Goal: Task Accomplishment & Management: Use online tool/utility

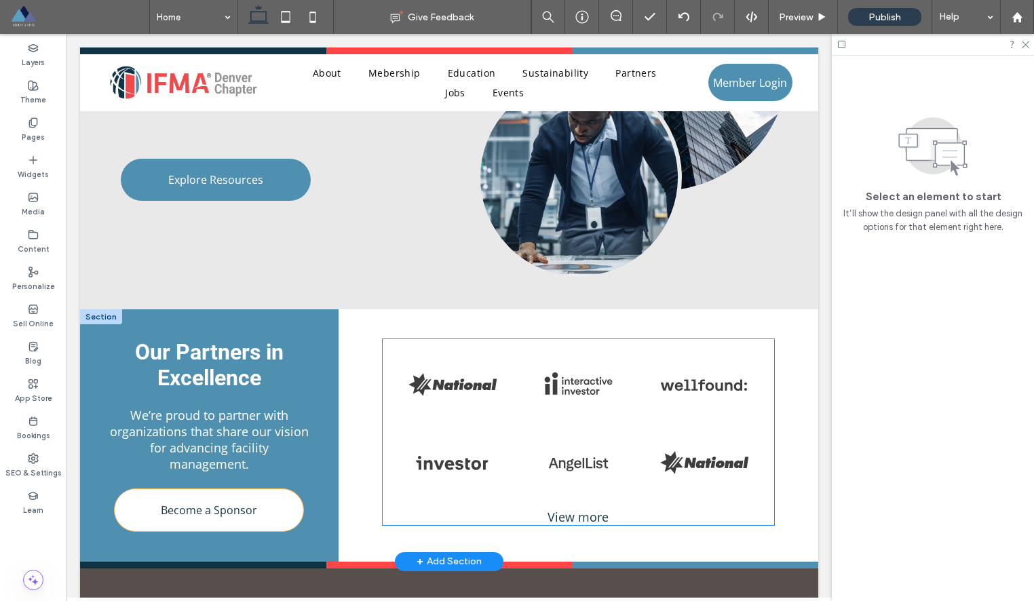
click at [452, 391] on link at bounding box center [452, 385] width 113 height 64
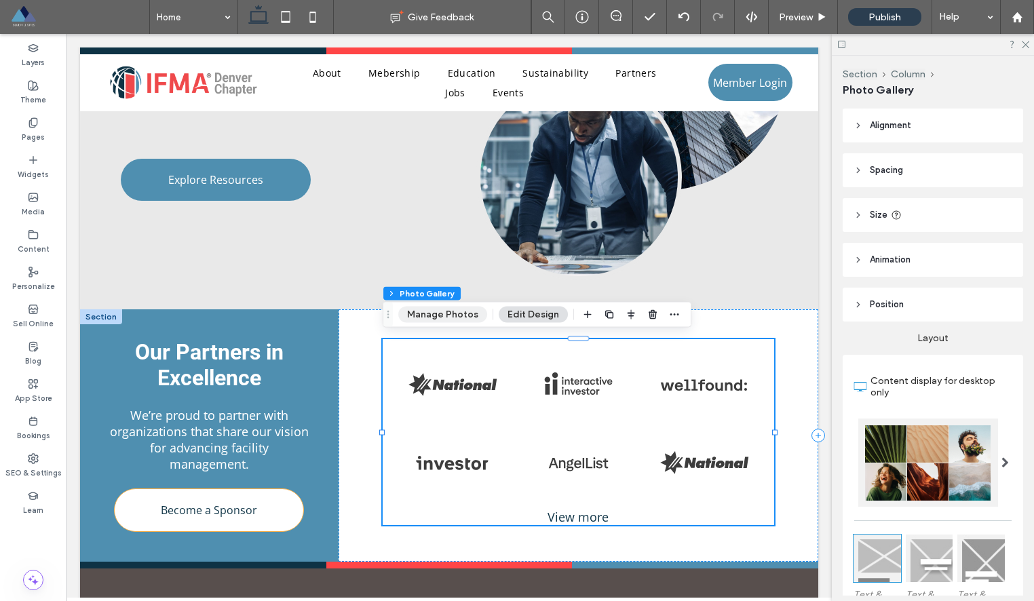
click at [445, 313] on button "Manage Photos" at bounding box center [442, 315] width 89 height 16
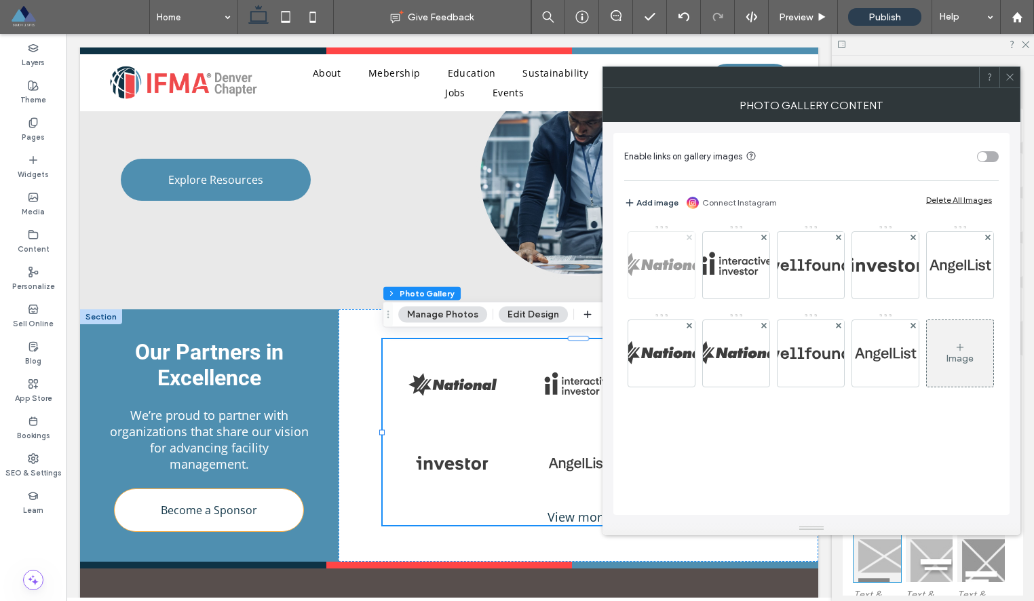
click at [688, 235] on icon at bounding box center [688, 237] width 5 height 5
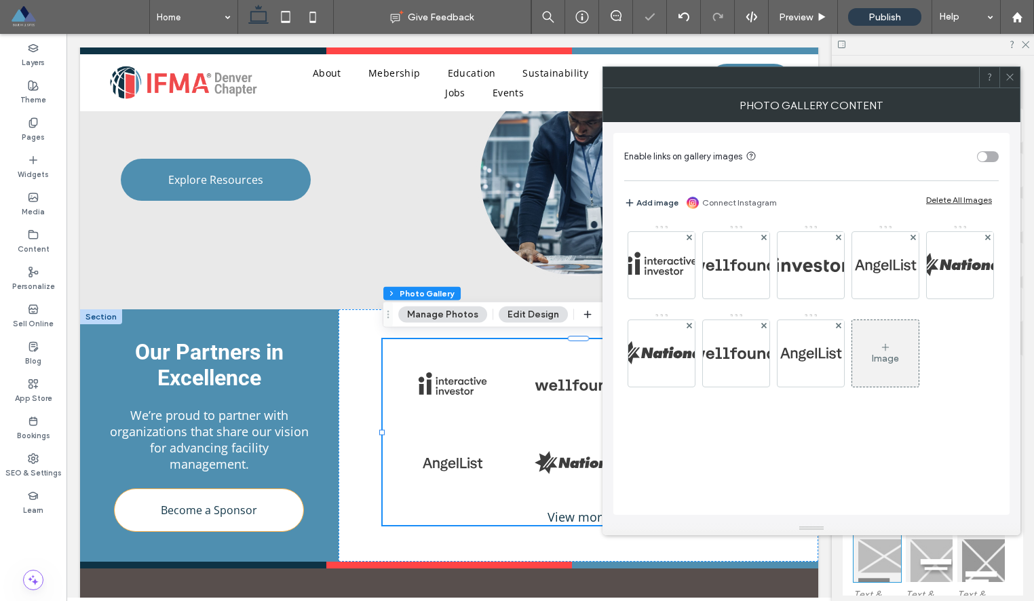
click at [688, 235] on icon at bounding box center [688, 237] width 5 height 5
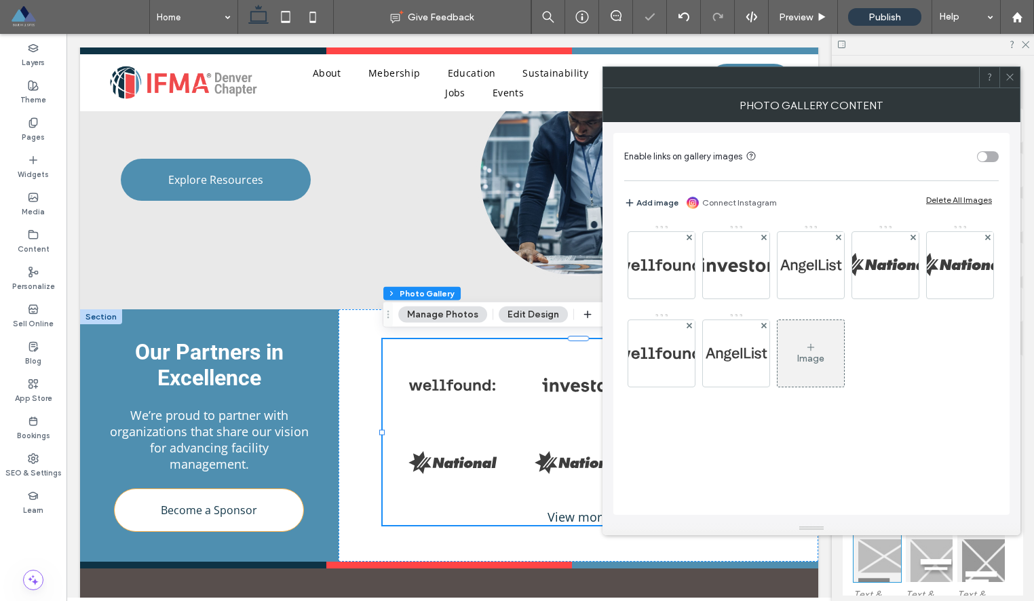
click at [688, 235] on icon at bounding box center [688, 237] width 5 height 5
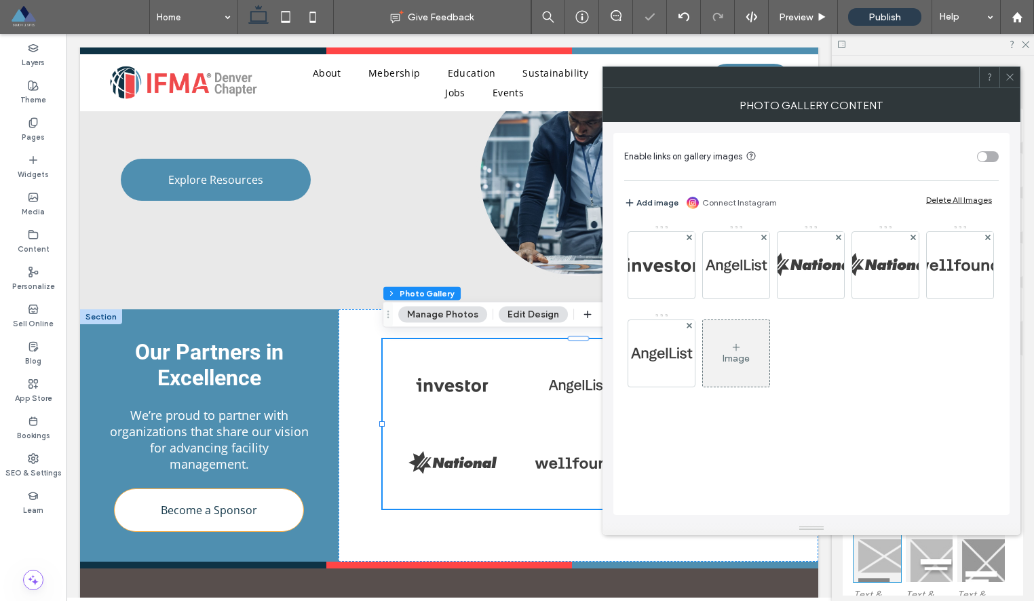
click at [688, 235] on icon at bounding box center [688, 237] width 5 height 5
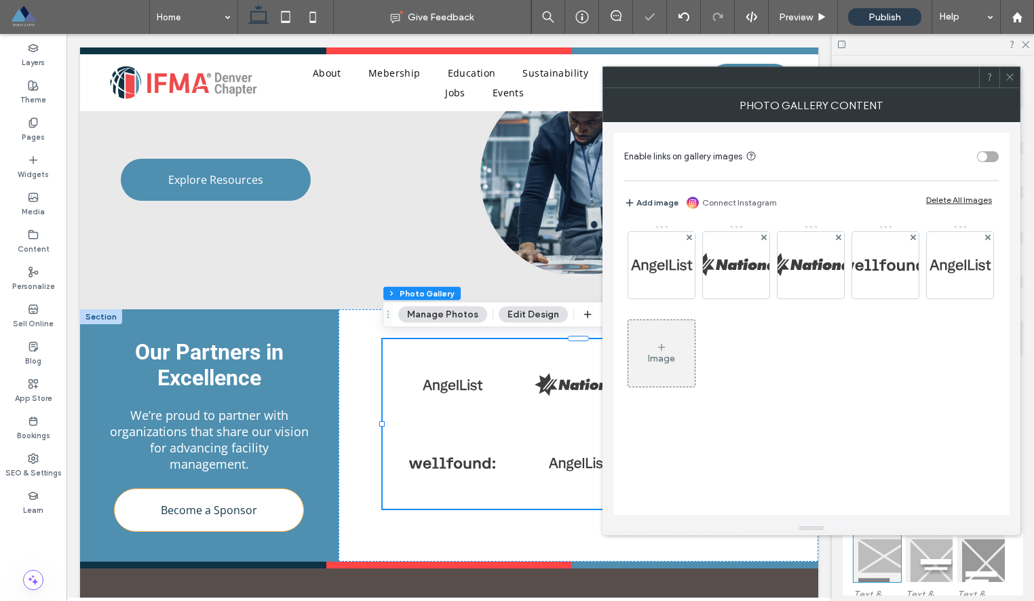
click at [688, 235] on icon at bounding box center [688, 237] width 5 height 5
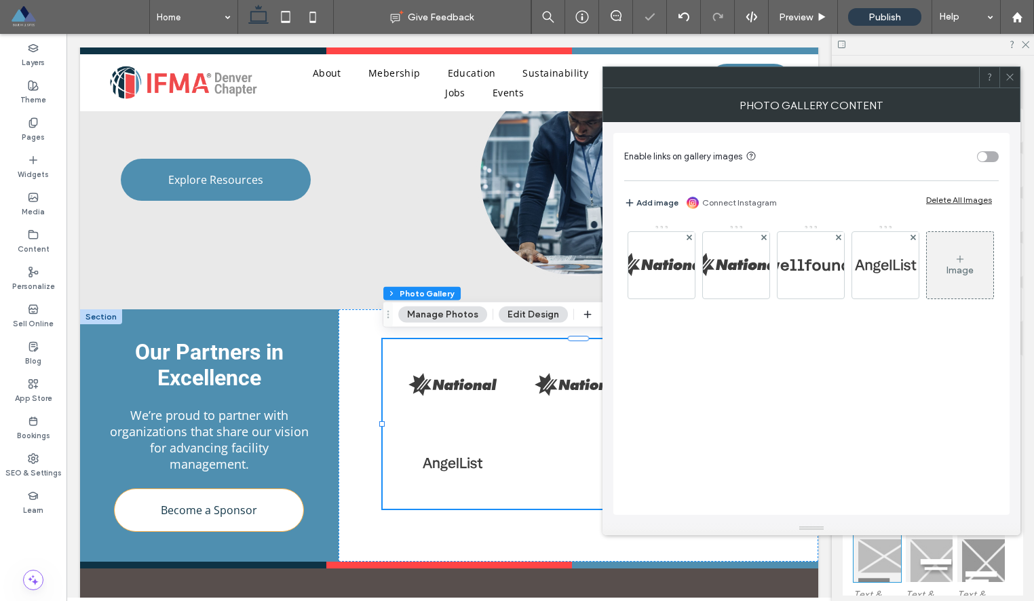
click at [688, 235] on icon at bounding box center [688, 237] width 5 height 5
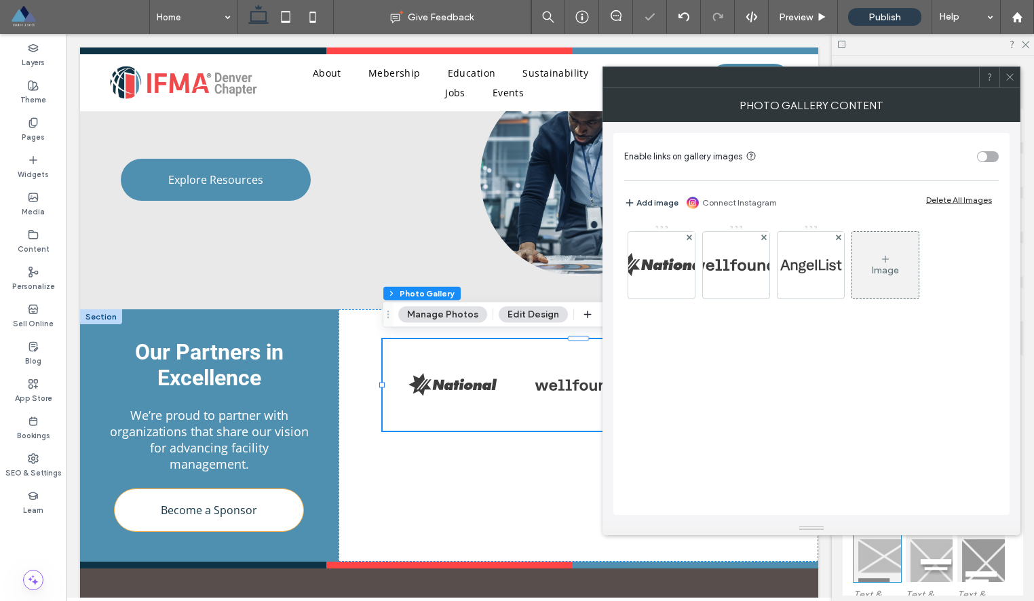
click at [688, 235] on icon at bounding box center [688, 237] width 5 height 5
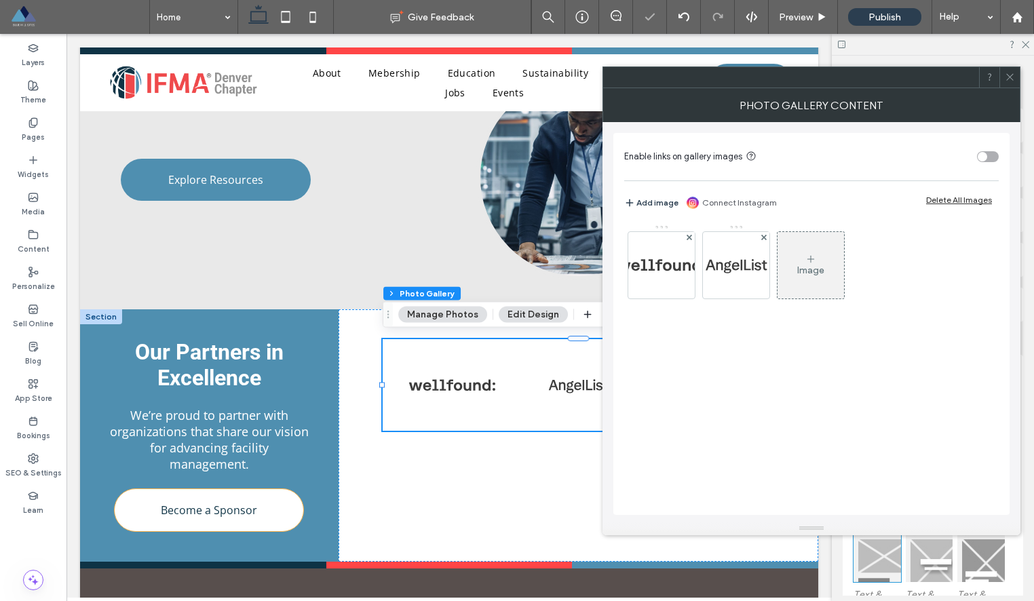
click at [688, 235] on icon at bounding box center [688, 237] width 5 height 5
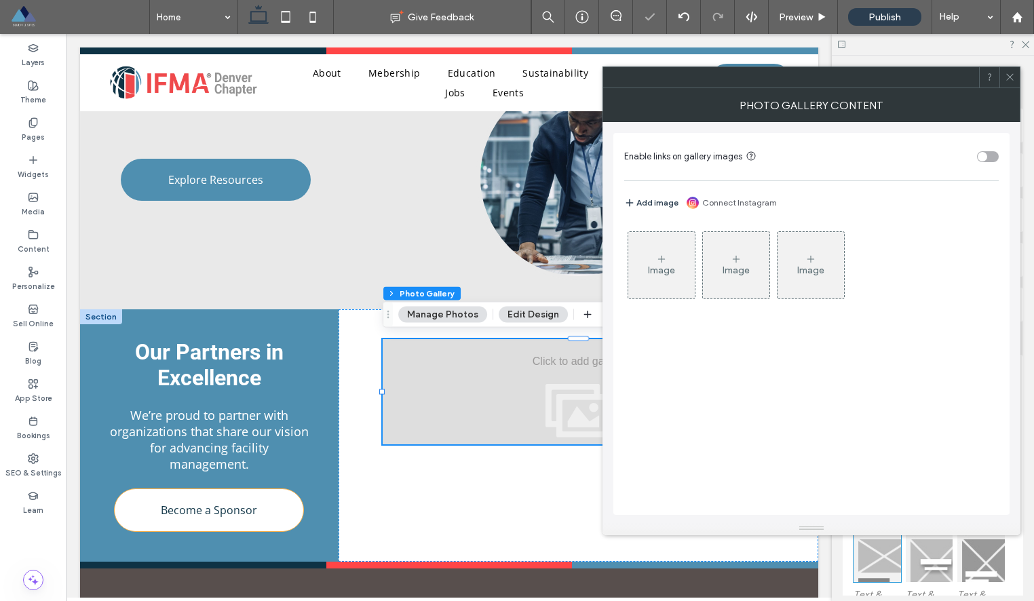
click at [664, 263] on icon at bounding box center [661, 259] width 11 height 11
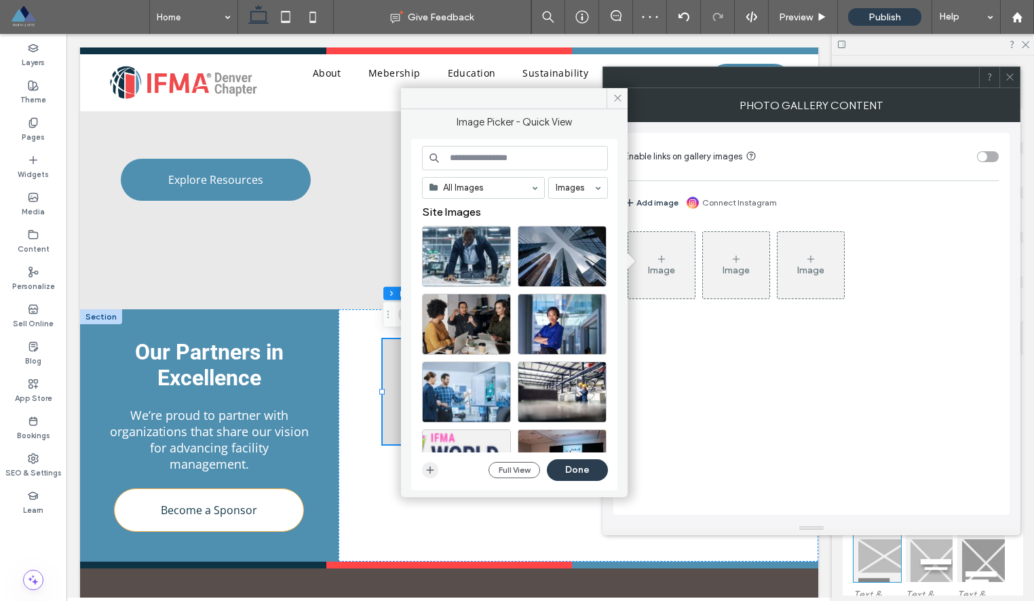
click at [427, 471] on icon "button" at bounding box center [430, 470] width 11 height 11
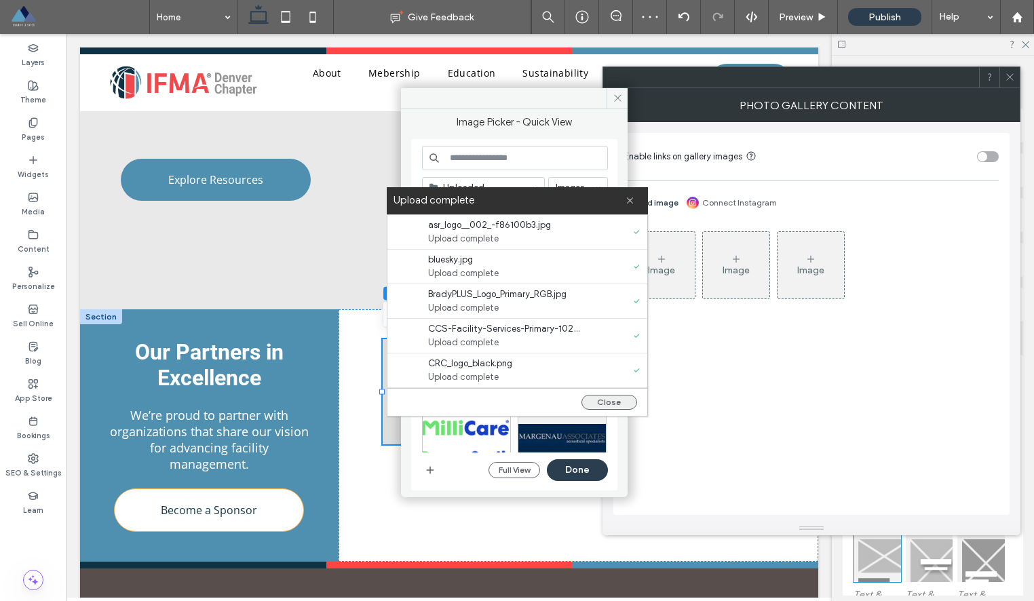
click at [600, 398] on button "Close" at bounding box center [609, 402] width 56 height 15
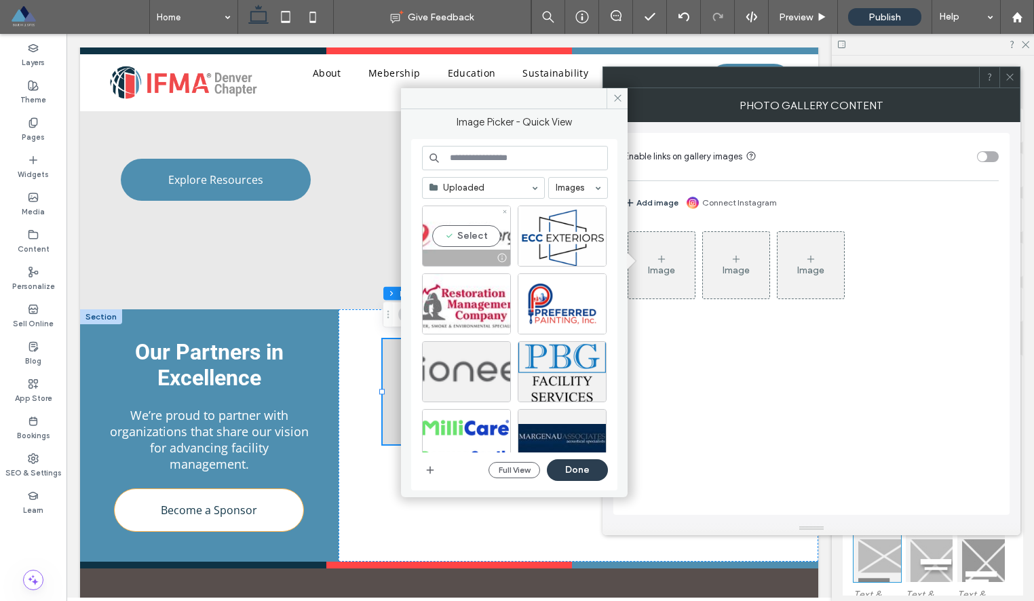
click at [482, 240] on div "Select" at bounding box center [466, 236] width 89 height 61
click at [567, 240] on div "Select" at bounding box center [562, 236] width 89 height 61
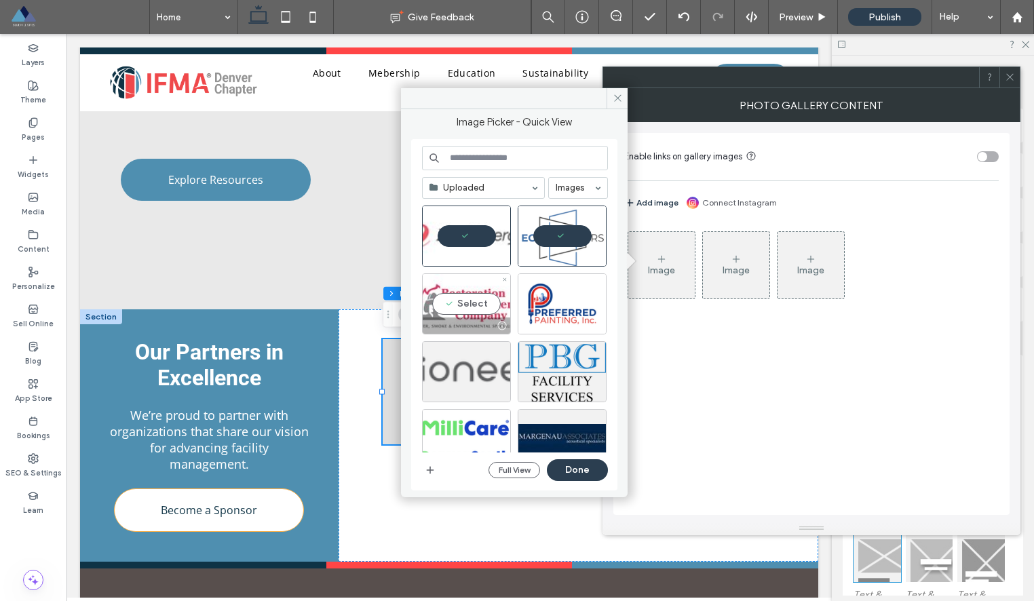
click at [469, 305] on div "Select" at bounding box center [466, 303] width 89 height 61
click at [574, 307] on div "Select" at bounding box center [562, 303] width 89 height 61
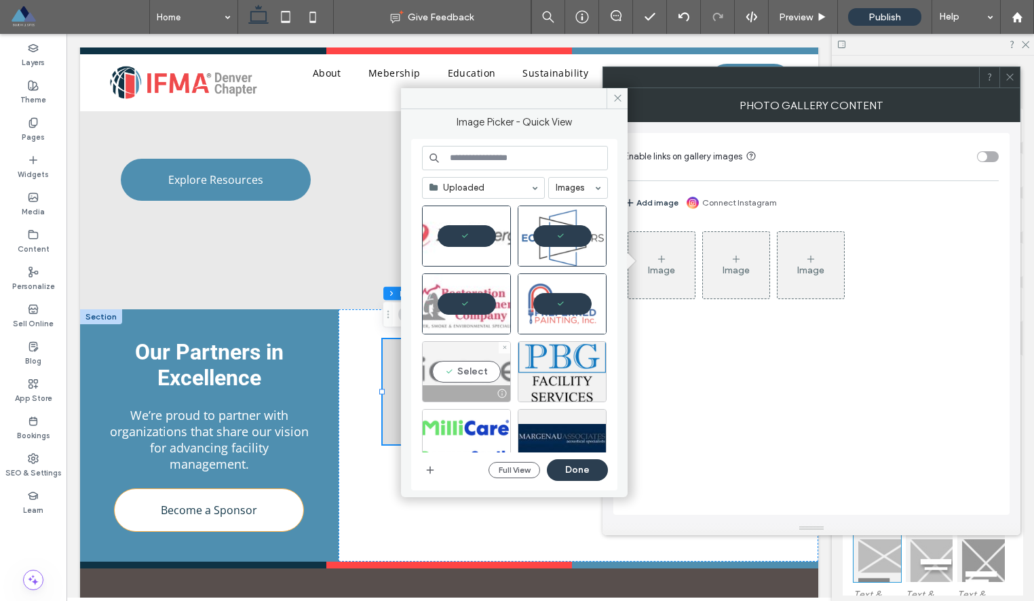
click at [476, 361] on div "Select" at bounding box center [466, 371] width 89 height 61
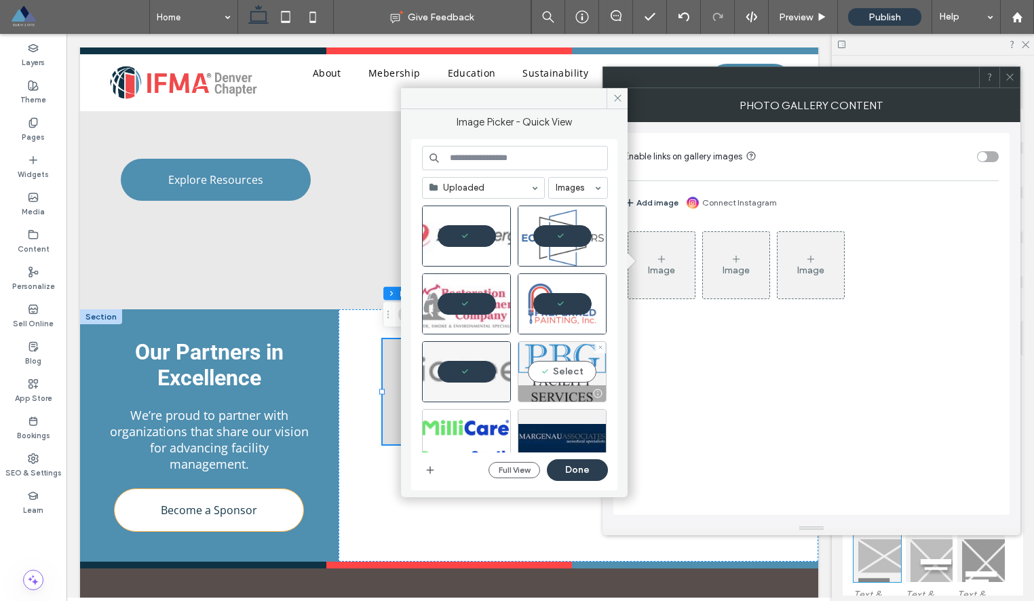
click at [559, 370] on div "Select" at bounding box center [562, 371] width 89 height 61
click at [459, 429] on div "Select" at bounding box center [466, 439] width 89 height 61
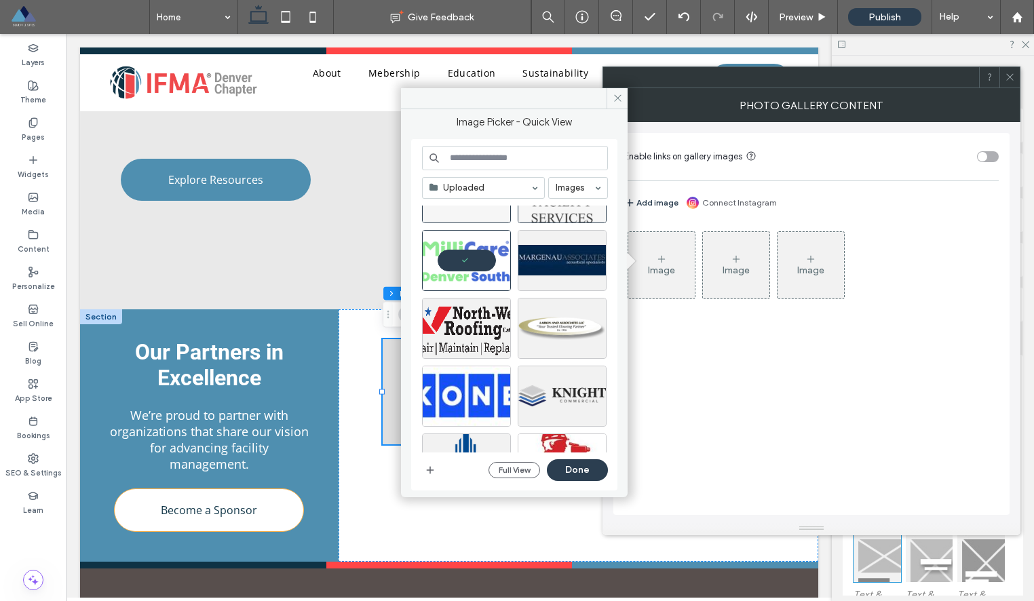
scroll to position [185, 0]
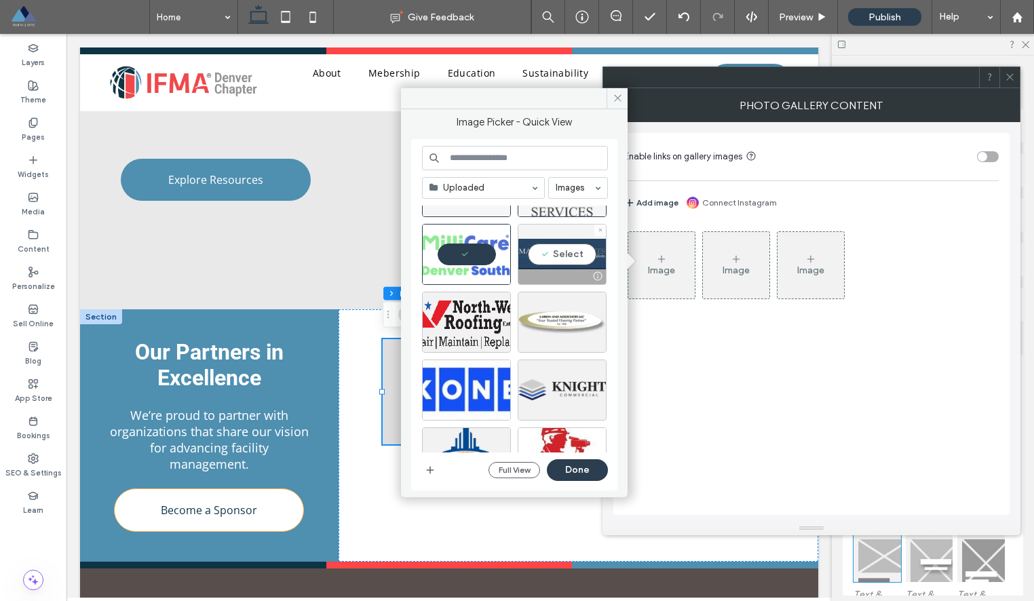
click at [564, 250] on div "Select" at bounding box center [562, 254] width 89 height 61
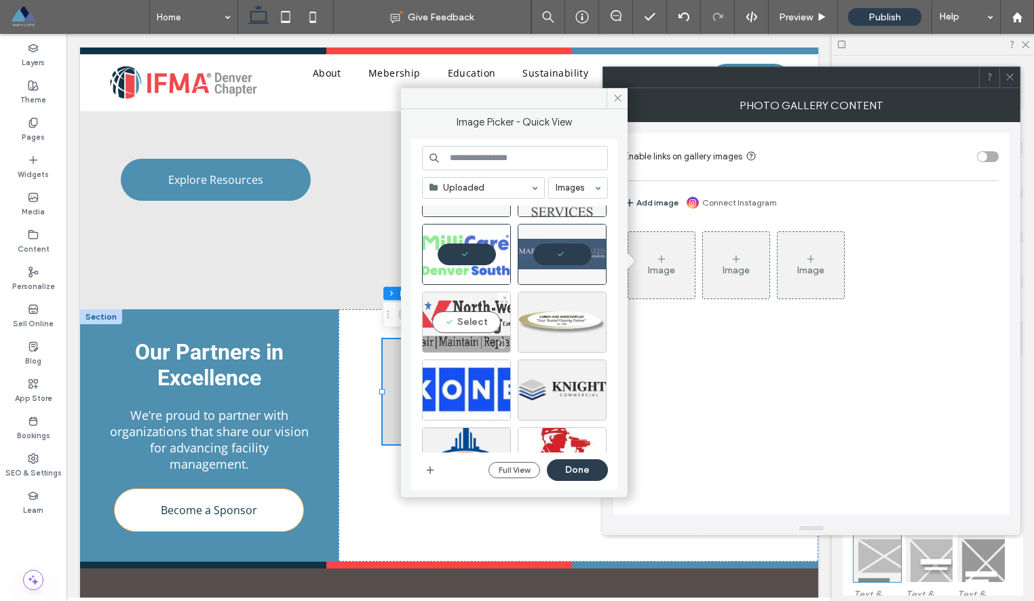
click at [481, 313] on div "Select" at bounding box center [466, 322] width 89 height 61
click at [562, 319] on div "Select" at bounding box center [562, 322] width 89 height 61
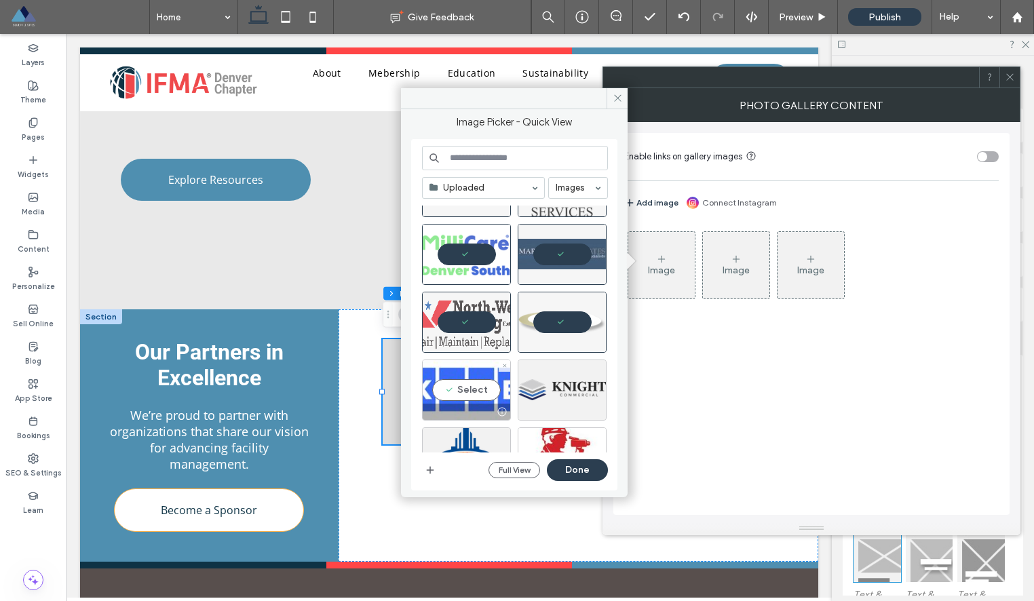
click at [463, 383] on div "Select" at bounding box center [466, 389] width 89 height 61
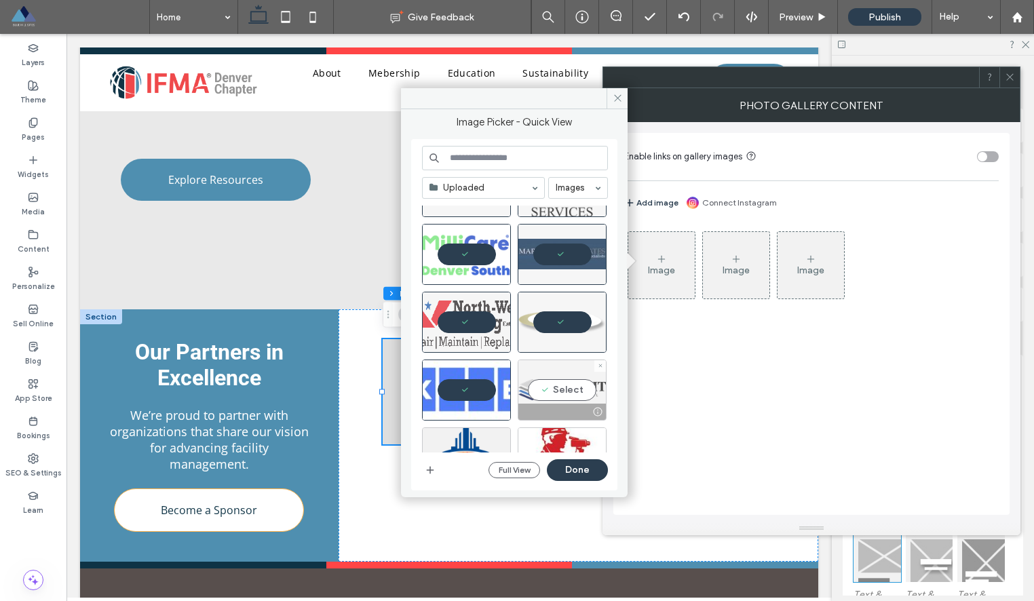
click at [552, 386] on div "Select" at bounding box center [562, 389] width 89 height 61
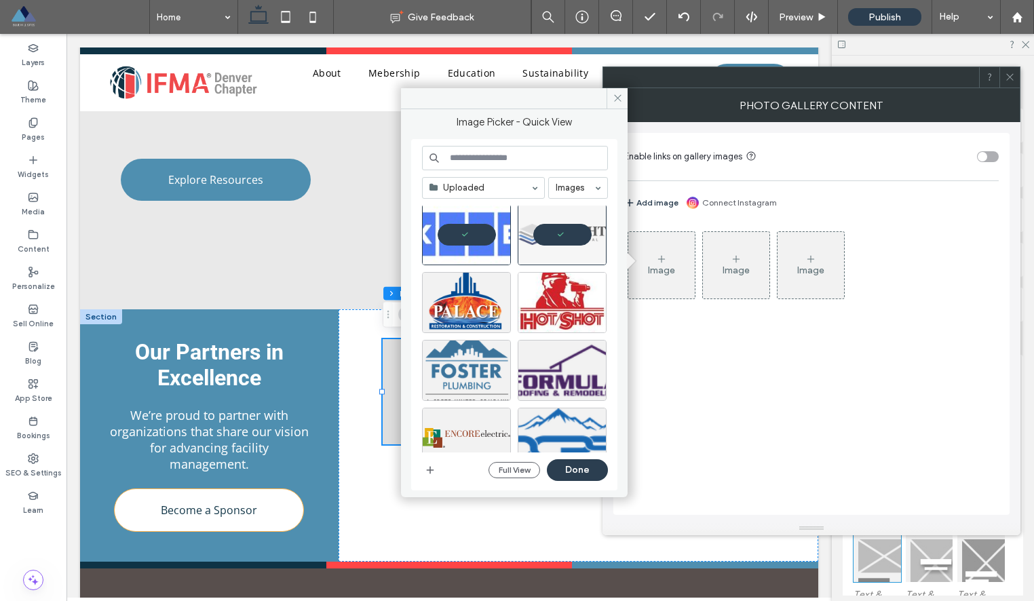
scroll to position [351, 0]
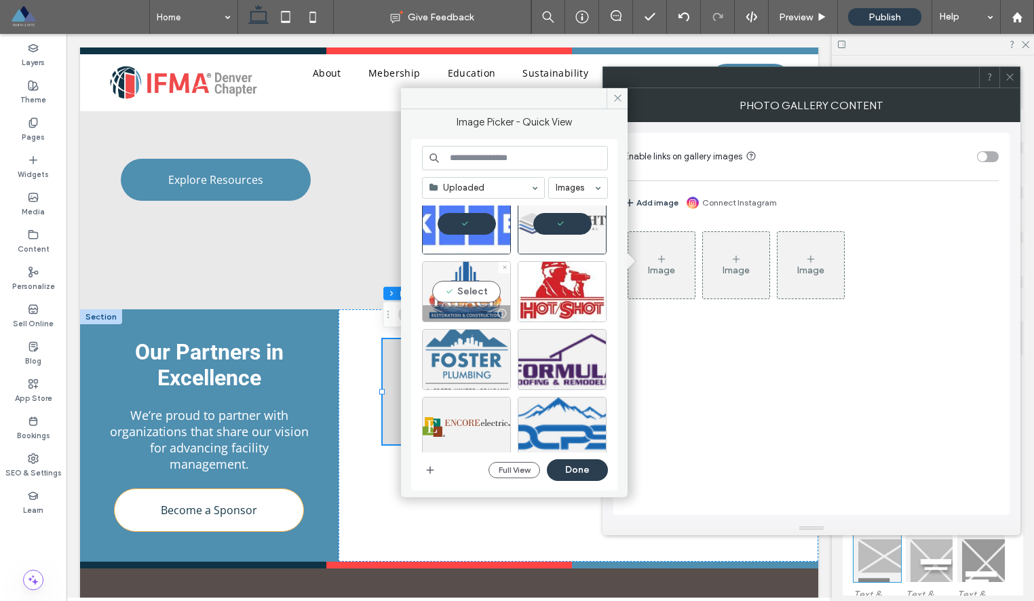
click at [475, 293] on div "Select" at bounding box center [466, 291] width 89 height 61
click at [560, 288] on div "Select" at bounding box center [562, 291] width 89 height 61
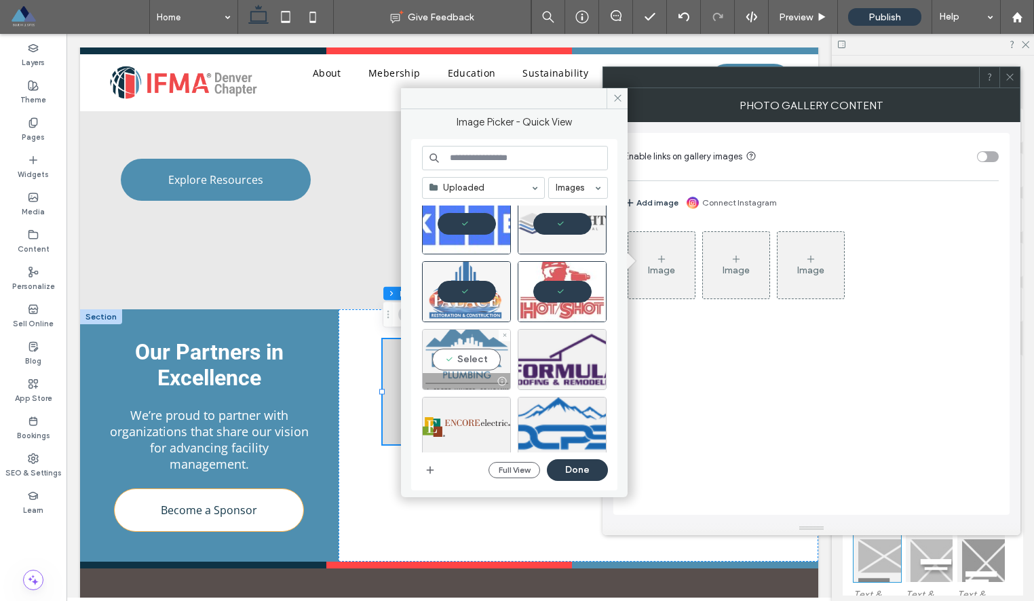
click at [473, 348] on div "Select" at bounding box center [466, 359] width 89 height 61
click at [558, 354] on div "Select" at bounding box center [562, 359] width 89 height 61
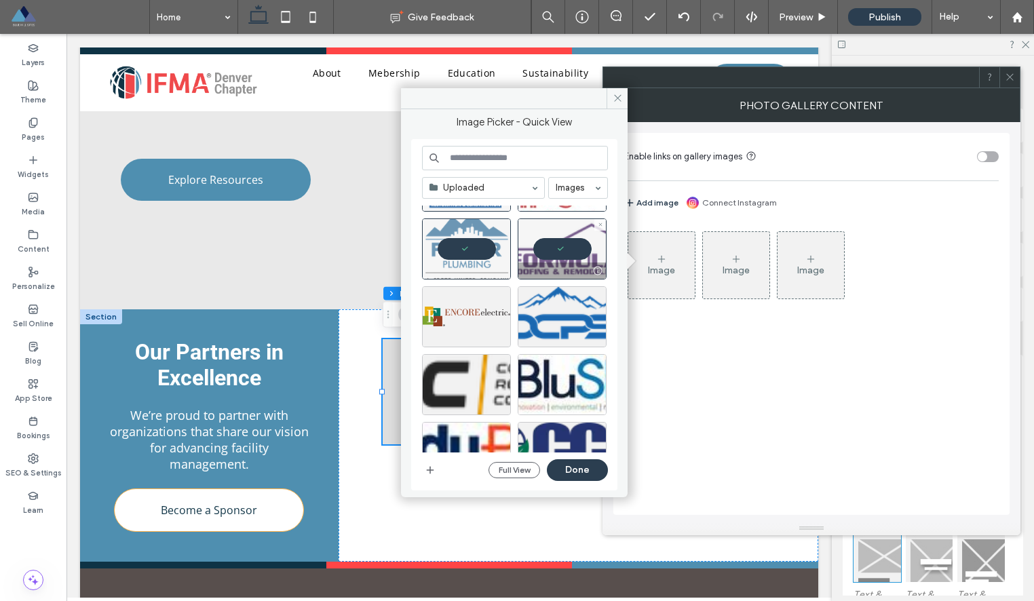
scroll to position [468, 0]
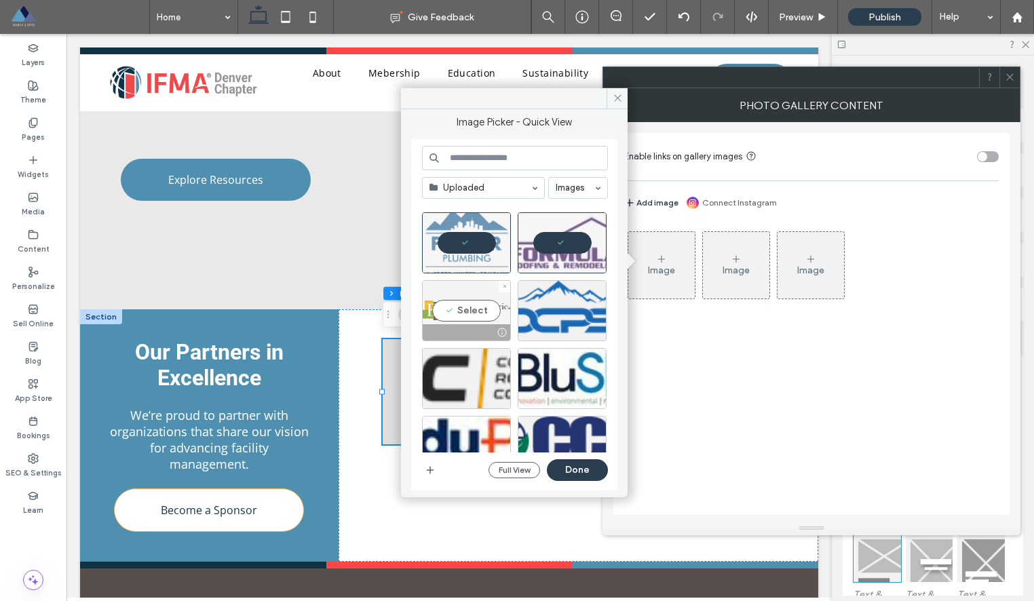
click at [467, 306] on div "Select" at bounding box center [466, 310] width 89 height 61
click at [547, 306] on div "Select" at bounding box center [562, 310] width 89 height 61
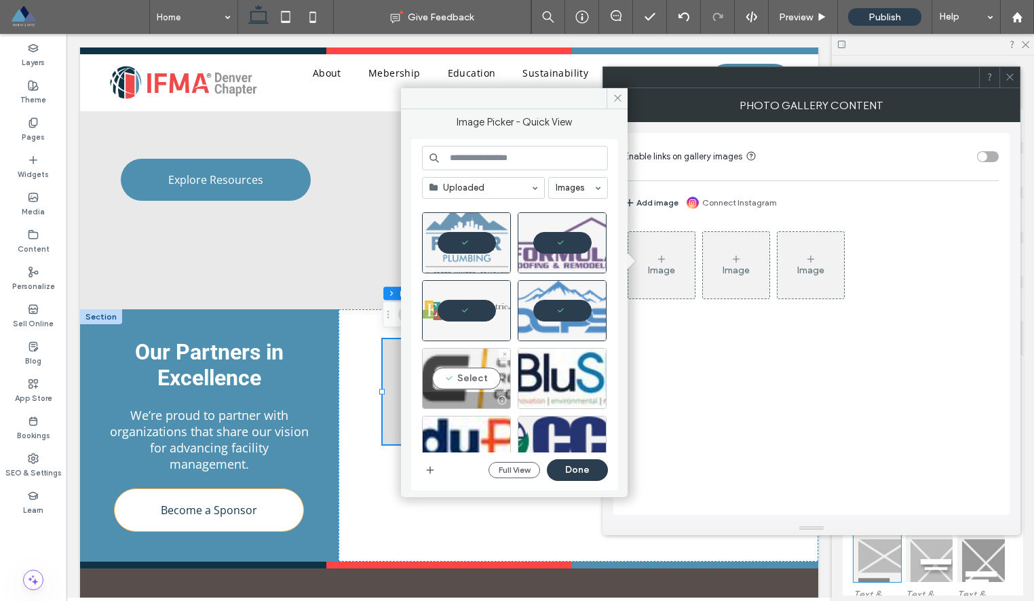
click at [448, 375] on div "Select" at bounding box center [466, 378] width 89 height 61
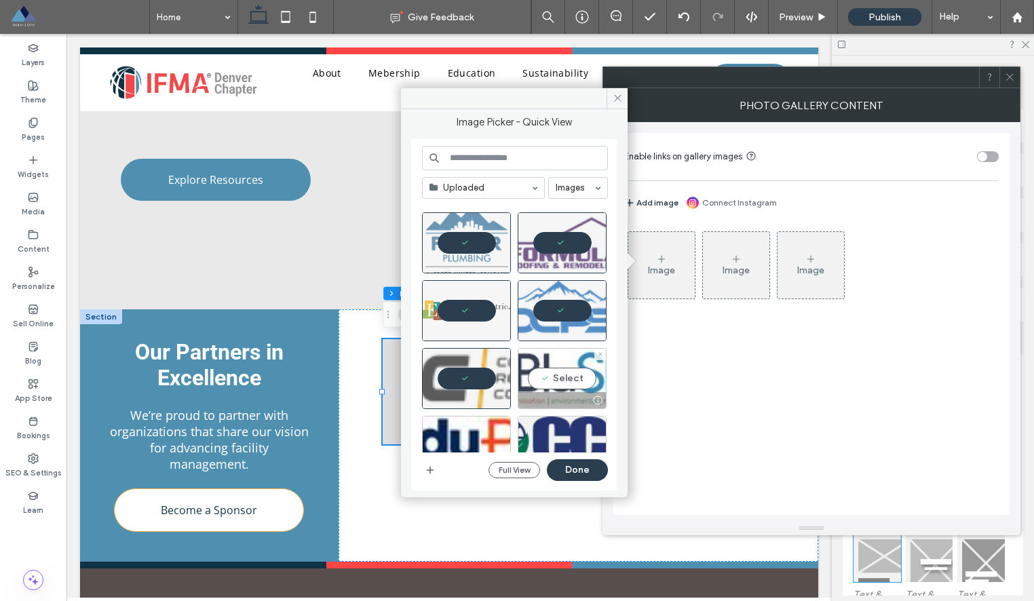
click at [583, 376] on div "Select" at bounding box center [562, 378] width 89 height 61
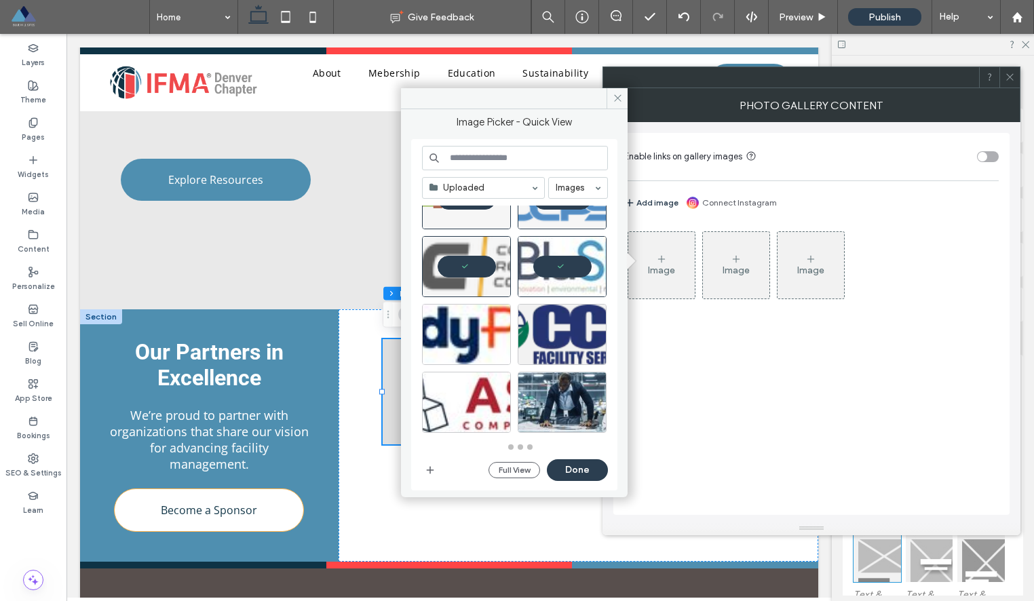
scroll to position [632, 0]
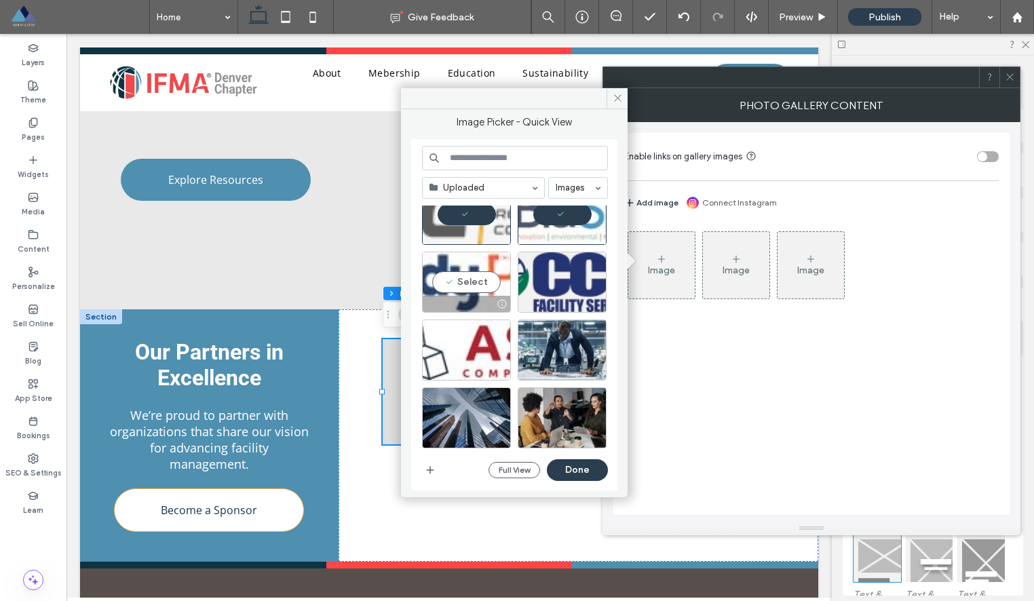
click at [461, 275] on div "Select" at bounding box center [466, 282] width 89 height 61
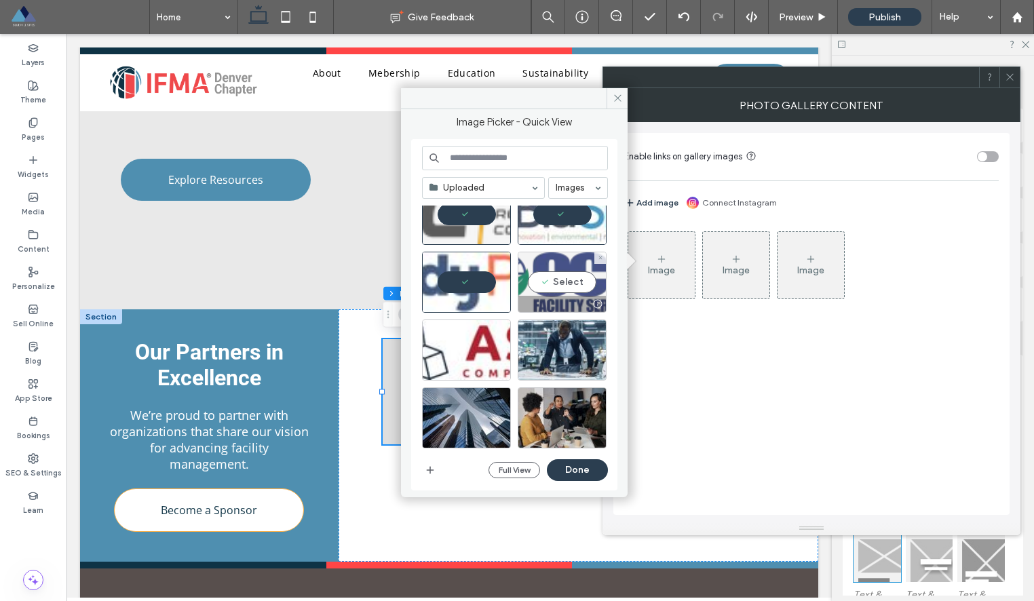
click at [554, 275] on div "Select" at bounding box center [562, 282] width 89 height 61
click at [468, 345] on div "Select" at bounding box center [466, 349] width 89 height 61
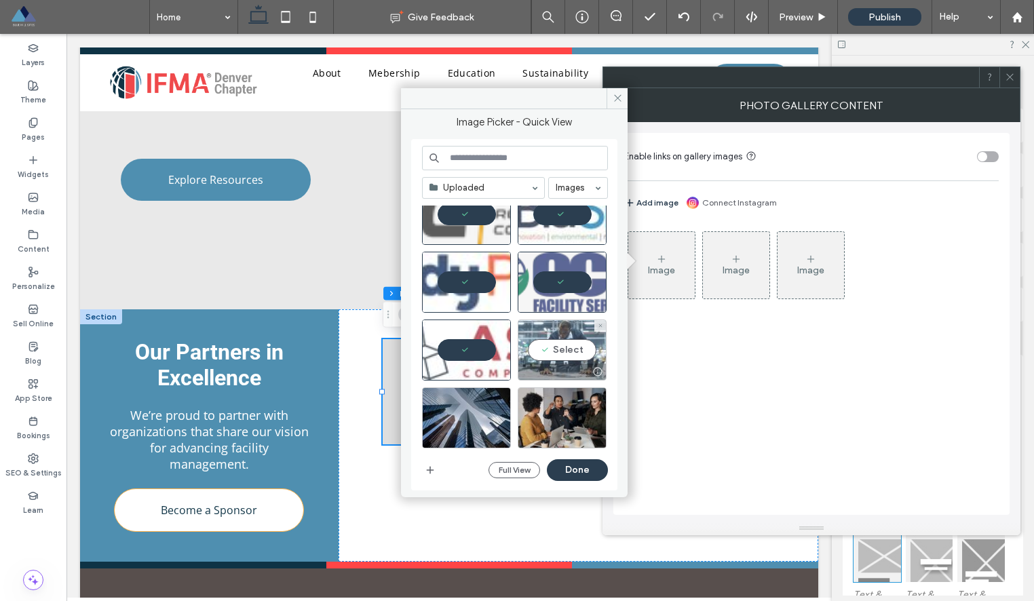
click at [560, 354] on div "Select" at bounding box center [562, 349] width 89 height 61
click at [560, 354] on div at bounding box center [562, 349] width 89 height 61
click at [584, 471] on button "Done" at bounding box center [577, 470] width 61 height 22
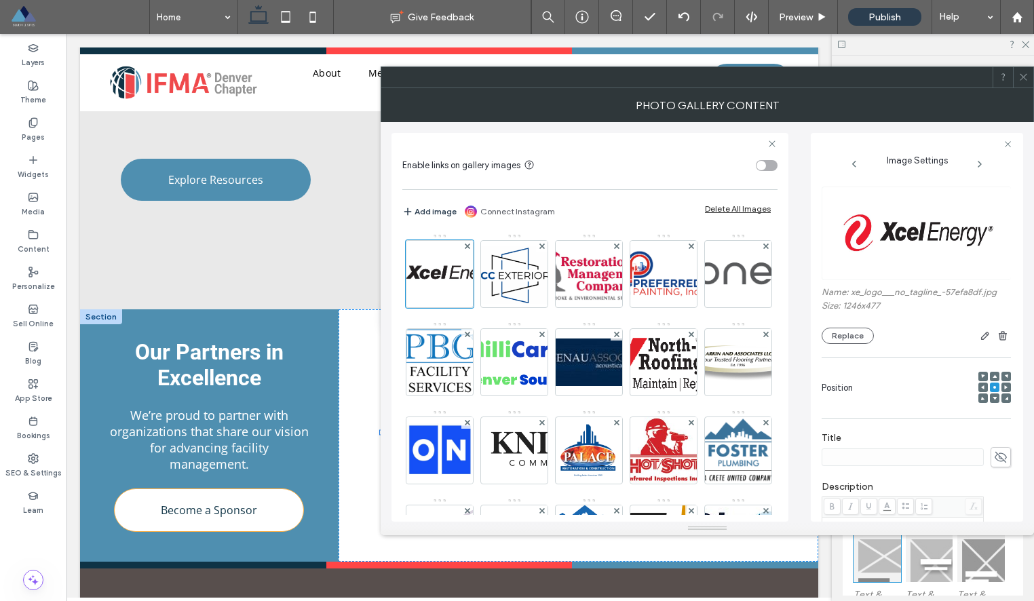
scroll to position [0, 0]
click at [768, 164] on div "toggle" at bounding box center [767, 165] width 22 height 11
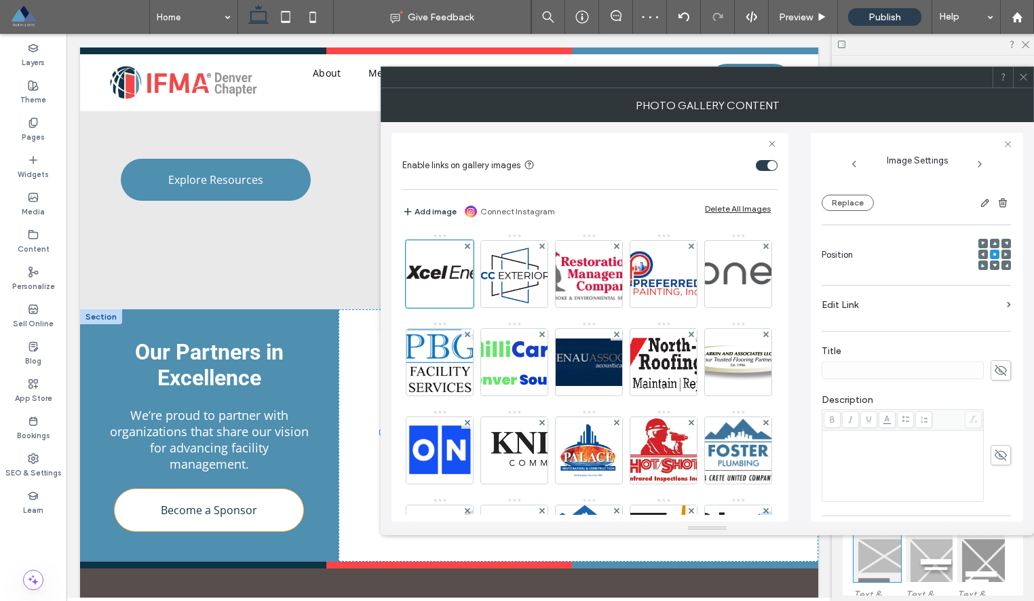
scroll to position [287, 0]
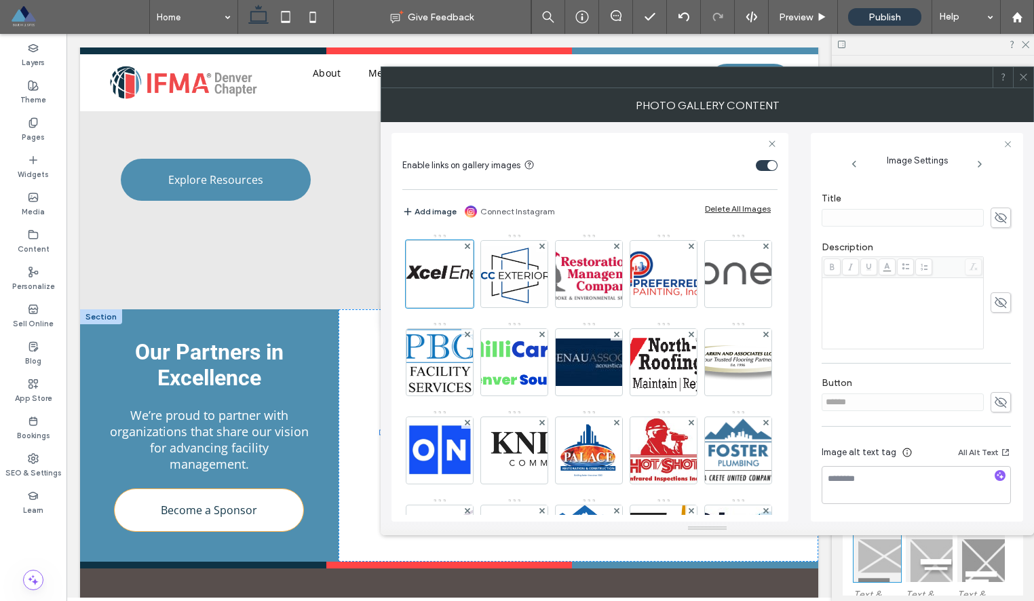
click at [1023, 81] on icon at bounding box center [1023, 77] width 10 height 10
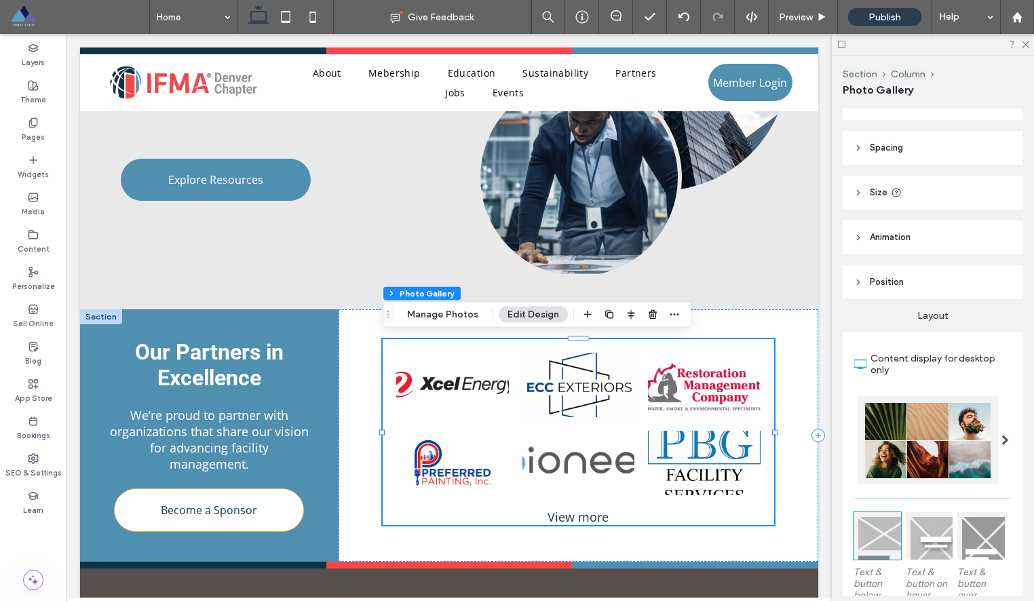
scroll to position [0, 0]
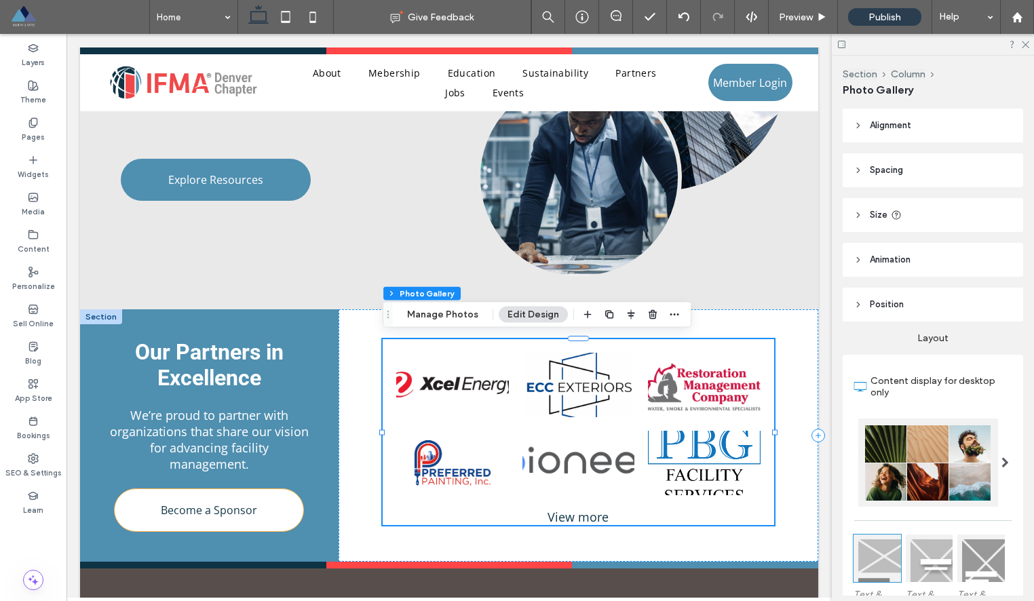
click at [854, 214] on icon at bounding box center [857, 214] width 9 height 9
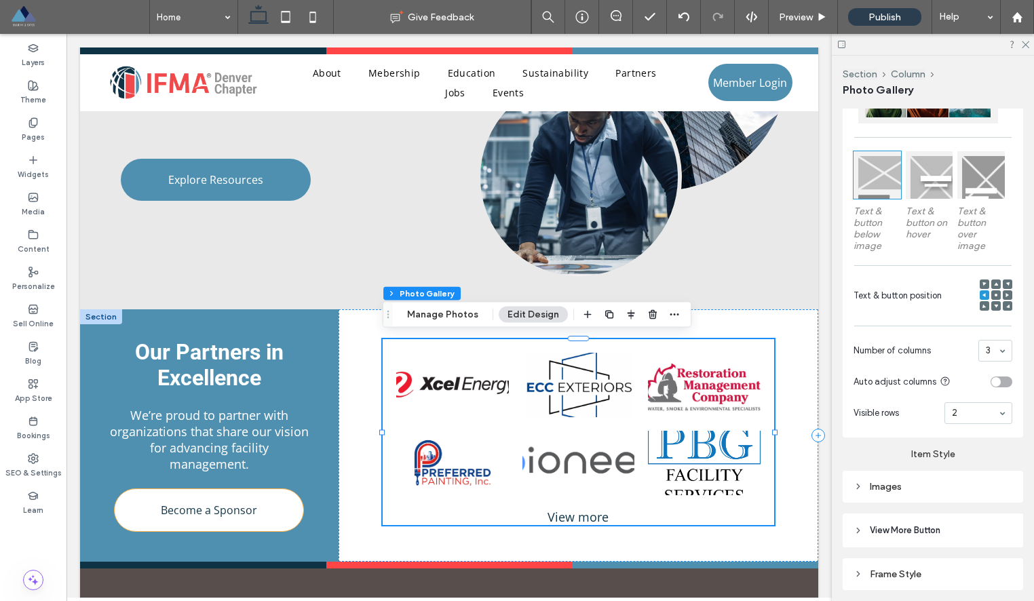
scroll to position [544, 0]
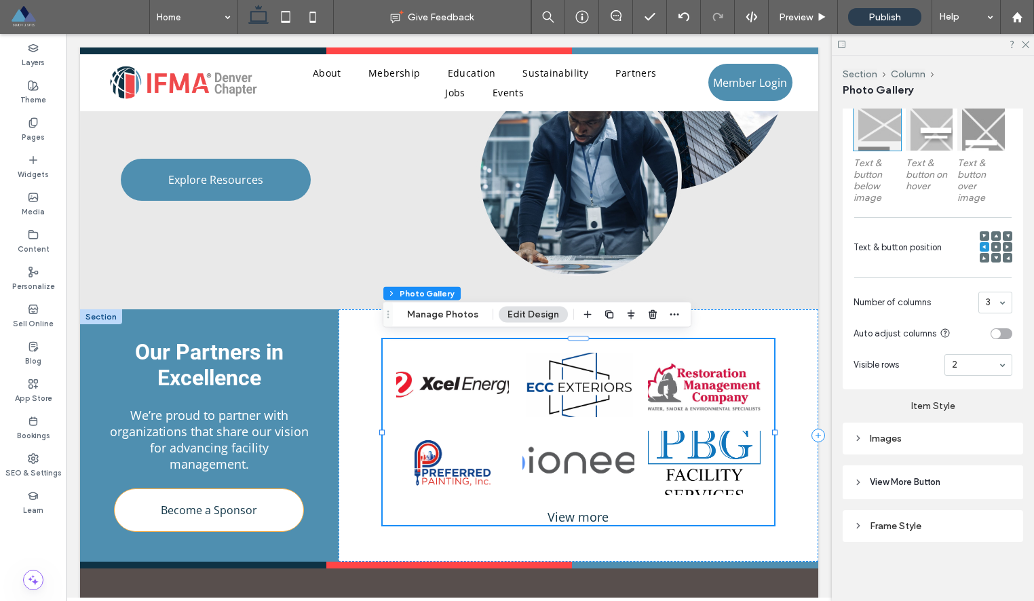
click at [899, 444] on div "Images" at bounding box center [932, 439] width 159 height 12
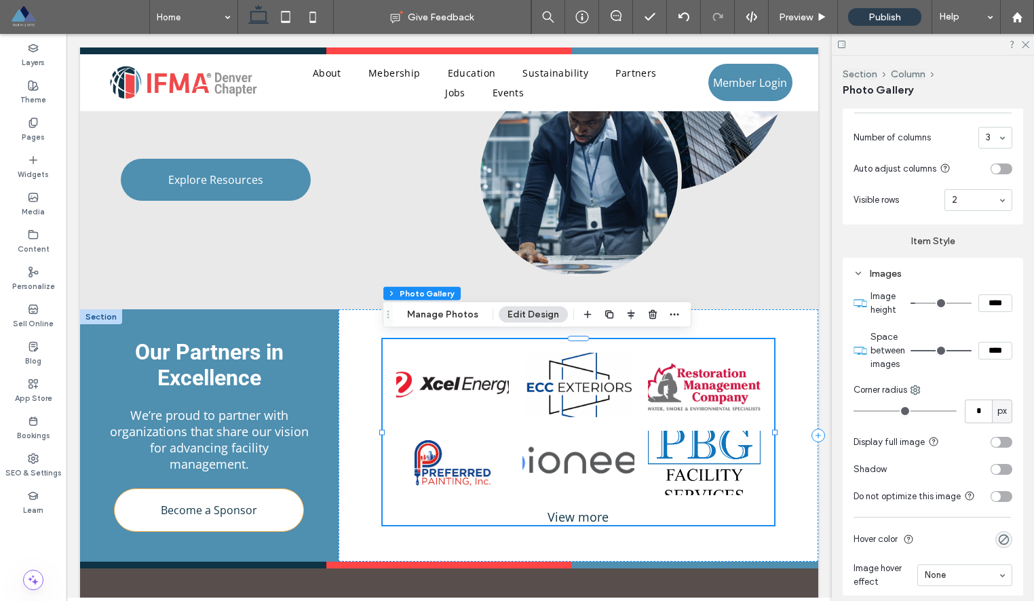
scroll to position [710, 0]
click at [1010, 440] on div "toggle" at bounding box center [1001, 440] width 22 height 11
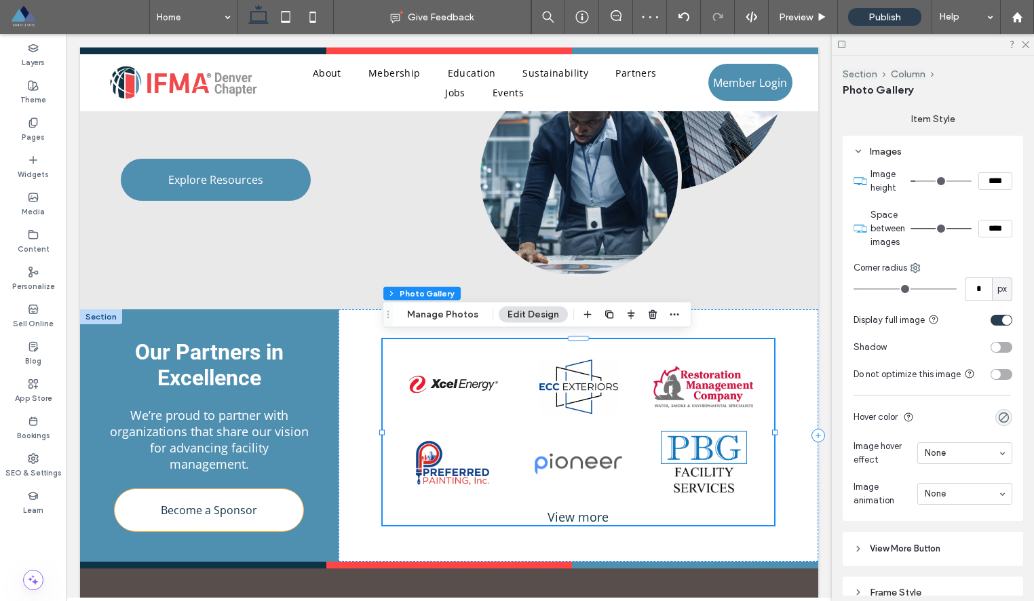
scroll to position [835, 0]
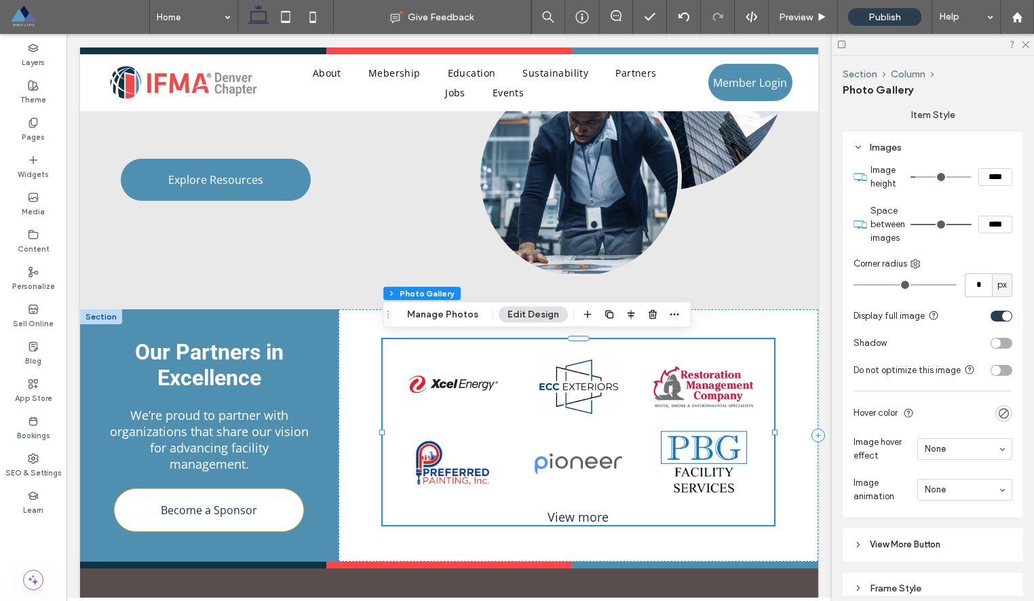
click at [1003, 368] on div "toggle" at bounding box center [1001, 370] width 22 height 11
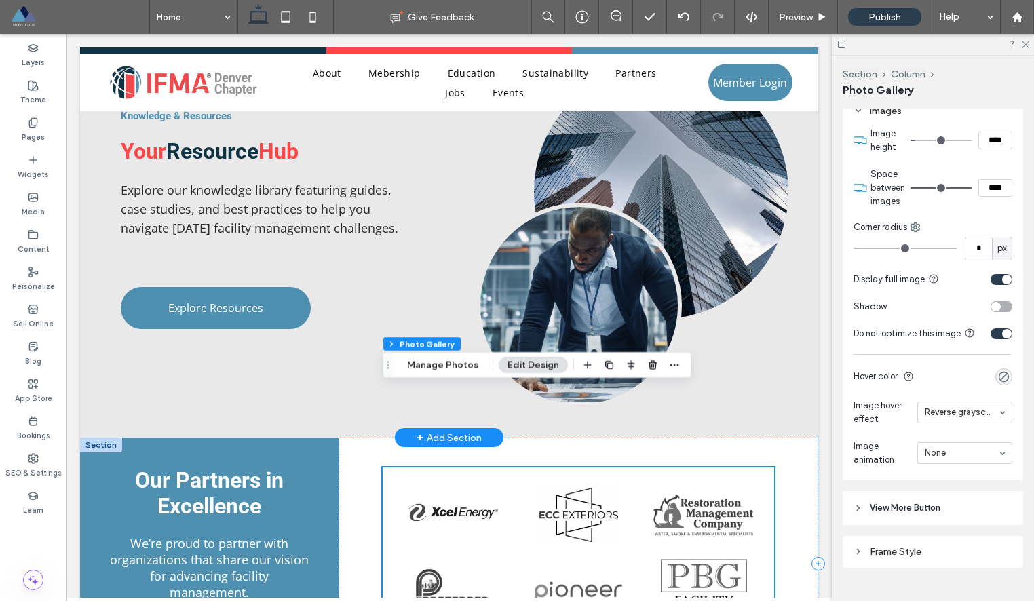
scroll to position [2227, 0]
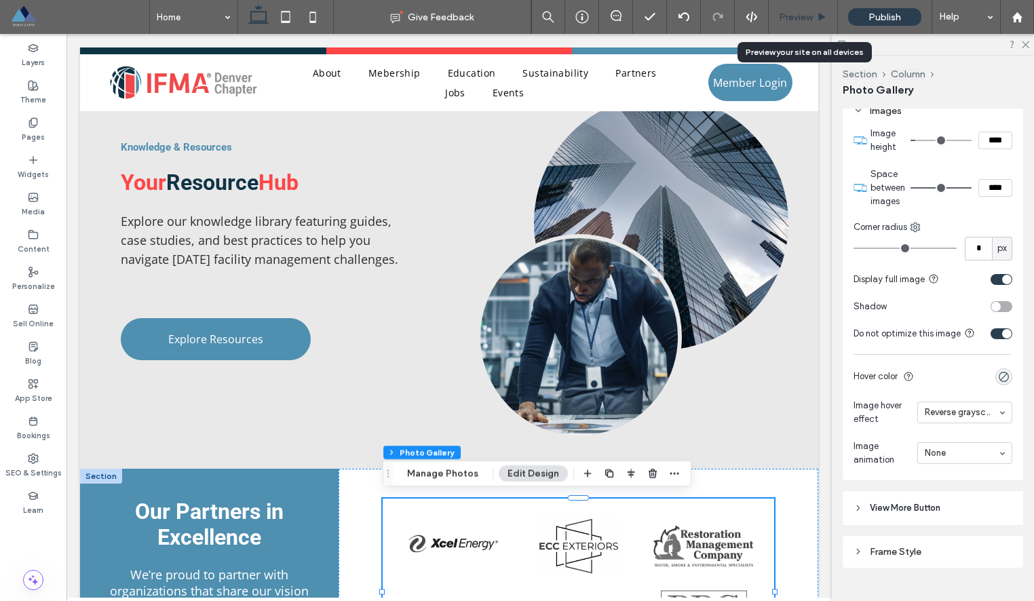
click at [802, 19] on span "Preview" at bounding box center [796, 18] width 34 height 12
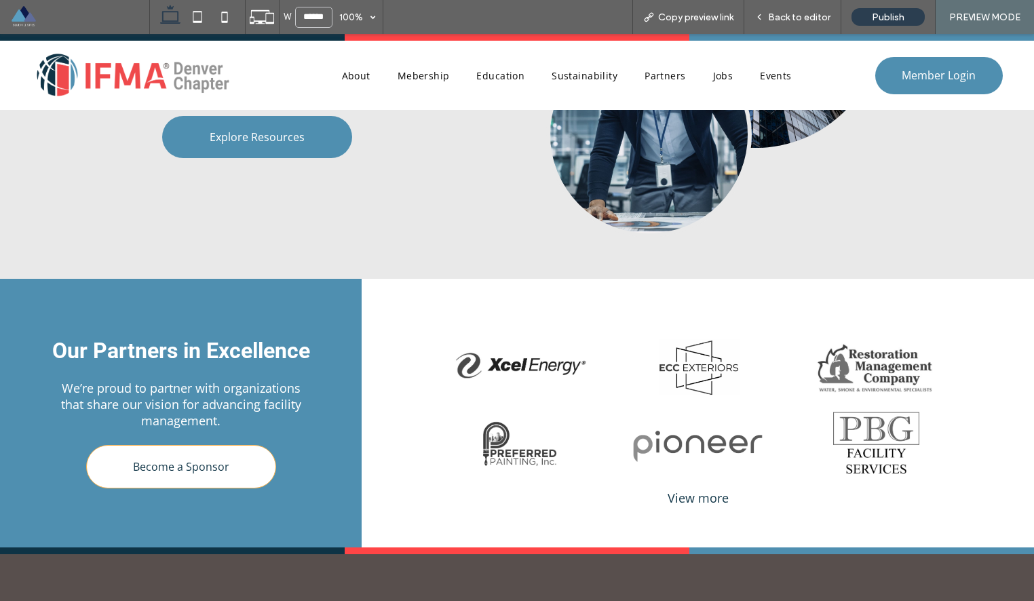
scroll to position [2547, 0]
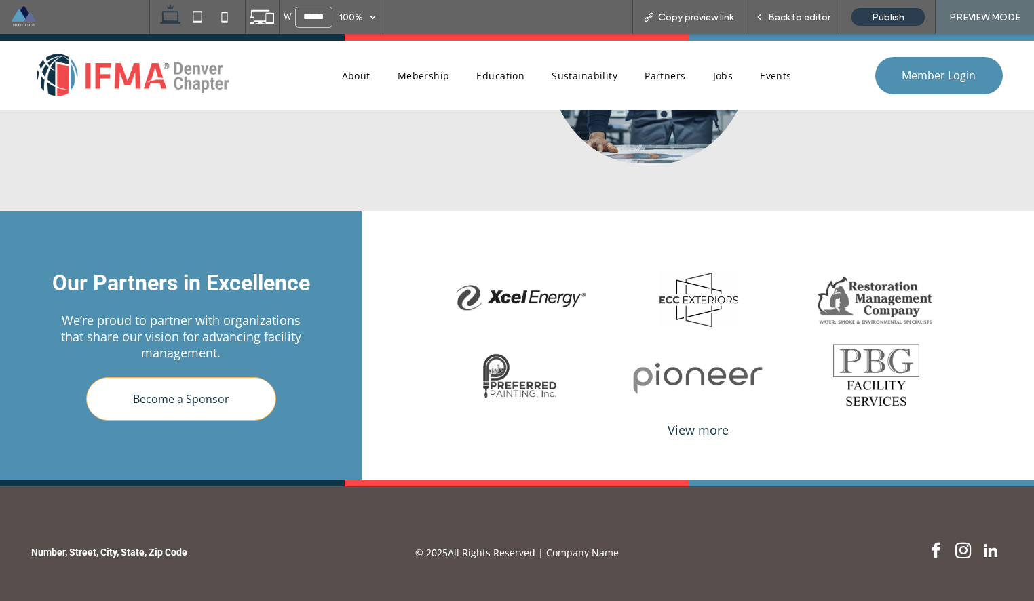
click at [695, 422] on div "View more" at bounding box center [698, 430] width 548 height 16
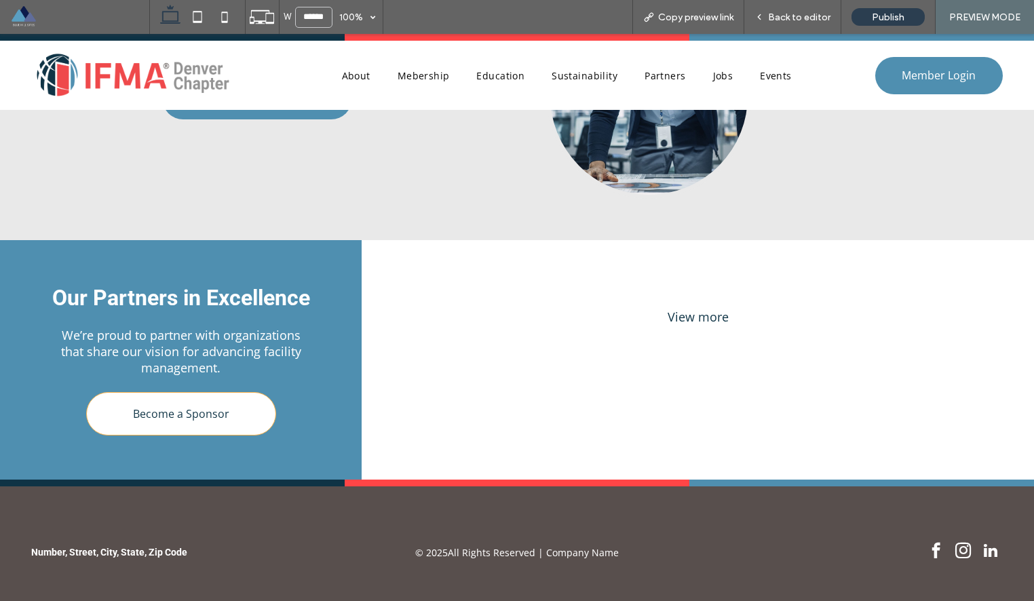
click at [697, 309] on div "View more" at bounding box center [698, 317] width 548 height 16
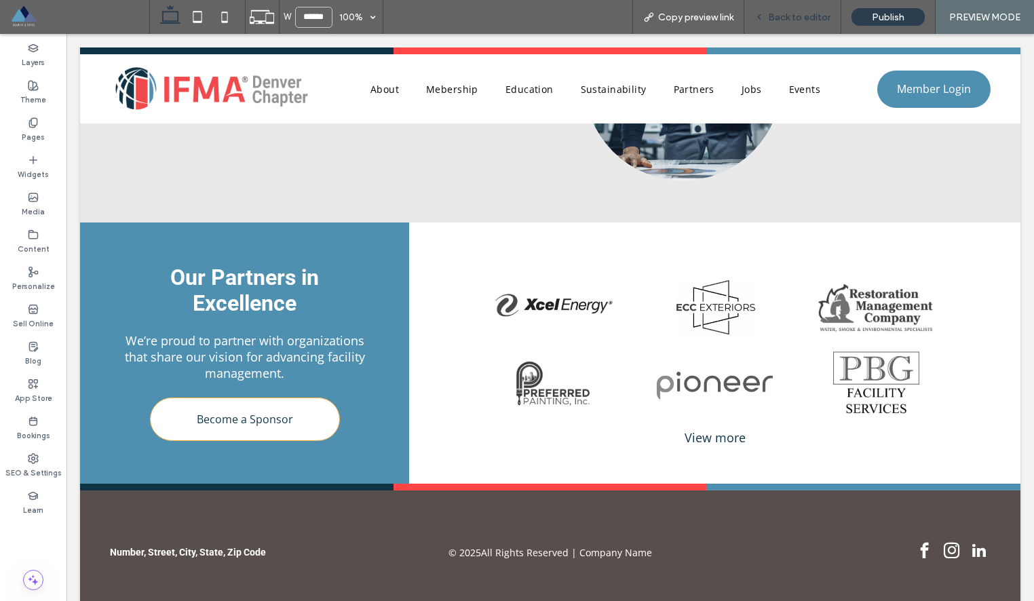
click at [777, 14] on span "Back to editor" at bounding box center [799, 18] width 62 height 12
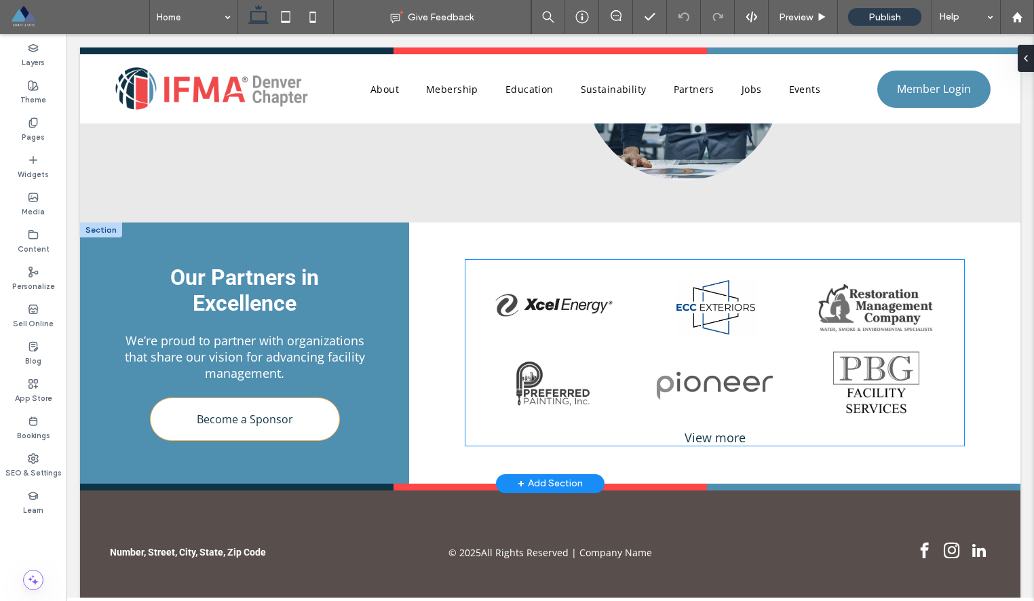
click at [782, 273] on link at bounding box center [714, 305] width 148 height 64
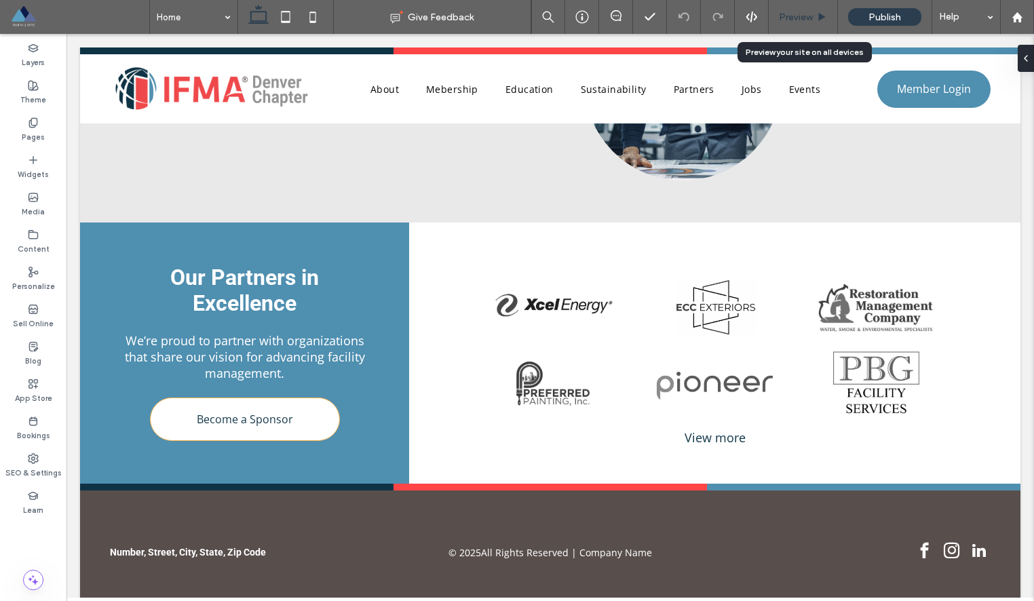
click at [799, 18] on span "Preview" at bounding box center [796, 18] width 34 height 12
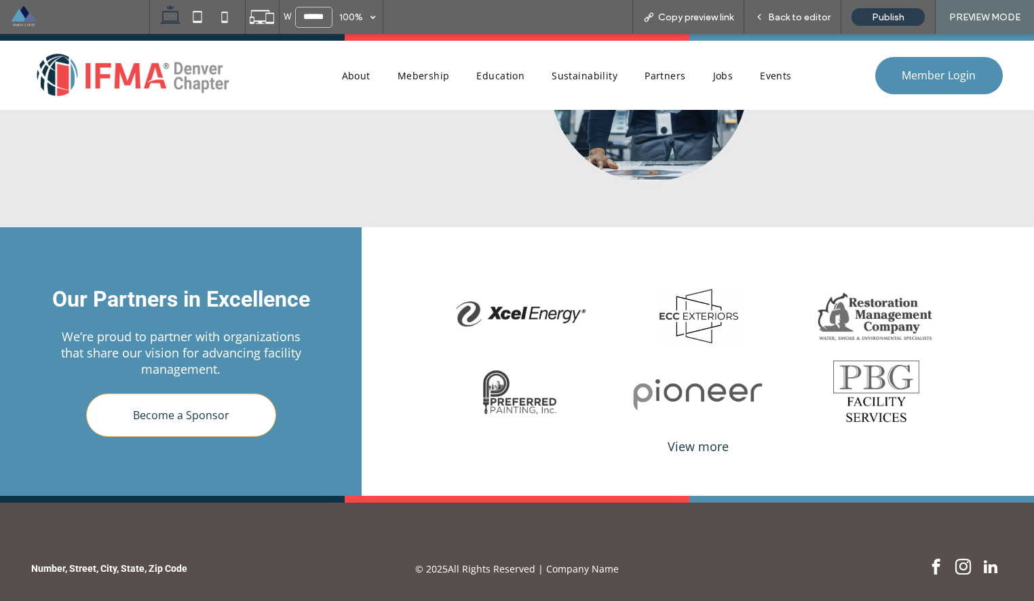
scroll to position [2532, 0]
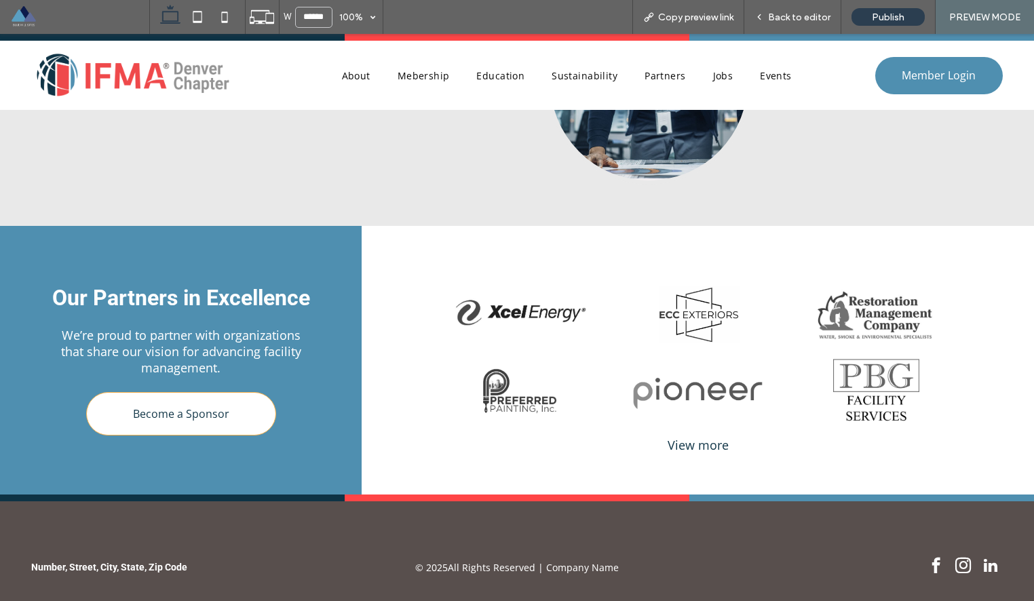
click at [699, 437] on div "View more" at bounding box center [698, 445] width 548 height 16
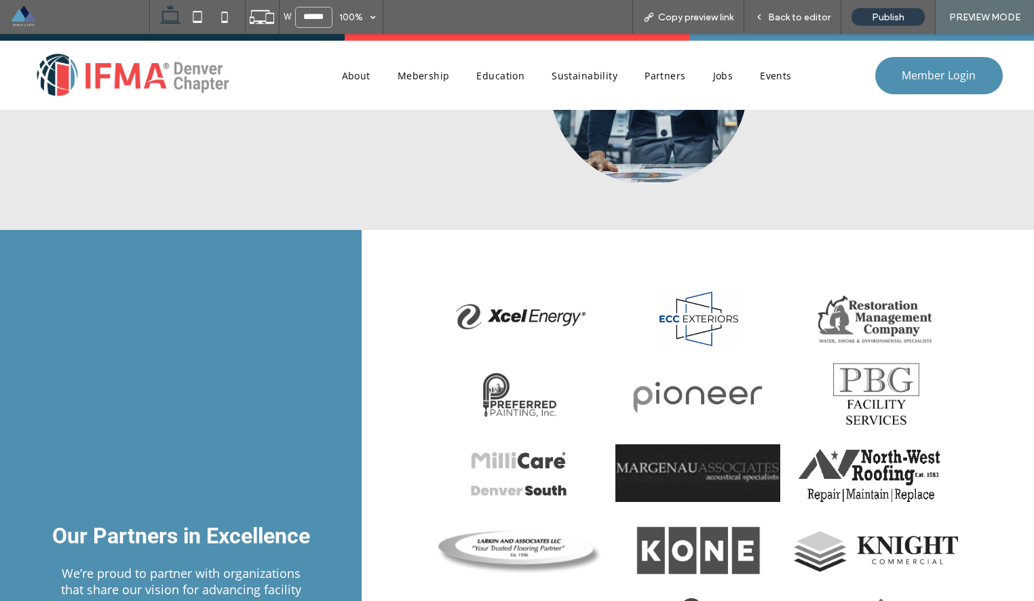
scroll to position [2526, 0]
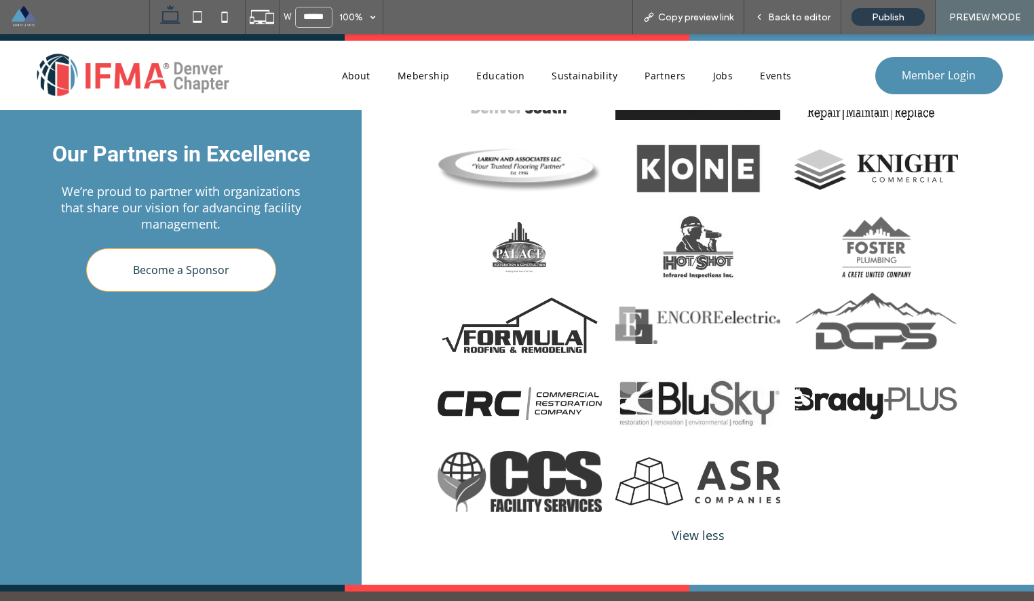
click at [701, 527] on div "View less" at bounding box center [698, 535] width 548 height 16
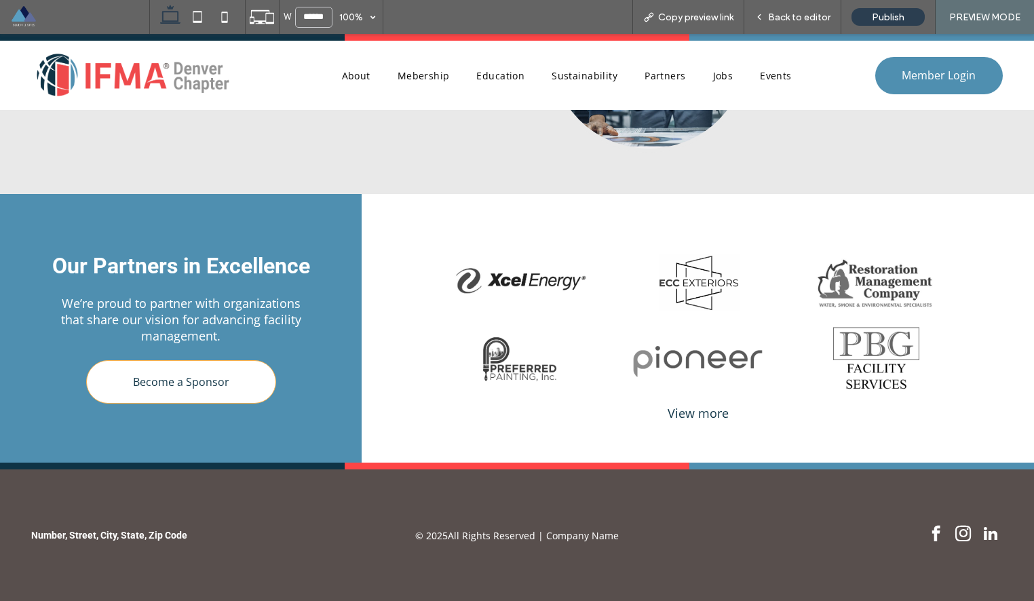
scroll to position [2547, 0]
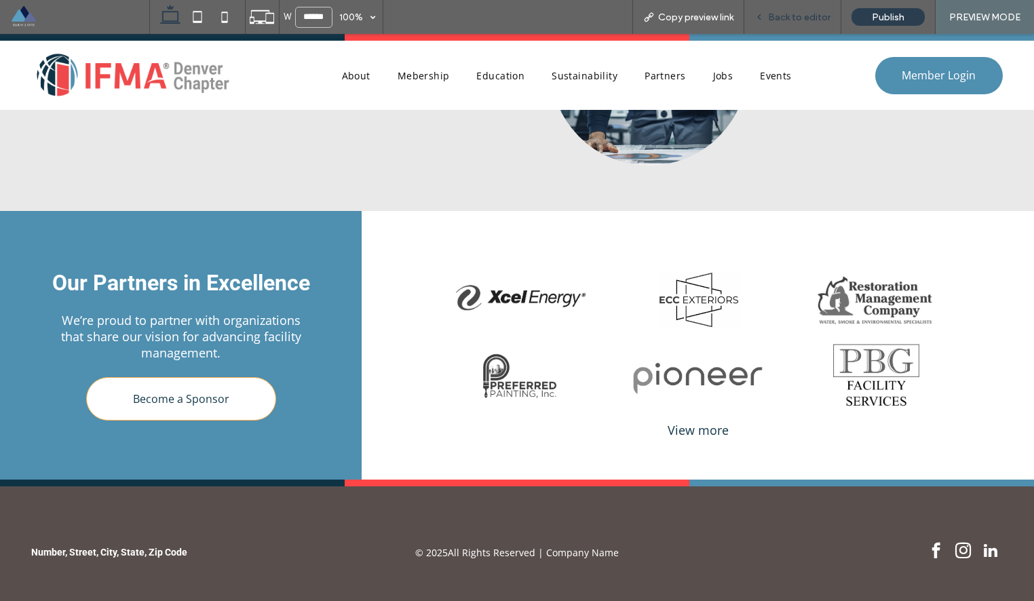
click at [792, 19] on span "Back to editor" at bounding box center [799, 18] width 62 height 12
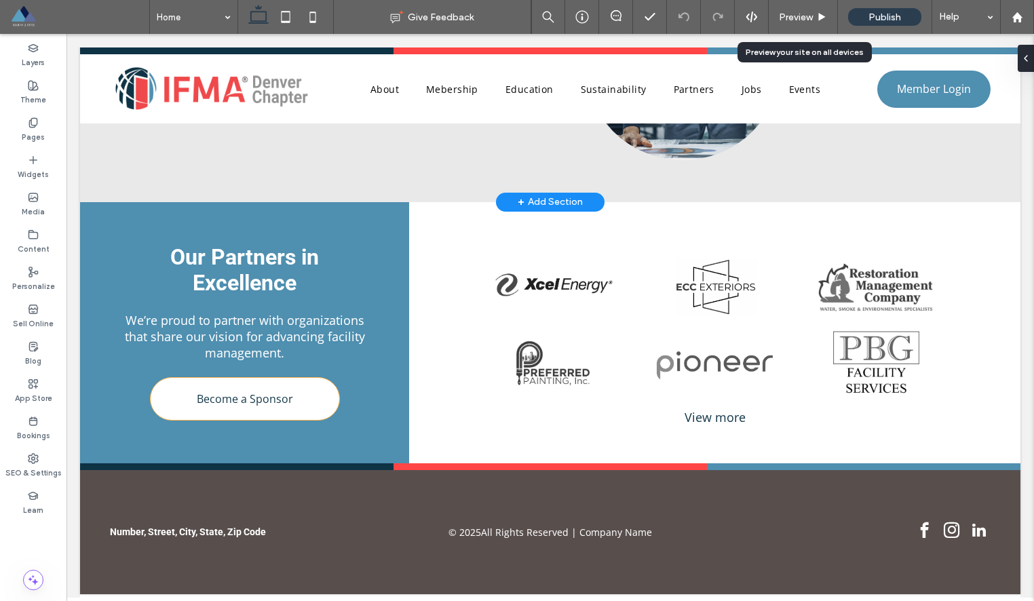
scroll to position [2531, 0]
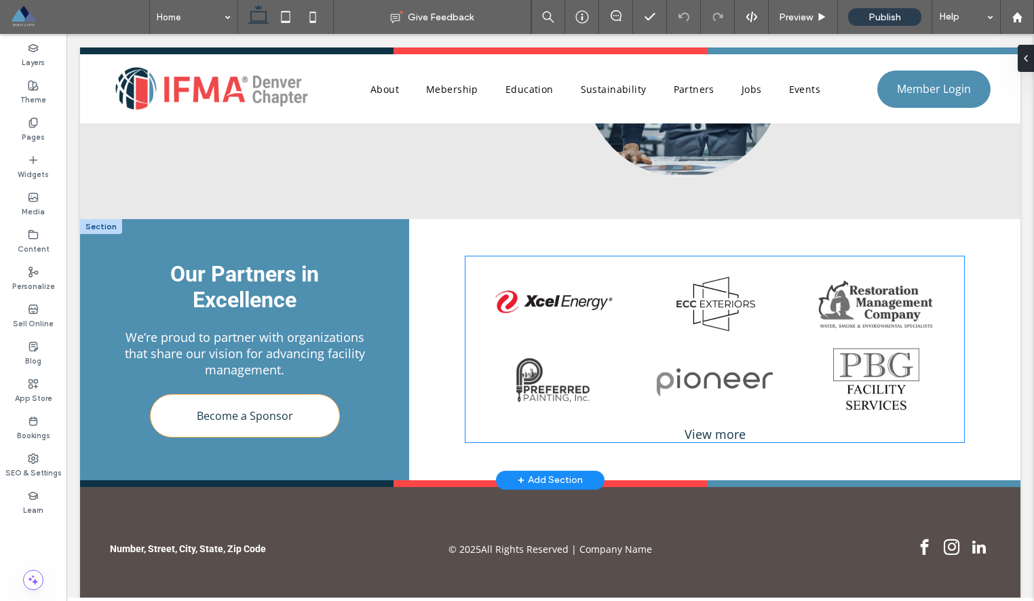
click at [561, 284] on link at bounding box center [553, 302] width 148 height 64
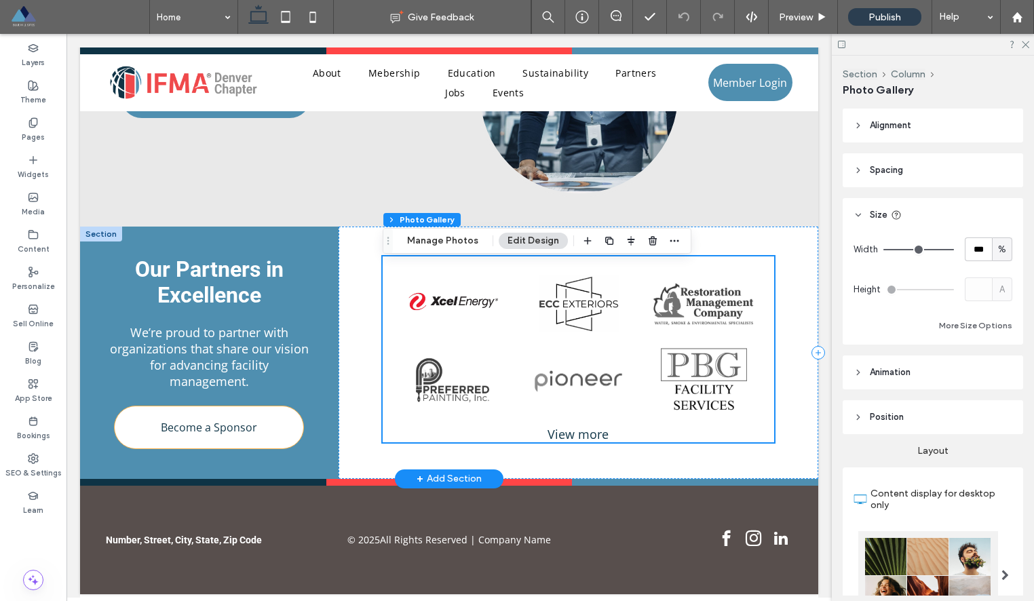
scroll to position [2459, 0]
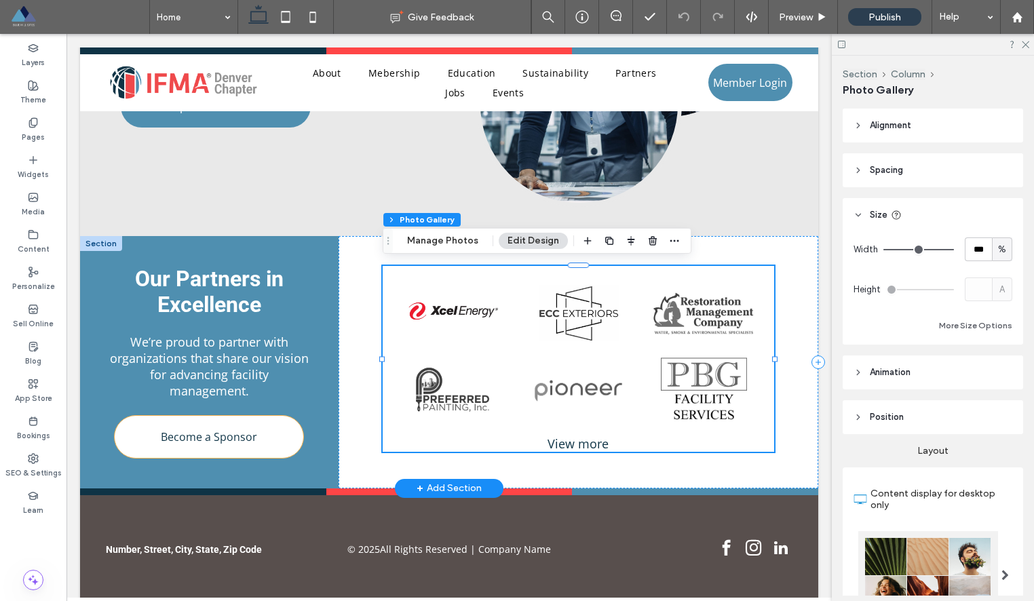
click at [473, 311] on link at bounding box center [452, 311] width 113 height 64
click at [459, 237] on button "Manage Photos" at bounding box center [442, 241] width 89 height 16
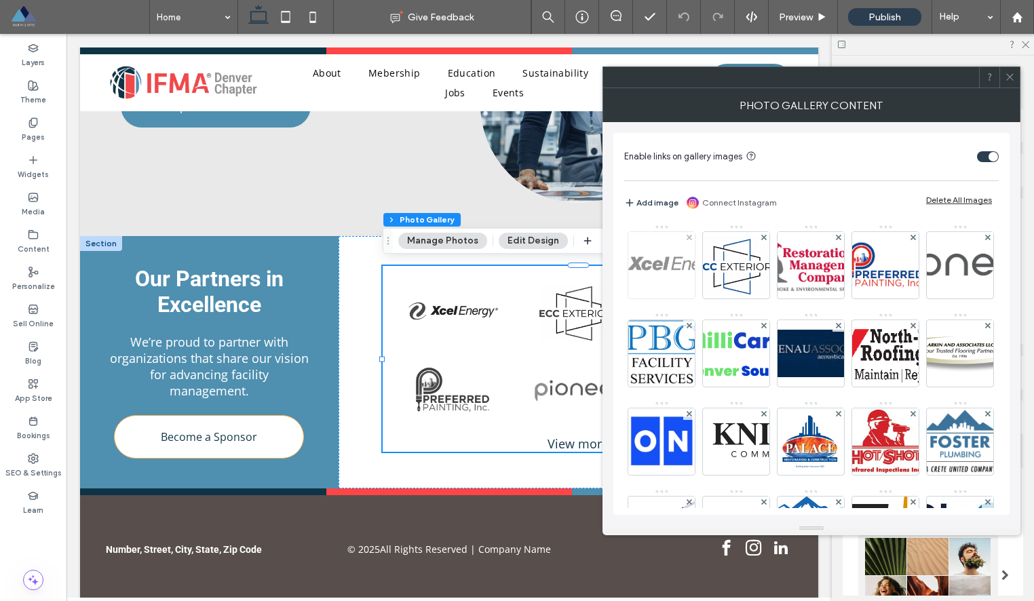
click at [662, 258] on img at bounding box center [662, 265] width 174 height 66
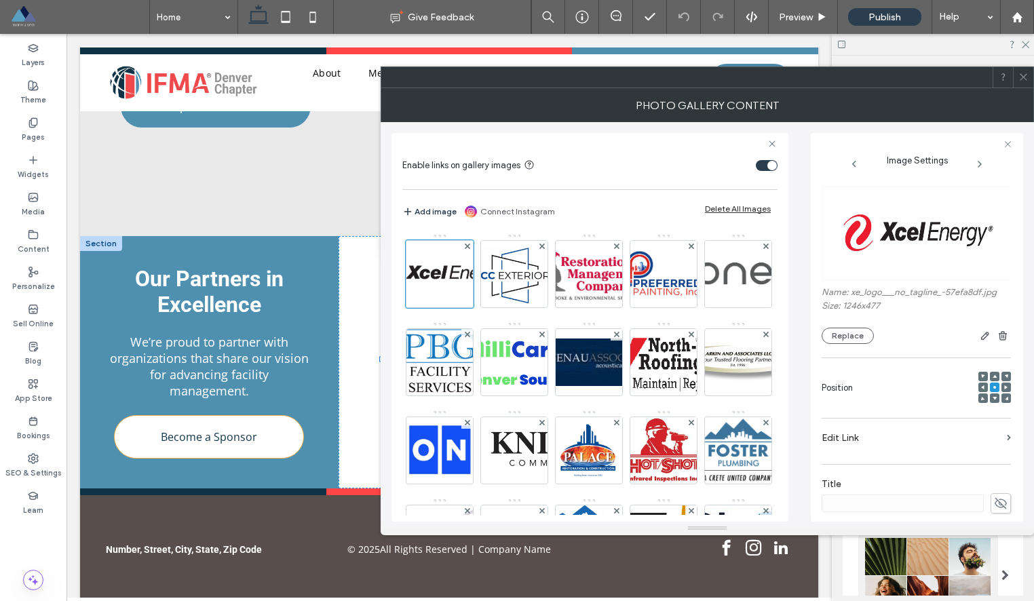
click at [865, 439] on label "Edit Link" at bounding box center [911, 437] width 180 height 25
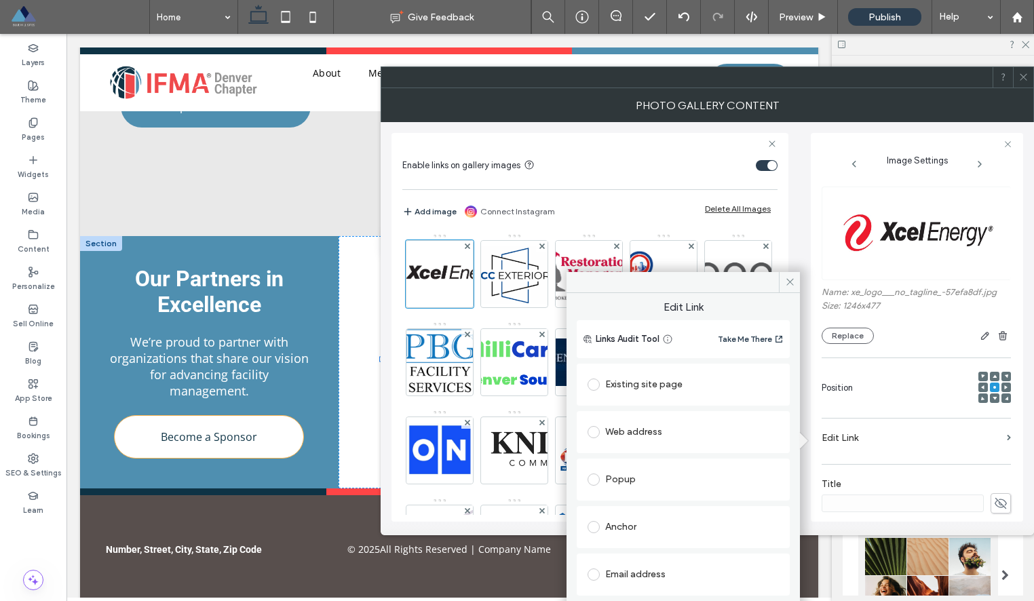
click at [633, 433] on div "Web address" at bounding box center [682, 432] width 191 height 22
click at [627, 451] on input "url" at bounding box center [682, 459] width 191 height 18
paste input "**********"
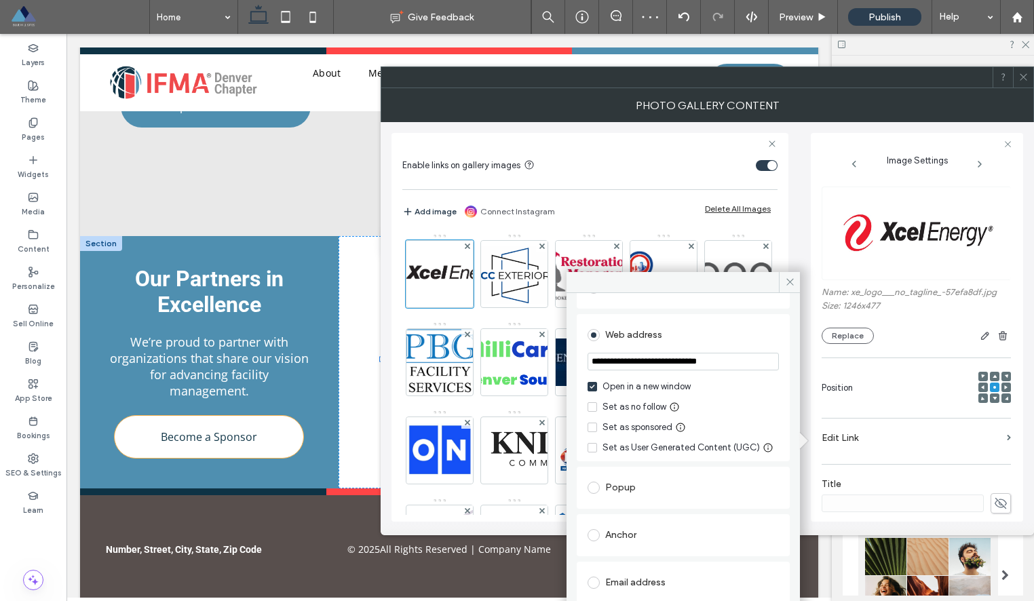
scroll to position [127, 0]
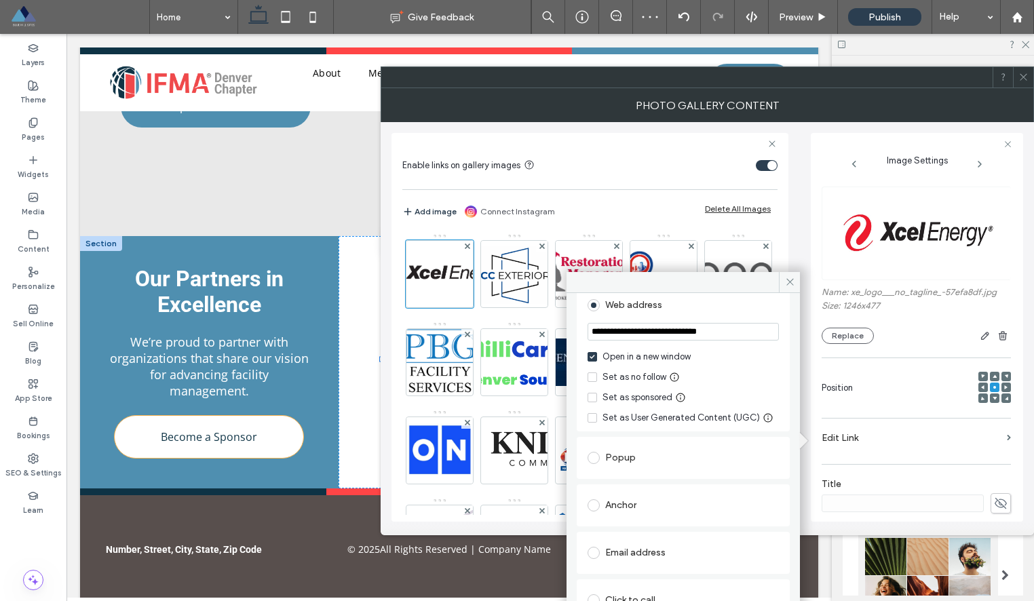
type input "**********"
click at [594, 395] on icon at bounding box center [591, 397] width 5 height 4
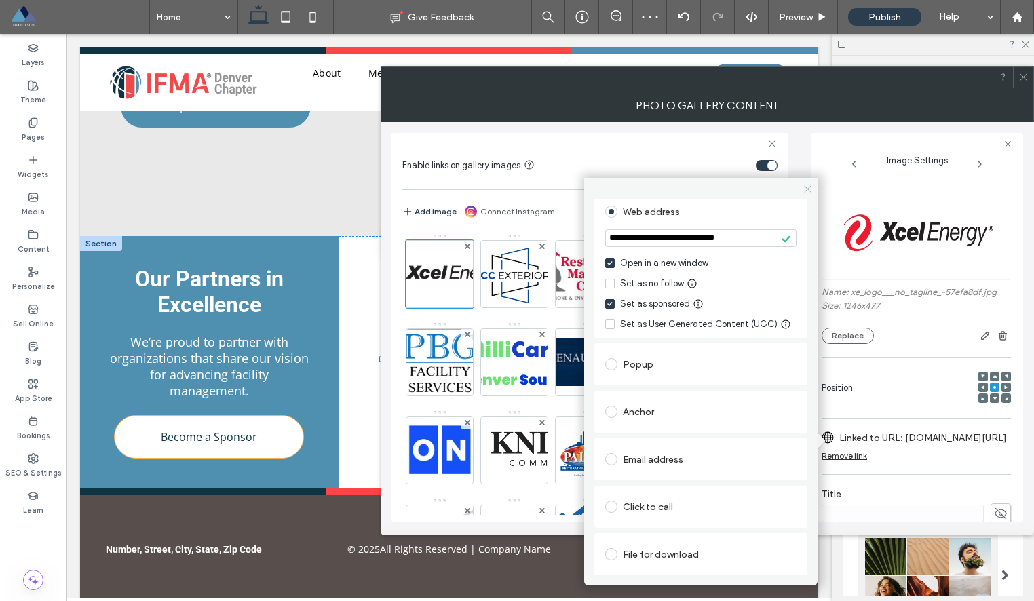
click at [809, 189] on icon at bounding box center [807, 189] width 10 height 10
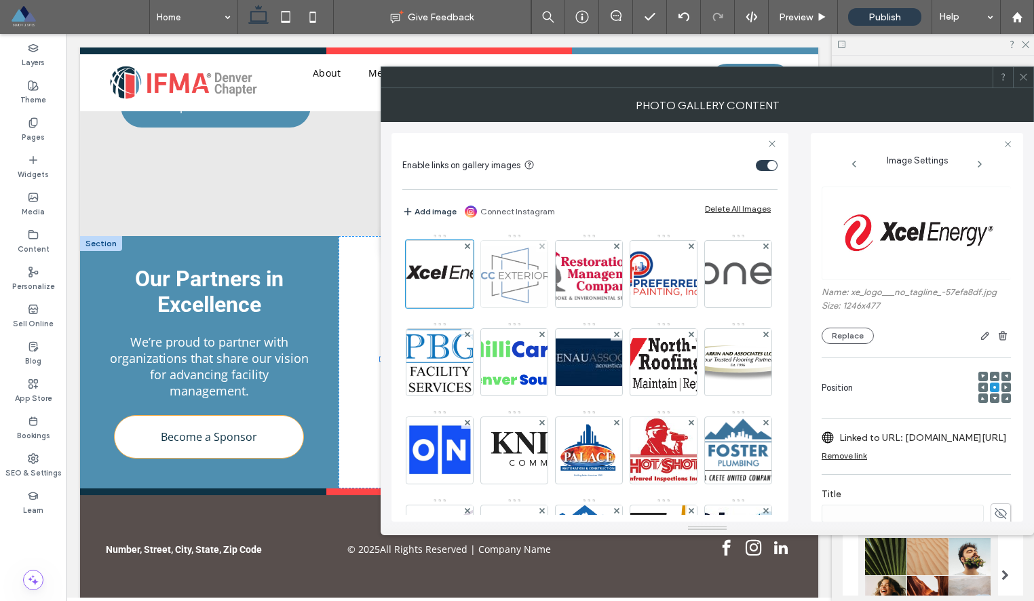
click at [516, 286] on img at bounding box center [514, 274] width 86 height 66
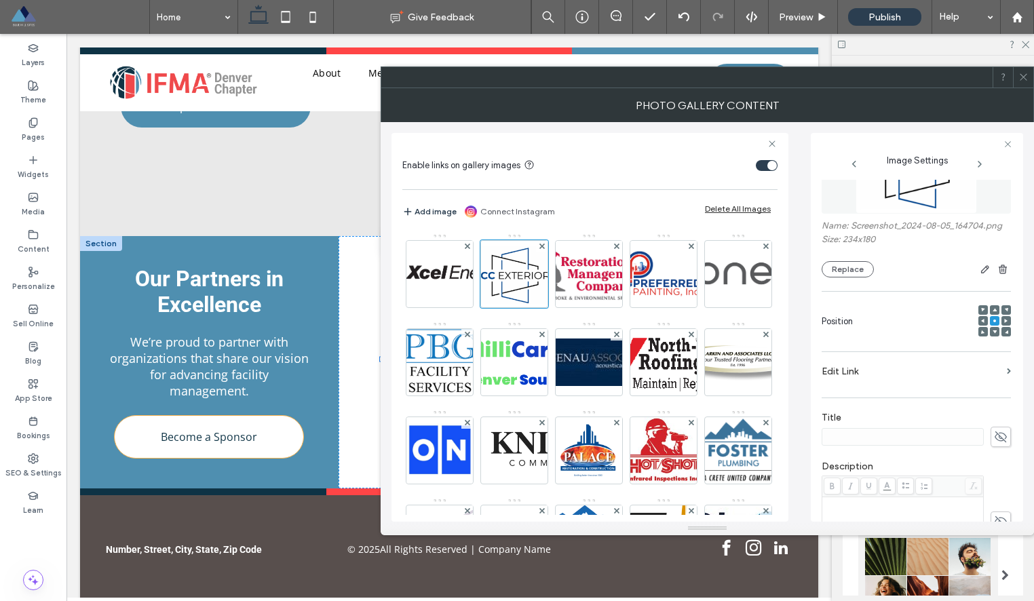
scroll to position [119, 0]
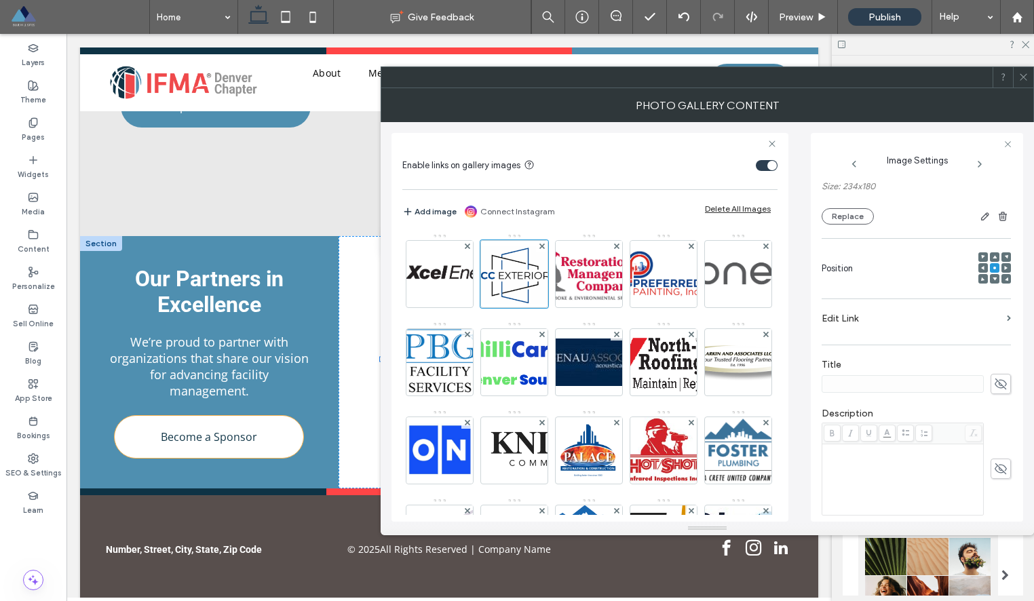
click at [873, 331] on label "Edit Link" at bounding box center [911, 318] width 180 height 25
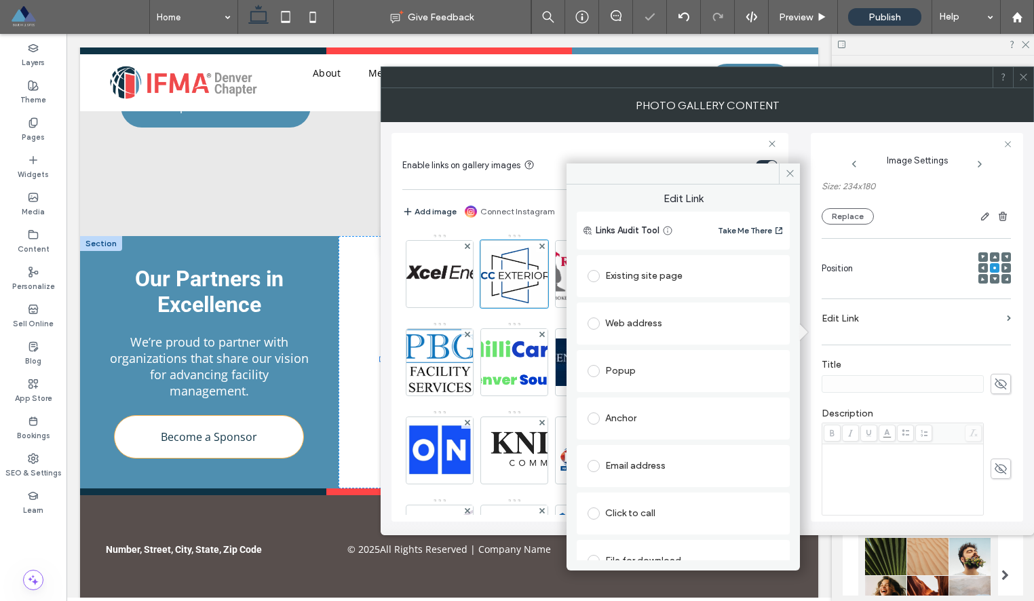
click at [665, 321] on div "Web address" at bounding box center [682, 324] width 191 height 22
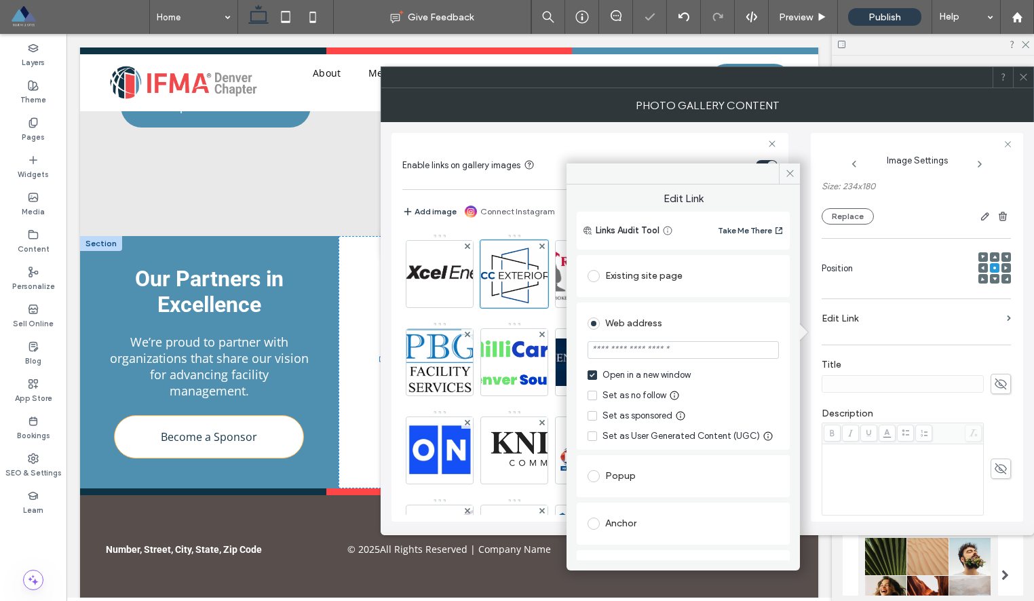
click at [648, 341] on input "url" at bounding box center [682, 350] width 191 height 18
paste input "**********"
type input "**********"
click at [605, 418] on div "Set as sponsored" at bounding box center [637, 416] width 70 height 14
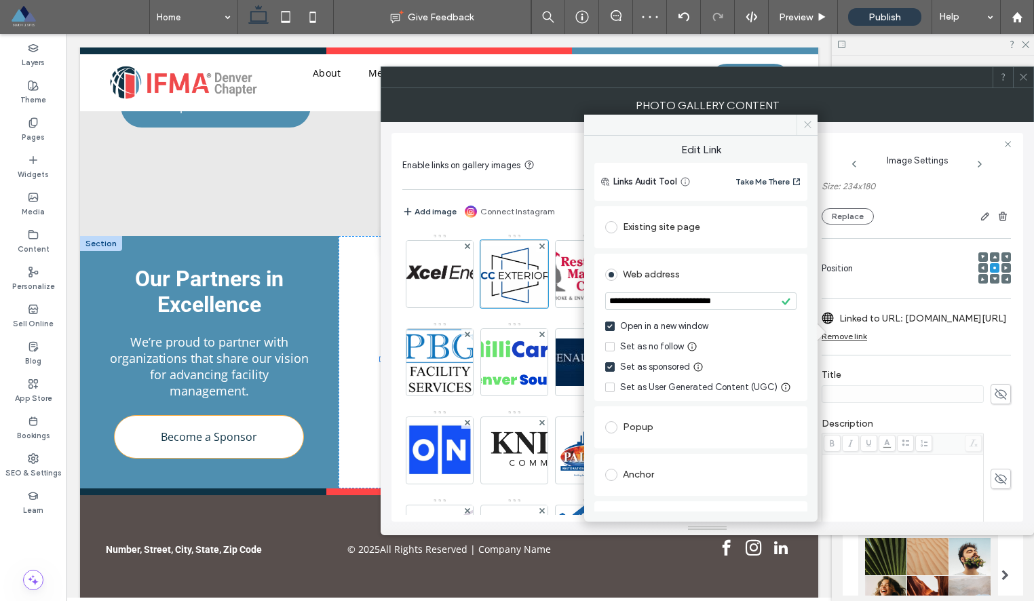
click at [811, 123] on icon at bounding box center [807, 124] width 10 height 10
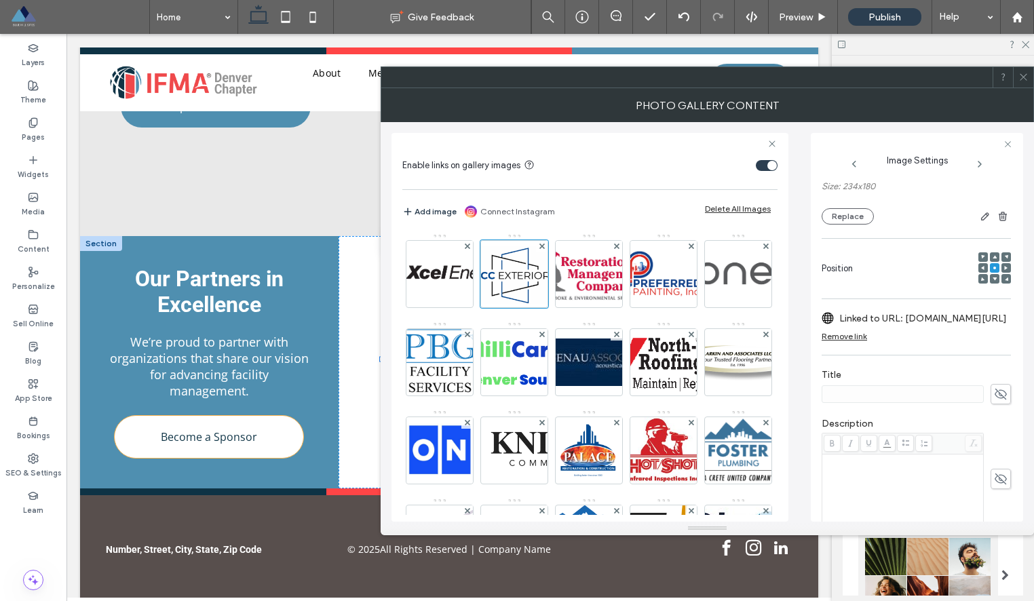
click at [1026, 73] on icon at bounding box center [1023, 77] width 10 height 10
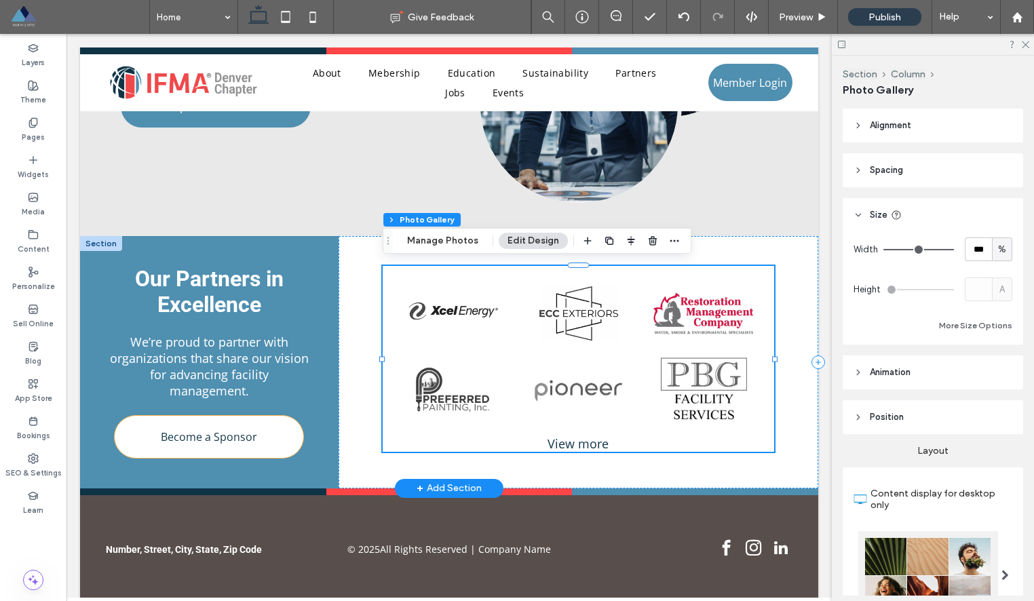
click at [722, 310] on link at bounding box center [704, 311] width 113 height 64
drag, startPoint x: 433, startPoint y: 244, endPoint x: 530, endPoint y: 241, distance: 97.0
click at [433, 244] on button "Manage Photos" at bounding box center [442, 241] width 89 height 16
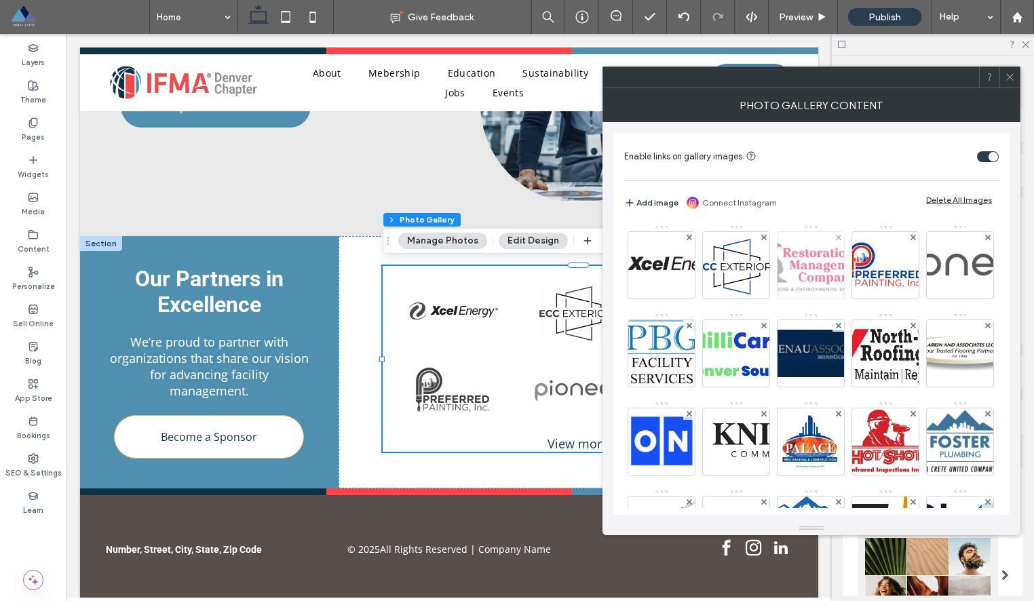
click at [808, 269] on img at bounding box center [810, 265] width 133 height 66
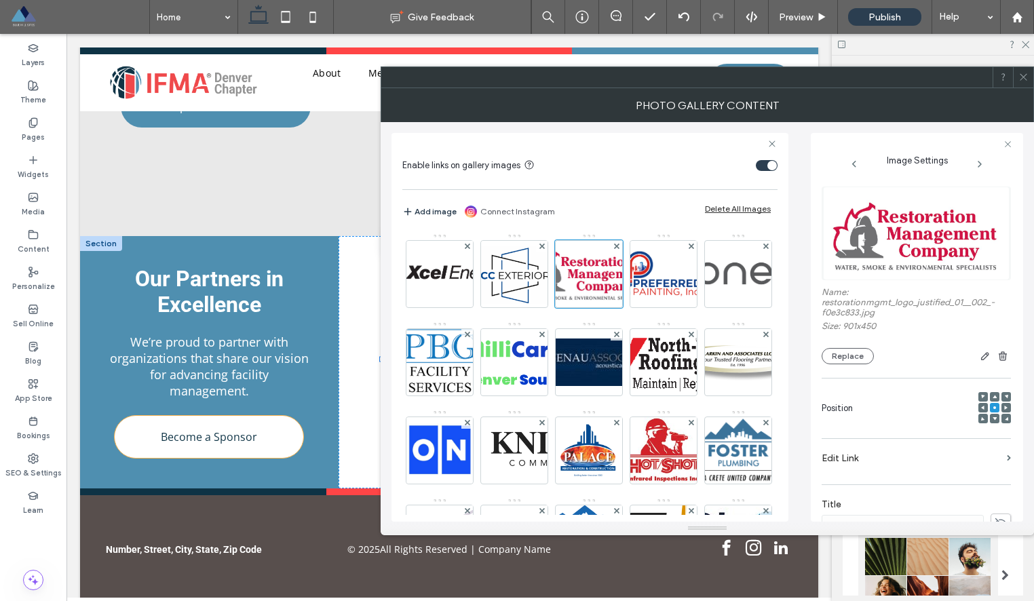
click at [835, 456] on label "Edit Link" at bounding box center [911, 458] width 180 height 25
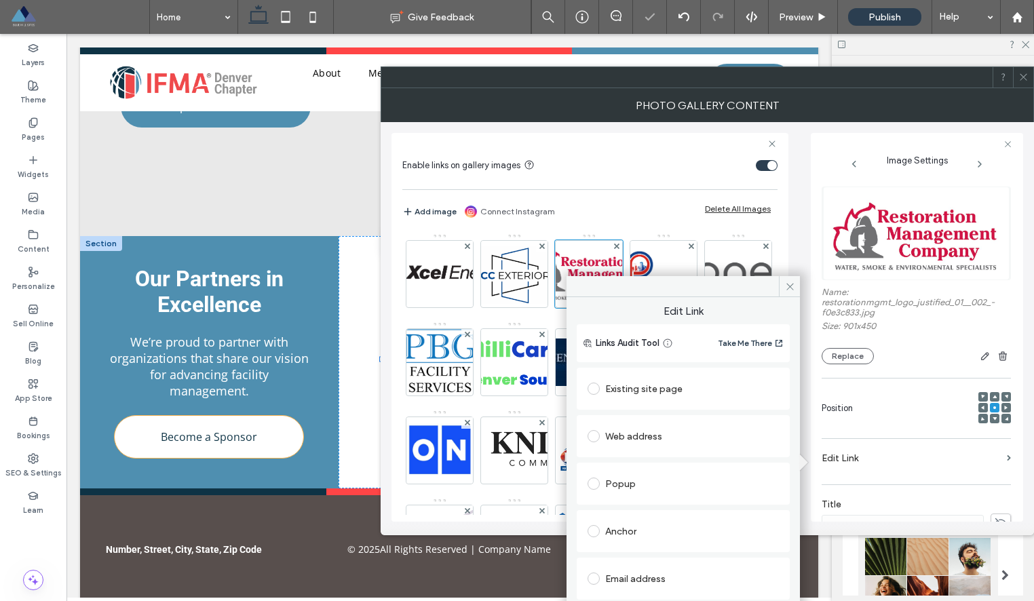
click at [648, 448] on div "Web address" at bounding box center [682, 436] width 191 height 28
click at [644, 459] on input "url" at bounding box center [682, 463] width 191 height 18
paste input "**********"
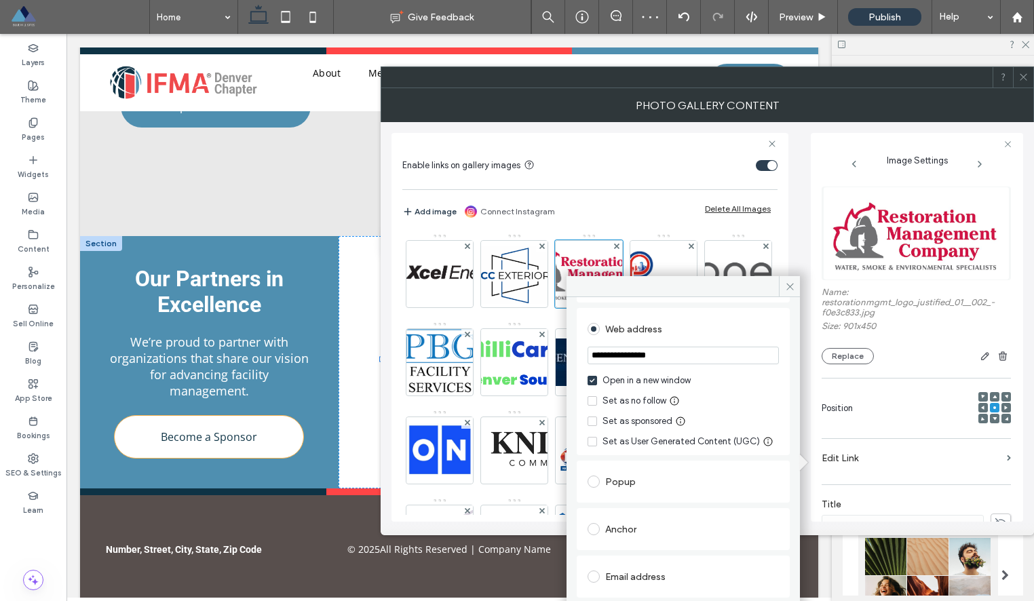
scroll to position [127, 0]
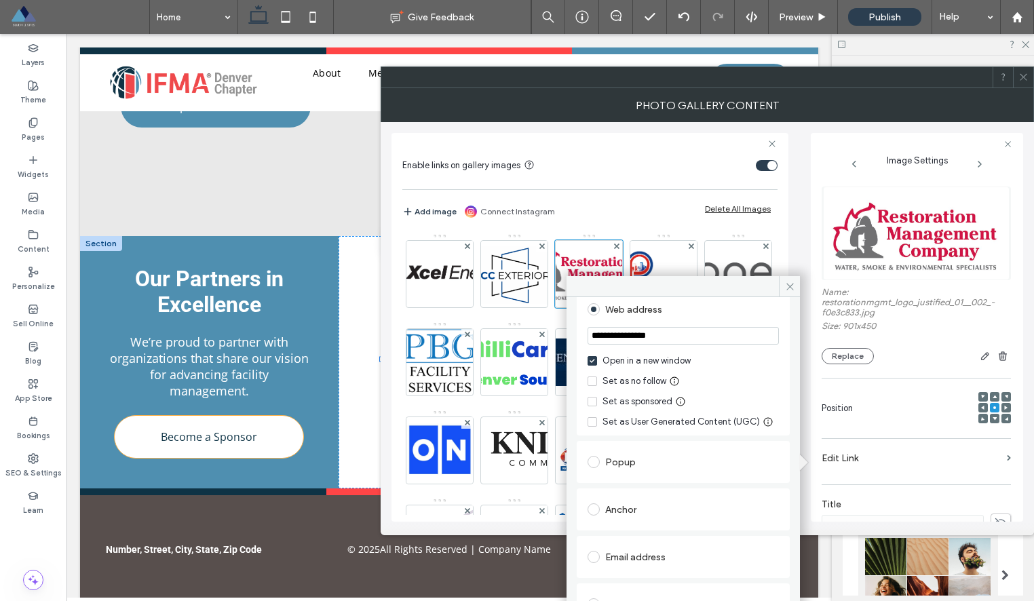
type input "**********"
click at [589, 402] on icon at bounding box center [591, 402] width 5 height 4
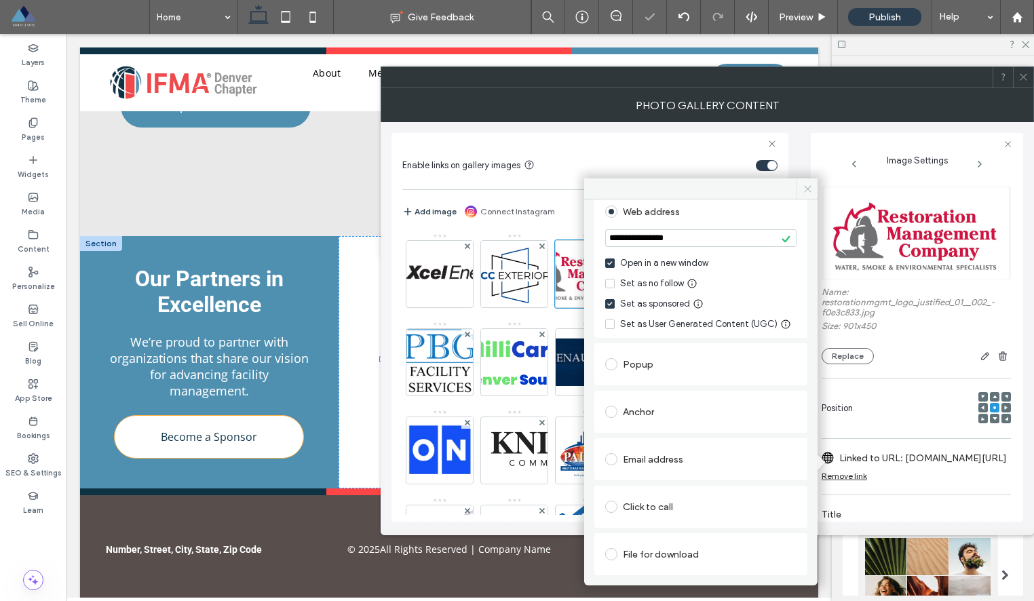
click at [805, 192] on icon at bounding box center [807, 189] width 10 height 10
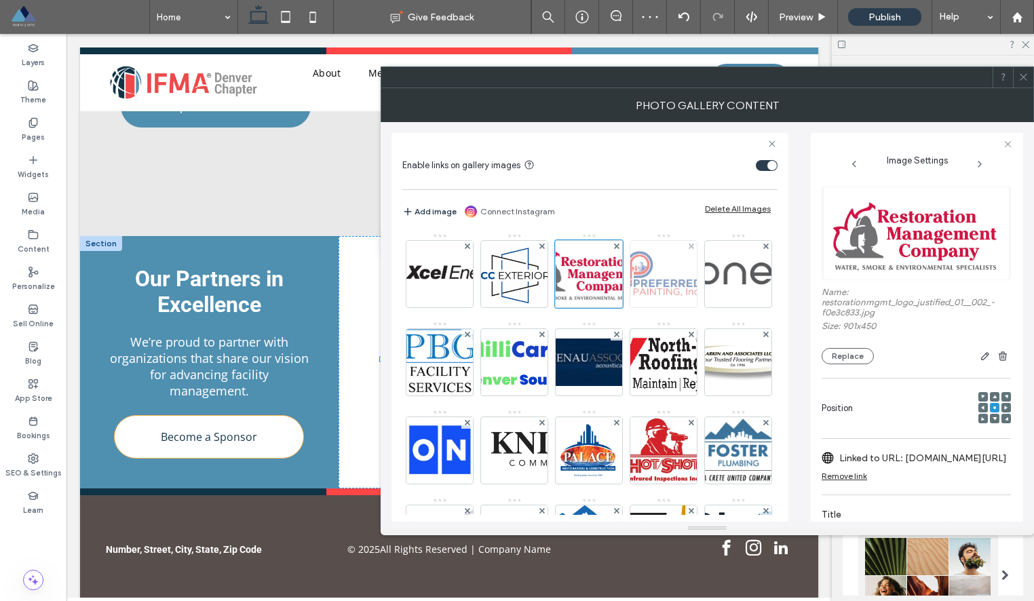
click at [662, 288] on img at bounding box center [664, 274] width 112 height 66
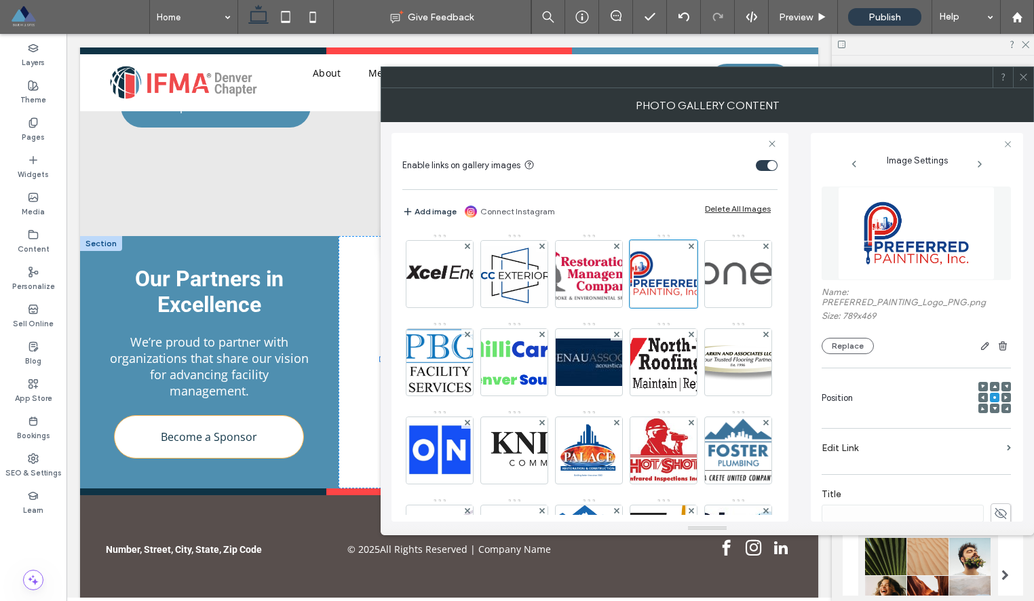
click at [857, 457] on label "Edit Link" at bounding box center [911, 447] width 180 height 25
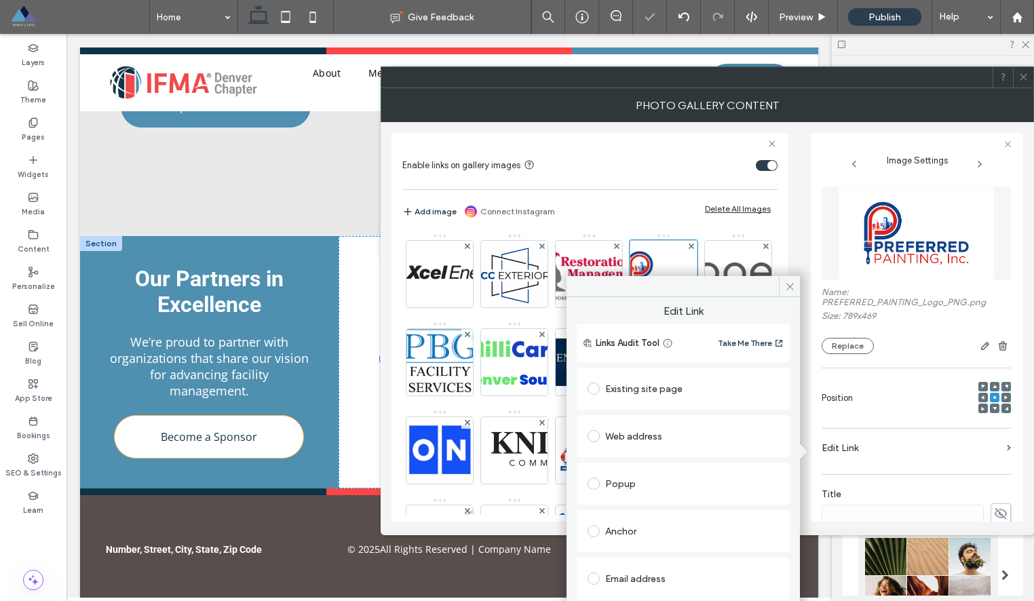
click at [657, 433] on div "Web address" at bounding box center [682, 436] width 191 height 22
click at [632, 457] on input "url" at bounding box center [682, 463] width 191 height 18
paste input "**********"
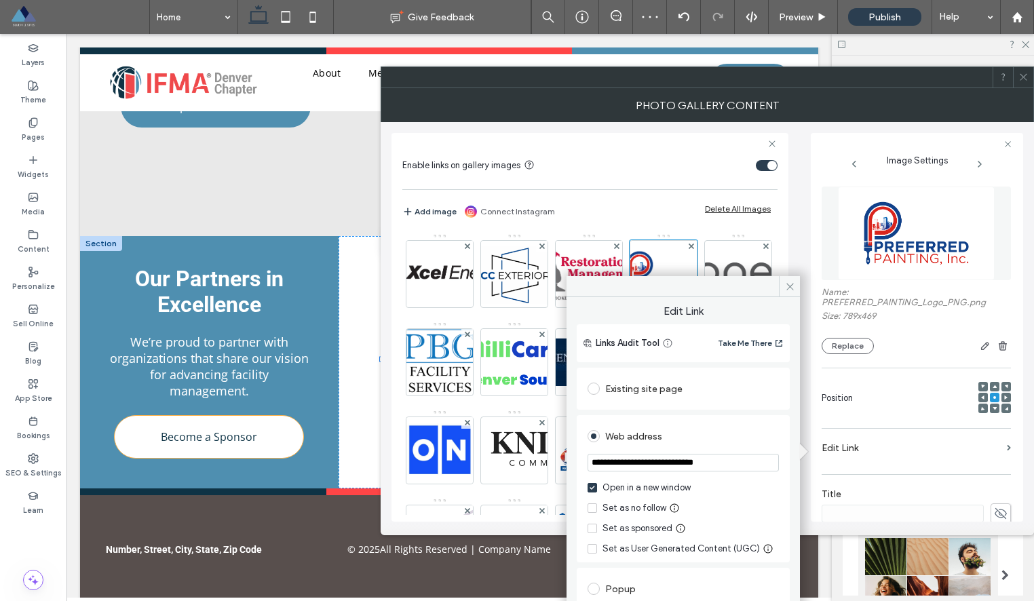
type input "**********"
click at [595, 528] on span at bounding box center [591, 528] width 9 height 9
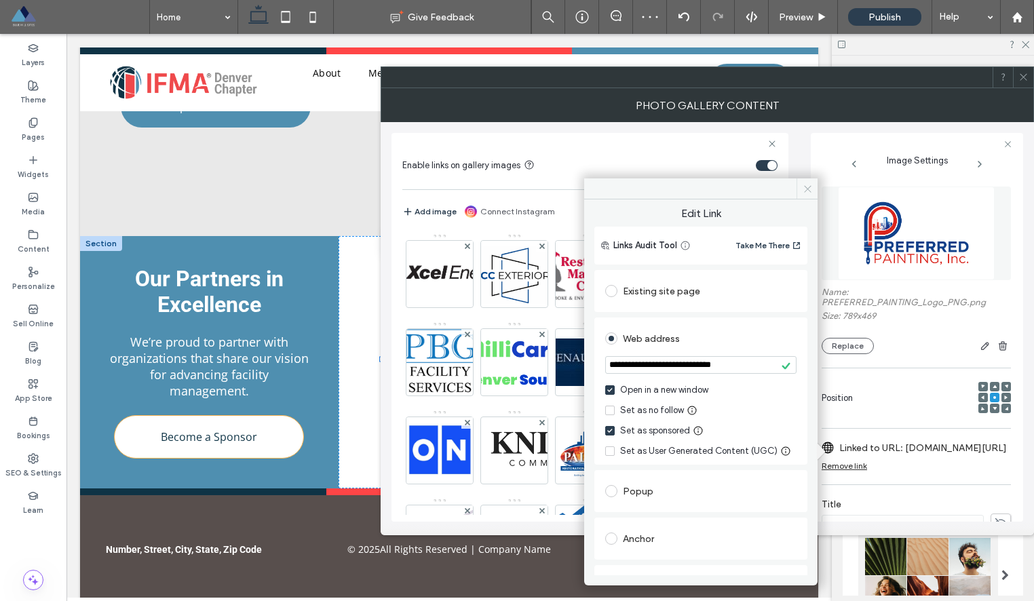
click at [809, 189] on icon at bounding box center [807, 189] width 10 height 10
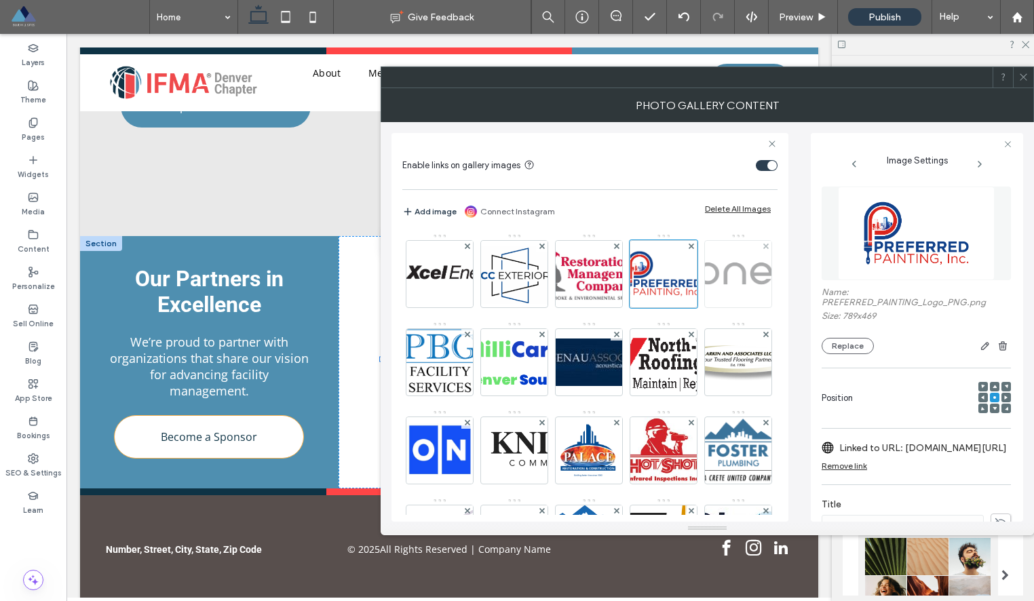
click at [638, 307] on img at bounding box center [738, 274] width 201 height 66
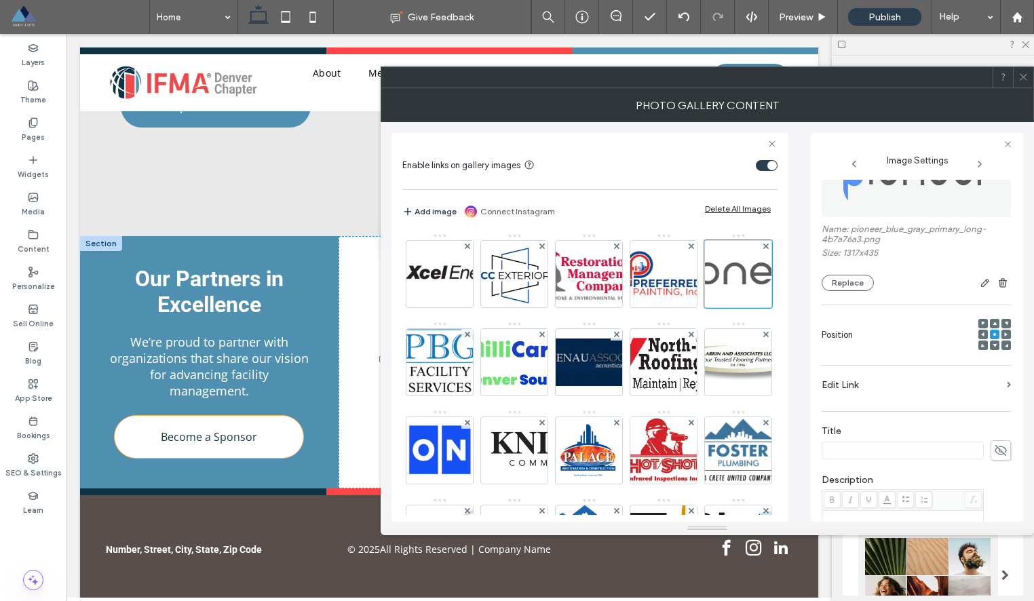
scroll to position [71, 0]
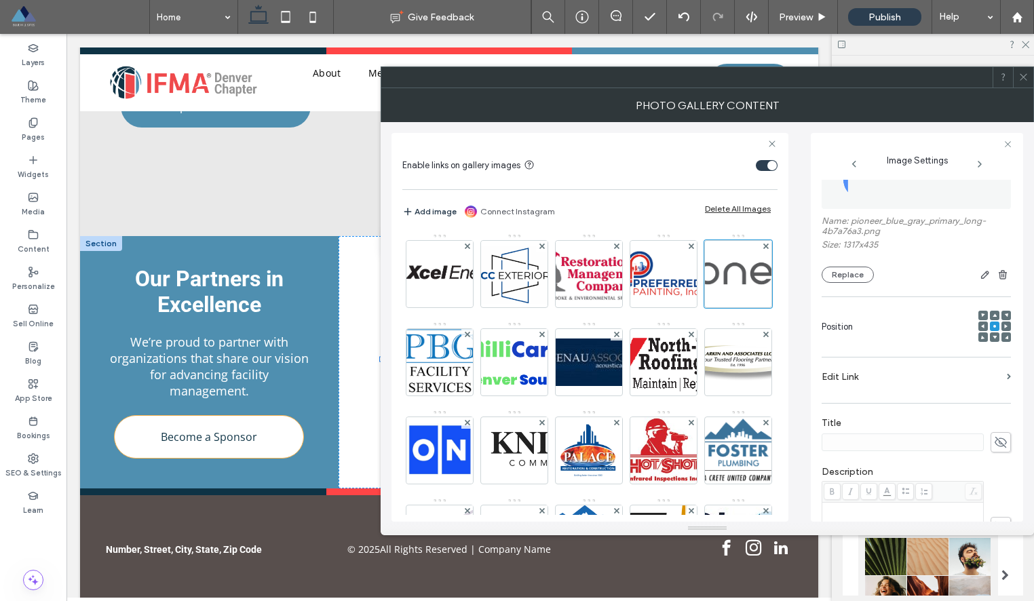
click at [862, 386] on label "Edit Link" at bounding box center [911, 376] width 180 height 25
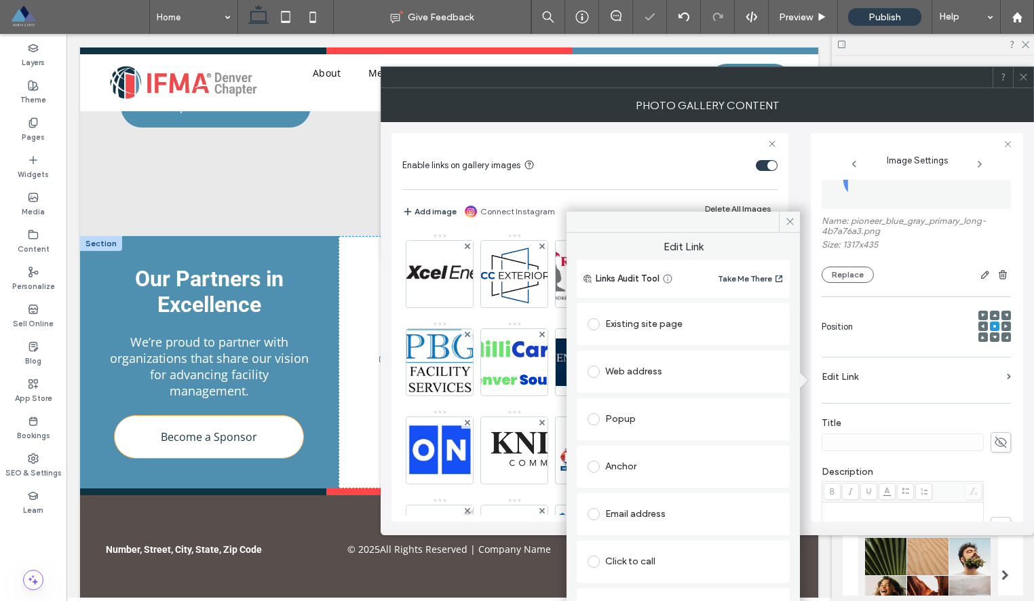
click at [676, 364] on div "Web address" at bounding box center [682, 372] width 191 height 22
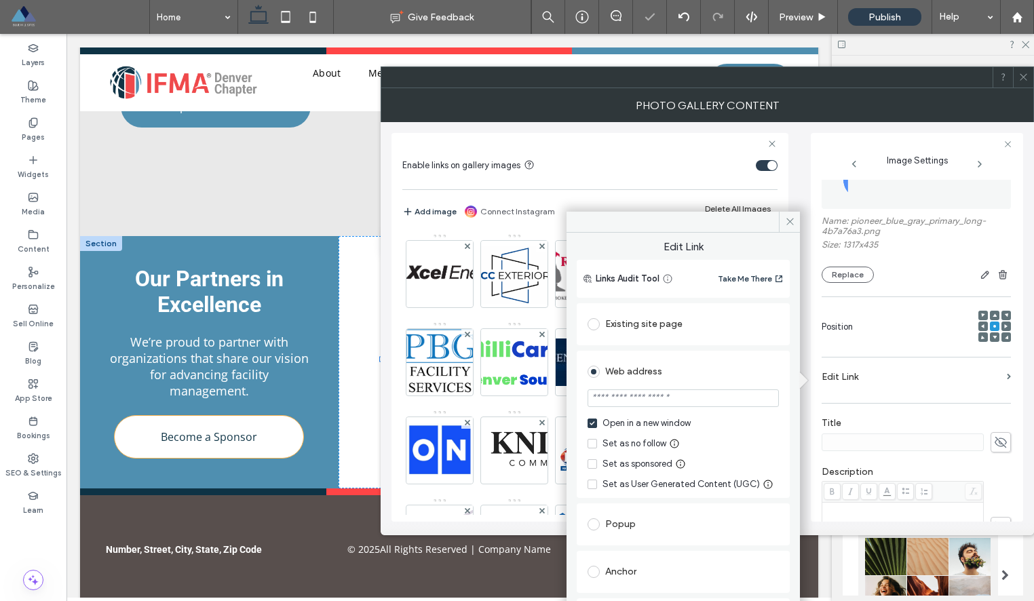
click at [644, 400] on input "url" at bounding box center [682, 398] width 191 height 18
paste input "**********"
type input "**********"
click at [591, 463] on icon at bounding box center [591, 464] width 5 height 4
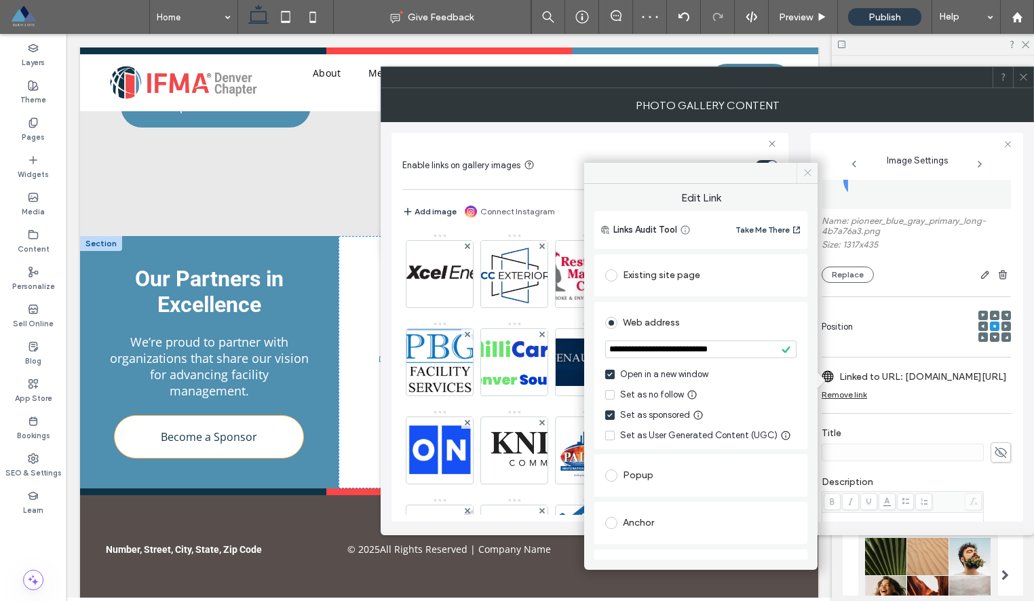
click at [811, 165] on span at bounding box center [806, 173] width 21 height 20
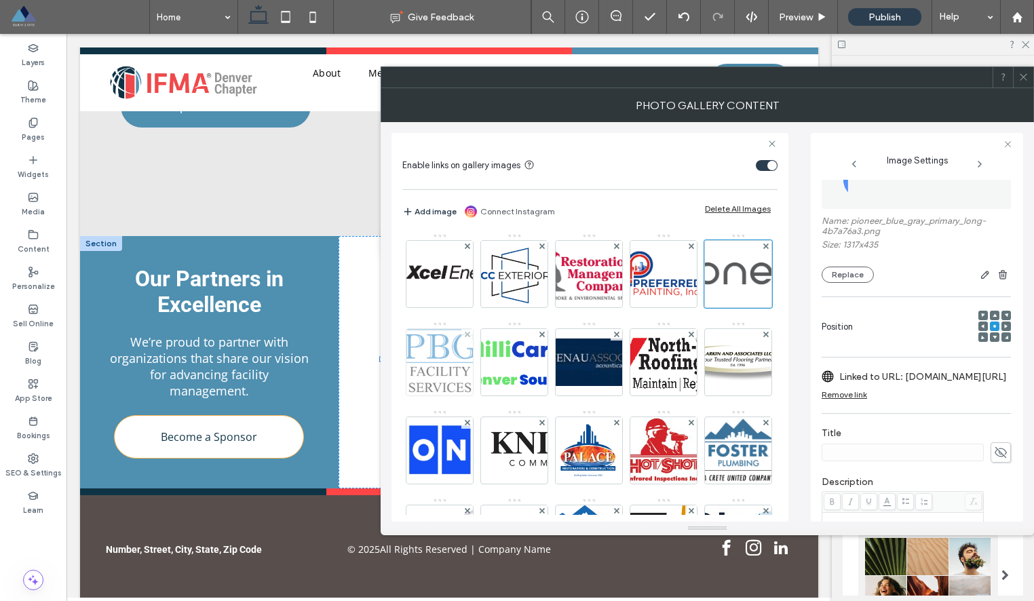
click at [484, 365] on img at bounding box center [439, 362] width 89 height 66
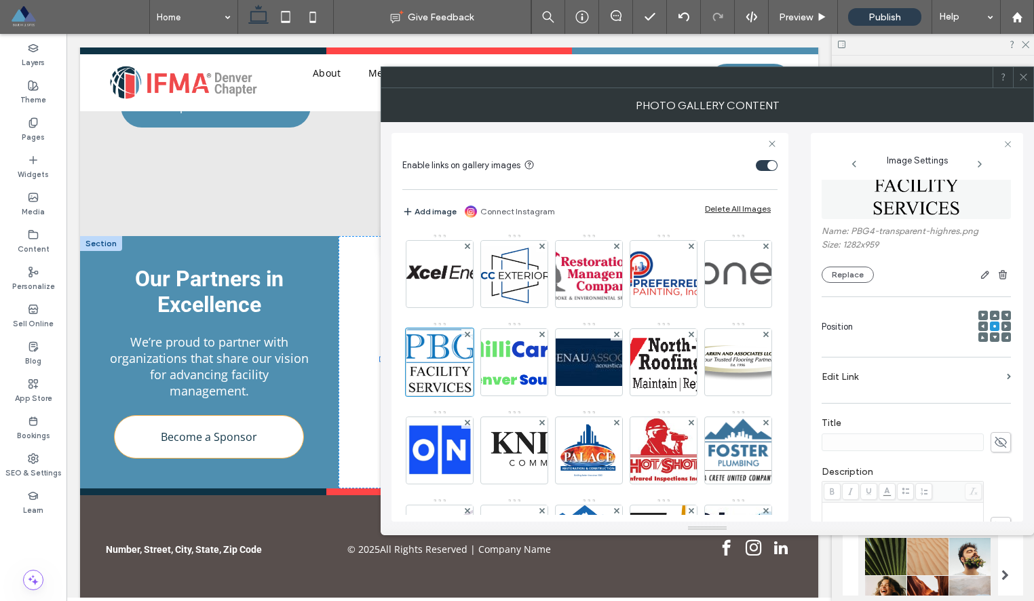
scroll to position [100, 0]
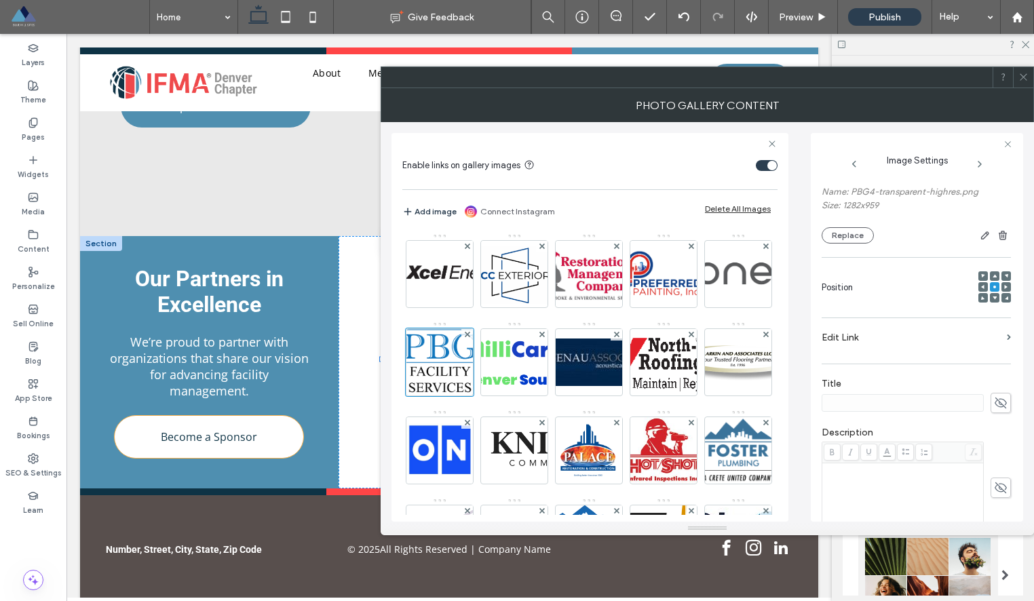
click at [876, 334] on label "Edit Link" at bounding box center [911, 337] width 180 height 25
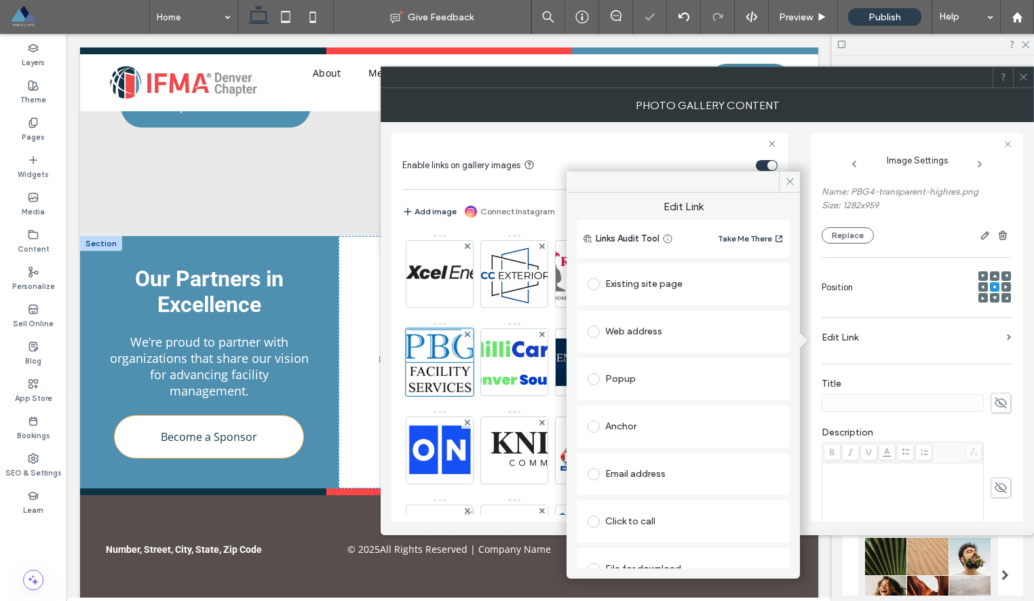
click at [677, 331] on div "Web address" at bounding box center [682, 332] width 191 height 22
click at [654, 353] on input "url" at bounding box center [682, 358] width 191 height 18
paste input "**********"
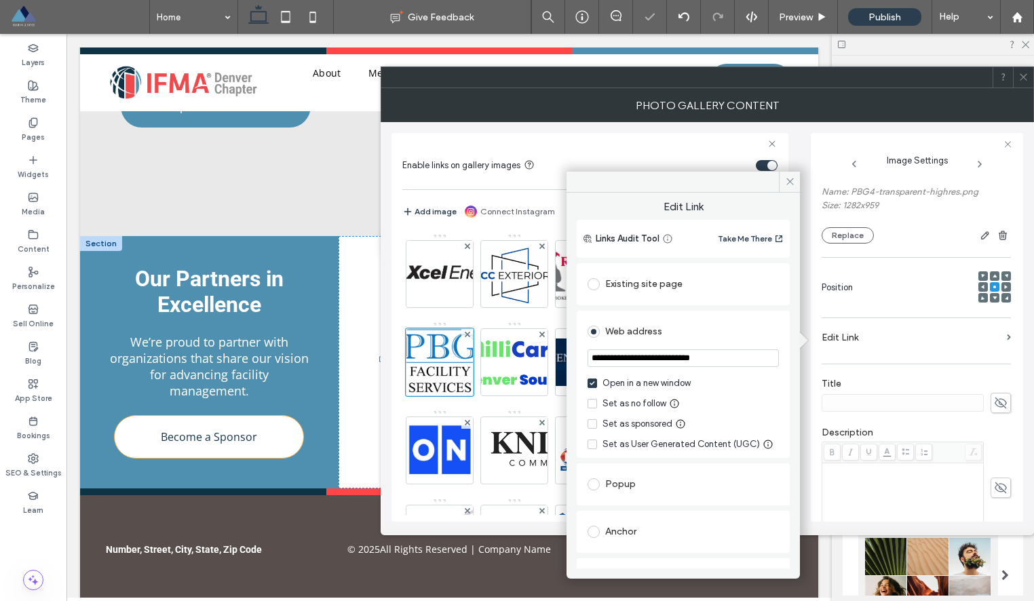
type input "**********"
click at [631, 423] on div "Set as sponsored" at bounding box center [637, 424] width 70 height 14
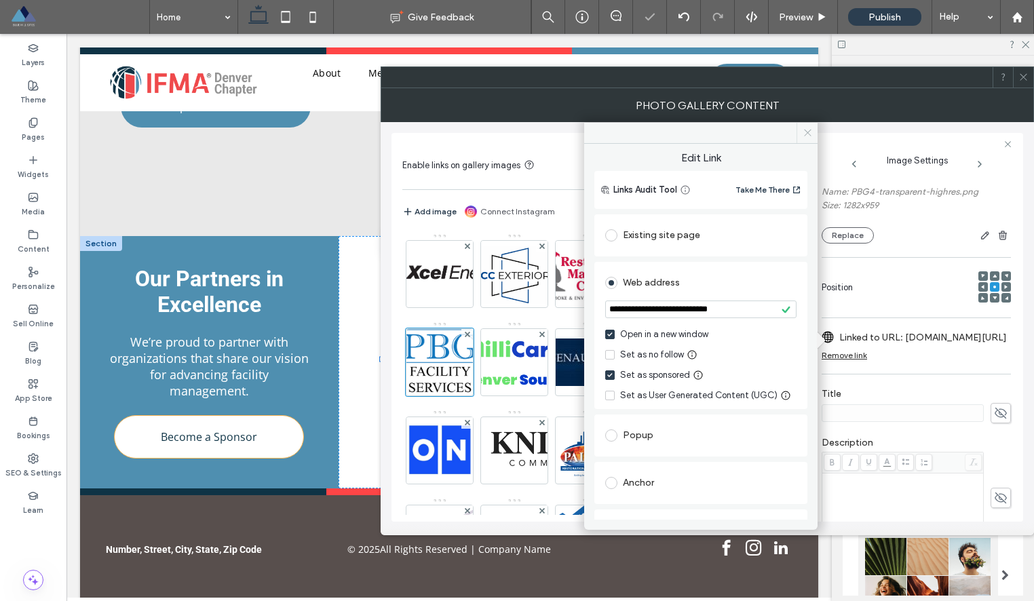
click at [807, 132] on use at bounding box center [807, 133] width 7 height 7
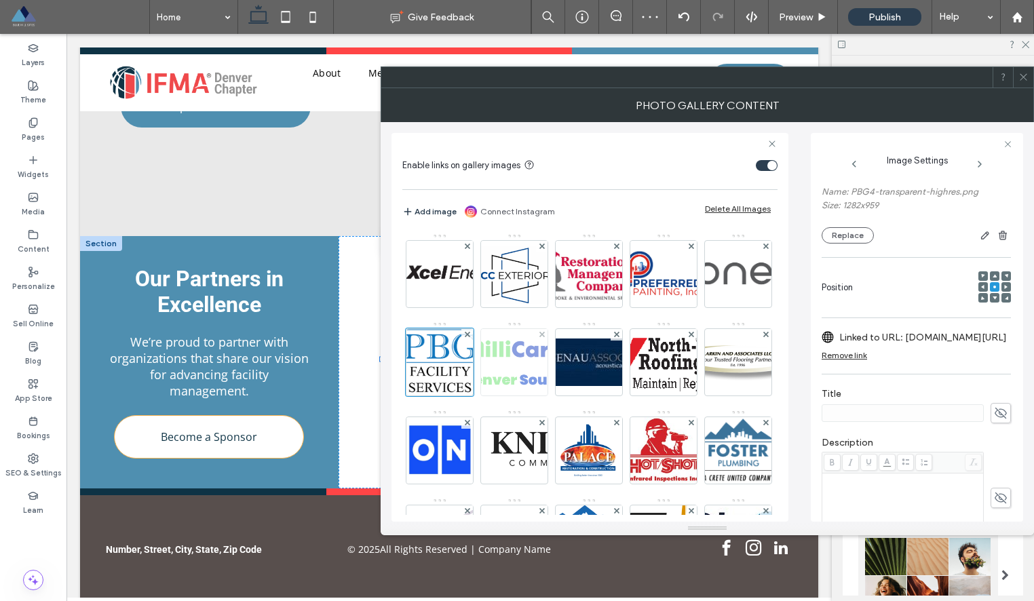
click at [569, 366] on img at bounding box center [514, 362] width 111 height 66
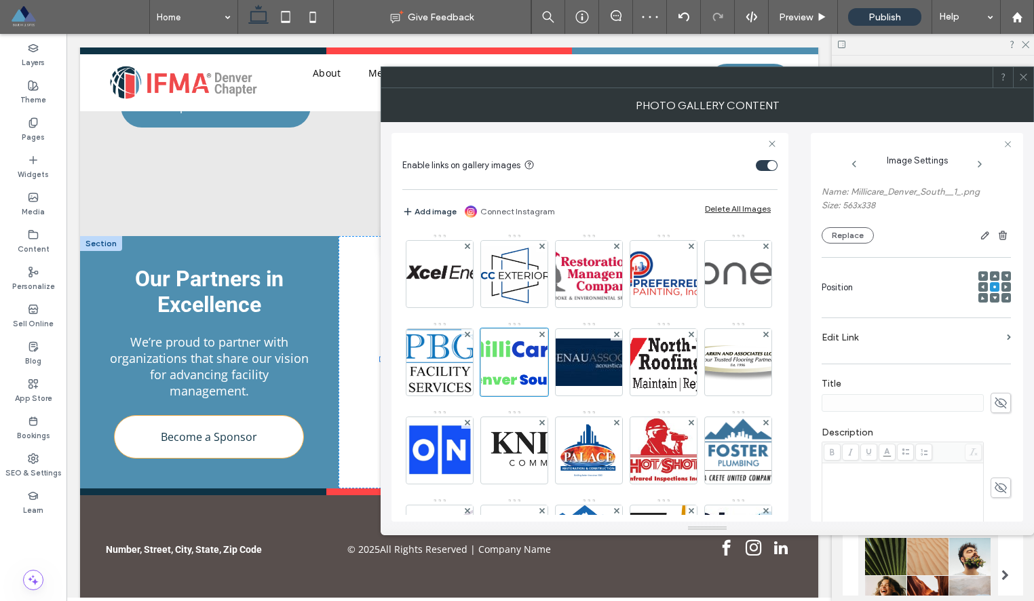
scroll to position [0, 0]
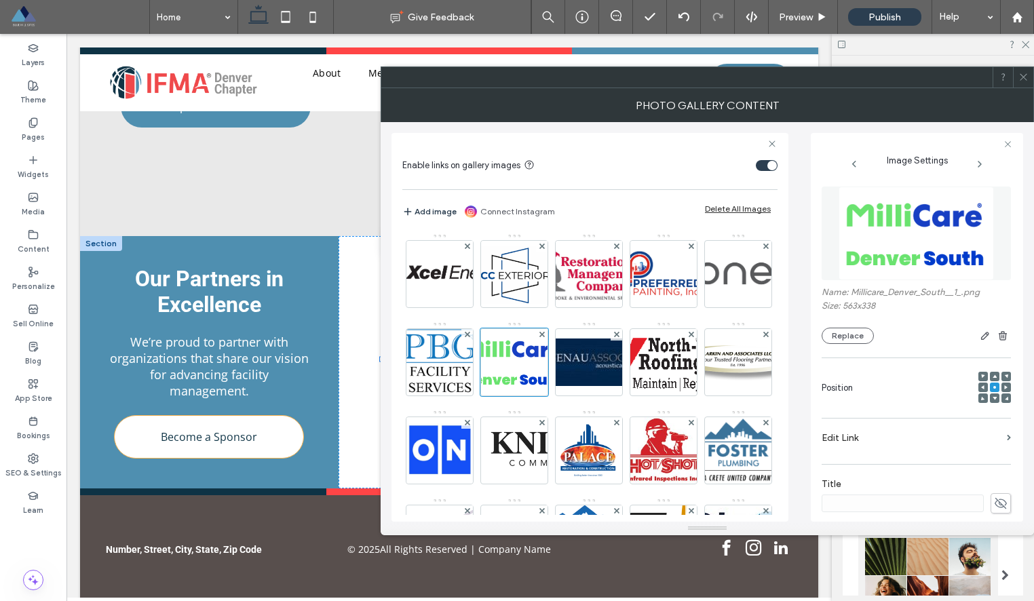
click at [859, 442] on label "Edit Link" at bounding box center [911, 437] width 180 height 25
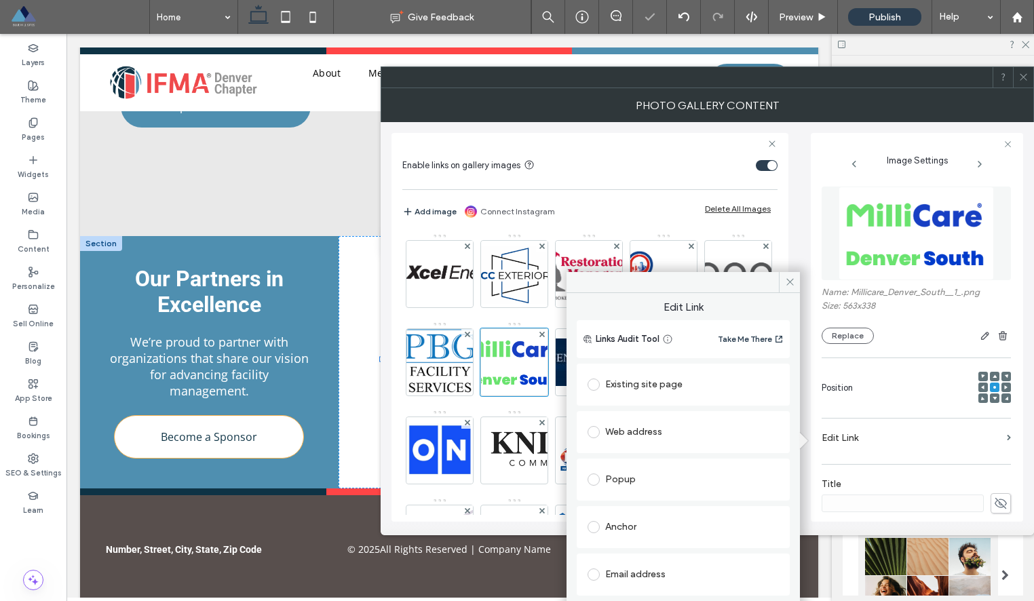
click at [669, 432] on div "Web address" at bounding box center [682, 432] width 191 height 22
click at [638, 459] on input "url" at bounding box center [682, 459] width 191 height 18
paste input "**********"
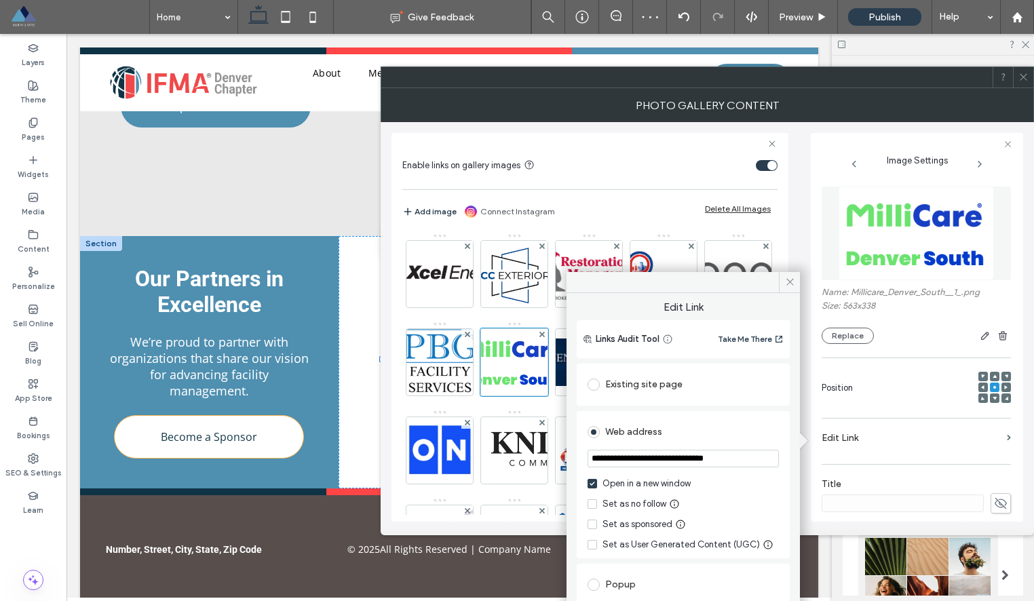
type input "**********"
click at [604, 526] on div "Set as sponsored" at bounding box center [637, 525] width 70 height 14
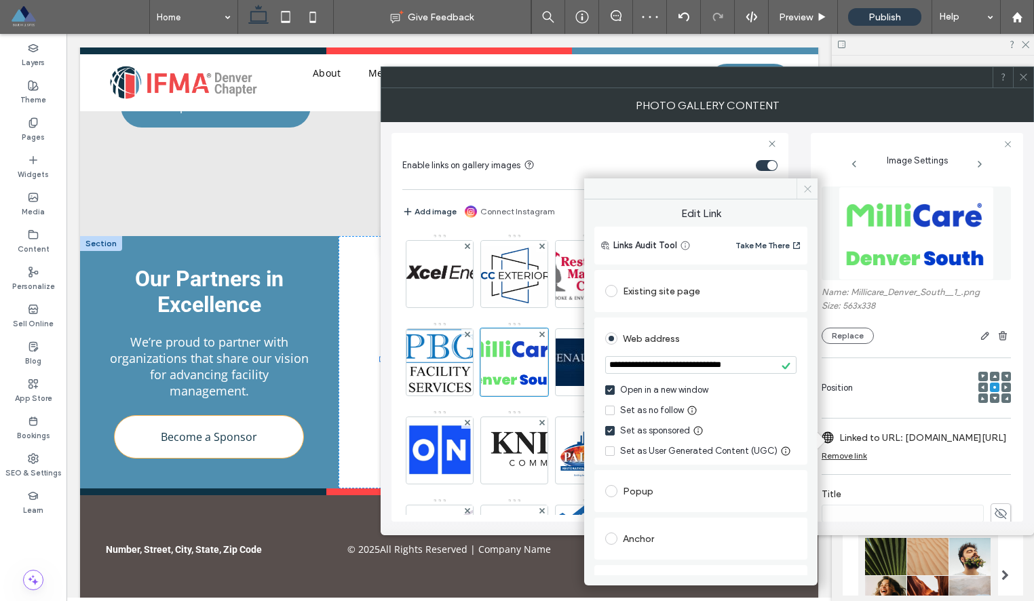
click at [804, 195] on span at bounding box center [806, 188] width 21 height 20
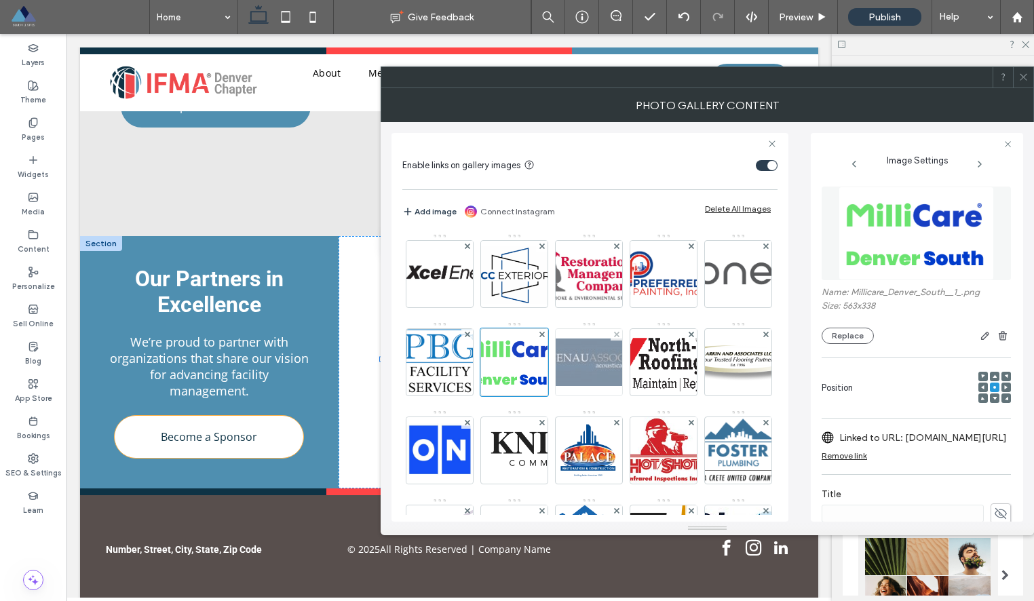
click at [657, 370] on img at bounding box center [589, 361] width 136 height 47
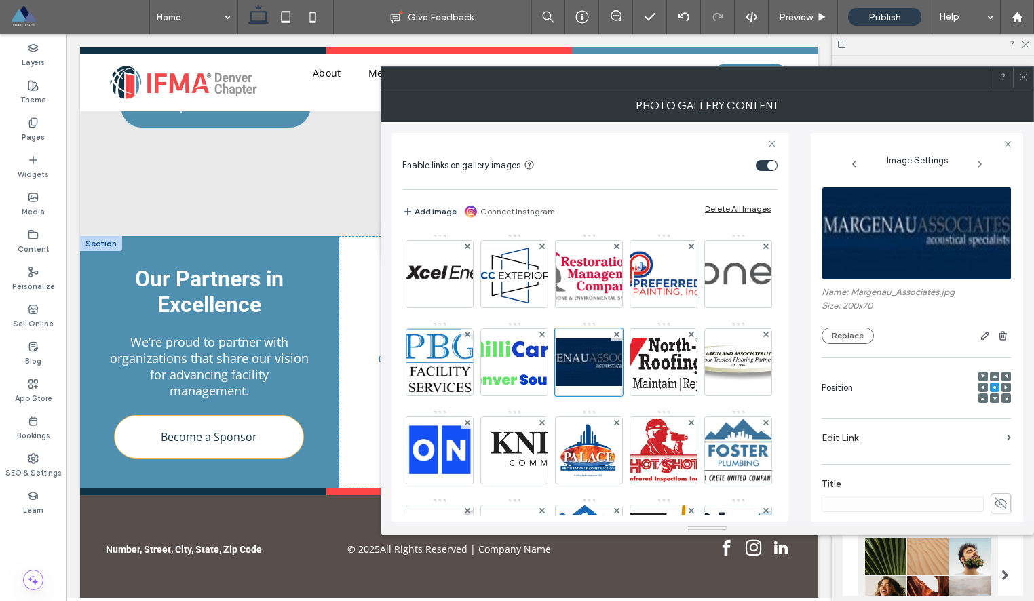
click at [898, 447] on label "Edit Link" at bounding box center [911, 437] width 180 height 25
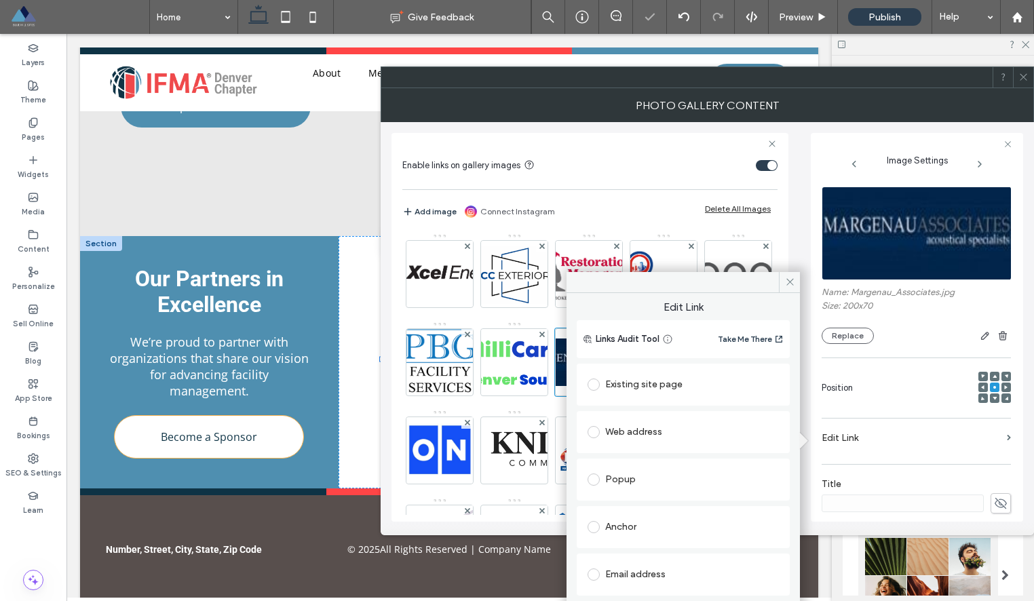
click at [686, 425] on div "Web address" at bounding box center [682, 432] width 191 height 22
click at [671, 465] on input "url" at bounding box center [682, 459] width 191 height 18
paste input "**********"
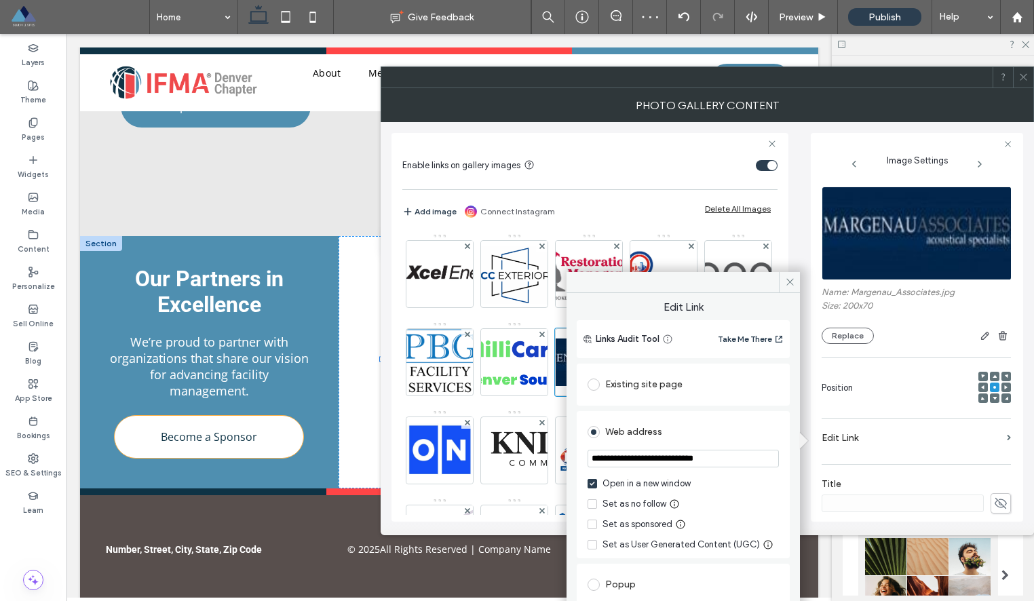
type input "**********"
click at [591, 522] on span at bounding box center [591, 524] width 9 height 9
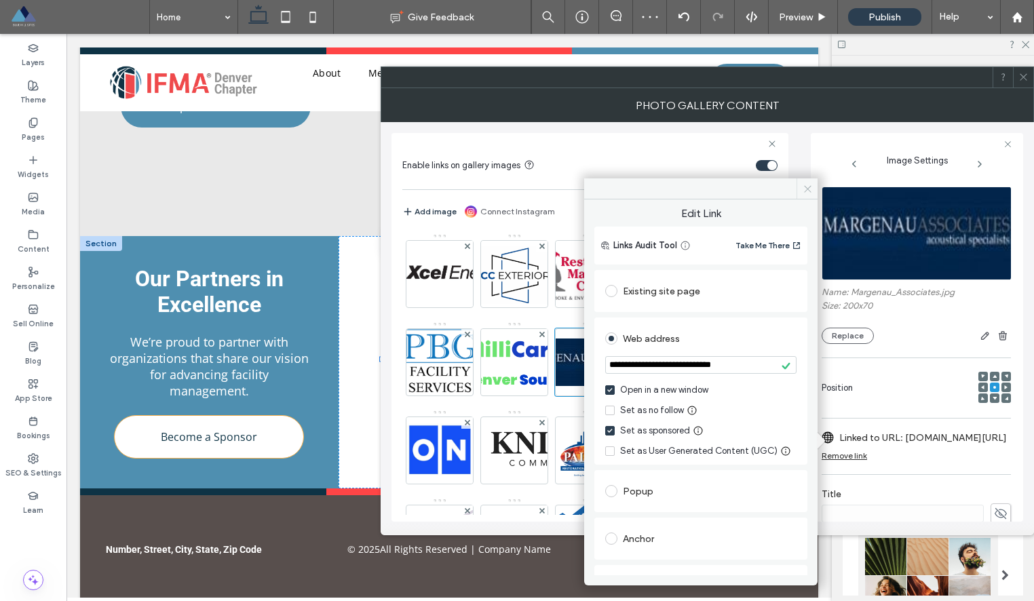
click at [811, 192] on icon at bounding box center [807, 189] width 10 height 10
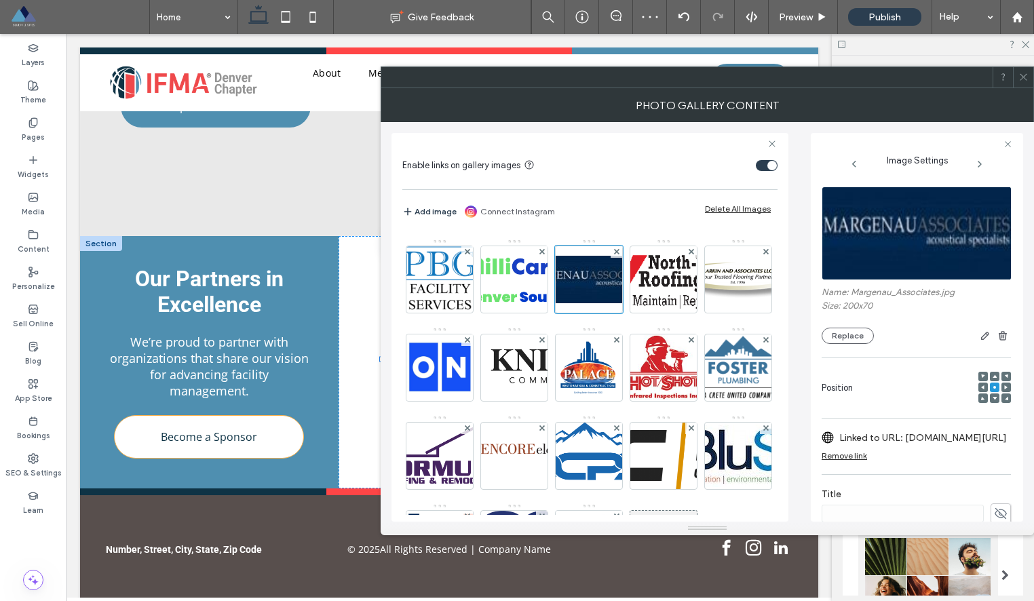
scroll to position [156, 0]
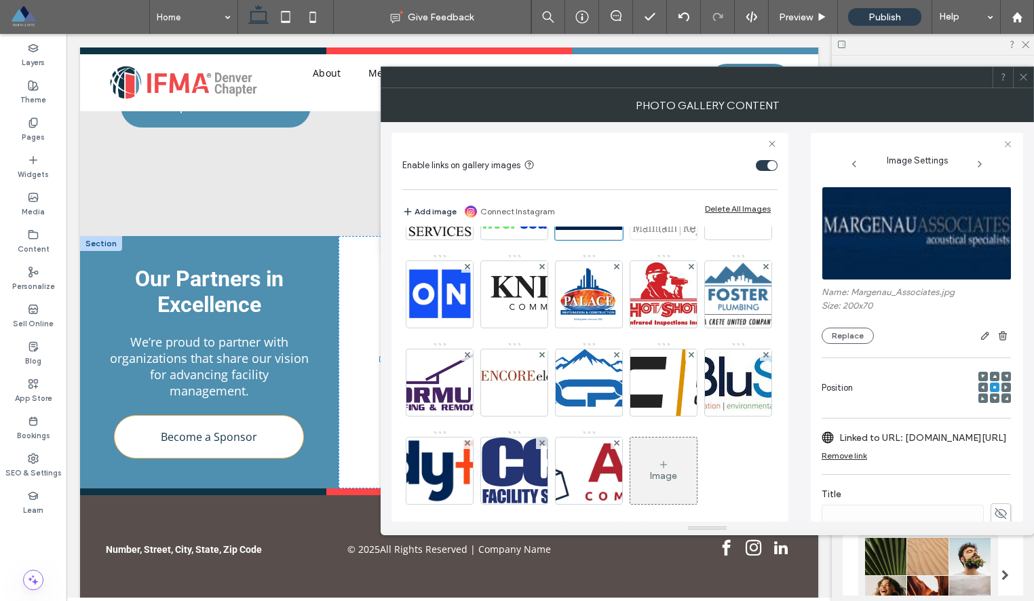
click at [583, 239] on img at bounding box center [663, 206] width 161 height 66
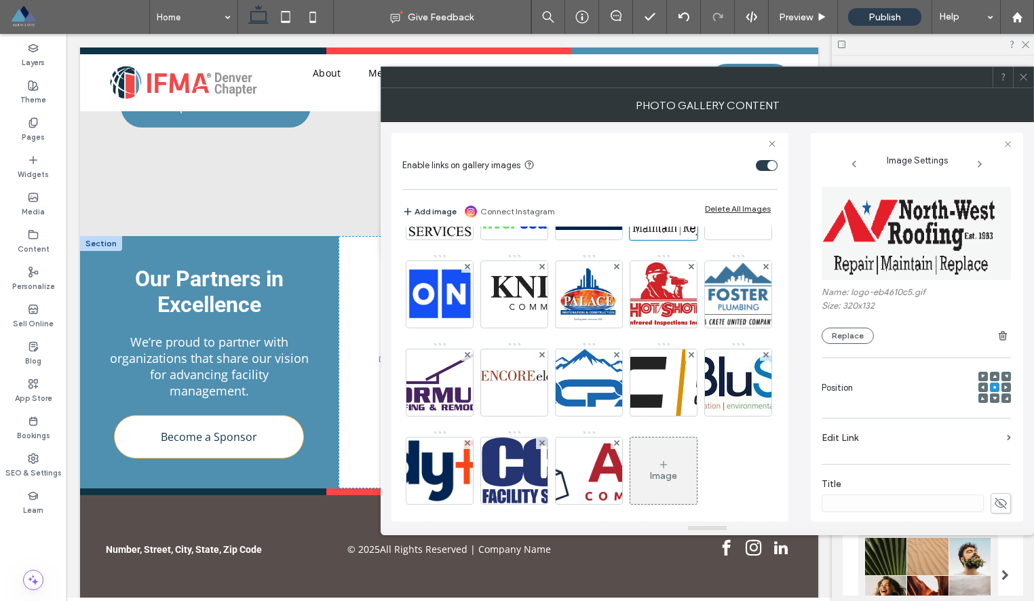
click at [852, 444] on label "Edit Link" at bounding box center [911, 437] width 180 height 25
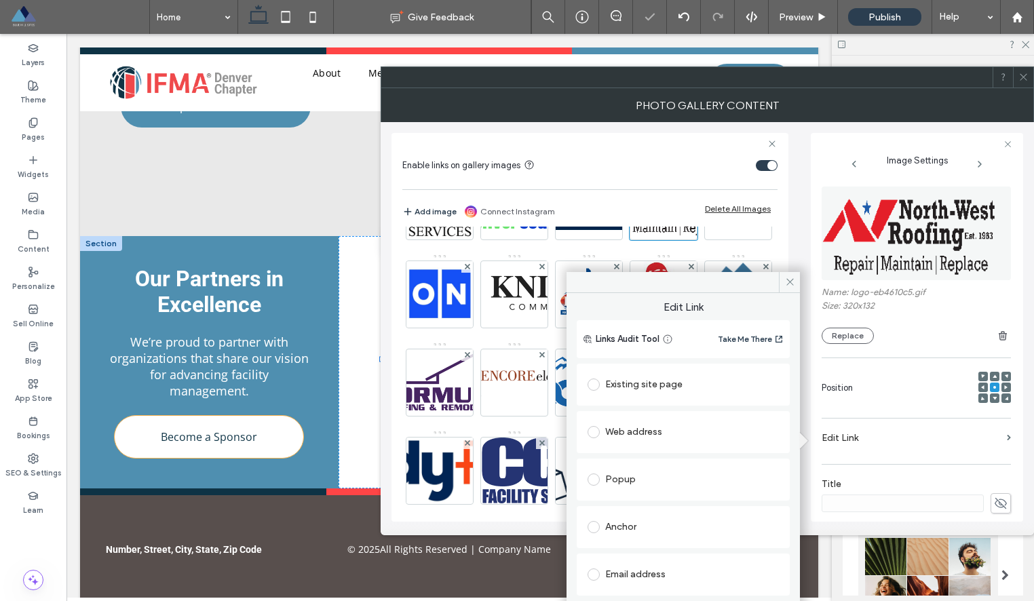
click at [662, 440] on div "Web address" at bounding box center [682, 432] width 191 height 22
click at [648, 461] on input "url" at bounding box center [682, 459] width 191 height 18
paste input "**********"
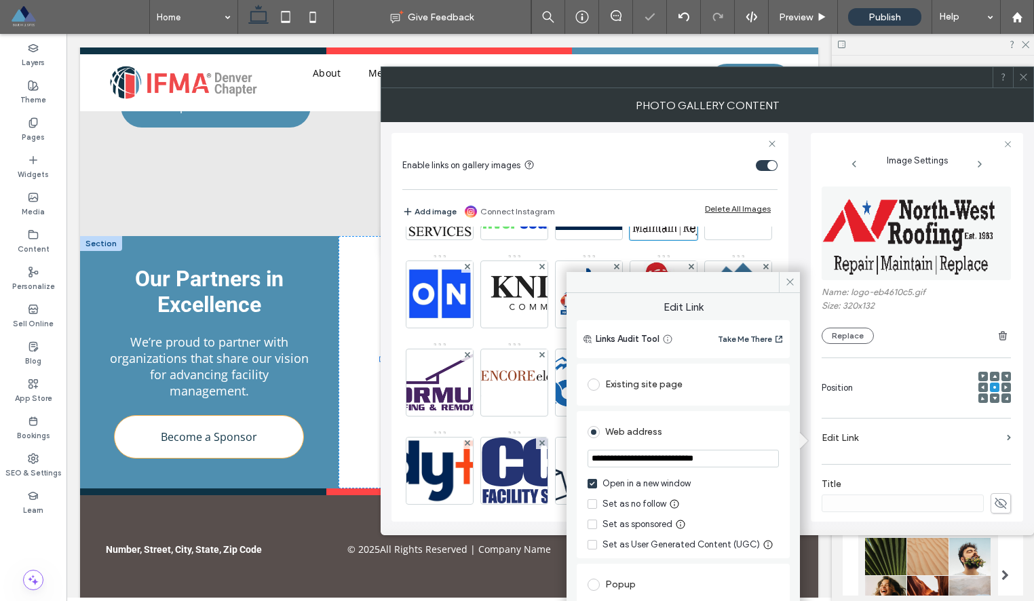
type input "**********"
click at [628, 524] on div "Set as sponsored" at bounding box center [637, 525] width 70 height 14
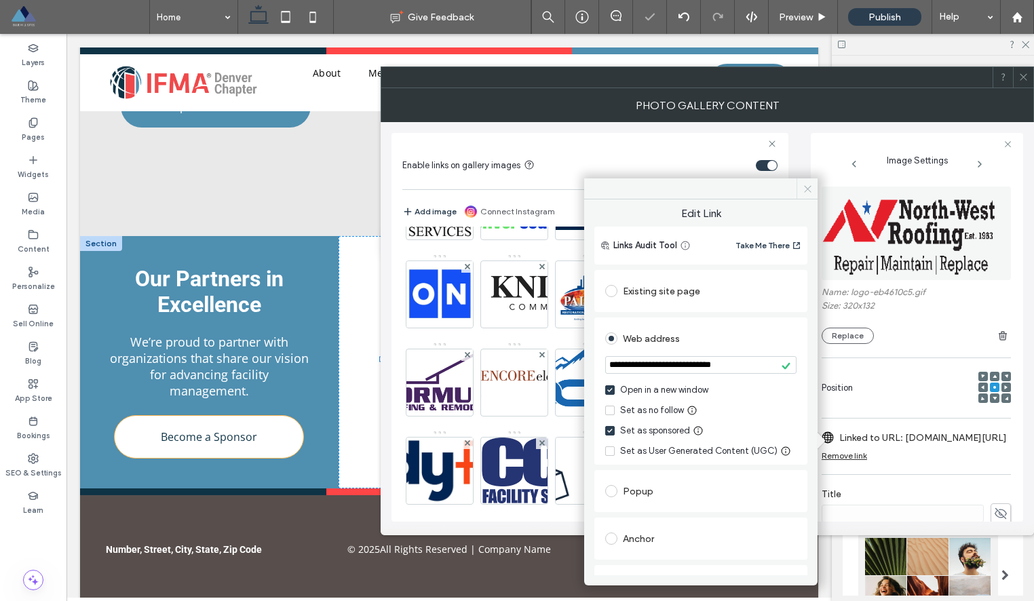
click at [804, 187] on icon at bounding box center [807, 189] width 10 height 10
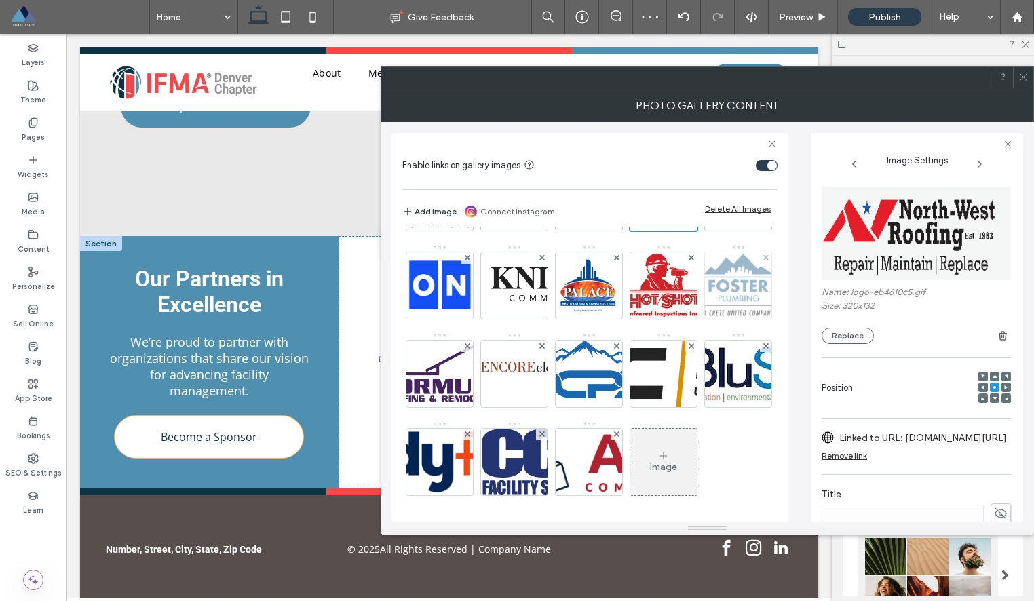
scroll to position [164, 0]
click at [670, 217] on img at bounding box center [738, 198] width 136 height 38
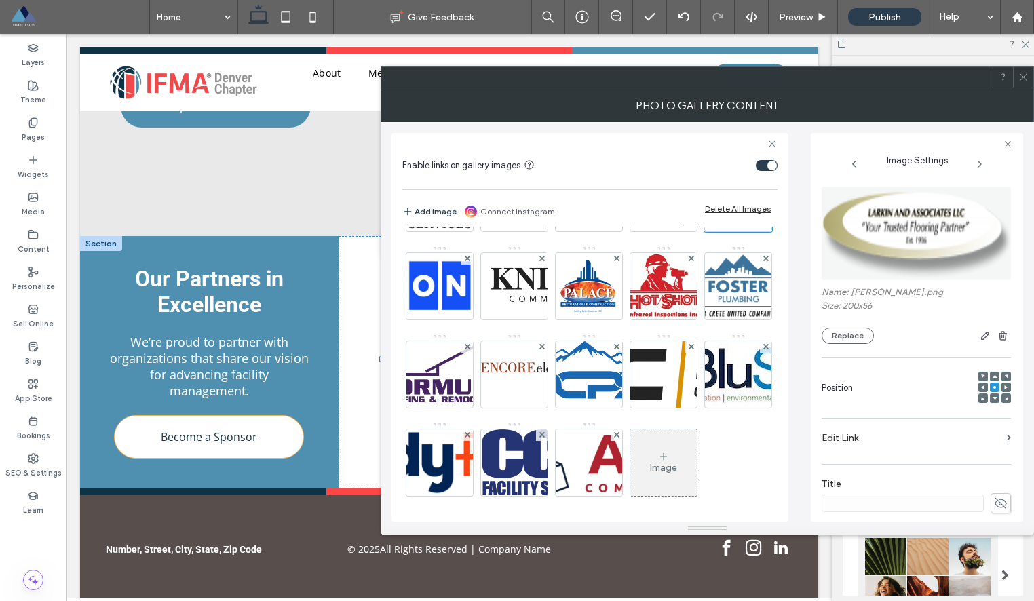
click at [887, 432] on label "Edit Link" at bounding box center [911, 437] width 180 height 25
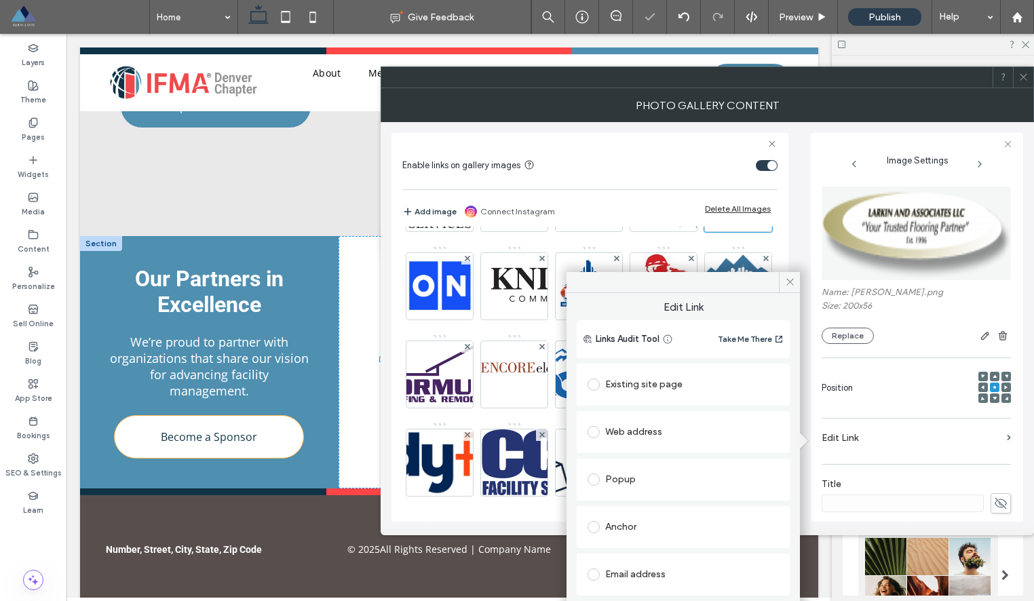
click at [655, 430] on div "Web address" at bounding box center [682, 432] width 191 height 22
click at [656, 452] on input "url" at bounding box center [682, 459] width 191 height 18
paste input "**********"
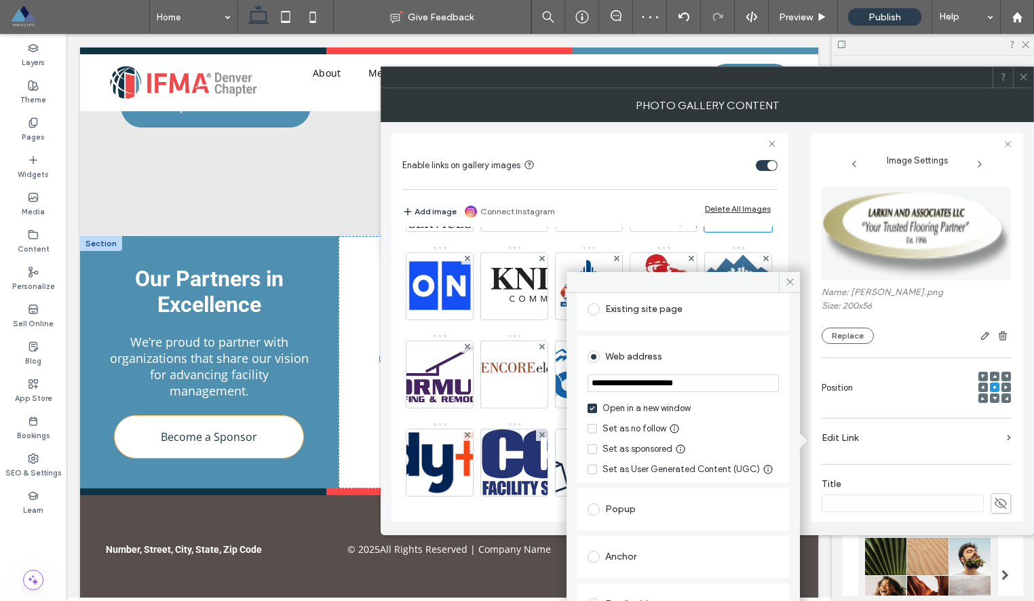
scroll to position [102, 0]
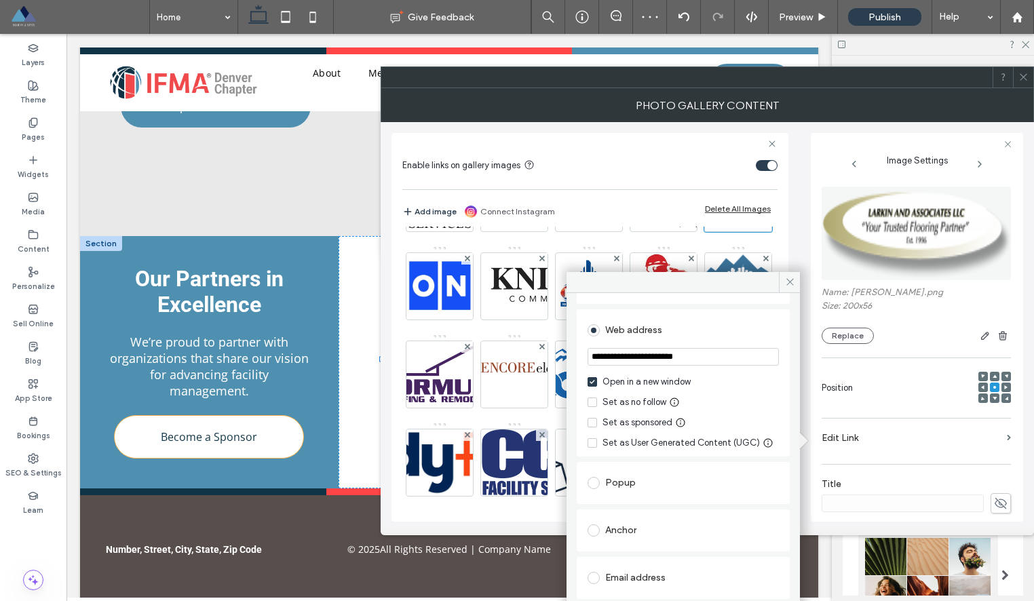
type input "**********"
click at [596, 414] on div "Open in a new window Set as no follow Set as sponsored Set as User Generated Co…" at bounding box center [682, 412] width 191 height 75
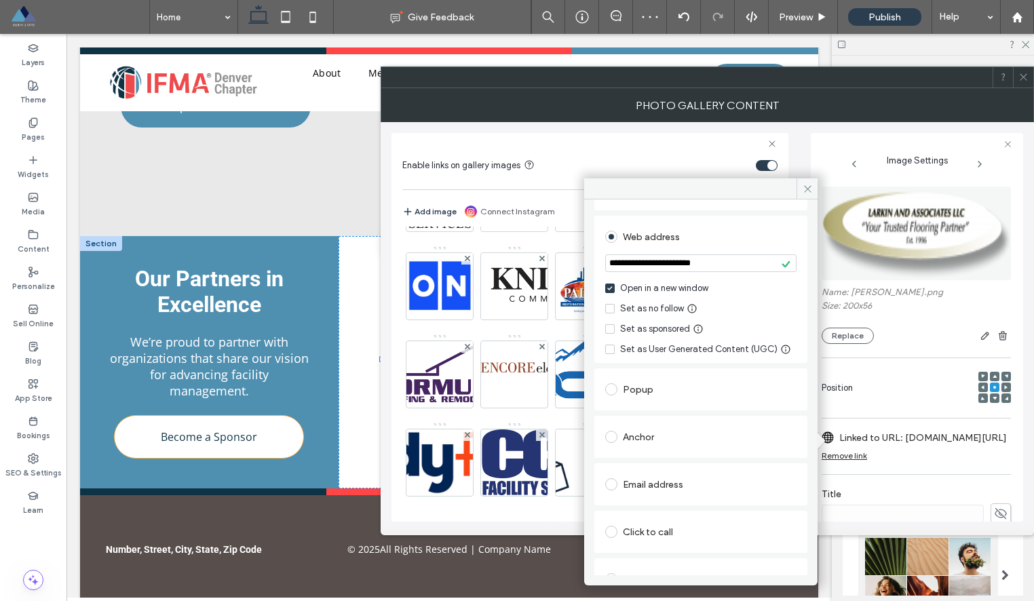
click at [617, 327] on label "Set as sponsored" at bounding box center [647, 329] width 85 height 14
click at [805, 189] on icon at bounding box center [807, 189] width 10 height 10
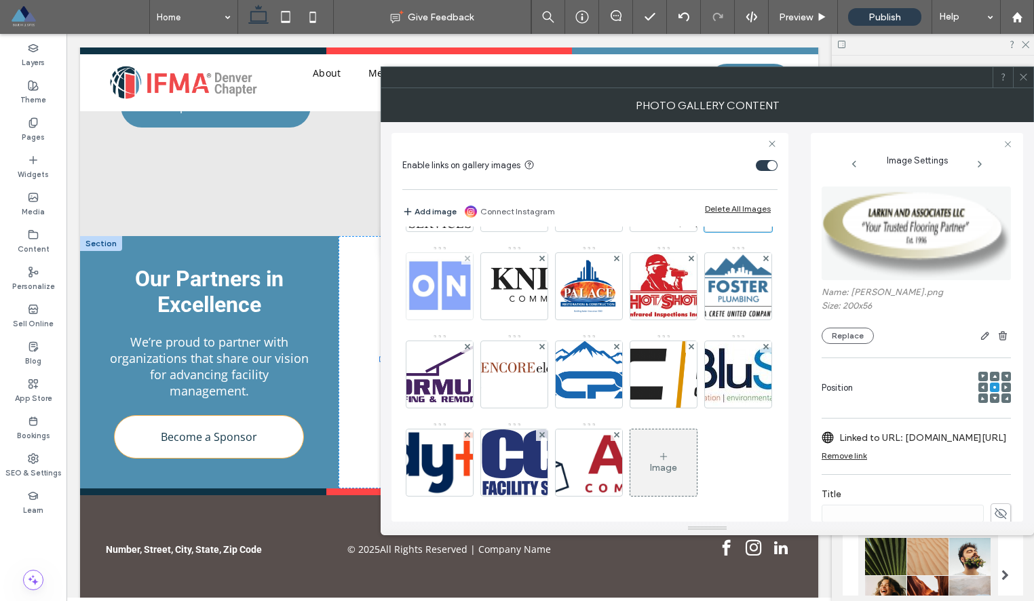
click at [506, 296] on img at bounding box center [439, 286] width 133 height 66
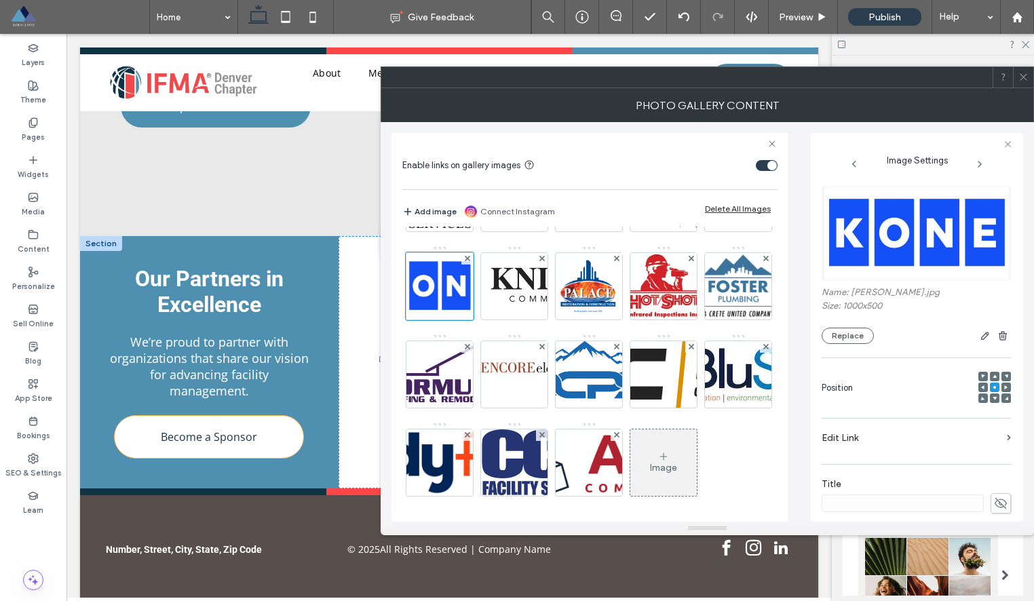
click at [884, 447] on label "Edit Link" at bounding box center [911, 437] width 180 height 25
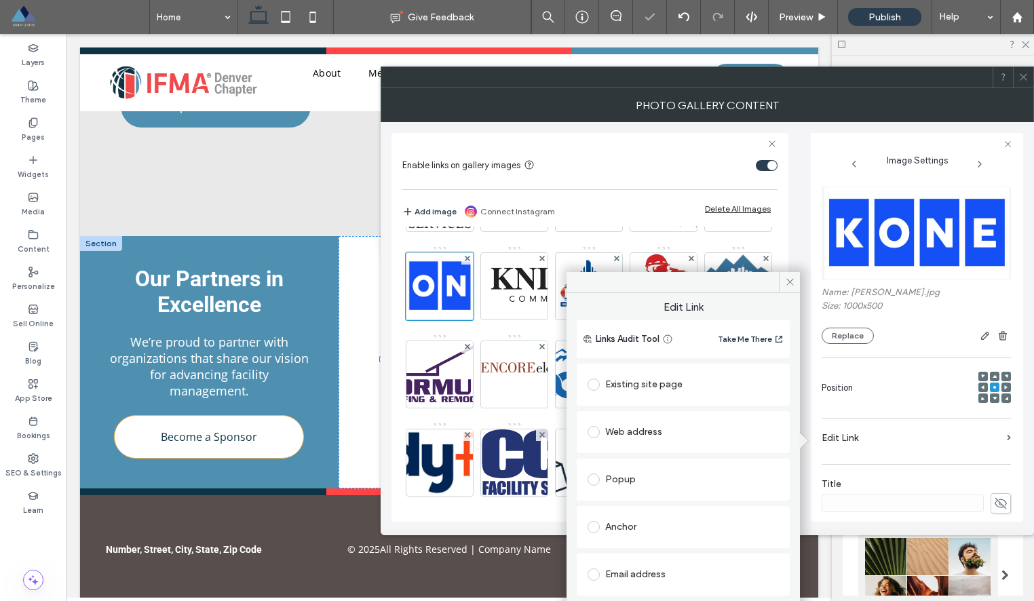
click at [666, 430] on div "Web address" at bounding box center [682, 432] width 191 height 22
click at [677, 464] on input "url" at bounding box center [682, 459] width 191 height 18
paste input "**********"
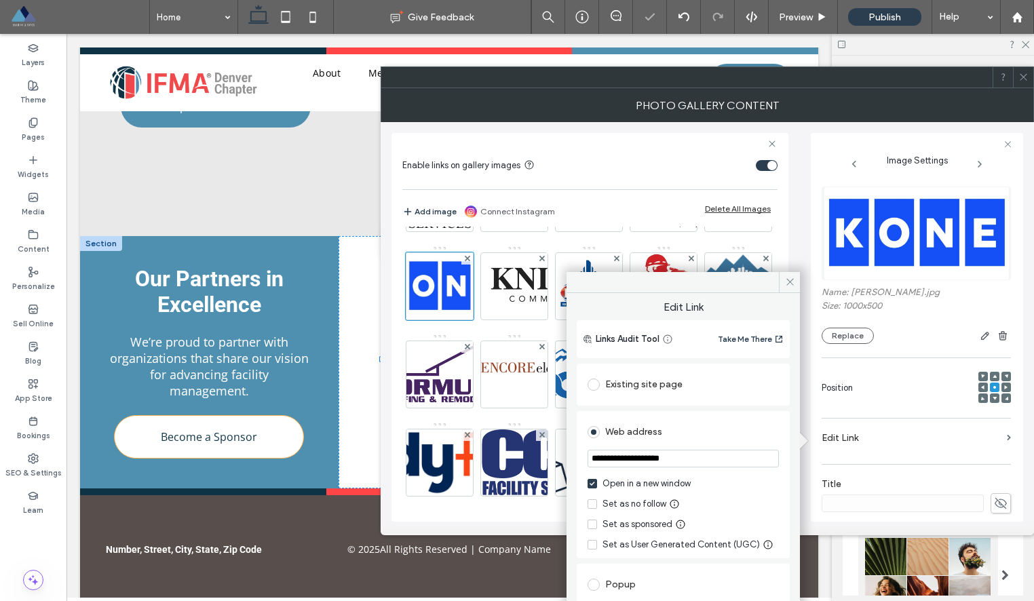
type input "**********"
click at [652, 518] on div "Set as sponsored" at bounding box center [637, 525] width 70 height 14
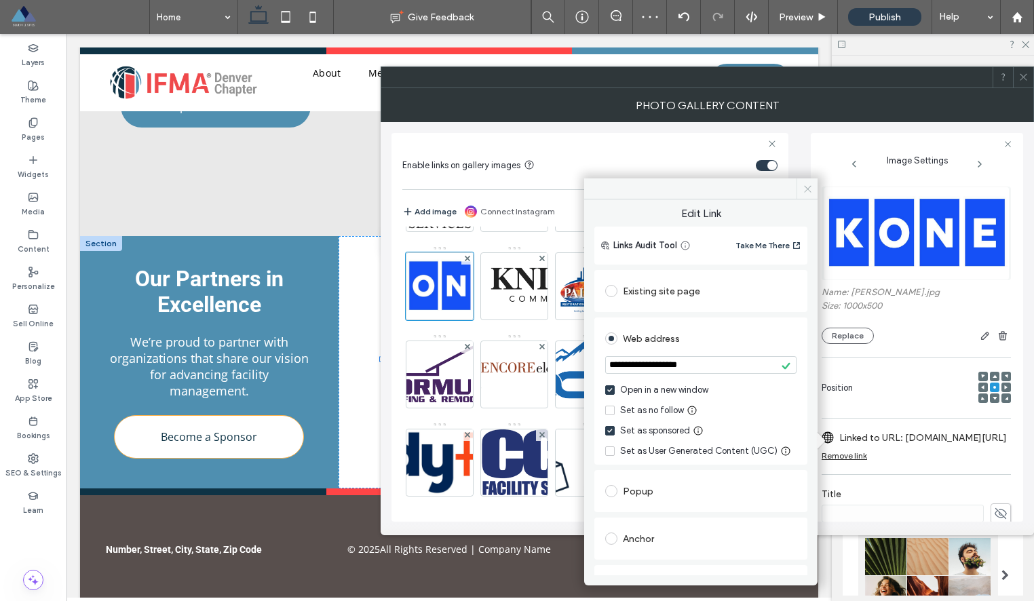
click at [803, 185] on icon at bounding box center [807, 189] width 10 height 10
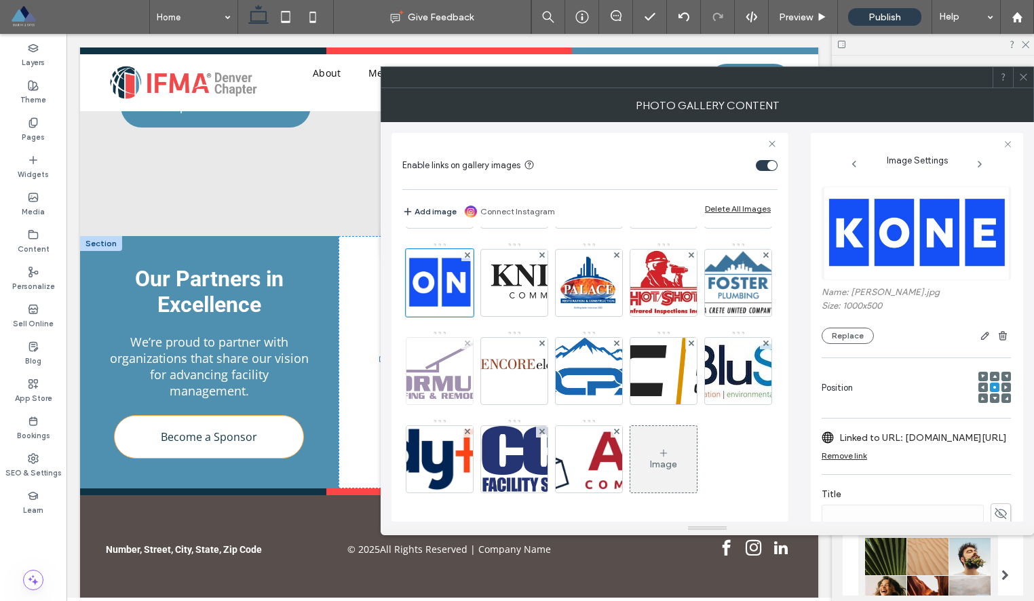
scroll to position [179, 0]
click at [616, 273] on img at bounding box center [513, 283] width 203 height 50
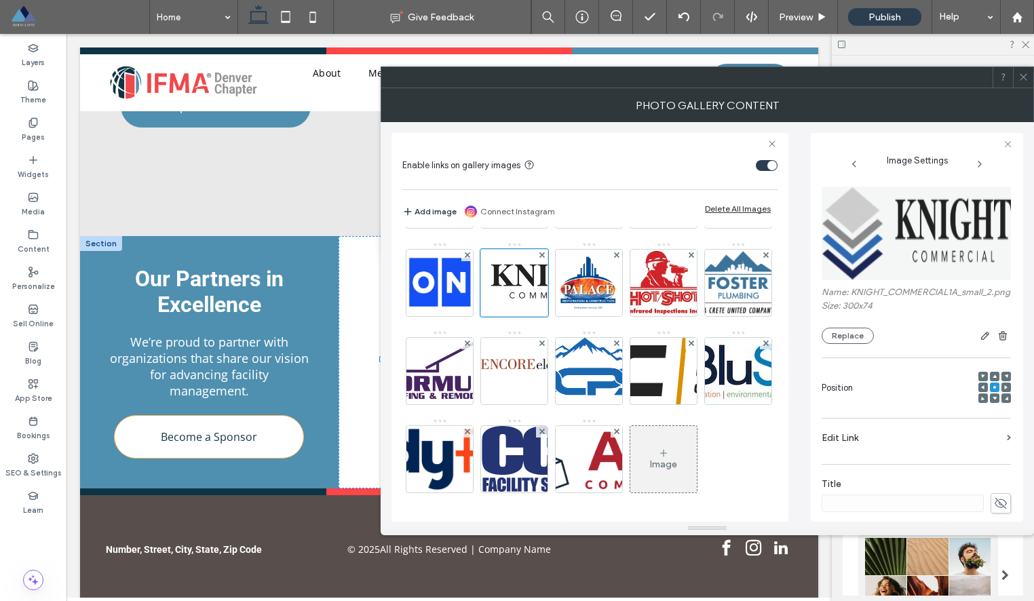
click at [889, 450] on label "Edit Link" at bounding box center [911, 437] width 180 height 25
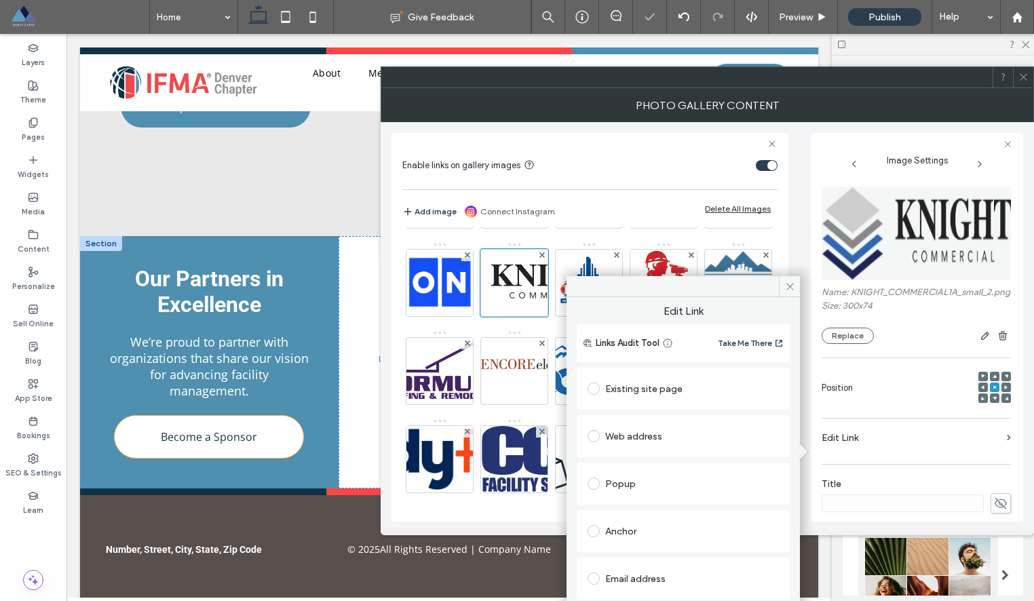
click at [685, 437] on div "Web address" at bounding box center [682, 436] width 191 height 22
click at [665, 464] on input "url" at bounding box center [682, 463] width 191 height 18
paste input "**********"
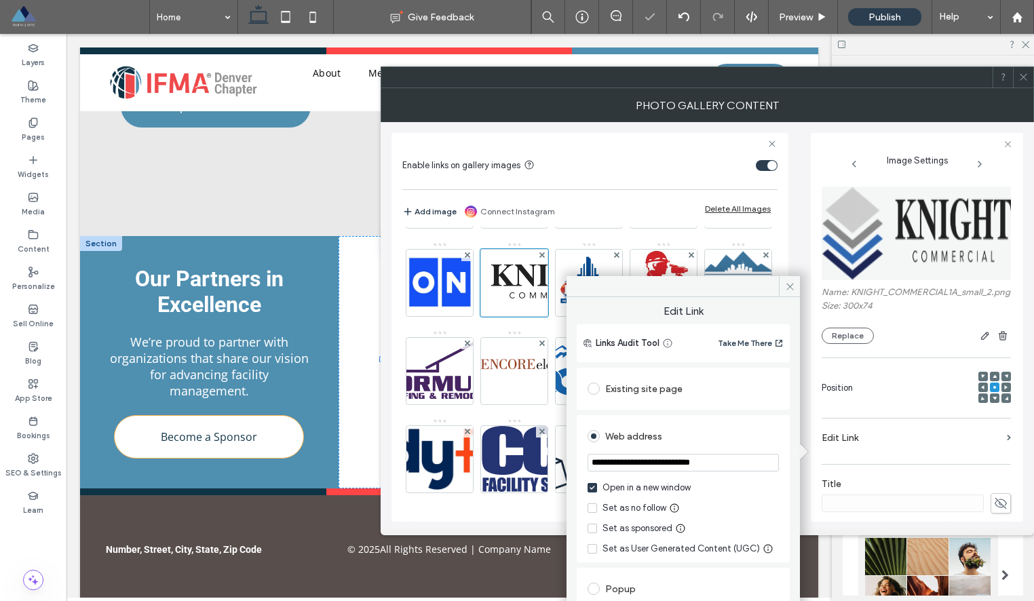
type input "**********"
click at [608, 526] on div "Set as sponsored" at bounding box center [637, 529] width 70 height 14
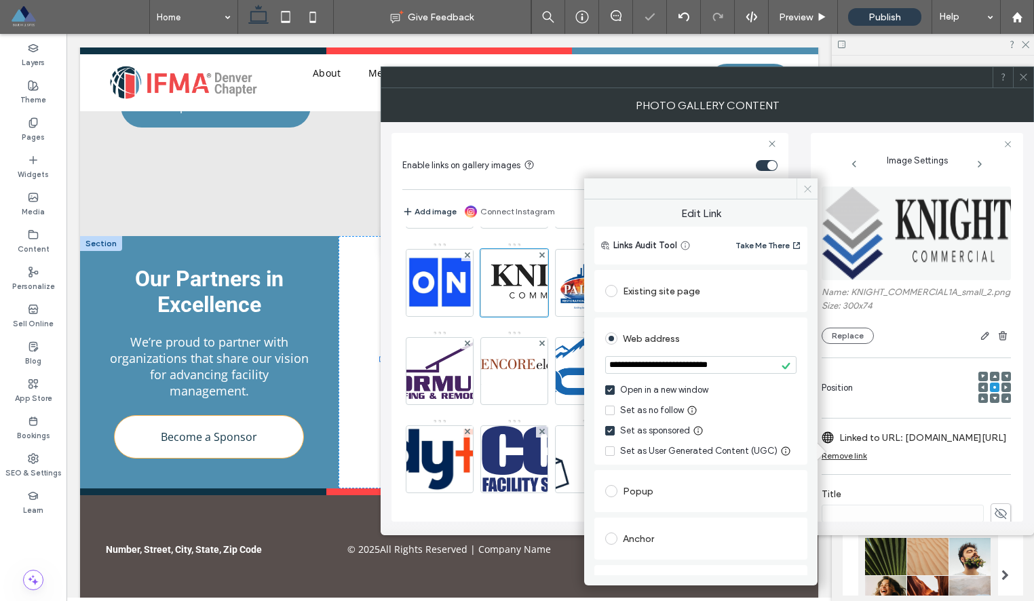
click at [808, 184] on icon at bounding box center [807, 189] width 10 height 10
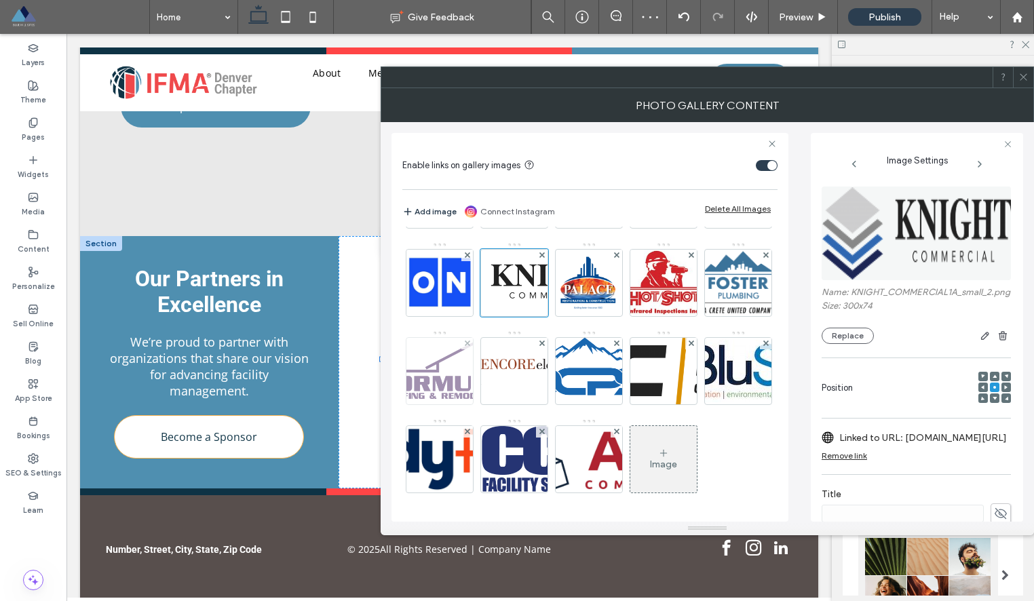
scroll to position [223, 0]
click at [556, 310] on img at bounding box center [589, 283] width 66 height 66
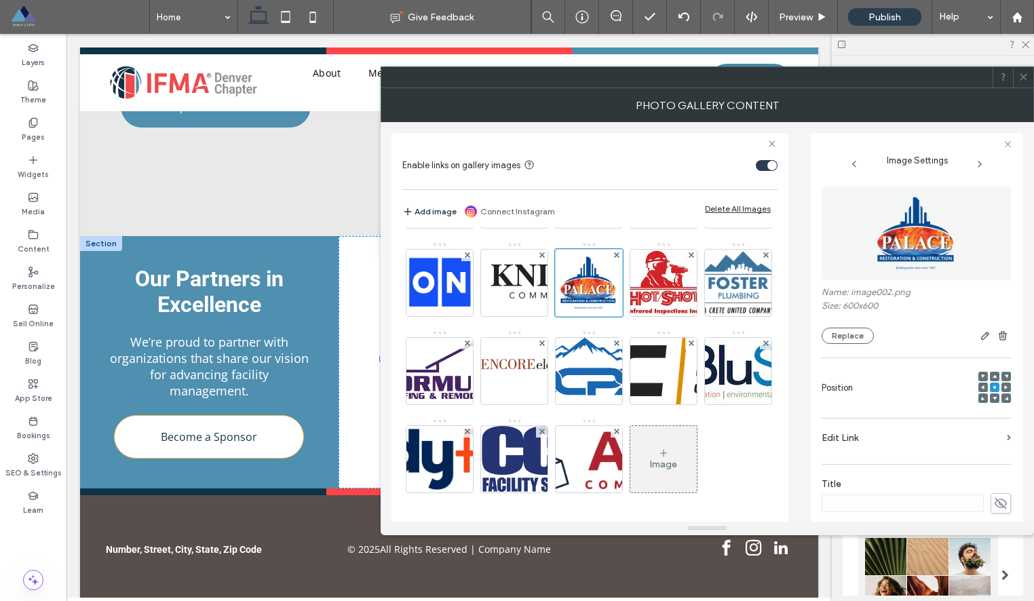
click at [881, 441] on label "Edit Link" at bounding box center [911, 437] width 180 height 25
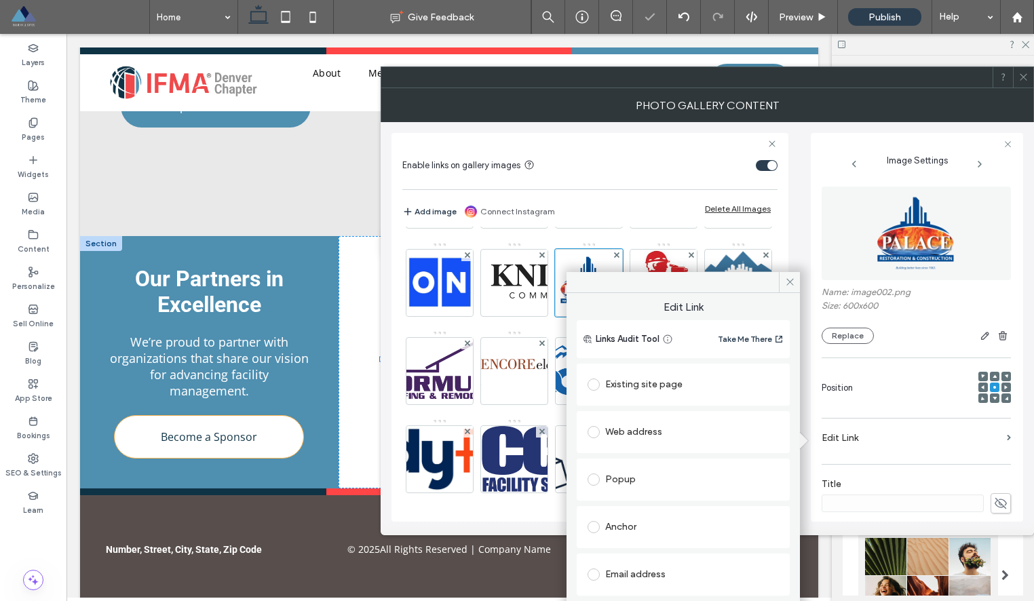
click at [697, 431] on div "Web address" at bounding box center [682, 432] width 191 height 22
click at [678, 460] on input "url" at bounding box center [682, 459] width 191 height 18
paste input "**********"
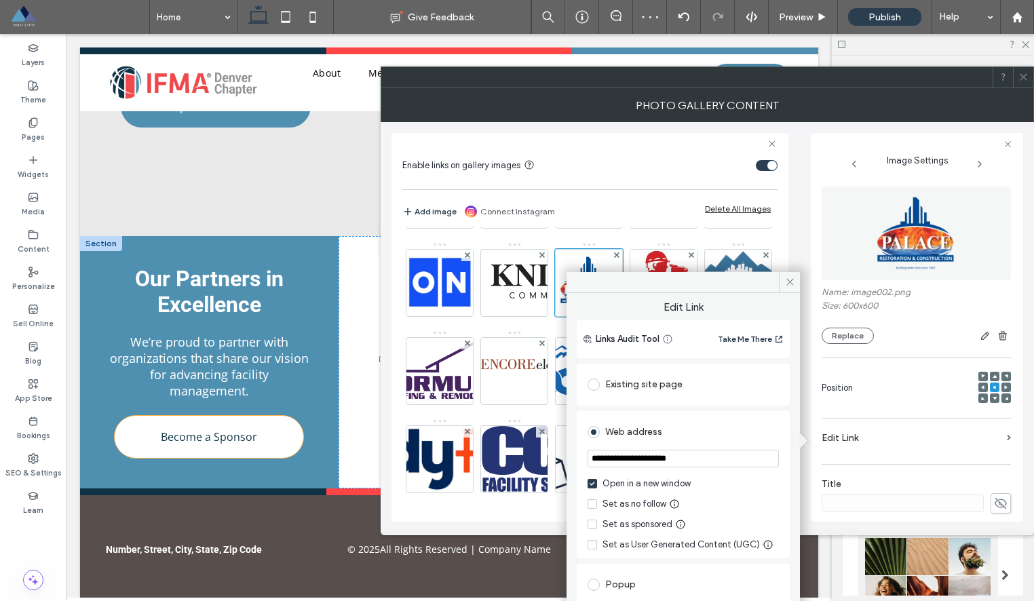
type input "**********"
click at [631, 520] on div "Set as sponsored" at bounding box center [637, 525] width 70 height 14
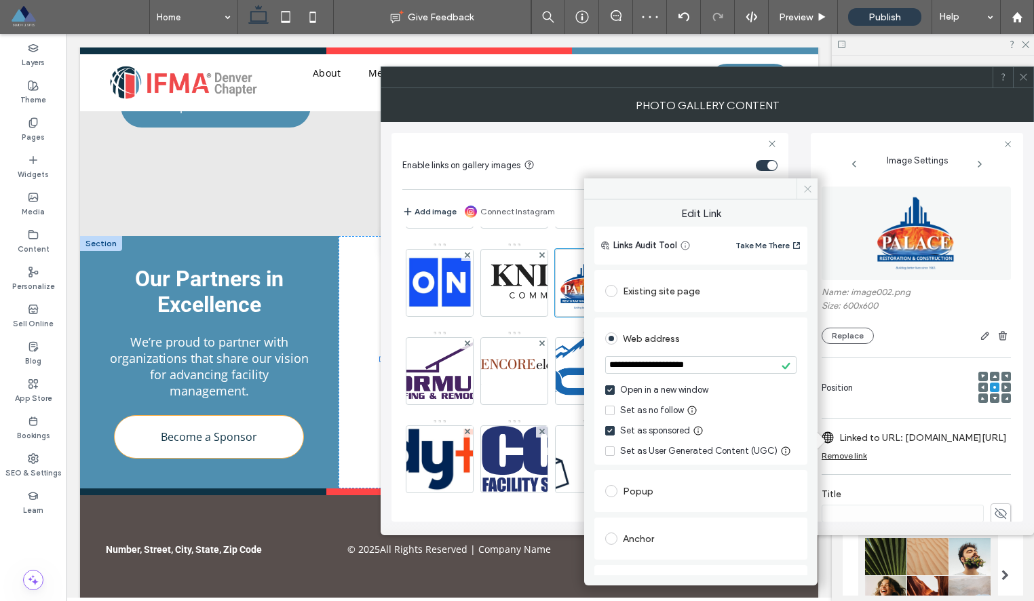
click at [805, 189] on icon at bounding box center [807, 189] width 10 height 10
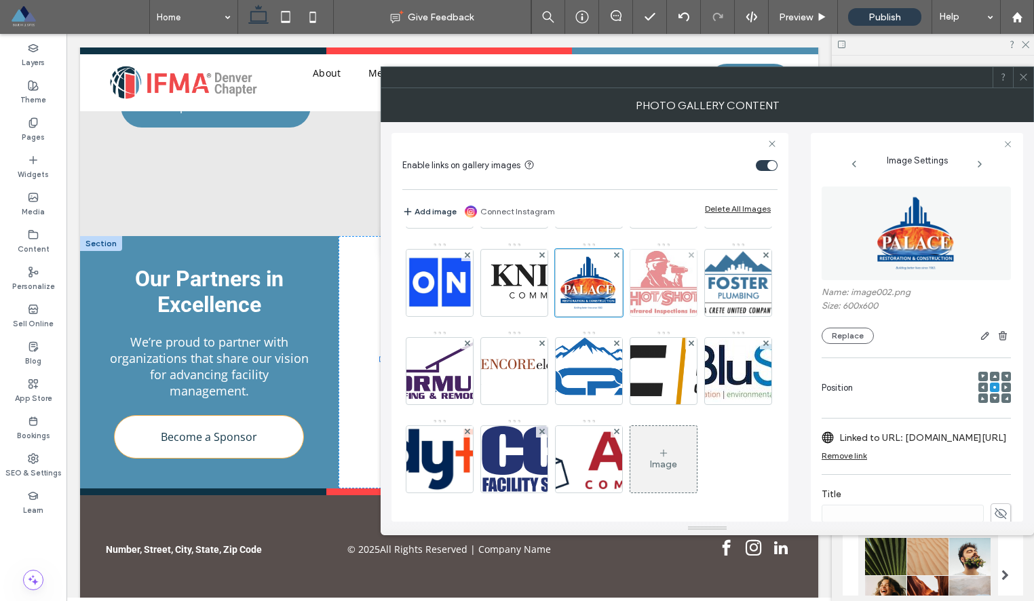
click at [625, 316] on img at bounding box center [662, 283] width 75 height 66
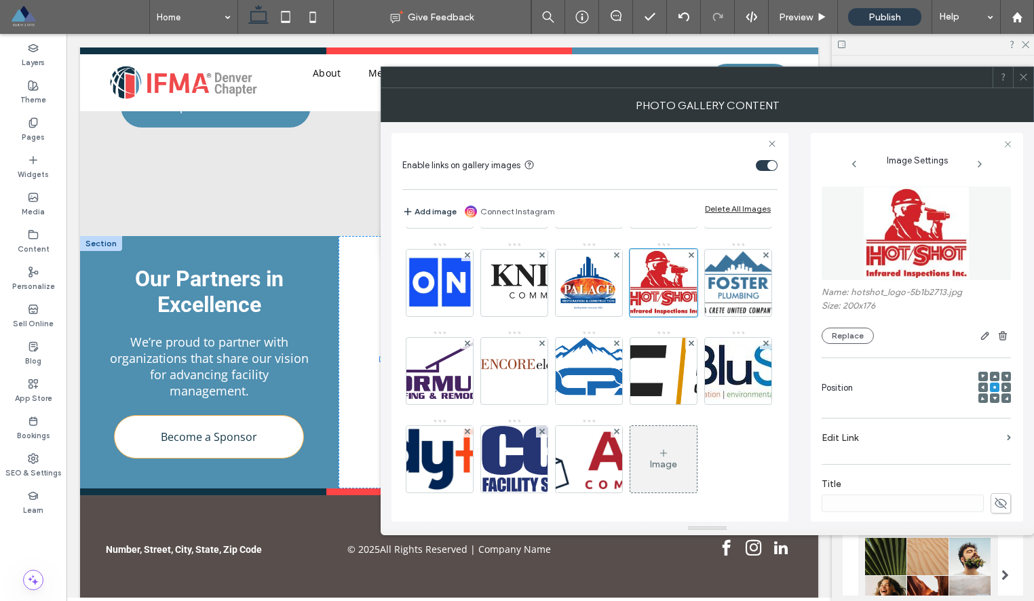
click at [849, 448] on label "Edit Link" at bounding box center [911, 437] width 180 height 25
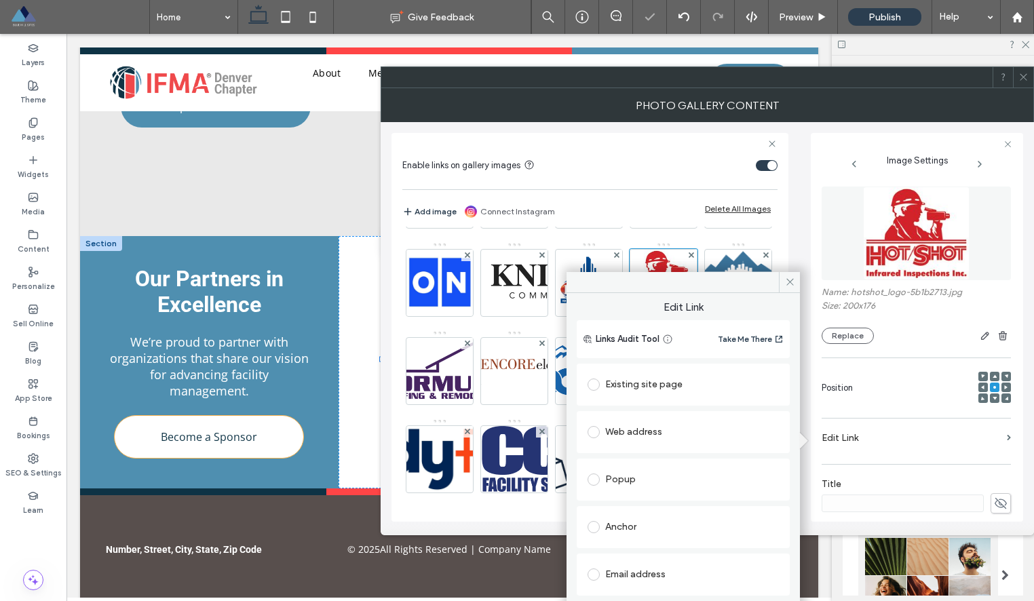
click at [674, 427] on div "Web address" at bounding box center [682, 432] width 191 height 22
click at [638, 448] on section at bounding box center [682, 460] width 191 height 34
click at [634, 459] on input "url" at bounding box center [682, 459] width 191 height 18
paste input "**********"
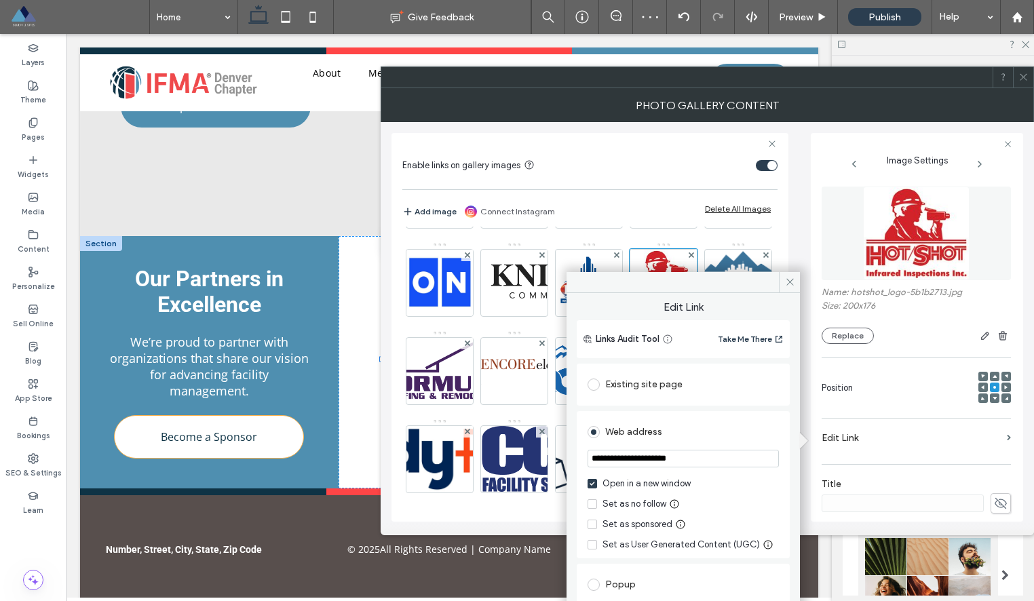
type input "**********"
click at [613, 528] on div "Set as sponsored" at bounding box center [637, 525] width 70 height 14
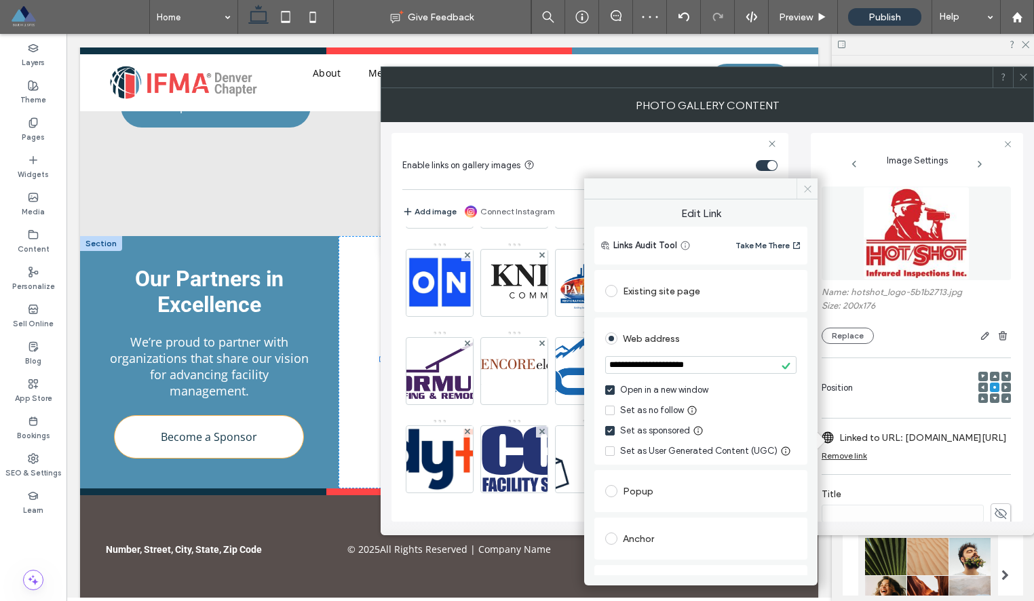
click at [807, 189] on use at bounding box center [807, 188] width 7 height 7
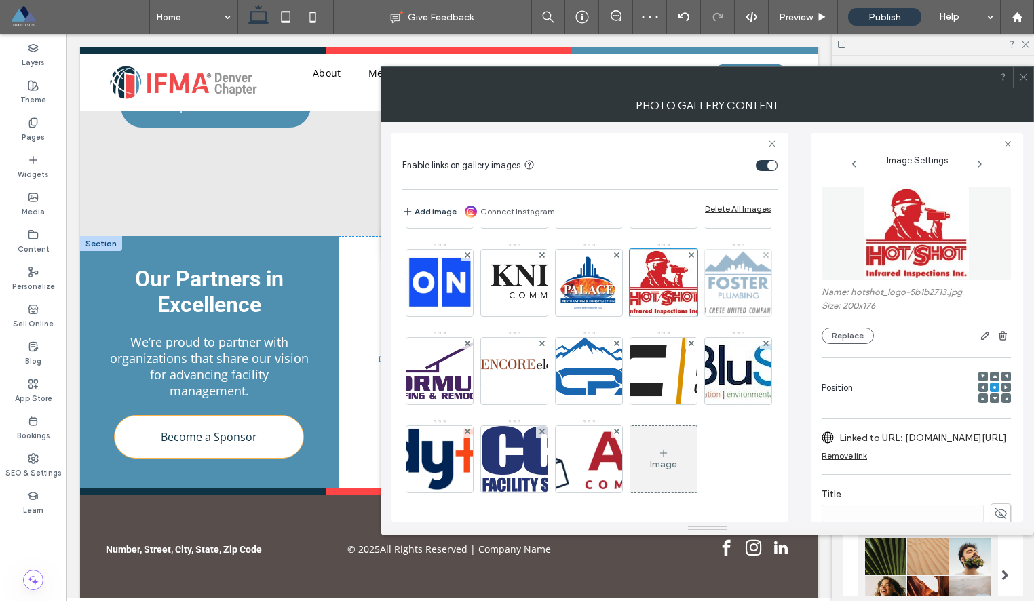
click at [701, 316] on img at bounding box center [738, 283] width 75 height 66
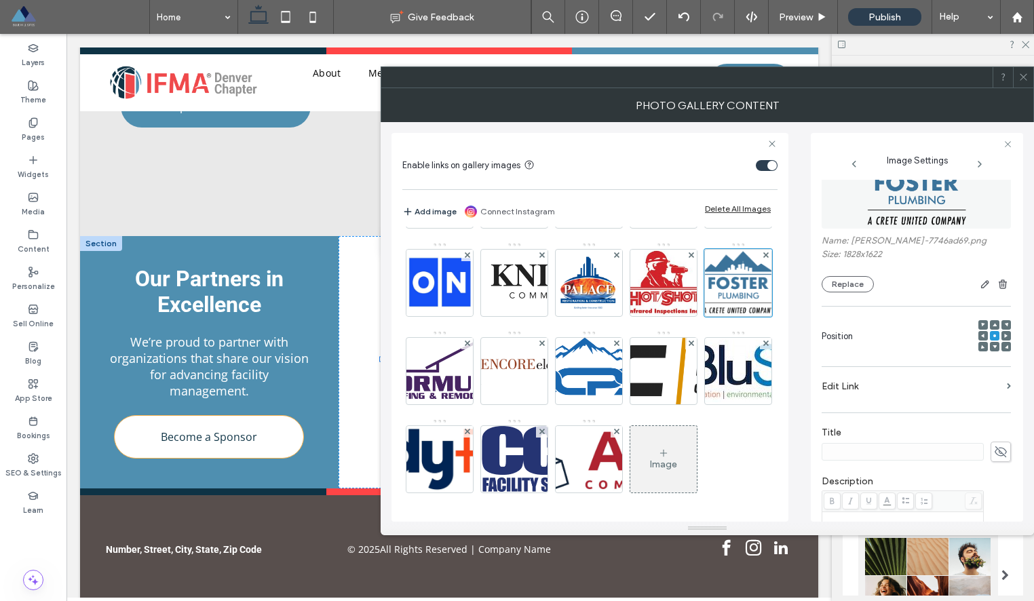
scroll to position [61, 0]
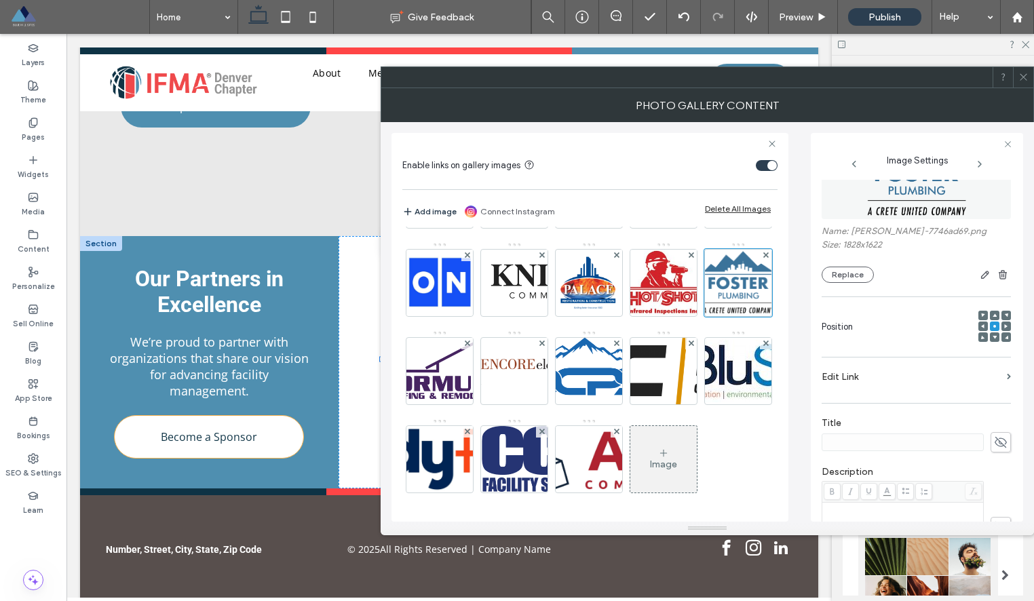
click at [863, 389] on label "Edit Link" at bounding box center [911, 376] width 180 height 25
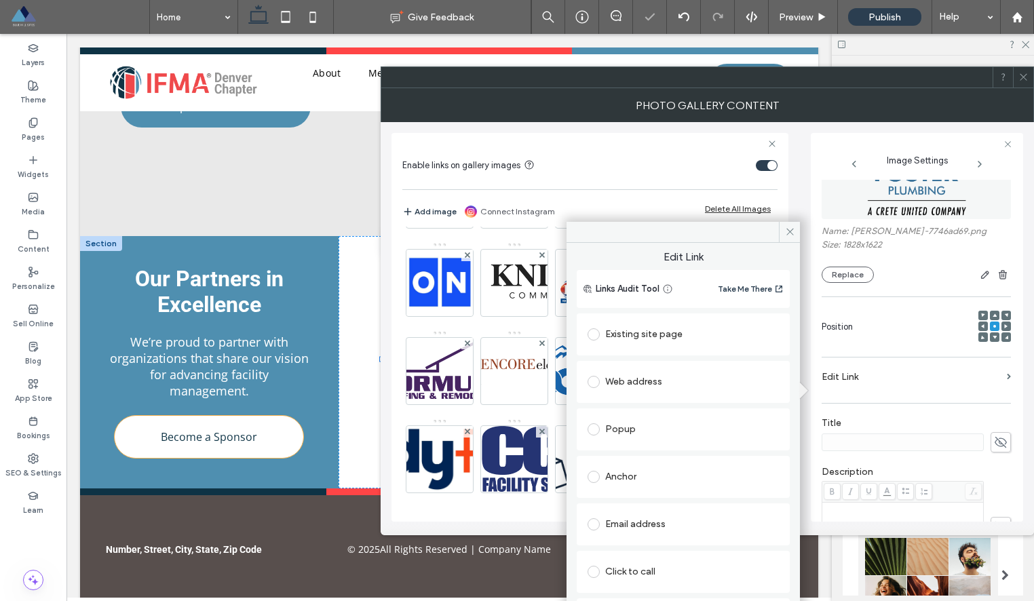
click at [694, 385] on div "Web address" at bounding box center [682, 382] width 191 height 22
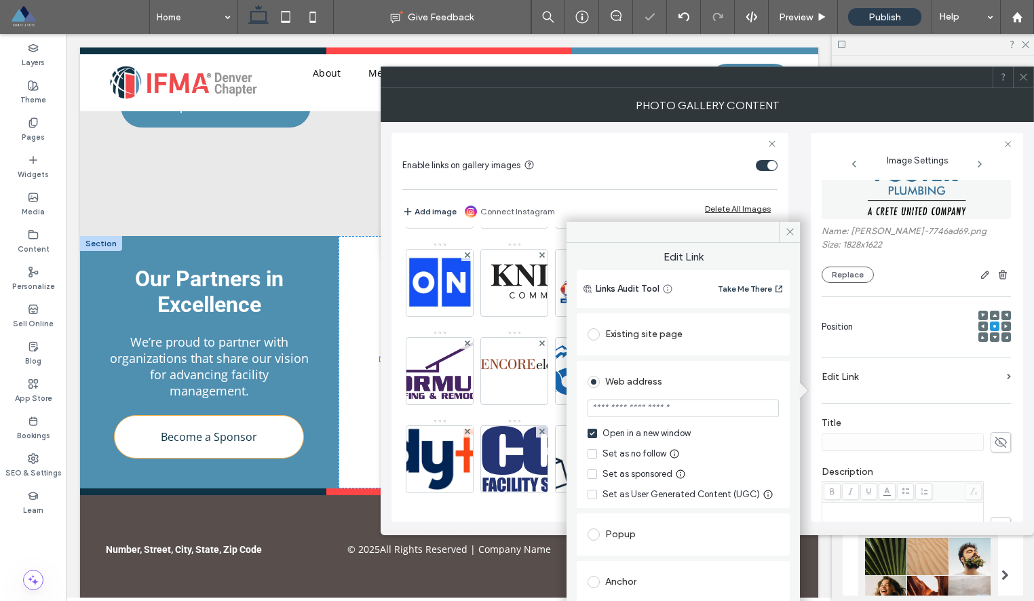
click at [655, 417] on input "url" at bounding box center [682, 409] width 191 height 18
paste input "**********"
type input "**********"
click at [621, 477] on div "Set as sponsored" at bounding box center [637, 474] width 70 height 14
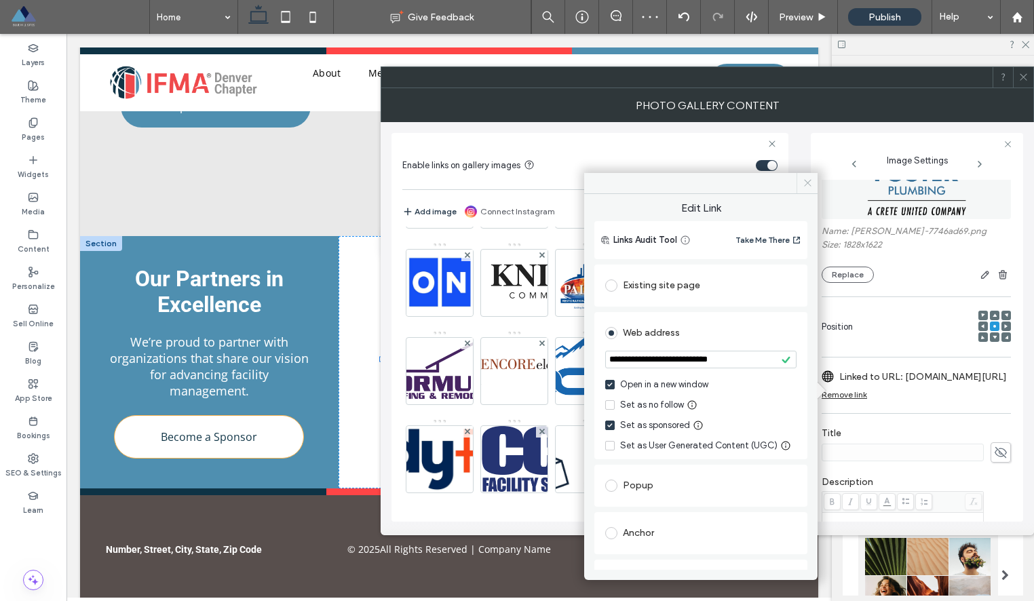
click at [809, 178] on icon at bounding box center [807, 183] width 10 height 10
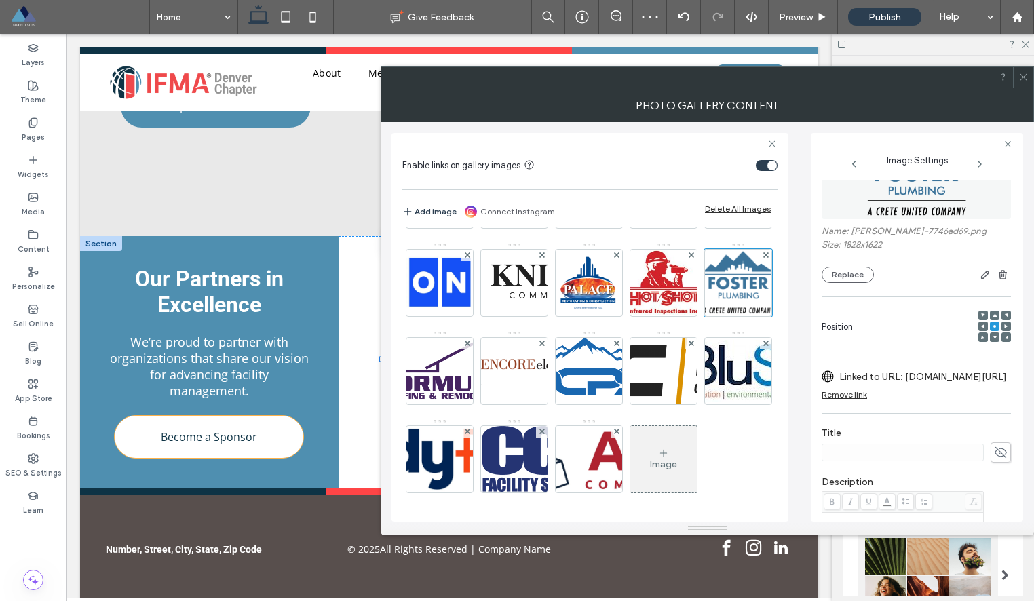
click at [1023, 84] on span at bounding box center [1023, 77] width 10 height 20
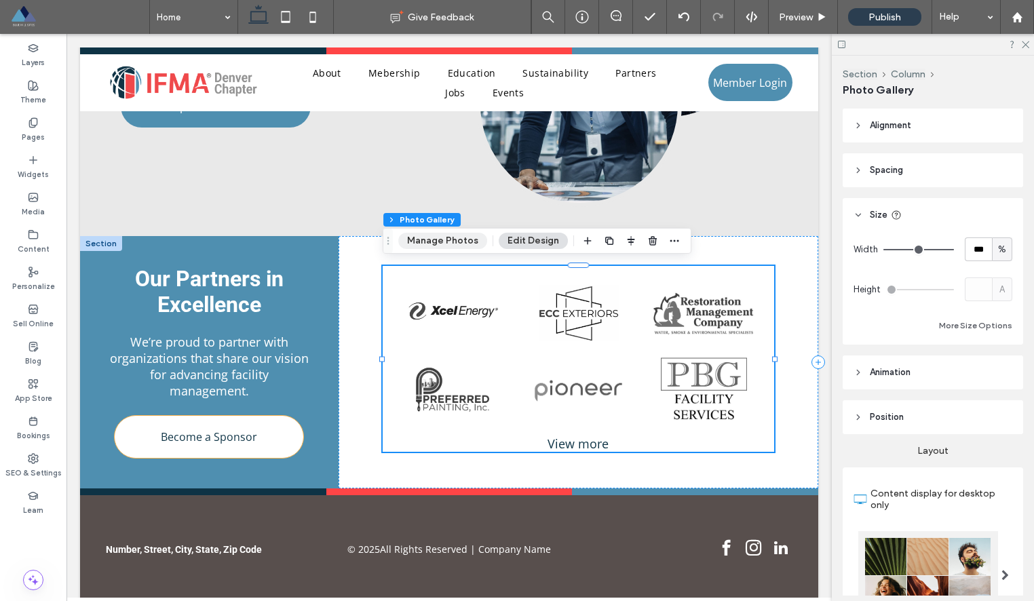
click at [427, 238] on button "Manage Photos" at bounding box center [442, 241] width 89 height 16
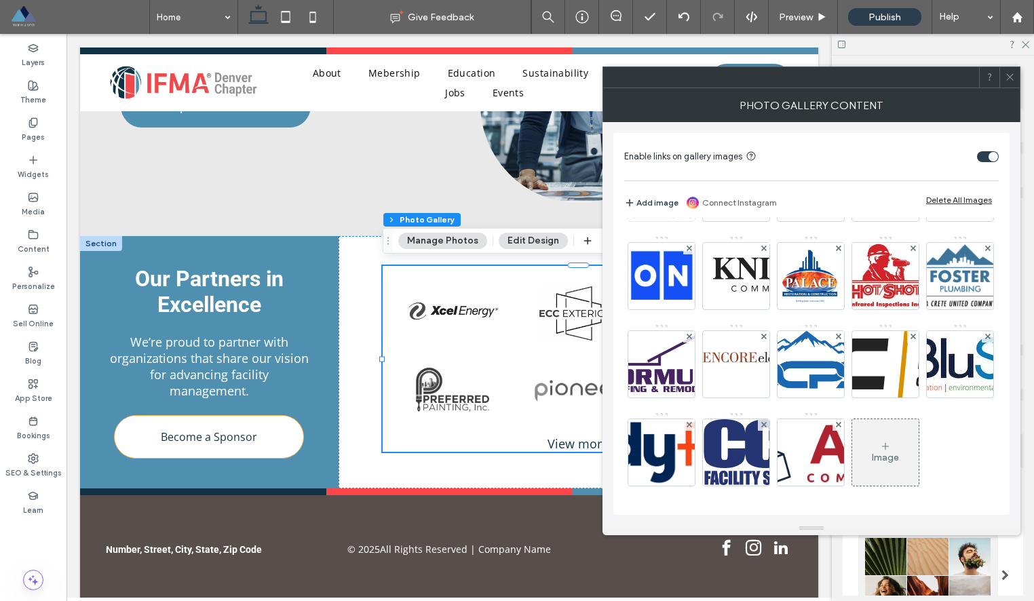
scroll to position [180, 0]
click at [746, 344] on img at bounding box center [662, 364] width 170 height 66
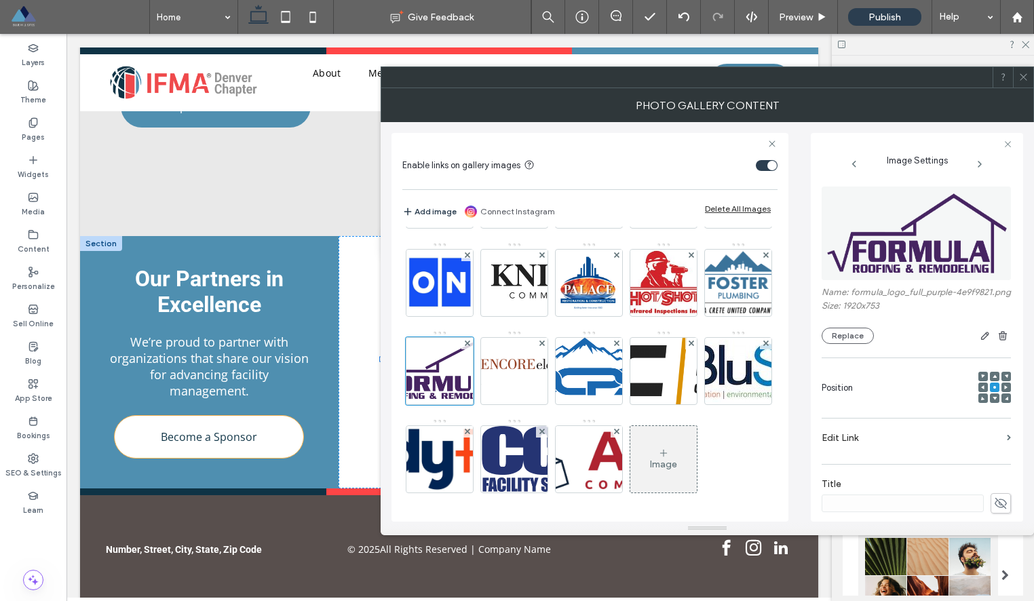
click at [865, 450] on label "Edit Link" at bounding box center [911, 437] width 180 height 25
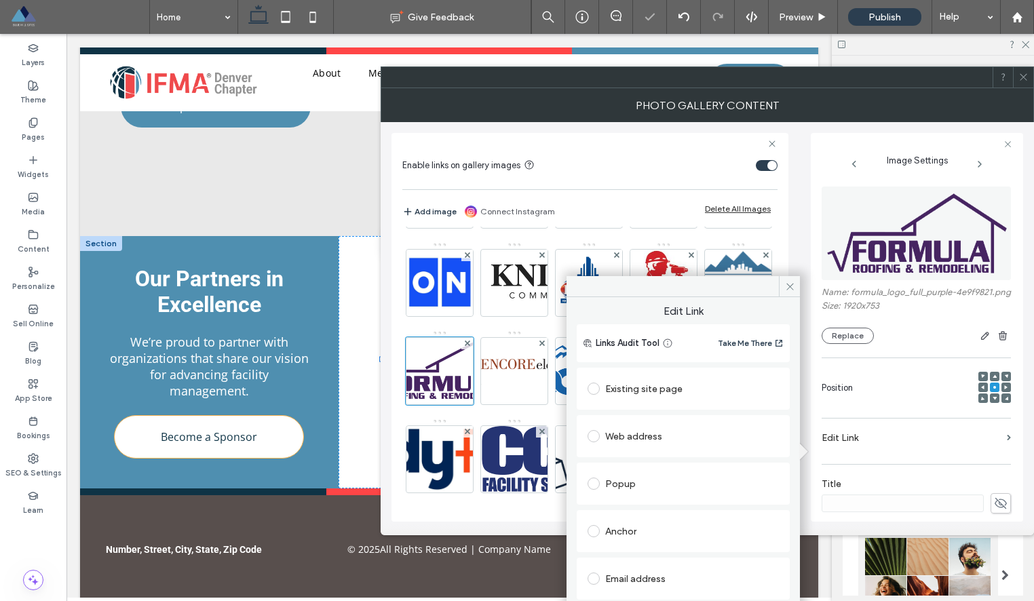
click at [679, 439] on div "Web address" at bounding box center [682, 436] width 191 height 22
click at [663, 461] on input "url" at bounding box center [682, 463] width 191 height 18
paste input "**********"
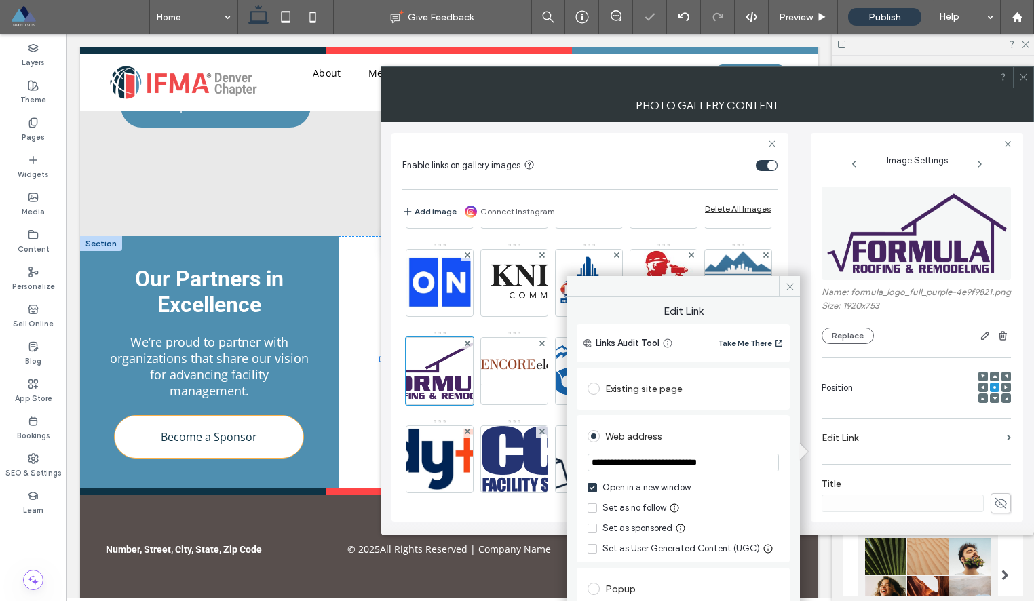
type input "**********"
click at [629, 527] on div "Set as sponsored" at bounding box center [637, 529] width 70 height 14
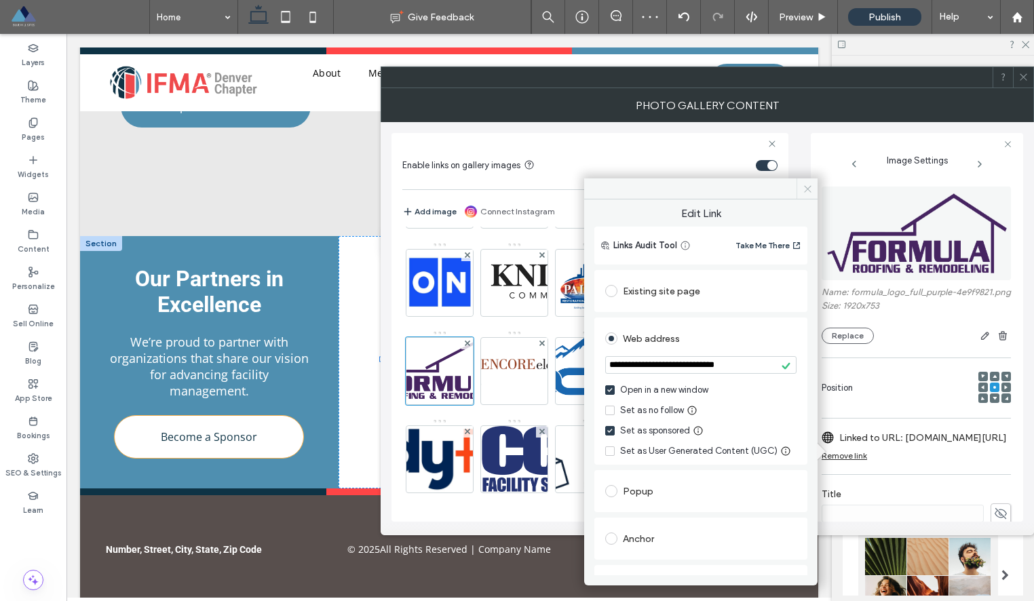
click at [804, 189] on icon at bounding box center [807, 189] width 10 height 10
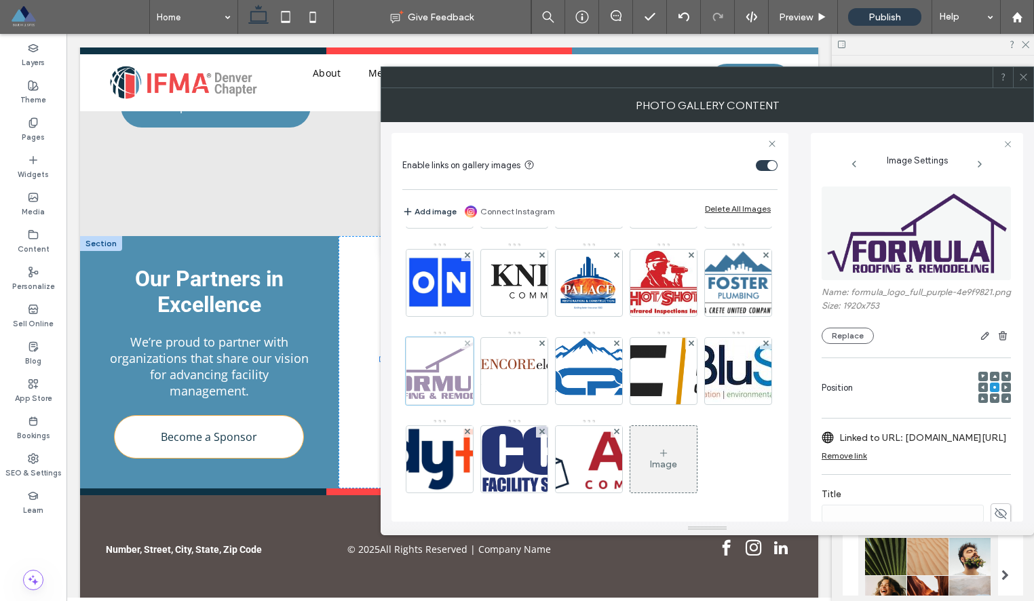
scroll to position [250, 0]
click at [455, 386] on img at bounding box center [514, 370] width 136 height 31
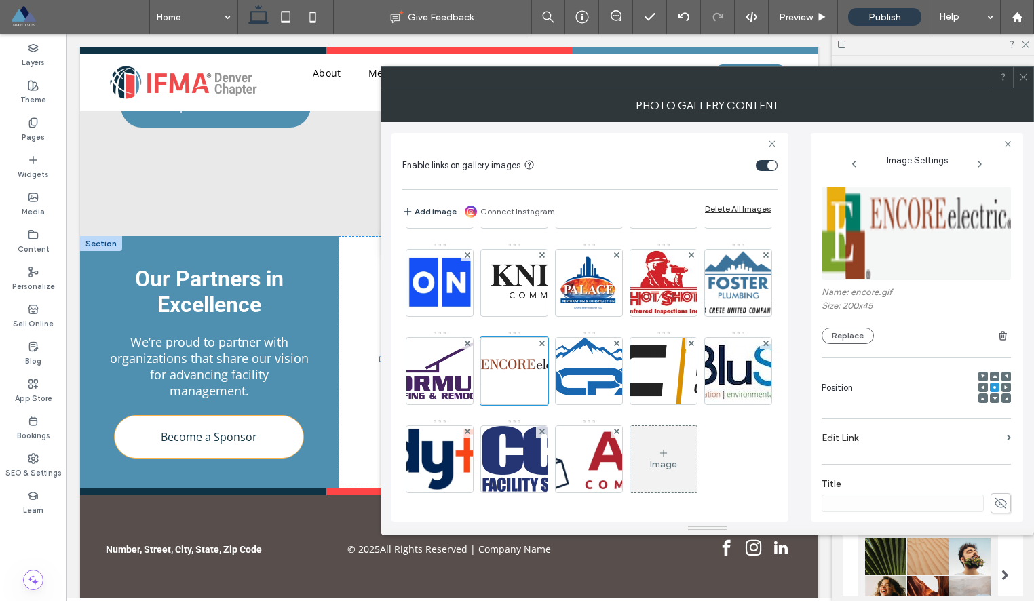
click at [864, 446] on label "Edit Link" at bounding box center [911, 437] width 180 height 25
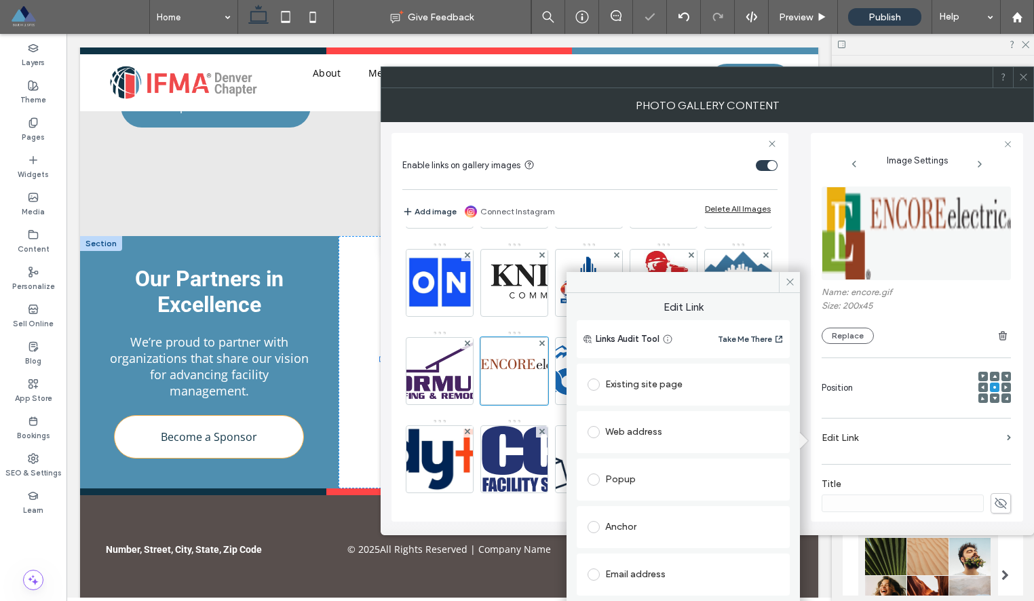
click at [654, 429] on div "Web address" at bounding box center [682, 432] width 191 height 22
click at [636, 459] on input "url" at bounding box center [682, 459] width 191 height 18
paste input "**********"
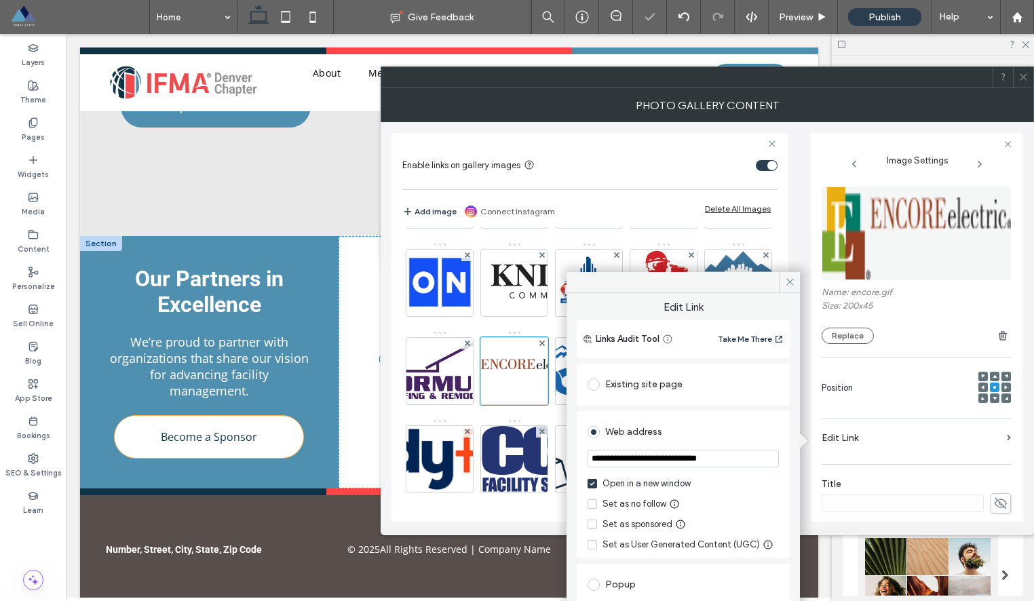
type input "**********"
click at [623, 528] on div "Set as sponsored" at bounding box center [637, 525] width 70 height 14
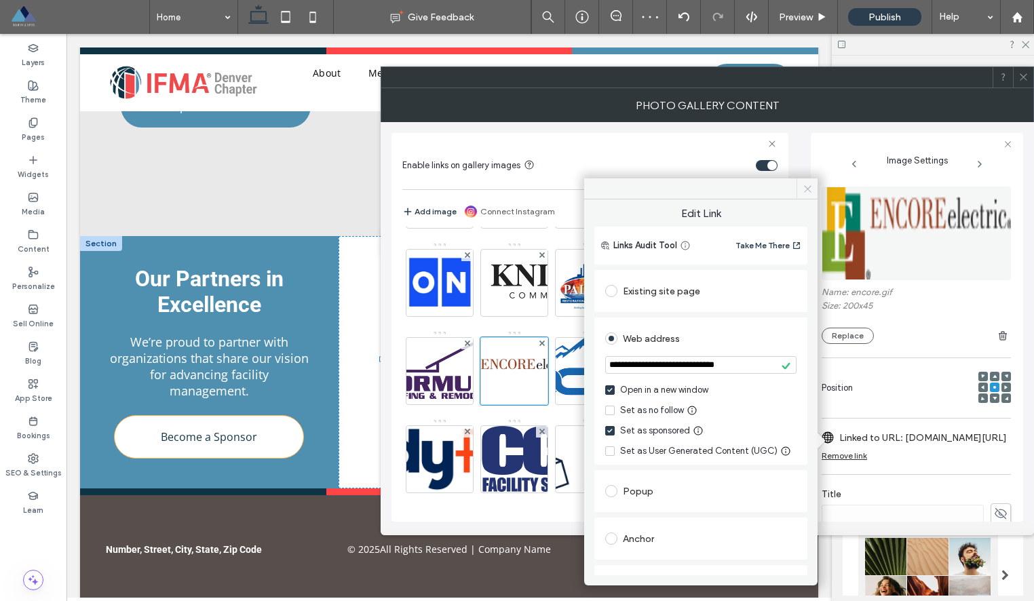
click at [811, 189] on icon at bounding box center [807, 189] width 10 height 10
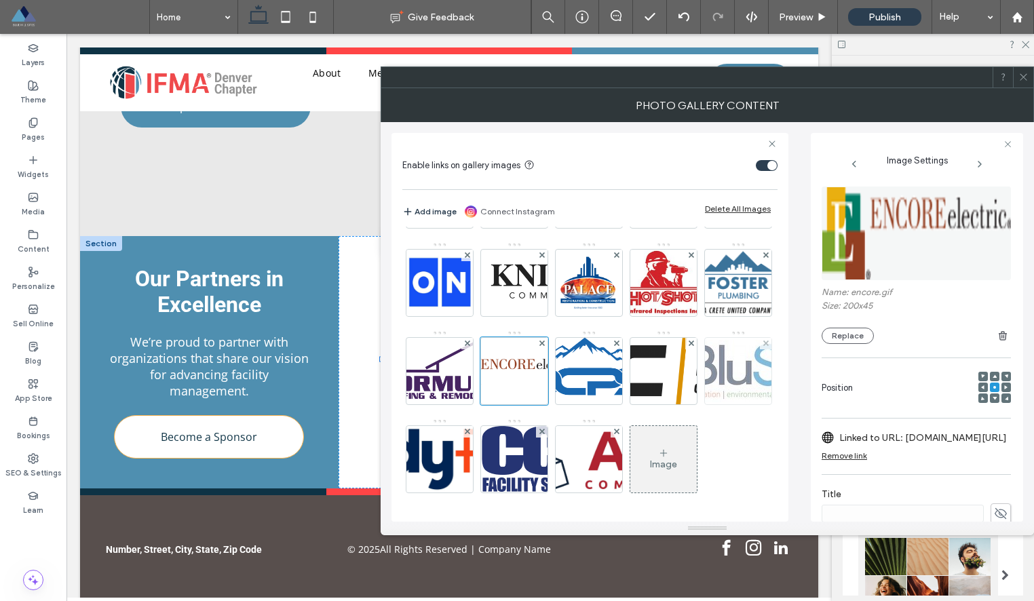
scroll to position [256, 0]
click at [506, 374] on img at bounding box center [589, 371] width 168 height 66
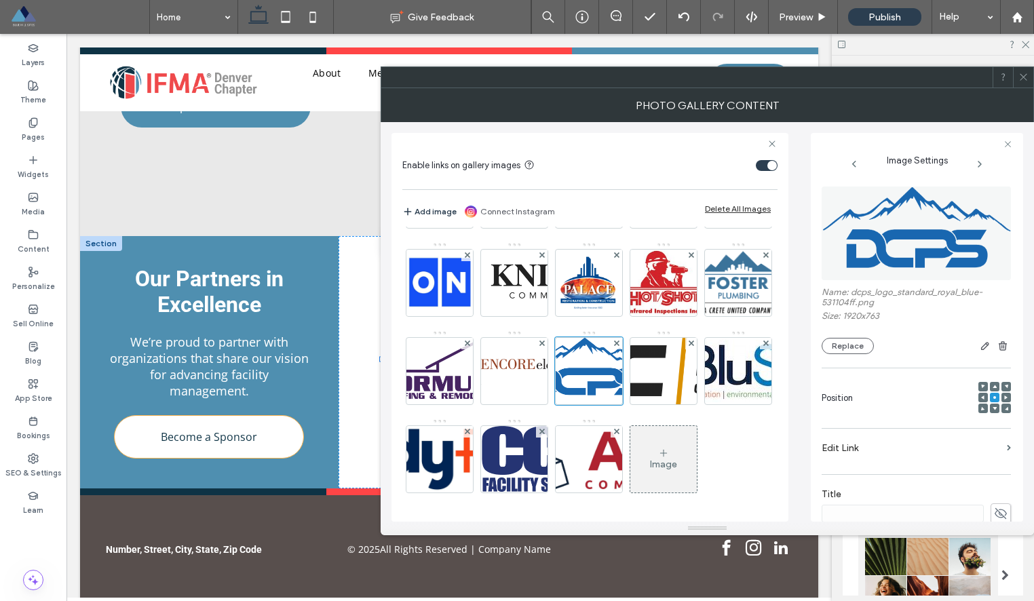
click at [899, 453] on label "Edit Link" at bounding box center [911, 447] width 180 height 25
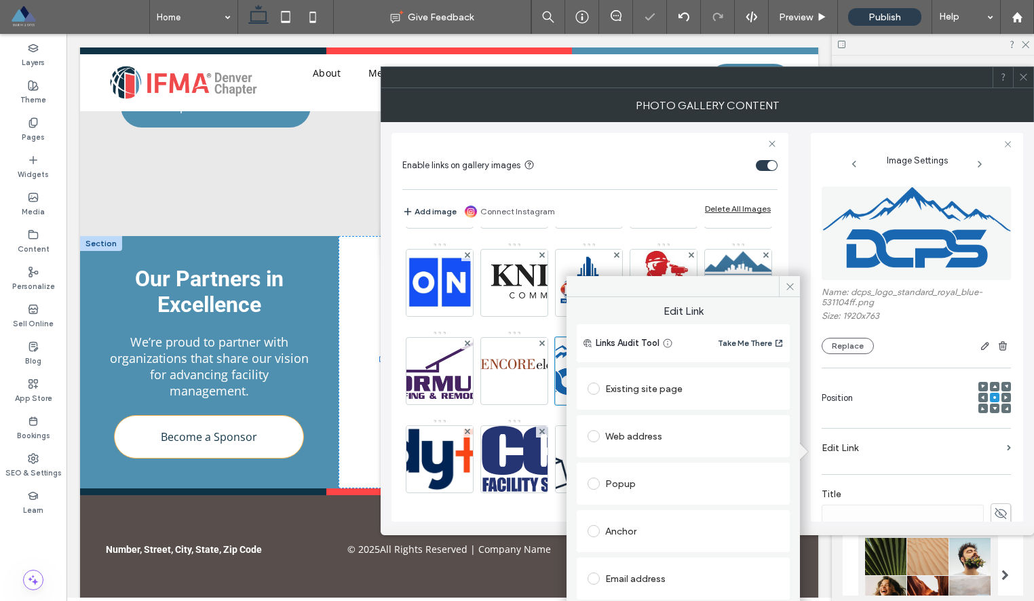
click at [652, 435] on div "Web address" at bounding box center [682, 436] width 191 height 22
click at [635, 457] on input "url" at bounding box center [682, 463] width 191 height 18
paste input "**********"
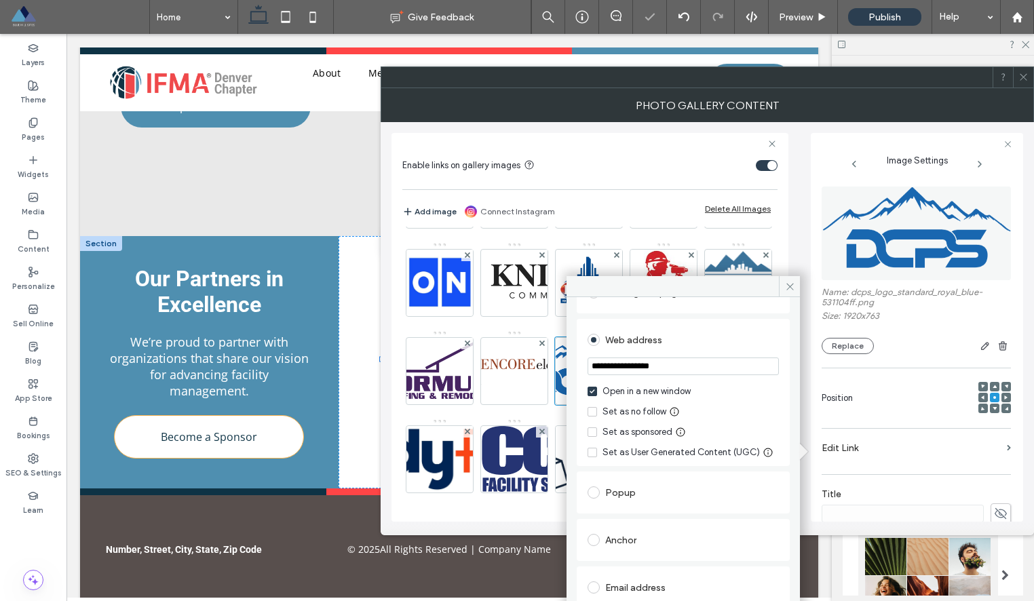
scroll to position [127, 0]
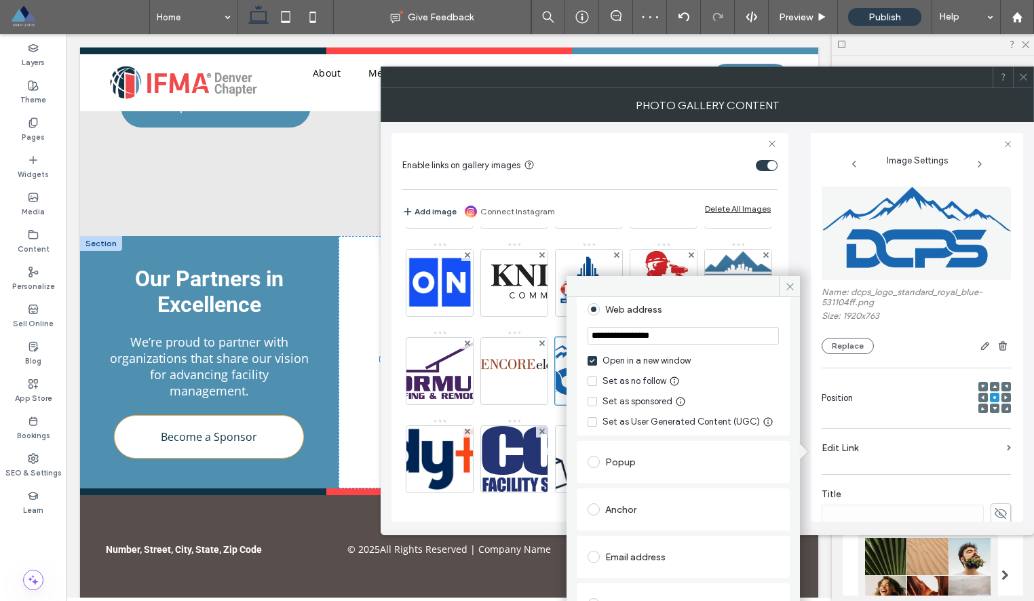
type input "**********"
click at [603, 400] on div "Set as sponsored" at bounding box center [637, 402] width 70 height 14
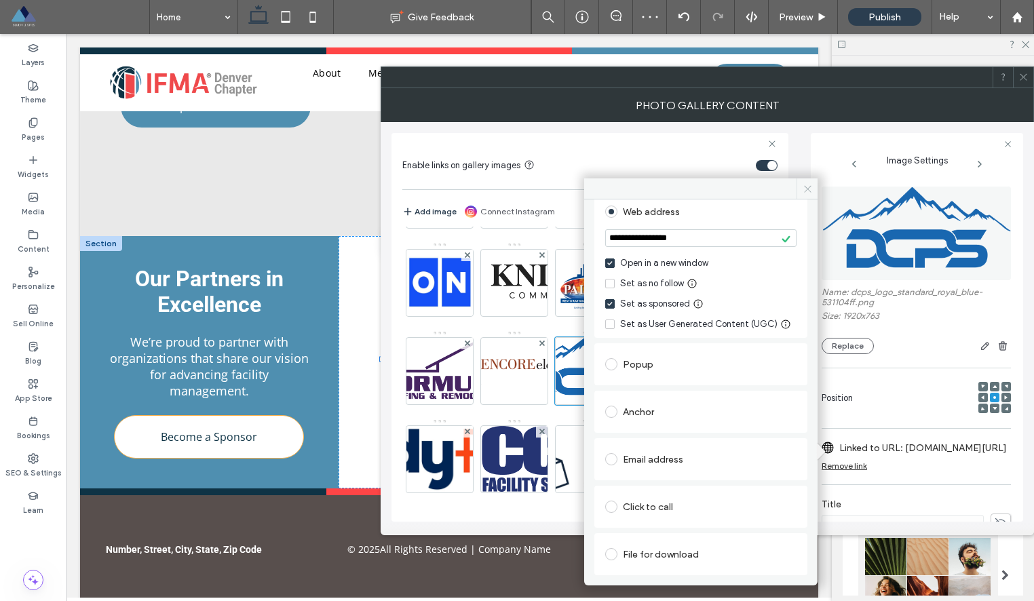
click at [806, 195] on span at bounding box center [806, 188] width 21 height 20
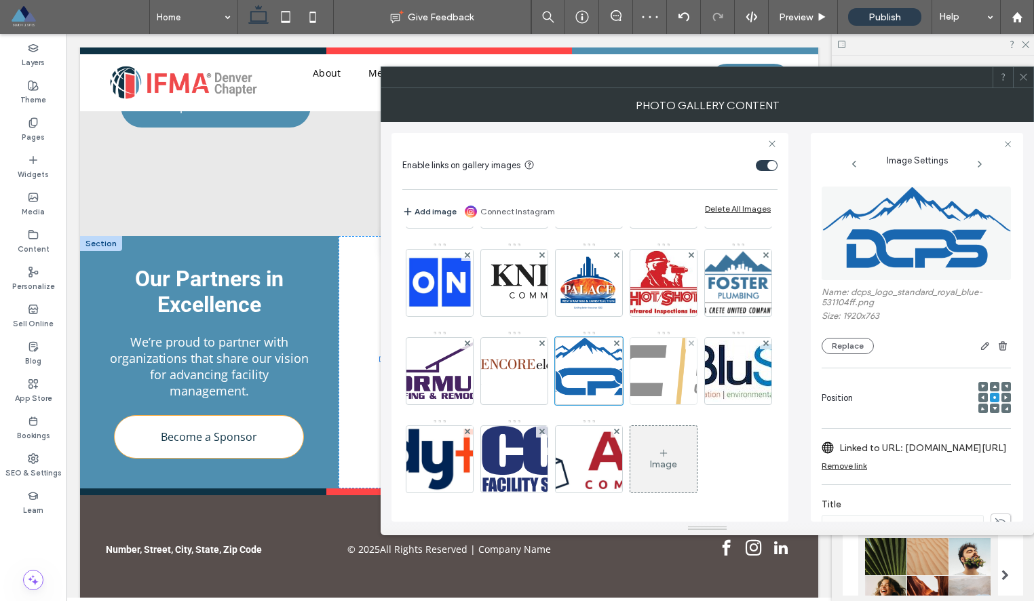
click at [598, 368] on img at bounding box center [663, 371] width 332 height 66
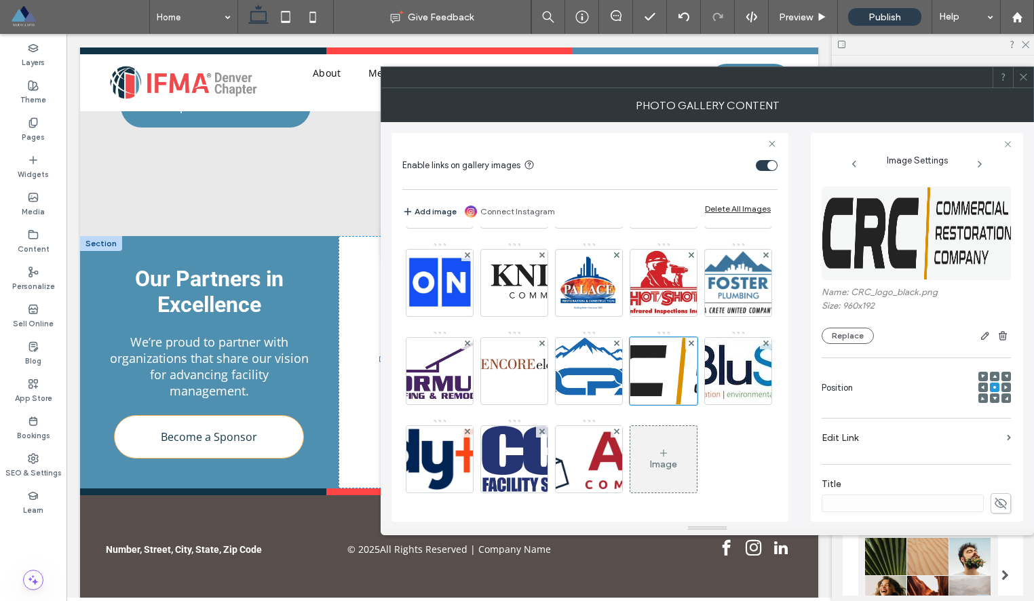
click at [851, 444] on label "Edit Link" at bounding box center [911, 437] width 180 height 25
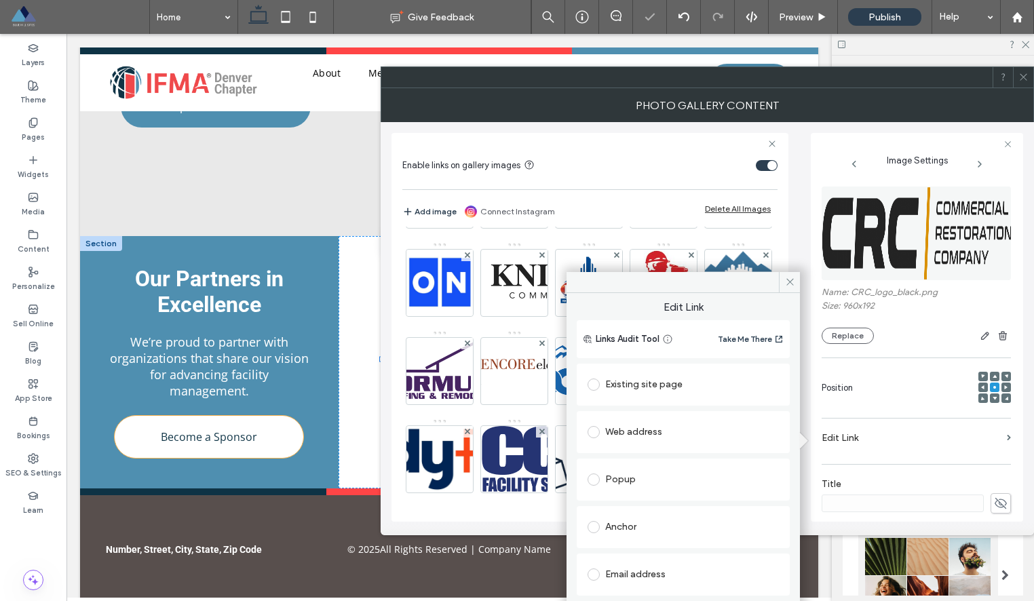
click at [703, 432] on div "Web address" at bounding box center [682, 432] width 191 height 22
click at [668, 464] on input "url" at bounding box center [682, 459] width 191 height 18
paste input "**********"
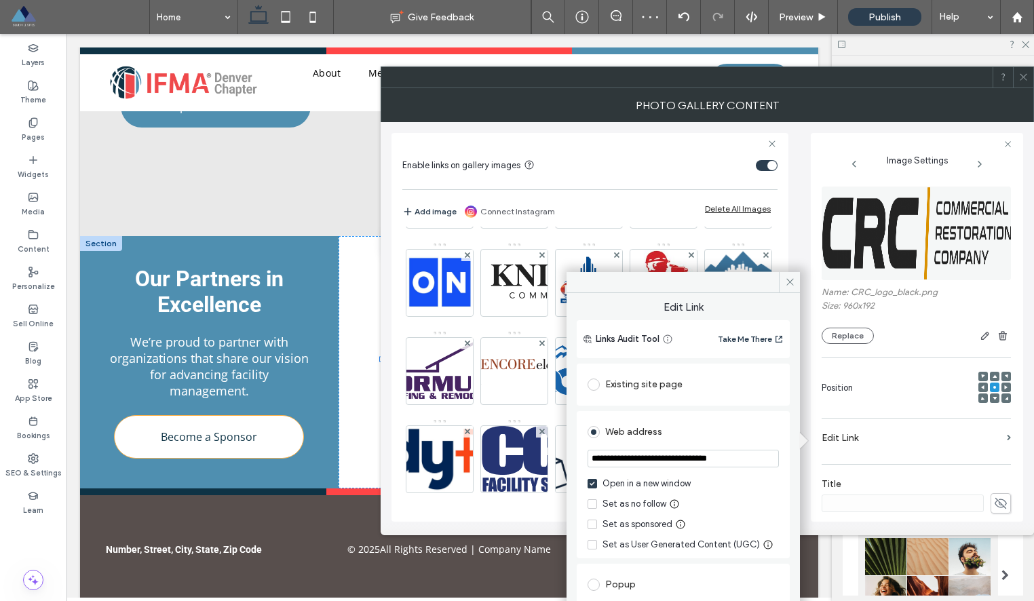
type input "**********"
click at [626, 524] on div "Set as sponsored" at bounding box center [637, 525] width 70 height 14
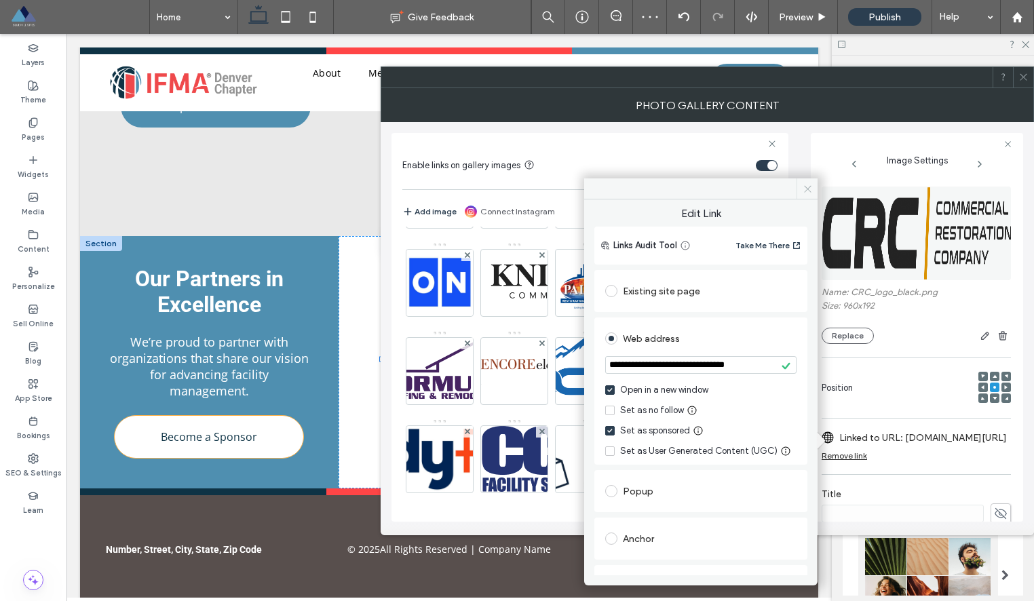
click at [802, 185] on icon at bounding box center [807, 189] width 10 height 10
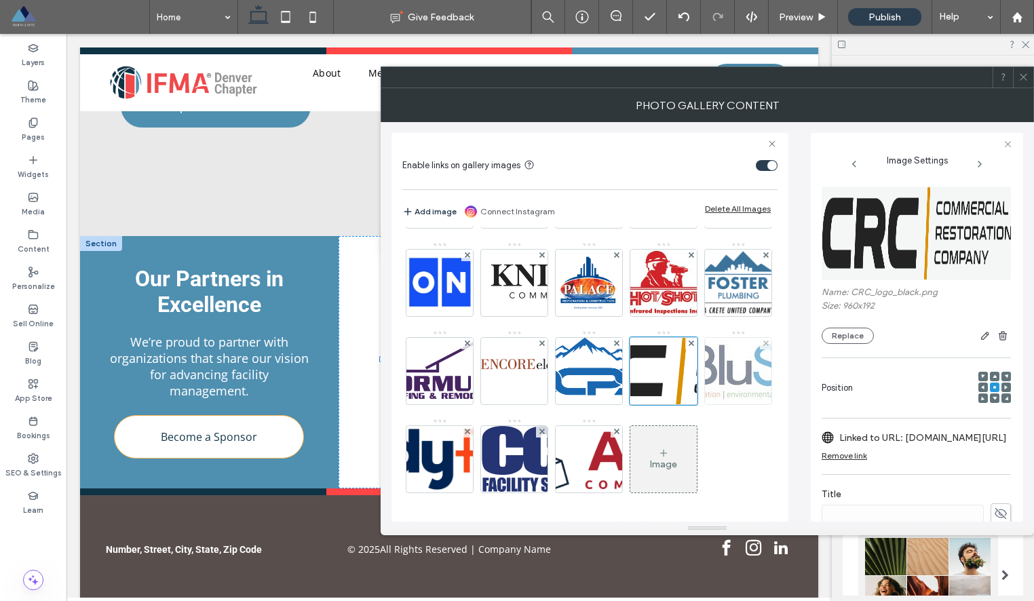
click at [653, 385] on img at bounding box center [737, 371] width 203 height 62
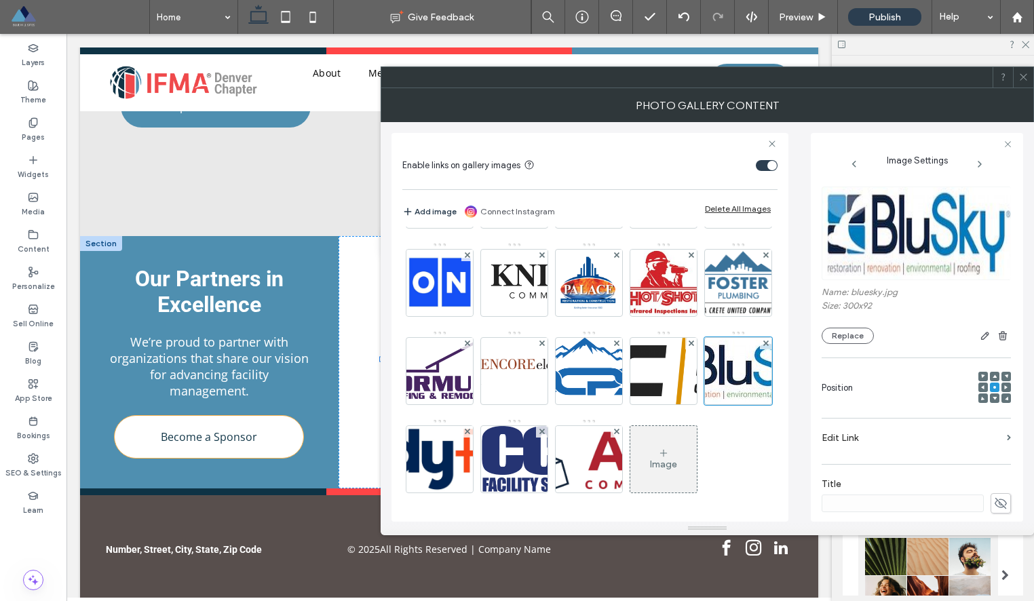
click at [838, 440] on label "Edit Link" at bounding box center [911, 437] width 180 height 25
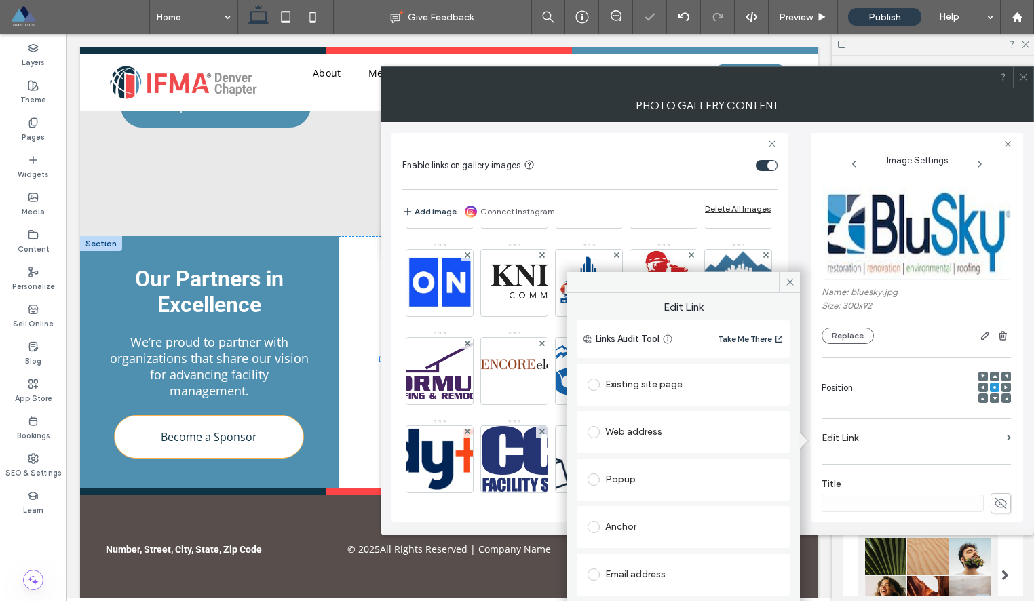
click at [690, 433] on div "Web address" at bounding box center [682, 432] width 191 height 22
click at [645, 454] on input "url" at bounding box center [682, 459] width 191 height 18
paste input "**********"
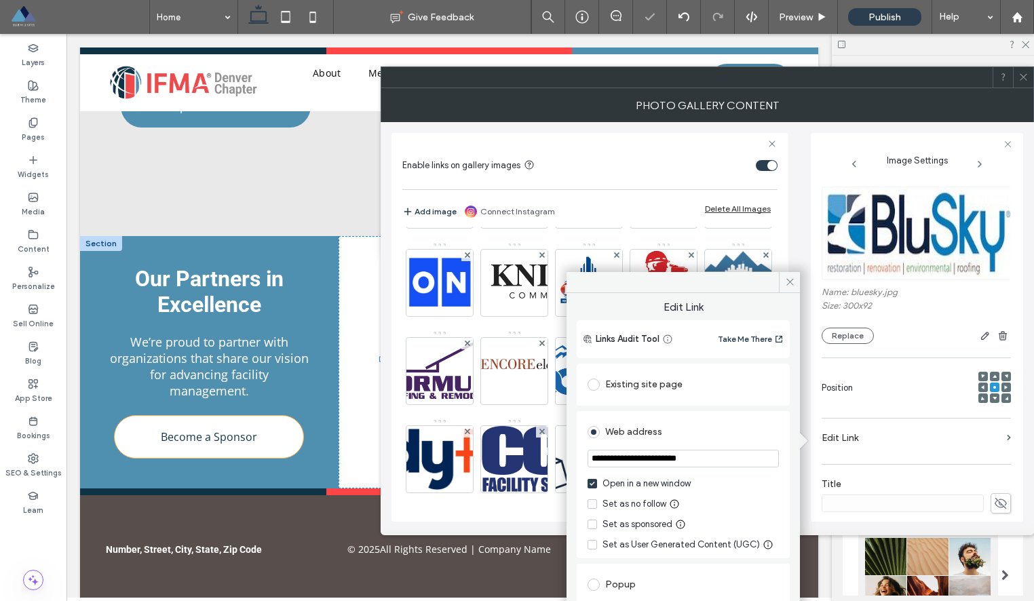
type input "**********"
click at [629, 524] on div "Set as sponsored" at bounding box center [637, 525] width 70 height 14
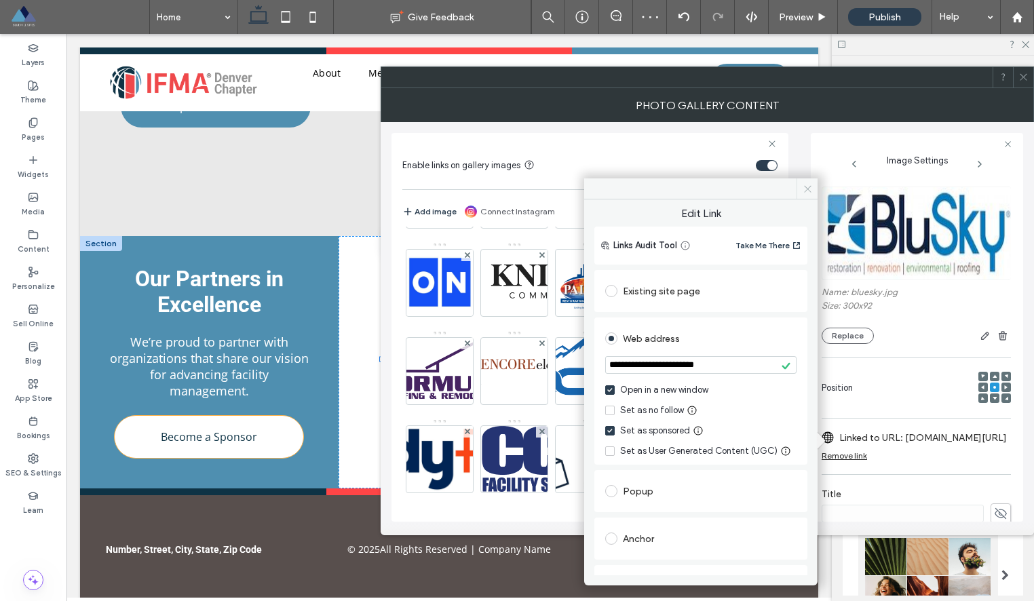
click at [809, 189] on icon at bounding box center [807, 189] width 10 height 10
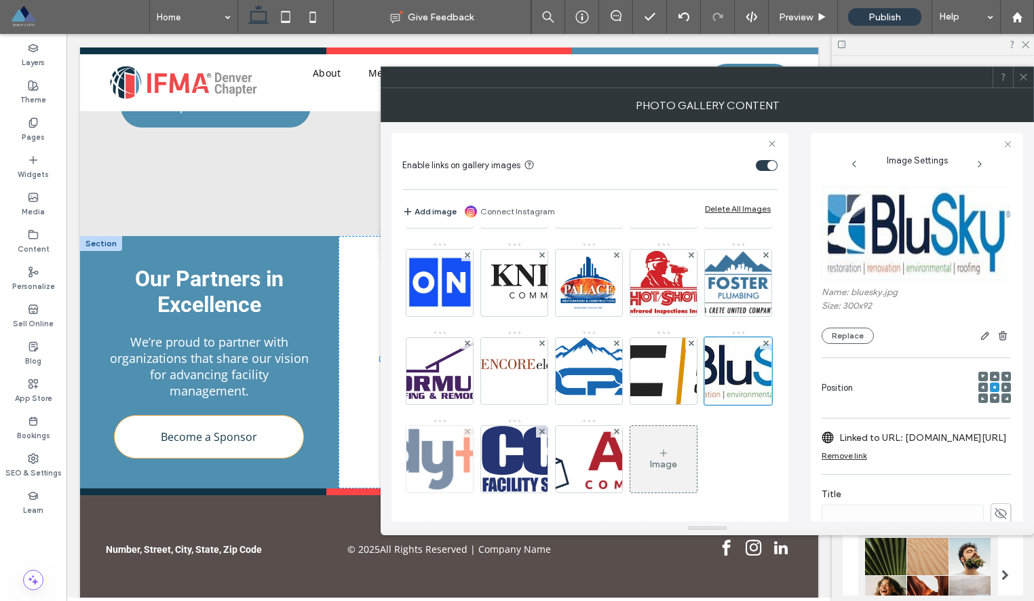
click at [433, 468] on img at bounding box center [439, 459] width 314 height 66
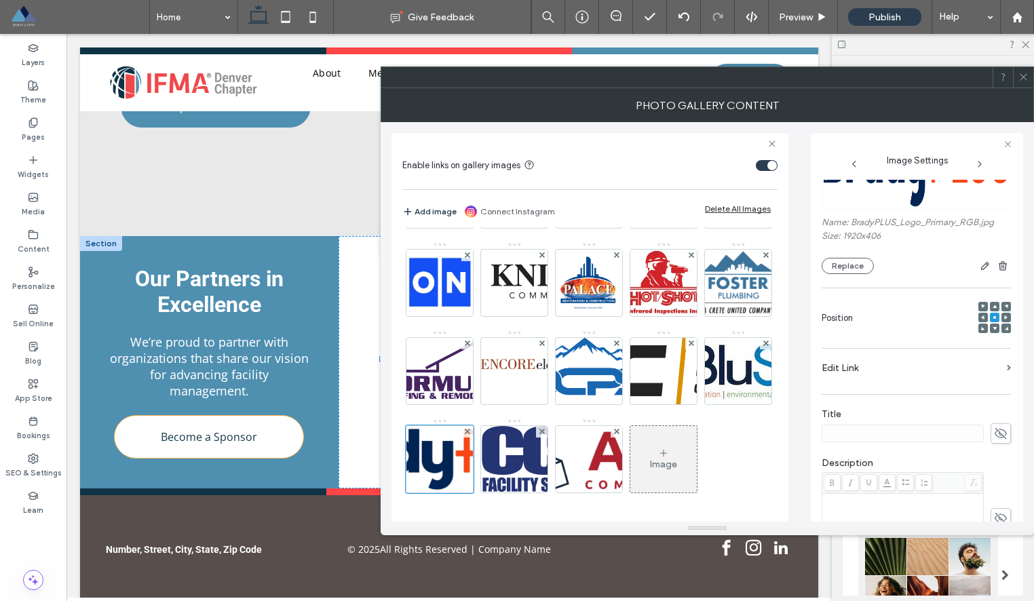
scroll to position [108, 0]
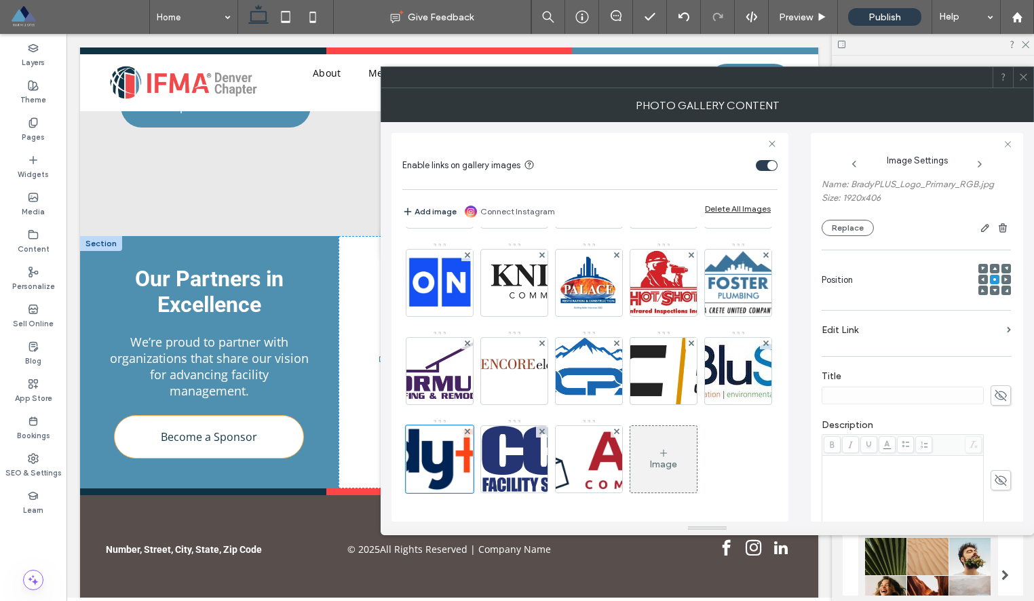
click at [905, 334] on label "Edit Link" at bounding box center [911, 329] width 180 height 25
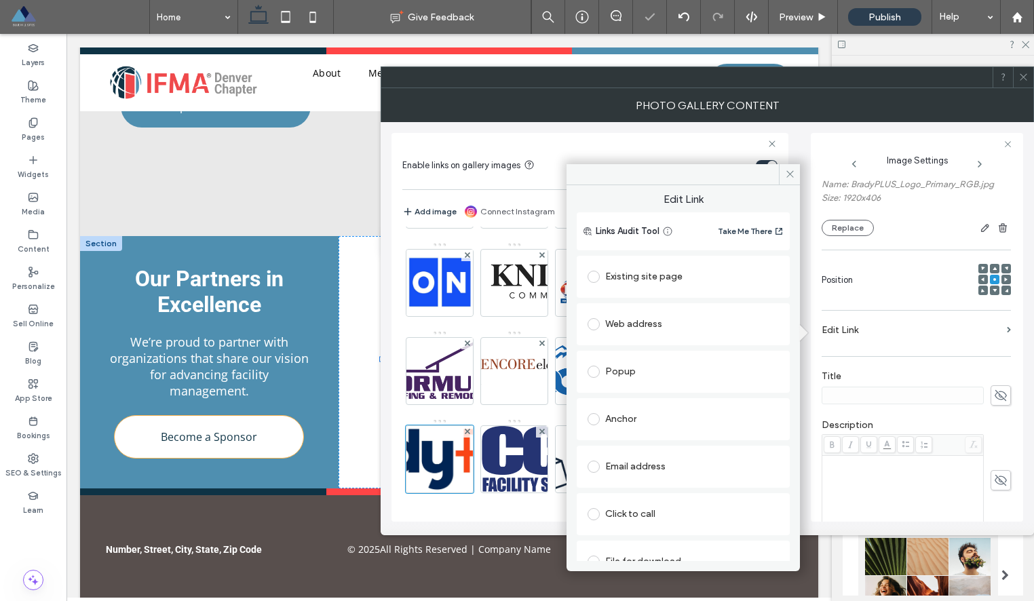
click at [694, 317] on div "Web address" at bounding box center [682, 324] width 191 height 22
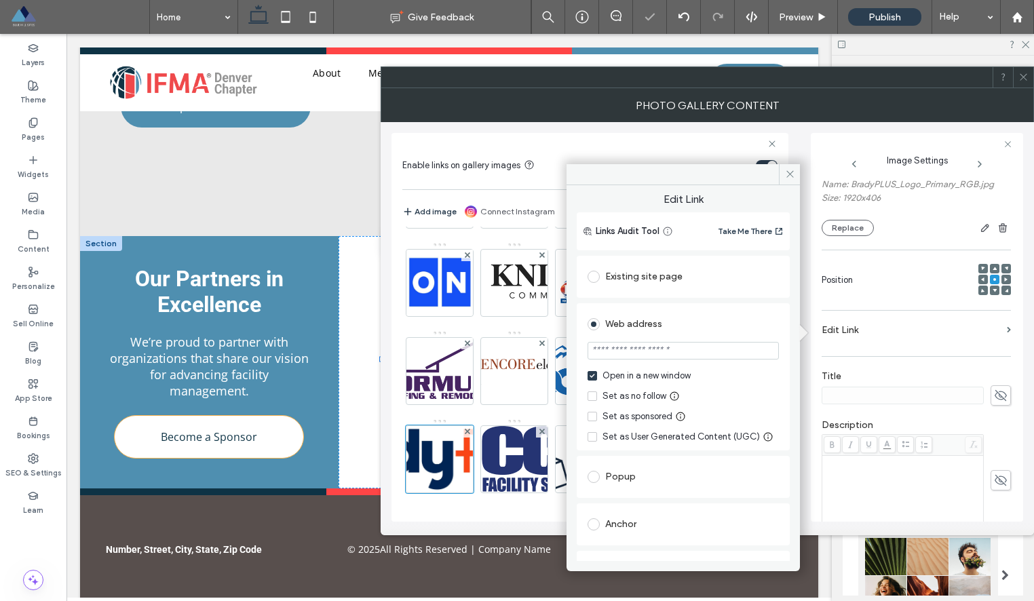
click at [673, 355] on input "url" at bounding box center [682, 351] width 191 height 18
paste input "**********"
type input "**********"
click at [643, 413] on div "Set as sponsored" at bounding box center [637, 417] width 70 height 14
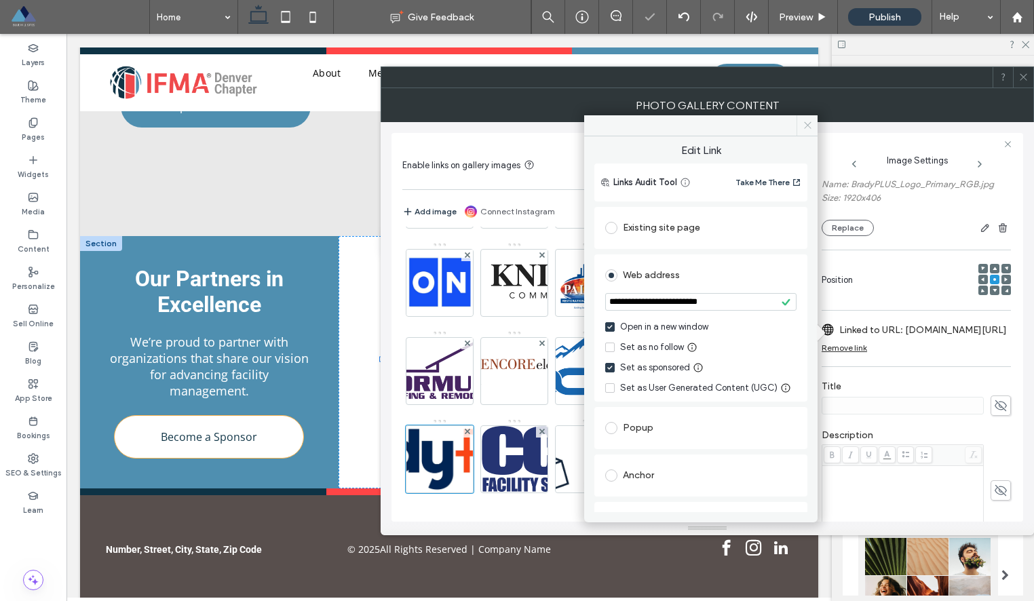
click at [803, 135] on span at bounding box center [806, 125] width 21 height 20
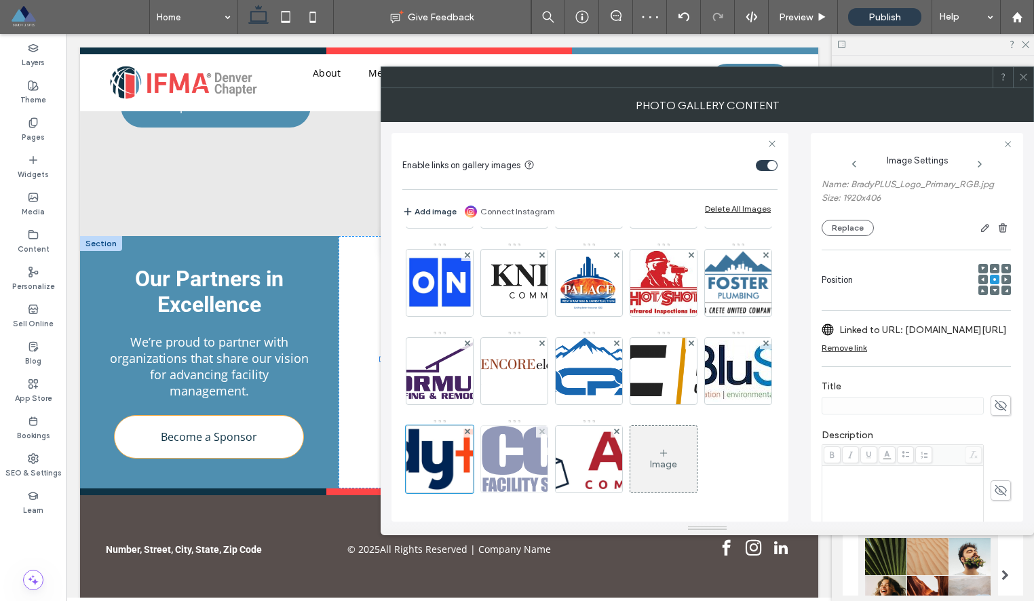
click at [505, 471] on img at bounding box center [515, 459] width 180 height 66
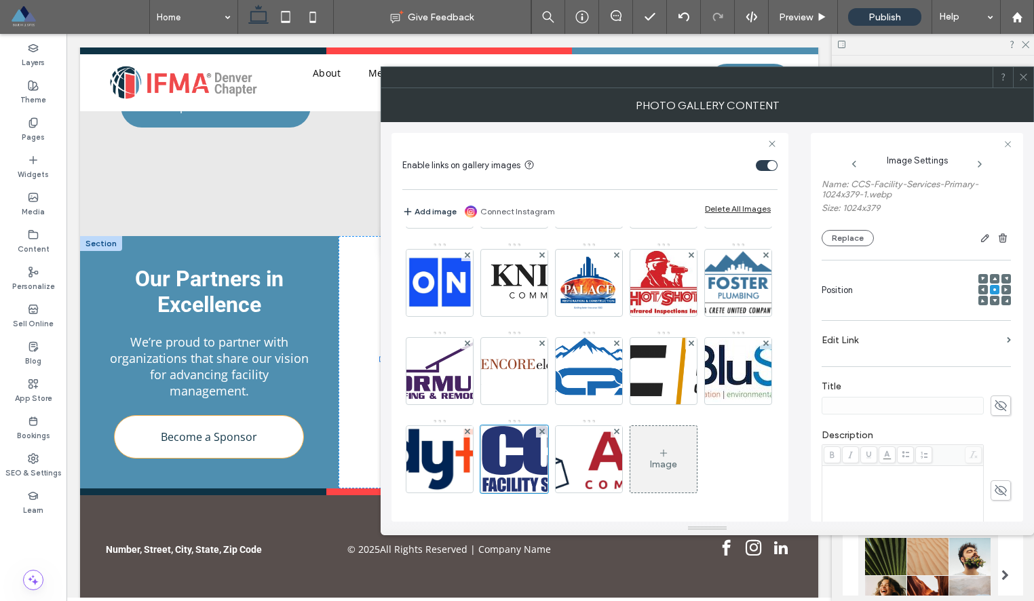
scroll to position [0, 0]
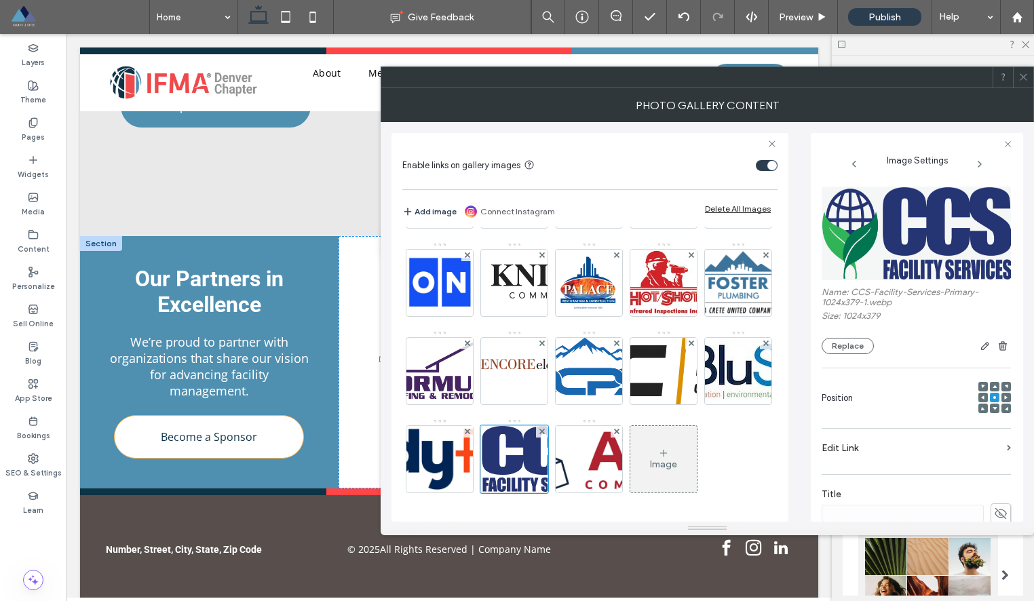
click at [854, 453] on label "Edit Link" at bounding box center [911, 447] width 180 height 25
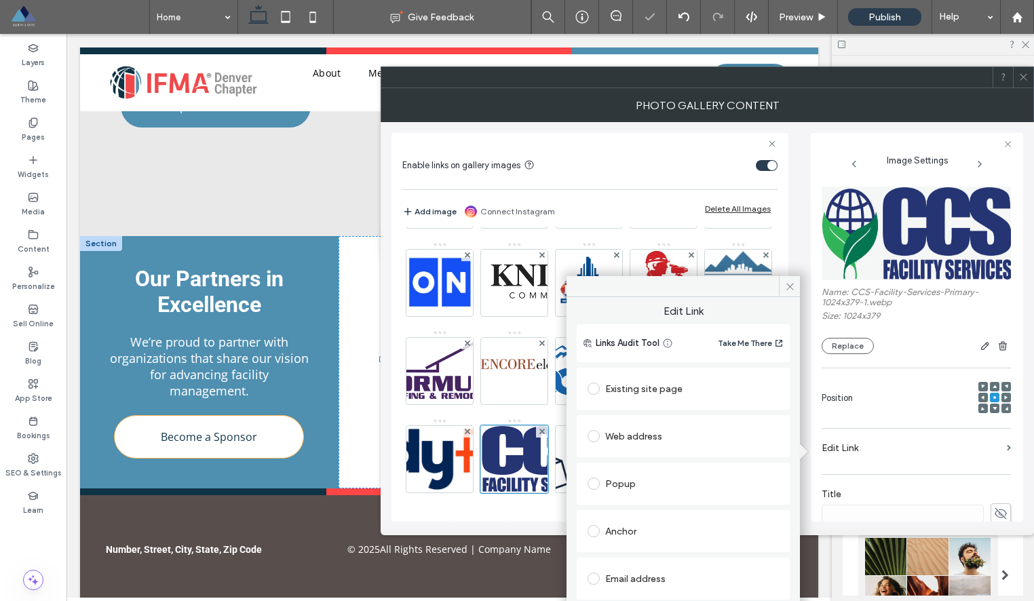
click at [644, 440] on div "Web address" at bounding box center [682, 436] width 191 height 22
click at [624, 464] on input "url" at bounding box center [682, 463] width 191 height 18
paste input "**********"
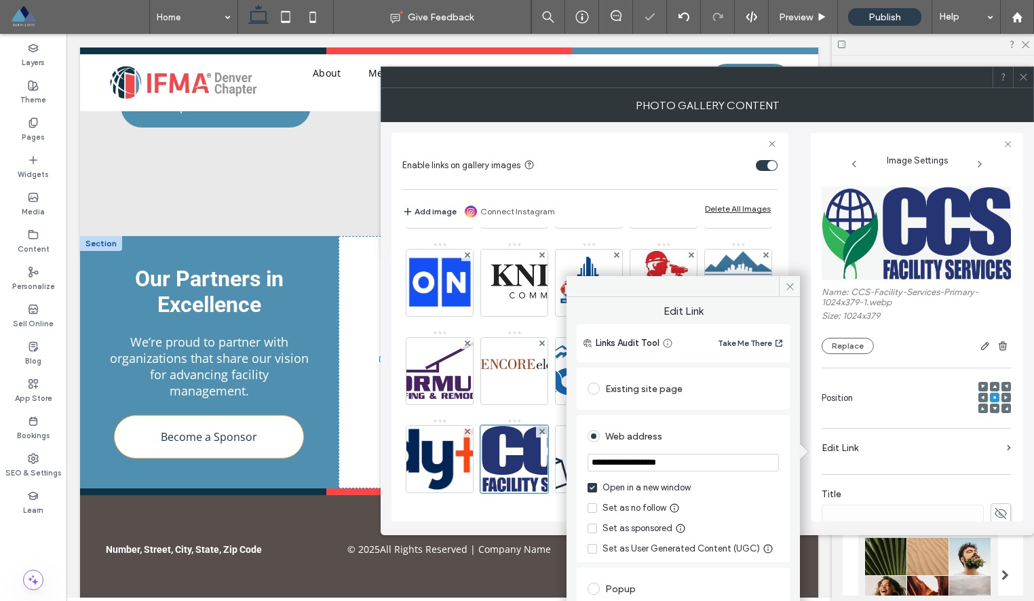
type input "**********"
click at [638, 528] on div "Set as sponsored" at bounding box center [637, 529] width 70 height 14
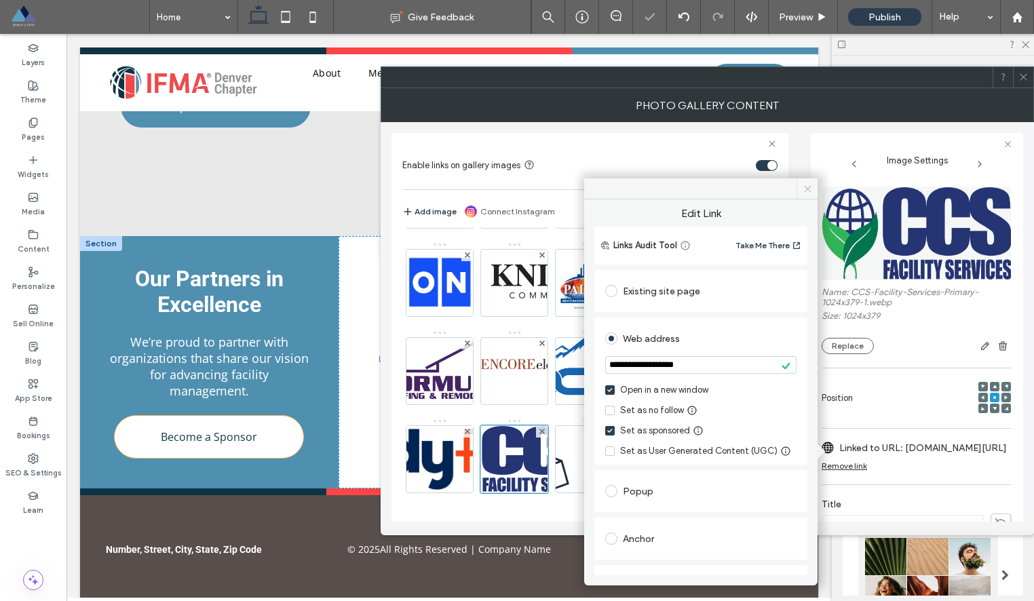
click at [811, 182] on span at bounding box center [806, 188] width 21 height 20
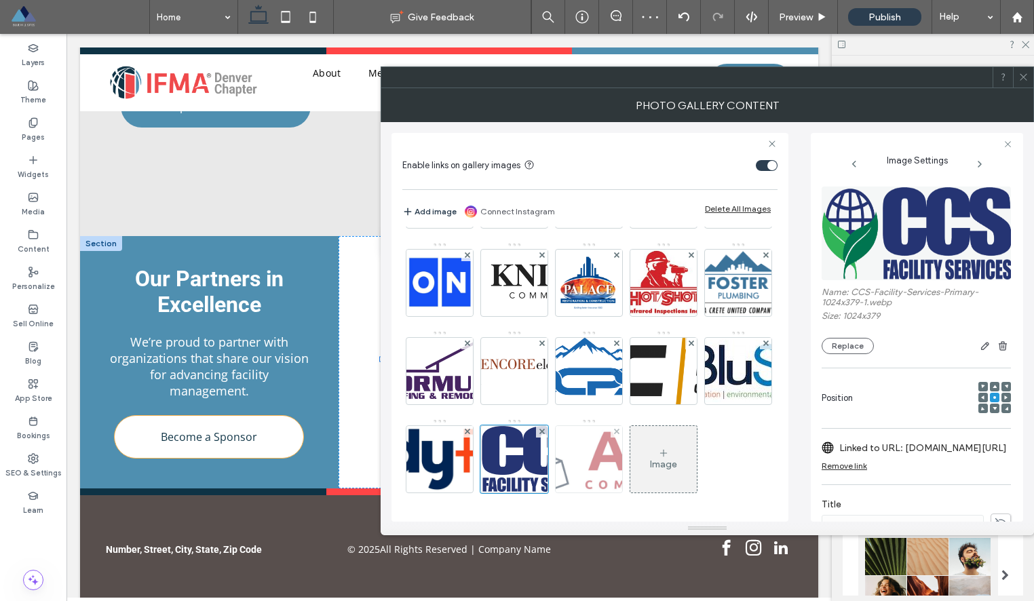
click at [587, 469] on img at bounding box center [588, 459] width 227 height 66
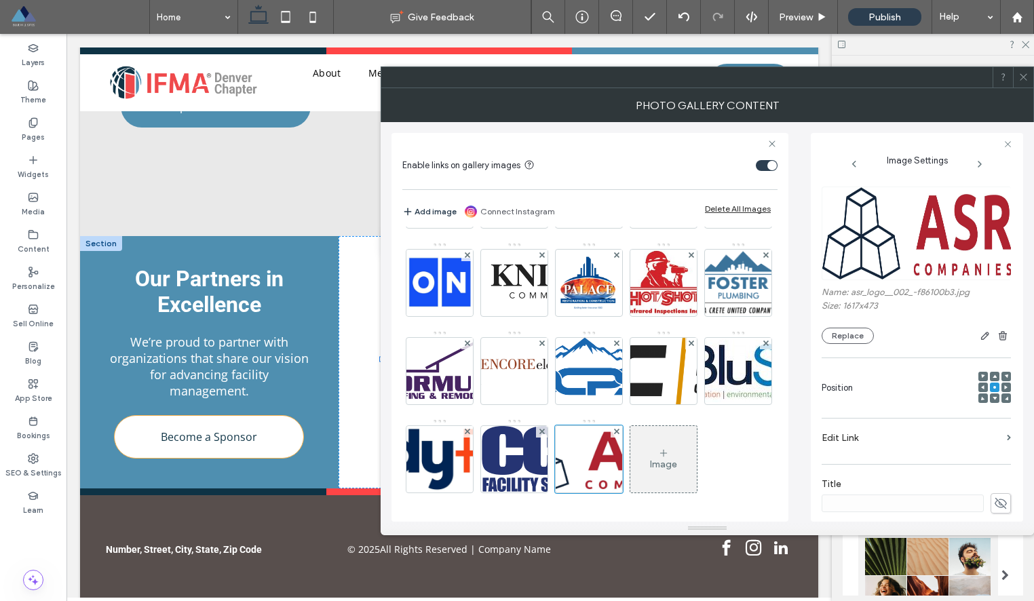
click at [901, 442] on label "Edit Link" at bounding box center [911, 437] width 180 height 25
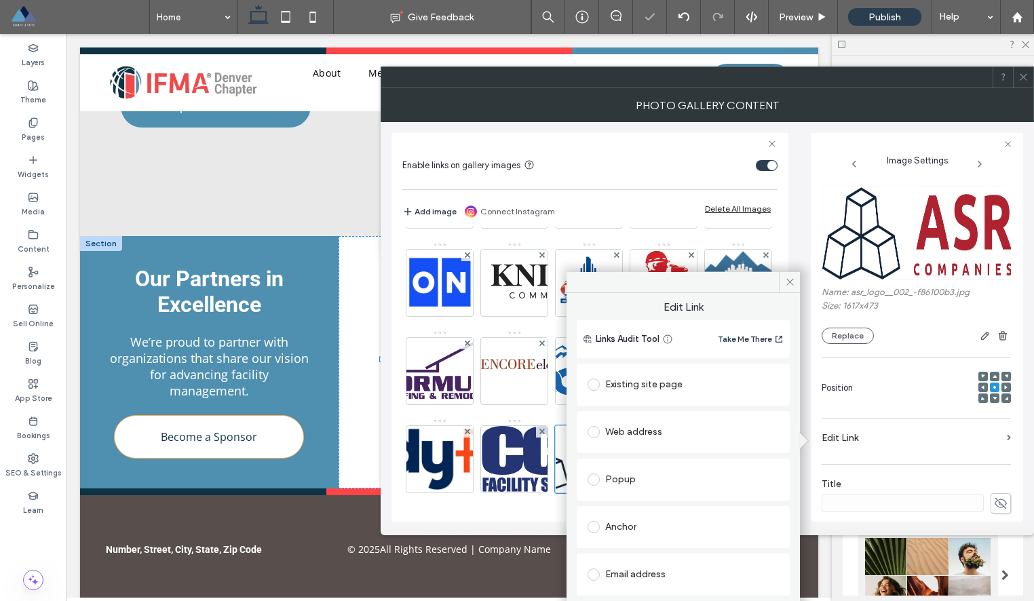
click at [654, 439] on div "Web address" at bounding box center [682, 432] width 191 height 22
click at [648, 456] on input "url" at bounding box center [682, 459] width 191 height 18
paste input "**********"
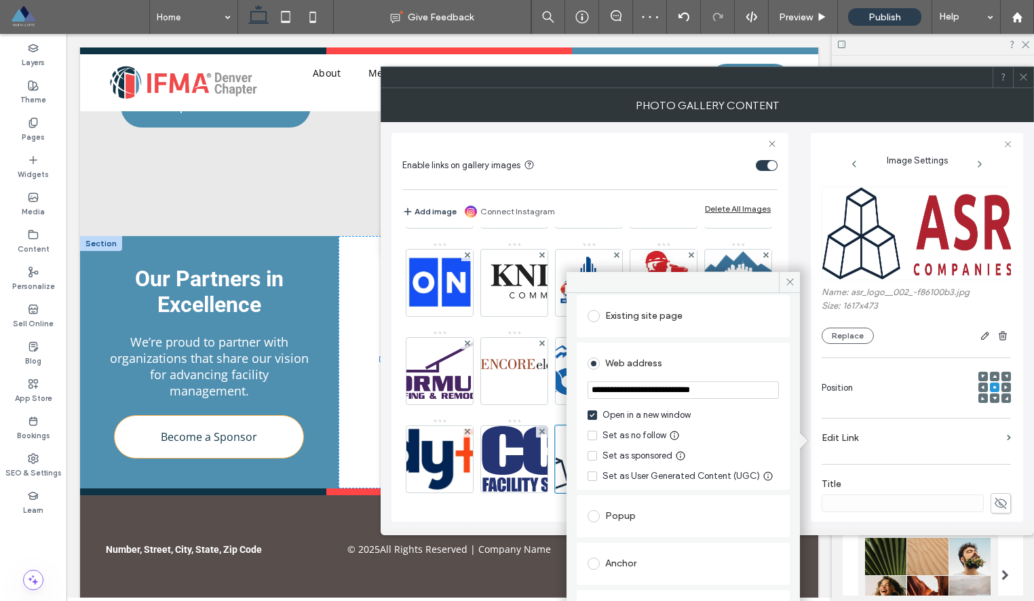
scroll to position [88, 0]
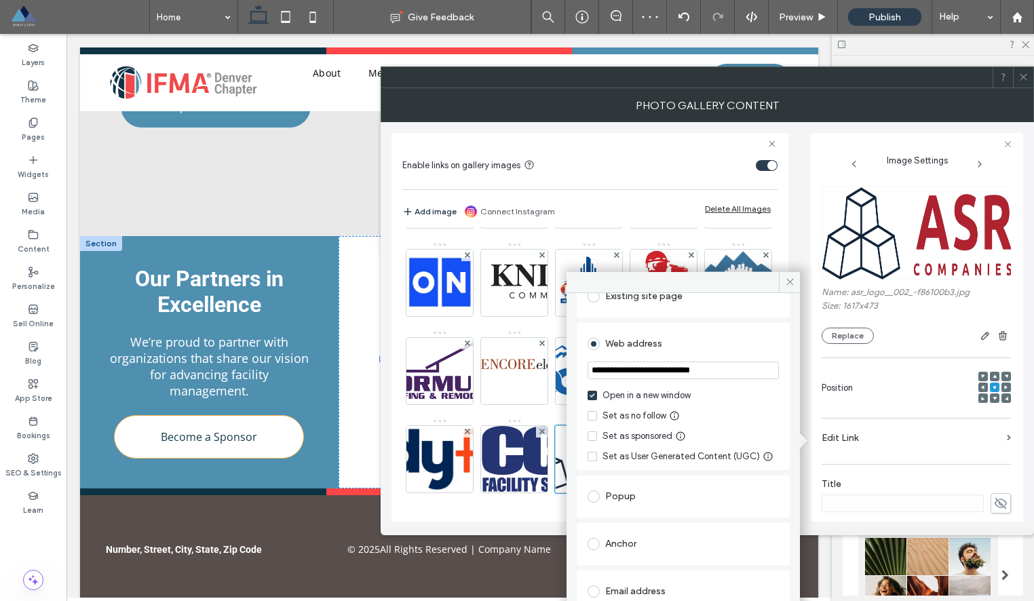
type input "**********"
click at [615, 437] on div "Set as sponsored" at bounding box center [637, 436] width 70 height 14
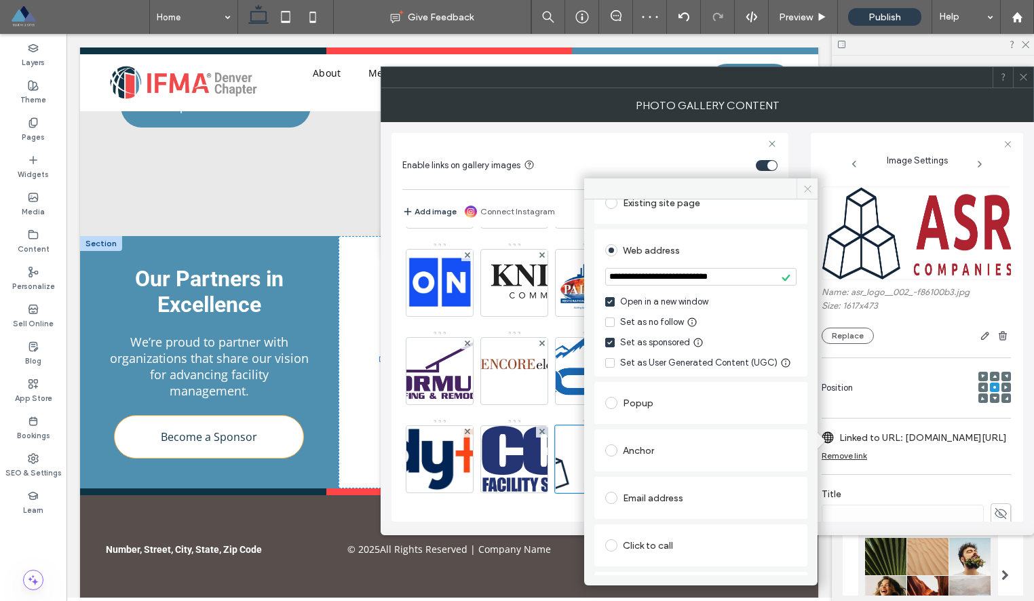
click at [809, 192] on icon at bounding box center [807, 189] width 10 height 10
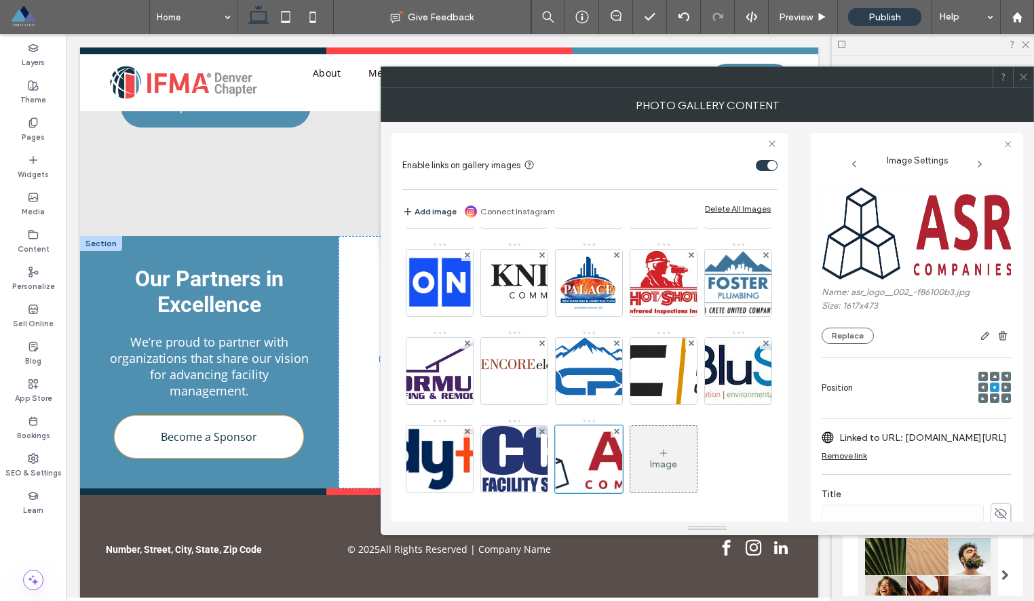
click at [1023, 77] on use at bounding box center [1022, 77] width 7 height 7
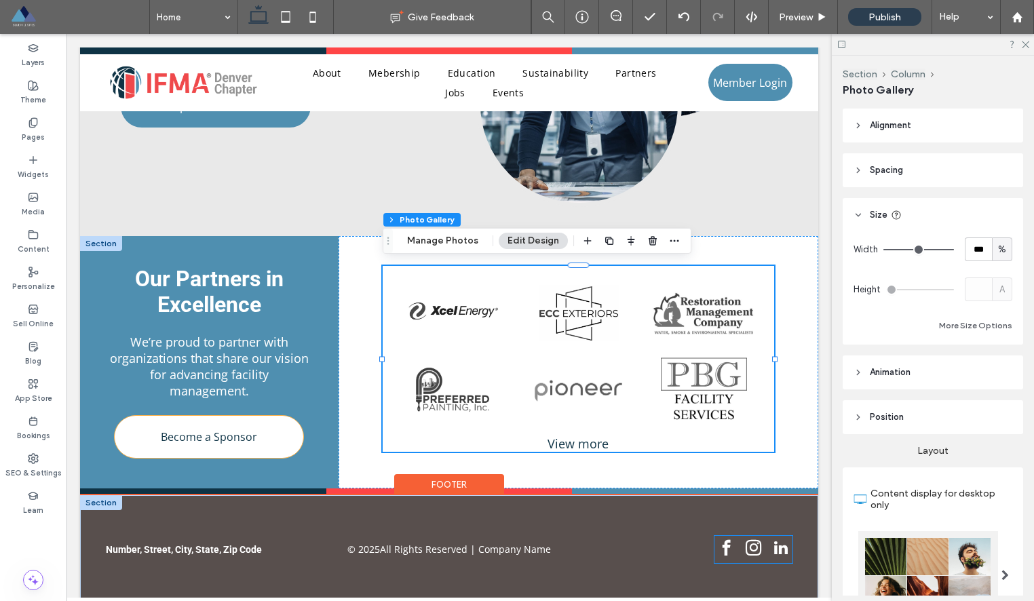
click at [751, 543] on span "instagram" at bounding box center [753, 548] width 24 height 24
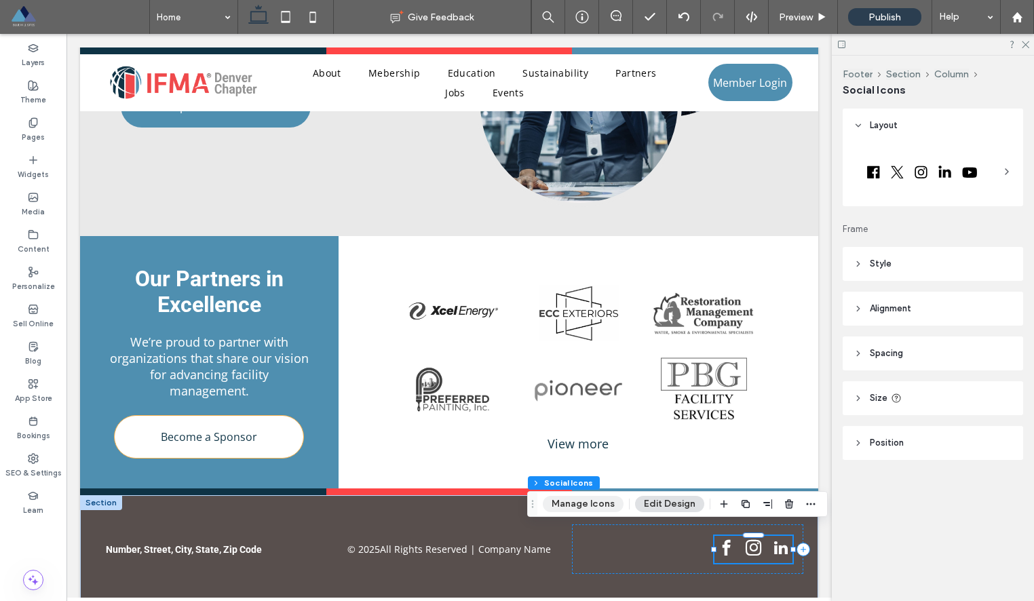
click at [596, 499] on button "Manage Icons" at bounding box center [583, 504] width 81 height 16
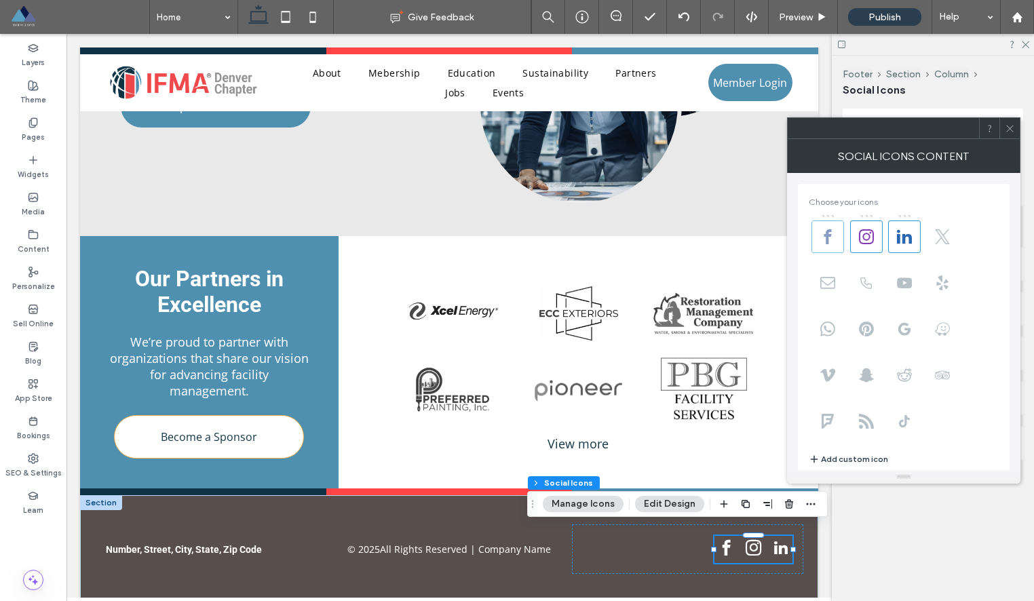
click at [827, 246] on span at bounding box center [827, 236] width 33 height 33
click at [834, 238] on icon at bounding box center [827, 236] width 15 height 15
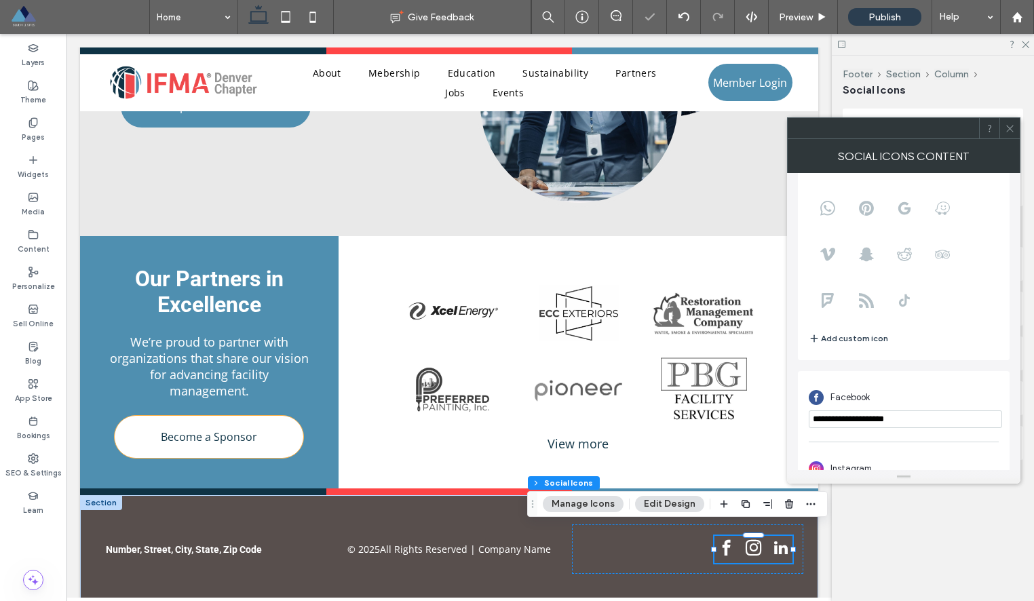
scroll to position [239, 0]
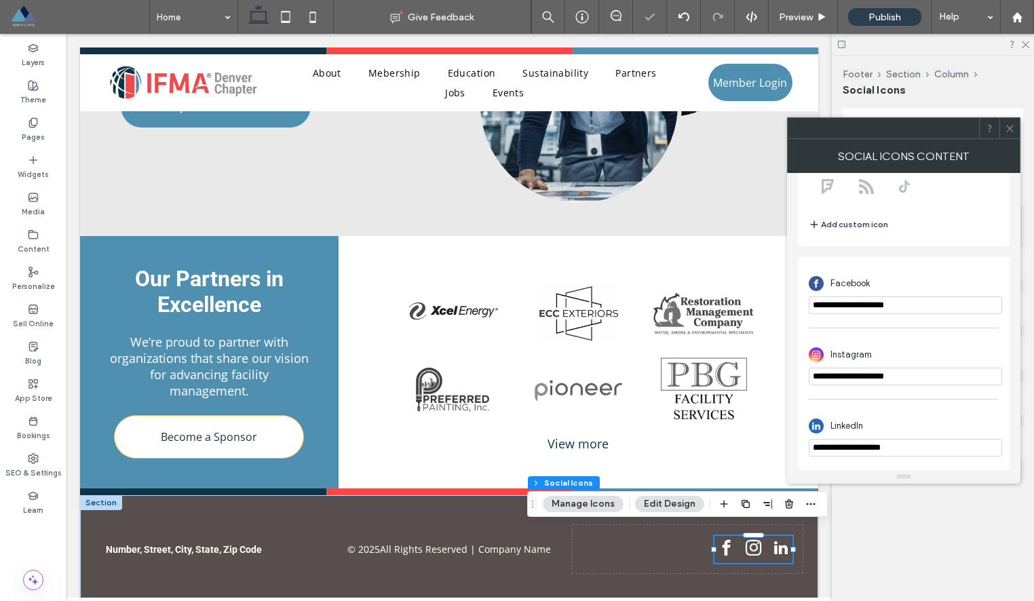
click at [884, 299] on input "**********" at bounding box center [905, 305] width 193 height 18
paste input "**********"
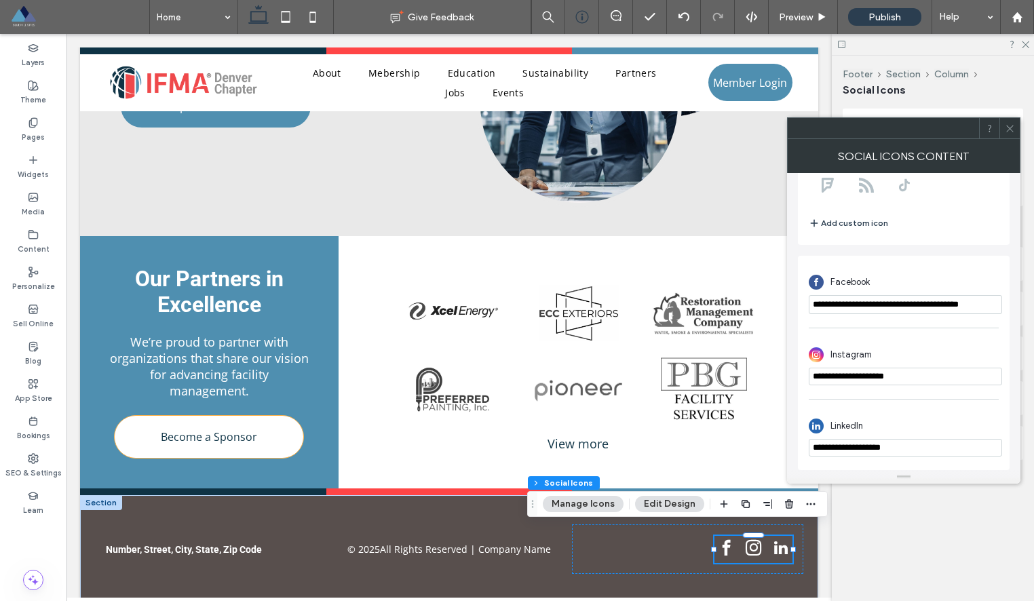
type input "**********"
click at [849, 448] on input "**********" at bounding box center [905, 448] width 193 height 18
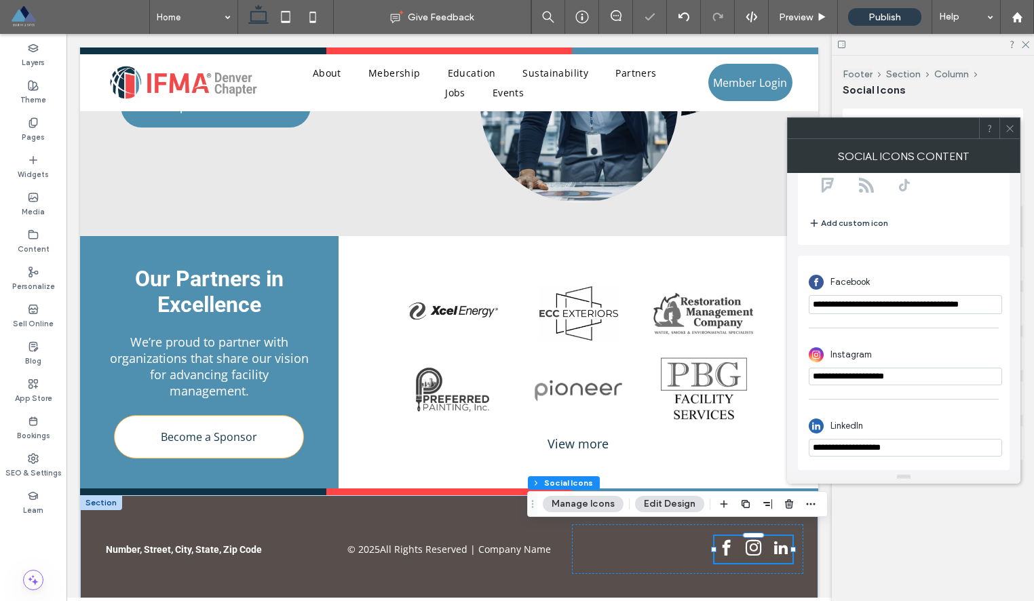
paste input "**********"
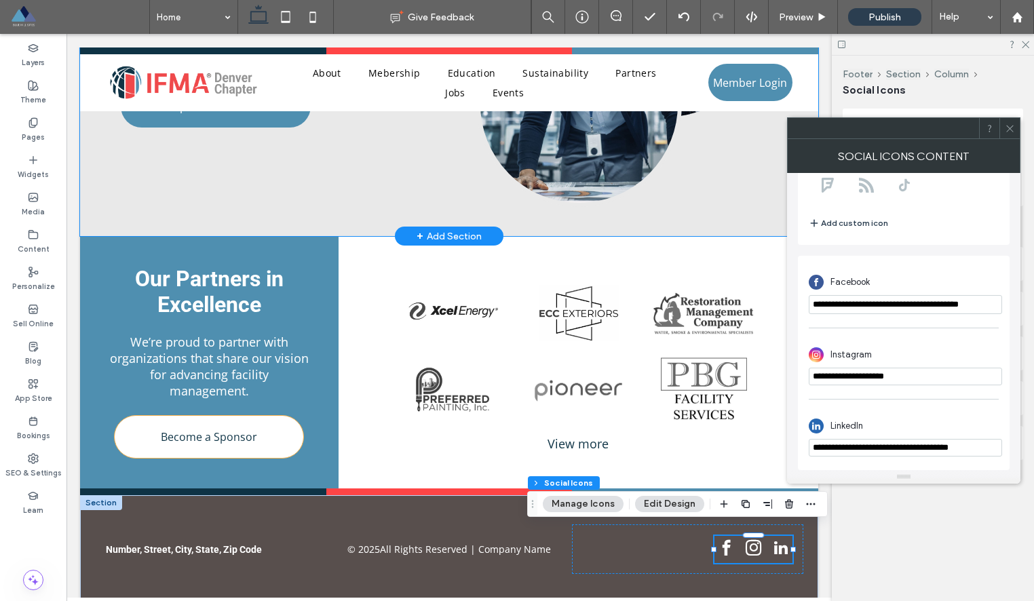
type input "**********"
click at [452, 203] on div "Knowledge & Resources Your Resource Hub Explore our knowledge library featuring…" at bounding box center [449, 34] width 738 height 404
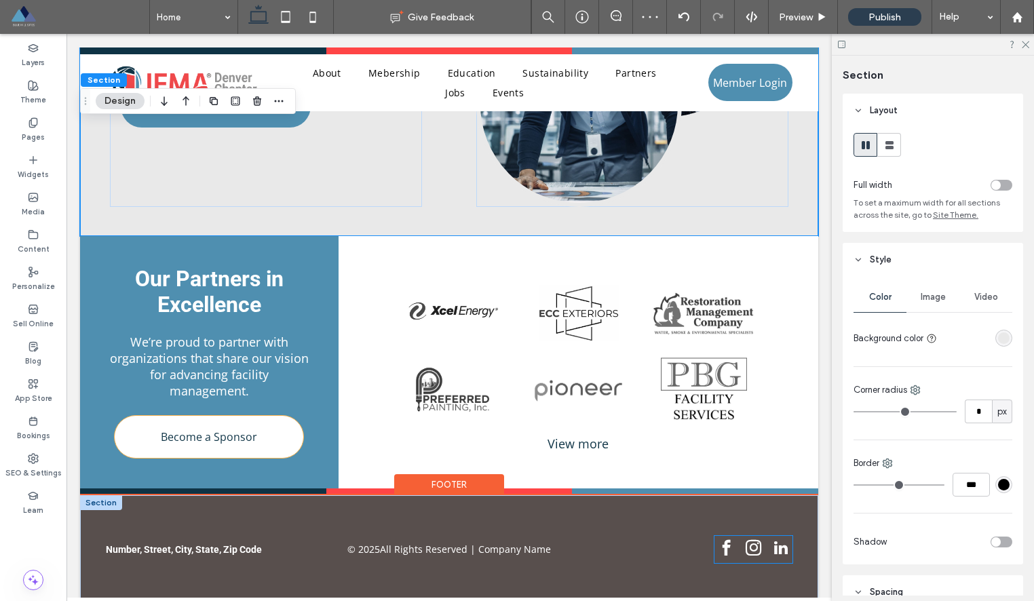
click at [752, 540] on span "instagram" at bounding box center [753, 548] width 24 height 24
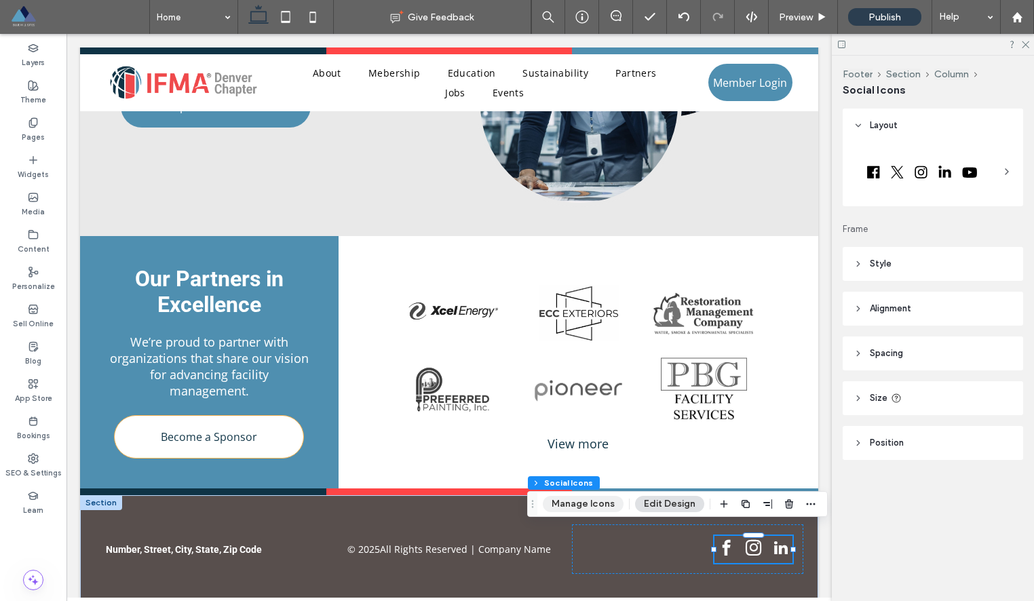
click at [566, 503] on button "Manage Icons" at bounding box center [583, 504] width 81 height 16
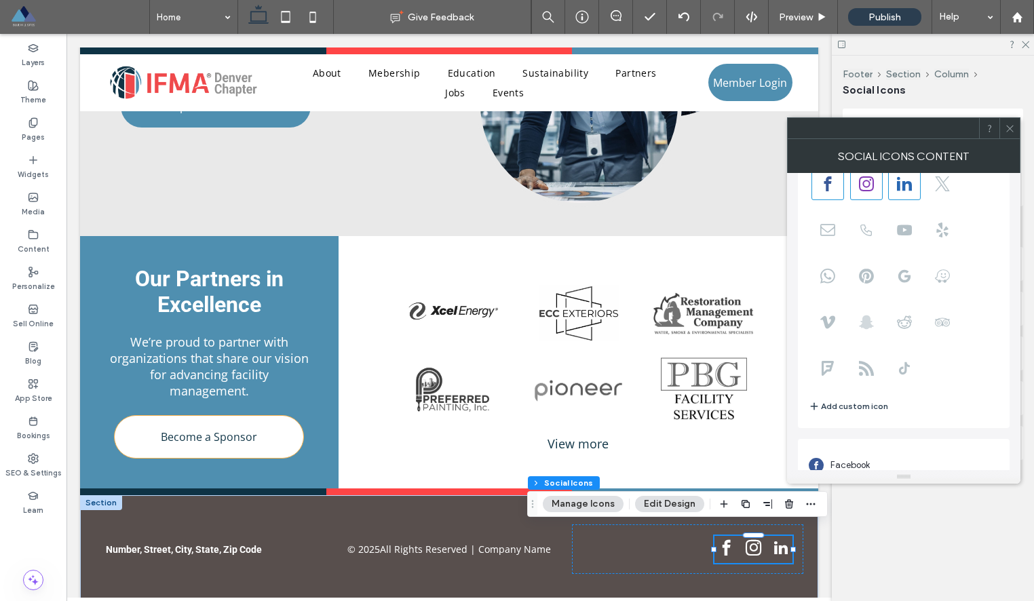
scroll to position [239, 0]
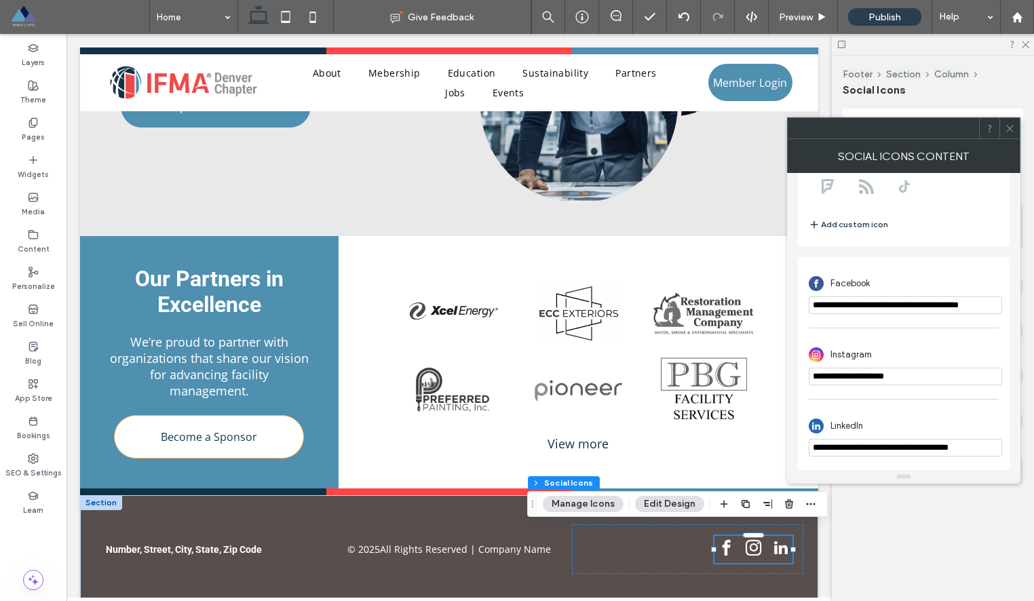
click at [870, 372] on input "**********" at bounding box center [905, 377] width 193 height 18
paste input "**********"
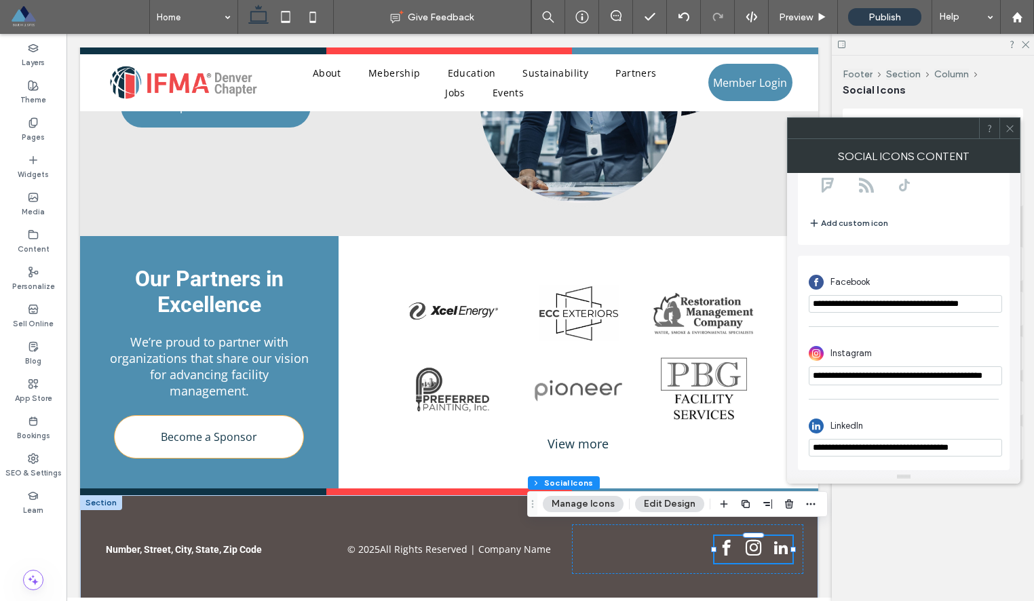
type input "**********"
click at [908, 415] on div "LinkedIn" at bounding box center [904, 426] width 190 height 26
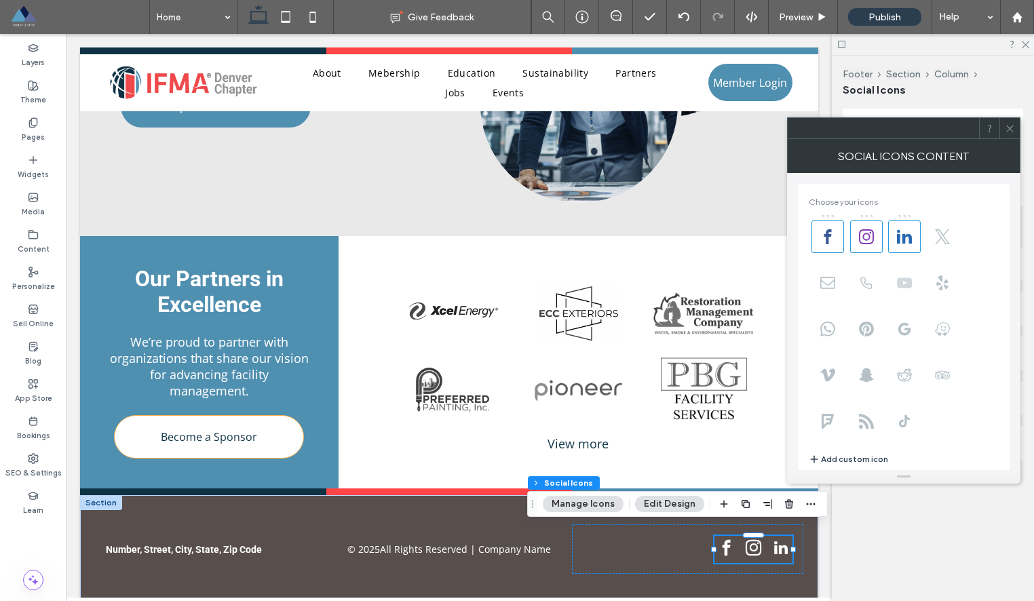
click at [906, 288] on icon at bounding box center [904, 282] width 15 height 15
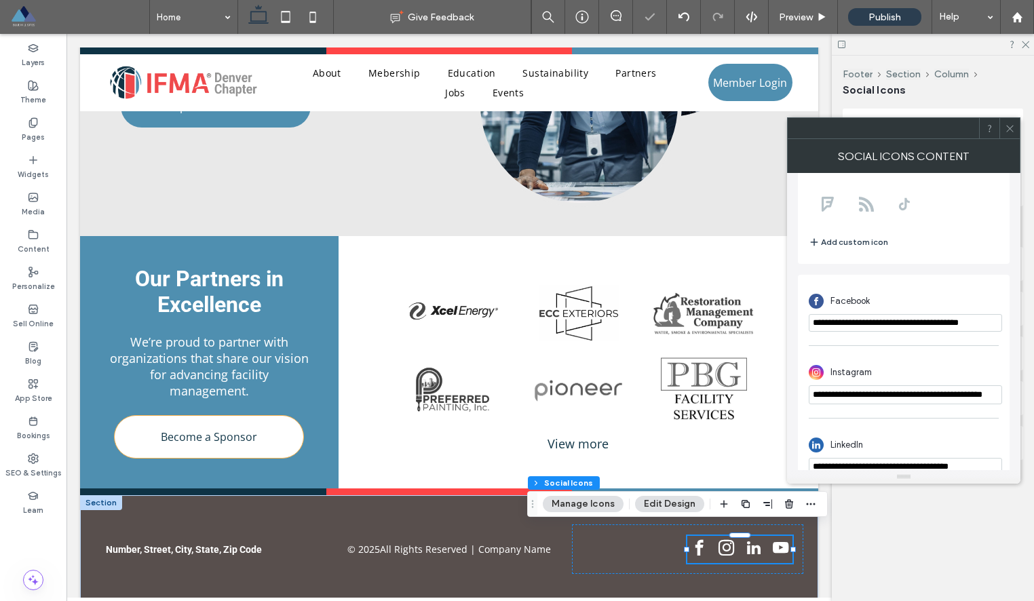
scroll to position [311, 0]
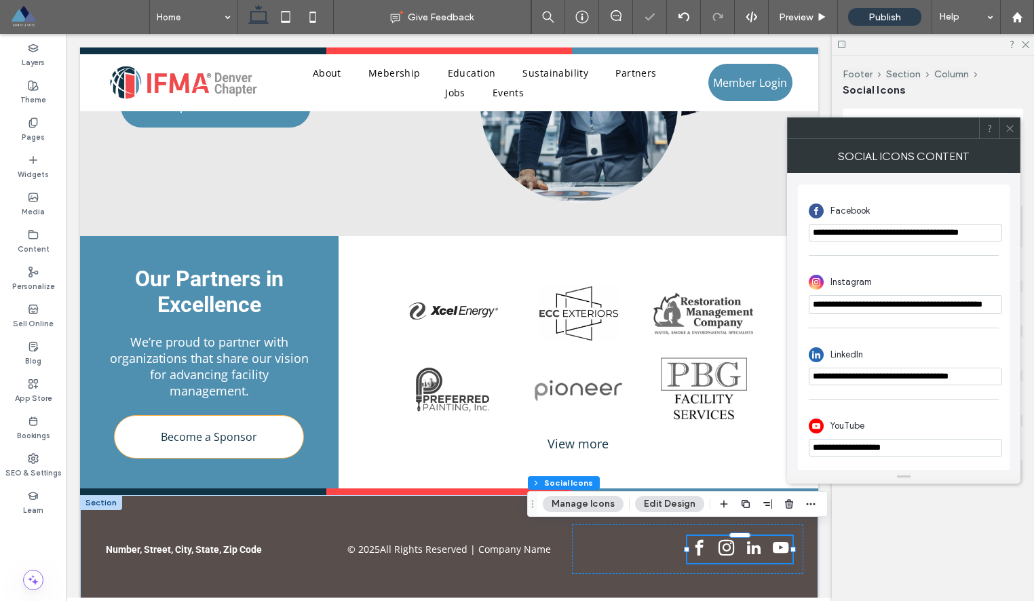
click at [860, 447] on input "**********" at bounding box center [905, 448] width 193 height 18
paste input "**********"
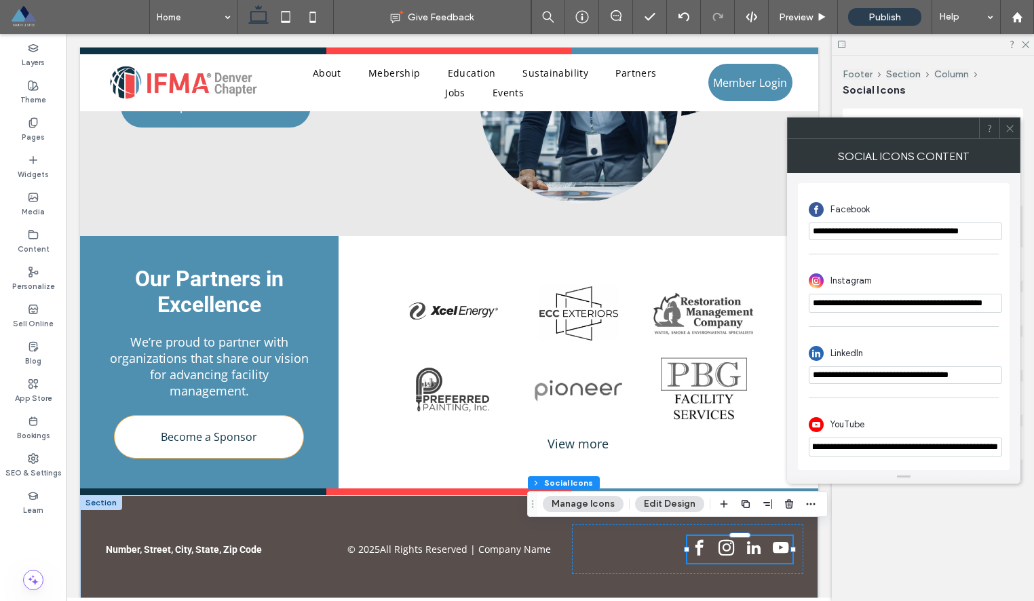
type input "**********"
click at [1011, 130] on use at bounding box center [1009, 128] width 7 height 7
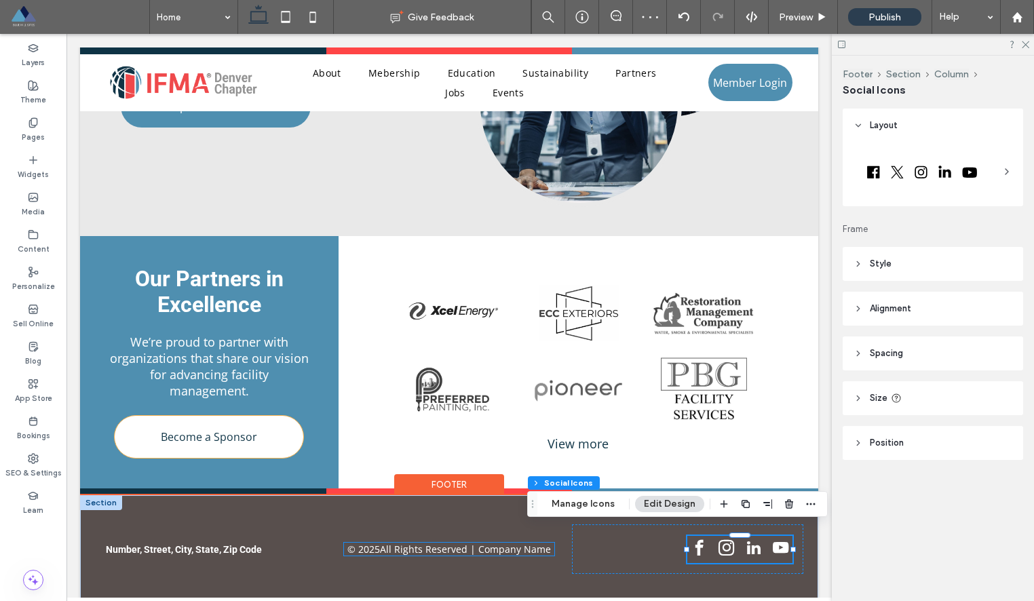
click at [450, 543] on span "All Rights Reserved | Company Name" at bounding box center [465, 549] width 171 height 13
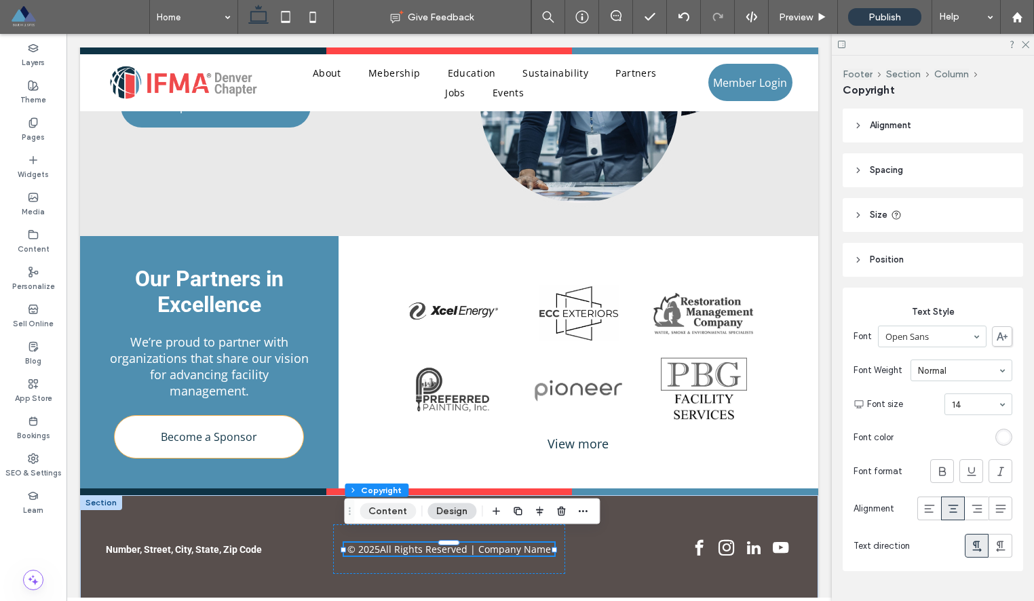
click at [393, 513] on button "Content" at bounding box center [387, 511] width 56 height 16
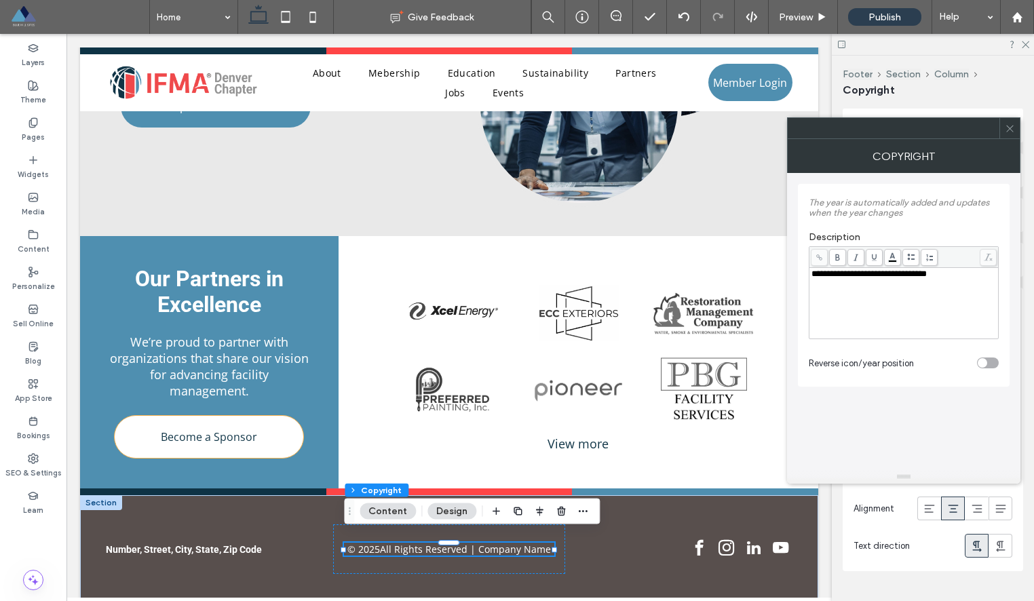
click at [896, 277] on span "**********" at bounding box center [868, 273] width 115 height 9
drag, startPoint x: 896, startPoint y: 277, endPoint x: 992, endPoint y: 277, distance: 95.6
click at [992, 277] on div "**********" at bounding box center [903, 273] width 185 height 9
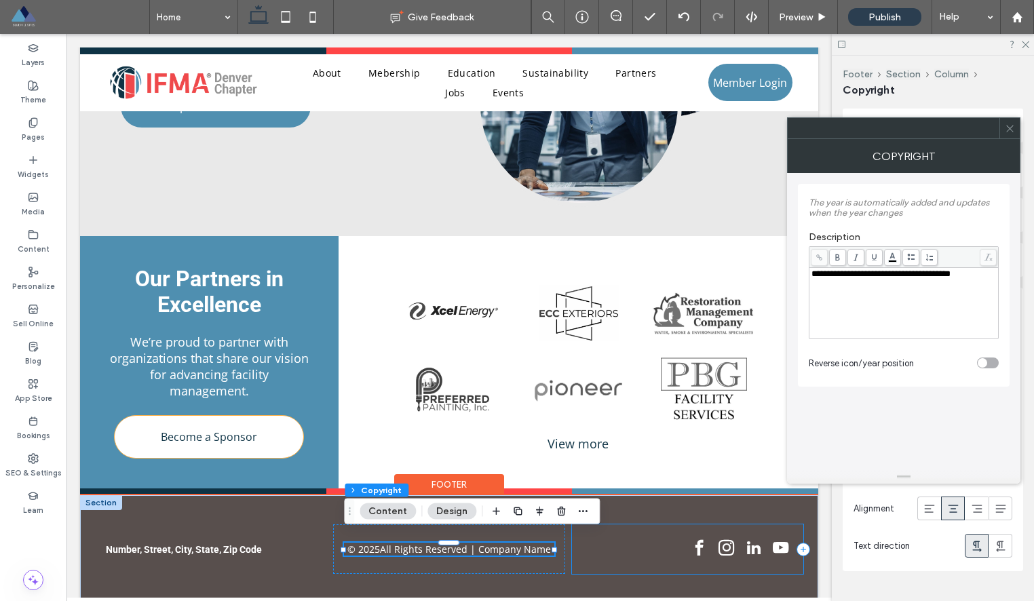
click at [628, 533] on div at bounding box center [687, 549] width 231 height 50
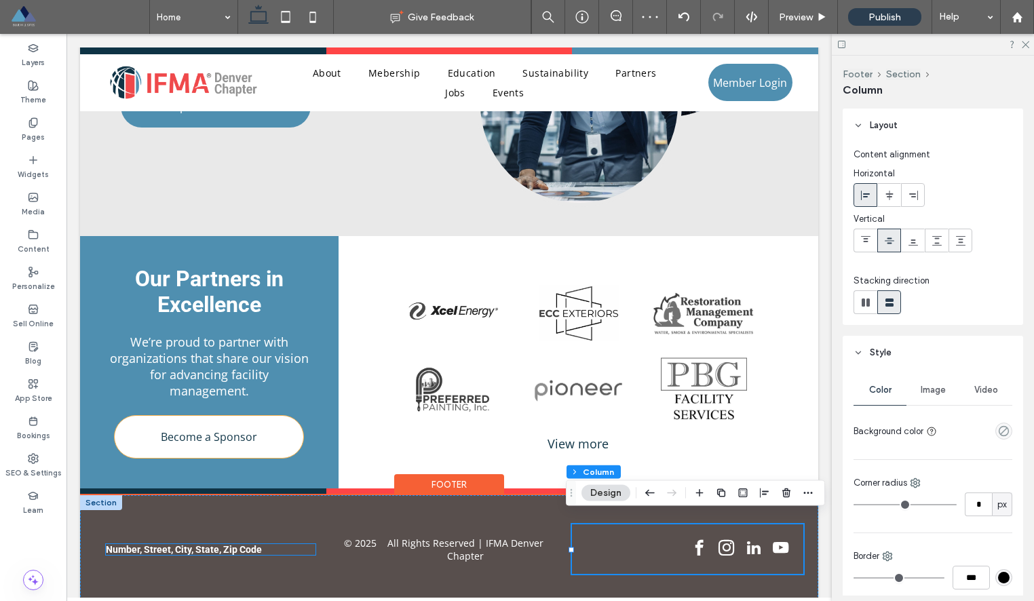
click at [222, 544] on span "Number, Street, City, State, Zip Code" at bounding box center [184, 549] width 156 height 11
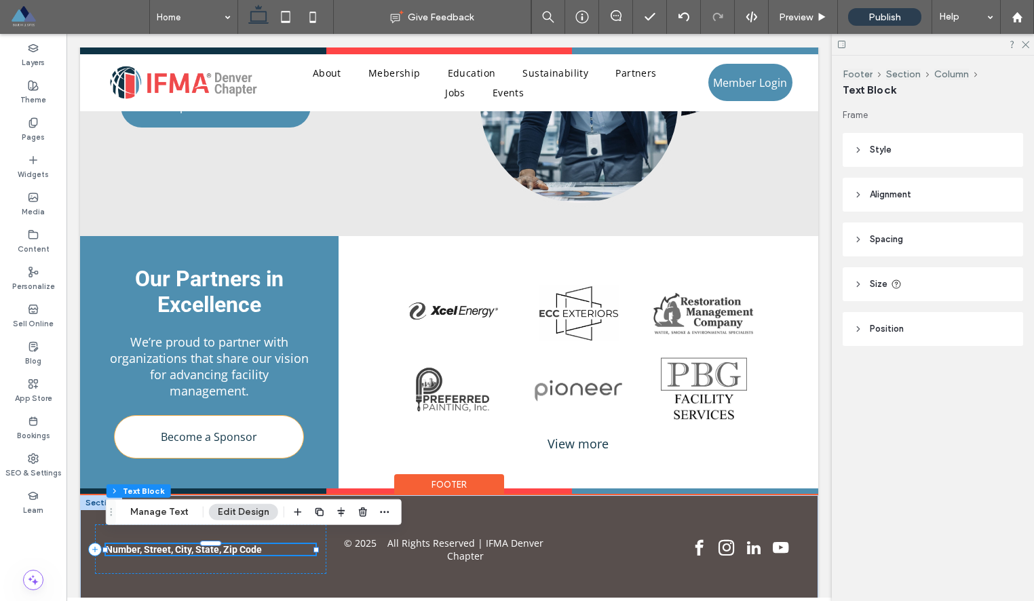
click at [143, 544] on span "Number, Street, City, State, Zip Code" at bounding box center [184, 549] width 156 height 11
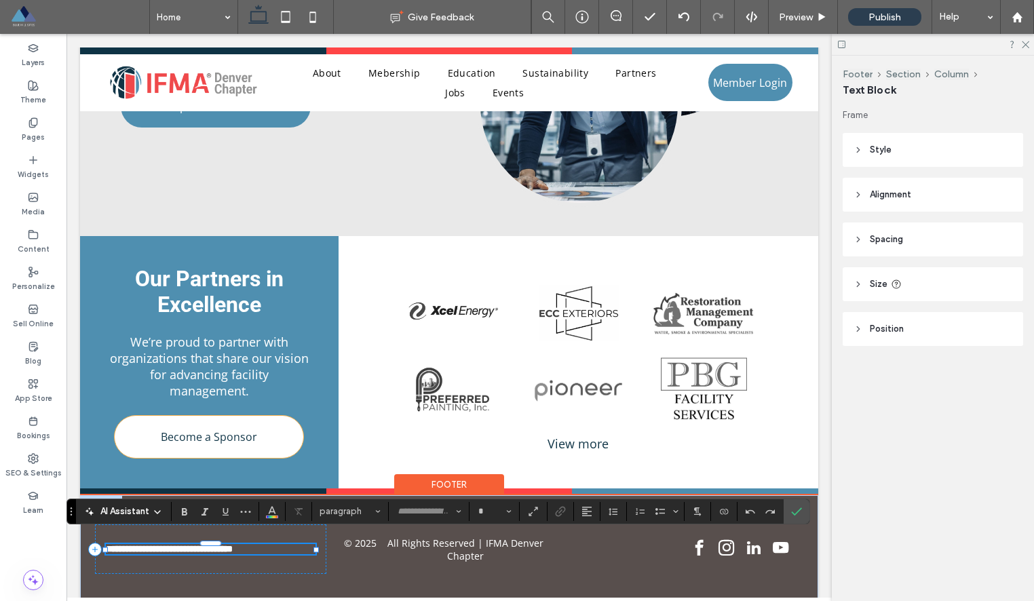
type input "******"
type input "**"
type input "*********"
type input "**"
type input "******"
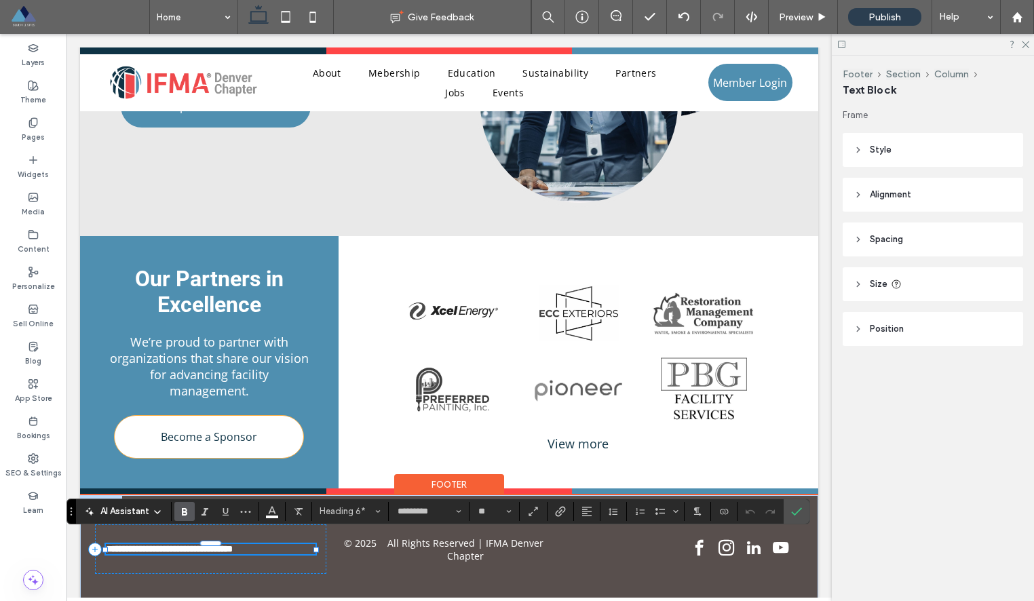
type input "**"
click at [272, 509] on icon "Color" at bounding box center [272, 510] width 11 height 11
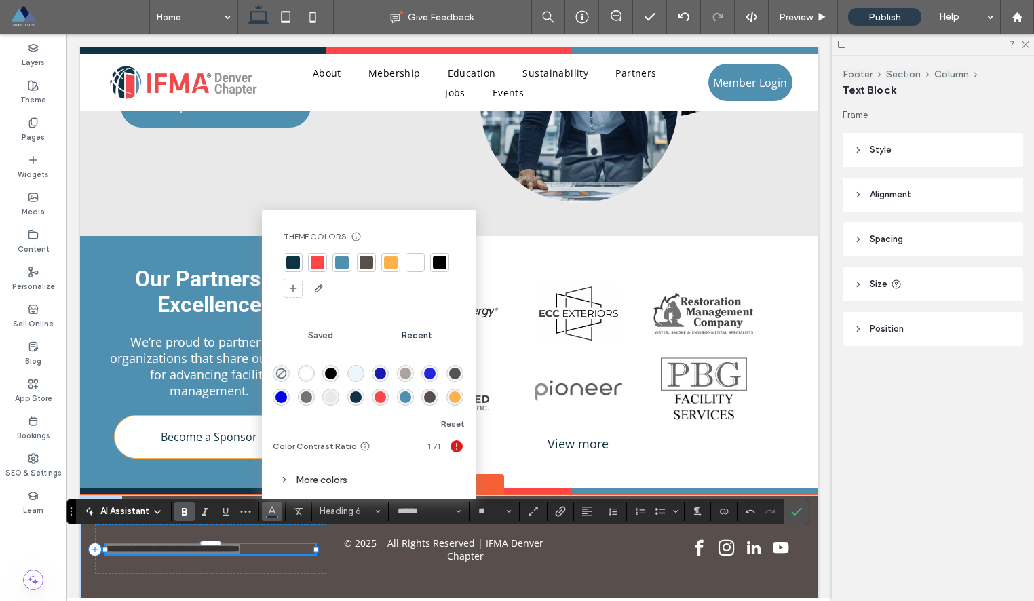
click at [412, 260] on div at bounding box center [415, 263] width 14 height 14
click at [292, 544] on h6 "**********" at bounding box center [211, 549] width 210 height 10
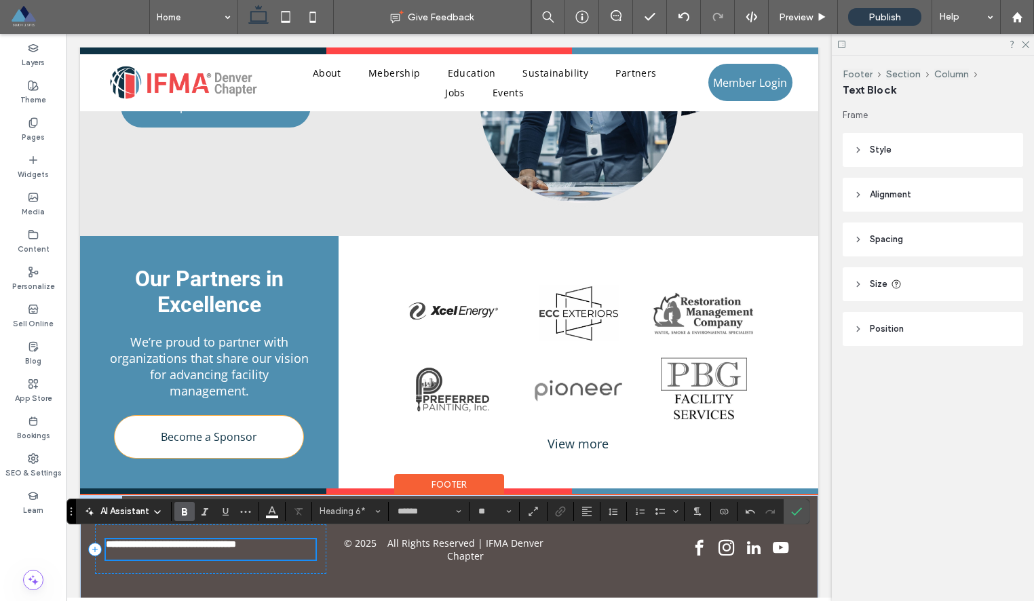
scroll to position [2454, 0]
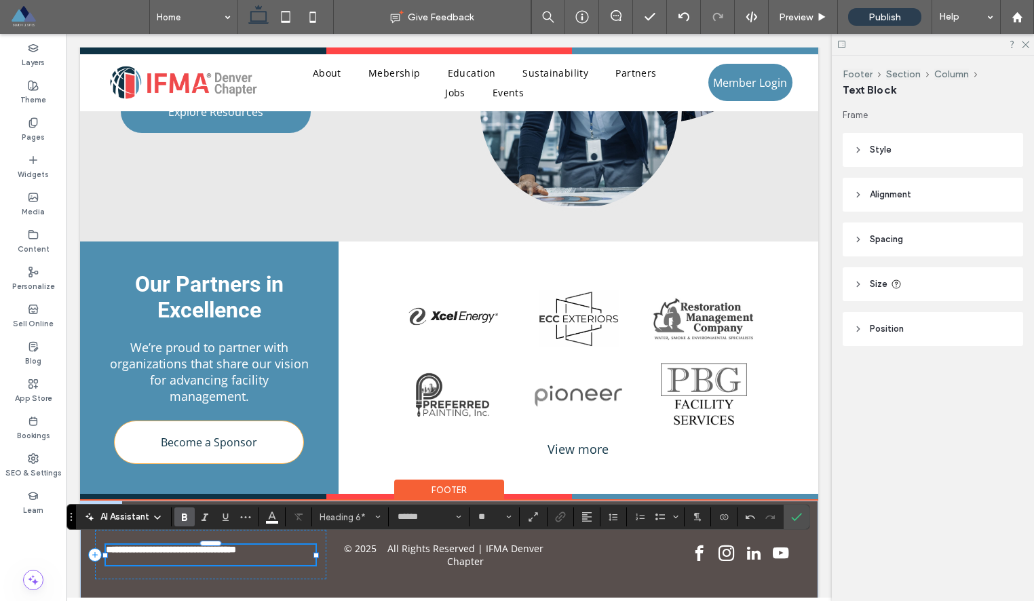
type input "*********"
type input "**"
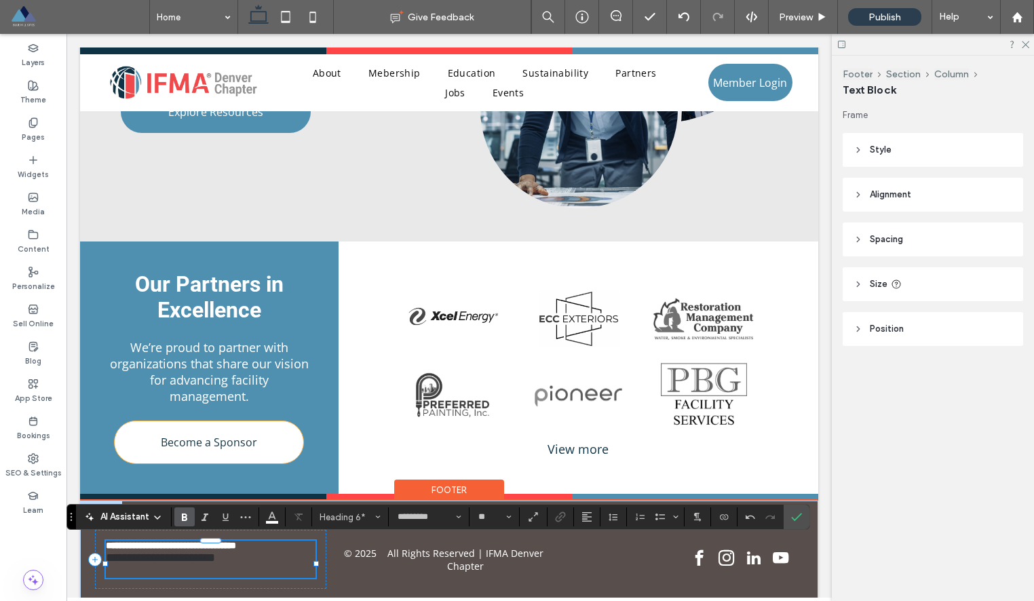
scroll to position [0, 0]
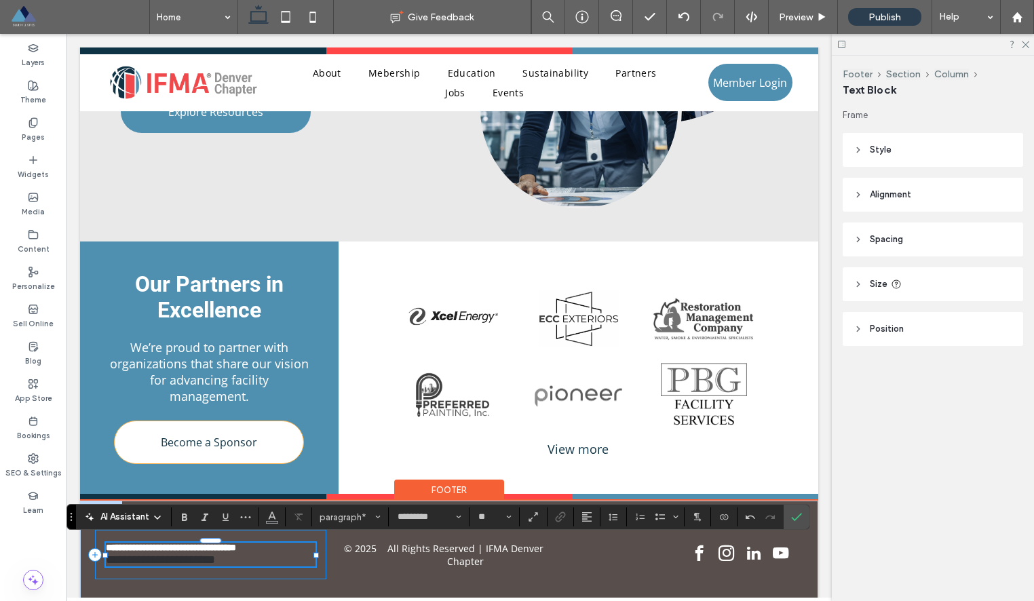
type input "*"
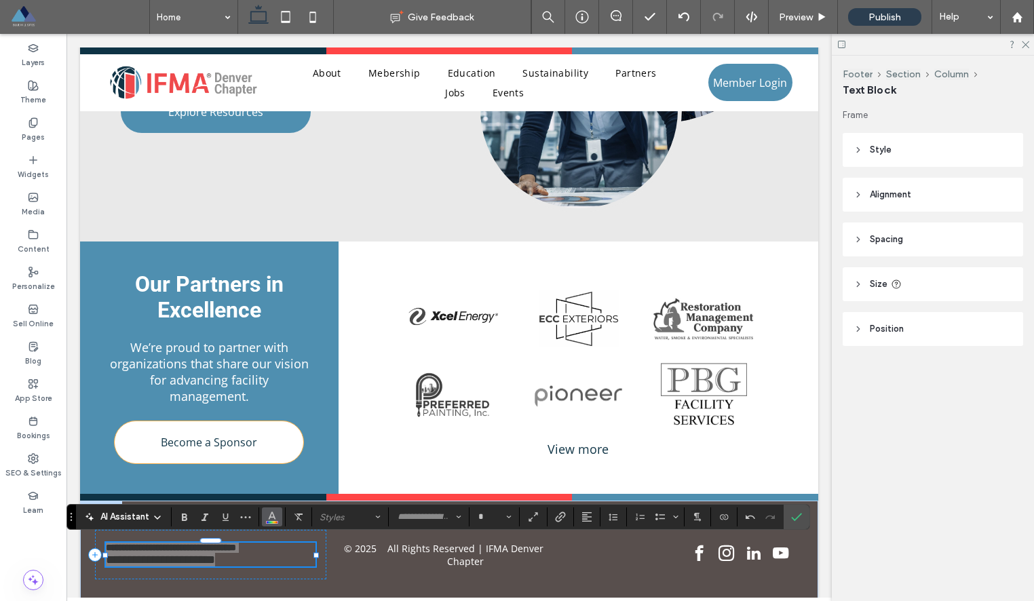
click at [275, 522] on span "Color" at bounding box center [272, 516] width 11 height 18
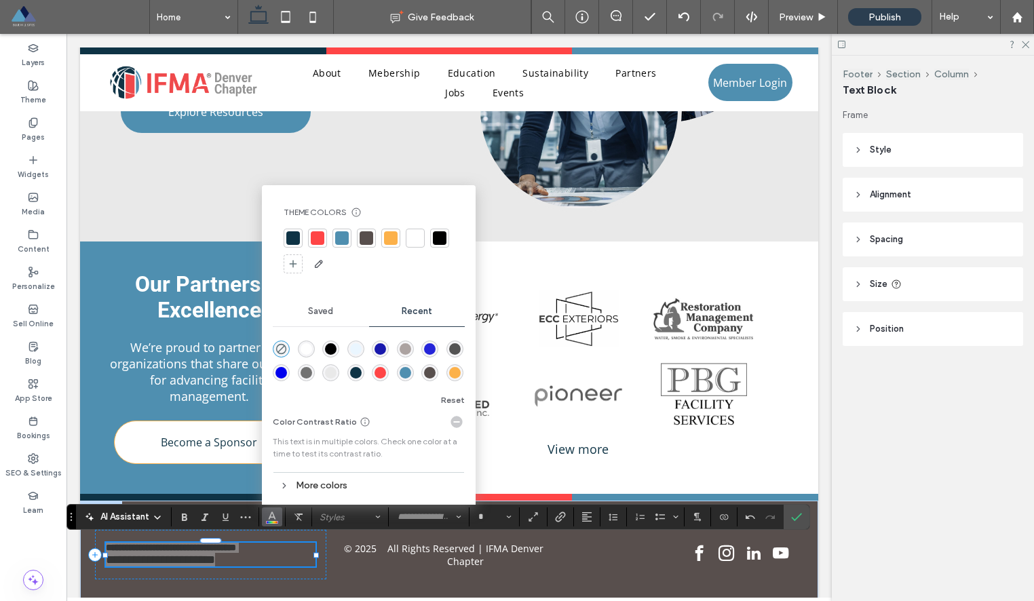
click at [414, 237] on div at bounding box center [415, 238] width 14 height 14
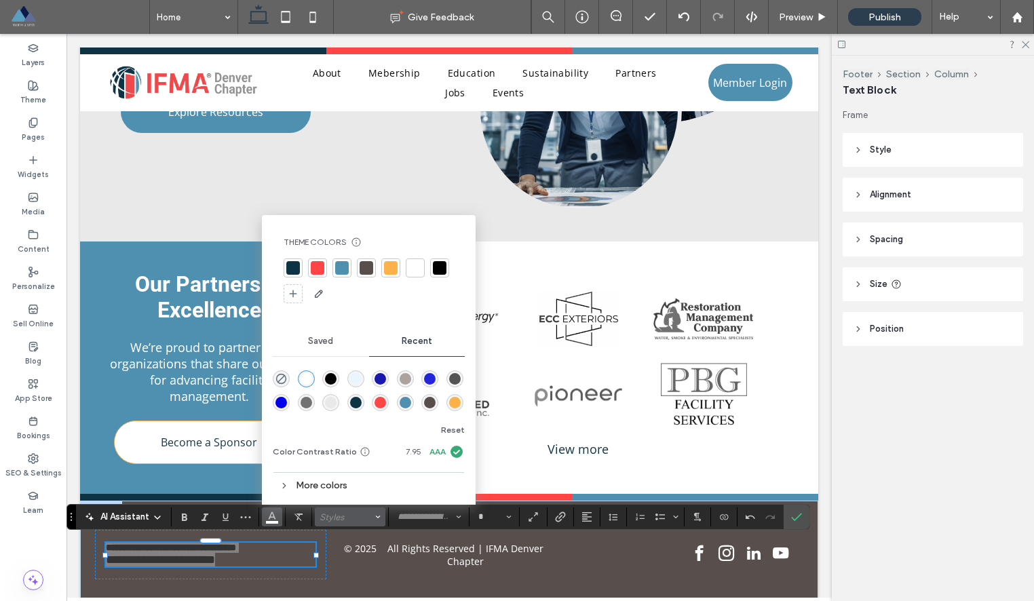
click at [370, 521] on span "Styles" at bounding box center [345, 517] width 53 height 10
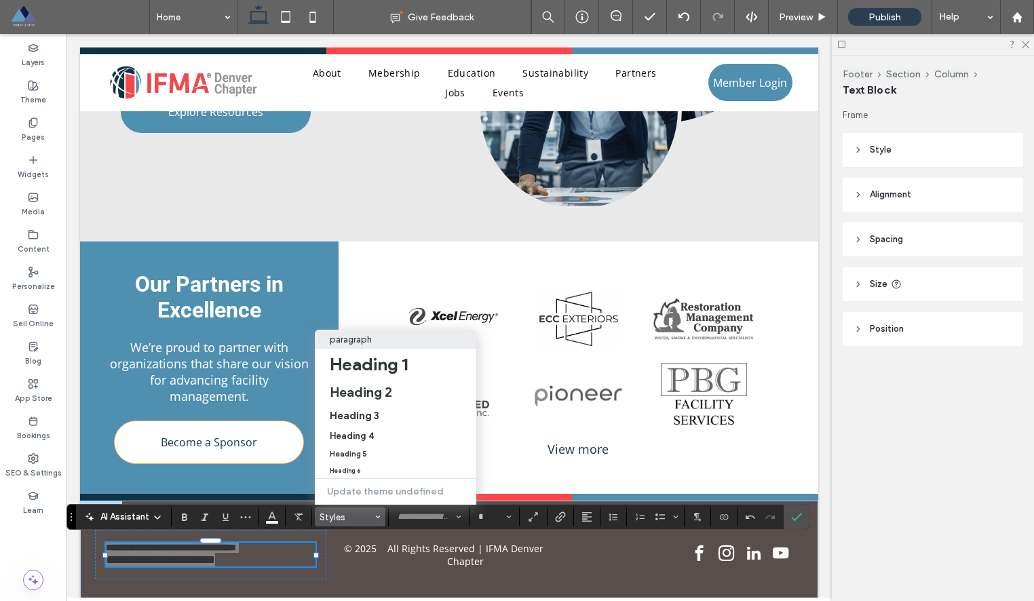
click at [395, 345] on label "paragraph" at bounding box center [395, 339] width 161 height 19
type input "*********"
type input "**"
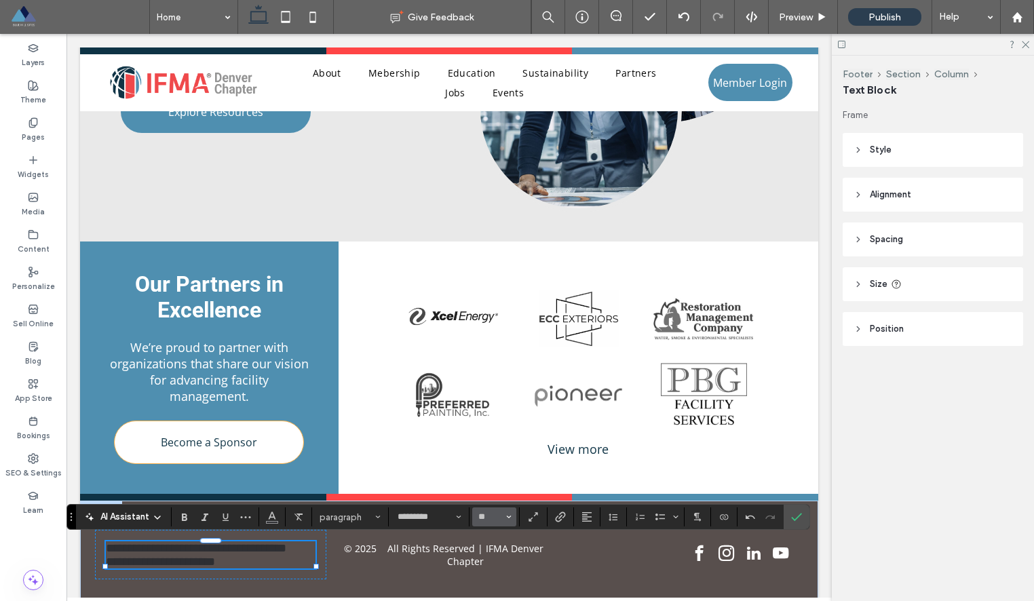
click at [506, 524] on span "Size" at bounding box center [508, 517] width 5 height 18
click at [505, 454] on label "14" at bounding box center [493, 451] width 43 height 19
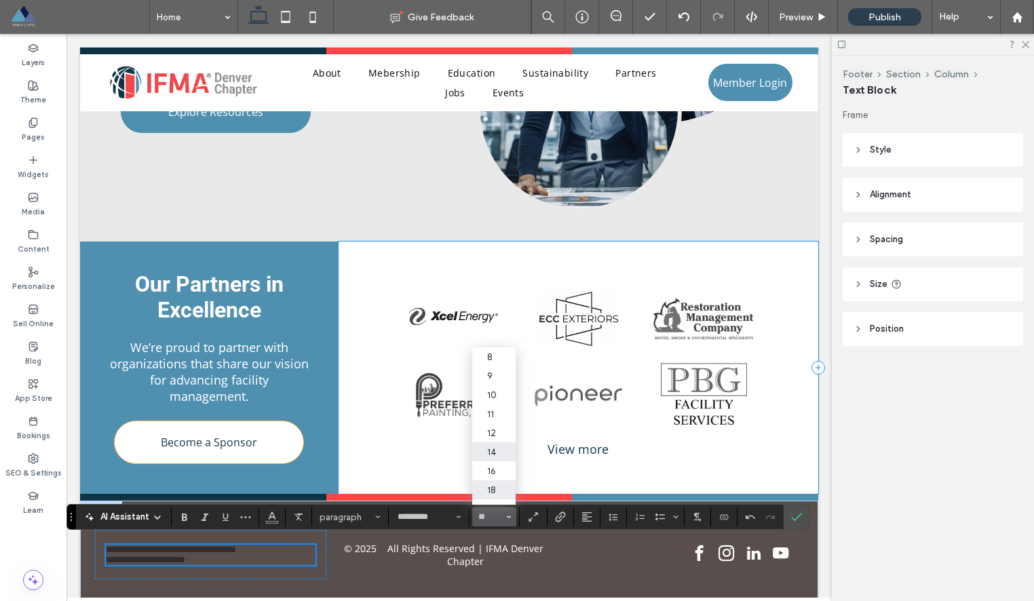
scroll to position [2455, 0]
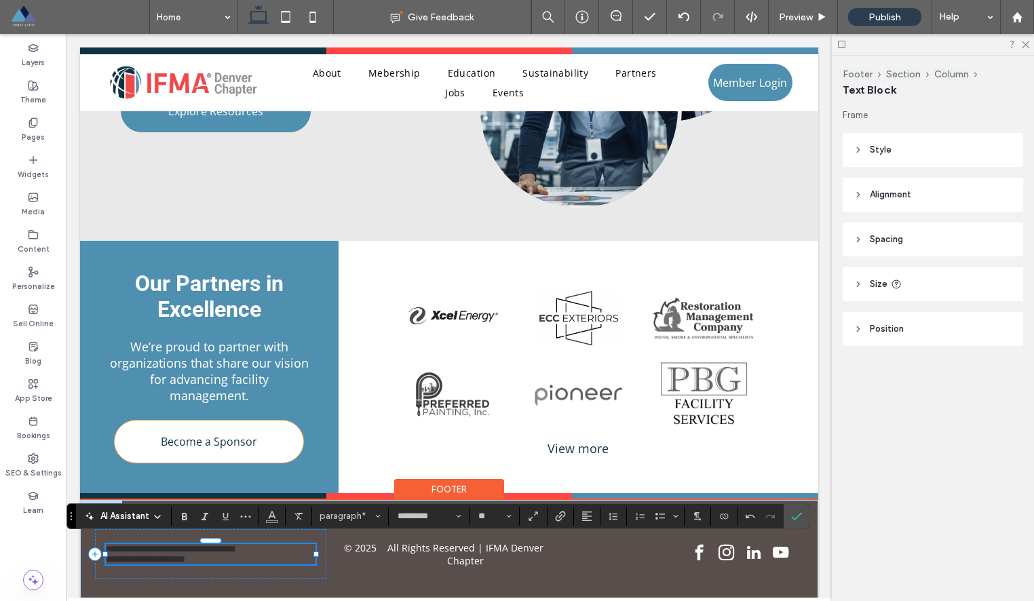
click at [230, 554] on p "**********" at bounding box center [211, 559] width 210 height 10
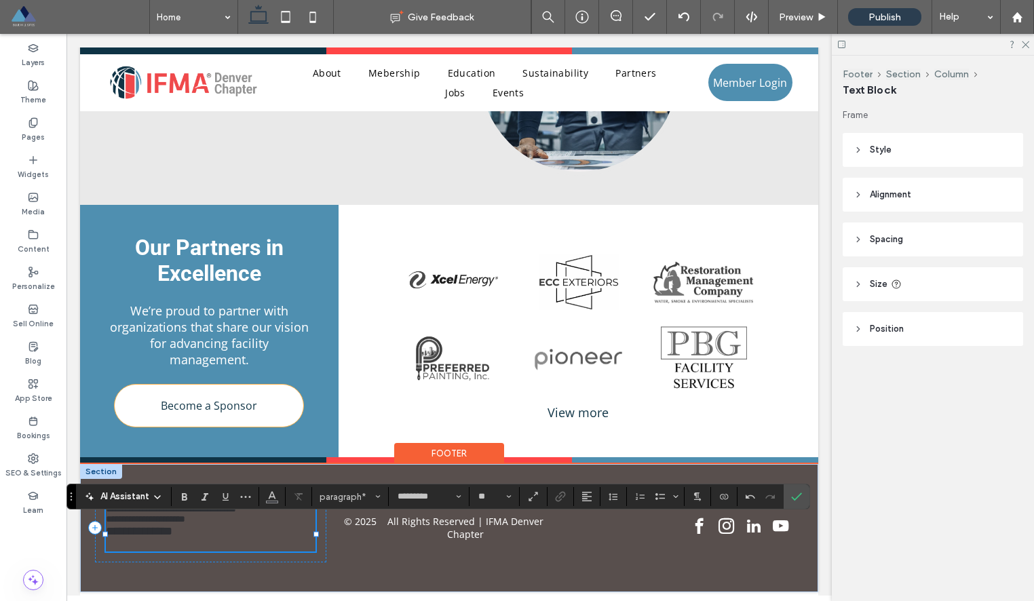
scroll to position [2474, 0]
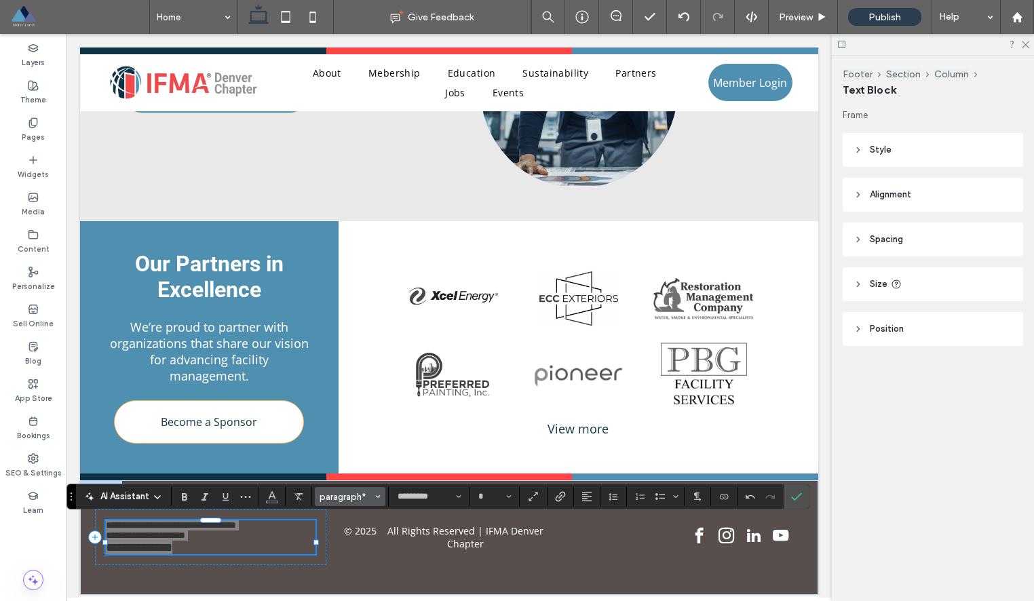
click at [365, 500] on span "paragraph*" at bounding box center [345, 497] width 53 height 10
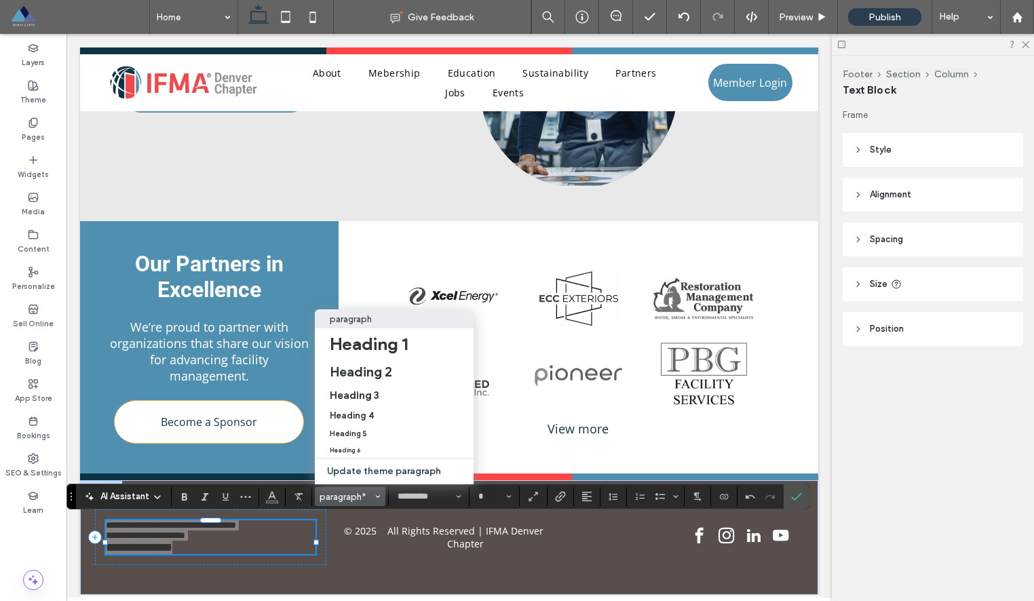
click at [405, 314] on div "paragraph" at bounding box center [394, 319] width 129 height 10
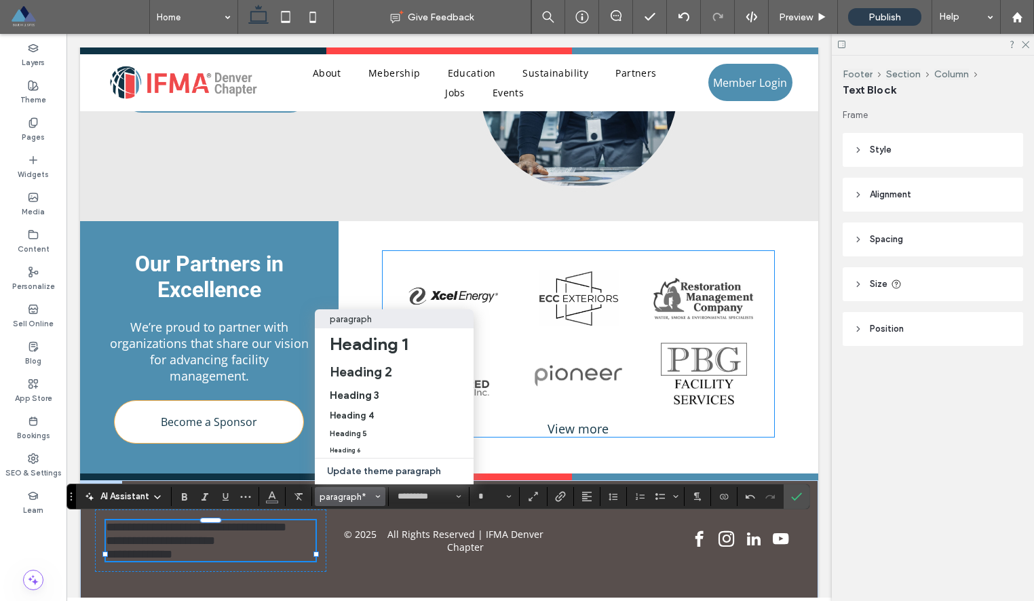
type input "**"
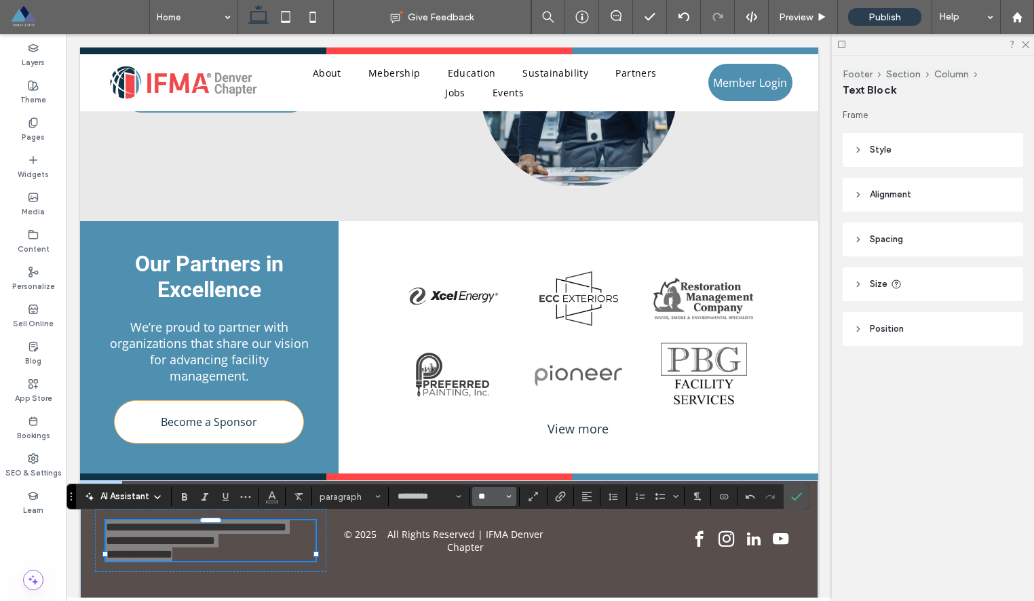
click at [499, 496] on input "**" at bounding box center [490, 496] width 26 height 11
click at [500, 430] on label "14" at bounding box center [493, 431] width 43 height 19
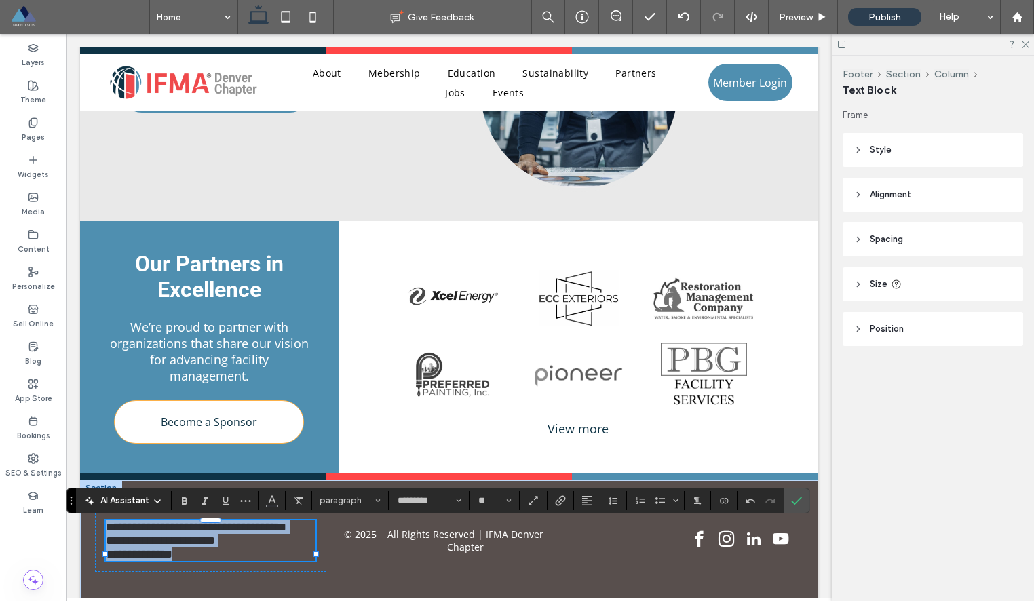
type input "**"
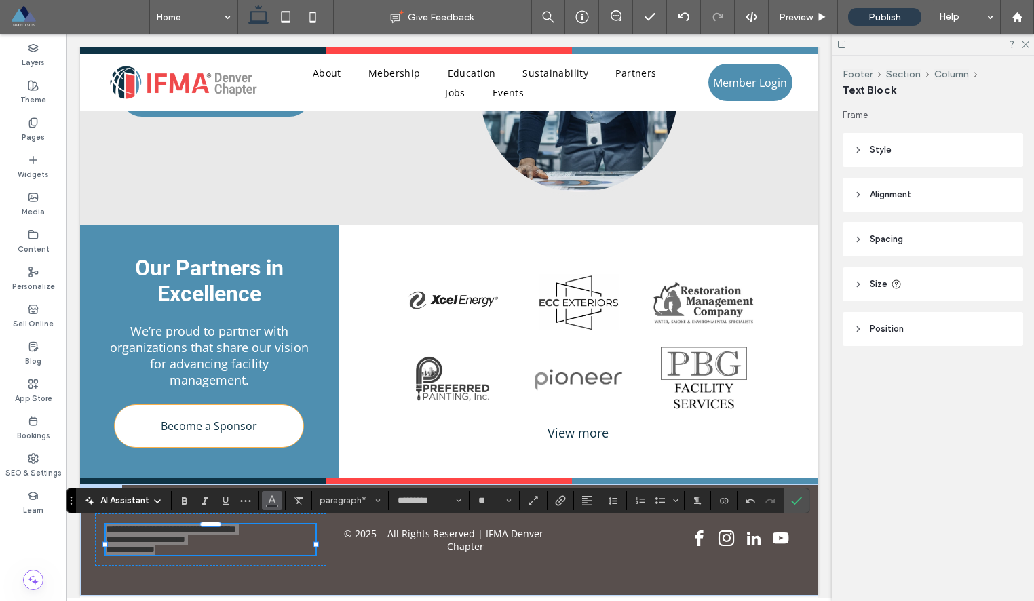
click at [277, 499] on button "Color" at bounding box center [272, 500] width 20 height 19
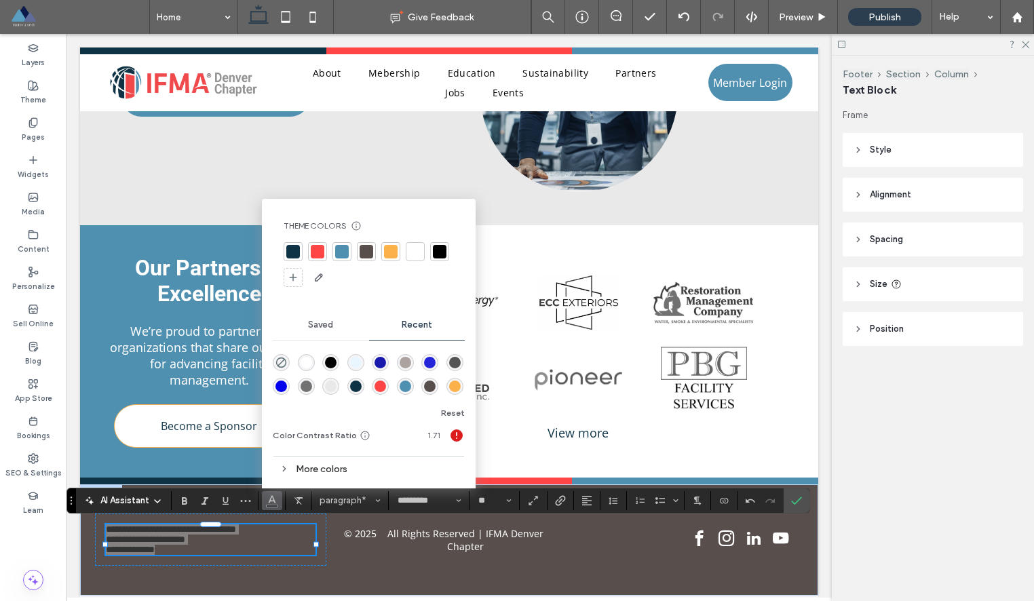
click at [306, 359] on div "rgba(255, 255, 255, 1)" at bounding box center [306, 363] width 12 height 12
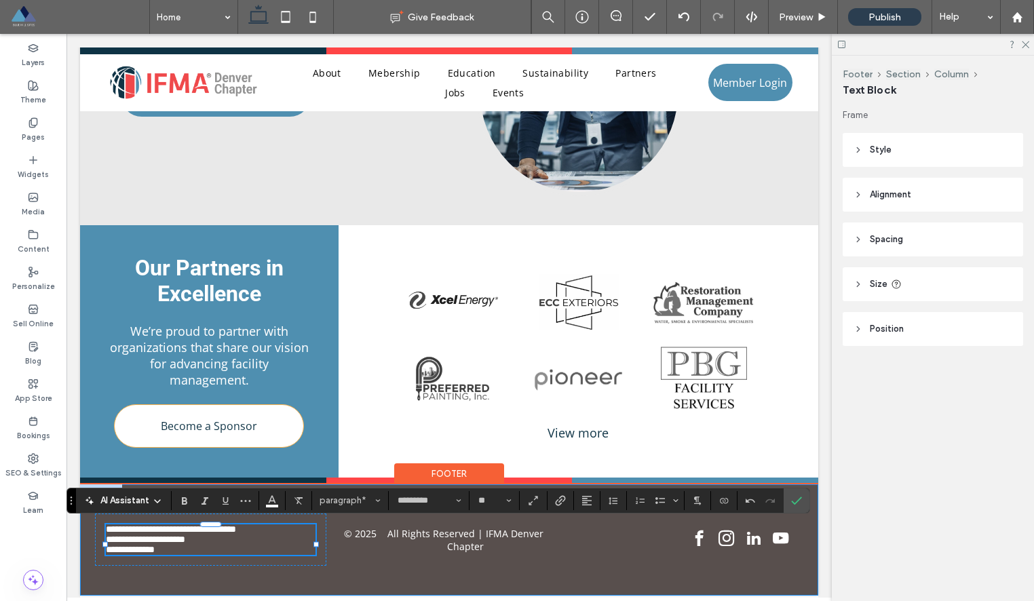
click at [518, 574] on div "**********" at bounding box center [449, 539] width 738 height 111
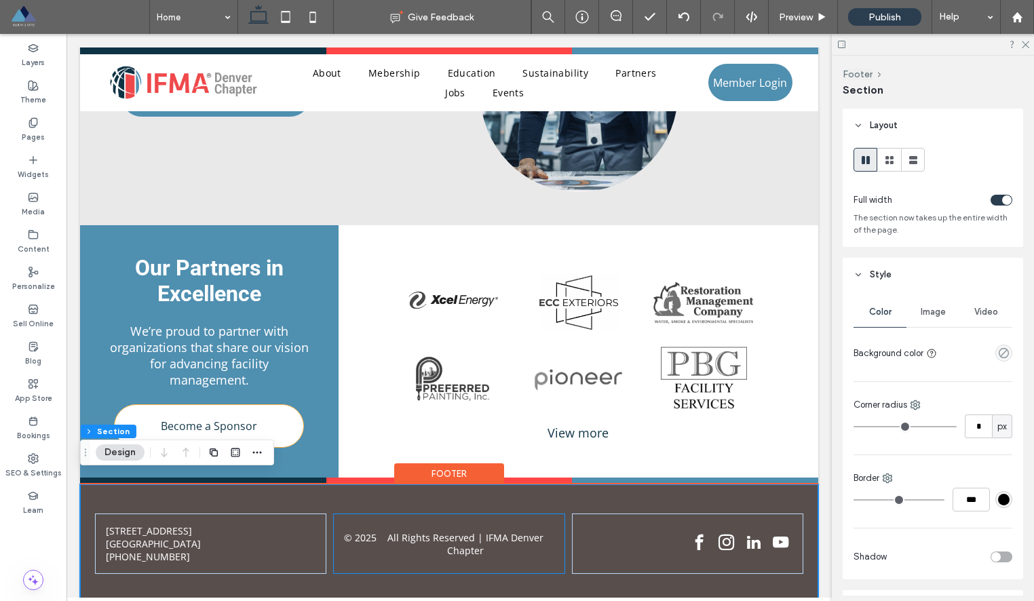
click at [540, 516] on div "© 2025 All Rights Reserved | IFMA Denver Chapter" at bounding box center [448, 543] width 231 height 60
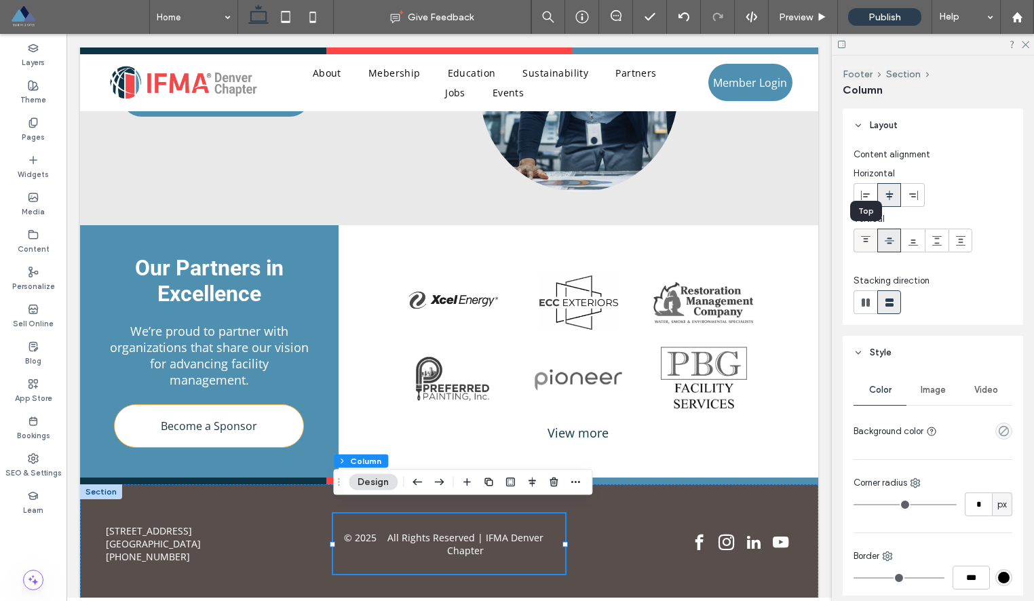
click at [866, 243] on icon at bounding box center [865, 240] width 11 height 11
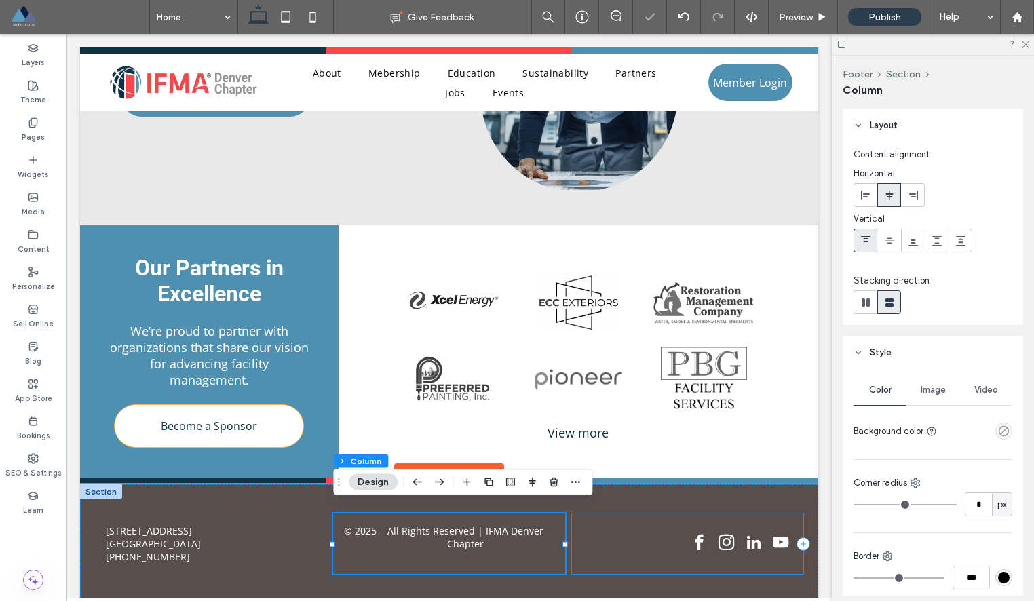
click at [718, 516] on div at bounding box center [687, 543] width 231 height 60
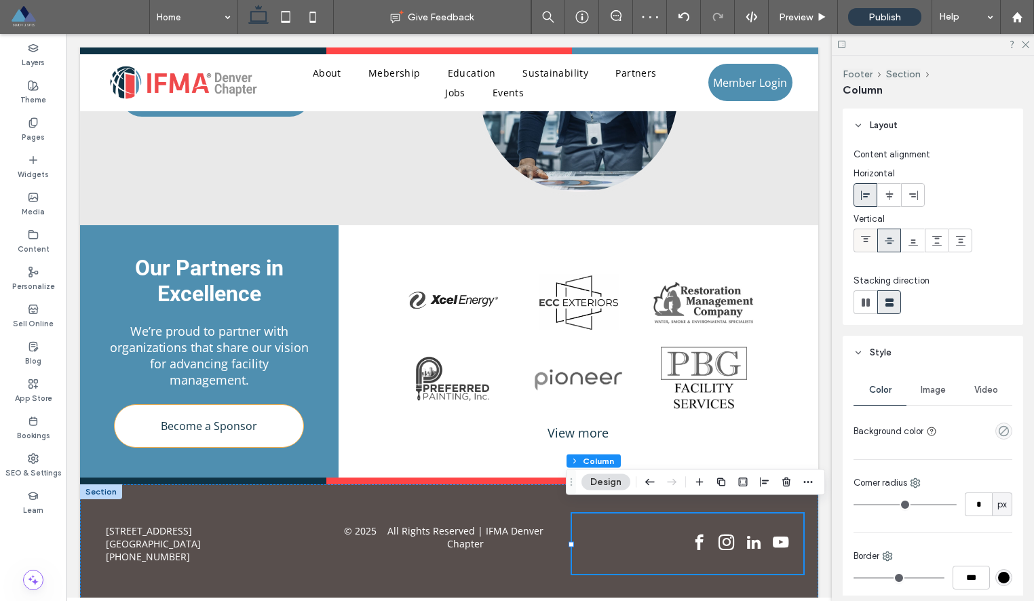
click at [868, 238] on icon at bounding box center [865, 240] width 11 height 11
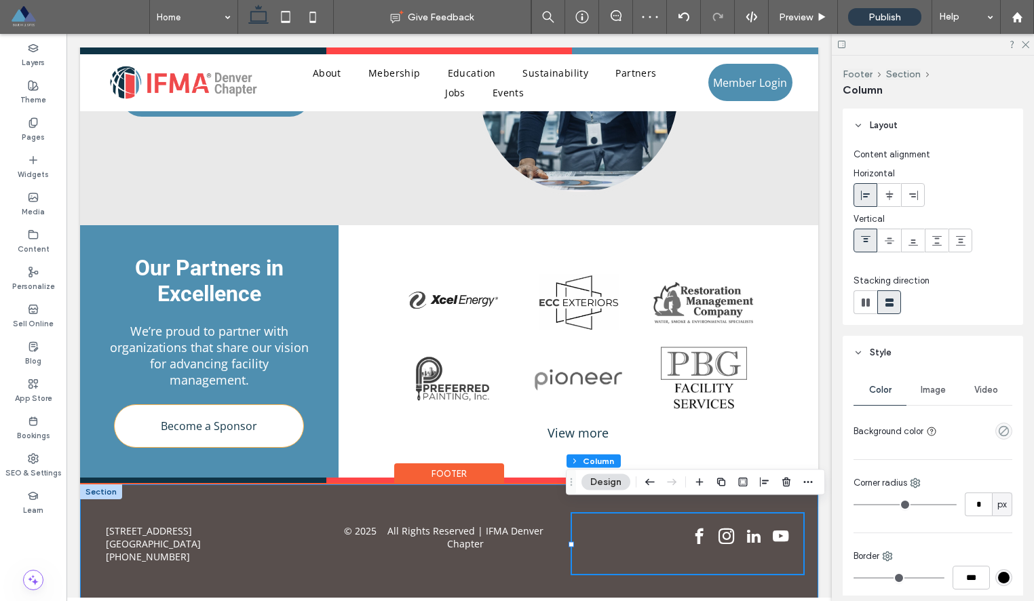
click at [513, 485] on div "13611 E 104th Avenue, Ste. 800, PMB 45 Commerce City, CO 80022 (303) 321-8548 ©…" at bounding box center [449, 543] width 738 height 119
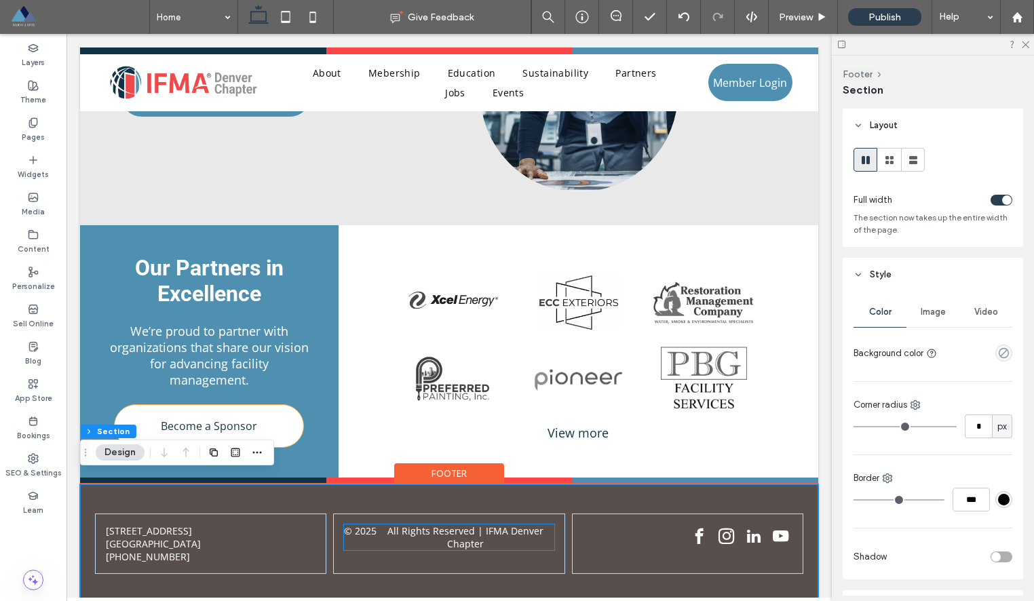
click at [482, 537] on p "All Rights Reserved | IFMA Denver Chapter" at bounding box center [464, 537] width 177 height 26
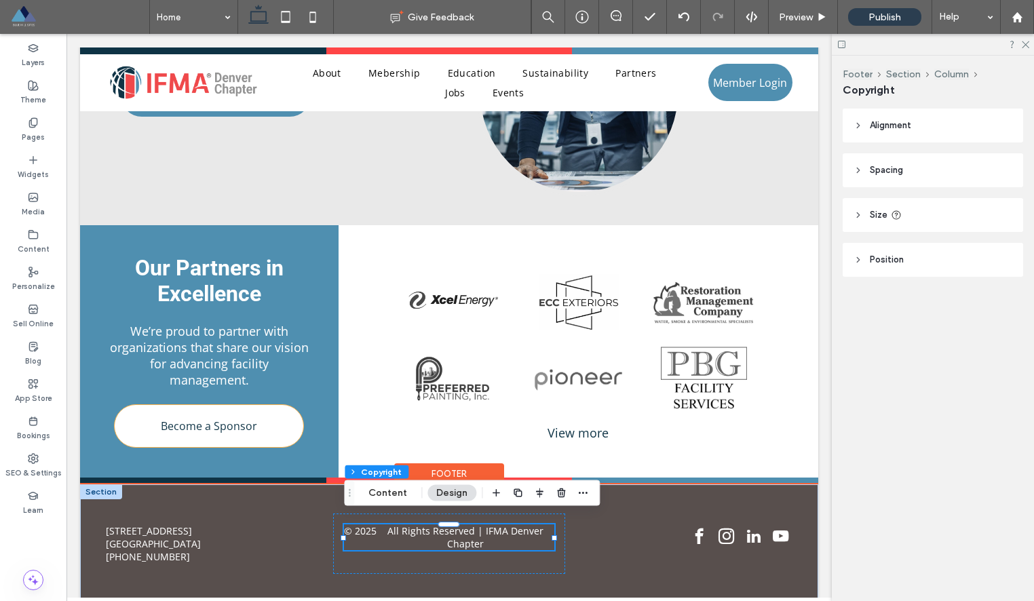
click at [482, 537] on p "All Rights Reserved | IFMA Denver Chapter" at bounding box center [464, 537] width 177 height 26
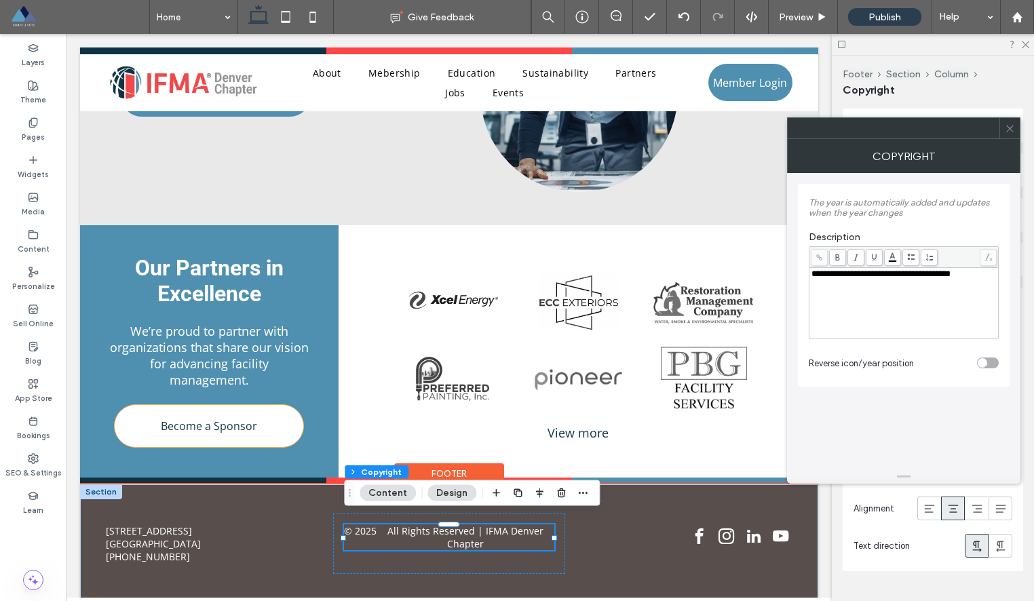
click at [484, 532] on p "All Rights Reserved | IFMA Denver Chapter" at bounding box center [464, 537] width 177 height 26
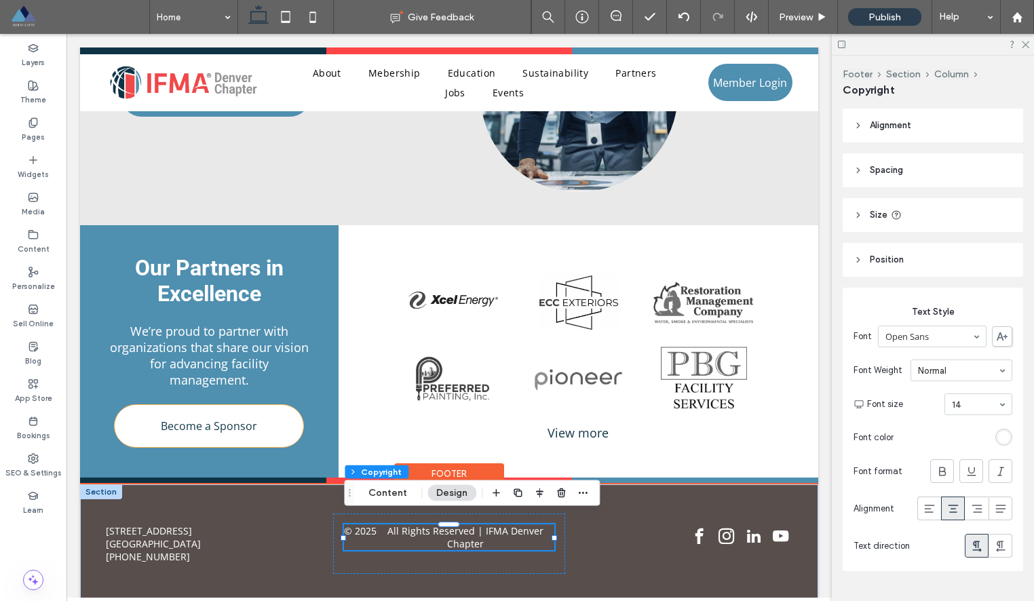
click at [522, 524] on p "All Rights Reserved | IFMA Denver Chapter" at bounding box center [464, 537] width 177 height 26
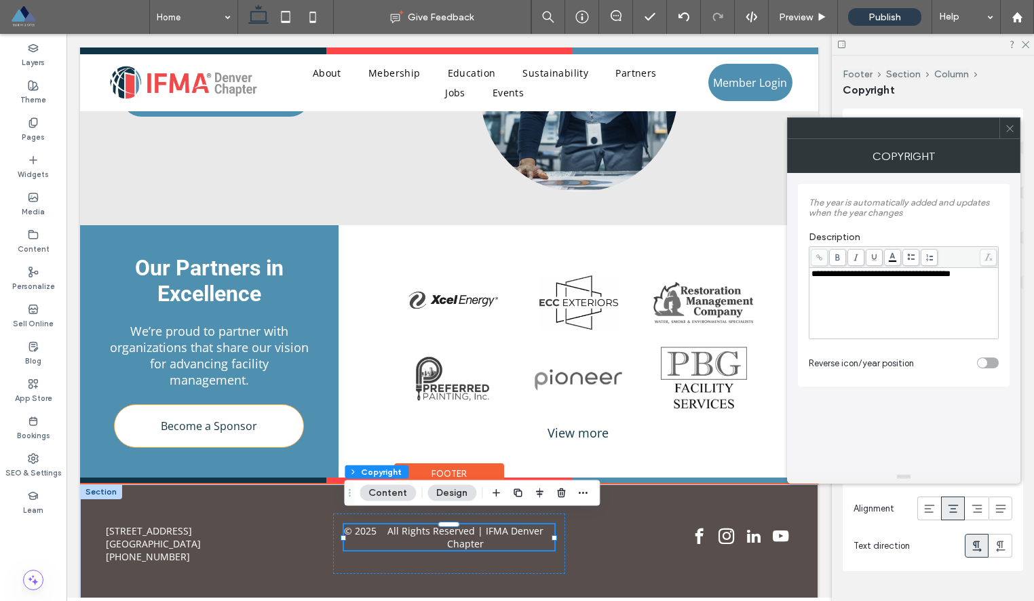
click at [491, 539] on p "All Rights Reserved | IFMA Denver Chapter" at bounding box center [464, 537] width 177 height 26
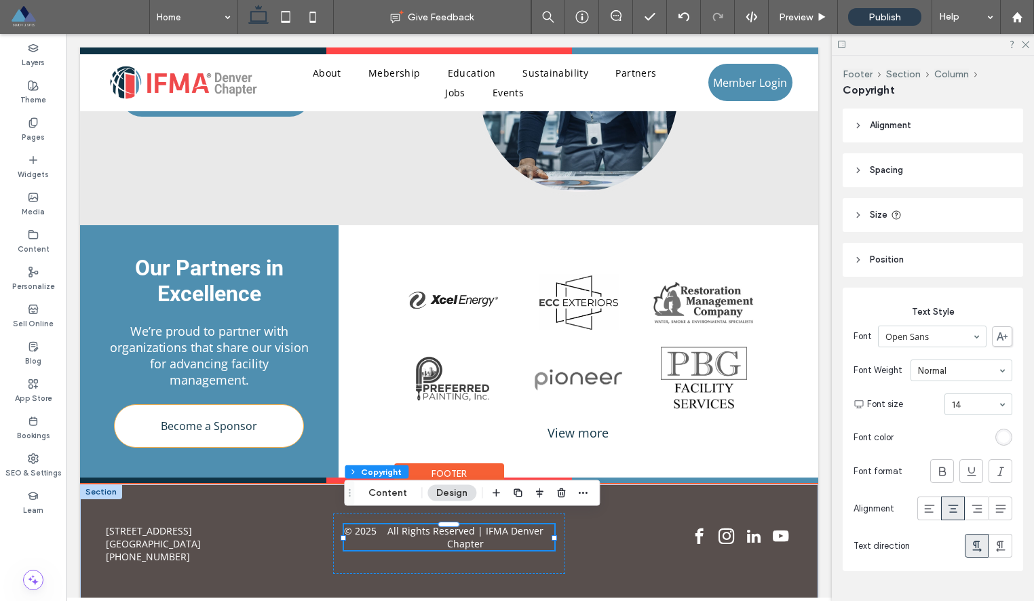
click at [491, 539] on p "All Rights Reserved | IFMA Denver Chapter" at bounding box center [464, 537] width 177 height 26
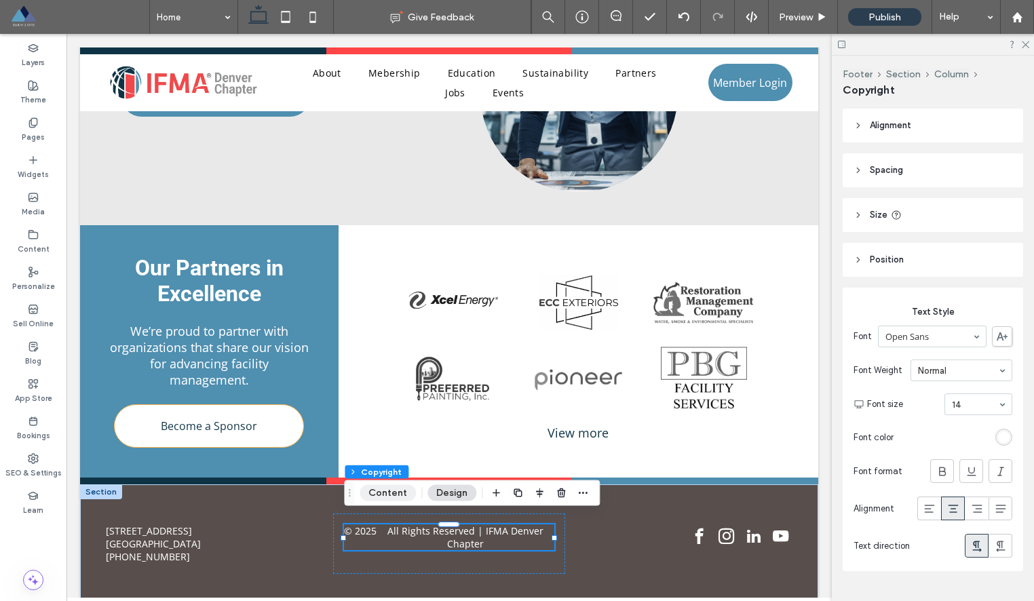
click at [385, 487] on button "Content" at bounding box center [387, 493] width 56 height 16
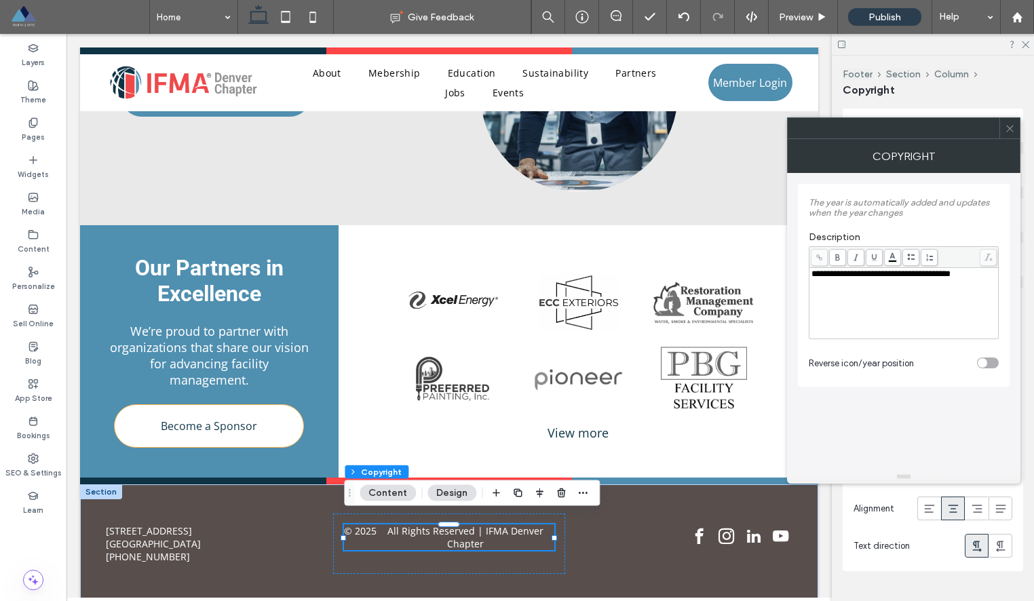
click at [950, 277] on span "**********" at bounding box center [880, 273] width 139 height 9
click at [1012, 123] on icon at bounding box center [1010, 128] width 10 height 10
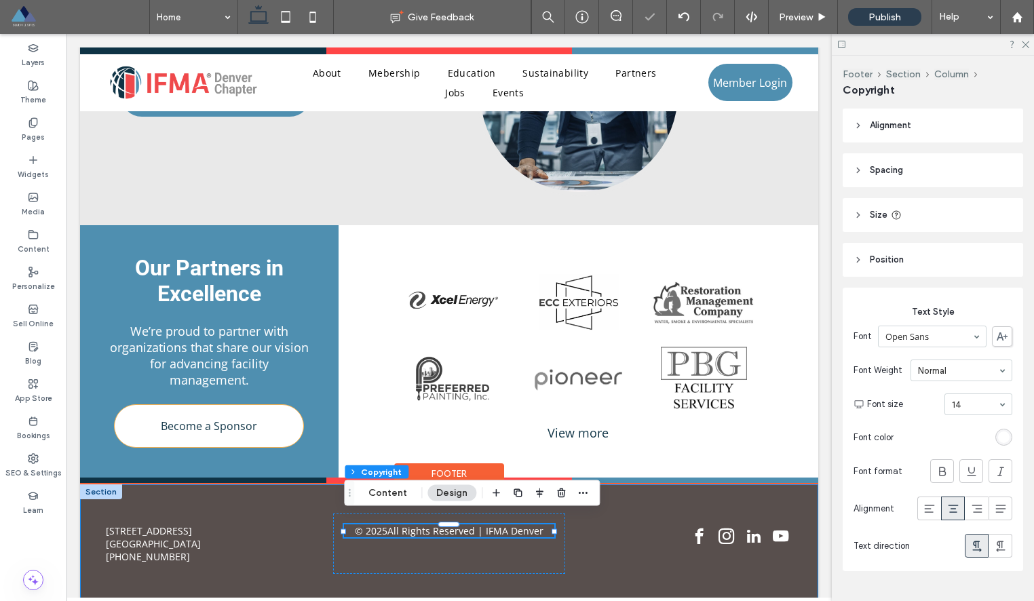
click at [650, 577] on div "13611 E 104th Avenue, Ste. 800, PMB 45 Commerce City, CO 80022 (303) 321-8548 ©…" at bounding box center [449, 543] width 738 height 119
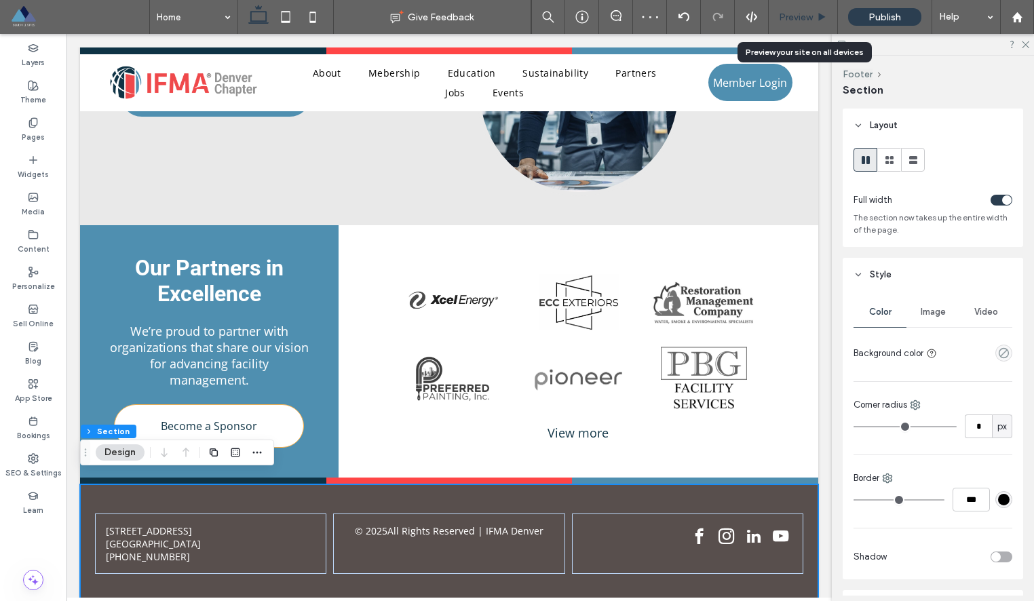
click at [798, 19] on span "Preview" at bounding box center [796, 18] width 34 height 12
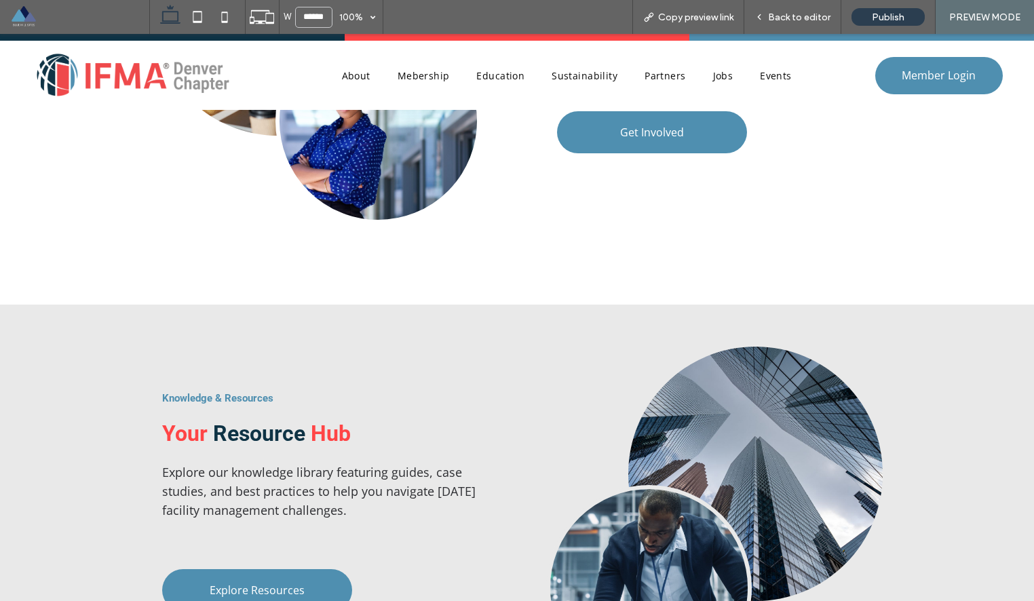
scroll to position [2239, 0]
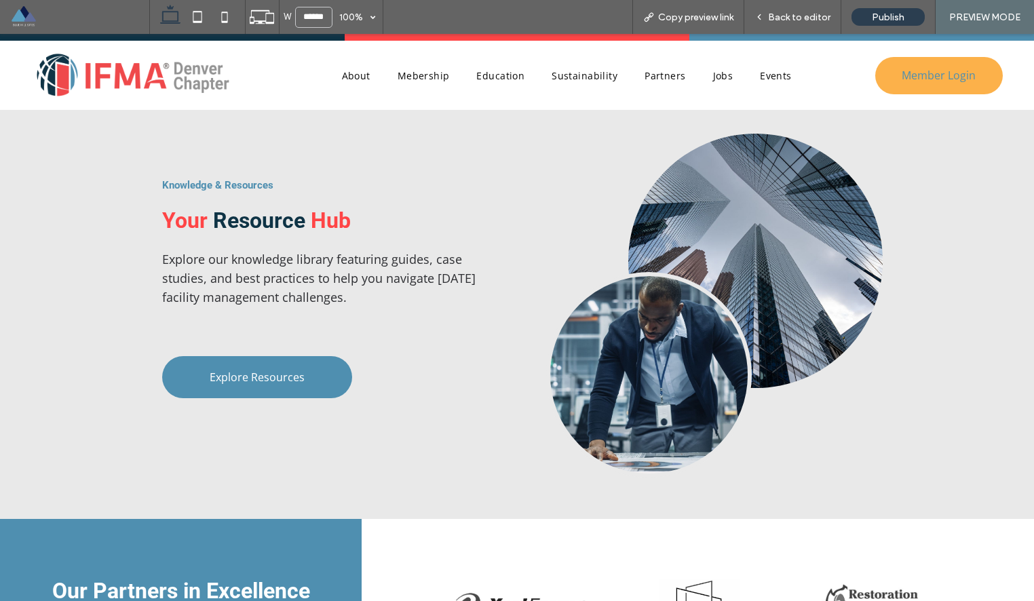
click at [941, 66] on link "Member Login" at bounding box center [938, 75] width 127 height 37
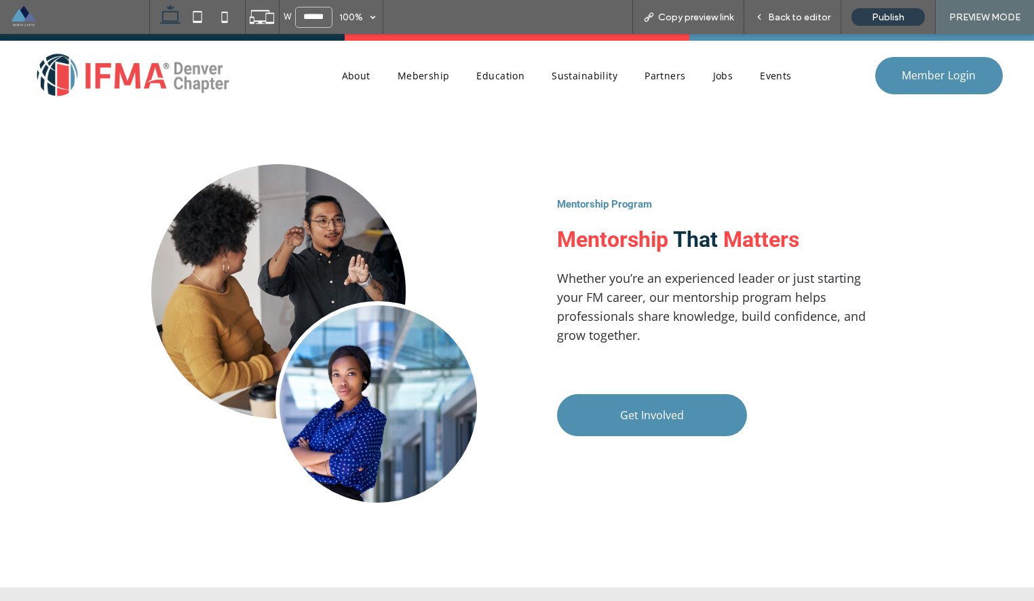
scroll to position [1702, 0]
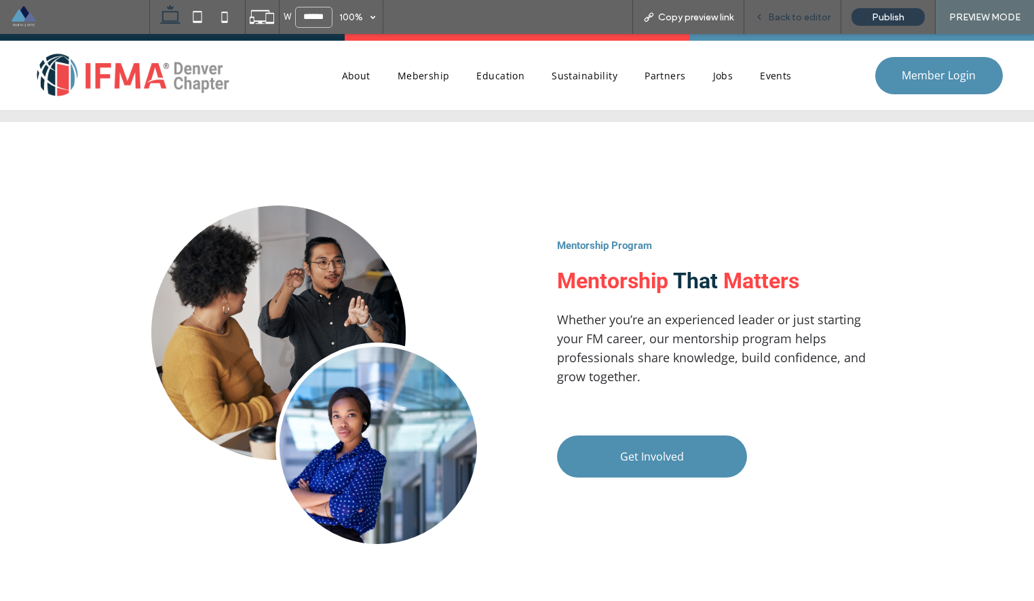
click at [799, 24] on div "Back to editor" at bounding box center [792, 17] width 97 height 34
click at [800, 18] on span "Back to editor" at bounding box center [799, 18] width 62 height 12
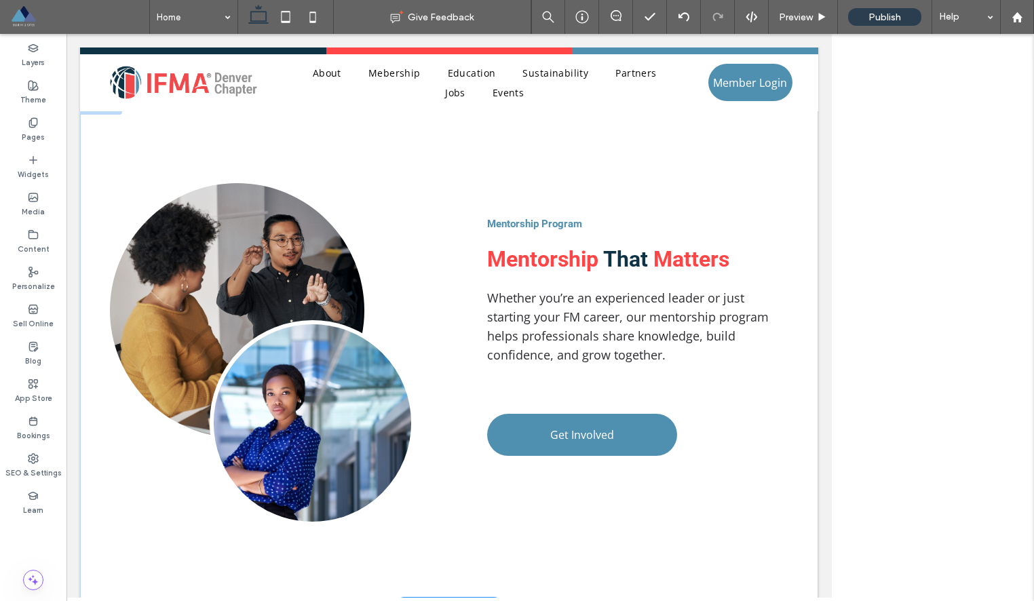
scroll to position [1699, 0]
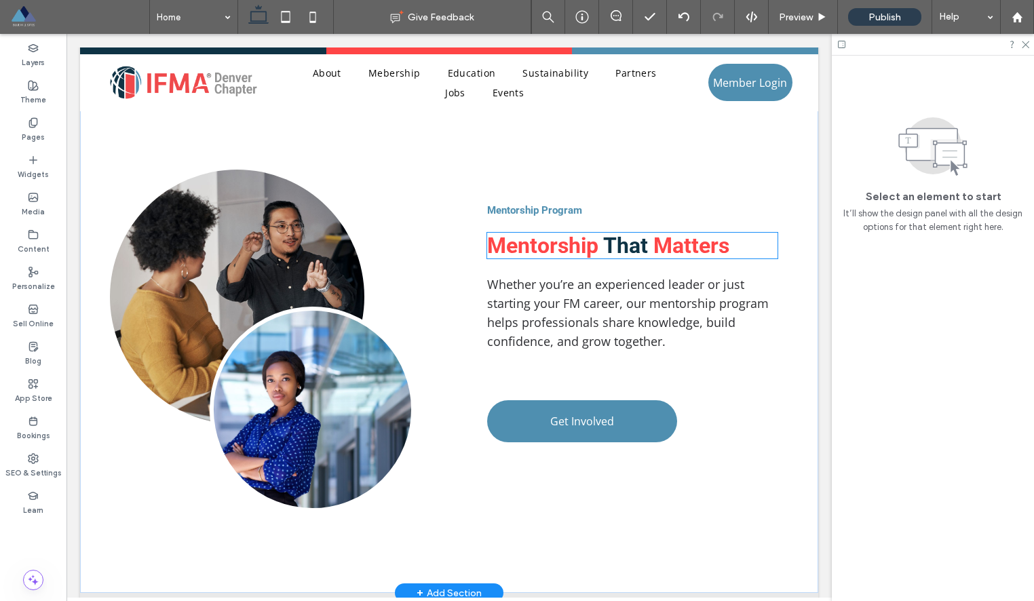
click at [615, 241] on span "That" at bounding box center [625, 246] width 45 height 26
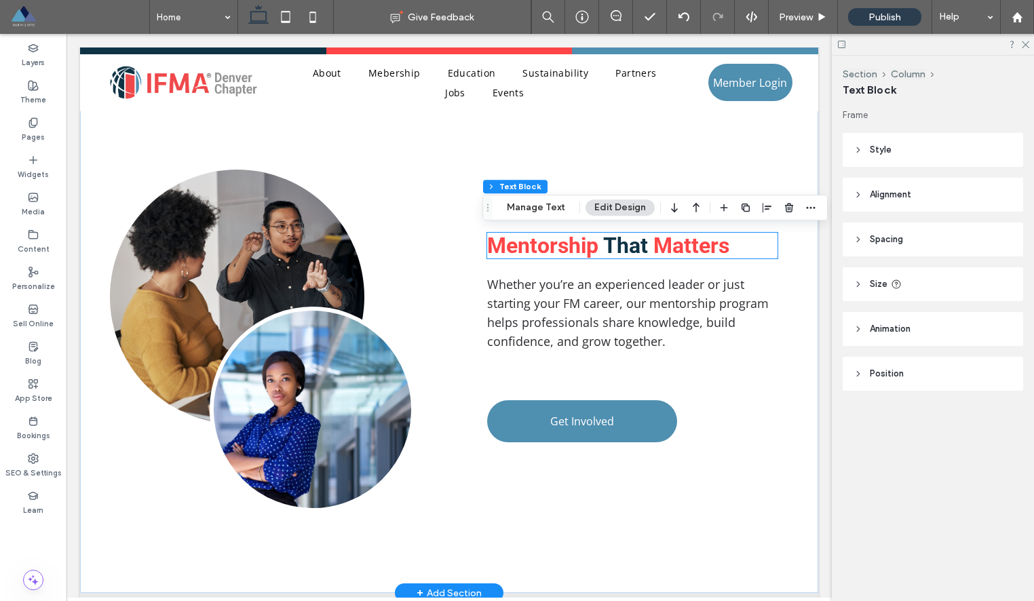
click at [615, 241] on div "Mentorship That Matters" at bounding box center [632, 246] width 290 height 26
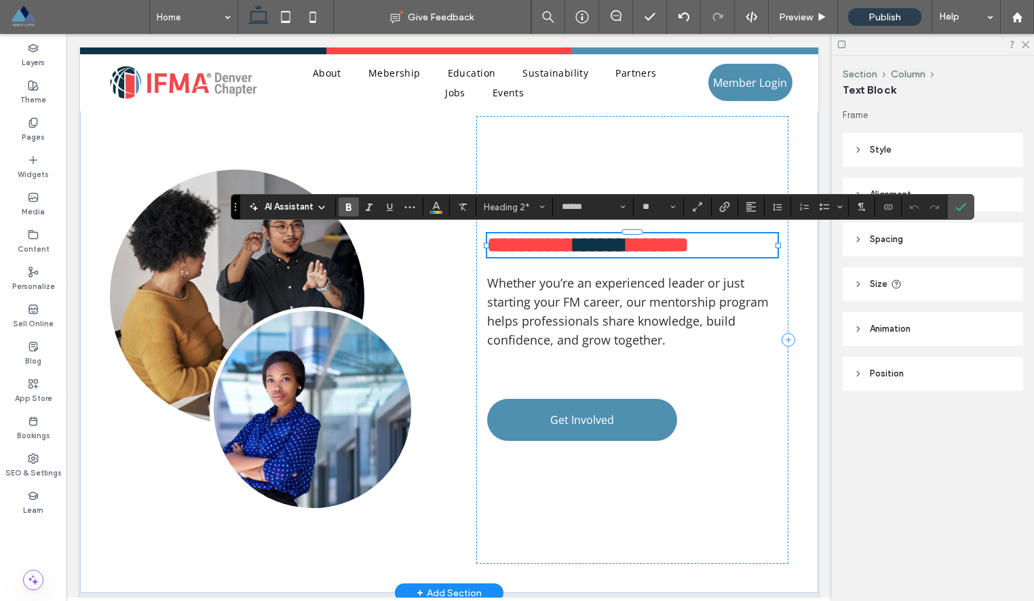
click at [604, 244] on span "****" at bounding box center [601, 245] width 53 height 22
drag, startPoint x: 598, startPoint y: 244, endPoint x: 487, endPoint y: 239, distance: 110.6
click at [487, 239] on div "**********" at bounding box center [449, 339] width 738 height 507
click at [445, 208] on button "Color" at bounding box center [436, 206] width 20 height 19
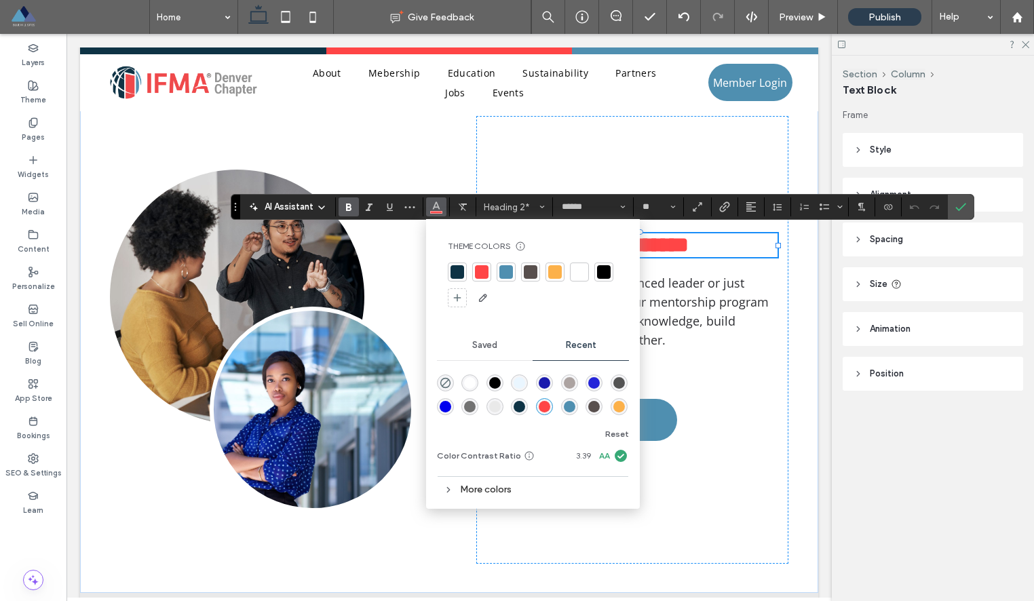
click at [452, 279] on div at bounding box center [457, 271] width 19 height 19
click at [962, 208] on icon "Confirm" at bounding box center [960, 206] width 11 height 11
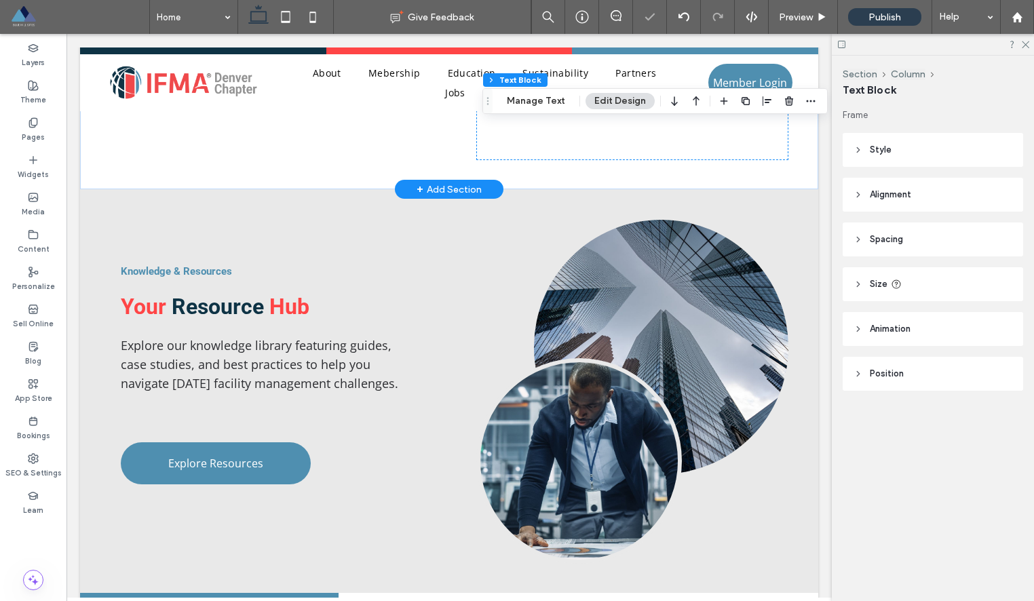
scroll to position [2151, 0]
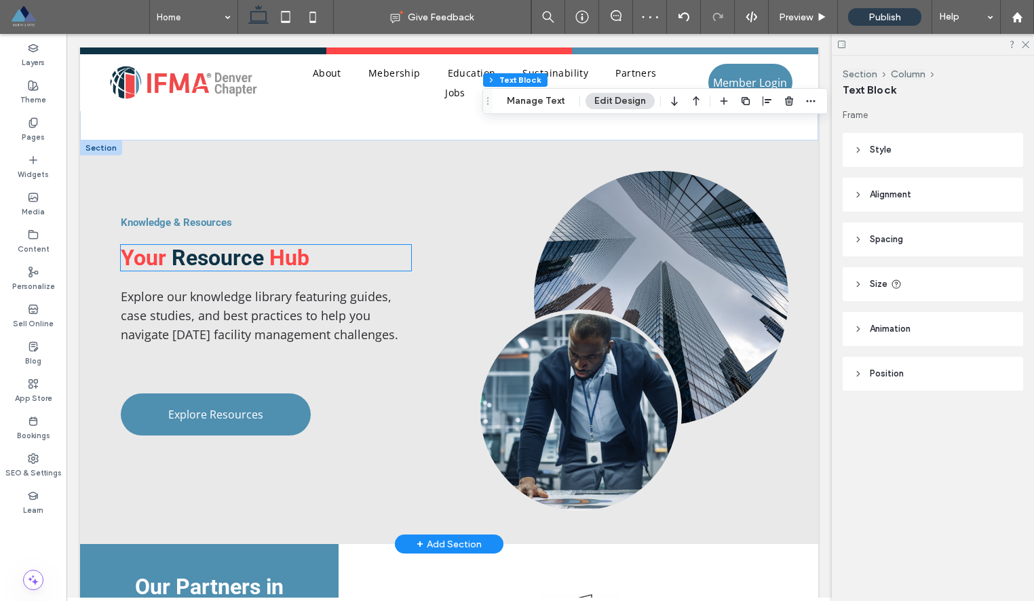
click at [291, 255] on span "Hub" at bounding box center [289, 258] width 40 height 26
click at [291, 255] on div "Your Resource Hub" at bounding box center [266, 258] width 290 height 26
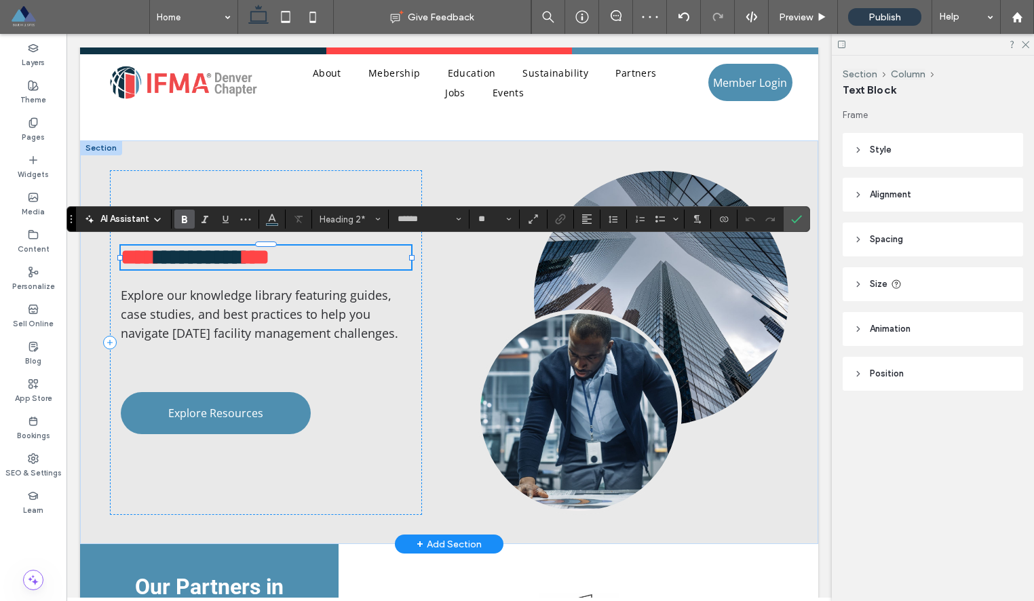
click at [269, 256] on span "***" at bounding box center [257, 257] width 26 height 22
drag, startPoint x: 269, startPoint y: 256, endPoint x: 326, endPoint y: 257, distance: 57.0
click at [326, 257] on h2 "**** ******** ***" at bounding box center [266, 258] width 290 height 24
click at [273, 216] on use "Color" at bounding box center [272, 217] width 7 height 7
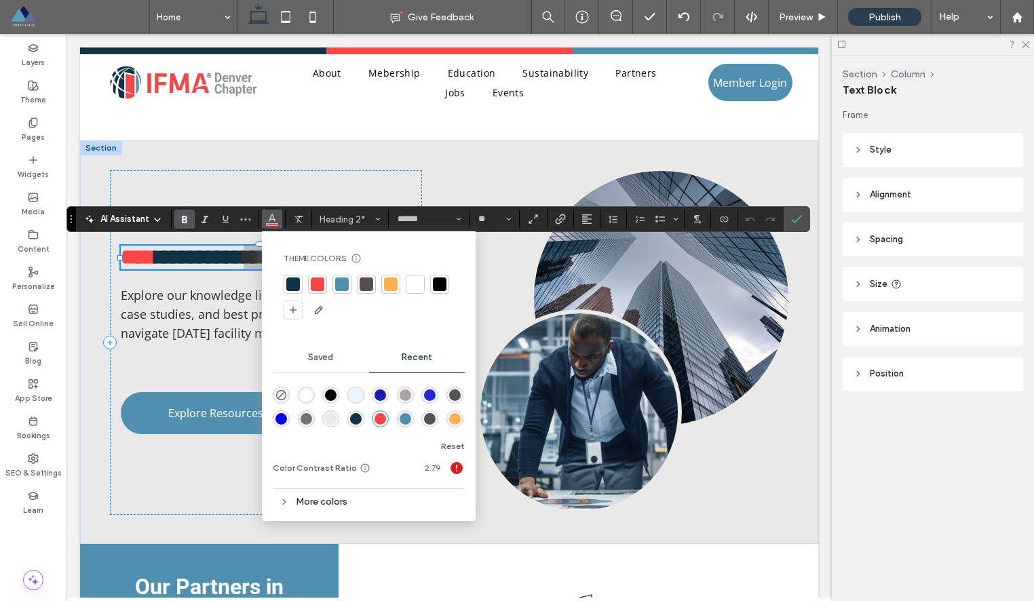
click at [294, 285] on div at bounding box center [293, 284] width 14 height 14
click at [793, 216] on icon "Confirm" at bounding box center [796, 219] width 11 height 11
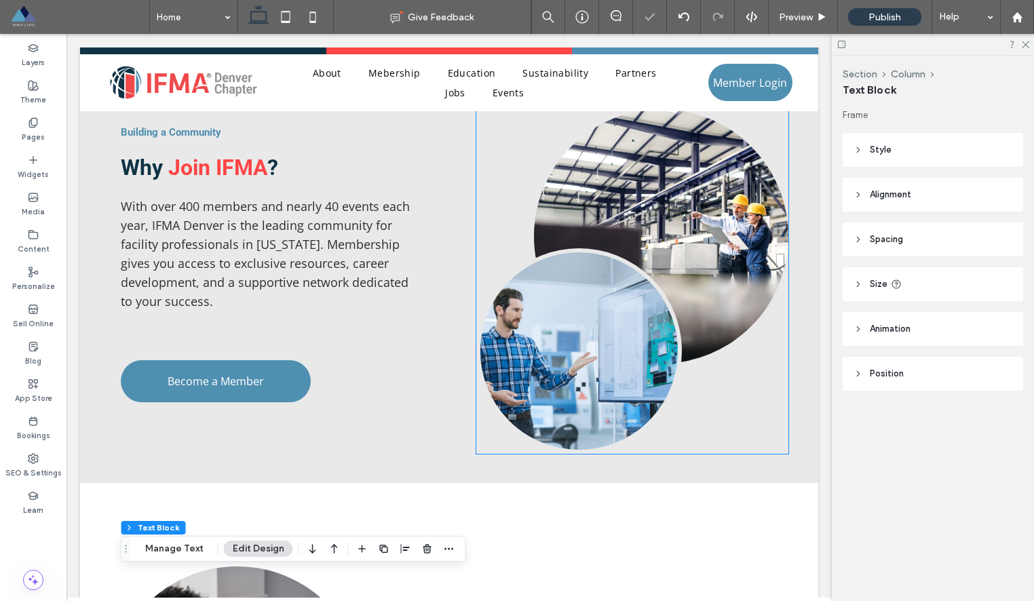
scroll to position [1095, 0]
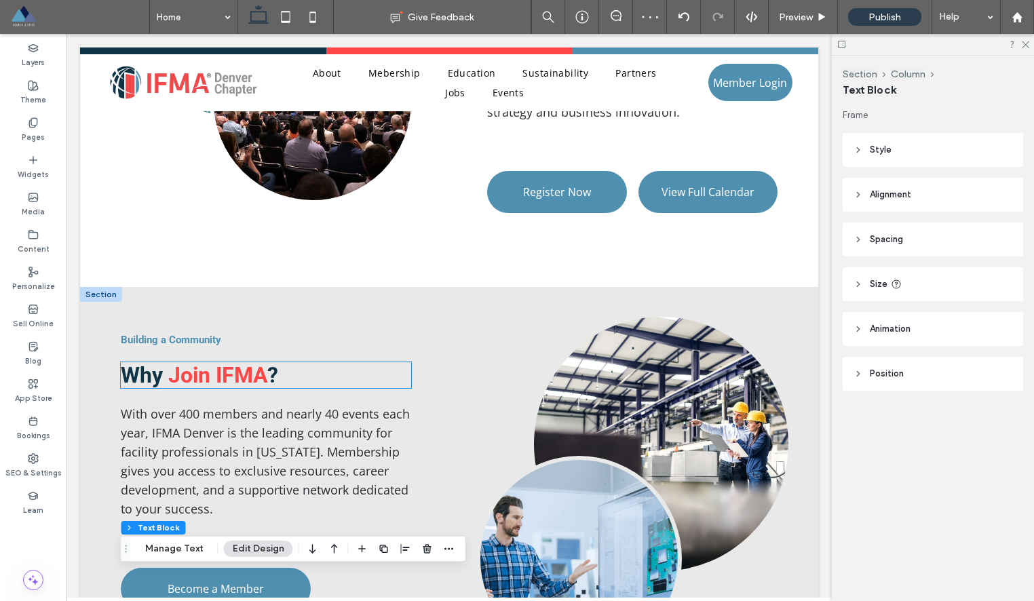
click at [245, 381] on span "Join IFMA" at bounding box center [217, 375] width 99 height 26
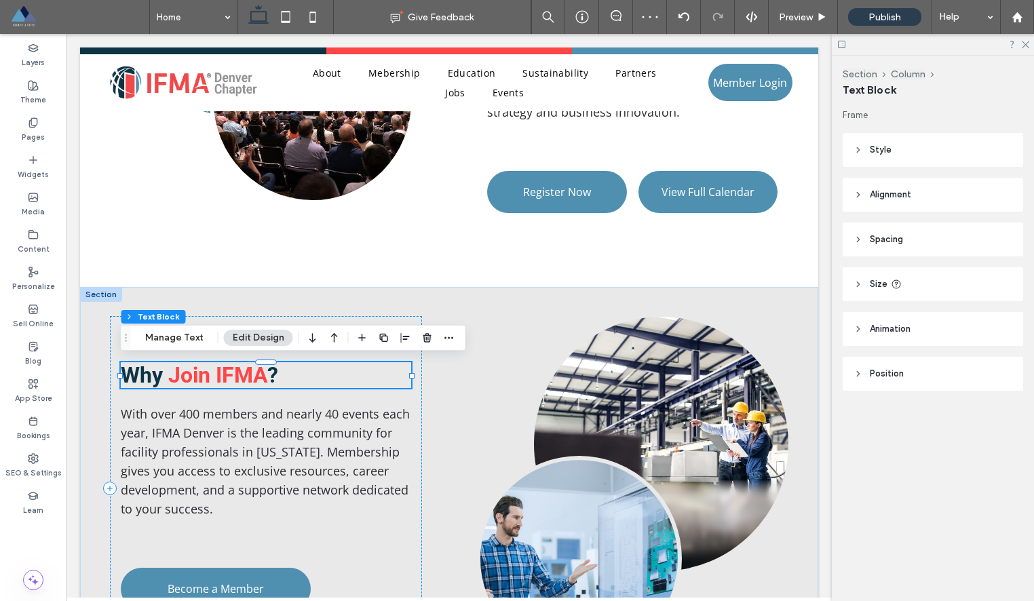
click at [245, 381] on div "Why Join IFMA ?" at bounding box center [266, 375] width 290 height 26
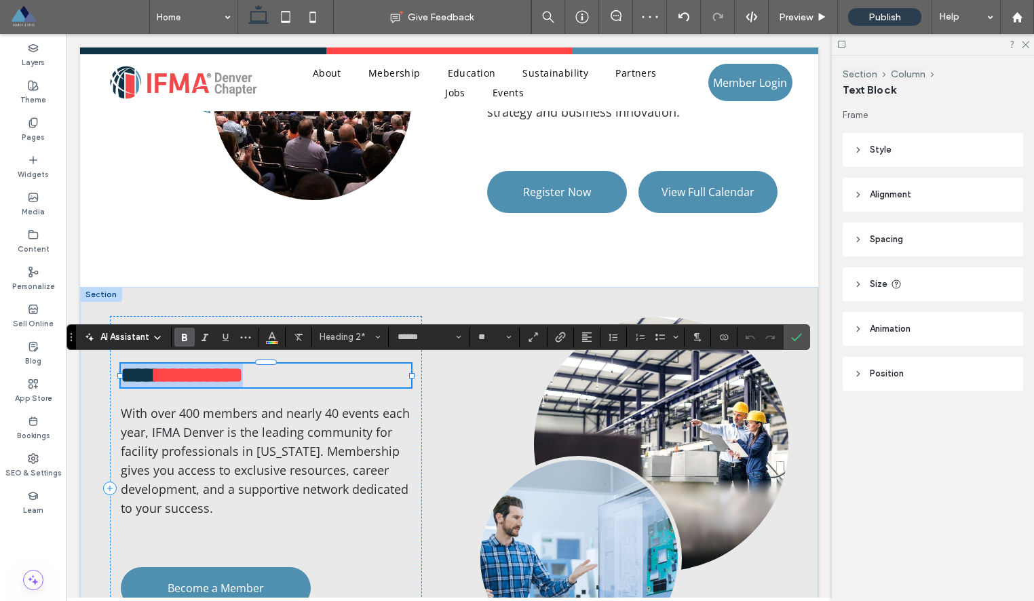
click at [241, 378] on span "*********" at bounding box center [198, 375] width 87 height 22
drag, startPoint x: 215, startPoint y: 374, endPoint x: 302, endPoint y: 374, distance: 86.8
click at [302, 374] on h2 "*** ********* *" at bounding box center [266, 376] width 290 height 24
click at [277, 334] on button "Color" at bounding box center [272, 337] width 20 height 19
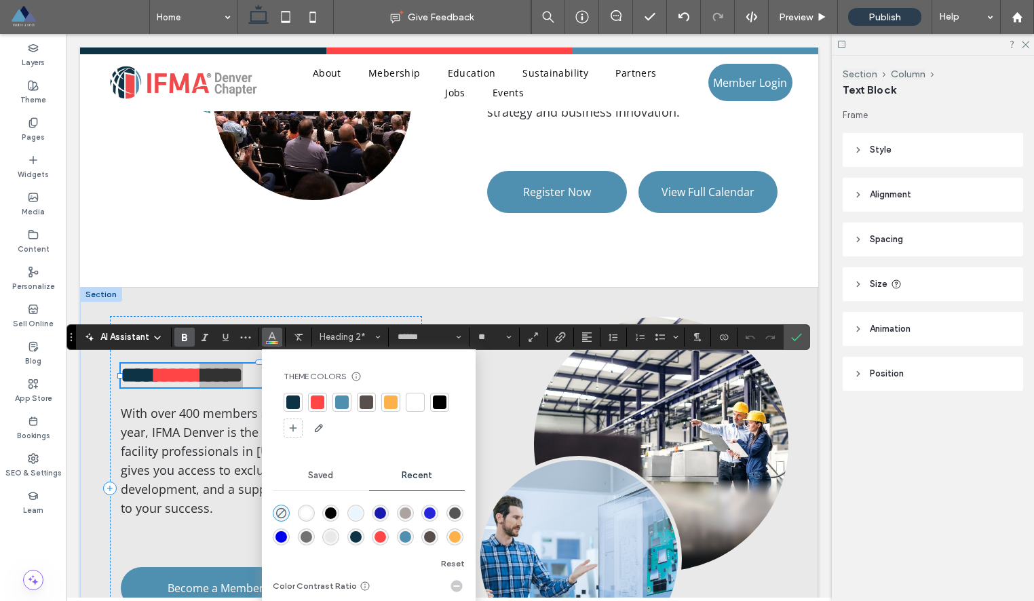
click at [290, 404] on div at bounding box center [293, 402] width 14 height 14
click at [798, 337] on use "Confirm" at bounding box center [797, 337] width 11 height 8
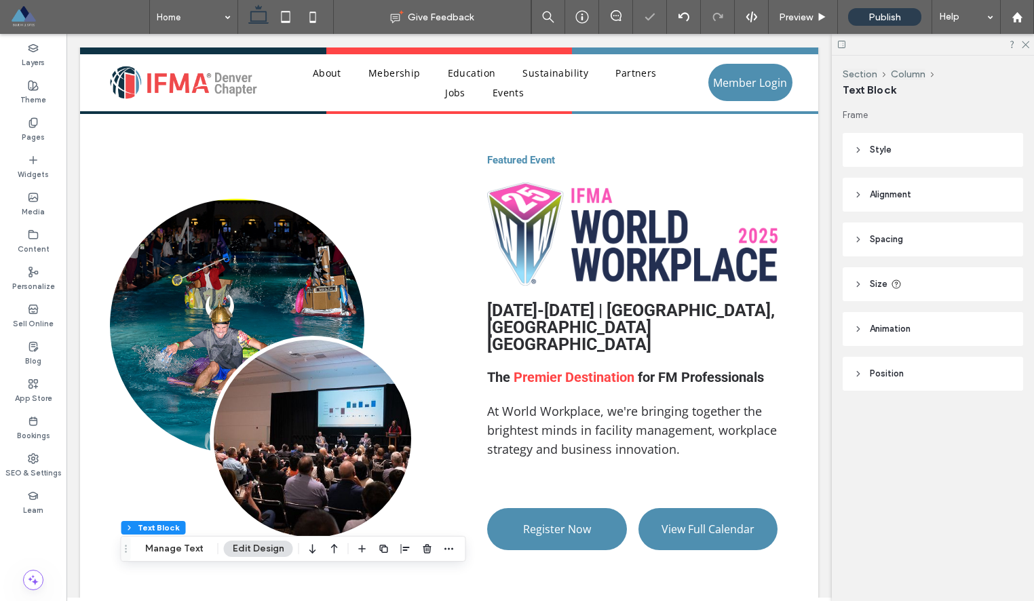
scroll to position [727, 0]
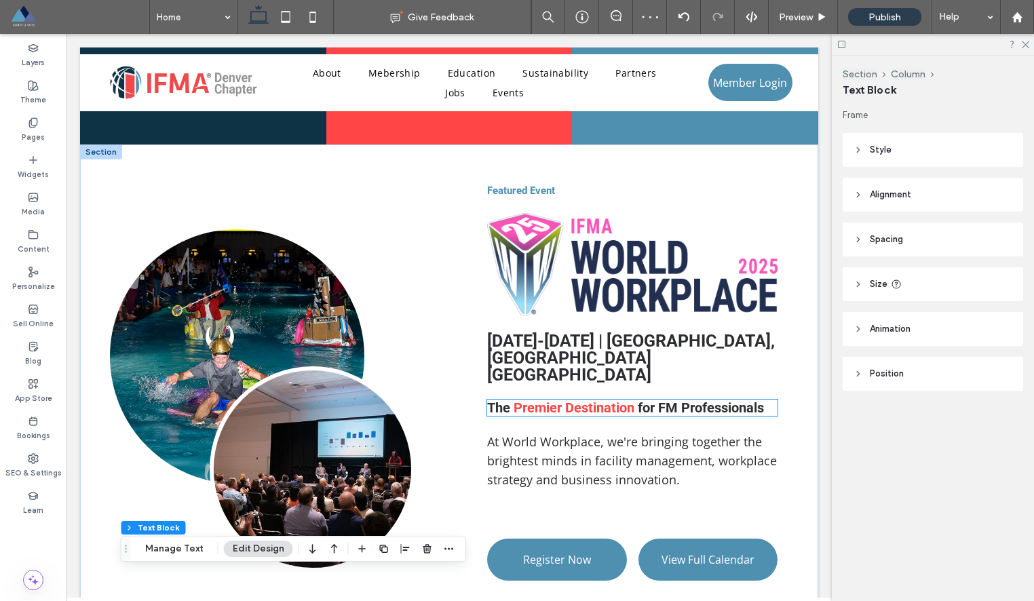
click at [661, 400] on span "for FM Professionals" at bounding box center [701, 408] width 126 height 16
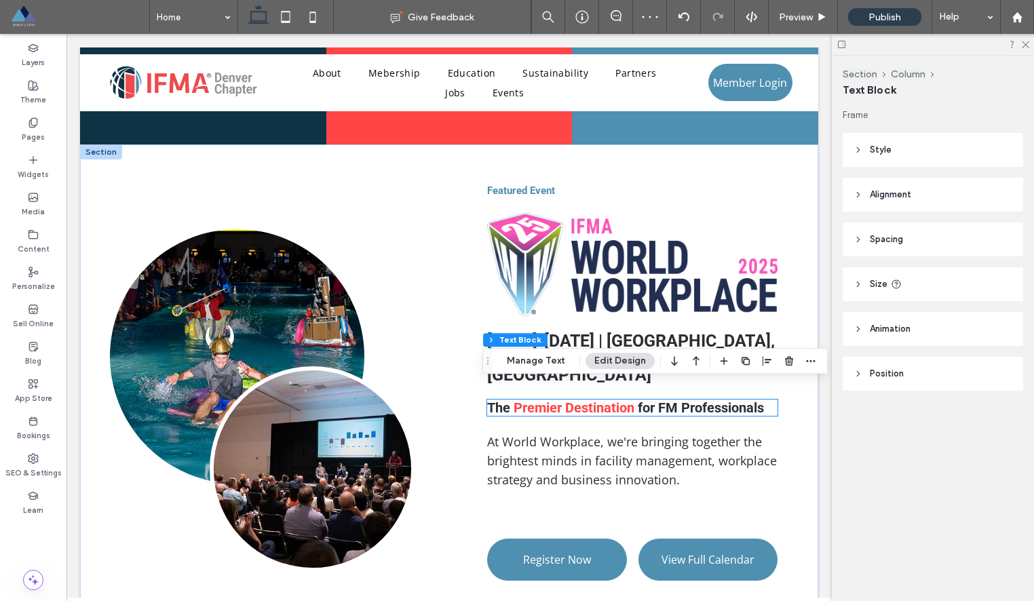
click at [661, 400] on div "The Premier Destination for FM Professionals" at bounding box center [632, 408] width 290 height 16
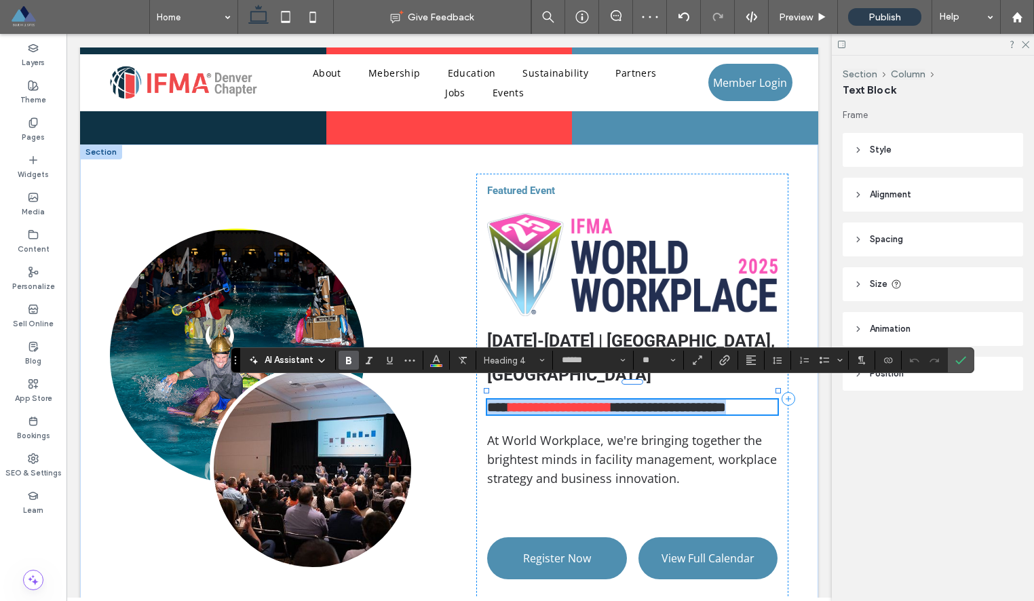
click at [599, 400] on span "**********" at bounding box center [560, 407] width 103 height 14
drag, startPoint x: 565, startPoint y: 392, endPoint x: 784, endPoint y: 394, distance: 219.1
click at [784, 394] on div "**********" at bounding box center [632, 399] width 312 height 450
click at [437, 361] on use "Color" at bounding box center [435, 358] width 7 height 7
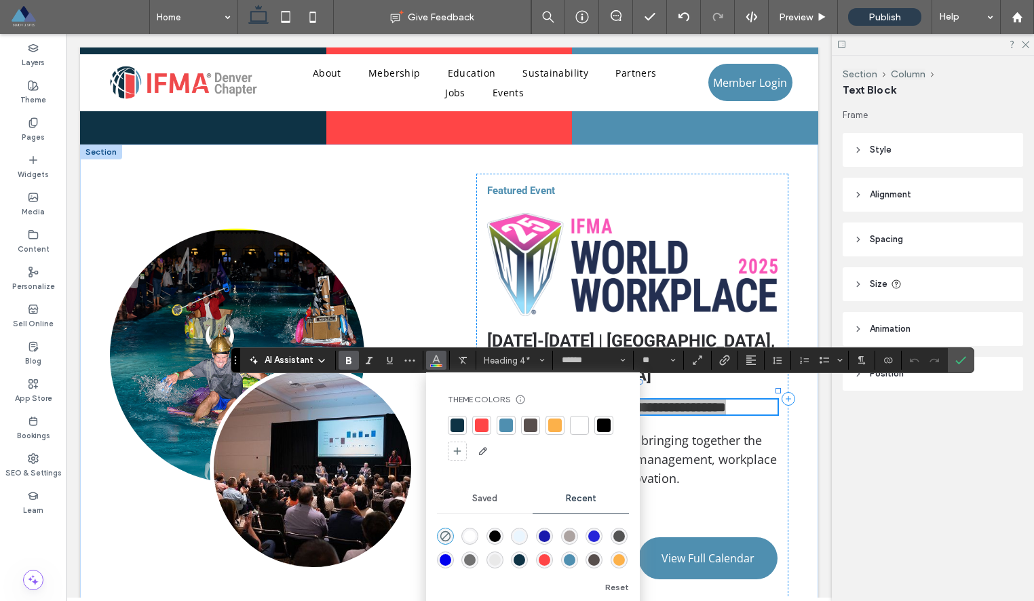
click at [461, 431] on div at bounding box center [457, 425] width 14 height 14
click at [724, 442] on span "At World Workplace, we're bringing together the brightest minds in facility man…" at bounding box center [632, 459] width 290 height 54
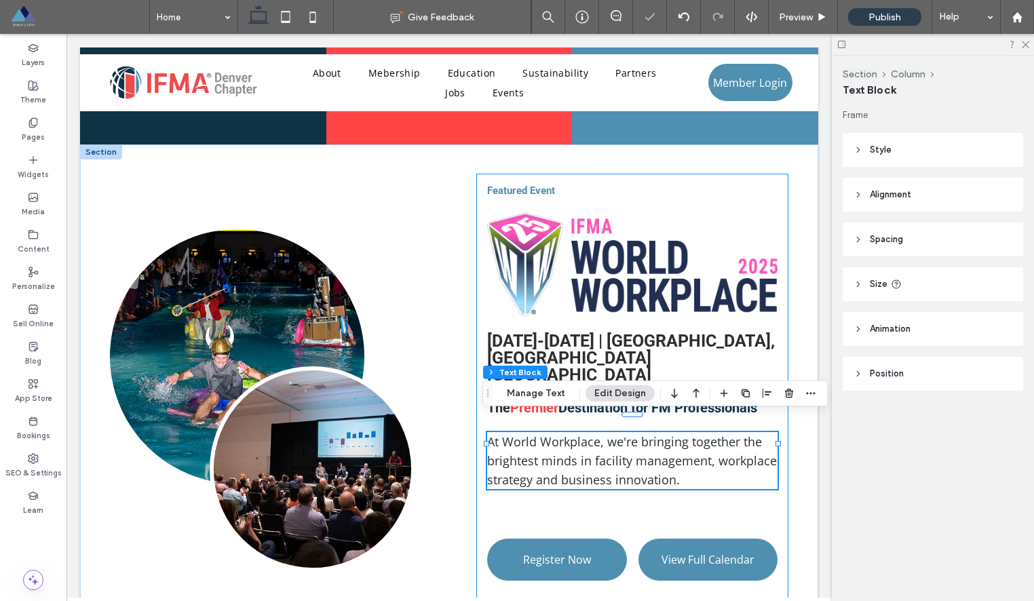
click at [731, 199] on div "Featured Event Sept 17-19, 2025 | Minneapolis, MN Minneapolis Convention Center…" at bounding box center [632, 399] width 312 height 451
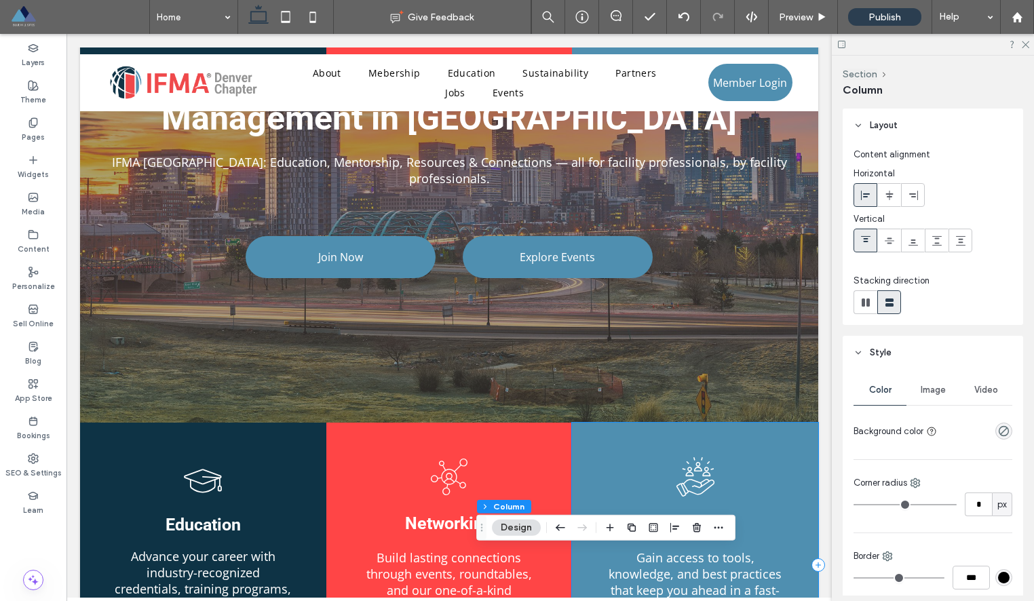
scroll to position [0, 0]
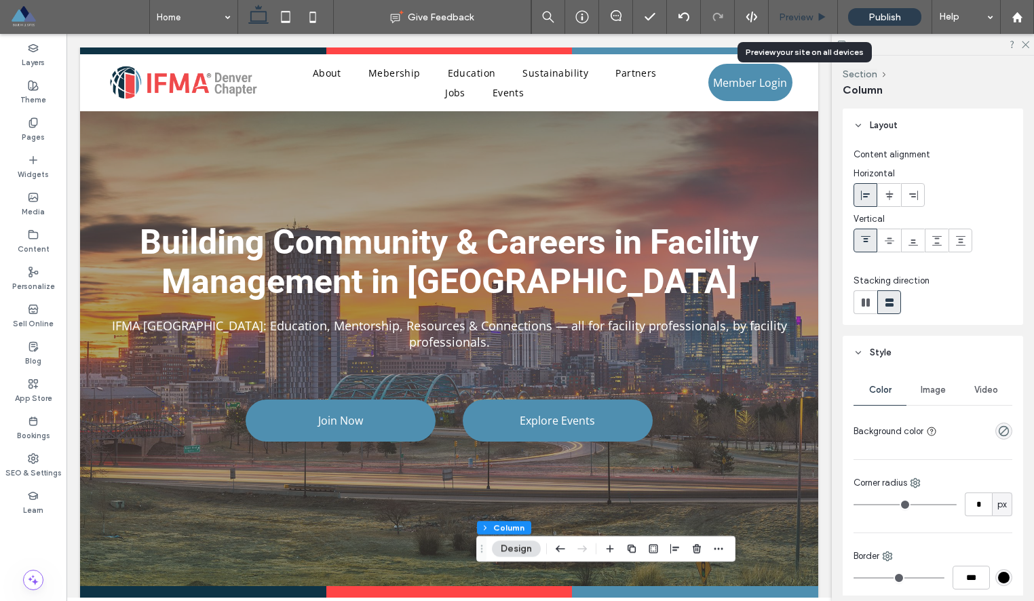
click at [805, 21] on span "Preview" at bounding box center [796, 18] width 34 height 12
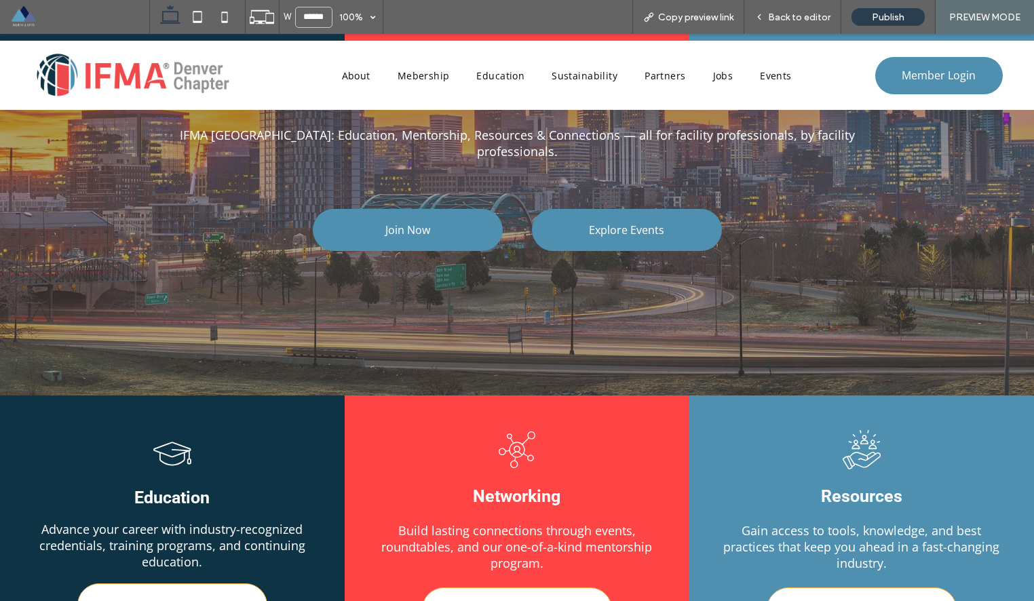
scroll to position [189, 0]
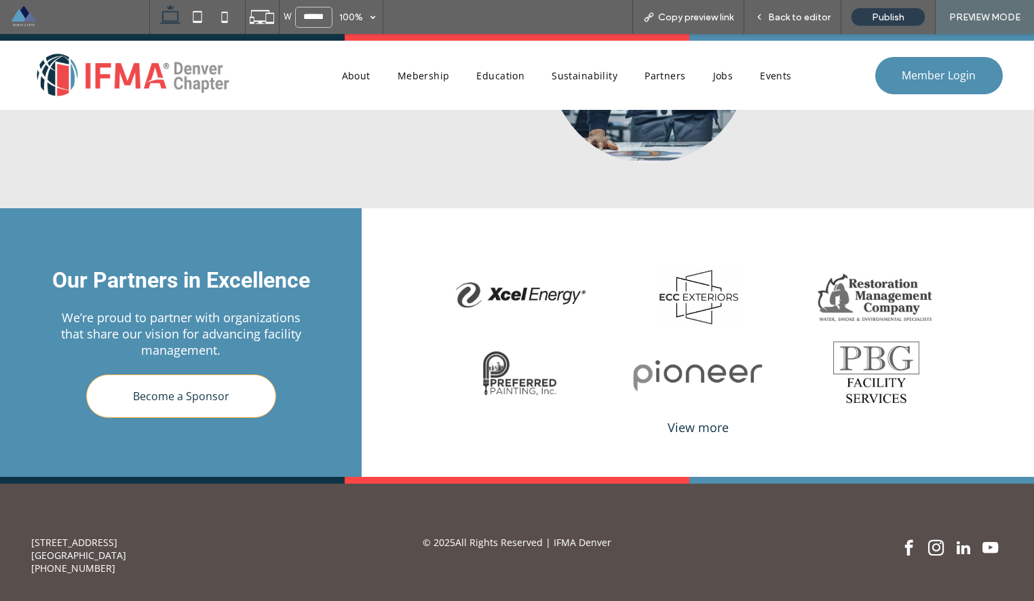
scroll to position [2558, 0]
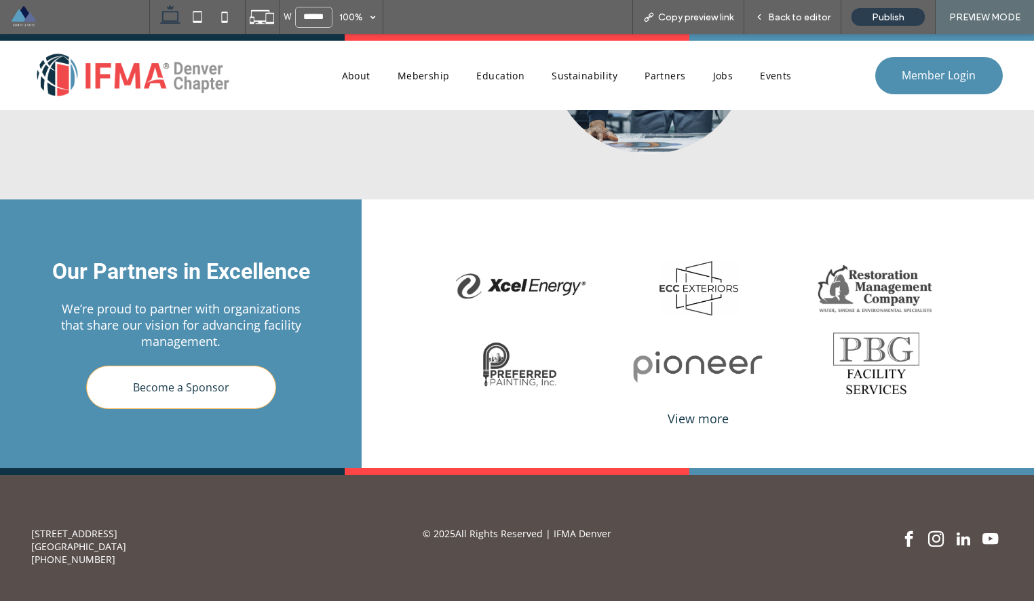
click at [701, 410] on div "View more" at bounding box center [698, 418] width 548 height 16
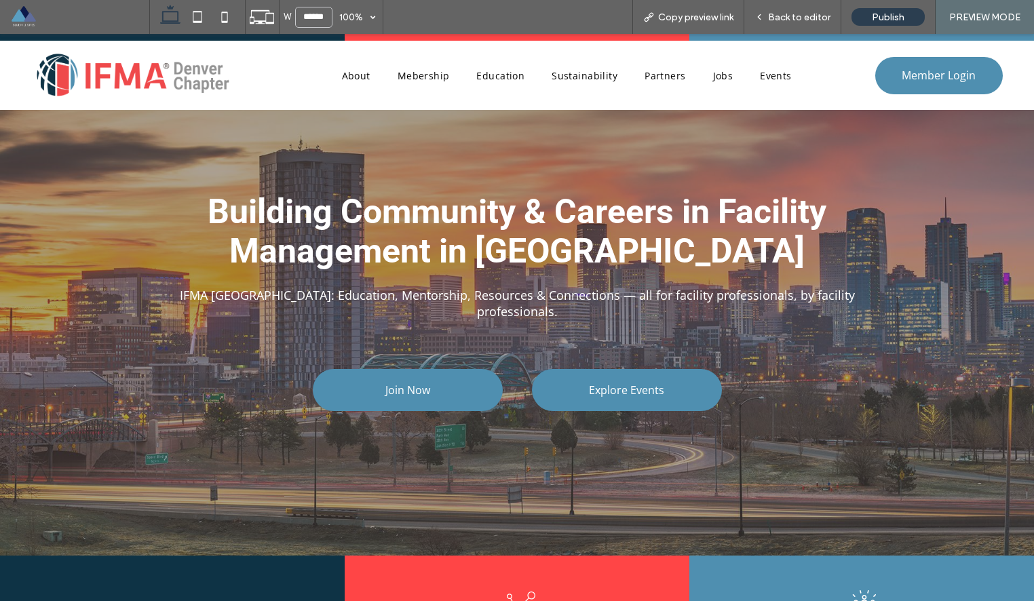
scroll to position [0, 0]
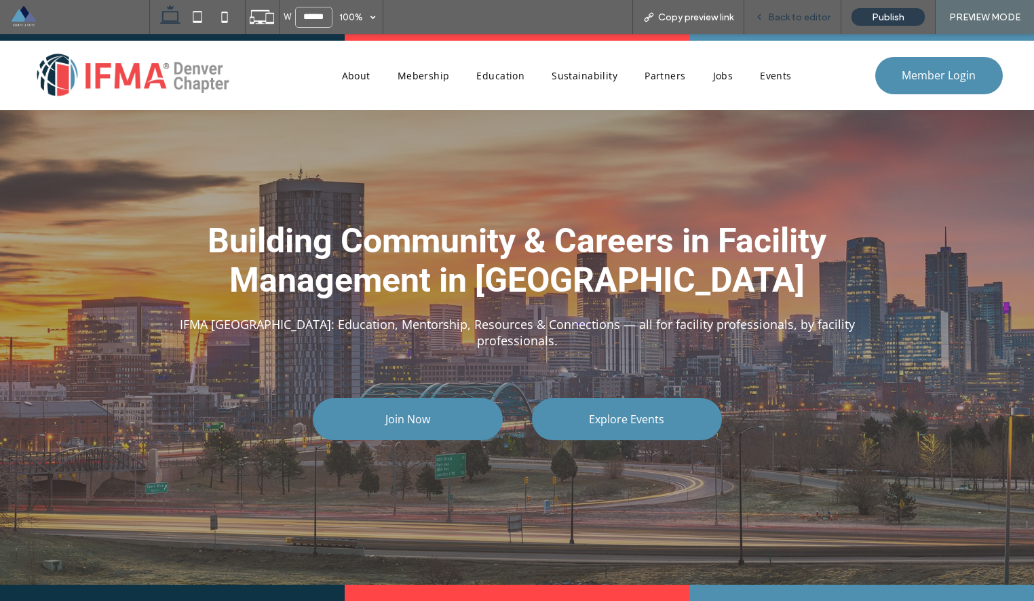
click at [787, 19] on span "Back to editor" at bounding box center [799, 18] width 62 height 12
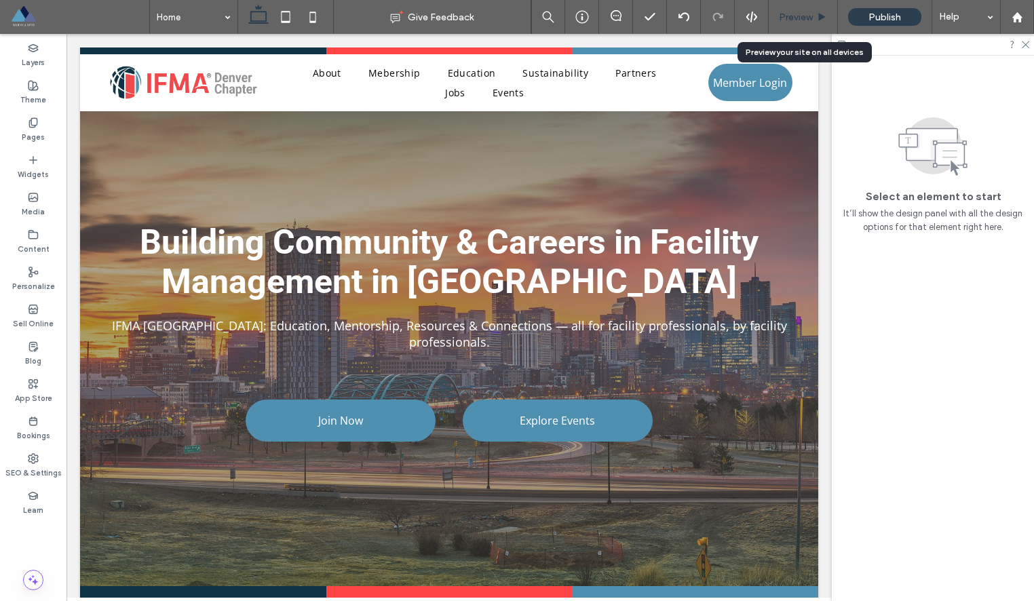
click at [802, 21] on span "Preview" at bounding box center [796, 18] width 34 height 12
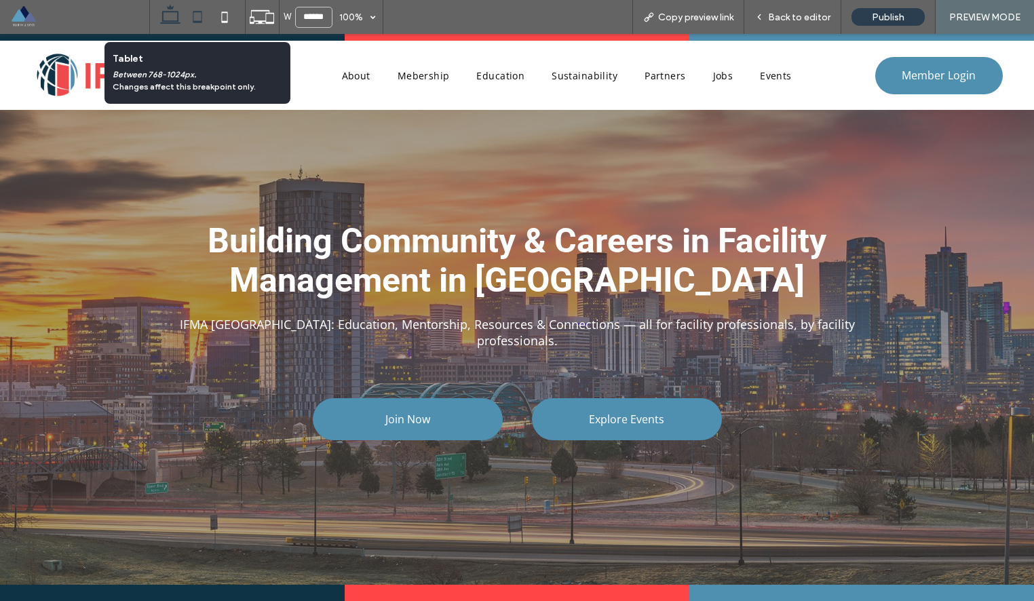
click at [203, 20] on icon at bounding box center [197, 16] width 27 height 27
type input "*****"
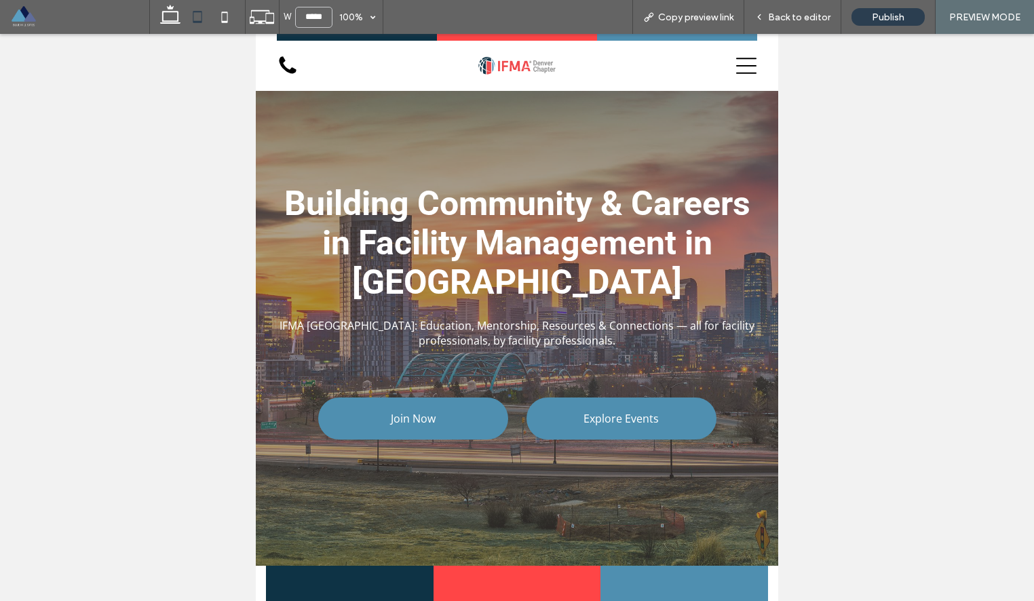
click at [743, 66] on icon at bounding box center [746, 66] width 20 height 20
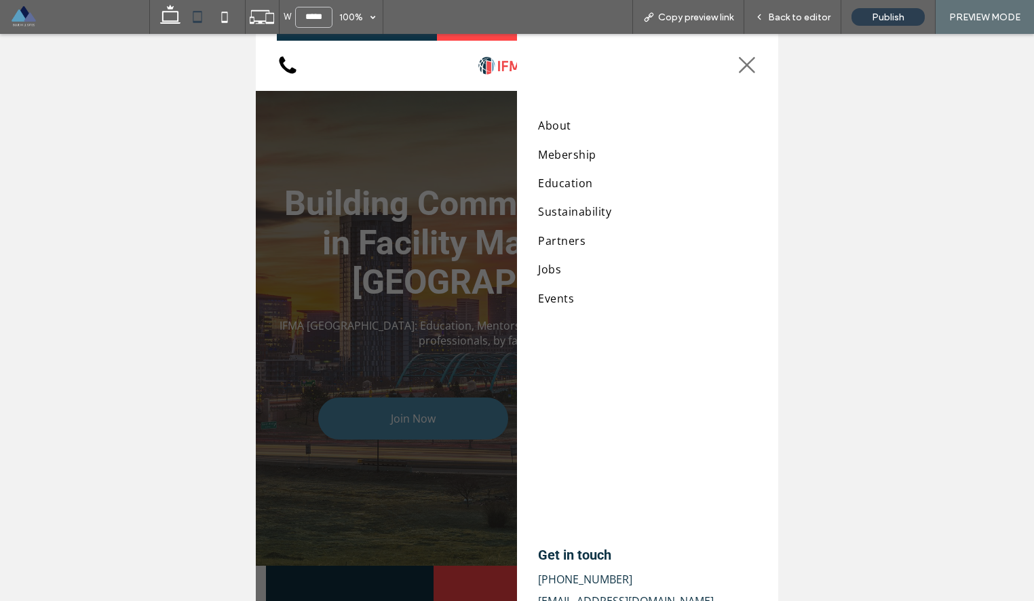
click at [743, 66] on icon at bounding box center [747, 65] width 20 height 20
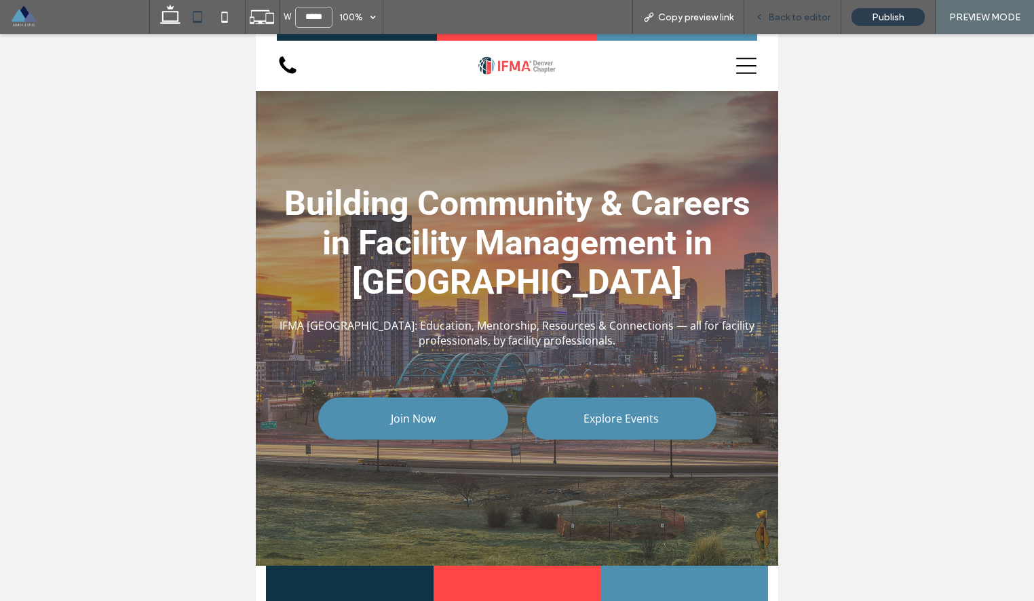
click at [796, 14] on span "Back to editor" at bounding box center [799, 18] width 62 height 12
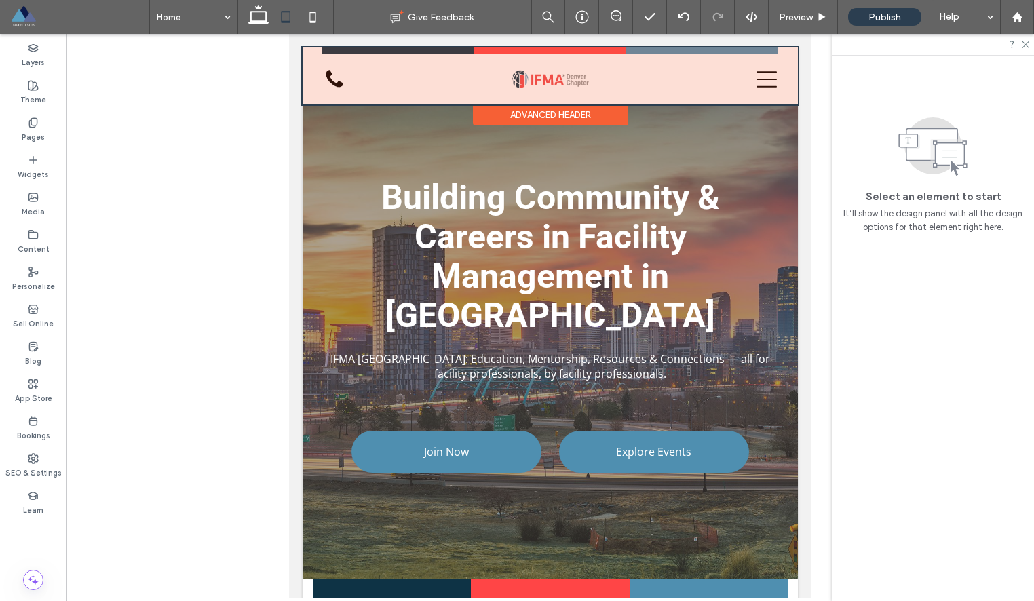
click at [315, 47] on div at bounding box center [550, 75] width 495 height 57
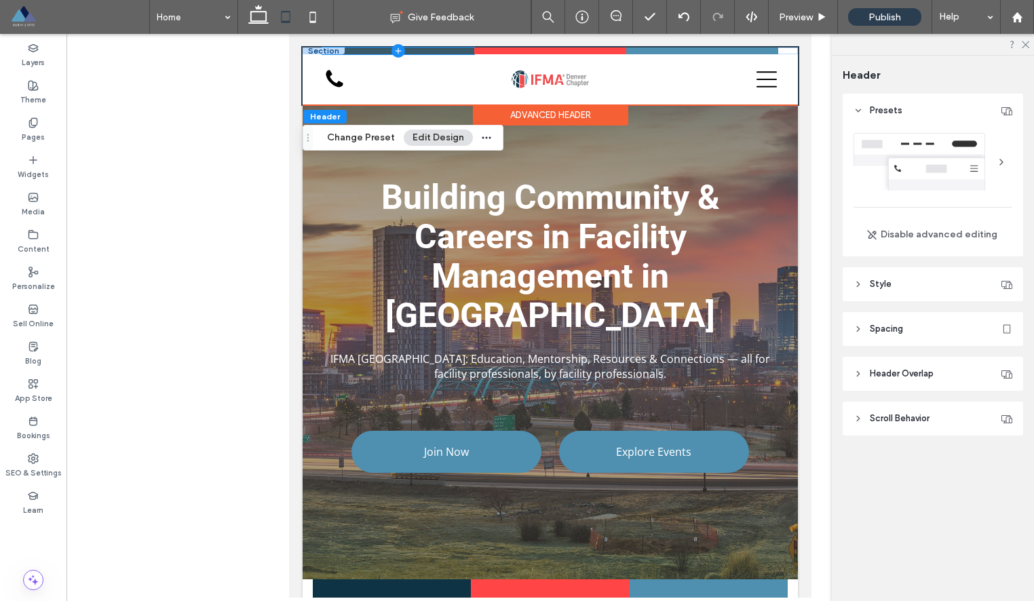
click at [348, 49] on span at bounding box center [398, 50] width 152 height 7
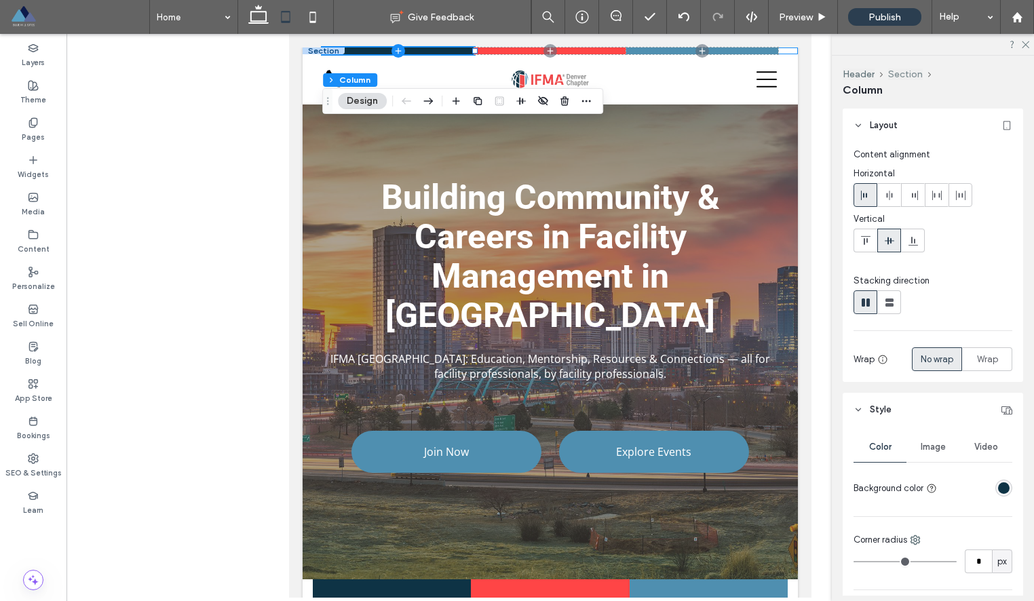
click at [899, 71] on button "Section" at bounding box center [905, 75] width 35 height 12
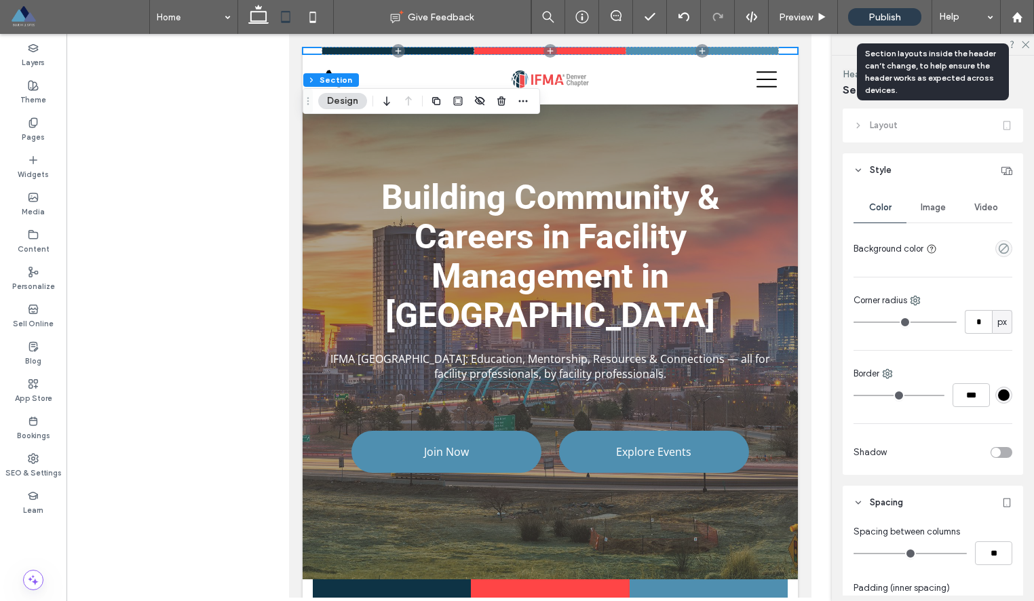
click at [855, 124] on div "Layout" at bounding box center [932, 126] width 180 height 34
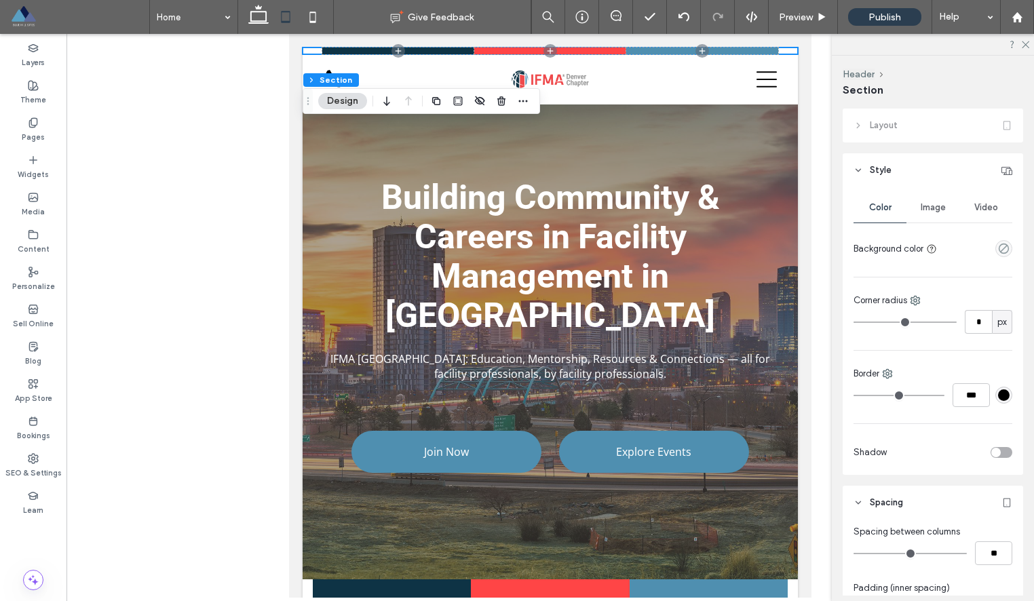
scroll to position [271, 0]
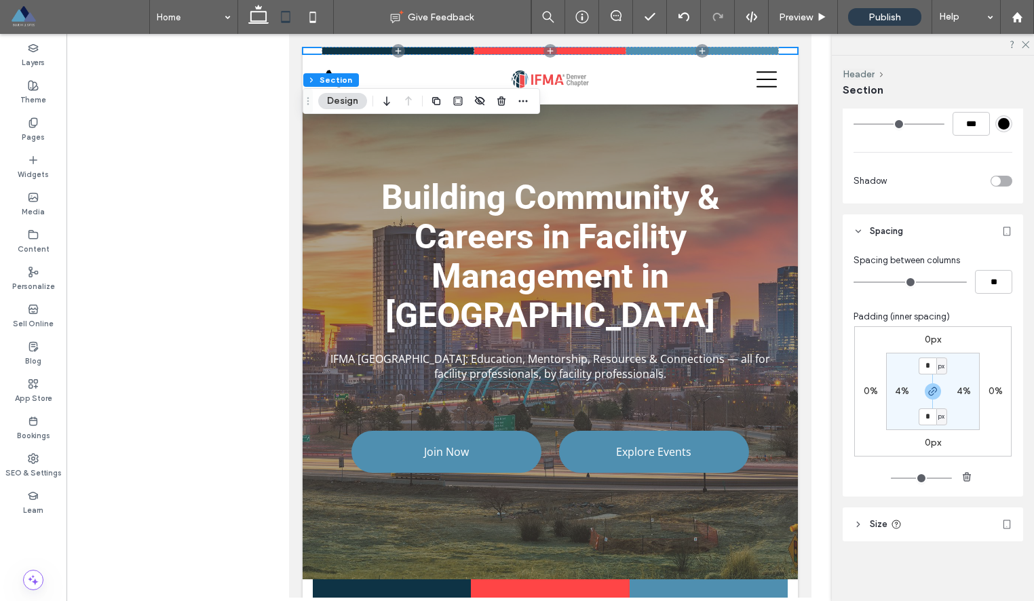
click at [901, 390] on label "4%" at bounding box center [902, 391] width 14 height 12
type input "*"
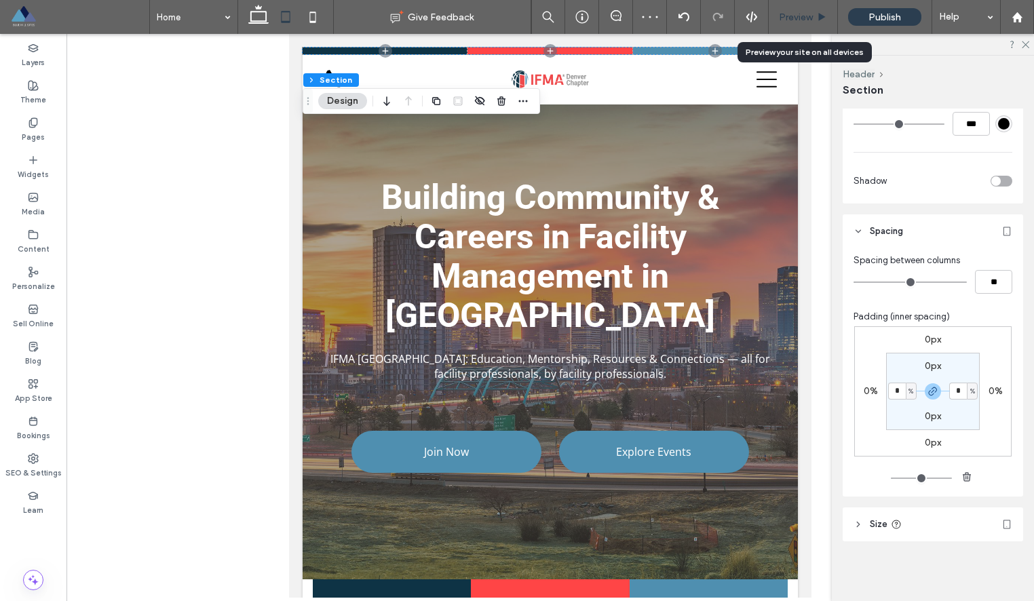
click at [790, 17] on span "Preview" at bounding box center [796, 18] width 34 height 12
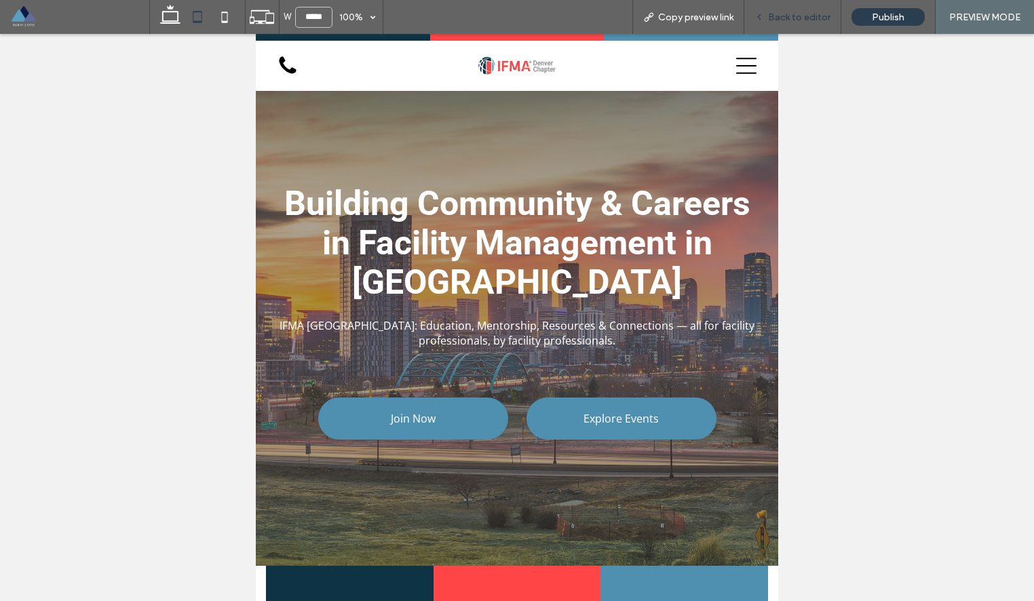
click at [785, 14] on span "Back to editor" at bounding box center [799, 18] width 62 height 12
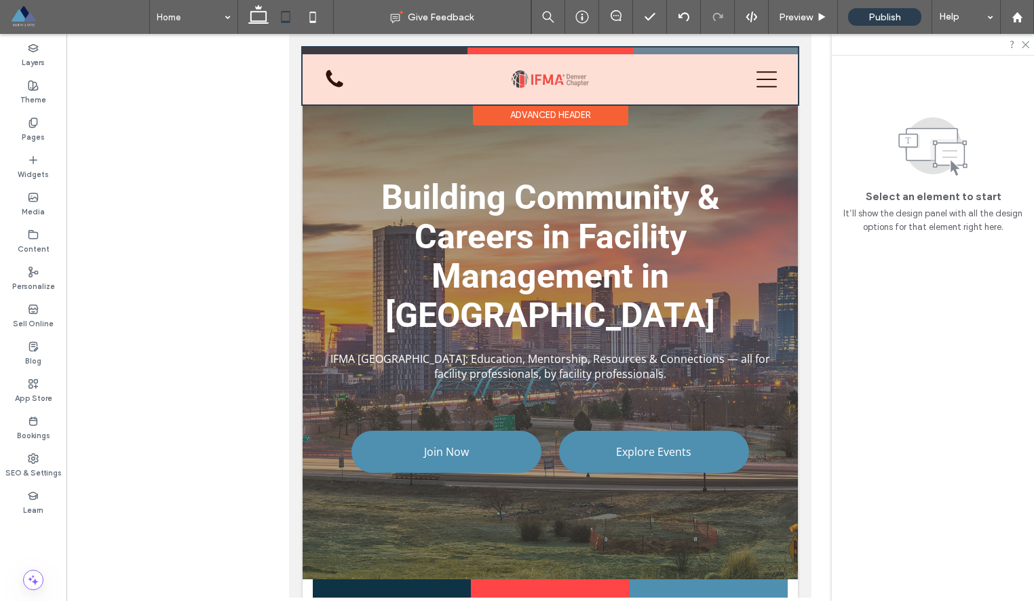
click at [339, 78] on div at bounding box center [550, 75] width 495 height 57
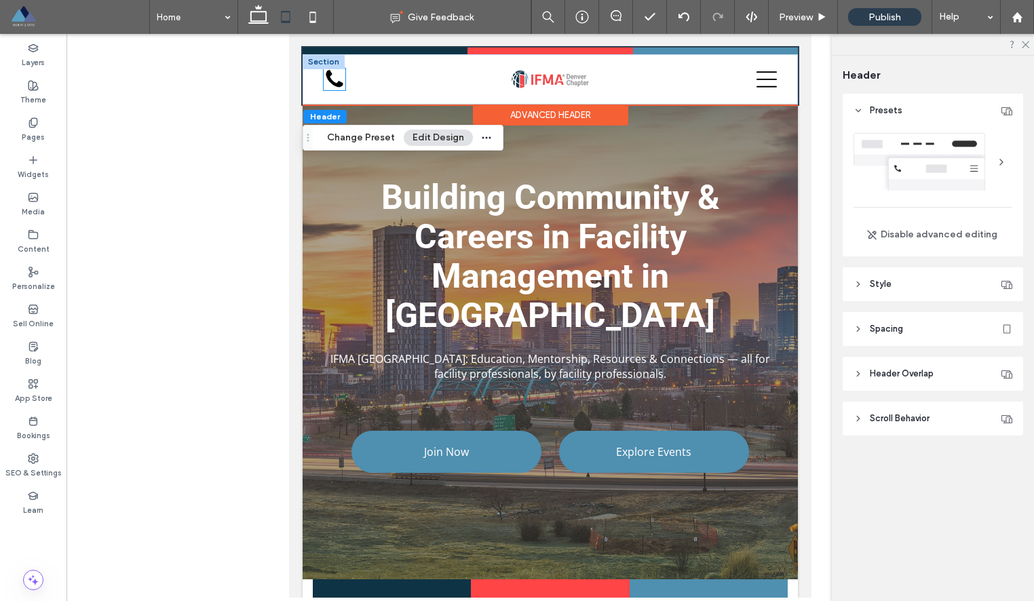
click at [334, 79] on icon at bounding box center [335, 80] width 22 height 22
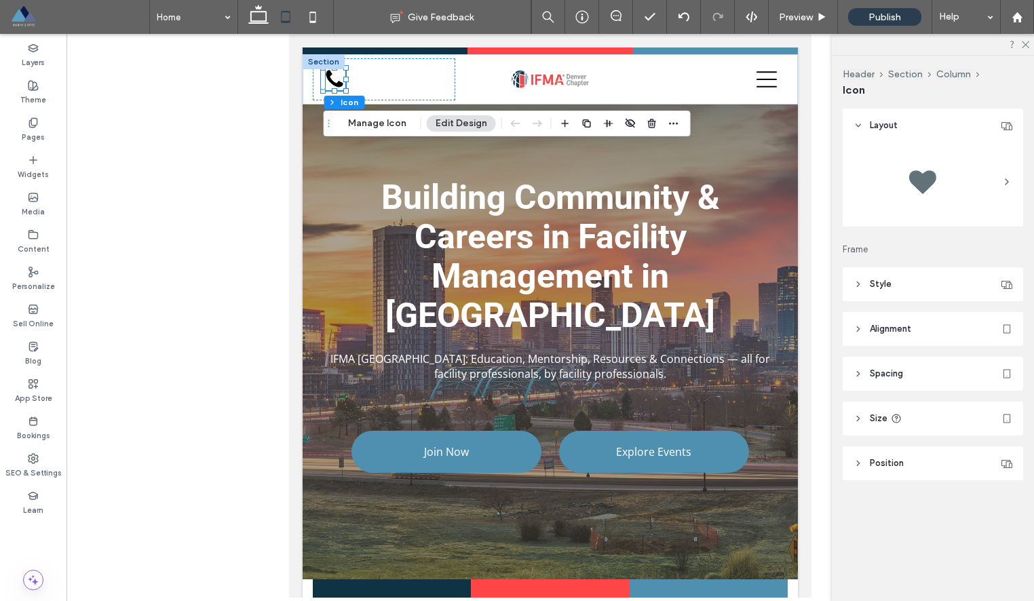
click at [926, 182] on div at bounding box center [922, 182] width 54 height 54
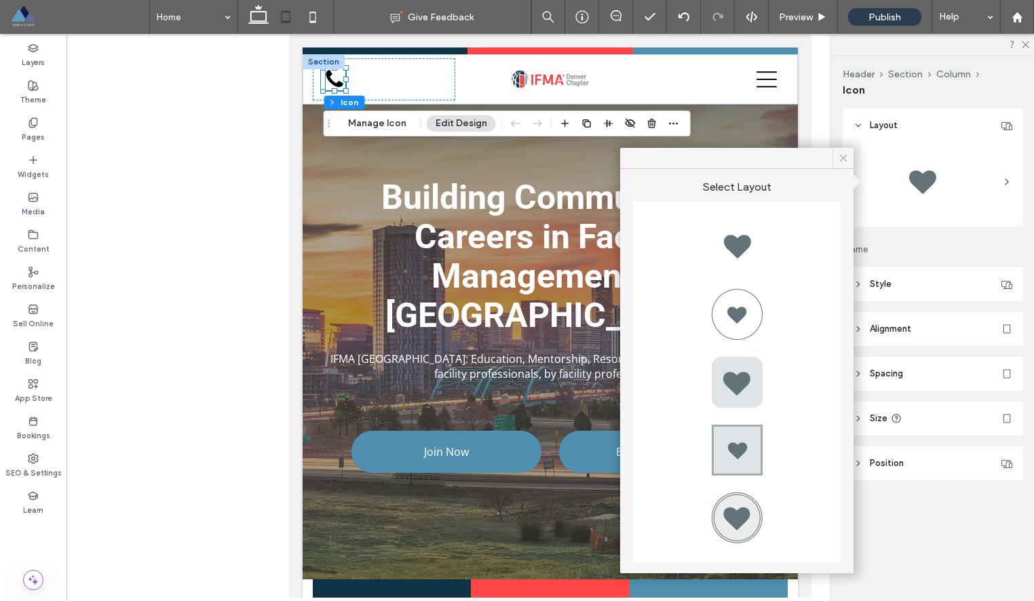
click at [842, 159] on icon at bounding box center [843, 158] width 12 height 12
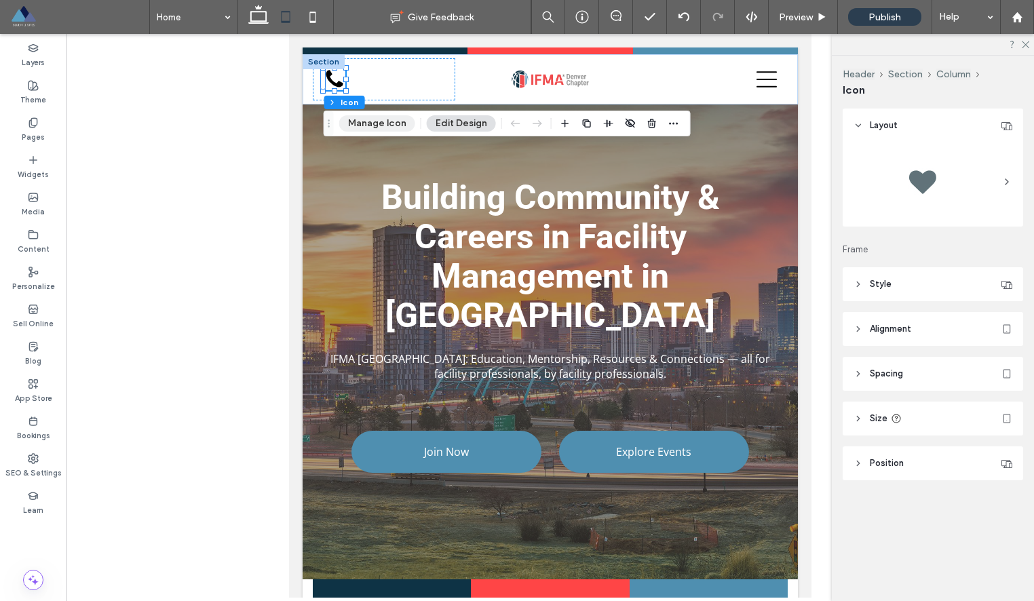
click at [364, 118] on button "Manage Icon" at bounding box center [377, 123] width 76 height 16
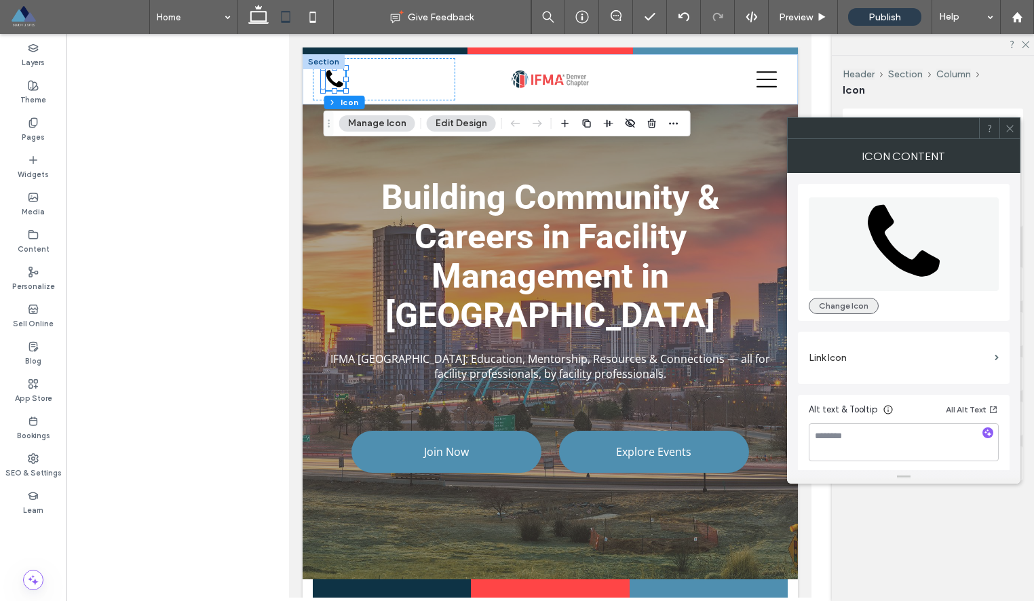
click at [833, 309] on button "Change Icon" at bounding box center [844, 306] width 70 height 16
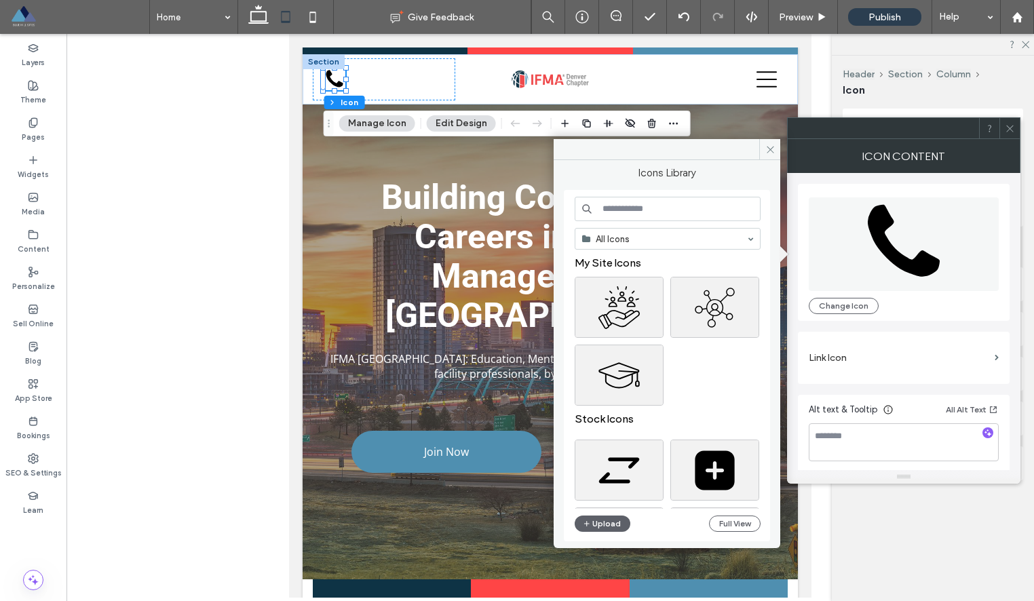
click at [663, 213] on input at bounding box center [668, 209] width 186 height 24
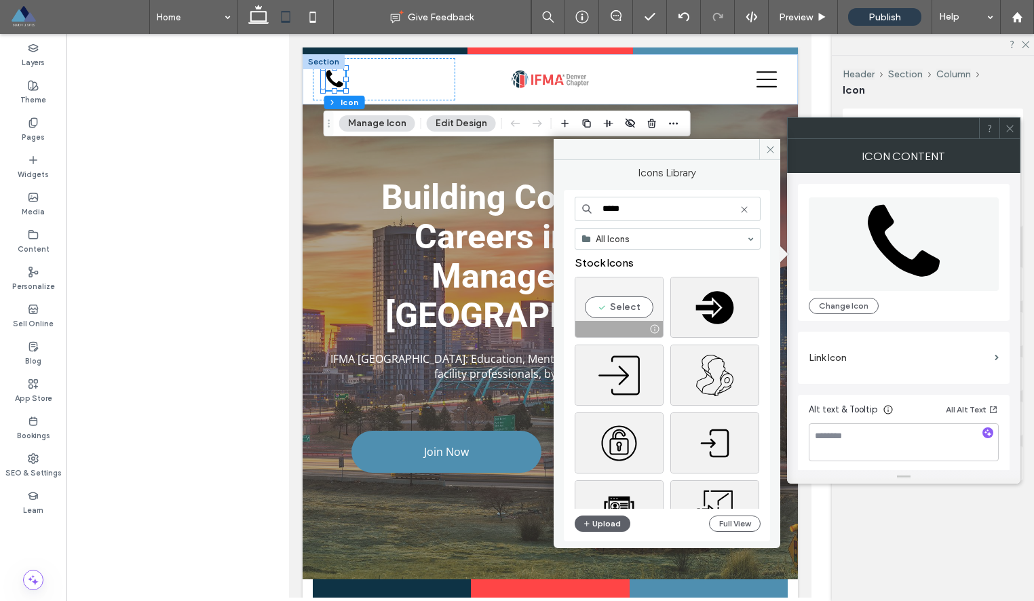
type input "*****"
click at [619, 309] on div "Select" at bounding box center [619, 307] width 89 height 61
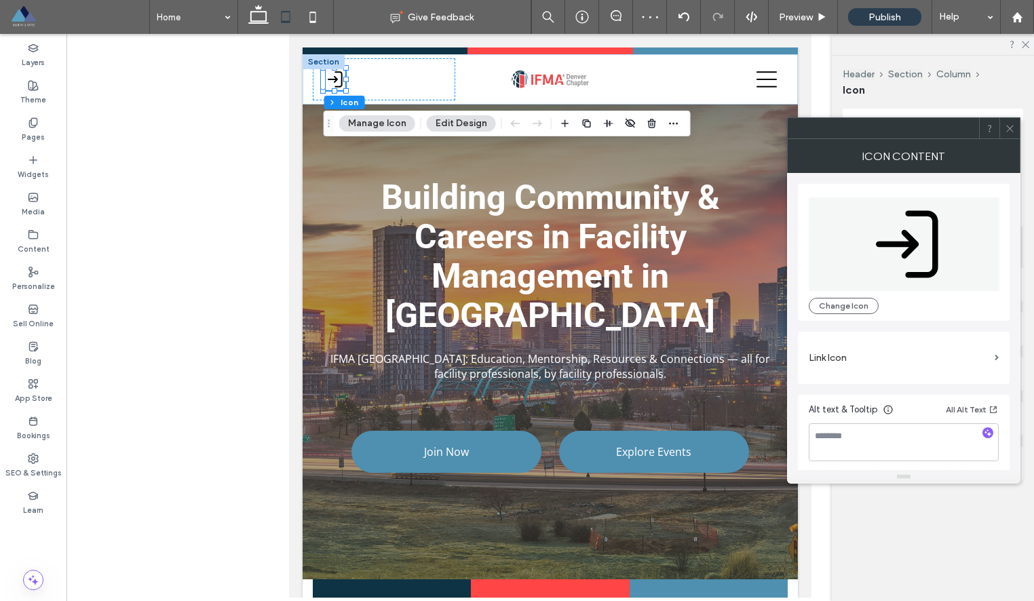
click at [1002, 133] on div at bounding box center [1009, 128] width 20 height 20
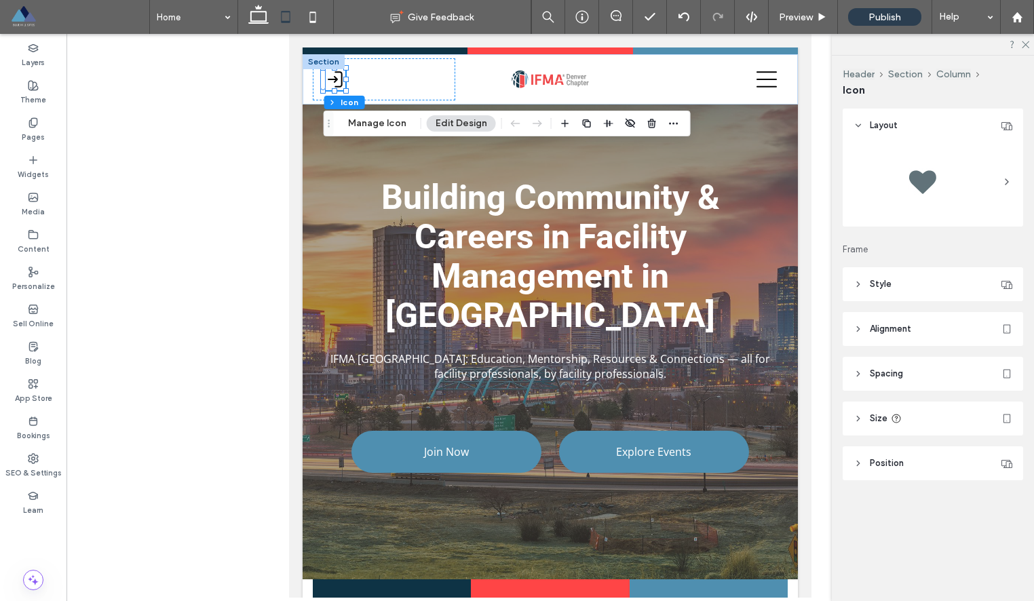
click at [913, 283] on header "Style" at bounding box center [932, 284] width 180 height 34
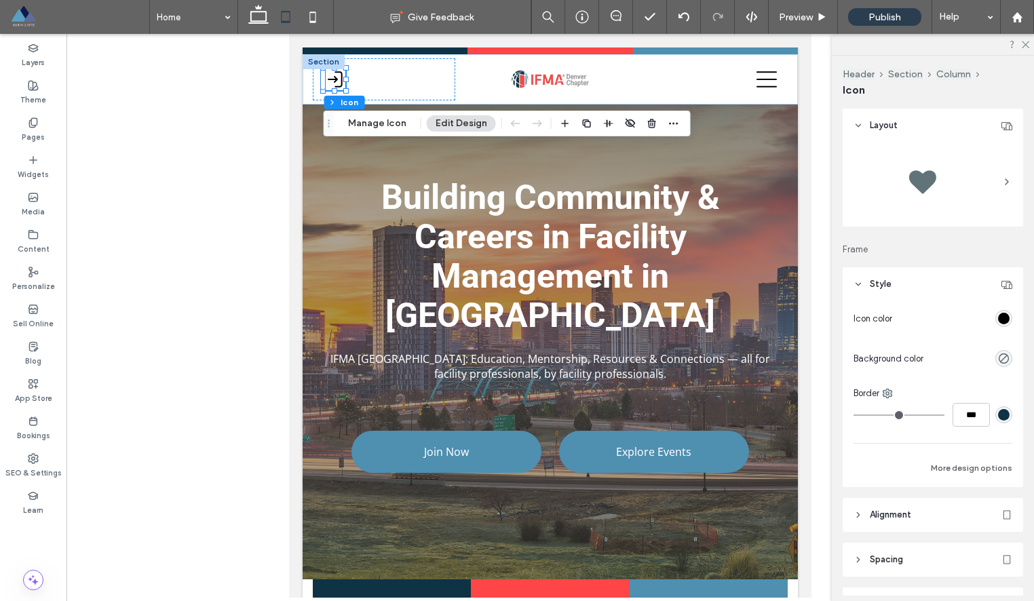
click at [1006, 319] on div "rgb(0, 0, 0)" at bounding box center [1004, 319] width 12 height 12
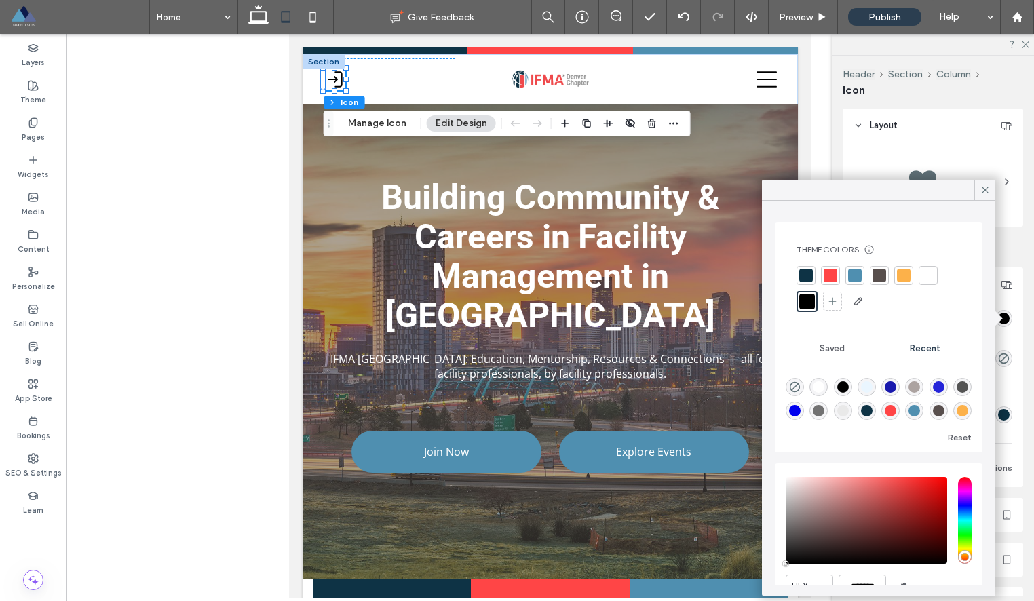
click at [803, 276] on div at bounding box center [806, 276] width 14 height 14
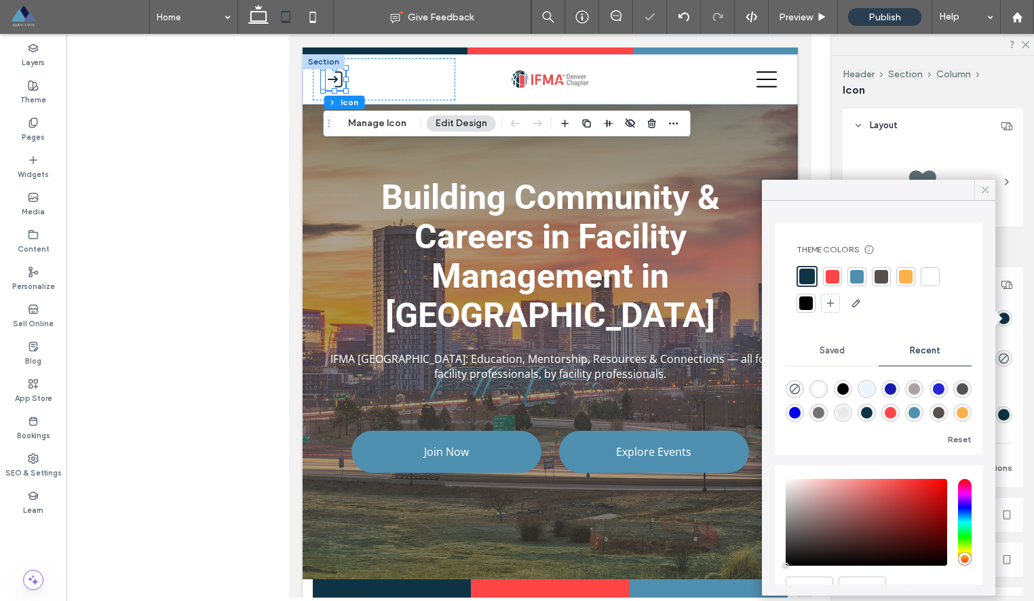
click at [981, 191] on icon at bounding box center [985, 190] width 12 height 12
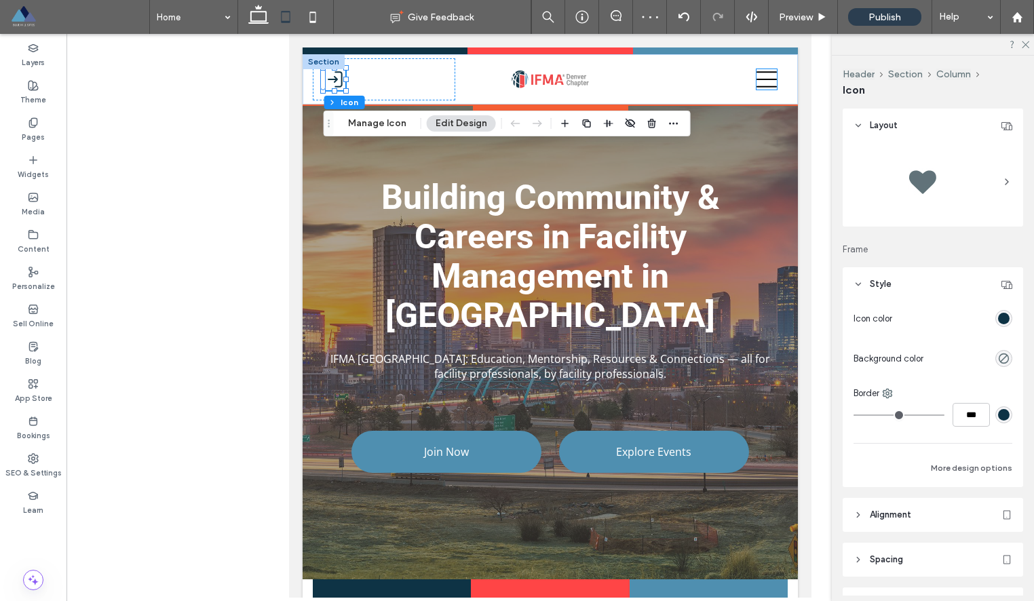
click at [773, 78] on icon at bounding box center [766, 79] width 20 height 20
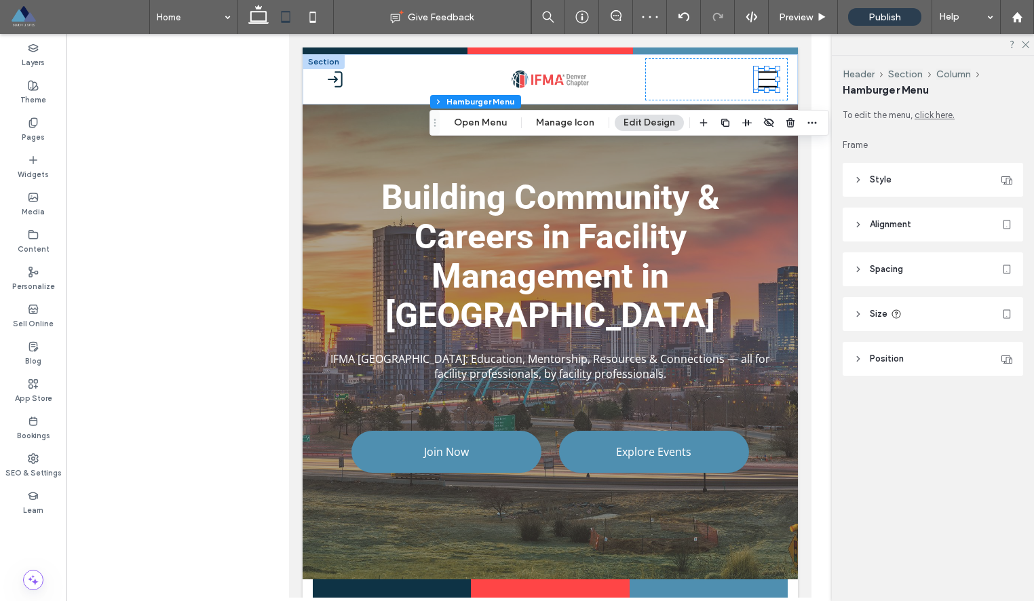
click at [988, 189] on header "Style" at bounding box center [932, 180] width 180 height 34
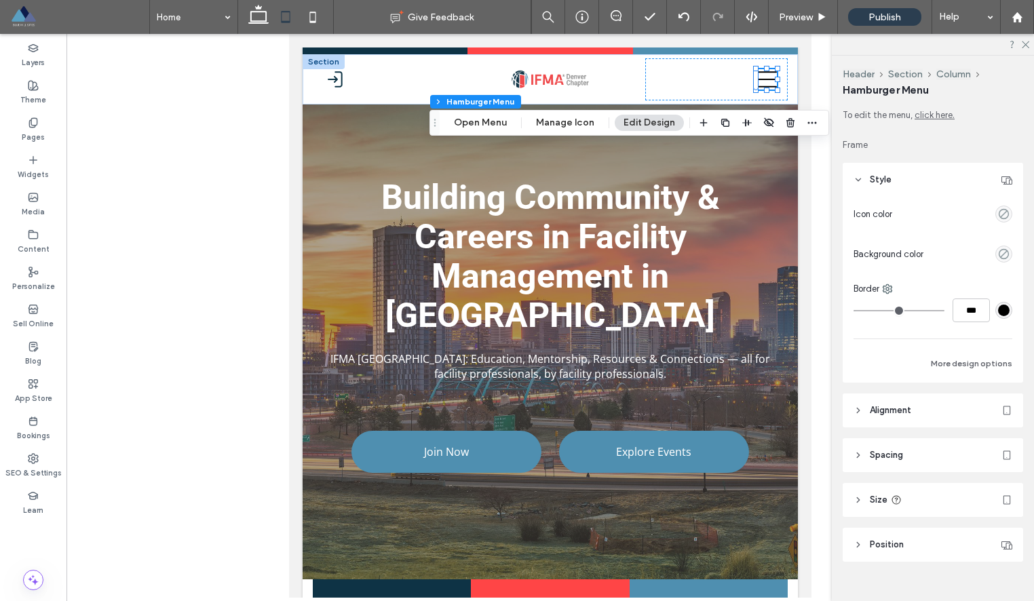
click at [1002, 307] on div "#000000" at bounding box center [1004, 311] width 12 height 12
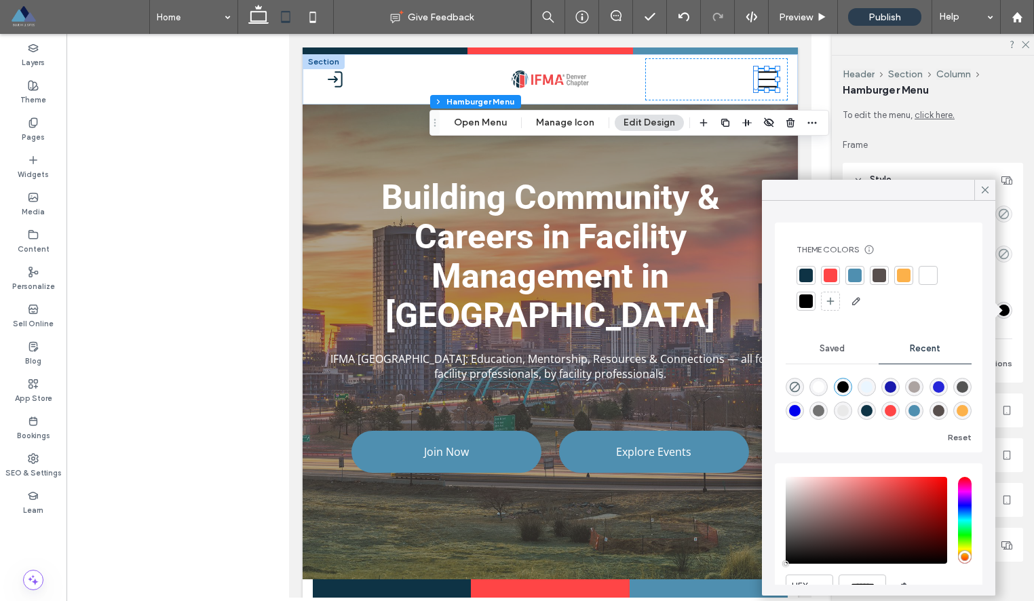
click at [803, 275] on div at bounding box center [806, 276] width 14 height 14
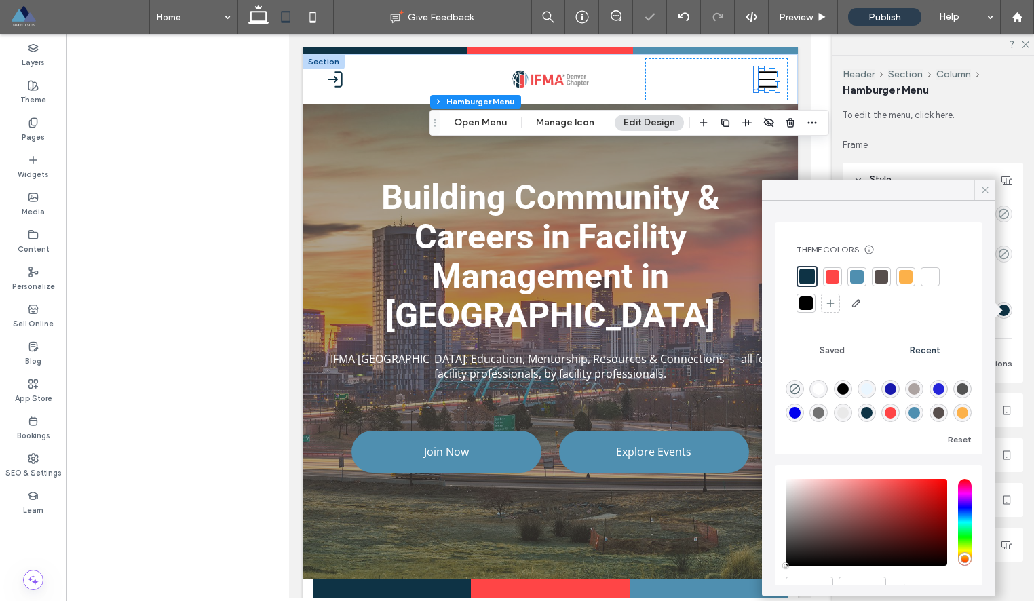
click at [987, 193] on icon at bounding box center [985, 190] width 12 height 12
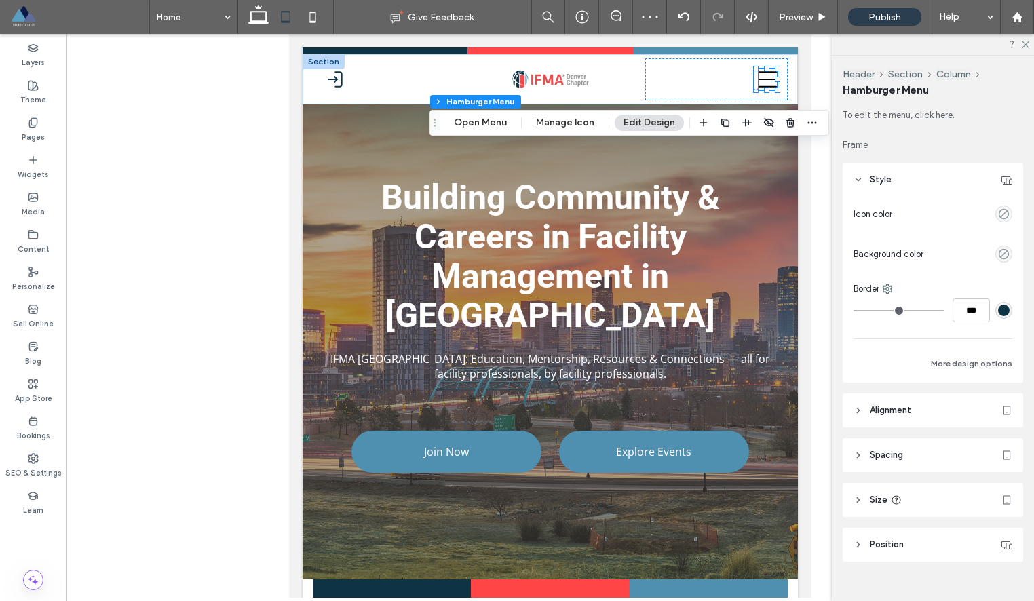
click at [202, 245] on div at bounding box center [549, 316] width 967 height 564
click at [434, 84] on div "Member Login" at bounding box center [384, 79] width 142 height 42
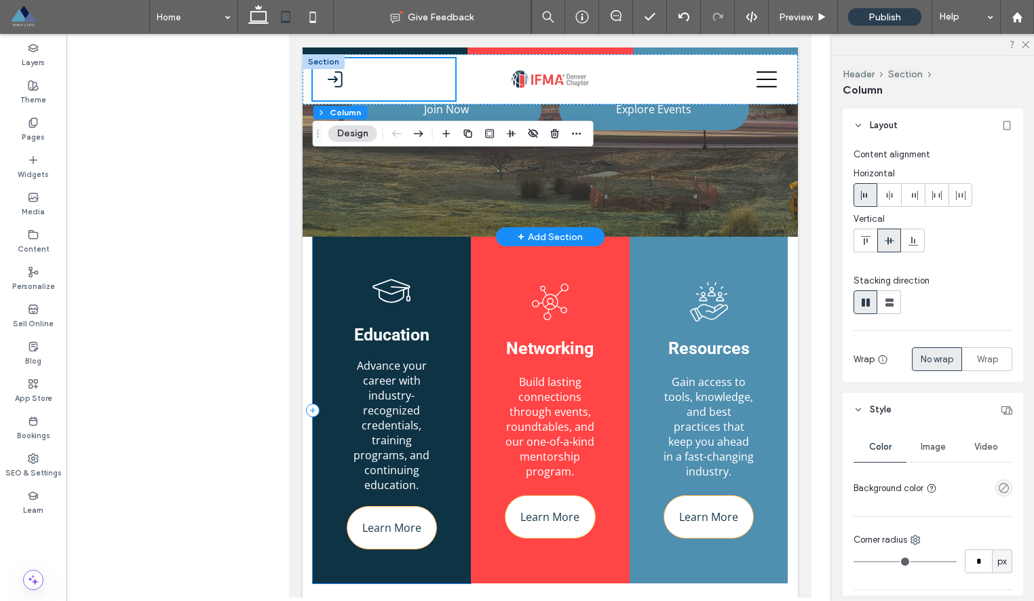
scroll to position [370, 0]
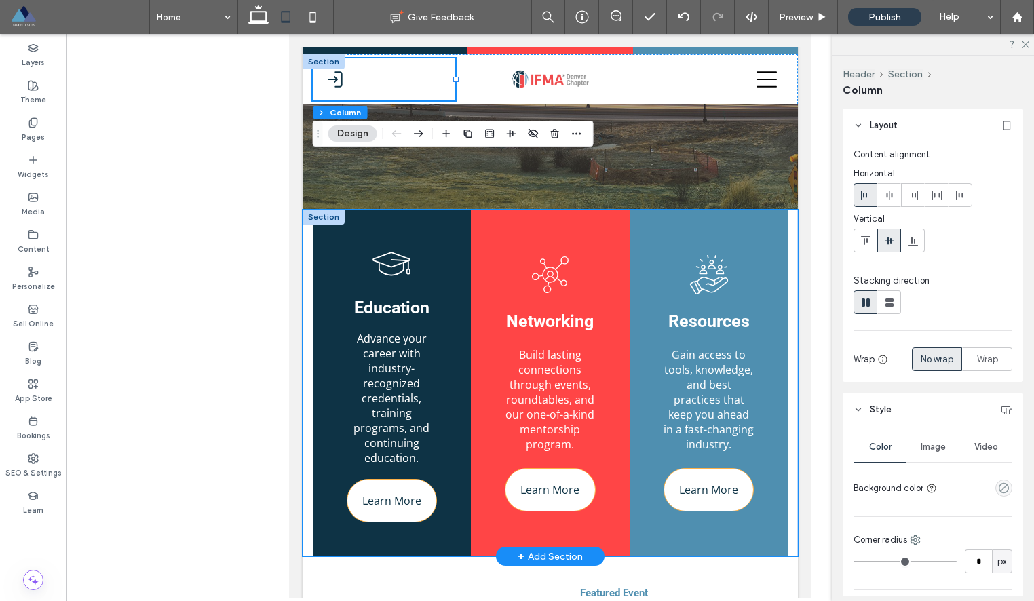
click at [307, 402] on div "Education Advance your career with industry-recognized credentials, training pr…" at bounding box center [550, 383] width 495 height 347
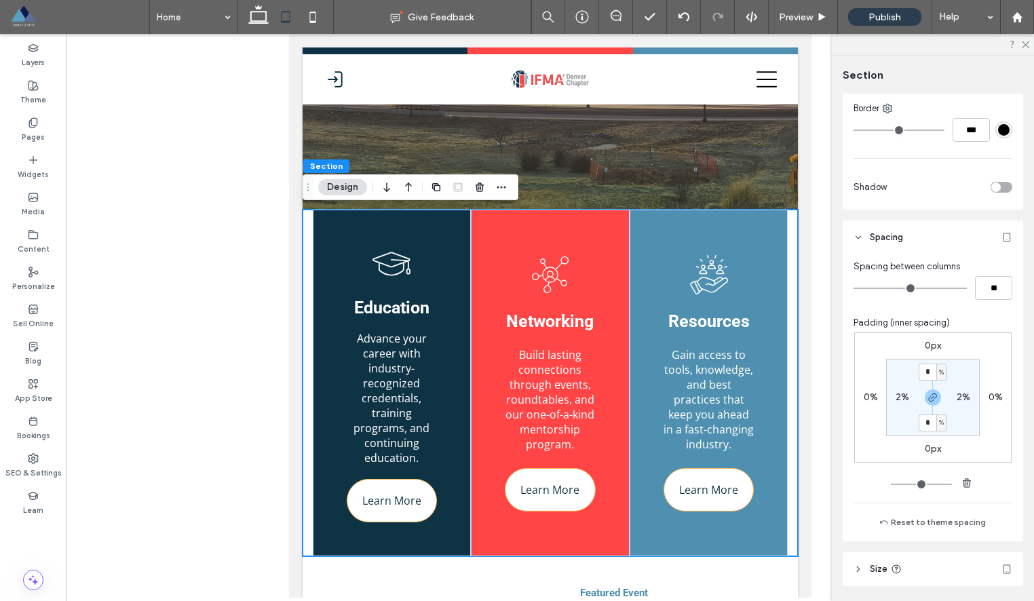
scroll to position [380, 0]
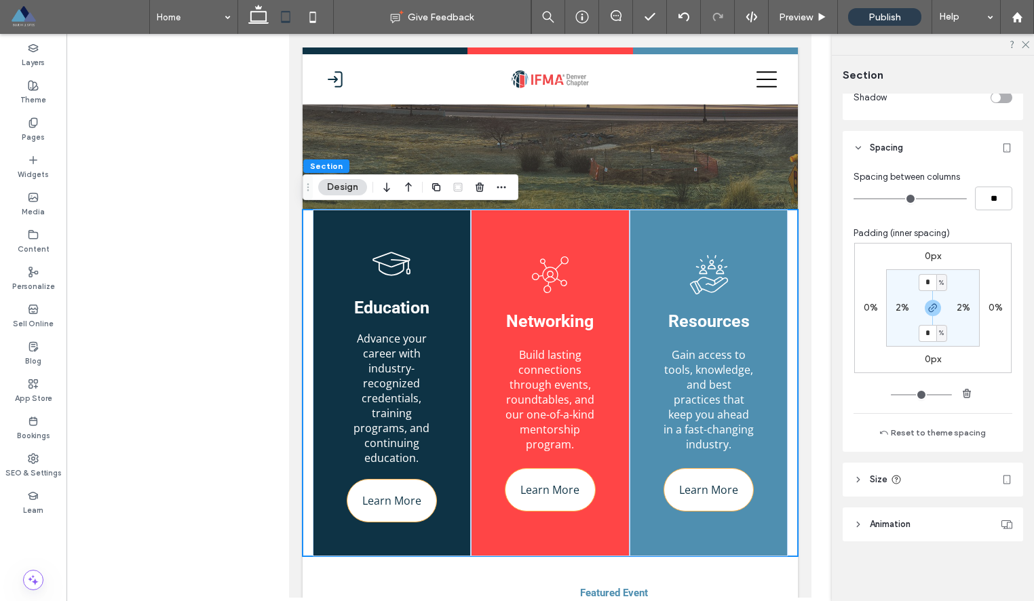
click at [897, 307] on label "2%" at bounding box center [902, 308] width 14 height 12
type input "*"
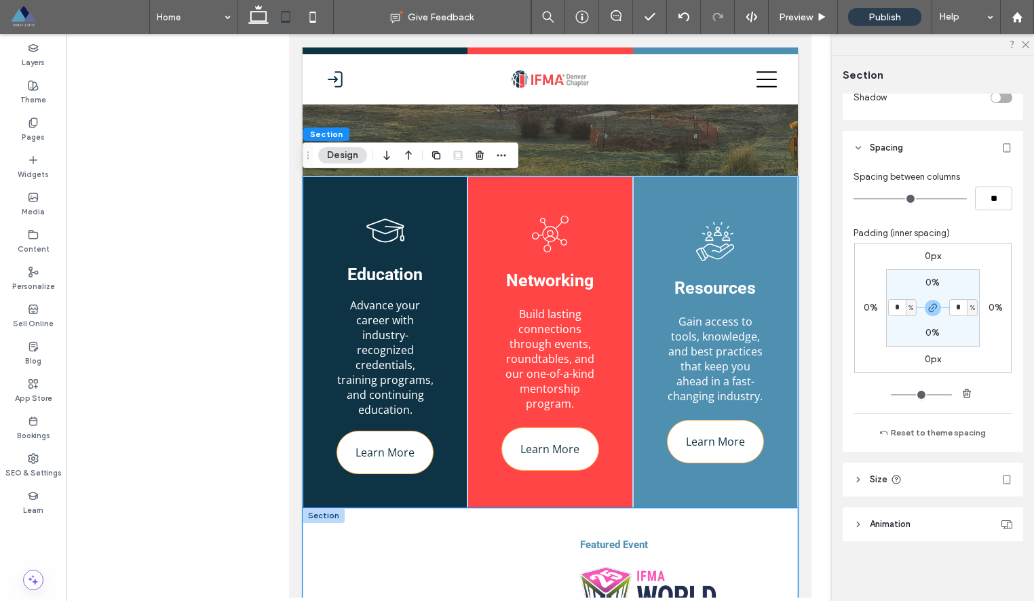
scroll to position [404, 0]
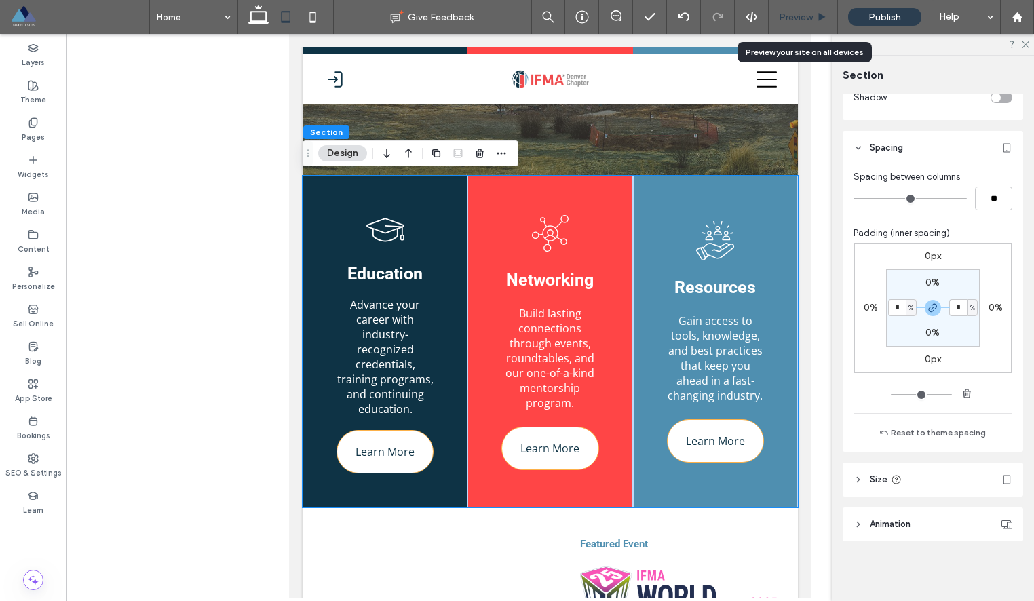
click at [797, 23] on div "Preview" at bounding box center [802, 17] width 69 height 34
click at [797, 20] on span "Preview" at bounding box center [796, 18] width 34 height 12
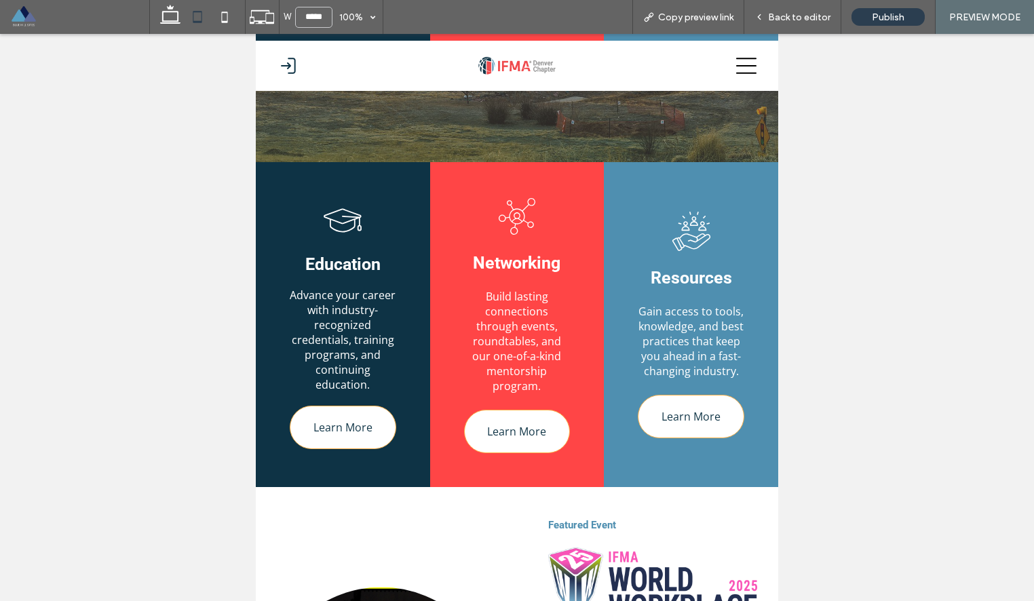
scroll to position [390, 0]
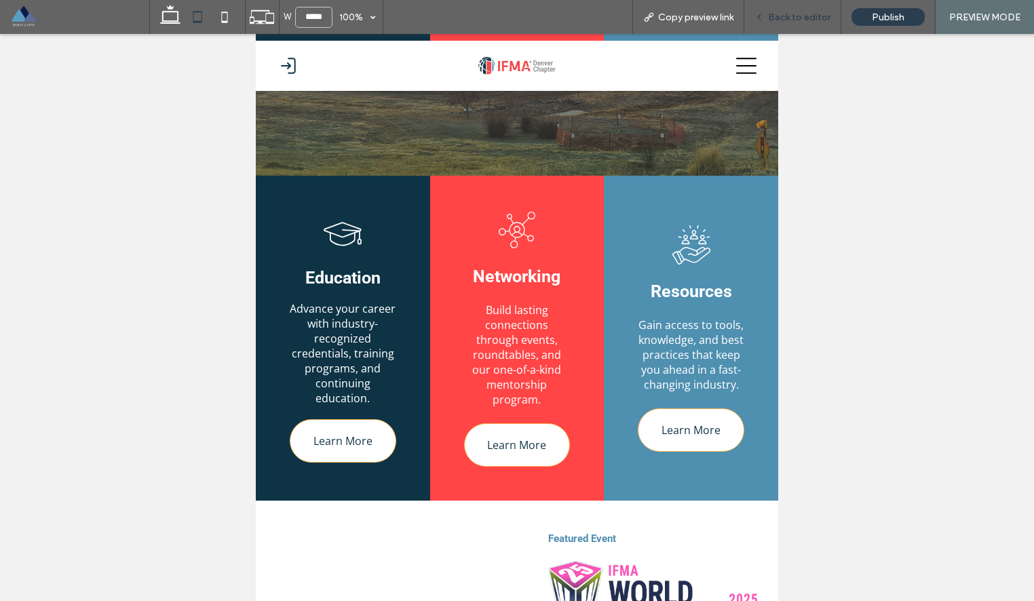
click at [790, 10] on div "Back to editor" at bounding box center [792, 17] width 97 height 34
click at [800, 14] on span "Back to editor" at bounding box center [799, 18] width 62 height 12
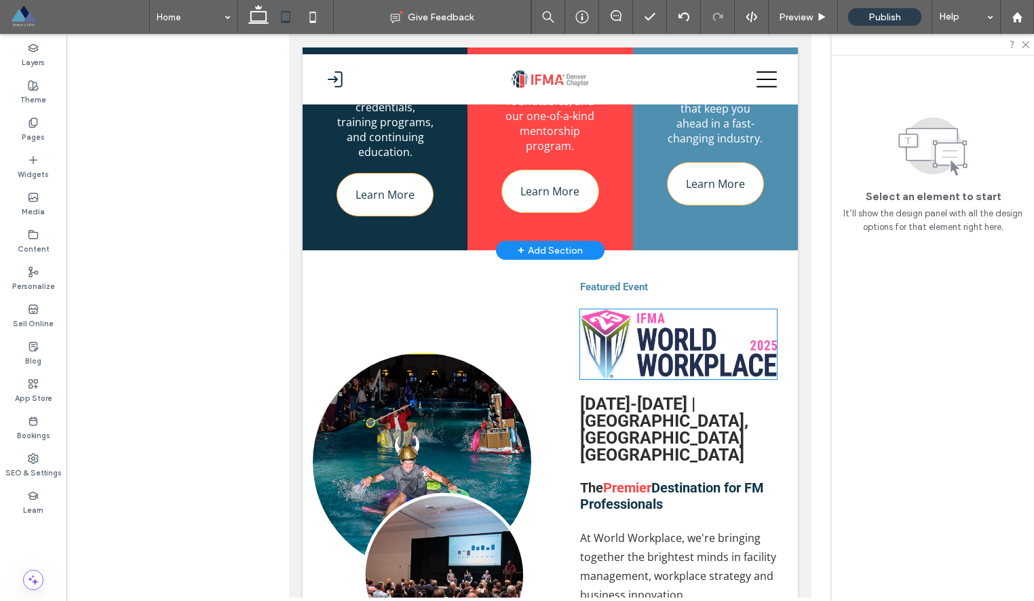
scroll to position [618, 0]
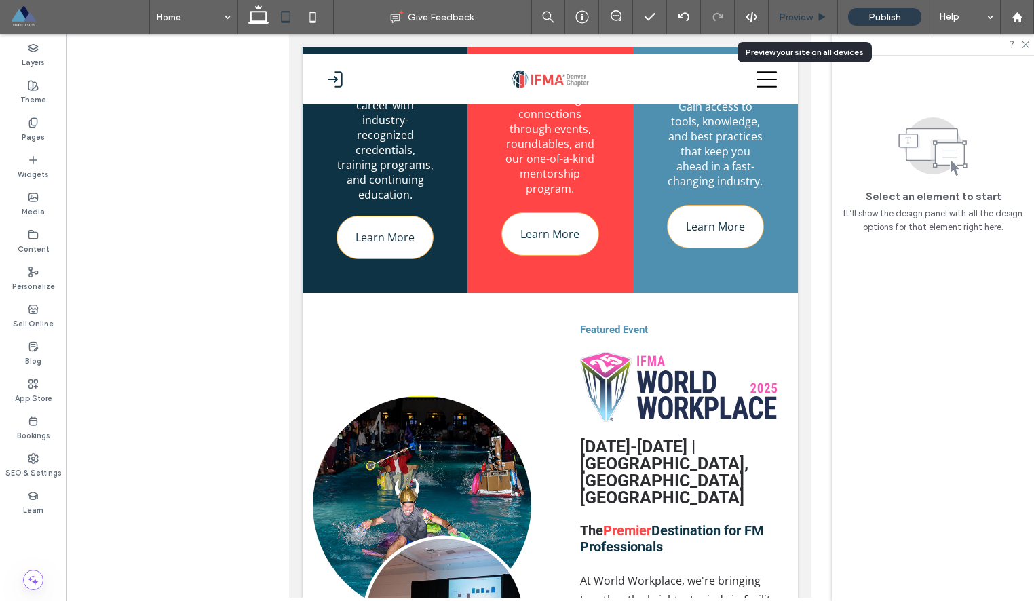
click at [796, 18] on span "Preview" at bounding box center [796, 18] width 34 height 12
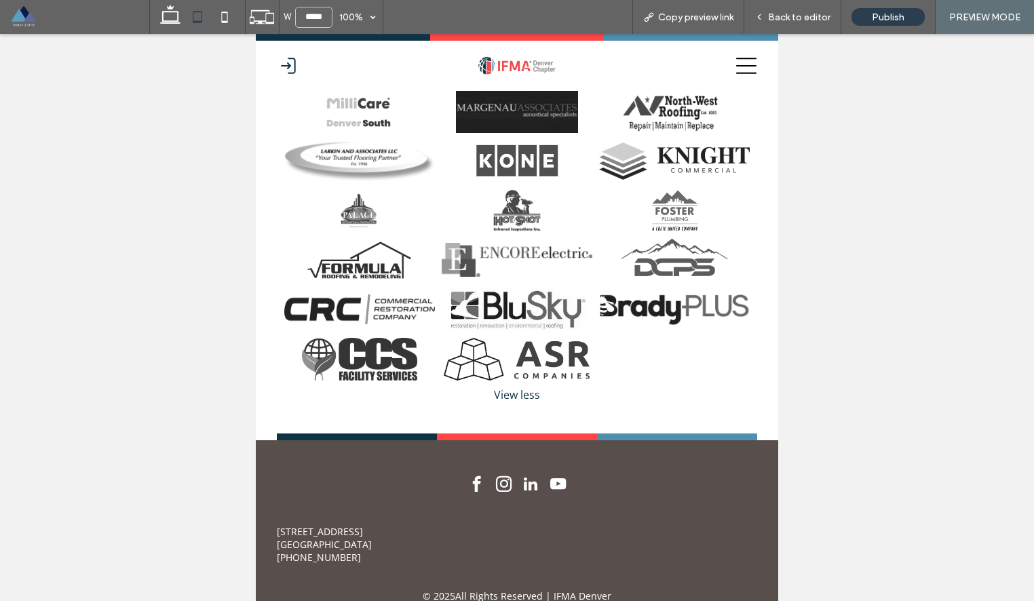
scroll to position [2965, 0]
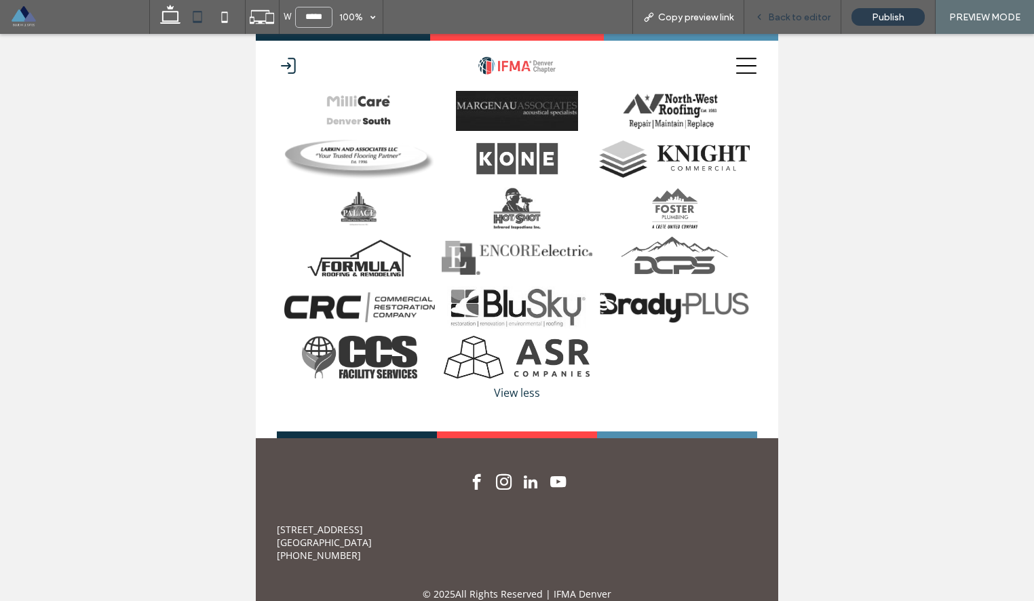
click at [801, 13] on span "Back to editor" at bounding box center [799, 18] width 62 height 12
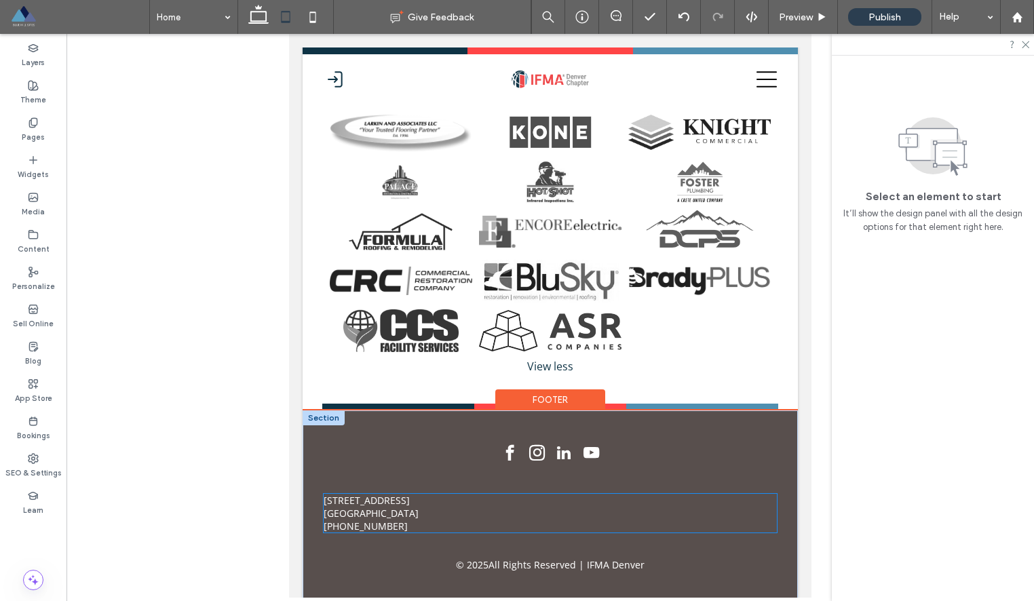
click at [587, 512] on p "Commerce City, CO 80022" at bounding box center [551, 513] width 454 height 13
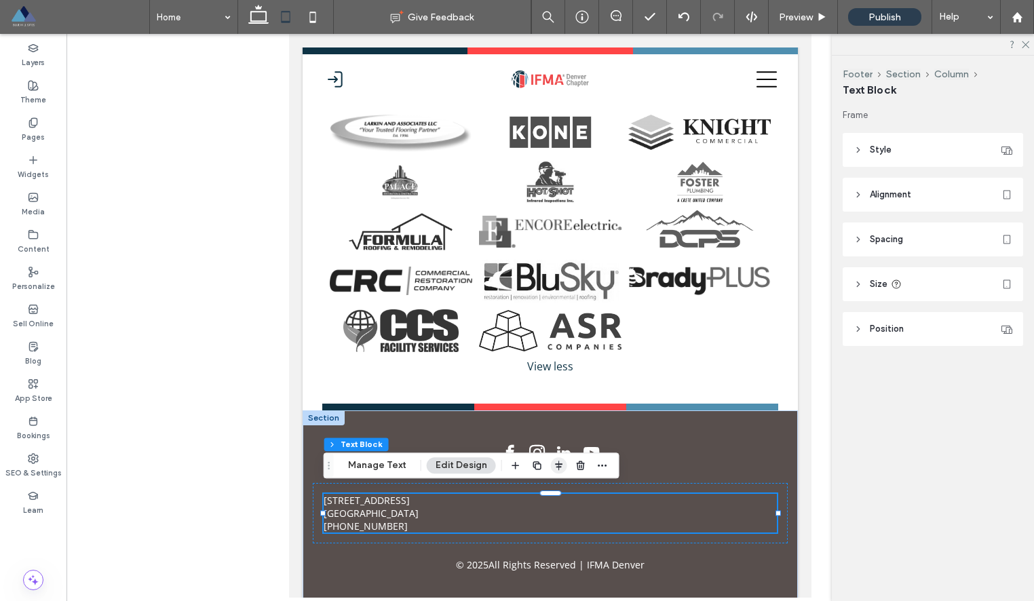
click at [558, 464] on use "button" at bounding box center [558, 465] width 7 height 9
click at [539, 494] on icon "center" at bounding box center [544, 491] width 11 height 11
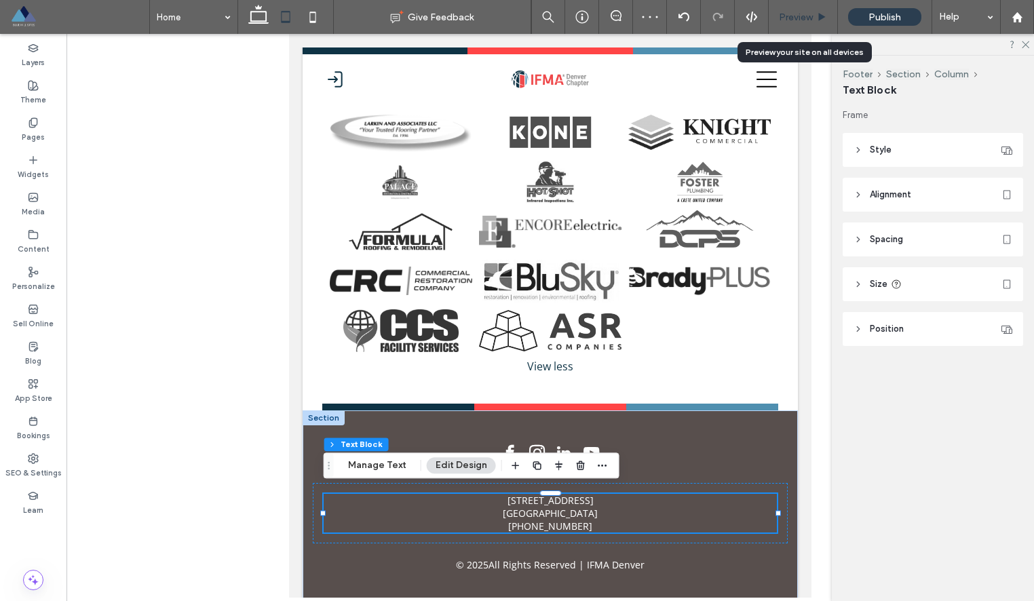
click at [798, 17] on span "Preview" at bounding box center [796, 18] width 34 height 12
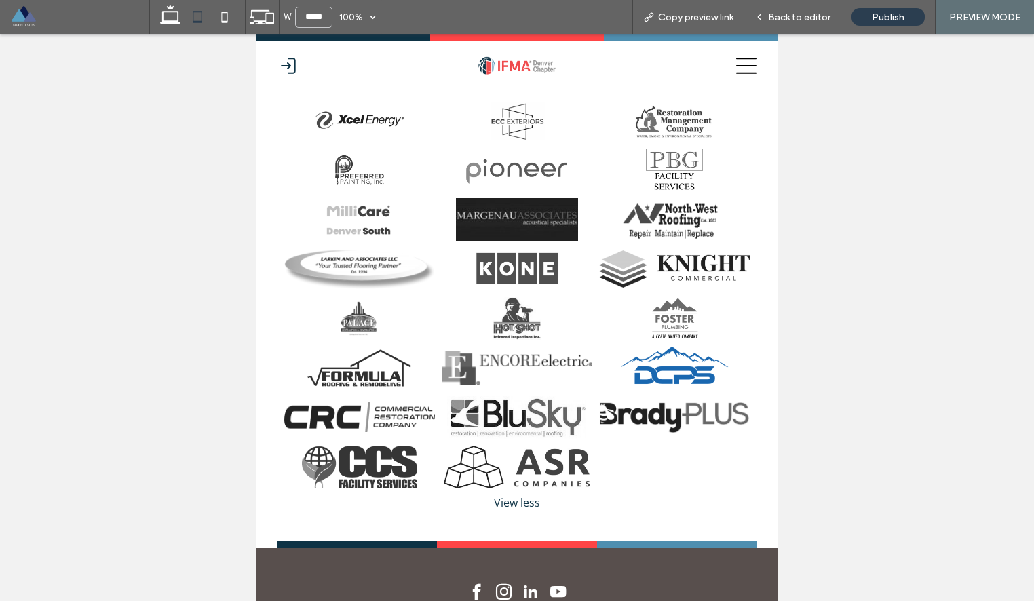
scroll to position [2965, 0]
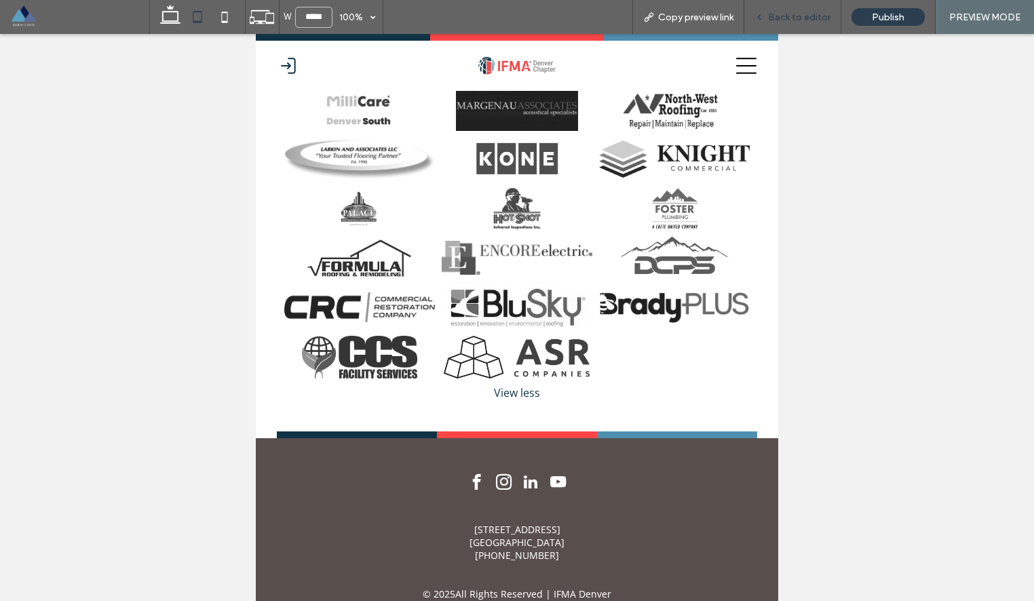
click at [784, 20] on span "Back to editor" at bounding box center [799, 18] width 62 height 12
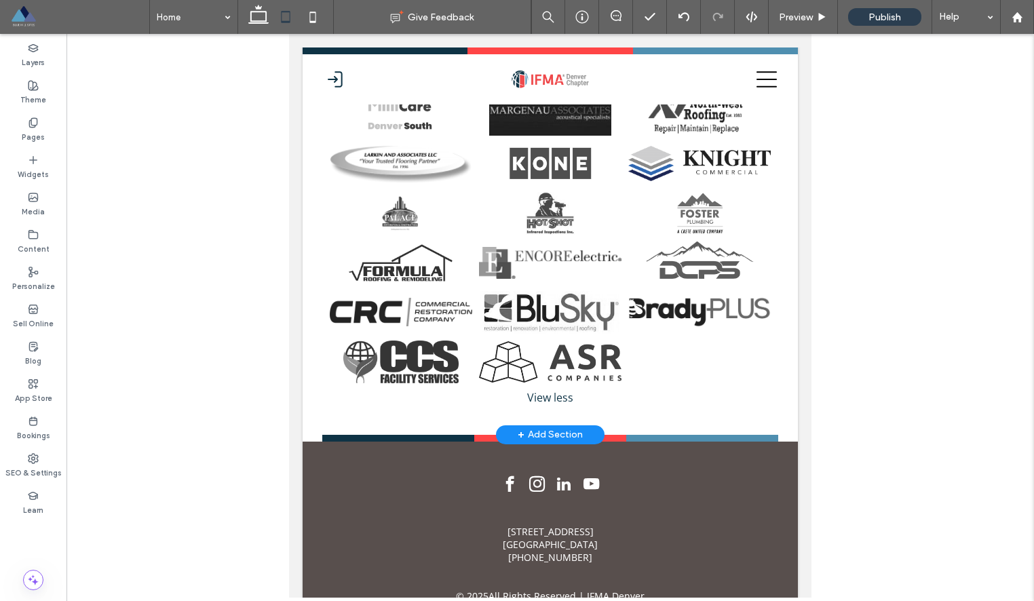
scroll to position [2996, 0]
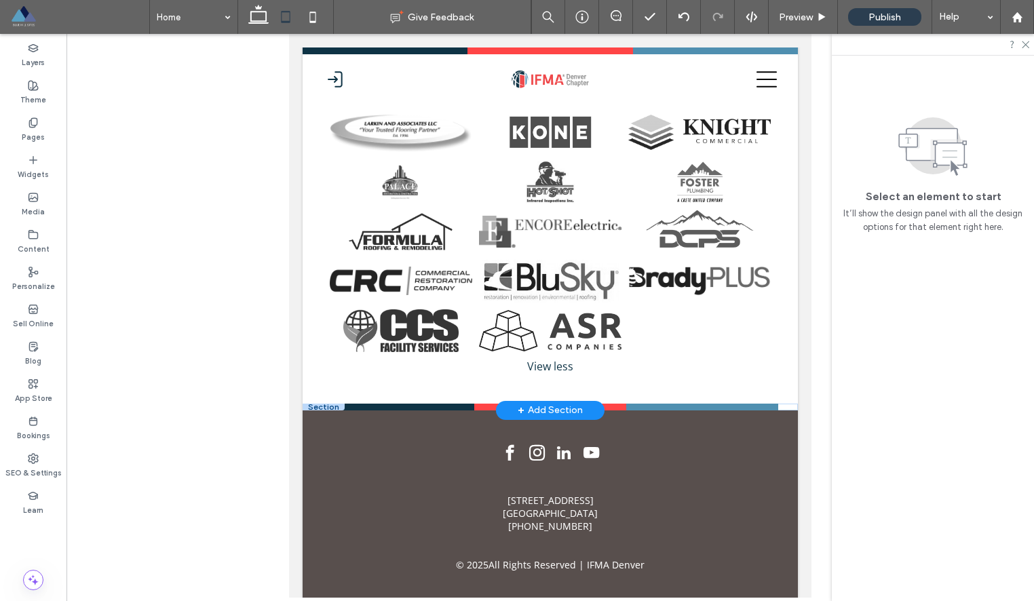
click at [311, 404] on div at bounding box center [324, 407] width 42 height 7
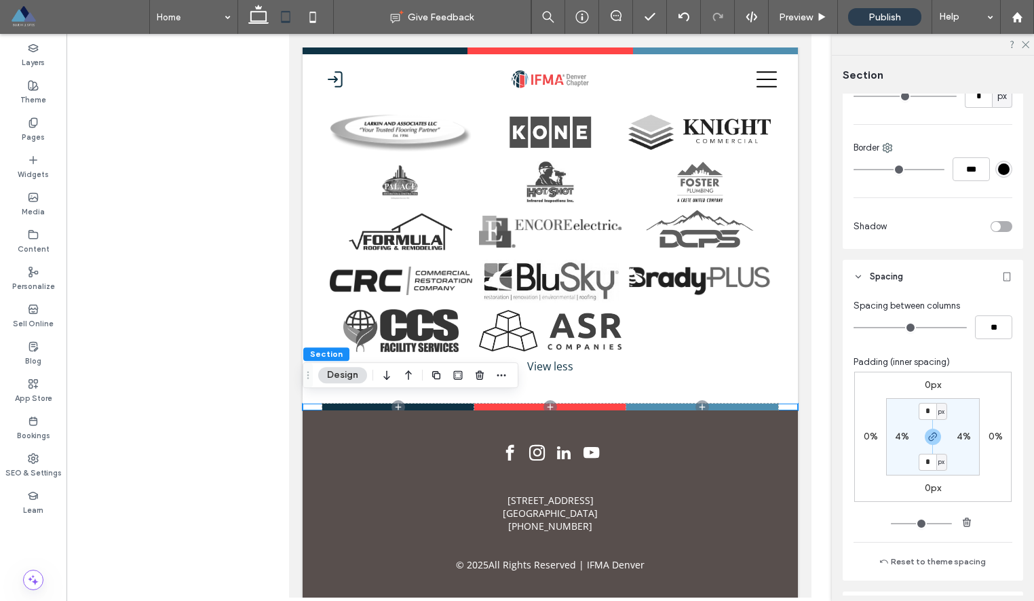
scroll to position [380, 0]
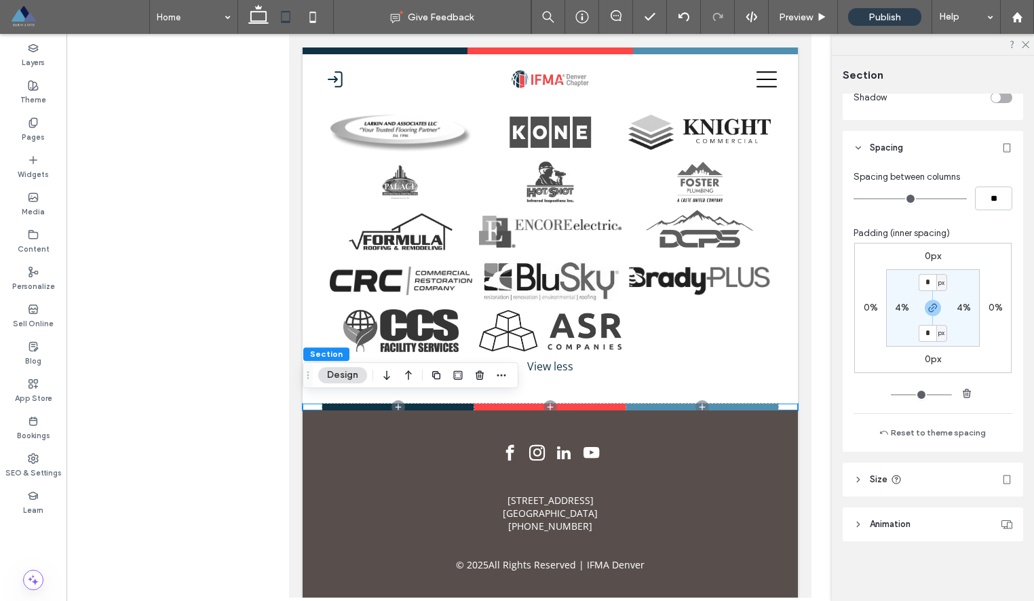
click at [965, 306] on label "4%" at bounding box center [963, 308] width 14 height 12
type input "*"
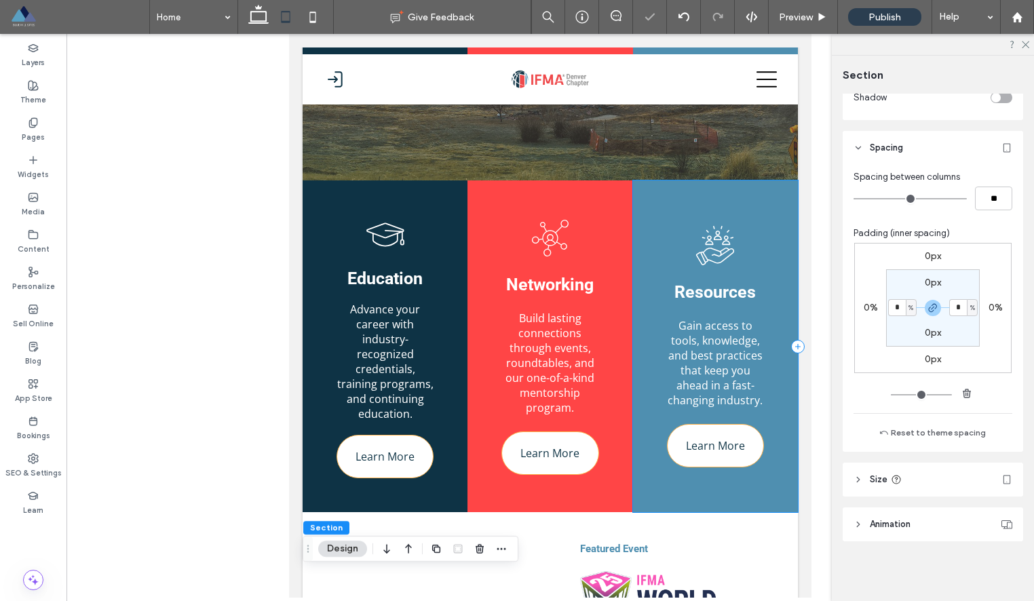
scroll to position [0, 0]
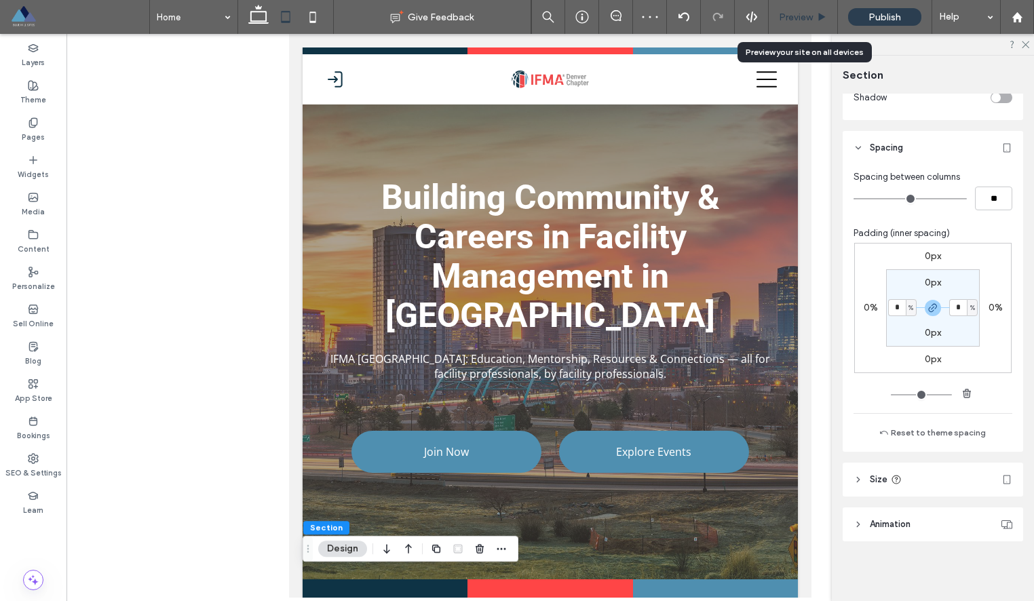
click at [799, 18] on span "Preview" at bounding box center [796, 18] width 34 height 12
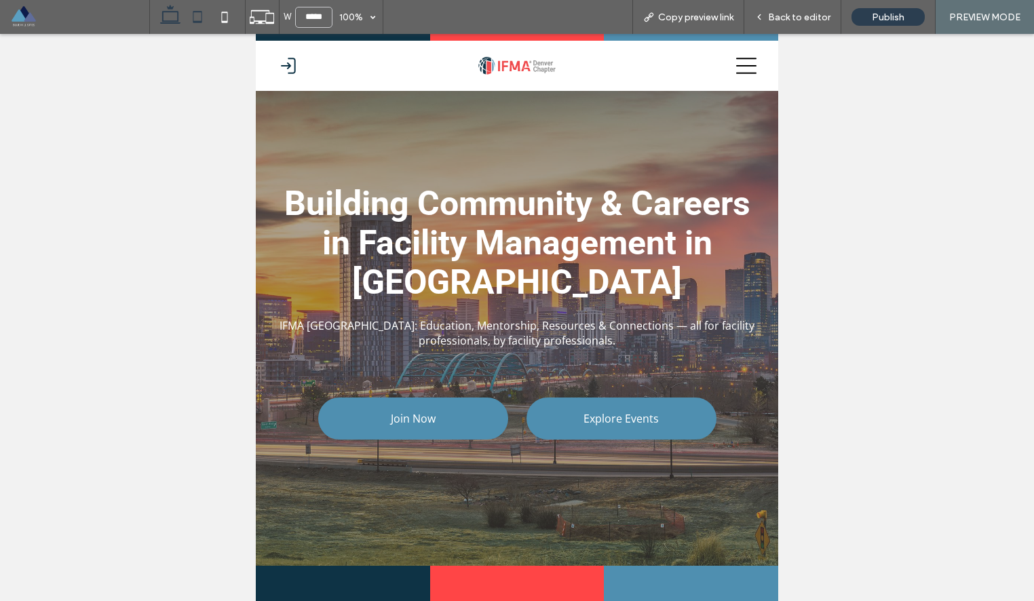
click at [176, 12] on icon at bounding box center [170, 16] width 27 height 27
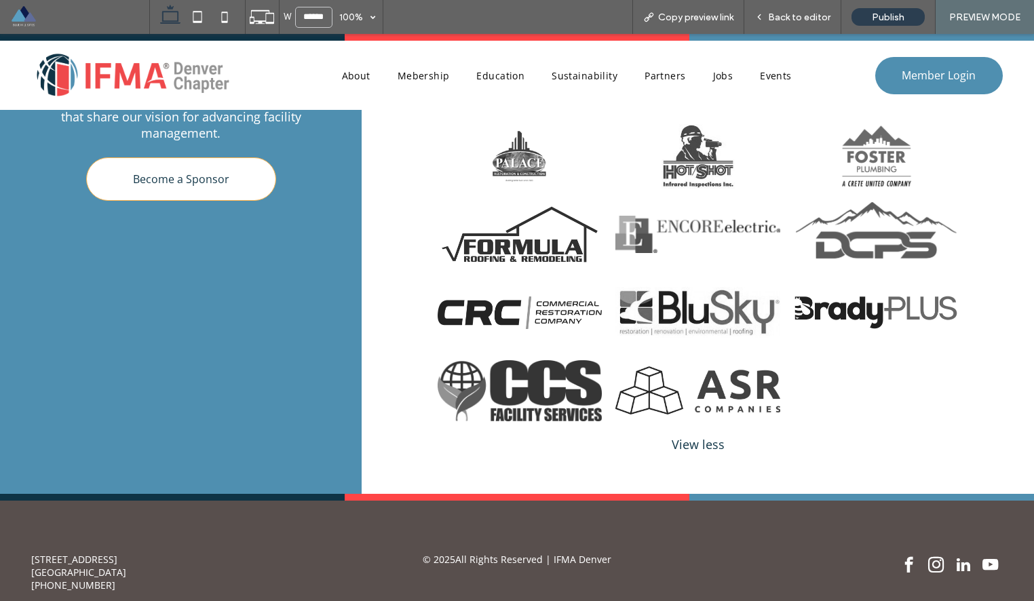
scroll to position [3026, 0]
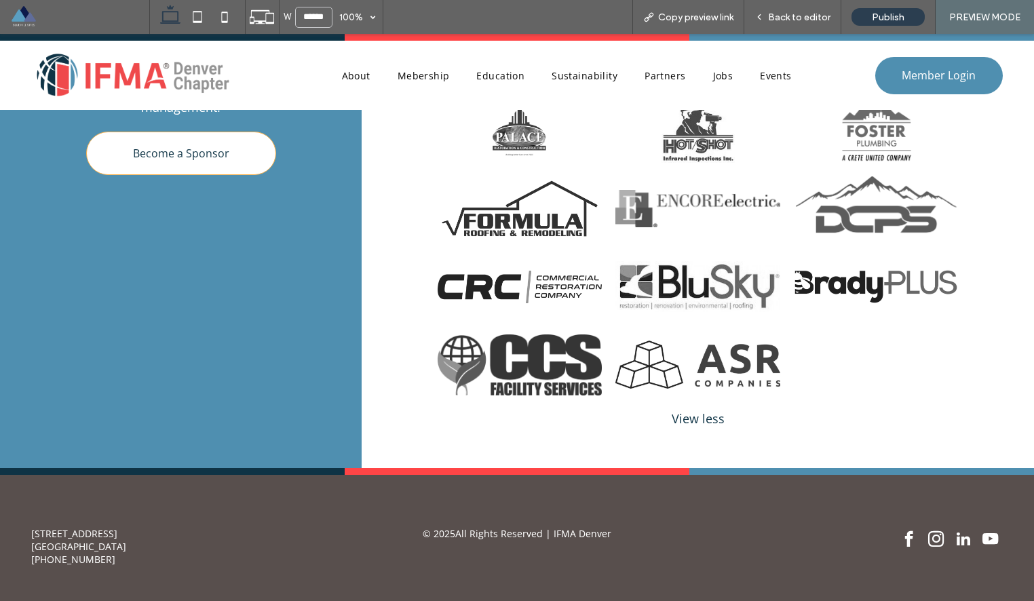
click at [687, 410] on div "View less" at bounding box center [698, 418] width 548 height 16
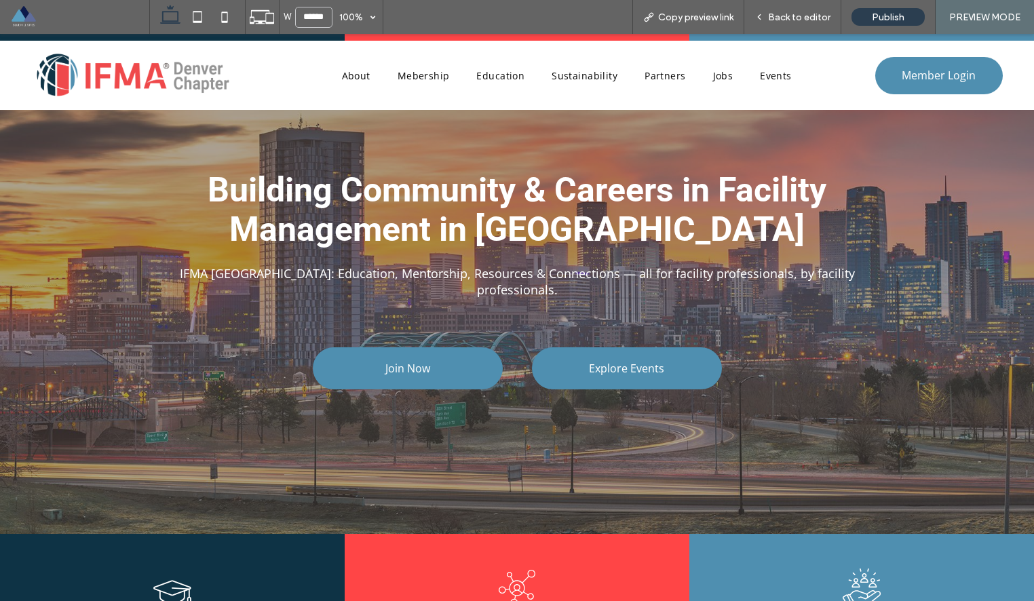
scroll to position [0, 0]
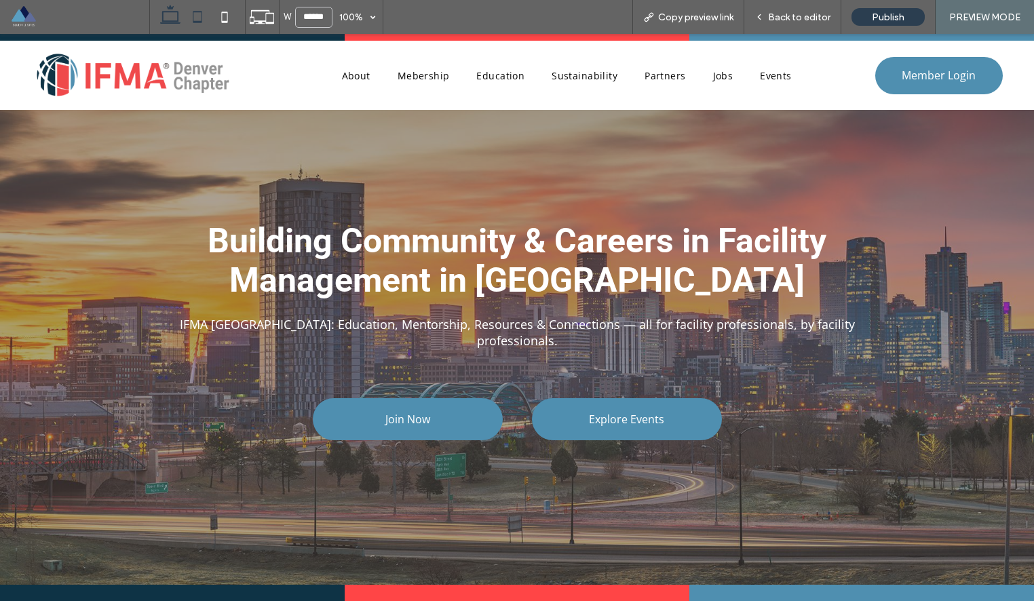
click at [196, 15] on icon at bounding box center [197, 16] width 27 height 27
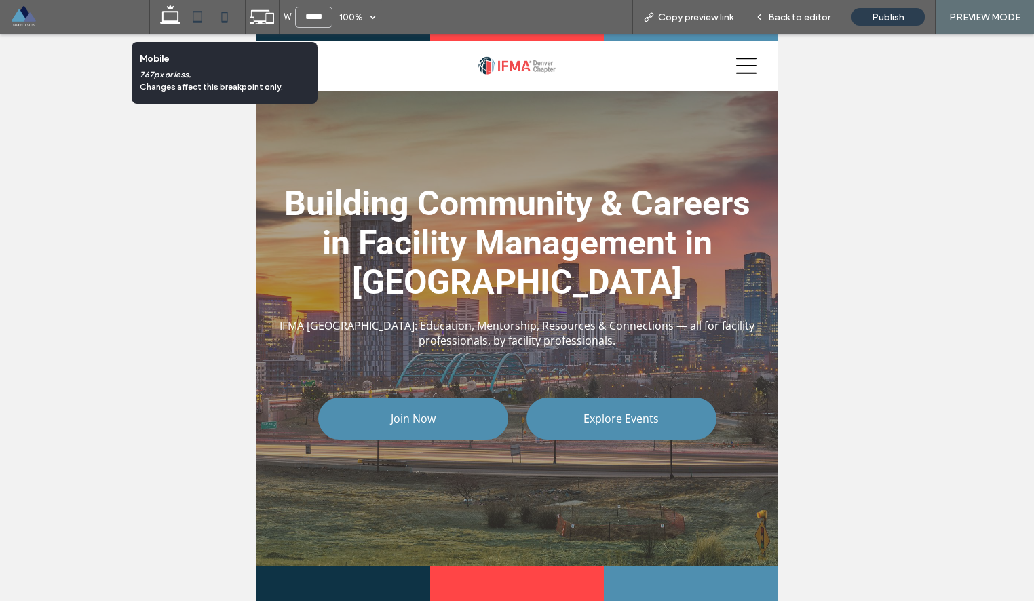
click at [230, 16] on icon at bounding box center [224, 16] width 27 height 27
type input "*****"
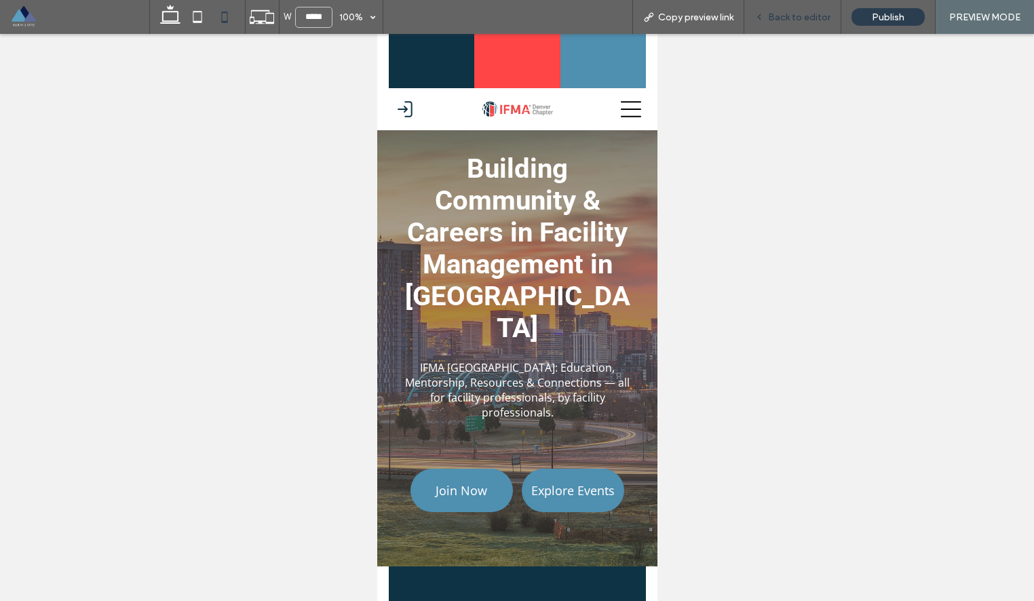
click at [794, 13] on span "Back to editor" at bounding box center [799, 18] width 62 height 12
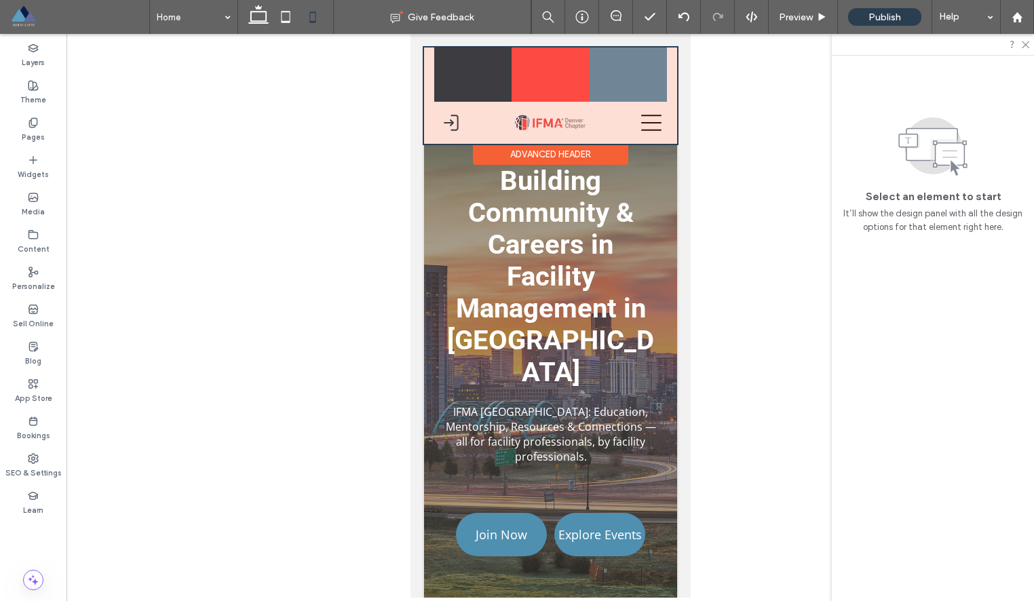
click at [423, 81] on div at bounding box center [549, 95] width 253 height 96
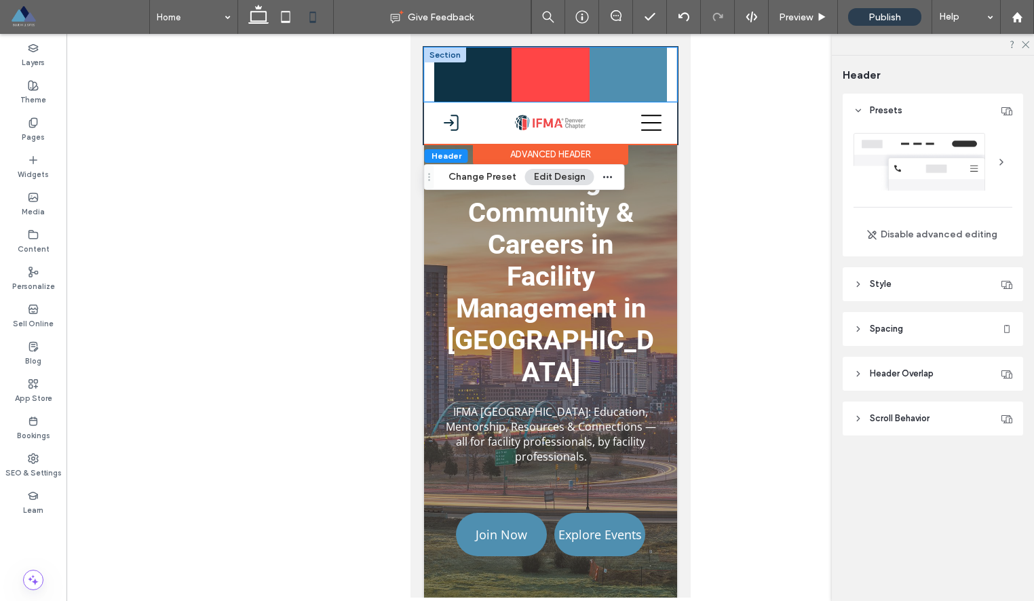
click at [429, 73] on div at bounding box center [549, 74] width 253 height 54
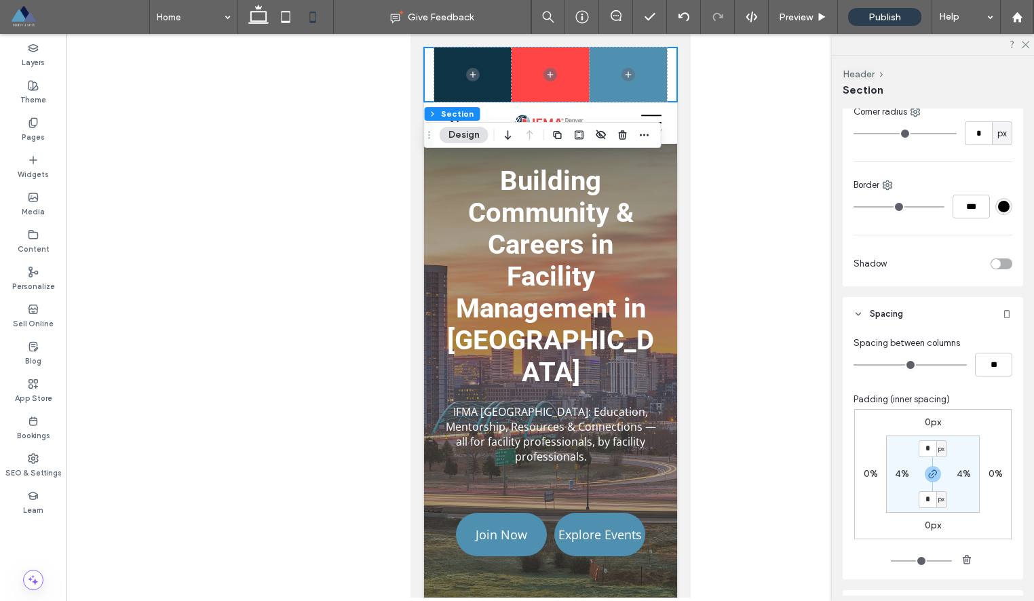
scroll to position [271, 0]
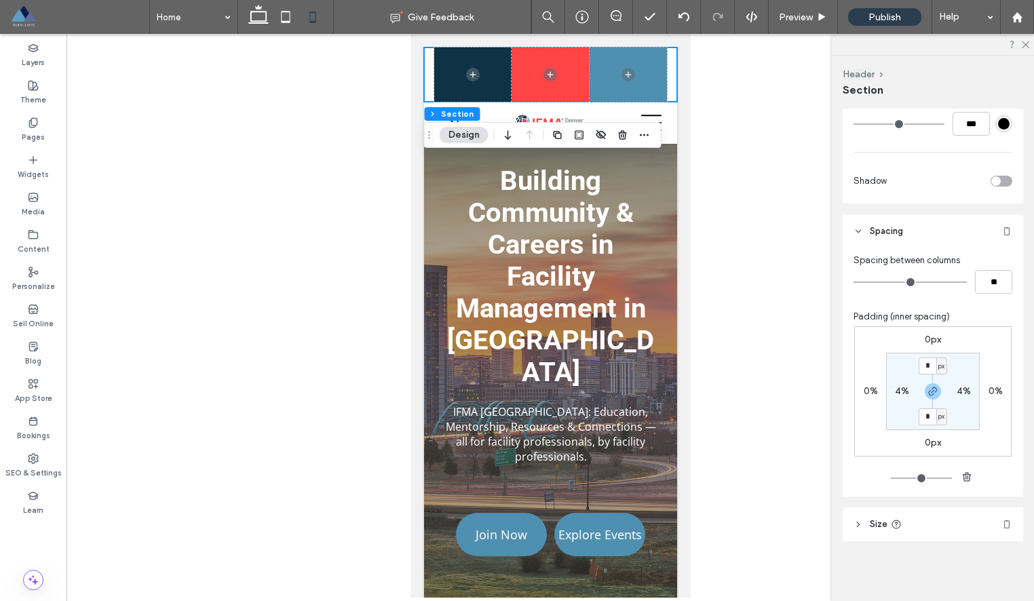
click at [899, 389] on label "4%" at bounding box center [902, 391] width 14 height 12
type input "*"
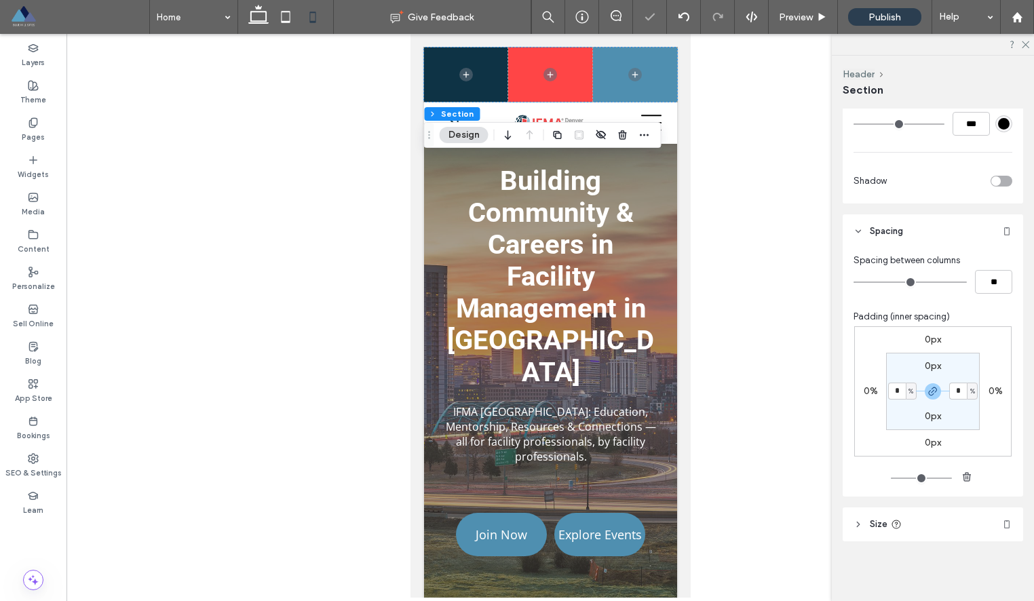
click at [906, 530] on header "Size" at bounding box center [932, 524] width 180 height 34
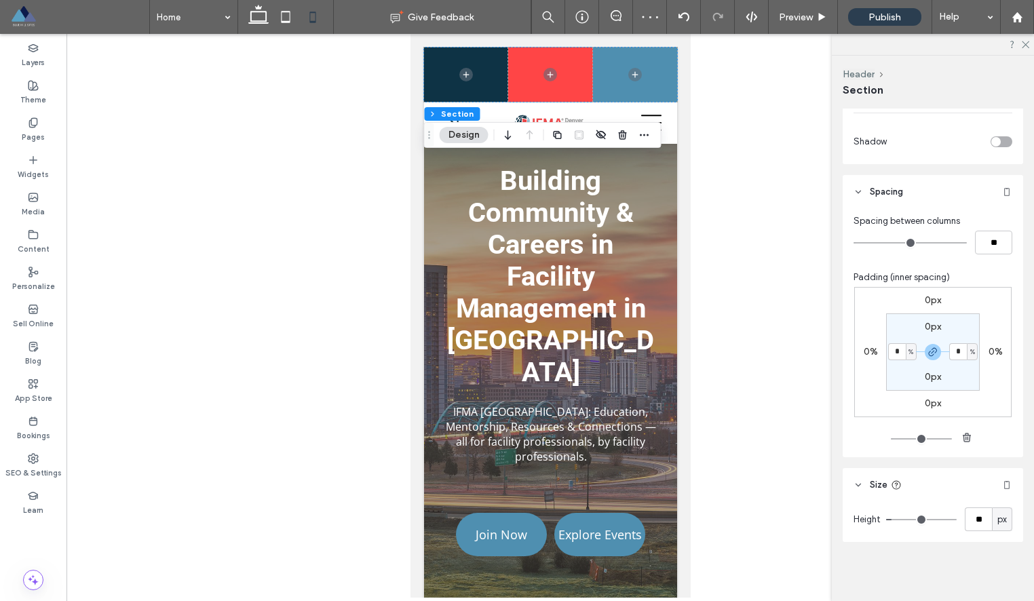
scroll to position [311, 0]
click at [975, 511] on input "**" at bounding box center [978, 519] width 27 height 24
type input "**"
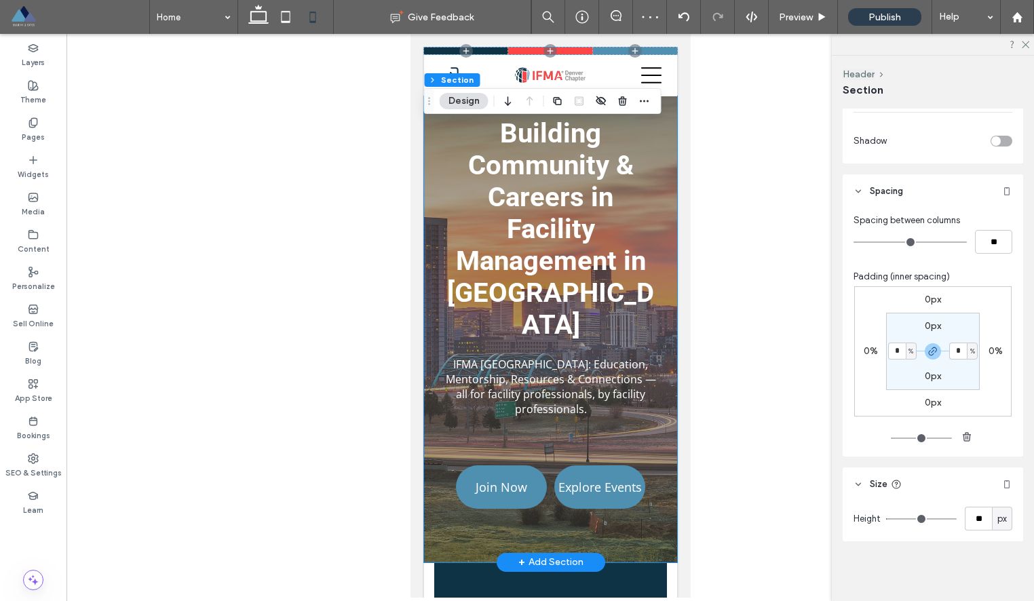
click at [428, 147] on div "Building Community & Careers in Facility Management in Denver IFMA Denver: Educ…" at bounding box center [549, 329] width 253 height 466
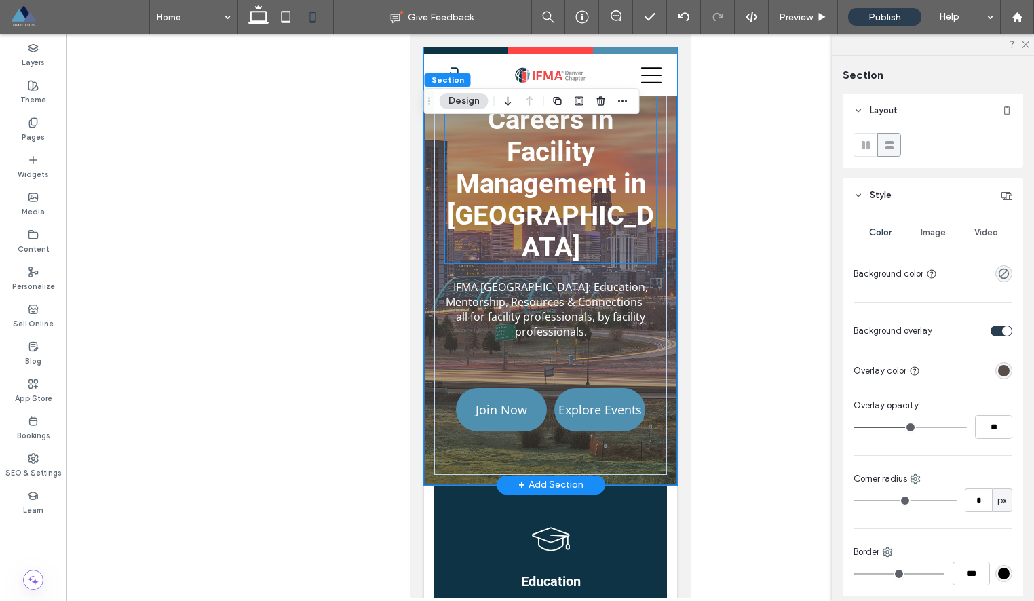
scroll to position [79, 0]
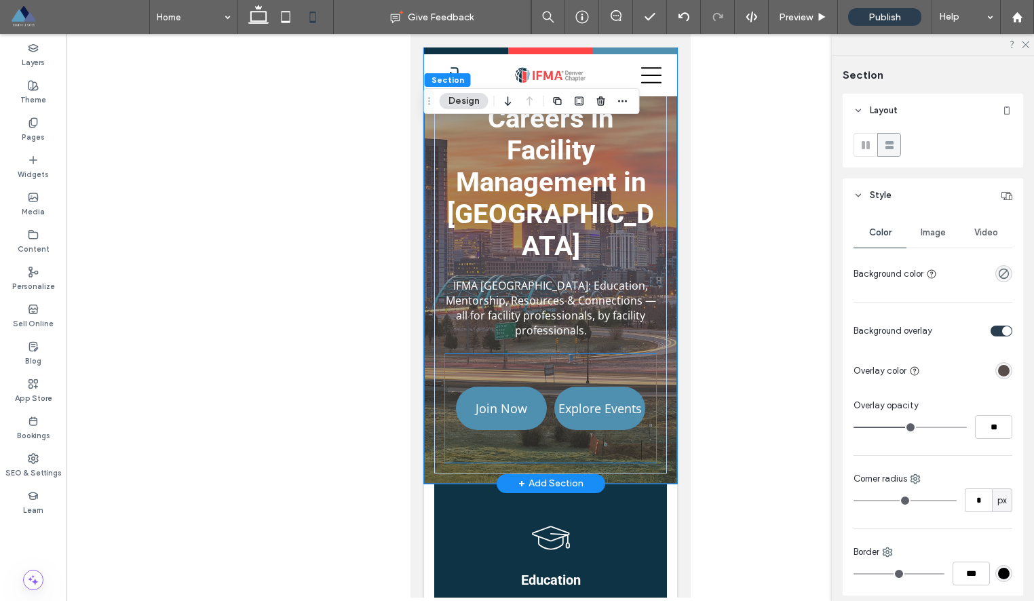
click at [596, 354] on div "Join Now Explore Events" at bounding box center [549, 408] width 211 height 109
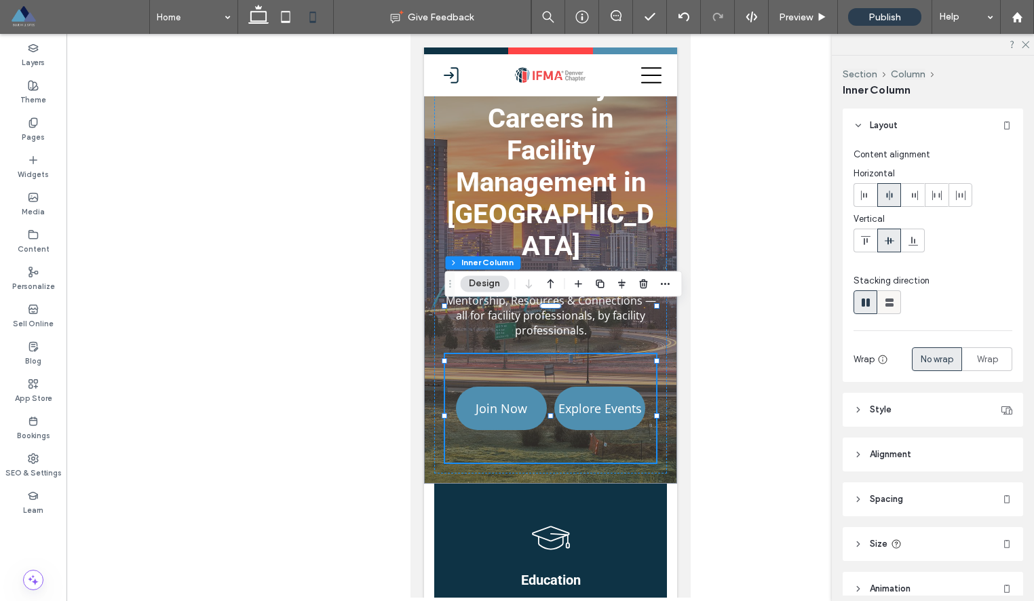
click at [891, 296] on icon at bounding box center [889, 303] width 14 height 14
type input "**"
type input "****"
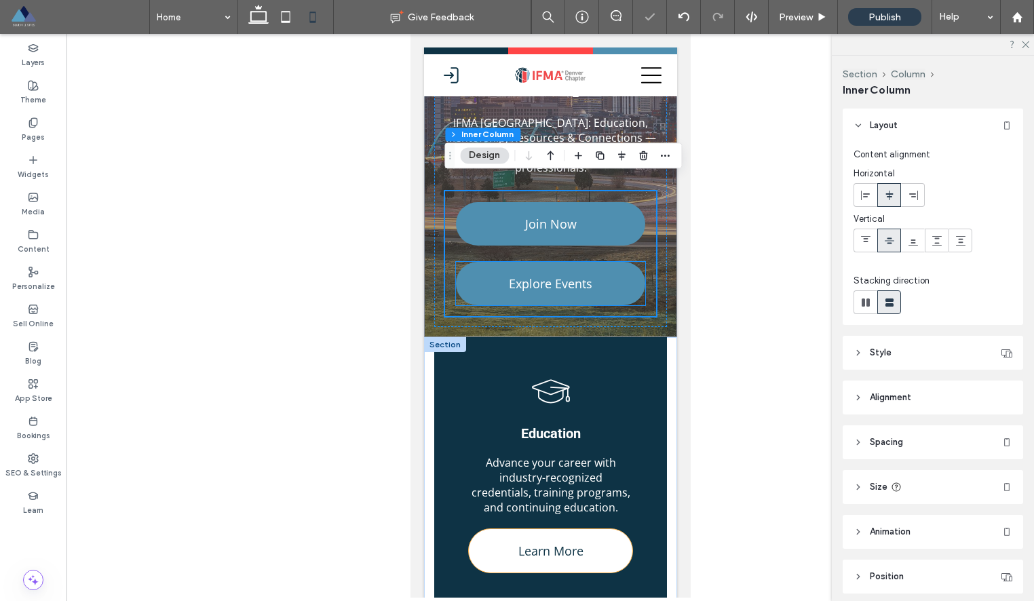
scroll to position [268, 0]
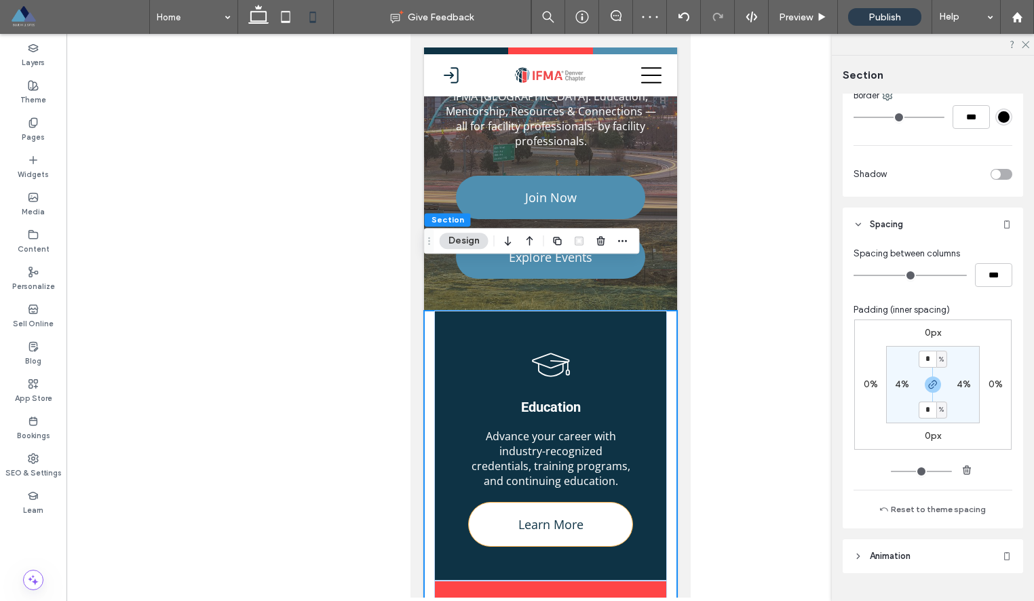
scroll to position [324, 0]
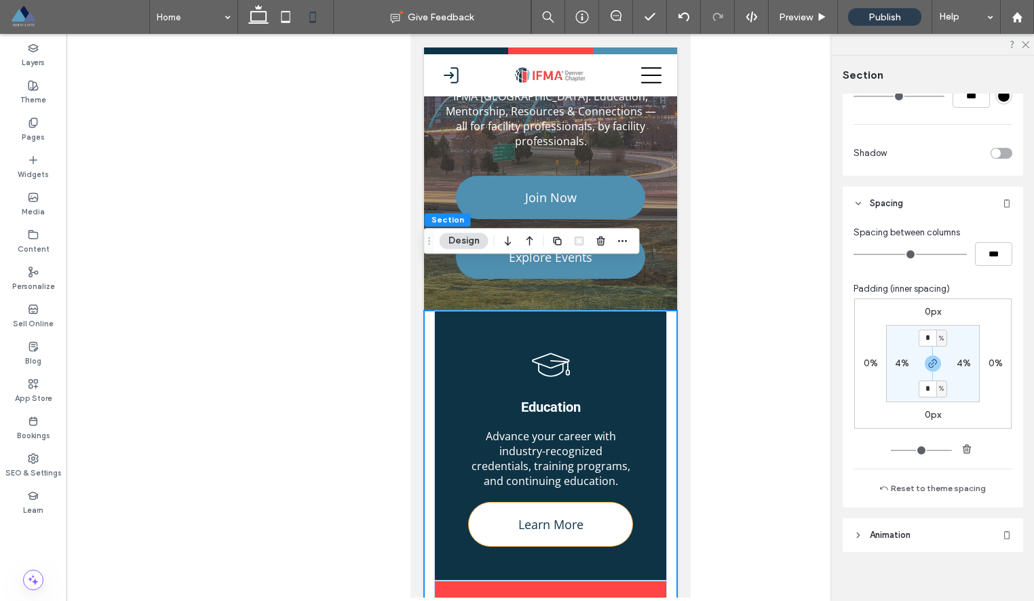
click at [904, 355] on section "* % 4% * % 4%" at bounding box center [933, 363] width 94 height 77
click at [900, 360] on label "4%" at bounding box center [902, 363] width 14 height 12
type input "*"
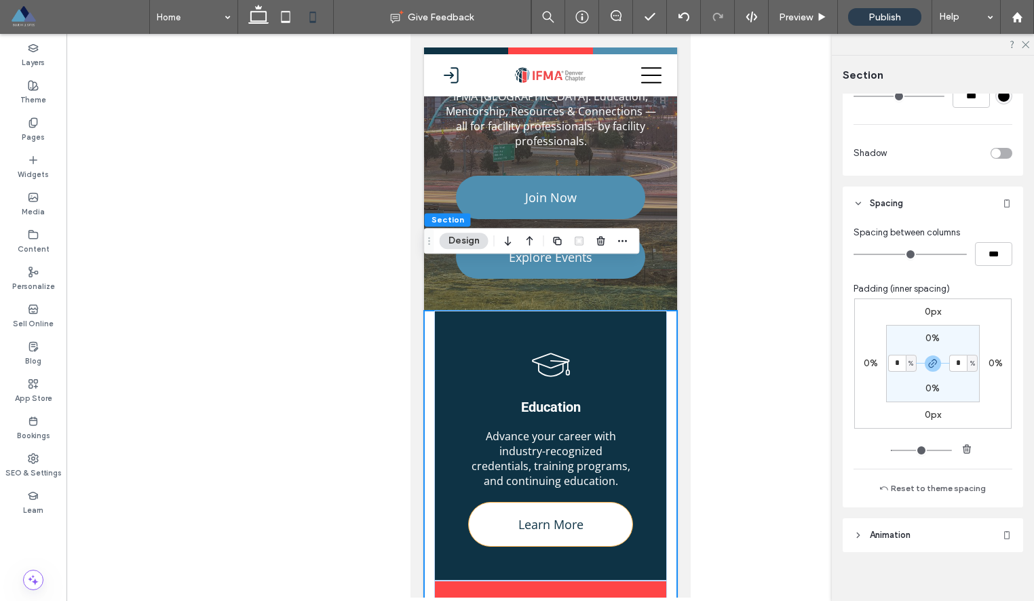
type input "*"
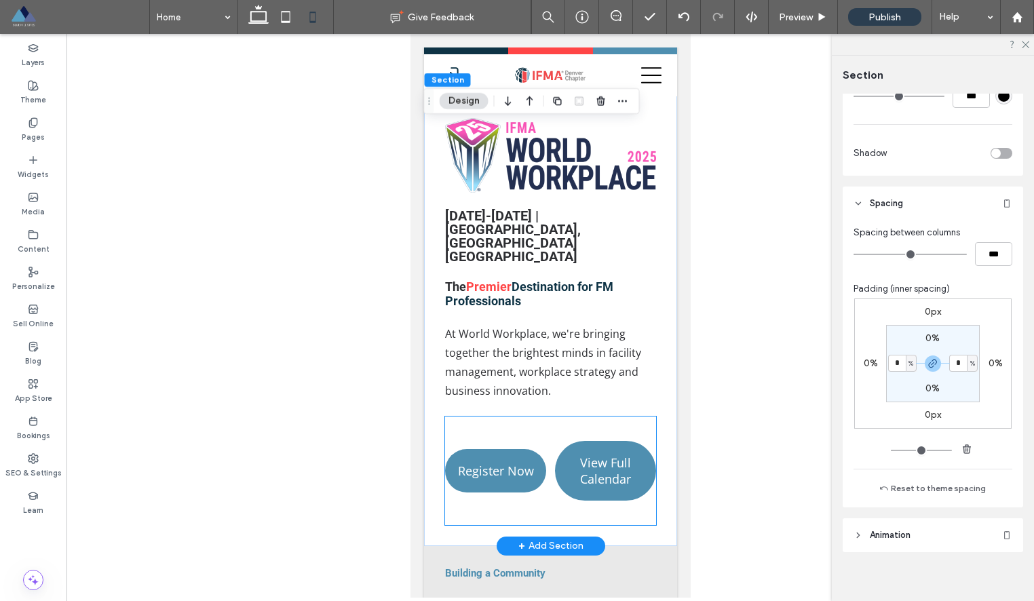
scroll to position [1697, 0]
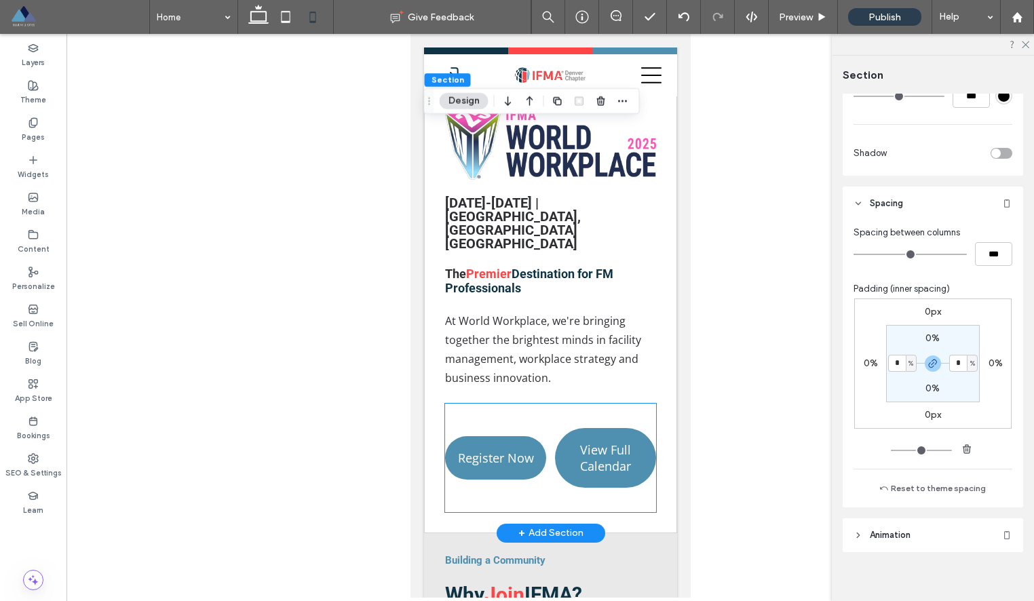
click at [621, 404] on div "Register Now View Full Calendar" at bounding box center [549, 458] width 211 height 109
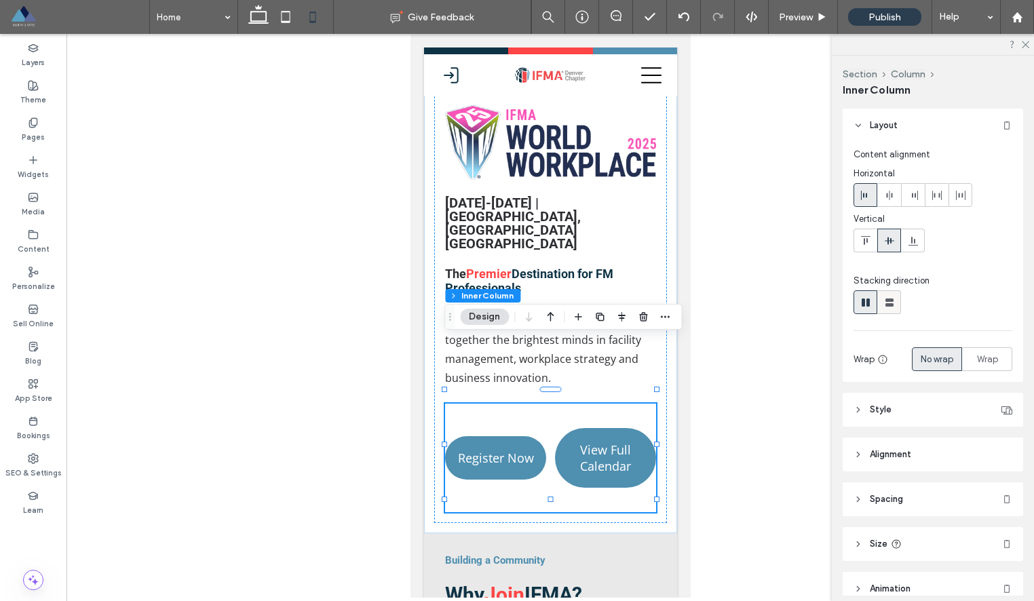
click at [885, 300] on use at bounding box center [889, 302] width 8 height 8
type input "**"
type input "****"
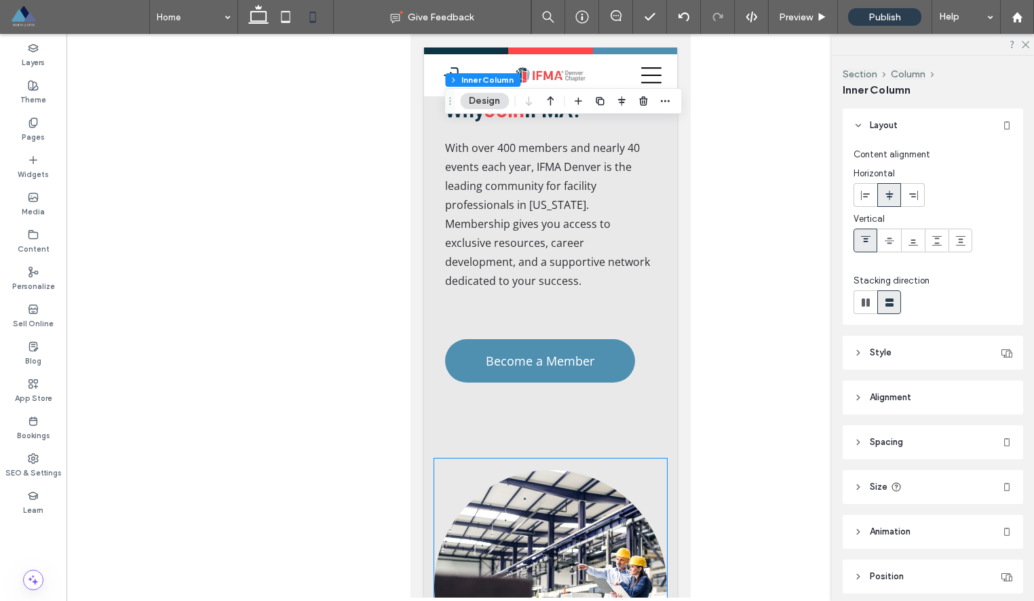
scroll to position [2227, 0]
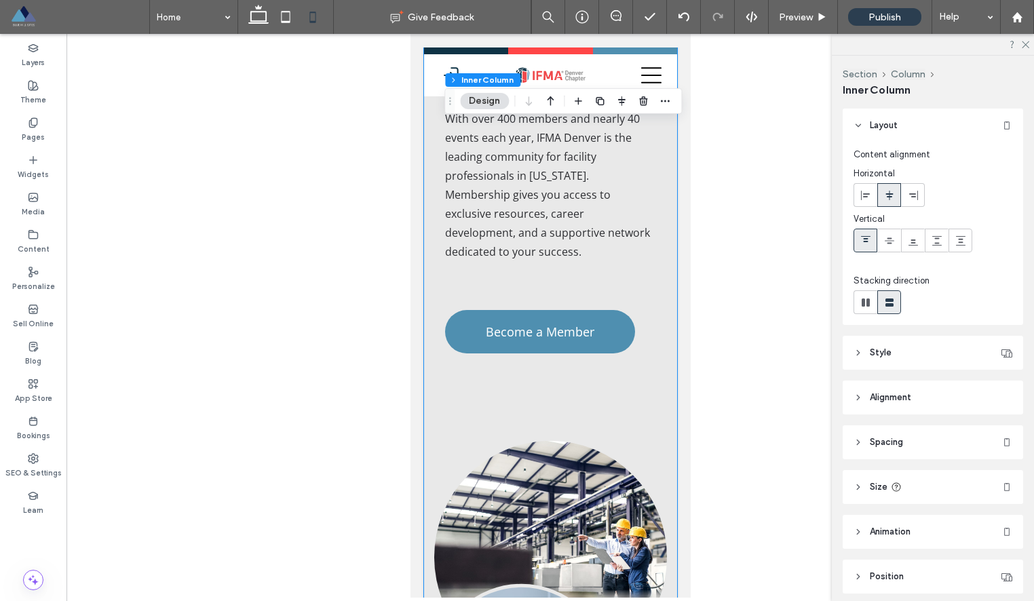
click at [627, 327] on div "Building a Community Why Join IFMA? With over 400 members and nearly 40 events …" at bounding box center [549, 402] width 253 height 764
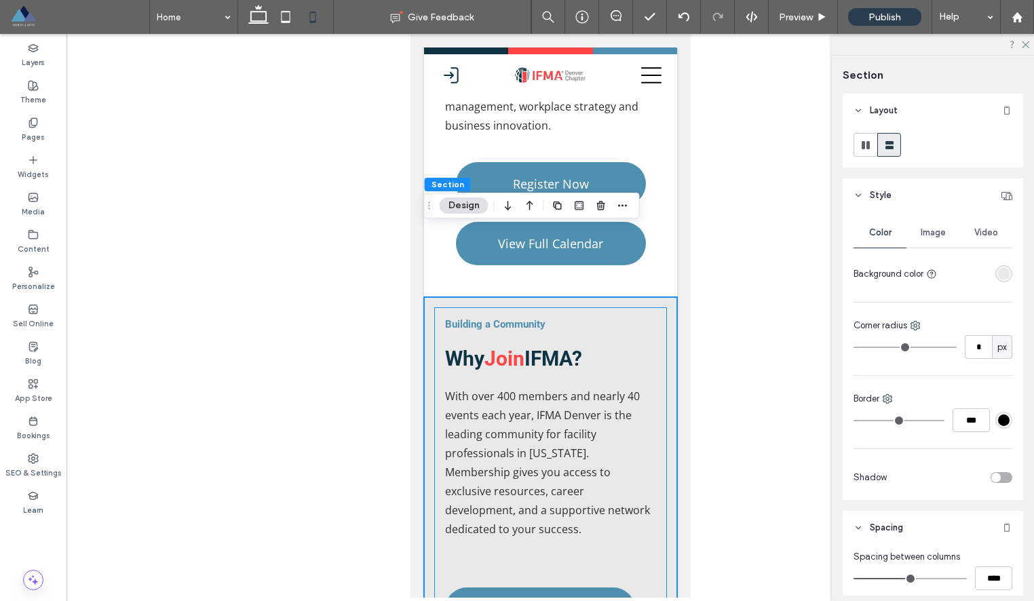
scroll to position [1955, 0]
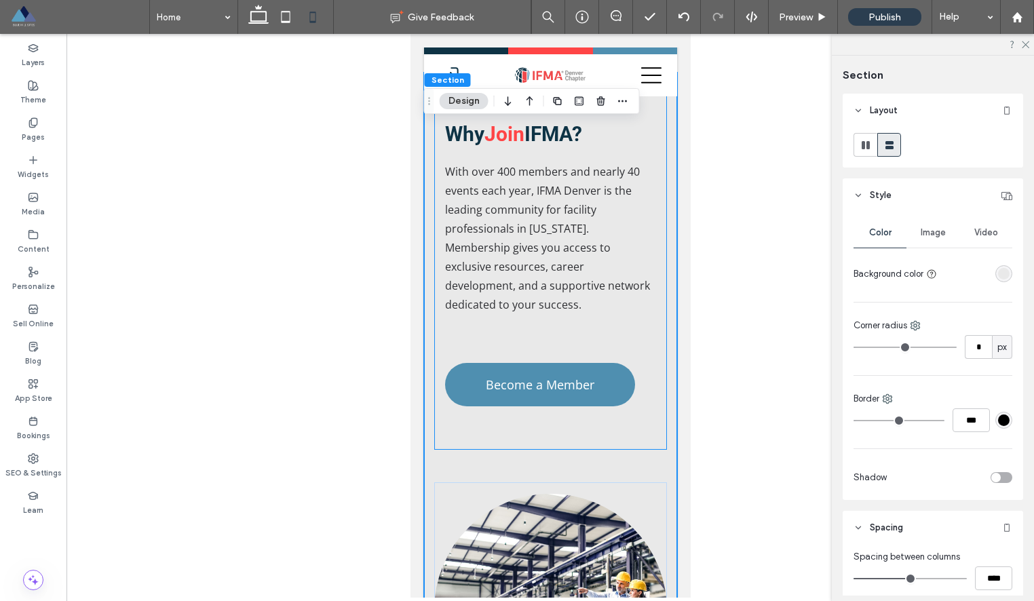
scroll to position [2232, 0]
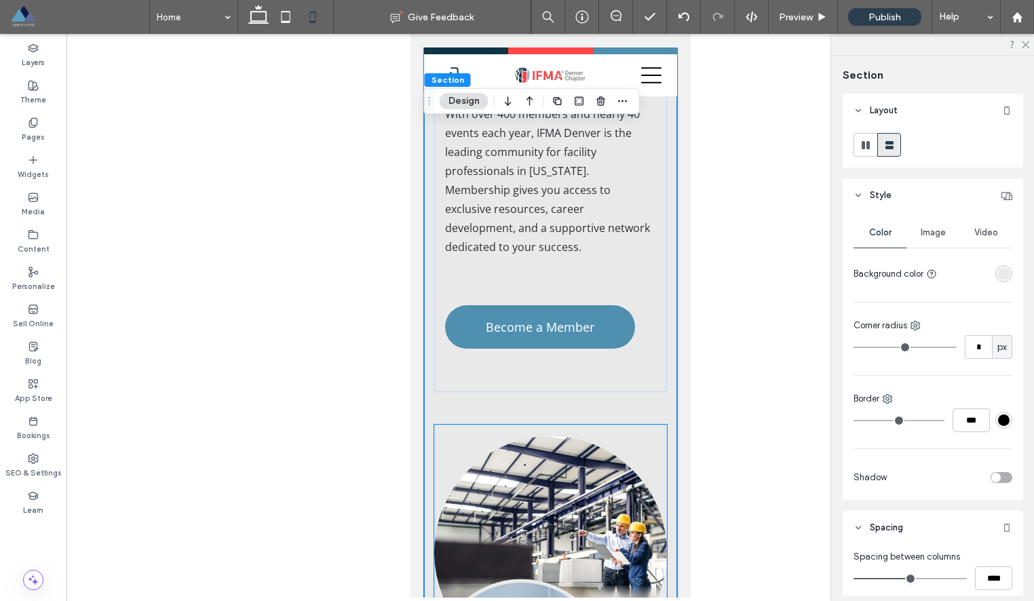
click at [650, 425] on link at bounding box center [549, 552] width 233 height 254
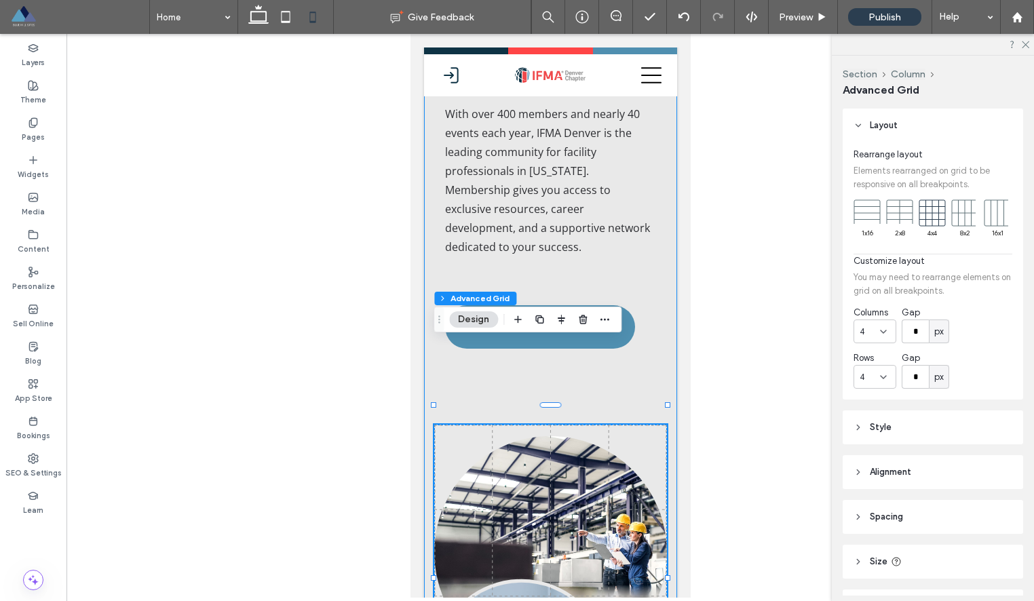
click at [671, 349] on div "Building a Community Why Join IFMA? With over 400 members and nearly 40 events …" at bounding box center [549, 397] width 253 height 764
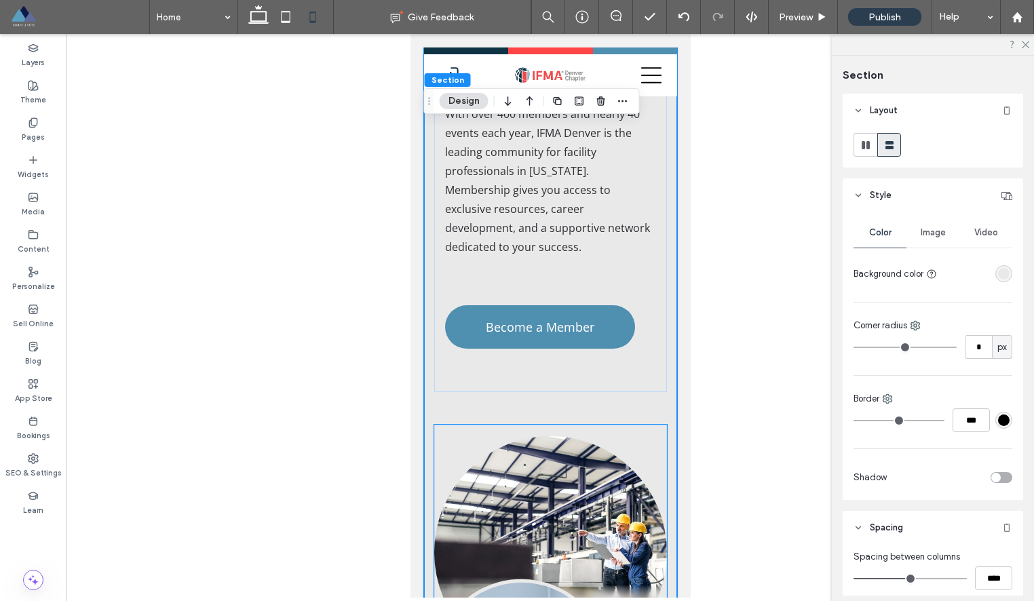
click at [663, 425] on link at bounding box center [549, 552] width 233 height 254
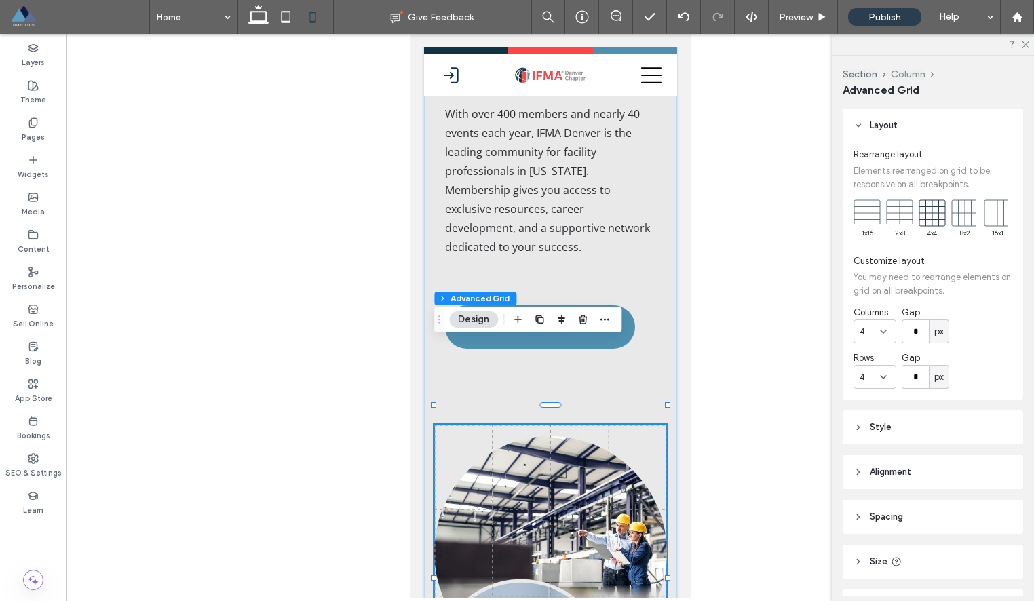
click at [908, 76] on button "Column" at bounding box center [908, 75] width 35 height 12
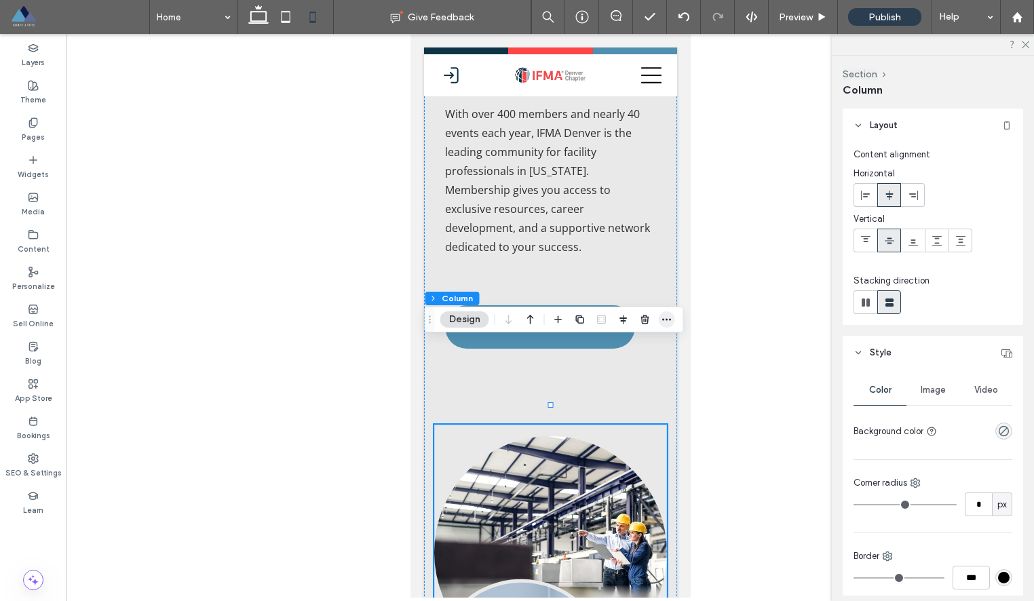
click at [668, 319] on icon "button" at bounding box center [666, 319] width 11 height 11
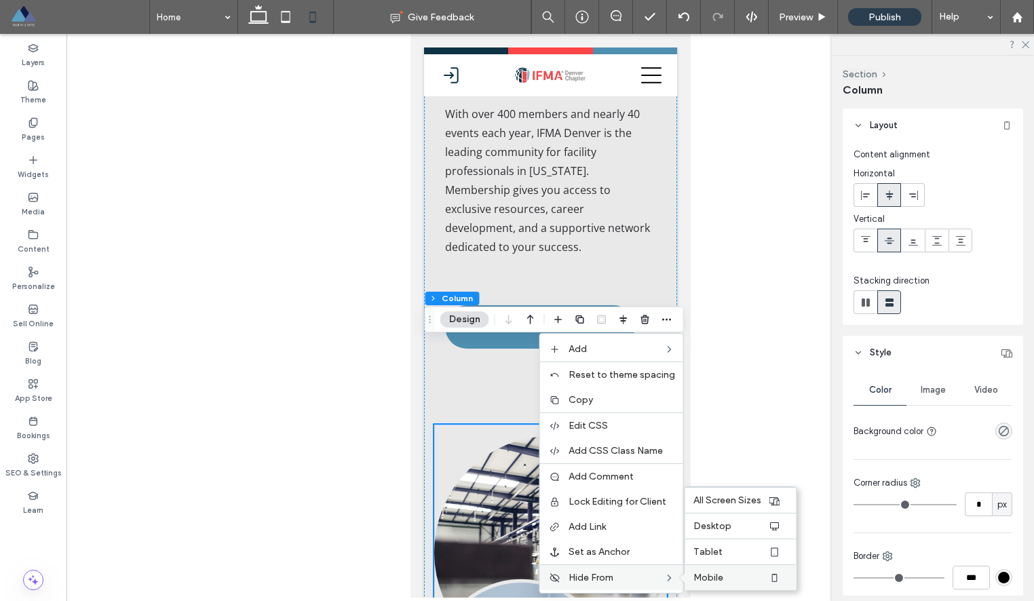
click at [707, 577] on span "Mobile" at bounding box center [708, 578] width 30 height 12
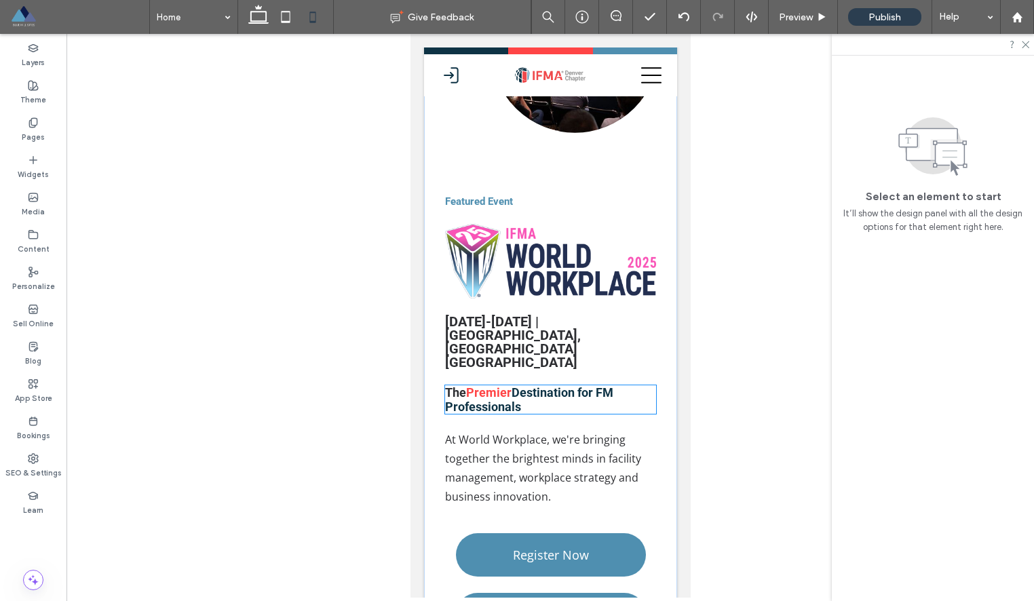
scroll to position [1570, 0]
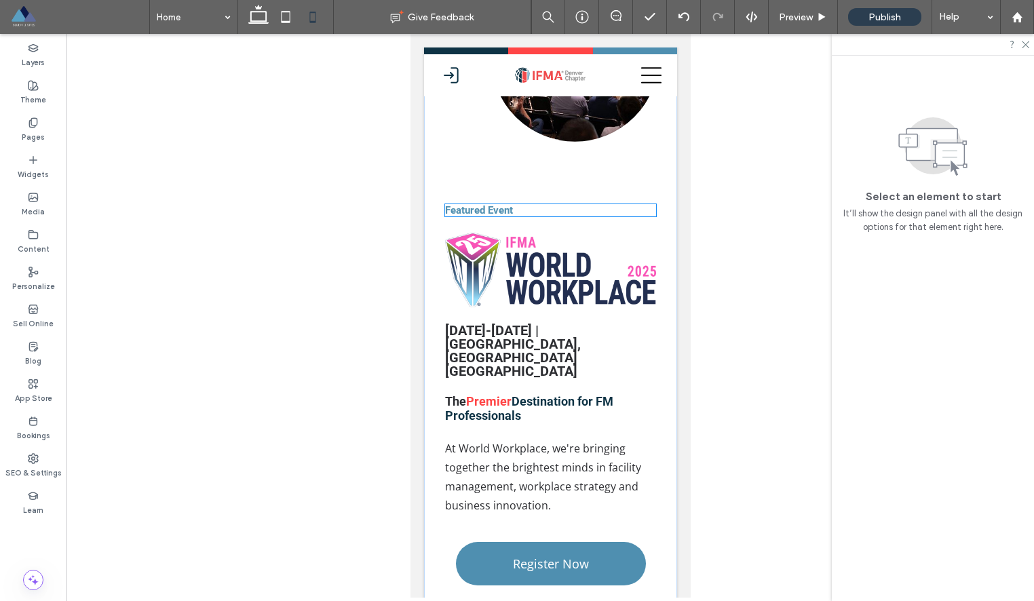
click at [553, 204] on h5 "Featured Event" at bounding box center [549, 210] width 211 height 12
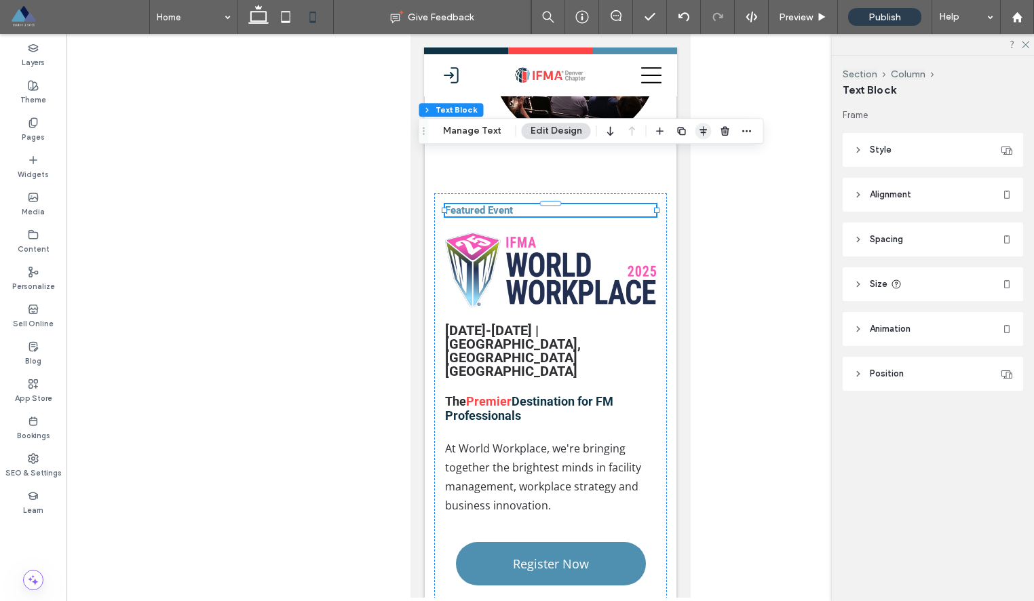
click at [698, 134] on icon "button" at bounding box center [703, 130] width 11 height 11
click at [692, 160] on span "center" at bounding box center [689, 157] width 16 height 16
click at [577, 324] on h3 "Sept 17-19, 2025 | Minneapolis, MN Minneapolis Convention Center" at bounding box center [549, 351] width 211 height 54
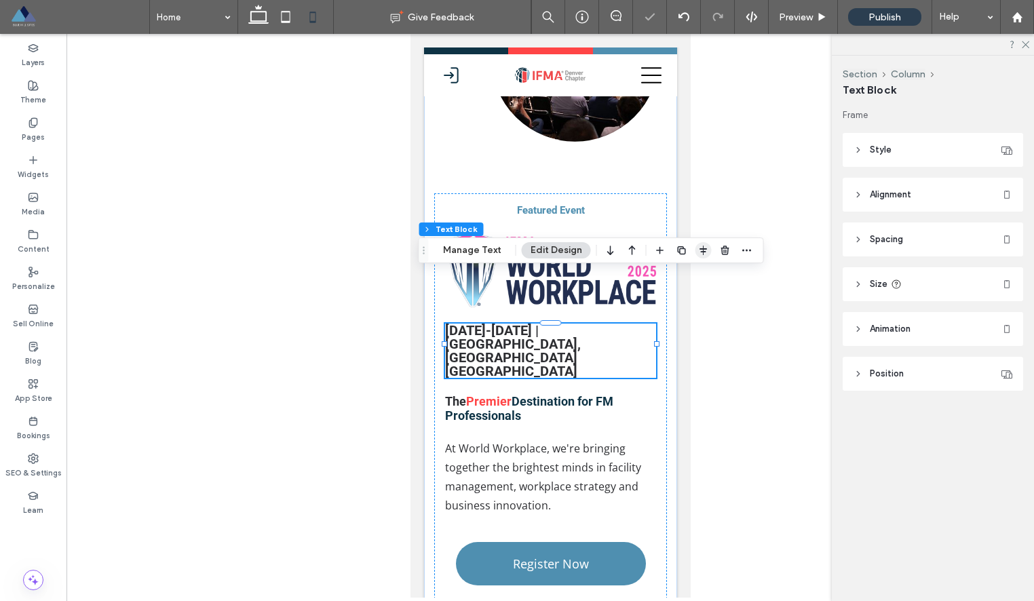
click at [695, 252] on span "button" at bounding box center [703, 250] width 16 height 16
click at [686, 281] on icon "center" at bounding box center [689, 276] width 11 height 11
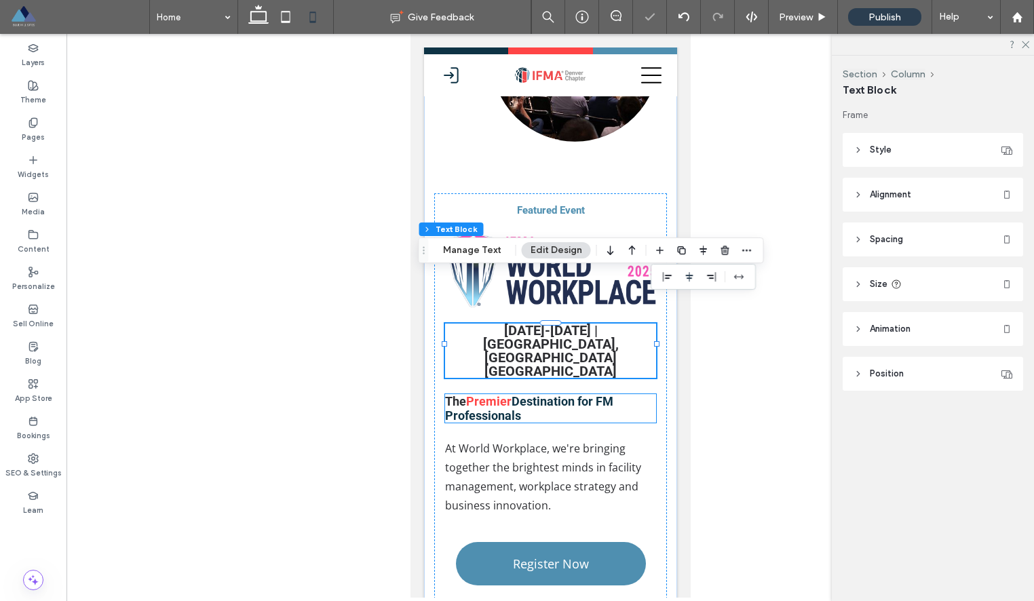
click at [585, 394] on span "Destination for FM Professionals" at bounding box center [528, 408] width 168 height 28
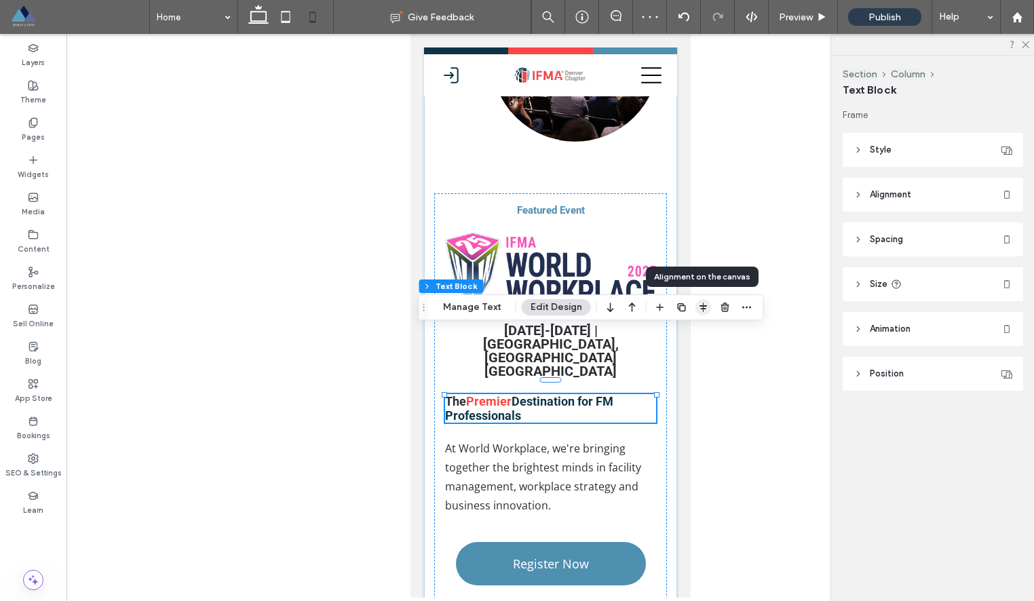
click at [699, 310] on icon "button" at bounding box center [703, 307] width 11 height 11
click at [688, 331] on icon "center" at bounding box center [689, 333] width 11 height 11
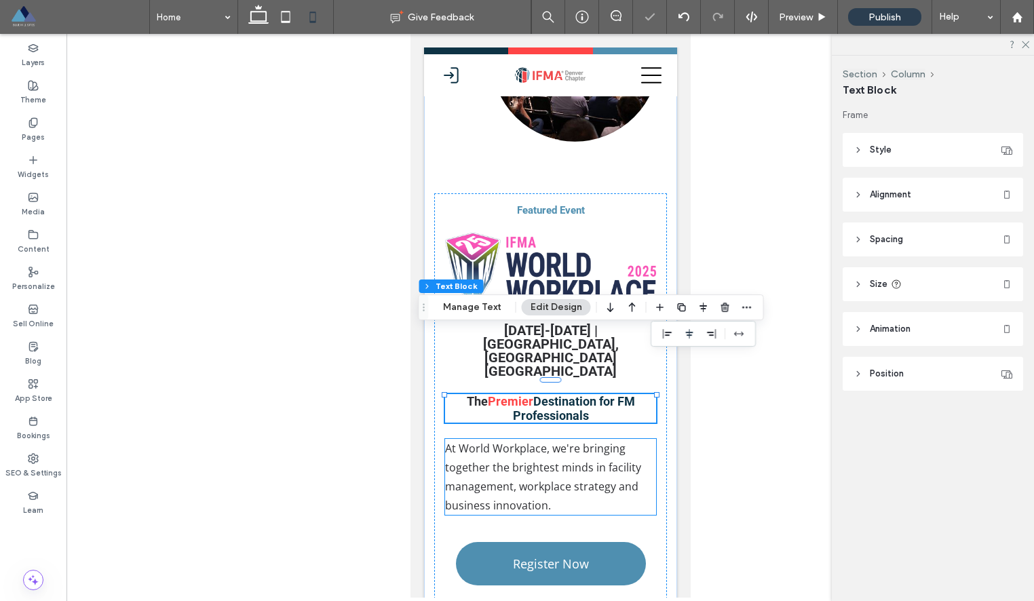
click at [560, 441] on span "At World Workplace, we're bringing together the brightest minds in facility man…" at bounding box center [542, 477] width 196 height 72
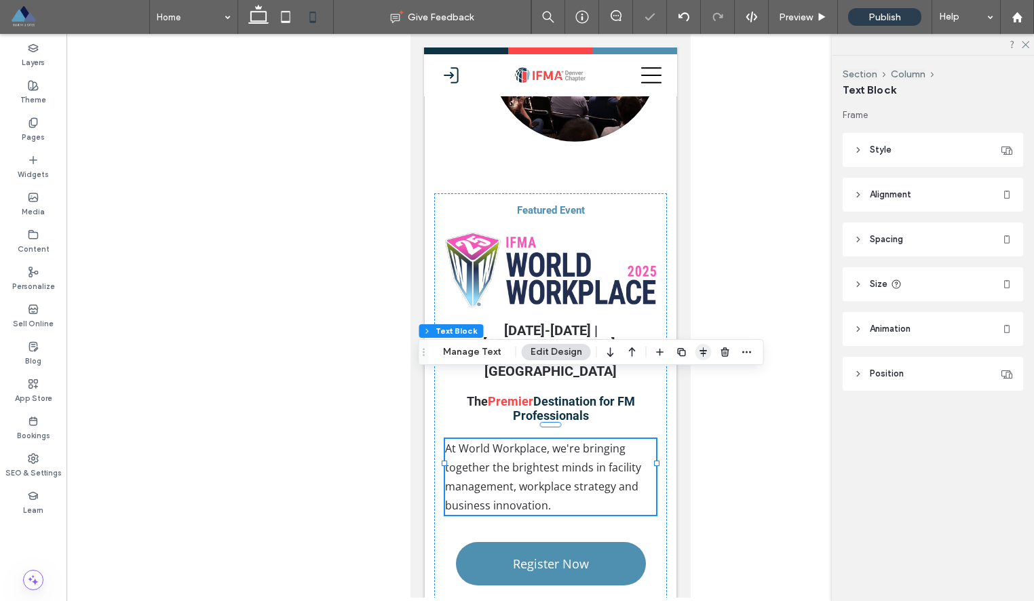
click at [699, 353] on use "button" at bounding box center [702, 351] width 7 height 9
click at [686, 377] on use "center" at bounding box center [689, 378] width 7 height 9
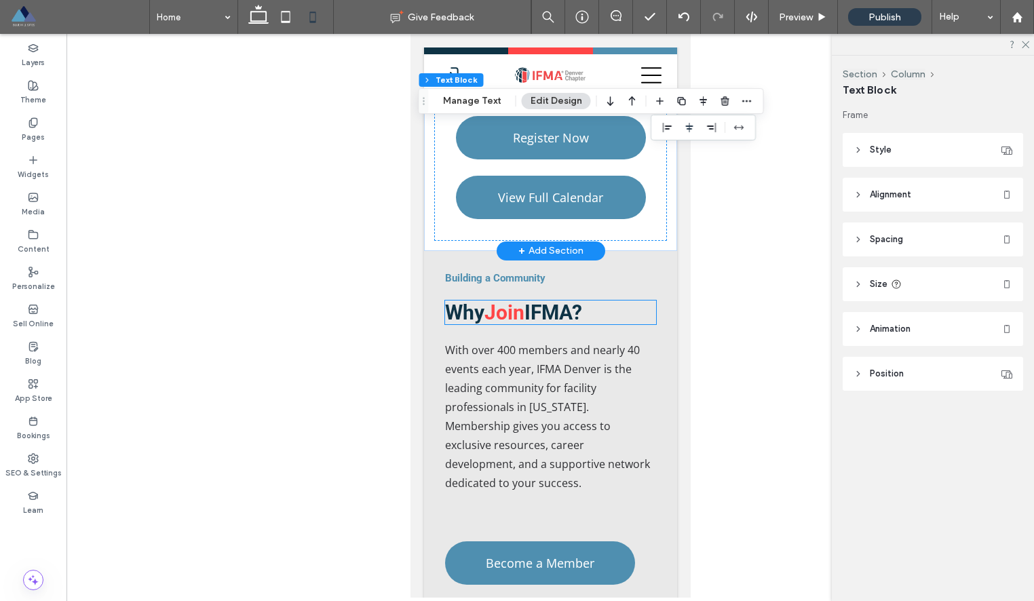
scroll to position [1999, 0]
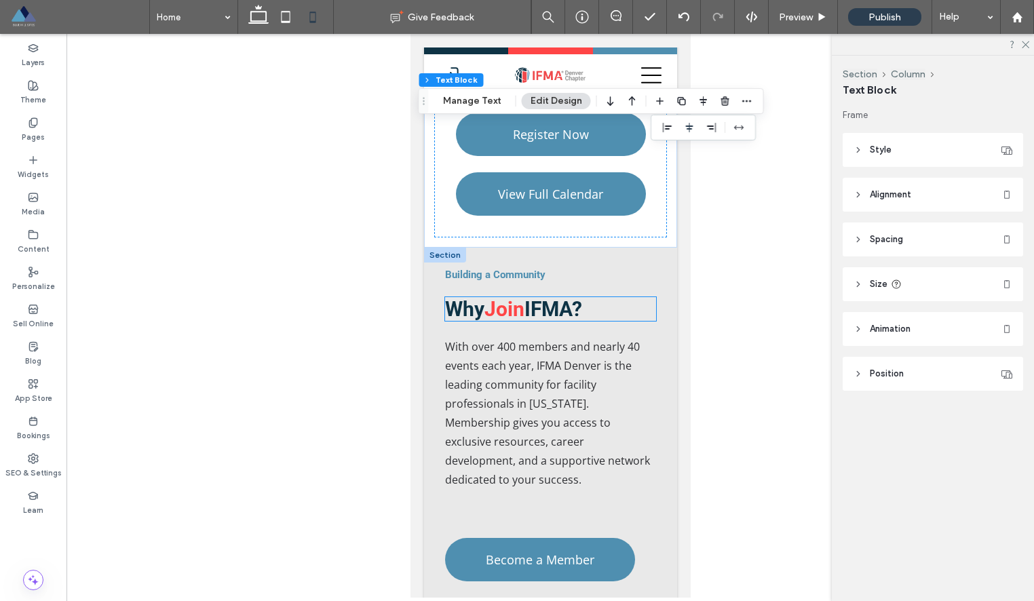
click at [617, 297] on h2 "Why Join IFMA?" at bounding box center [549, 309] width 211 height 24
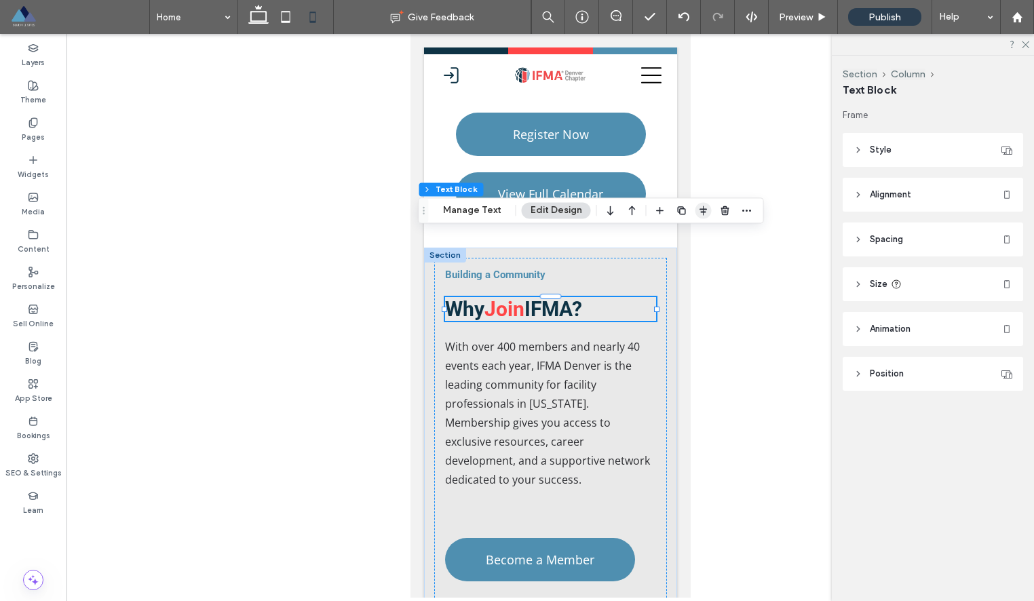
click at [703, 210] on icon "button" at bounding box center [703, 210] width 11 height 11
click at [690, 236] on use "center" at bounding box center [689, 236] width 7 height 9
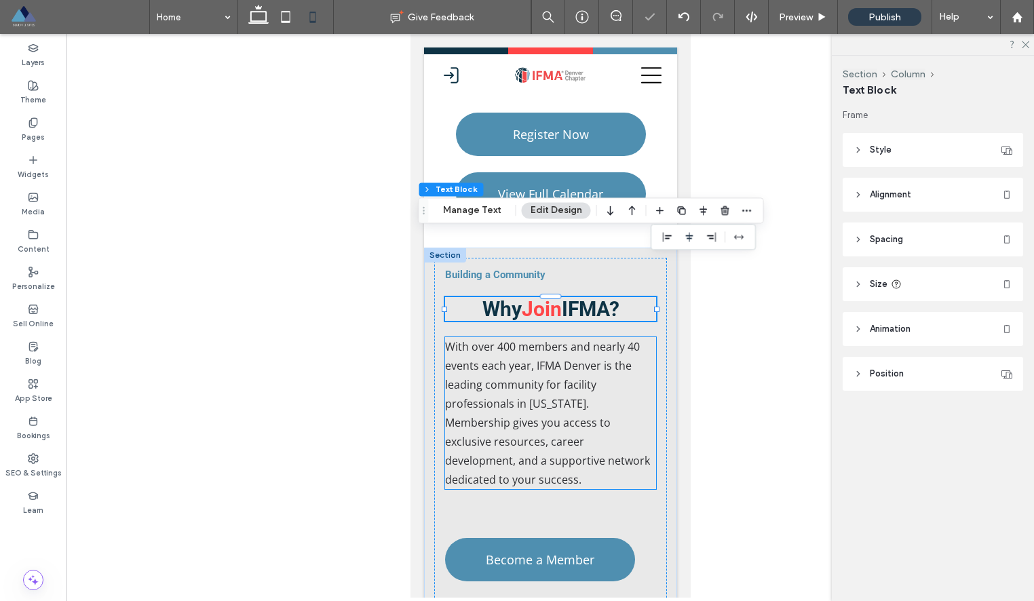
click at [582, 339] on span "With over 400 members and nearly 40 events each year, IFMA Denver is the leadin…" at bounding box center [546, 413] width 205 height 148
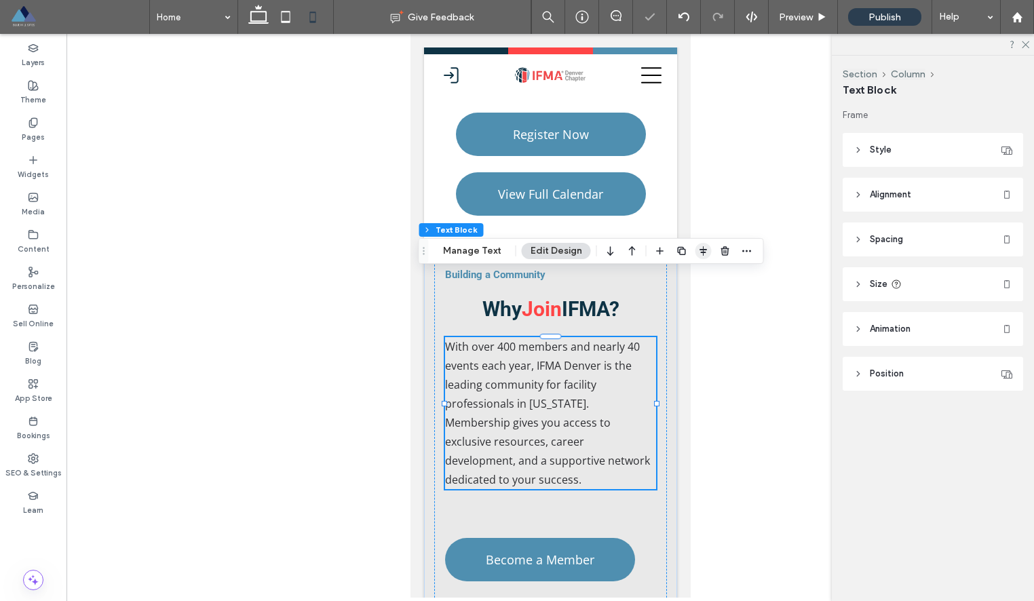
click at [698, 253] on icon "button" at bounding box center [703, 251] width 11 height 11
click at [689, 281] on icon "center" at bounding box center [689, 277] width 11 height 11
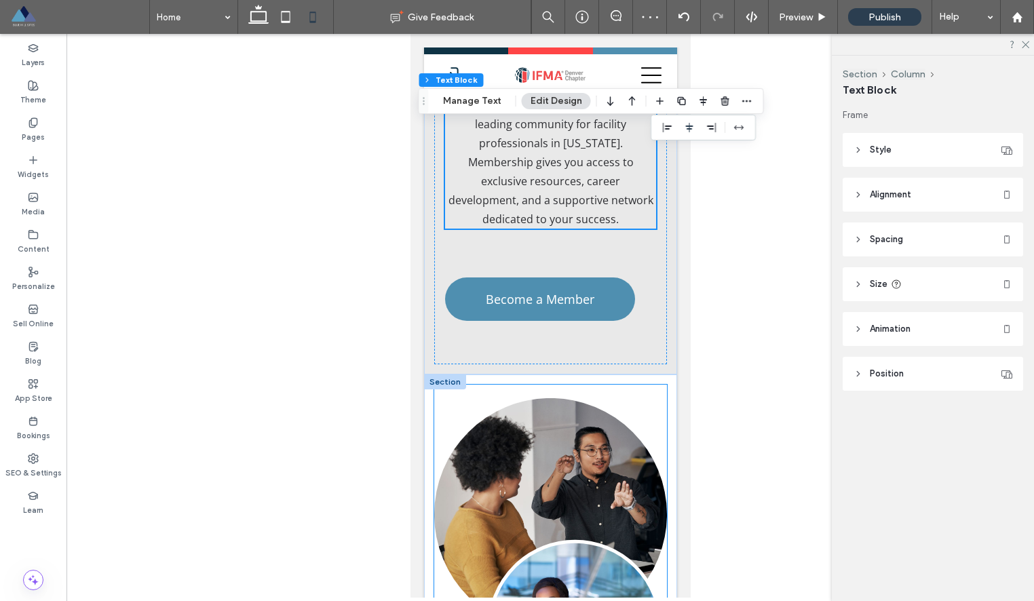
scroll to position [2264, 0]
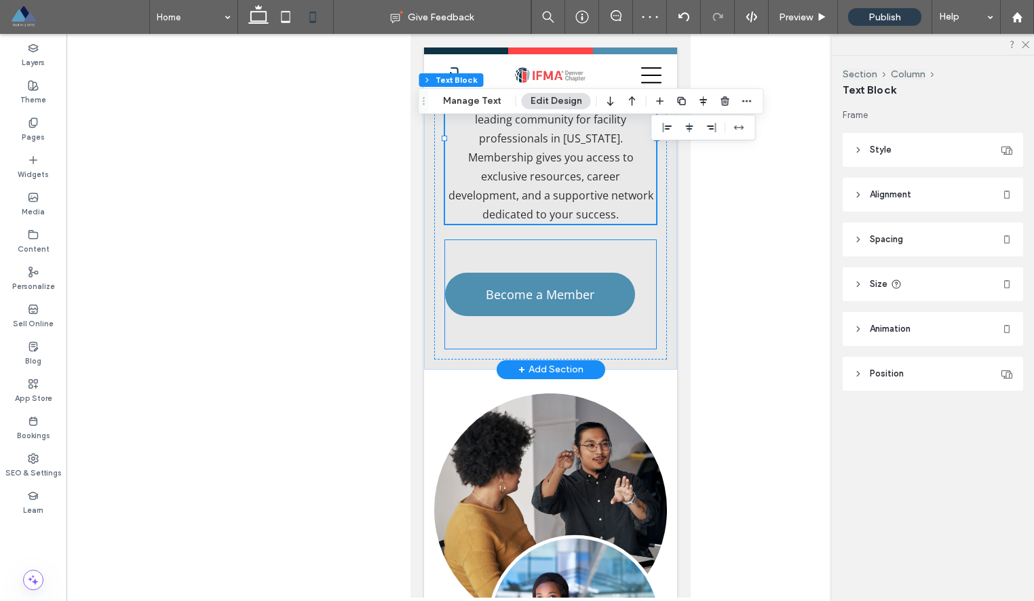
click at [633, 273] on div "Become a Member" at bounding box center [539, 294] width 190 height 43
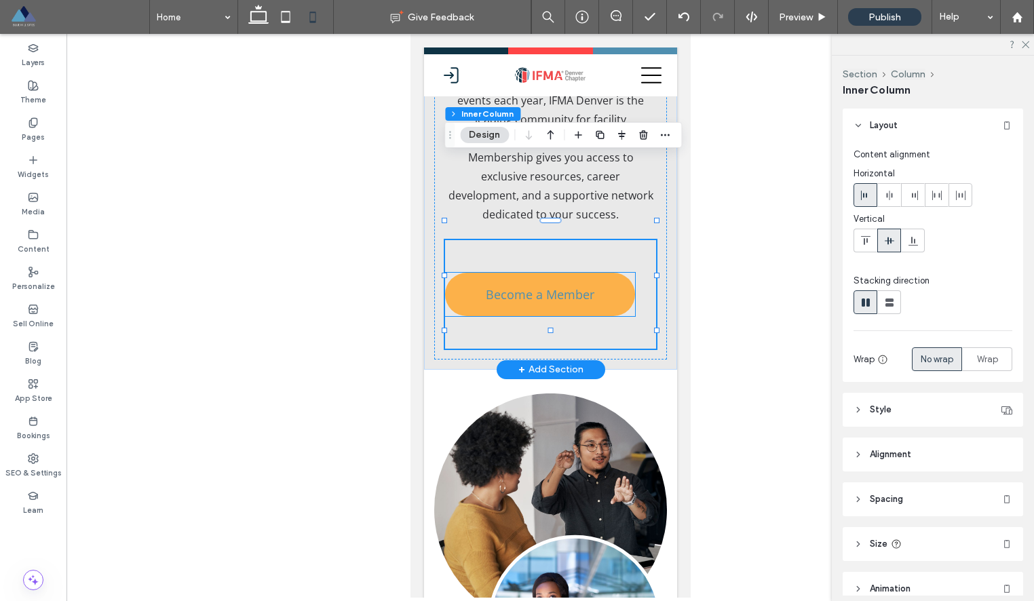
click at [623, 273] on link "Become a Member" at bounding box center [539, 294] width 190 height 43
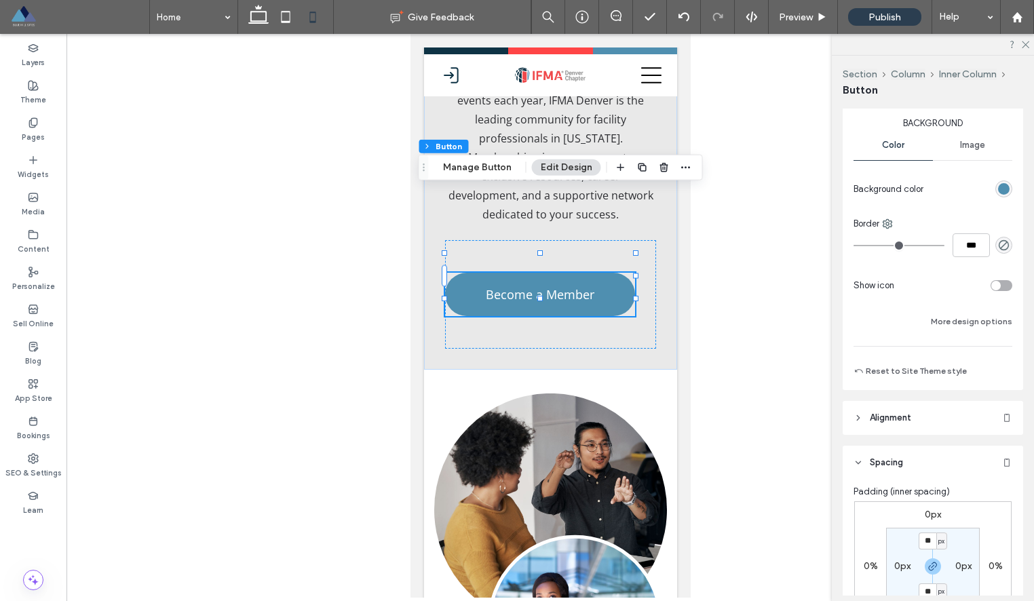
scroll to position [0, 0]
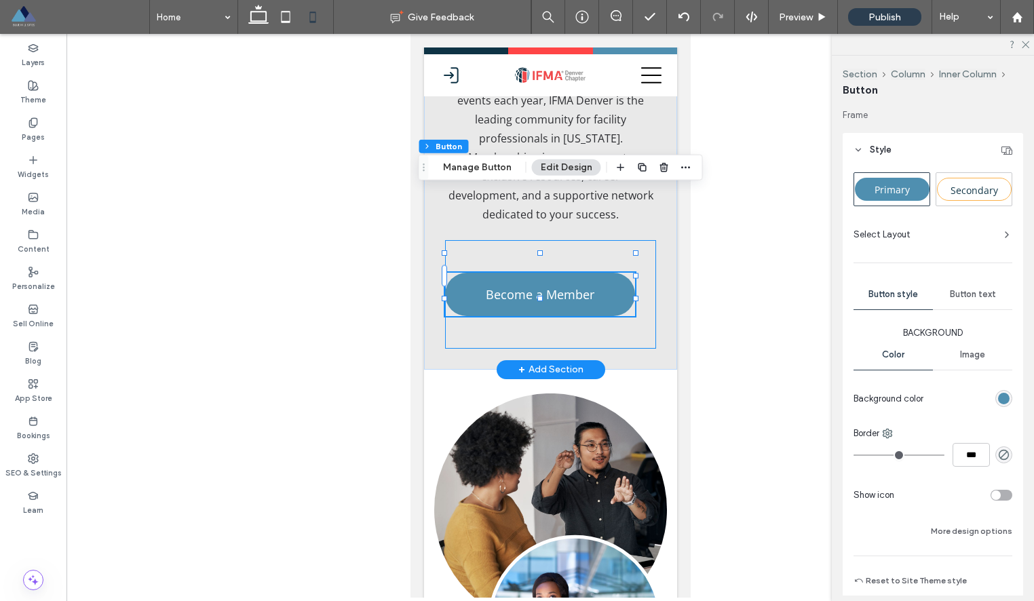
click at [627, 246] on div "Become a Member" at bounding box center [549, 294] width 211 height 109
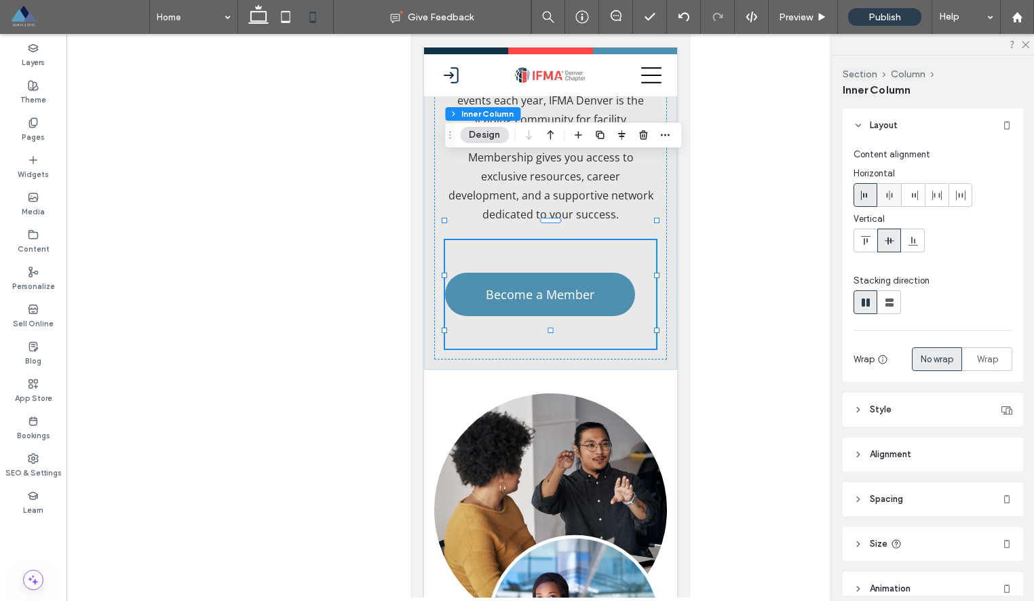
click at [893, 198] on icon at bounding box center [889, 195] width 11 height 11
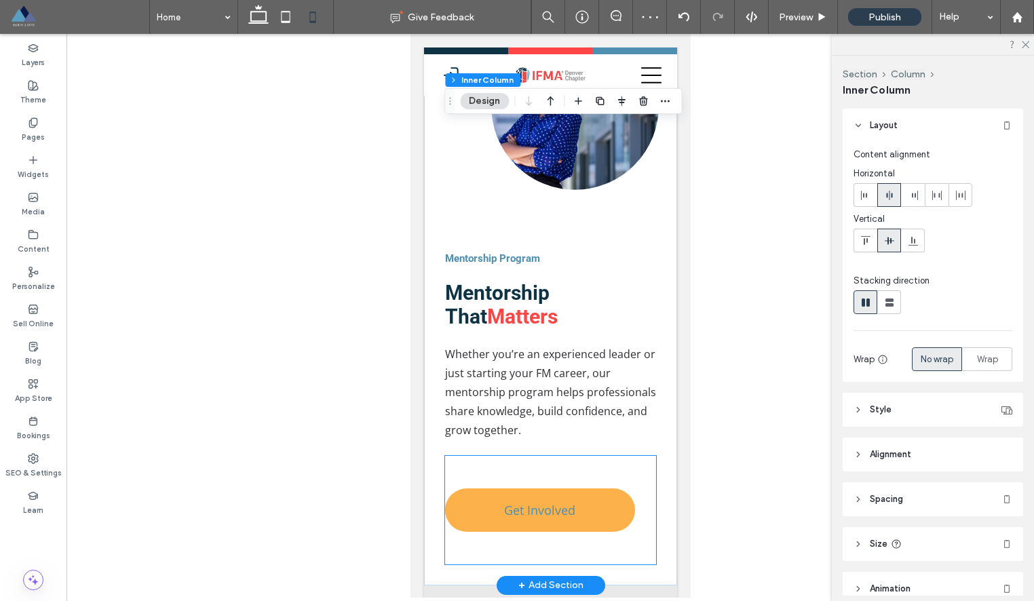
scroll to position [2781, 0]
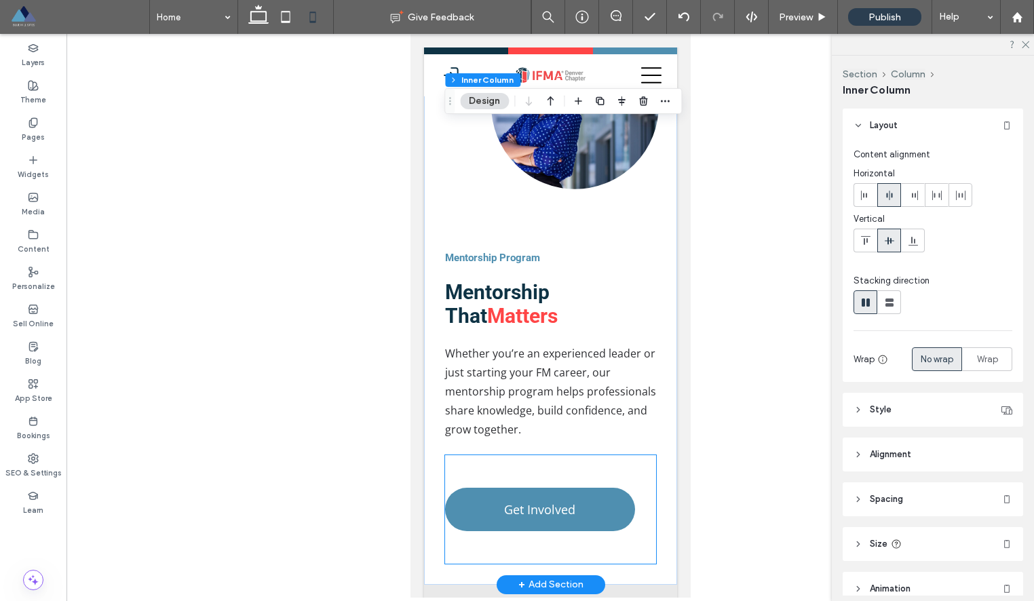
click at [638, 455] on div "Get Involved" at bounding box center [549, 509] width 211 height 109
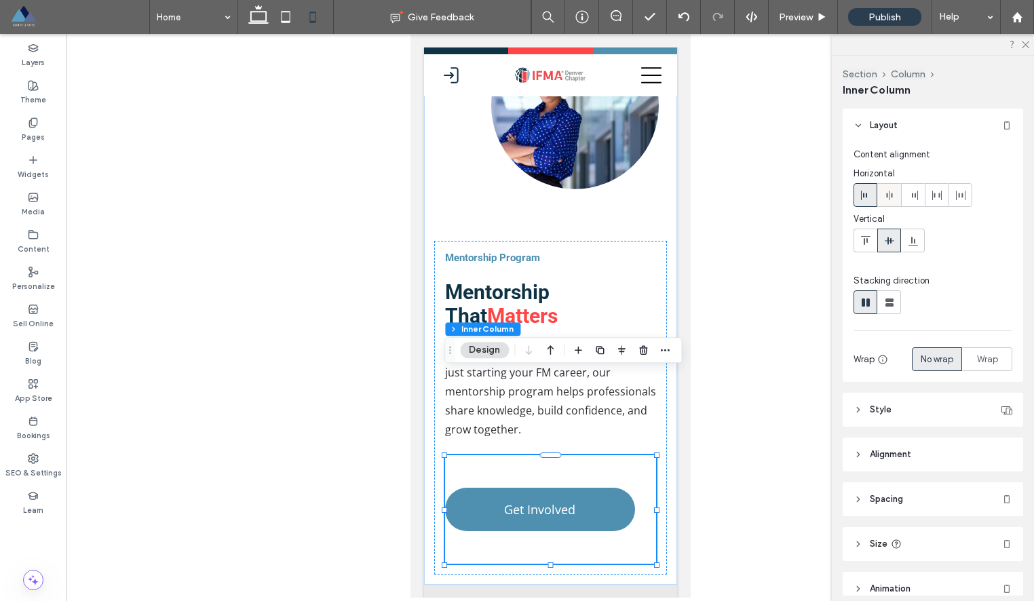
click at [891, 189] on span at bounding box center [889, 195] width 11 height 22
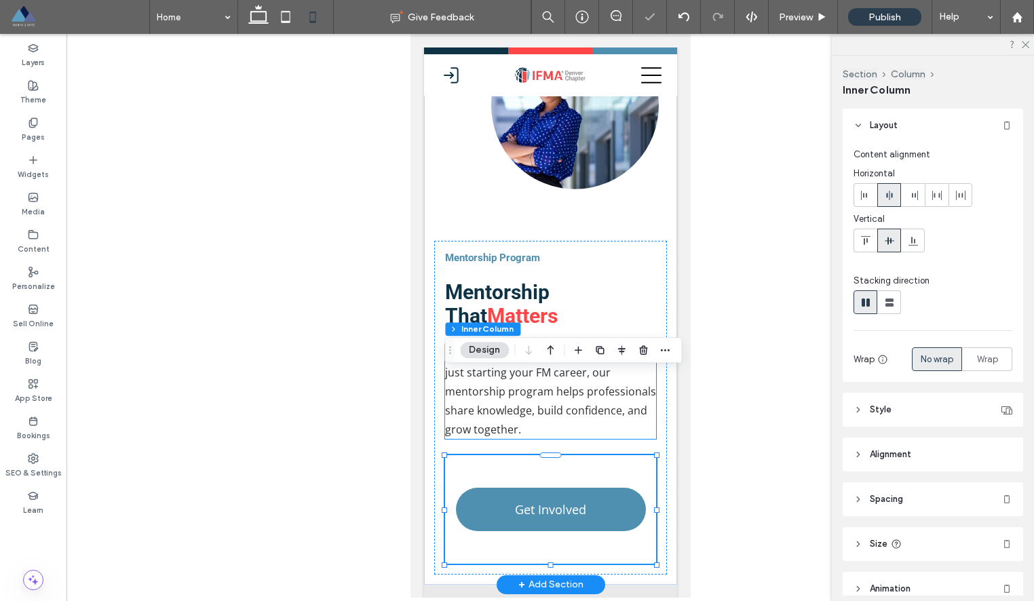
click at [577, 346] on span "Whether you’re an experienced leader or just starting your FM career, our mento…" at bounding box center [549, 391] width 211 height 91
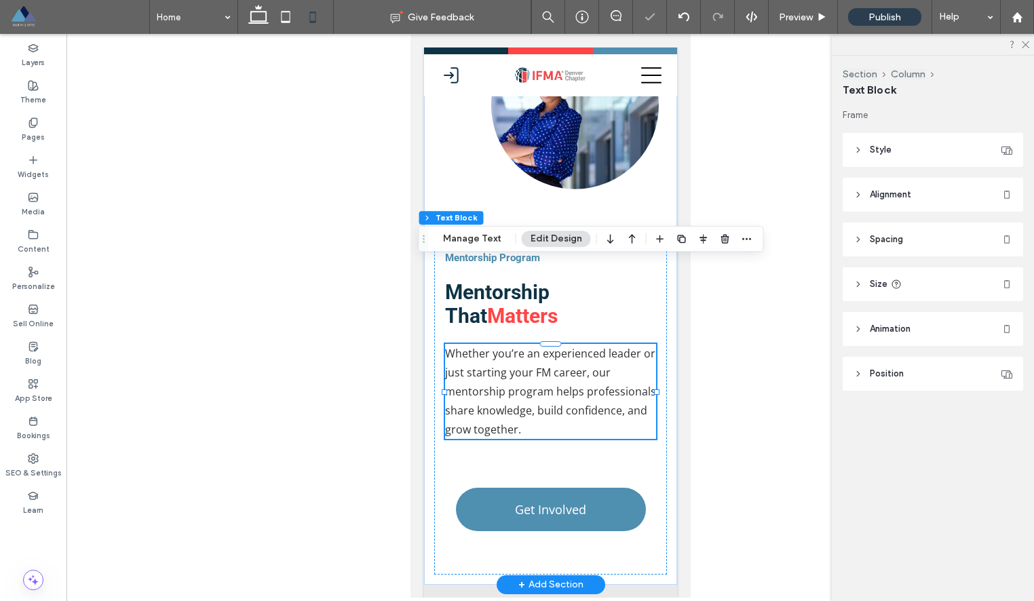
click at [577, 344] on div "Whether you’re an experienced leader or just starting your FM career, our mento…" at bounding box center [549, 391] width 211 height 95
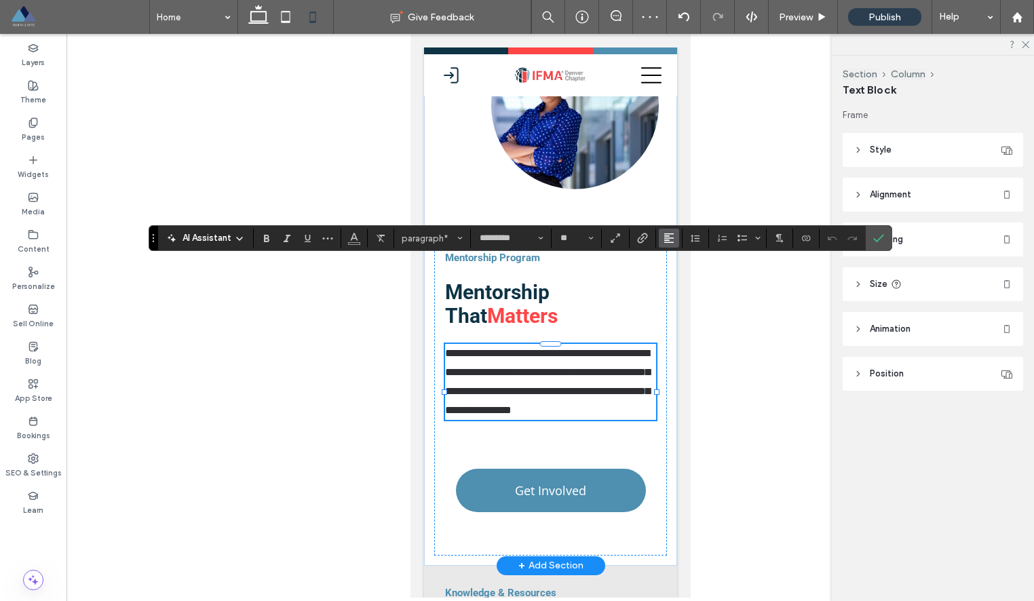
click at [674, 238] on icon "Alignment" at bounding box center [668, 238] width 11 height 11
click at [672, 282] on label "ui.textEditor.alignment.center" at bounding box center [682, 280] width 47 height 20
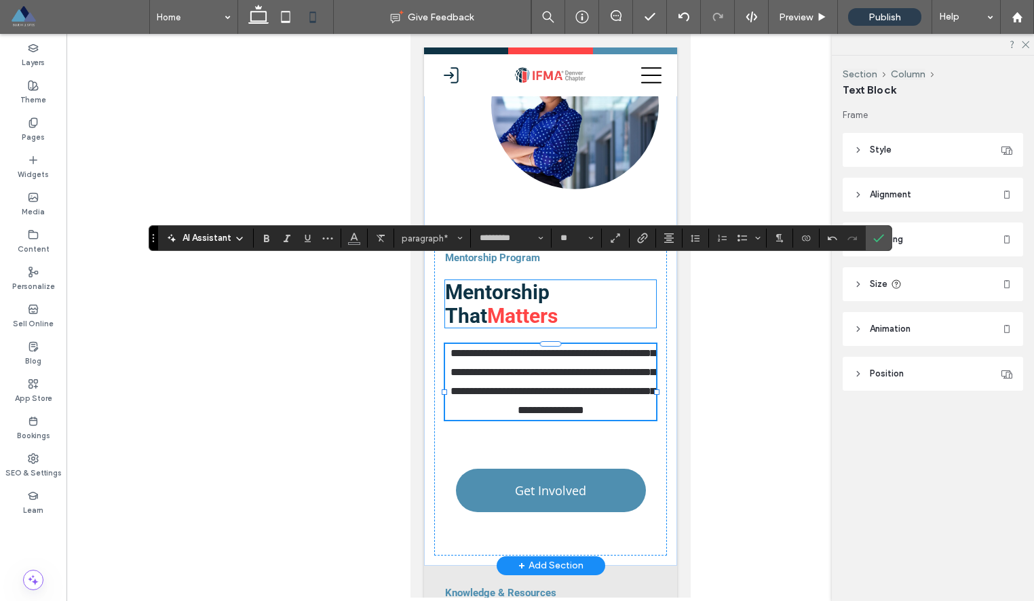
click at [549, 280] on span "Mentorship That" at bounding box center [496, 303] width 104 height 47
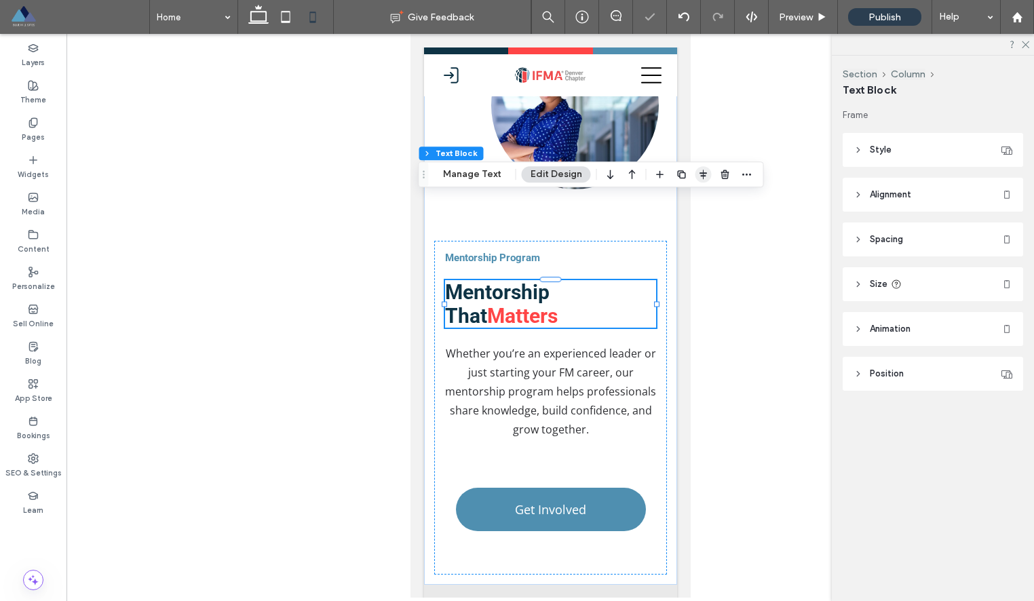
click at [698, 176] on icon "button" at bounding box center [703, 174] width 11 height 11
click at [684, 201] on icon "center" at bounding box center [689, 200] width 11 height 11
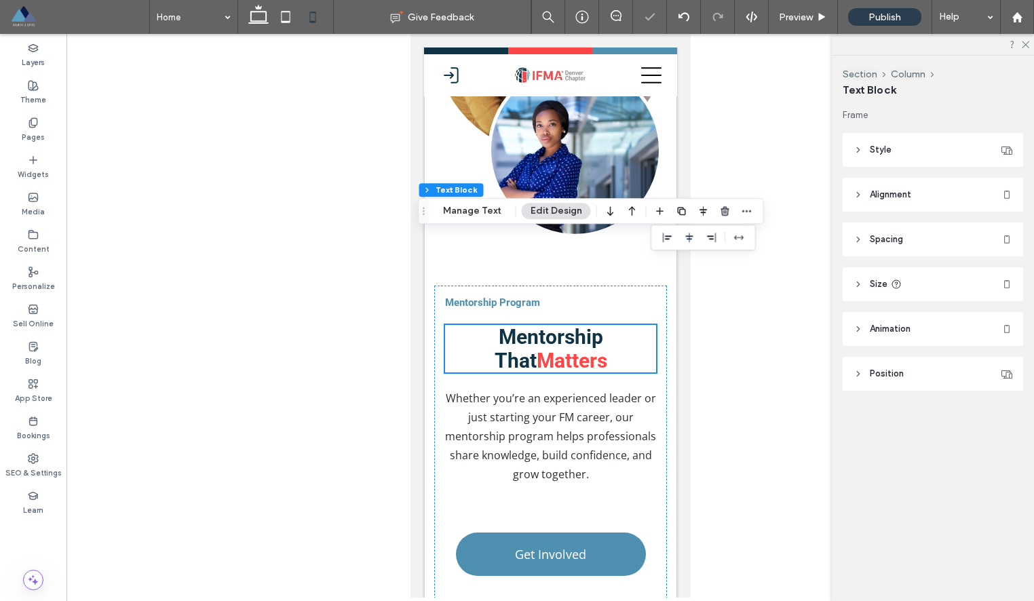
scroll to position [2729, 0]
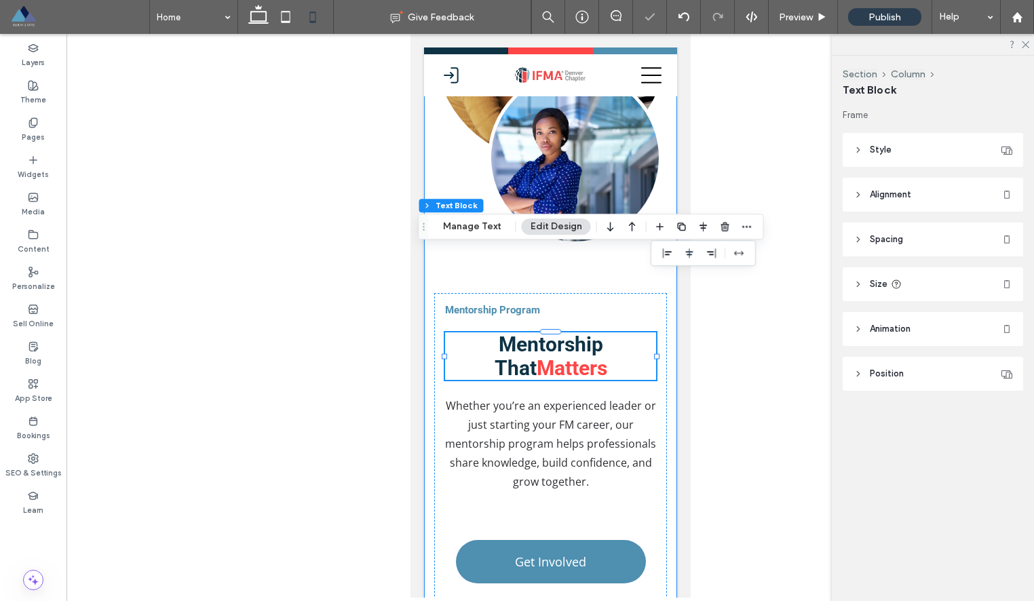
click at [587, 181] on div "Mentorship Program Mentorship That Matters Whether you’re an experienced leader…" at bounding box center [549, 271] width 253 height 732
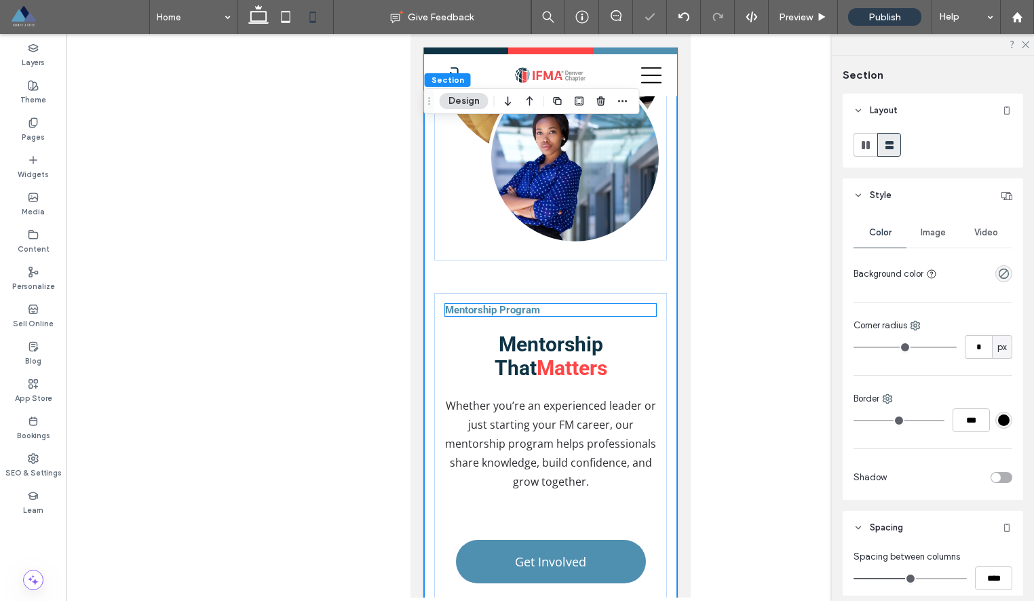
click at [526, 304] on span "Mentorship Program" at bounding box center [491, 310] width 95 height 12
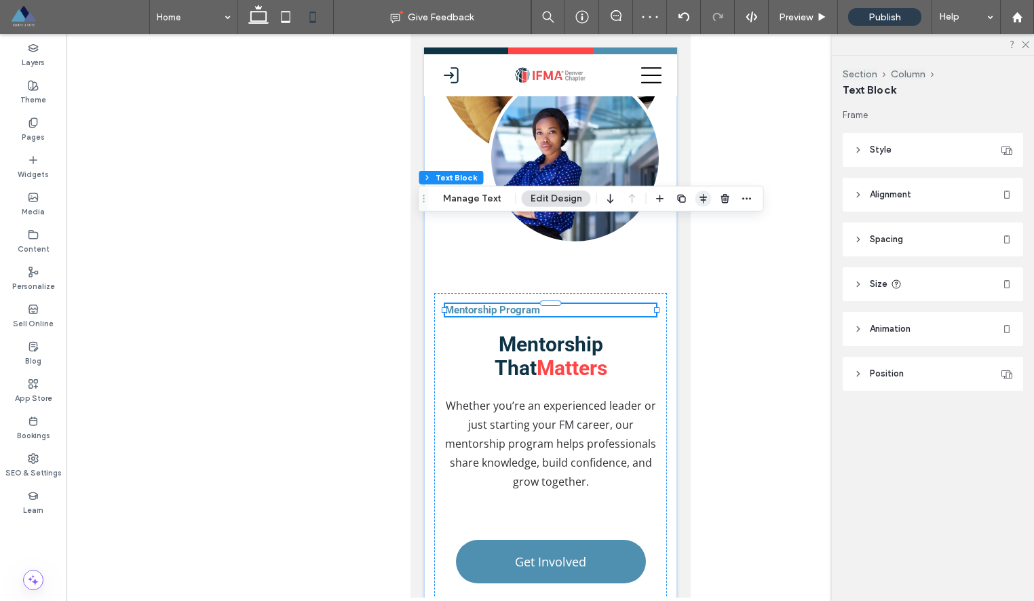
click at [698, 195] on icon "button" at bounding box center [703, 198] width 11 height 11
click at [683, 230] on span "center" at bounding box center [689, 225] width 16 height 16
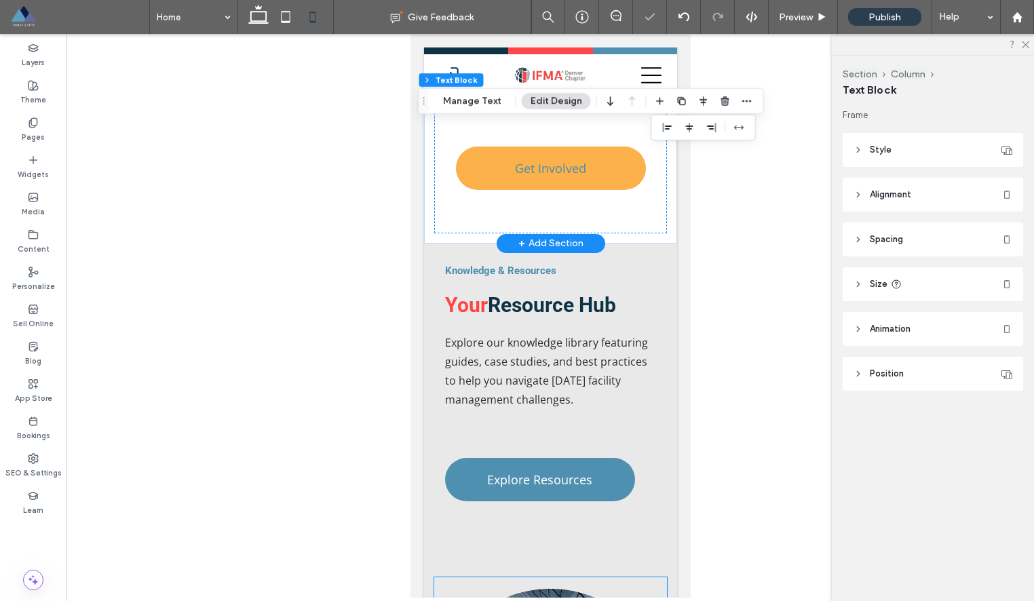
scroll to position [3090, 0]
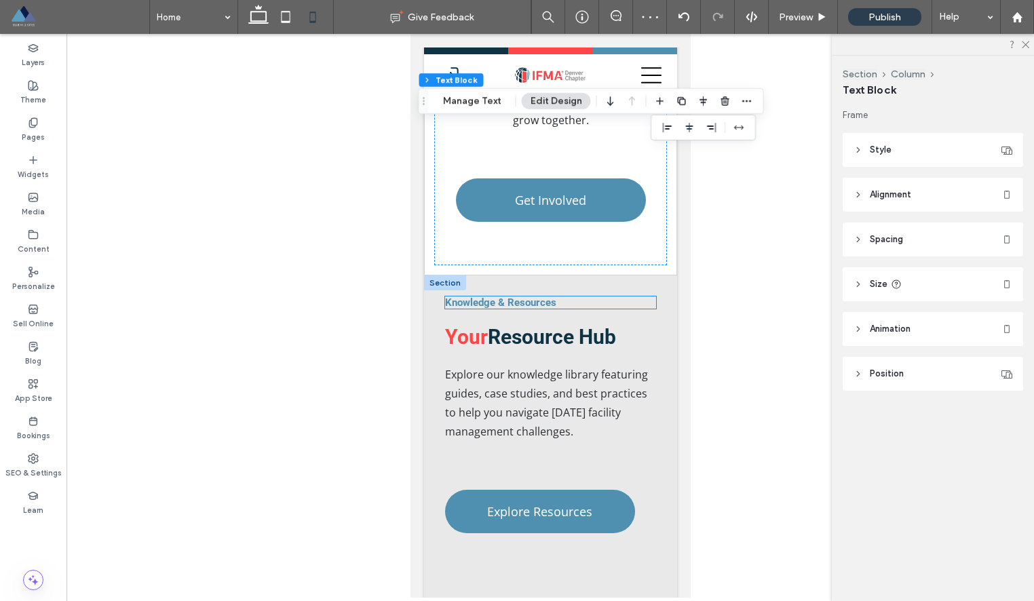
click at [558, 296] on h5 "Knowledge & Resources" at bounding box center [549, 302] width 211 height 12
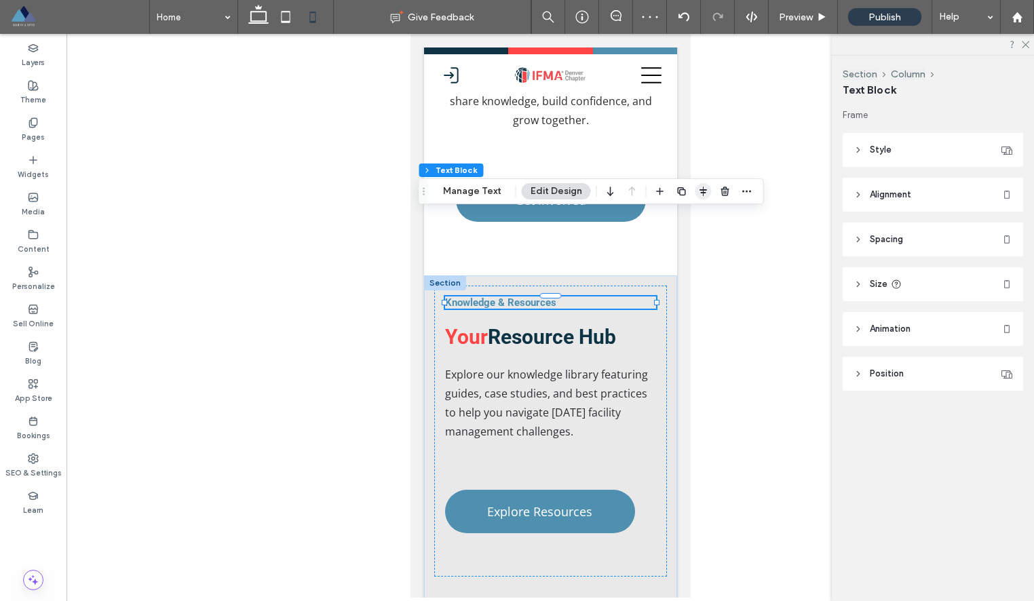
click at [700, 190] on use "button" at bounding box center [702, 191] width 7 height 9
click at [690, 212] on span "center" at bounding box center [689, 218] width 16 height 16
click at [623, 325] on h2 "Your Resource Hub" at bounding box center [549, 337] width 211 height 24
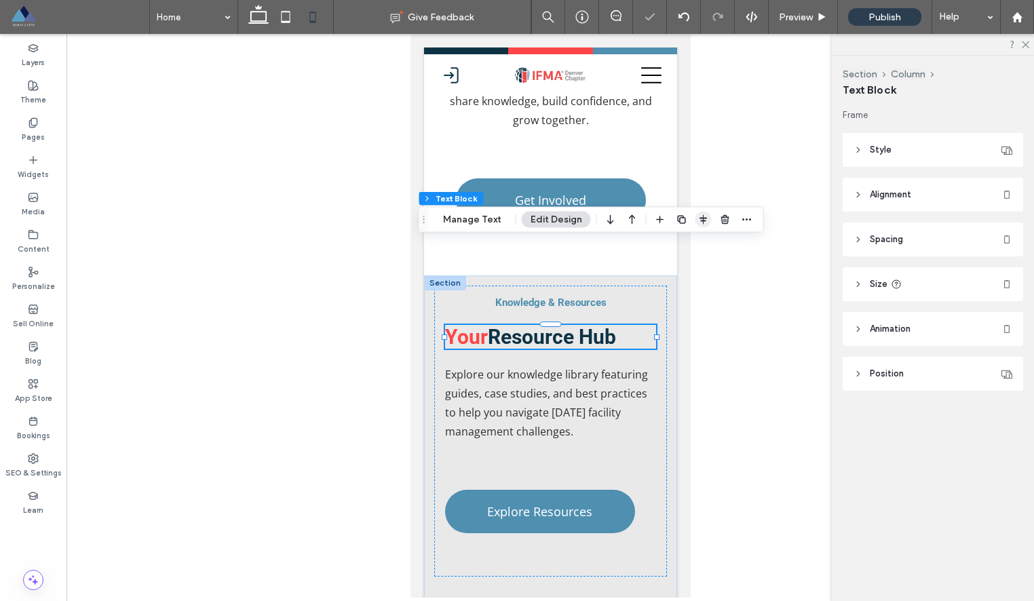
click at [698, 218] on icon "button" at bounding box center [703, 219] width 11 height 11
click at [687, 246] on icon "center" at bounding box center [689, 246] width 11 height 11
click at [581, 367] on span "Explore our knowledge library featuring guides, case studies, and best practice…" at bounding box center [545, 403] width 203 height 72
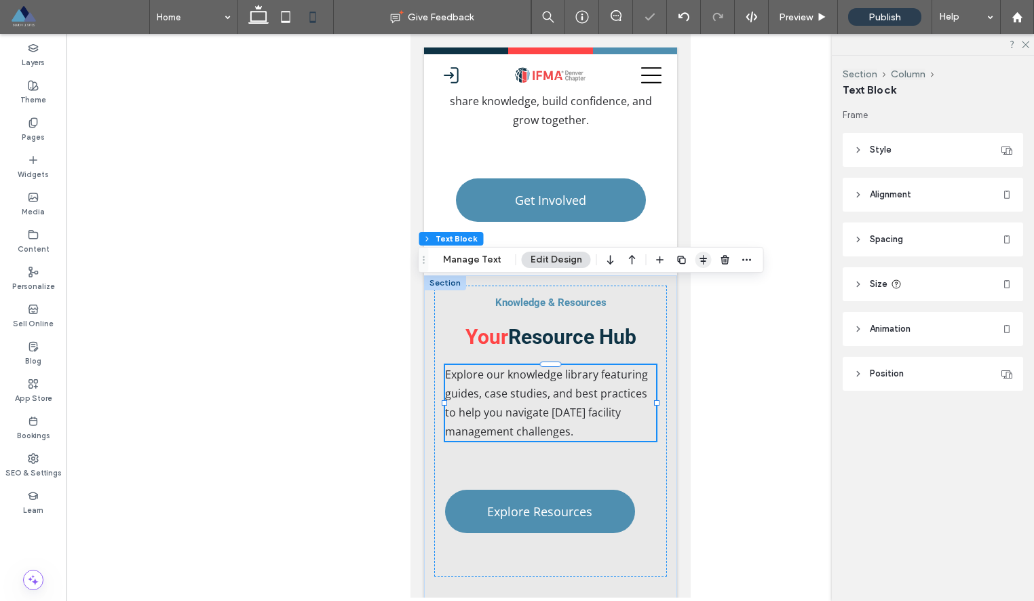
click at [699, 258] on use "button" at bounding box center [702, 259] width 7 height 9
click at [685, 289] on icon "center" at bounding box center [689, 286] width 11 height 11
click at [602, 457] on div "Explore Resources" at bounding box center [549, 511] width 211 height 109
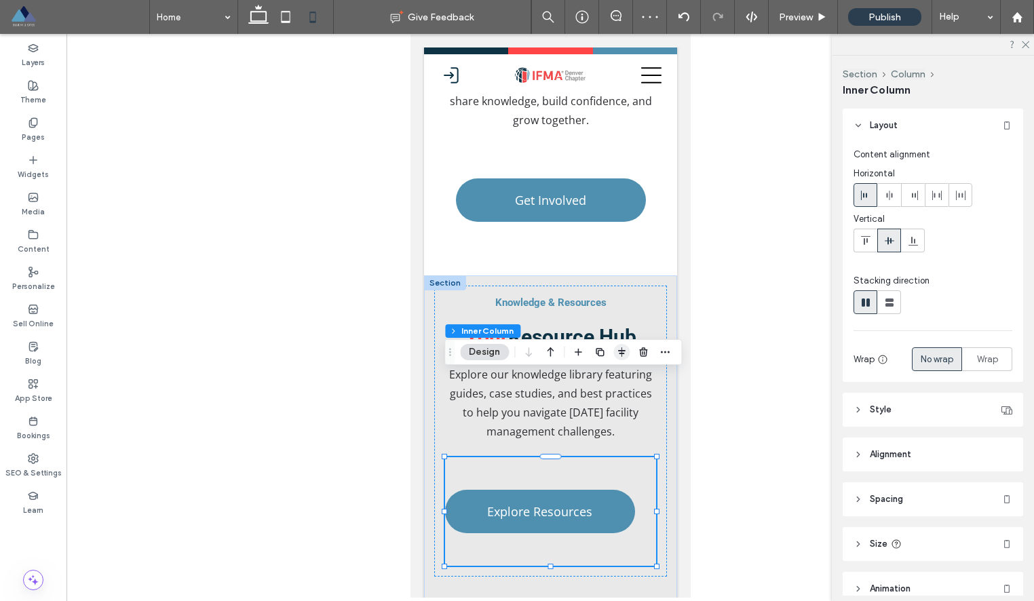
click at [619, 356] on icon "button" at bounding box center [621, 352] width 11 height 11
click at [605, 376] on icon "center" at bounding box center [607, 378] width 11 height 11
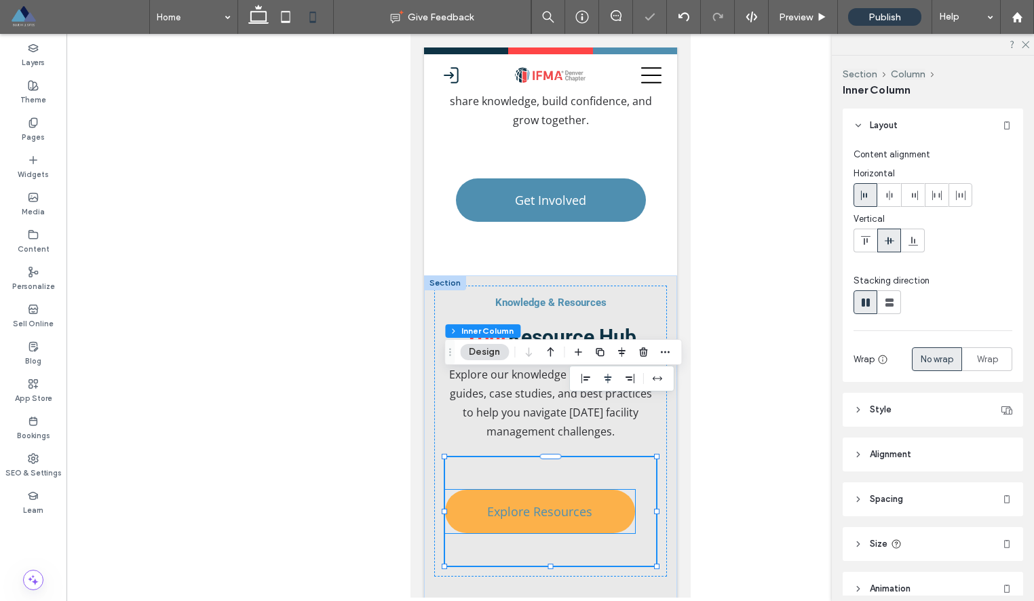
click at [610, 490] on link "Explore Resources" at bounding box center [539, 511] width 190 height 43
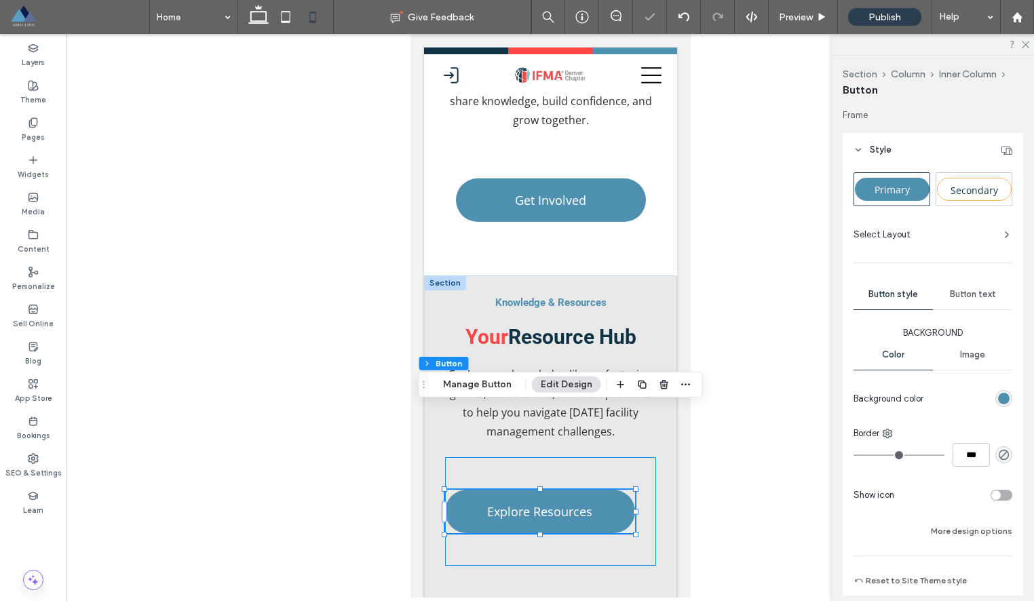
click at [642, 457] on div "Explore Resources" at bounding box center [549, 511] width 211 height 109
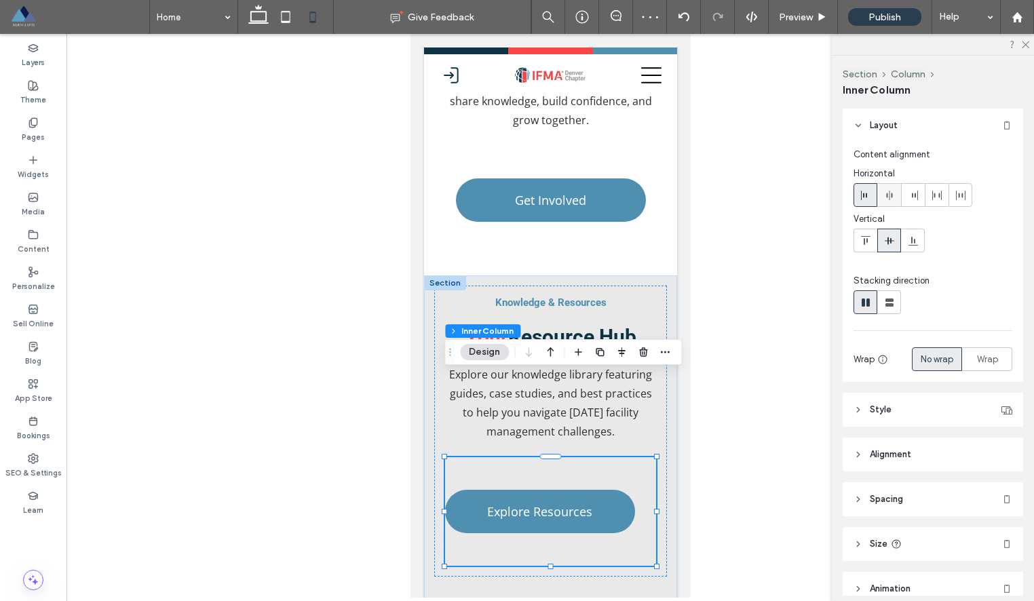
click at [887, 201] on span at bounding box center [889, 195] width 11 height 22
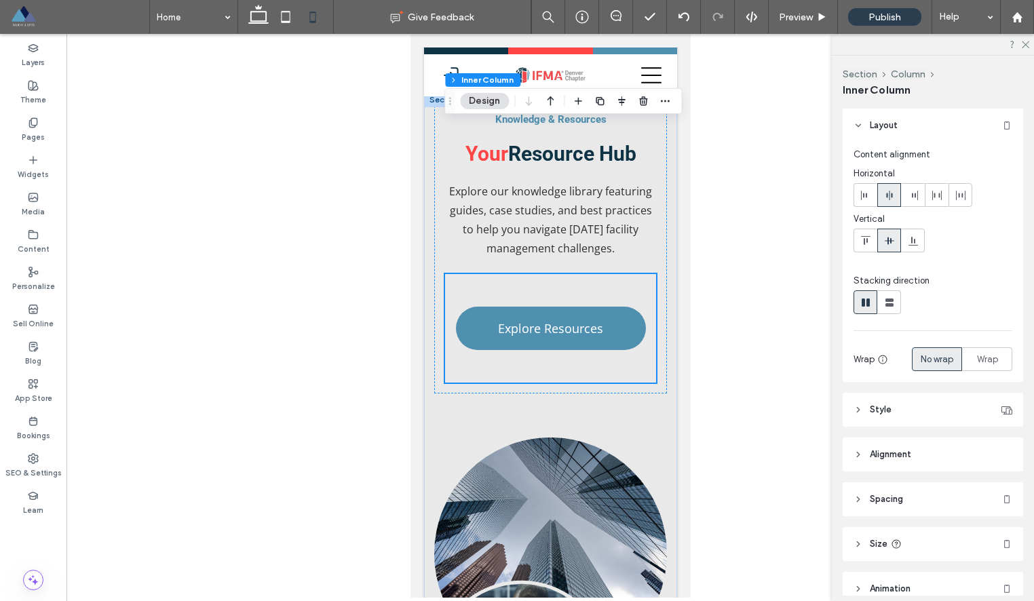
scroll to position [3263, 0]
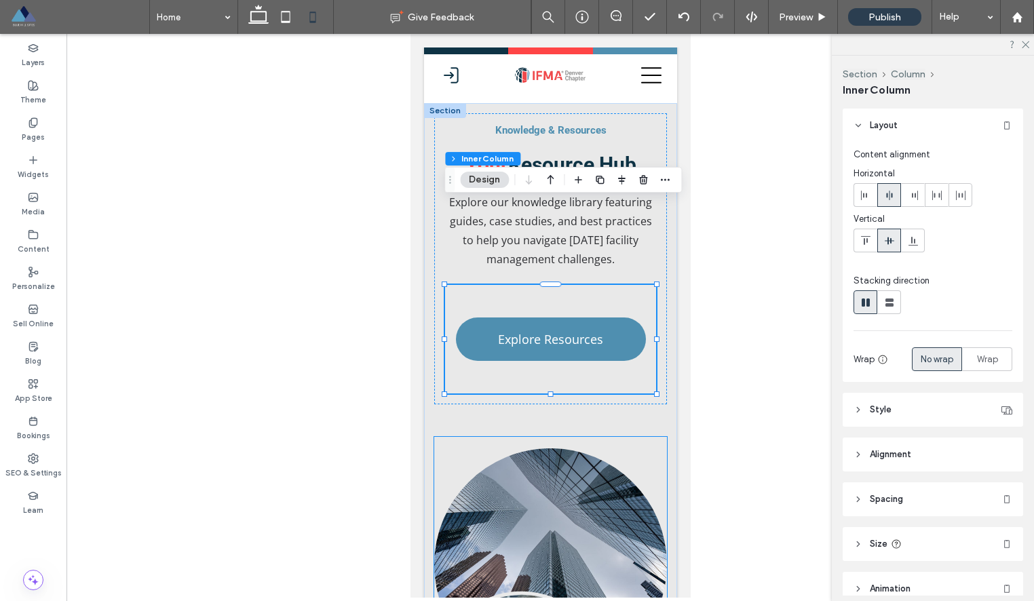
click at [644, 437] on link at bounding box center [549, 564] width 233 height 254
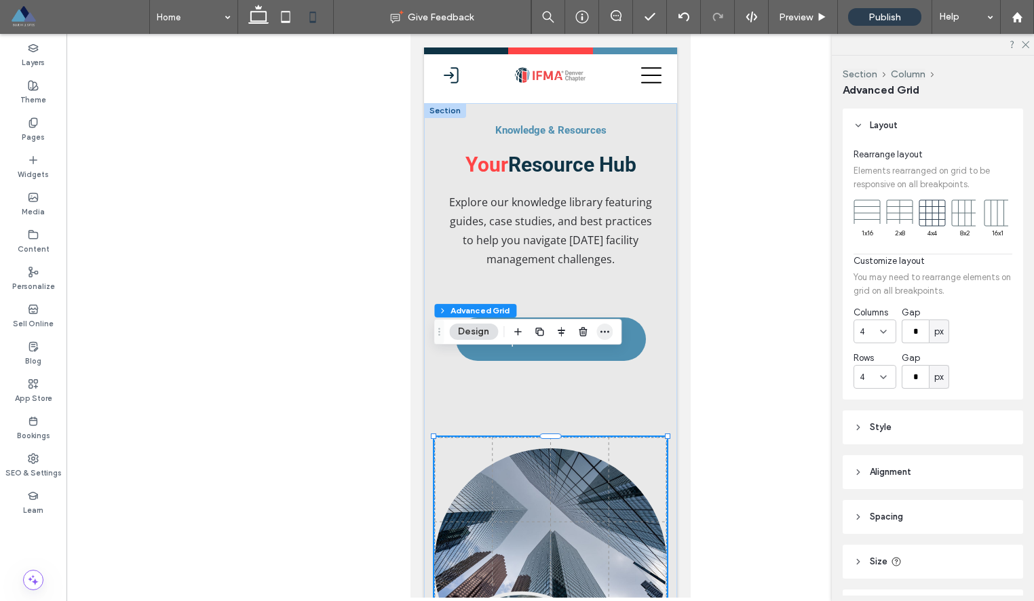
click at [600, 335] on icon "button" at bounding box center [604, 331] width 11 height 11
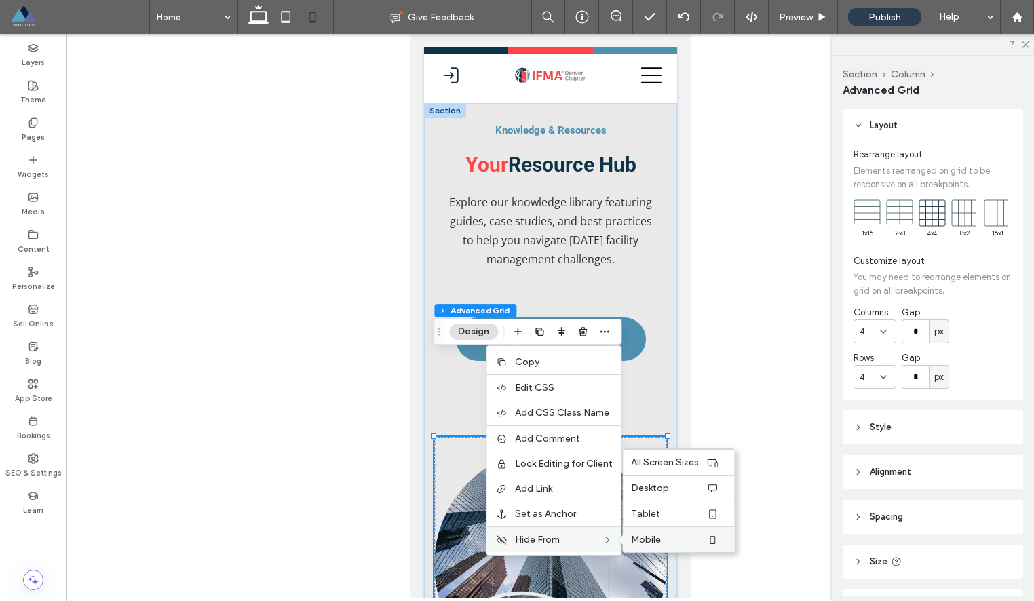
click at [647, 532] on div "Mobile" at bounding box center [678, 539] width 111 height 26
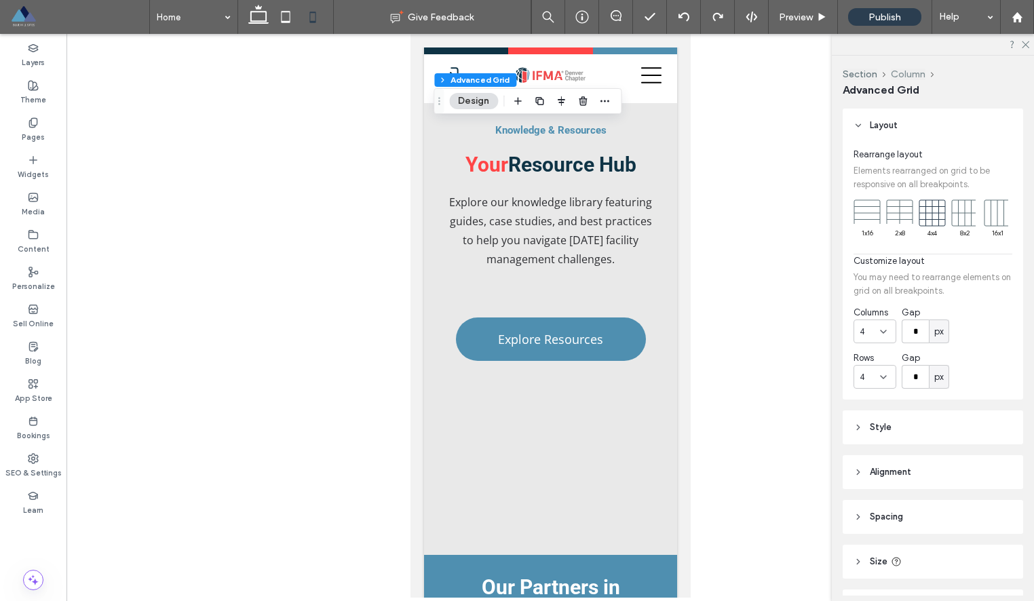
click at [904, 75] on button "Column" at bounding box center [908, 75] width 35 height 12
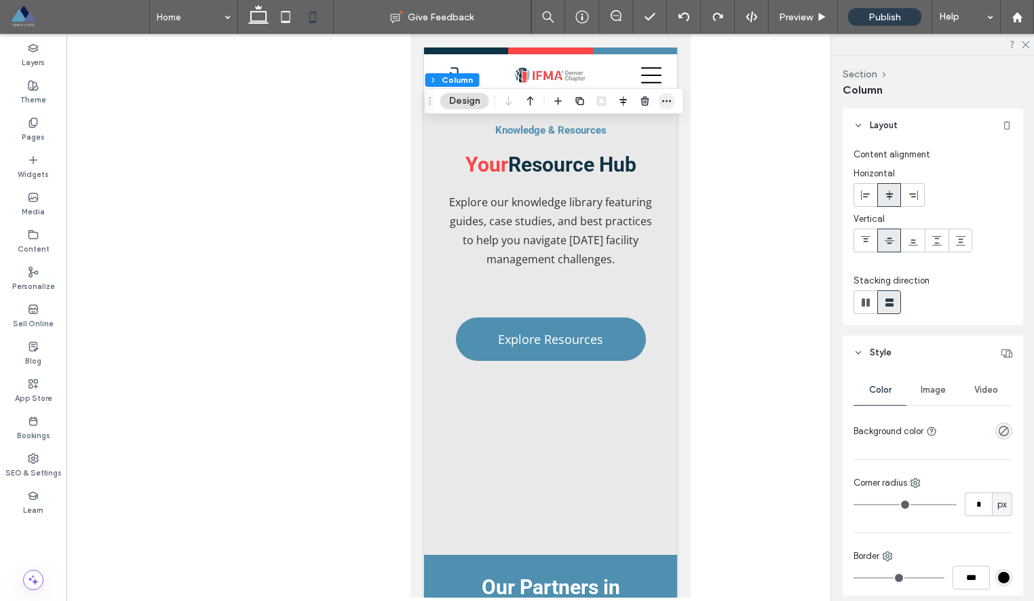
click at [667, 100] on icon "button" at bounding box center [666, 101] width 11 height 11
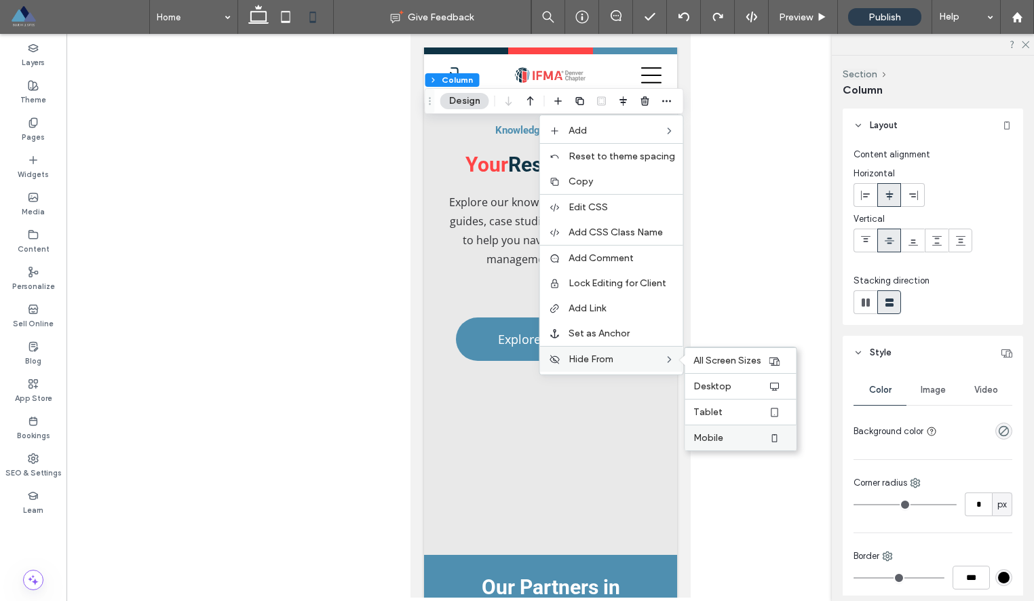
click at [724, 440] on label "Mobile" at bounding box center [730, 438] width 75 height 12
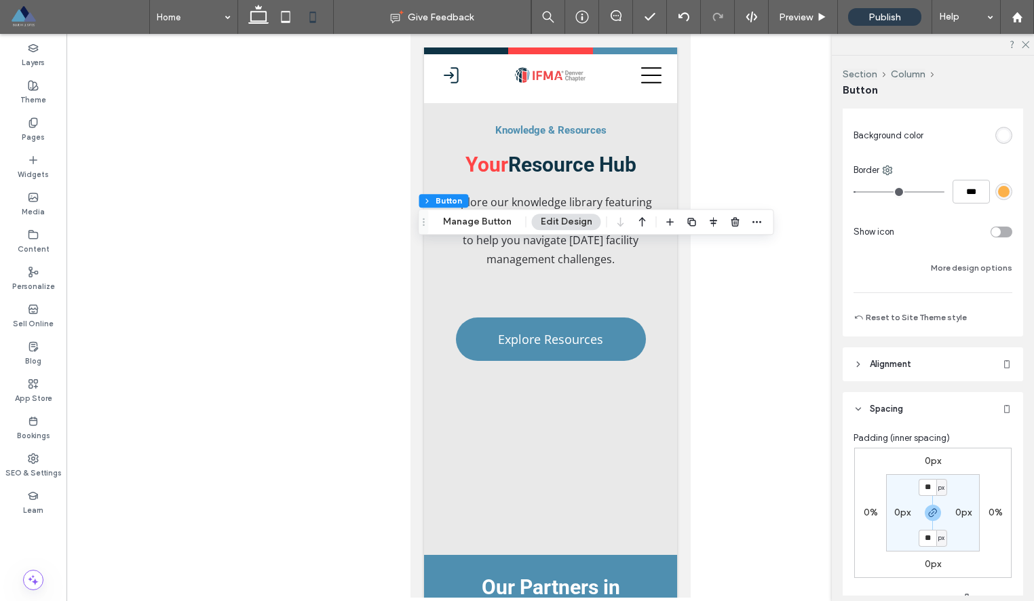
scroll to position [474, 0]
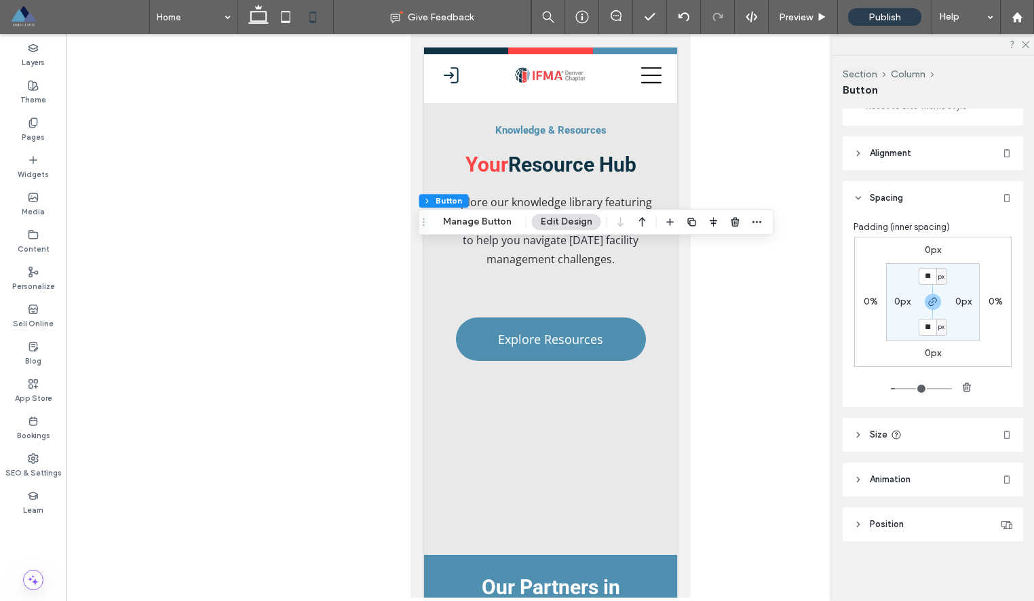
click at [929, 252] on label "0px" at bounding box center [932, 250] width 16 height 12
type input "*"
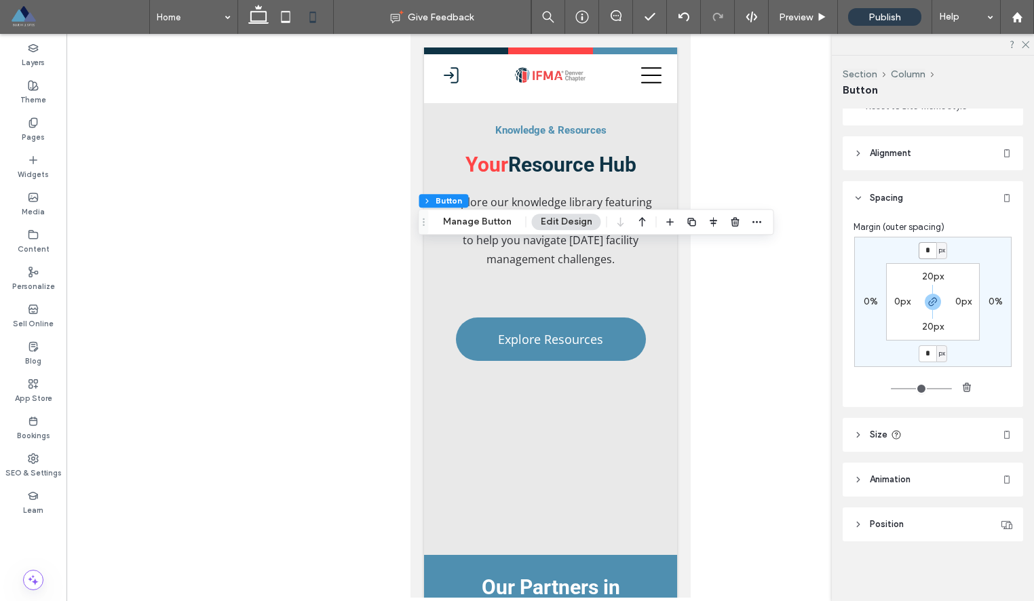
click at [932, 246] on input "*" at bounding box center [927, 250] width 18 height 17
type input "**"
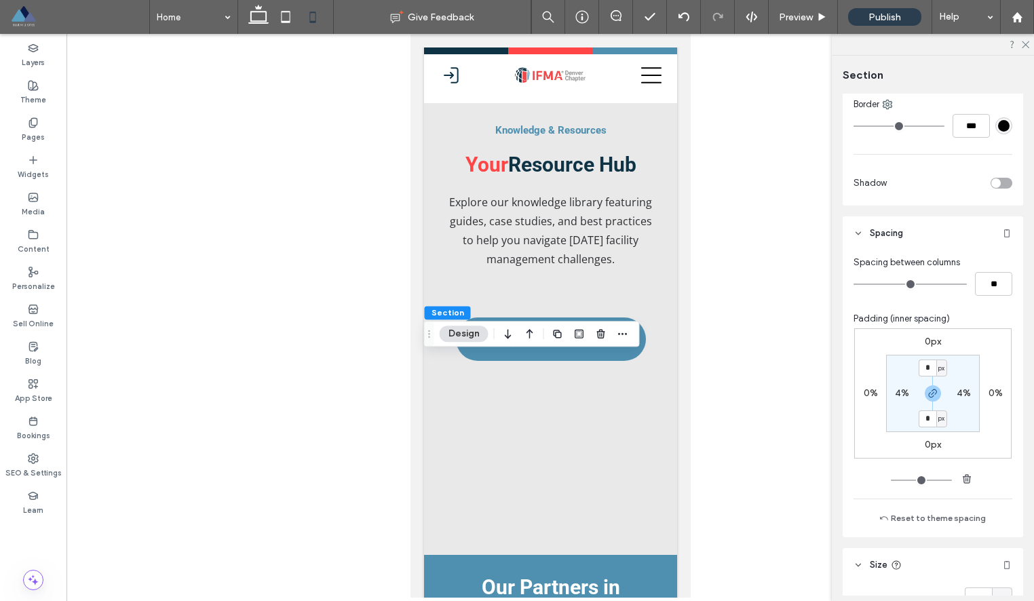
scroll to position [420, 0]
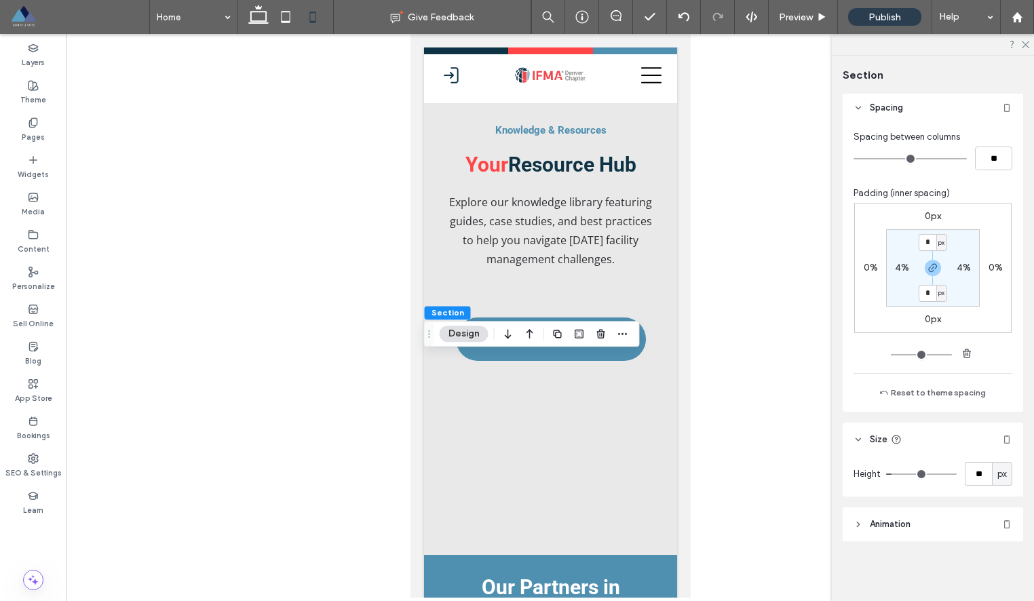
click at [966, 261] on section "* px 4% * px 4%" at bounding box center [933, 267] width 94 height 77
click at [963, 266] on label "4%" at bounding box center [963, 268] width 14 height 12
type input "*"
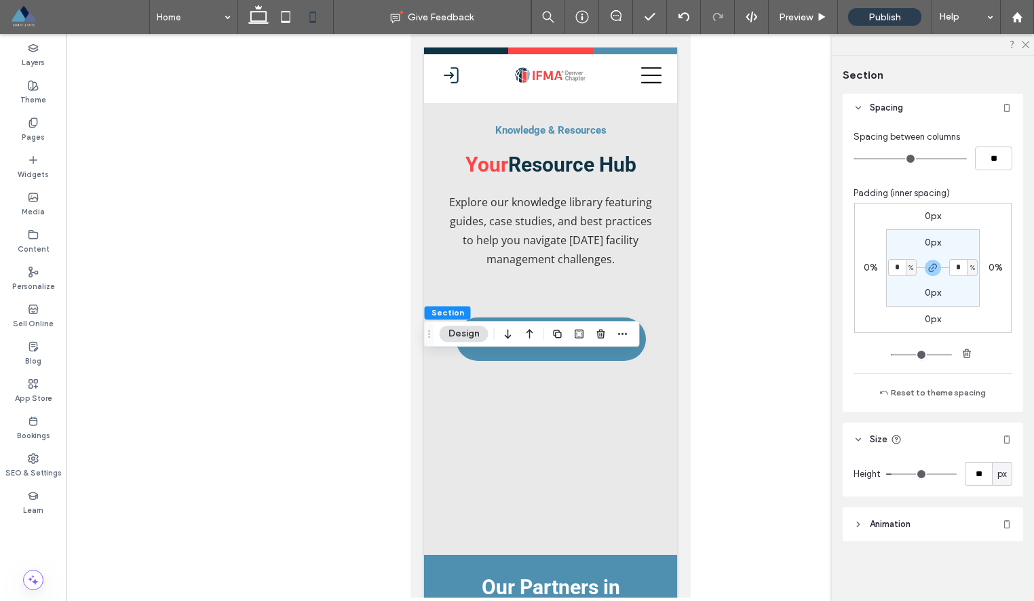
type input "*"
click at [981, 470] on input "**" at bounding box center [978, 474] width 27 height 24
type input "**"
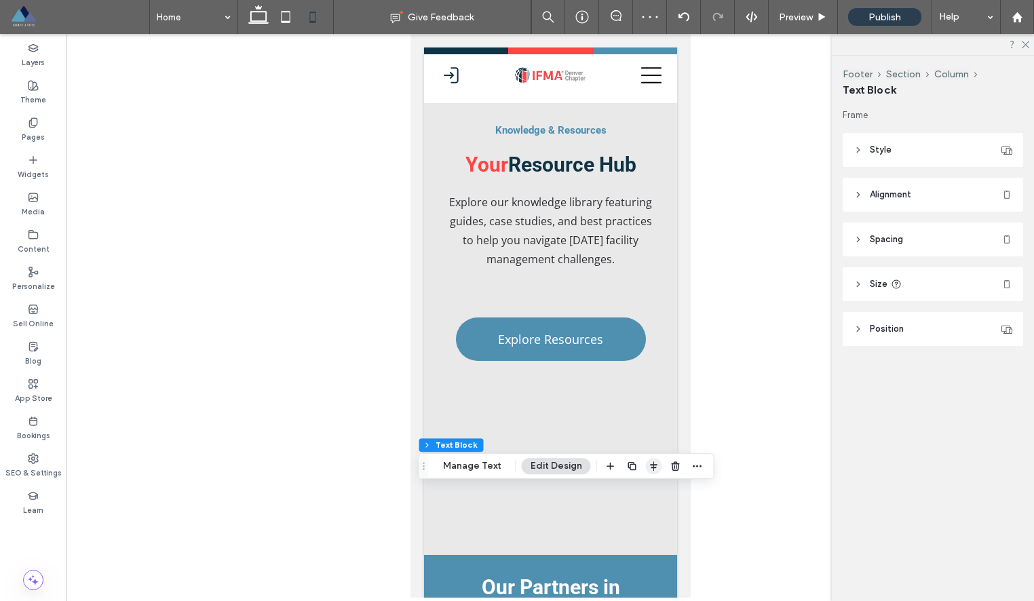
click at [652, 467] on use "button" at bounding box center [653, 465] width 7 height 9
click at [636, 494] on use "center" at bounding box center [639, 492] width 7 height 9
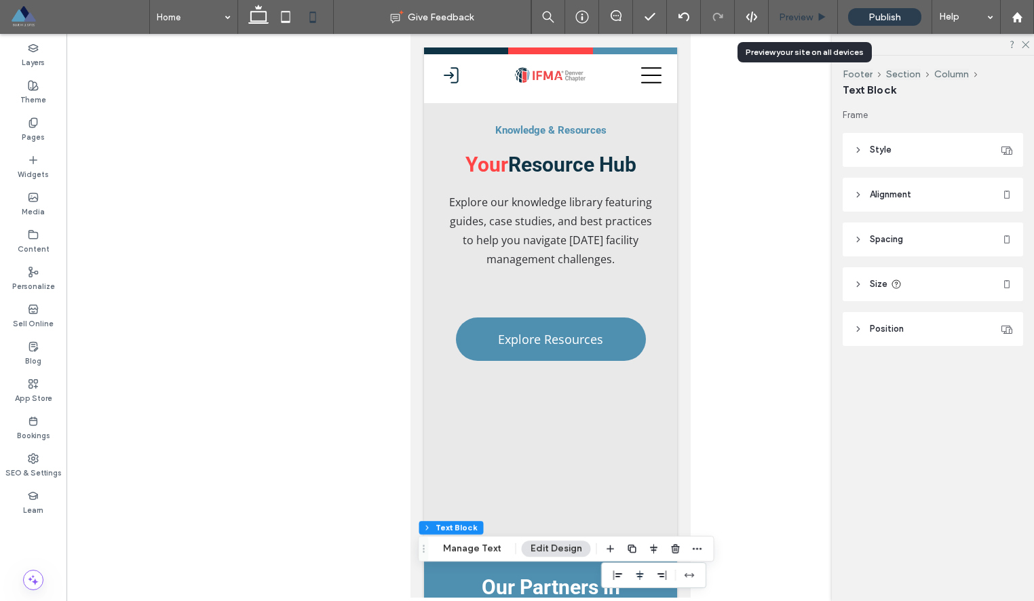
click at [801, 16] on span "Preview" at bounding box center [796, 18] width 34 height 12
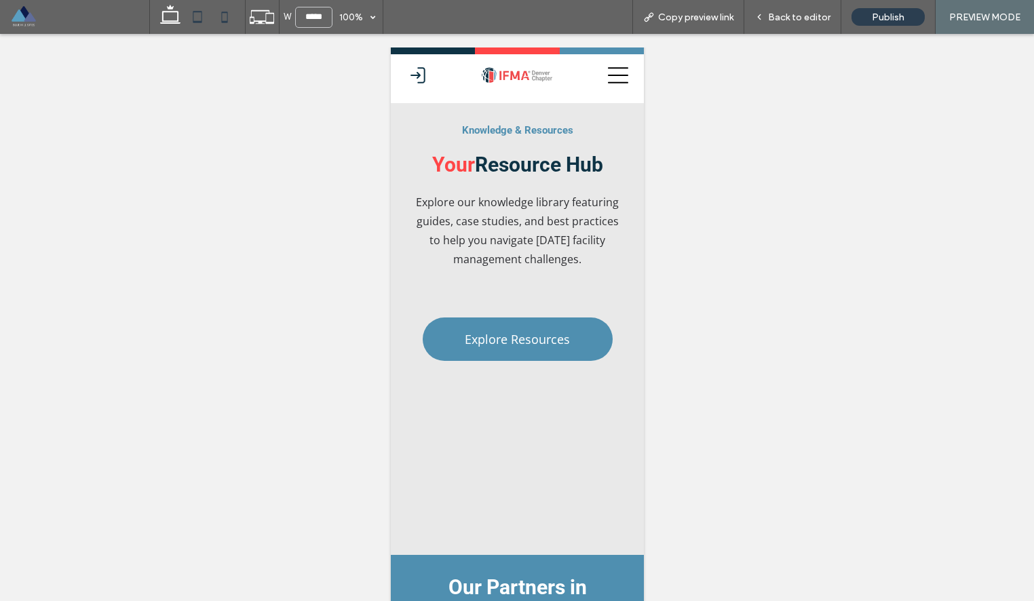
click at [200, 22] on use at bounding box center [197, 17] width 9 height 12
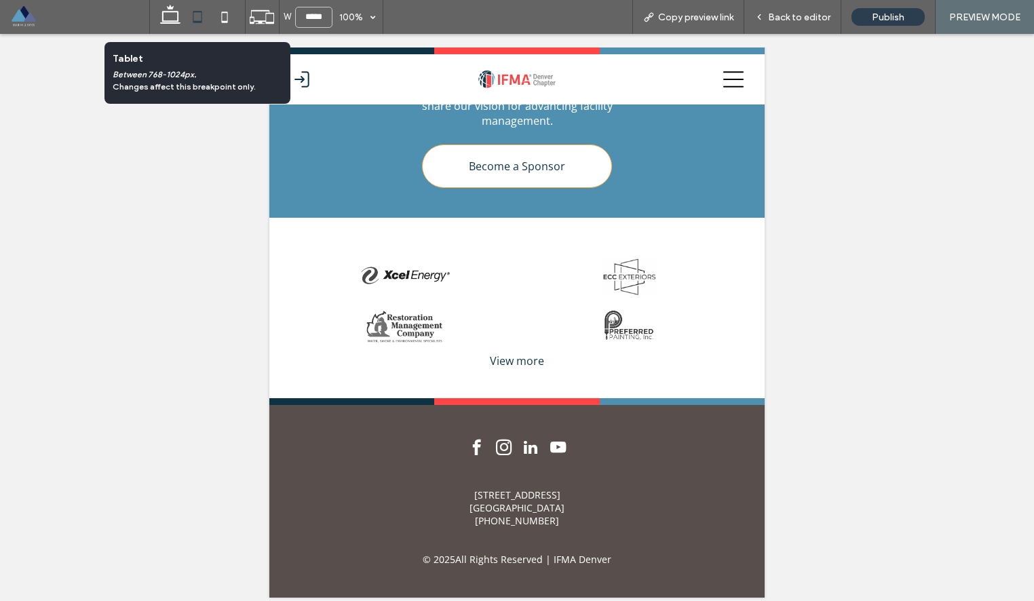
type input "*****"
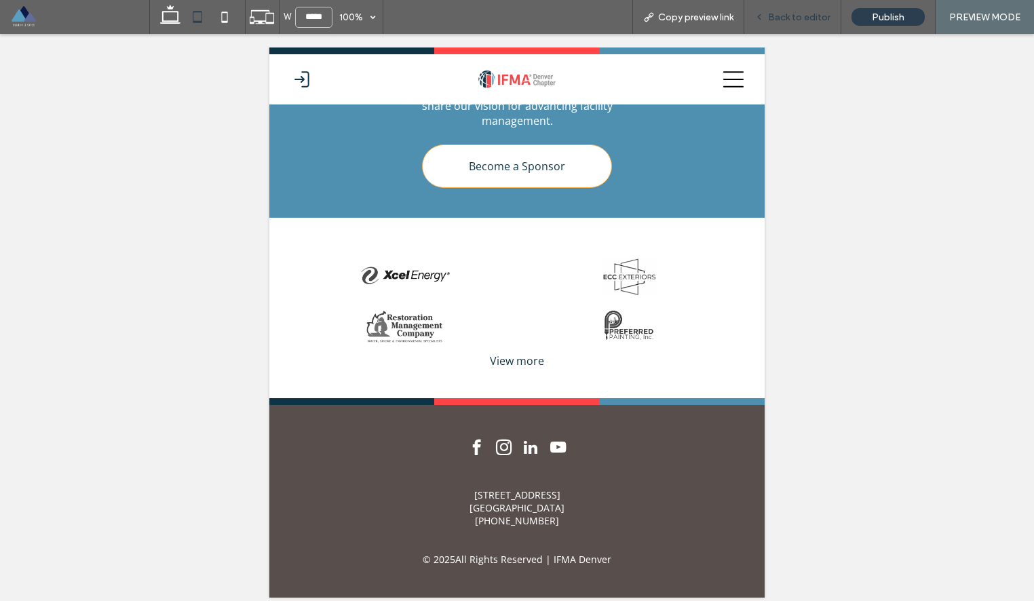
click at [785, 9] on div "Back to editor" at bounding box center [792, 17] width 97 height 34
click at [811, 16] on span "Back to editor" at bounding box center [799, 18] width 62 height 12
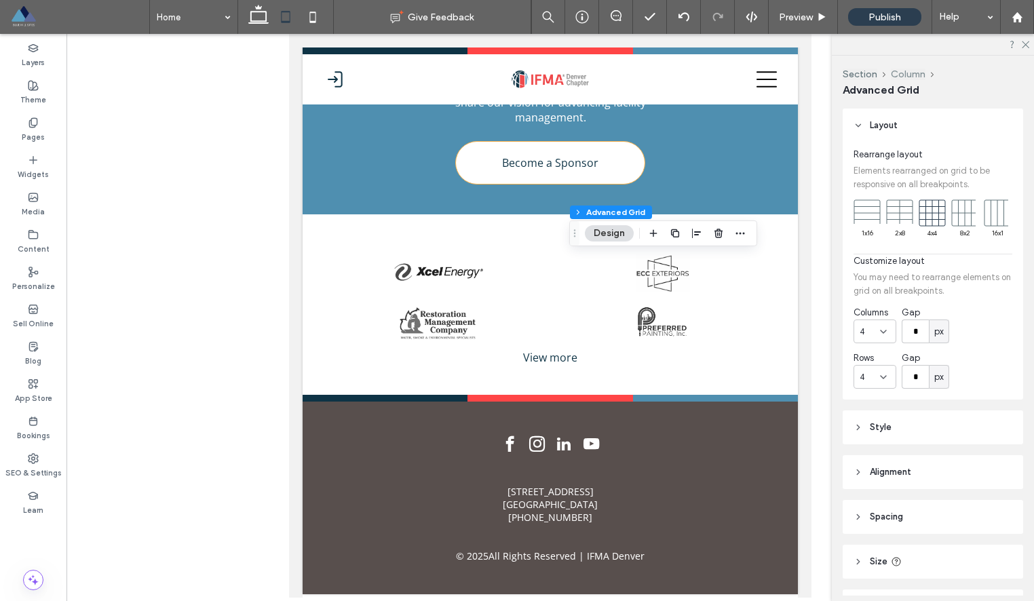
click at [904, 74] on button "Column" at bounding box center [908, 75] width 35 height 12
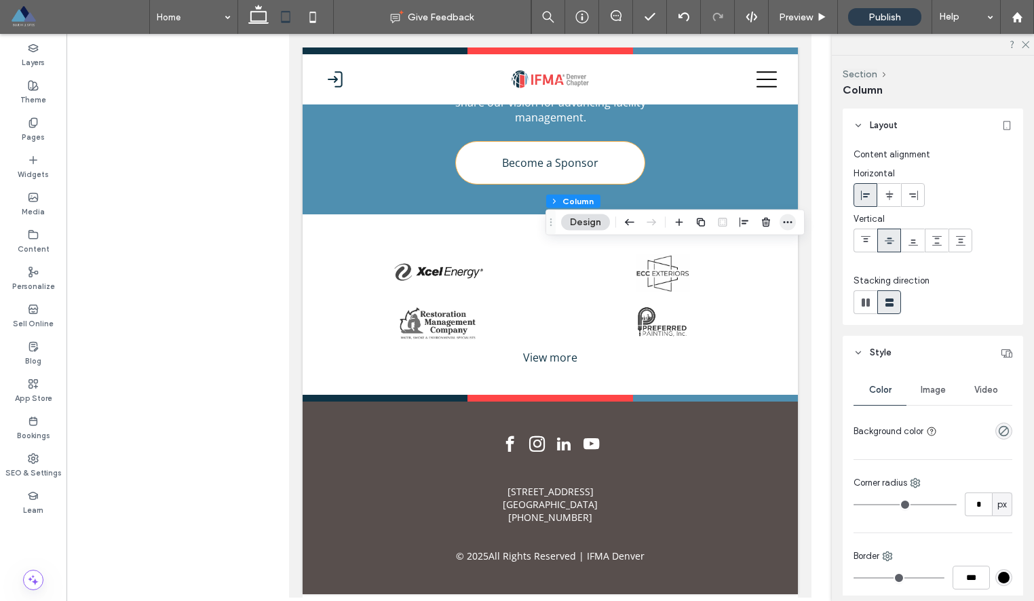
click at [790, 227] on span "button" at bounding box center [787, 222] width 16 height 16
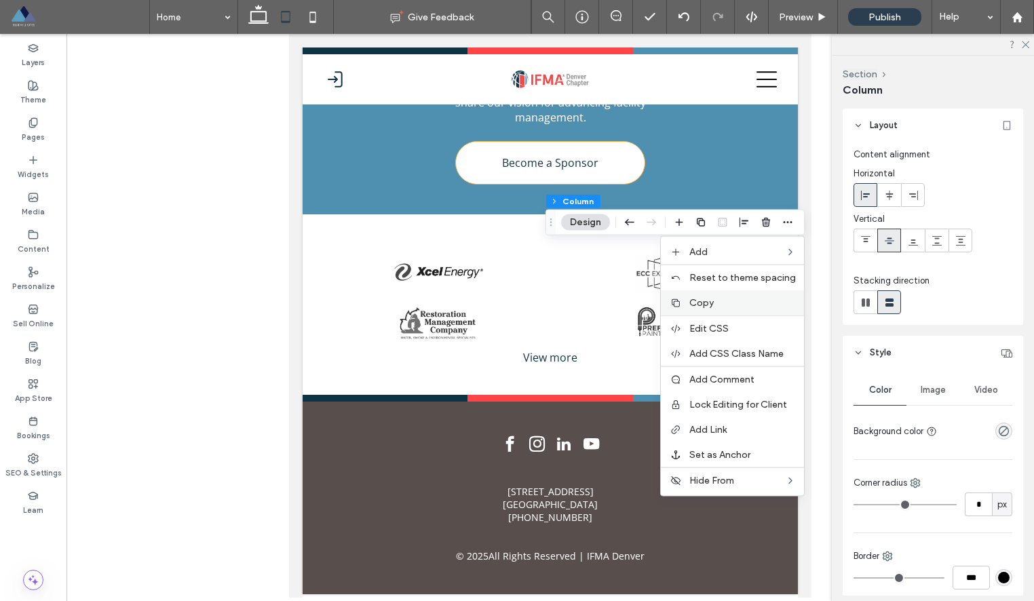
click at [714, 303] on span "Copy" at bounding box center [701, 303] width 24 height 12
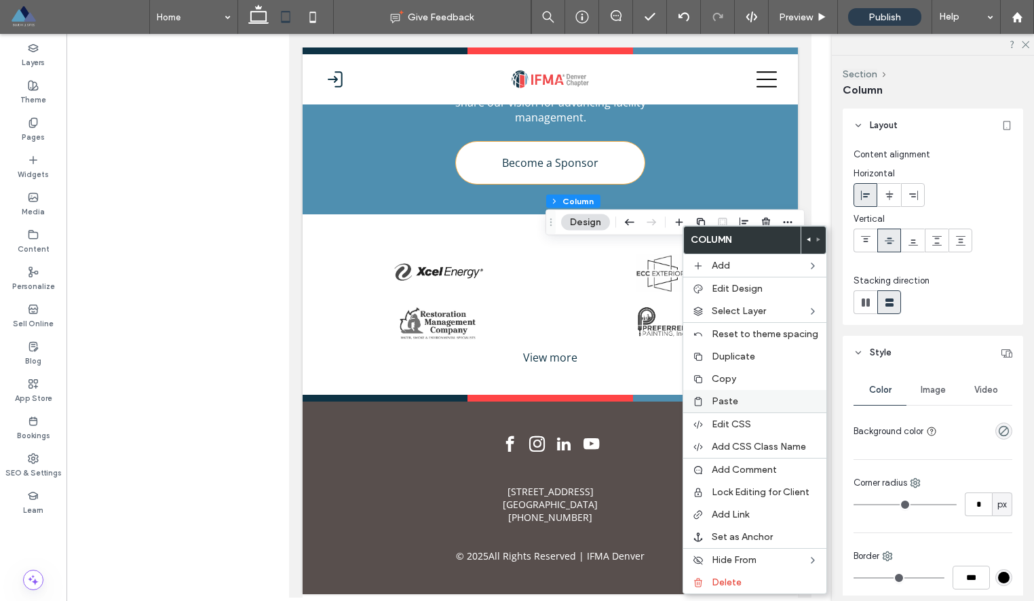
click at [714, 402] on span "Paste" at bounding box center [725, 401] width 26 height 12
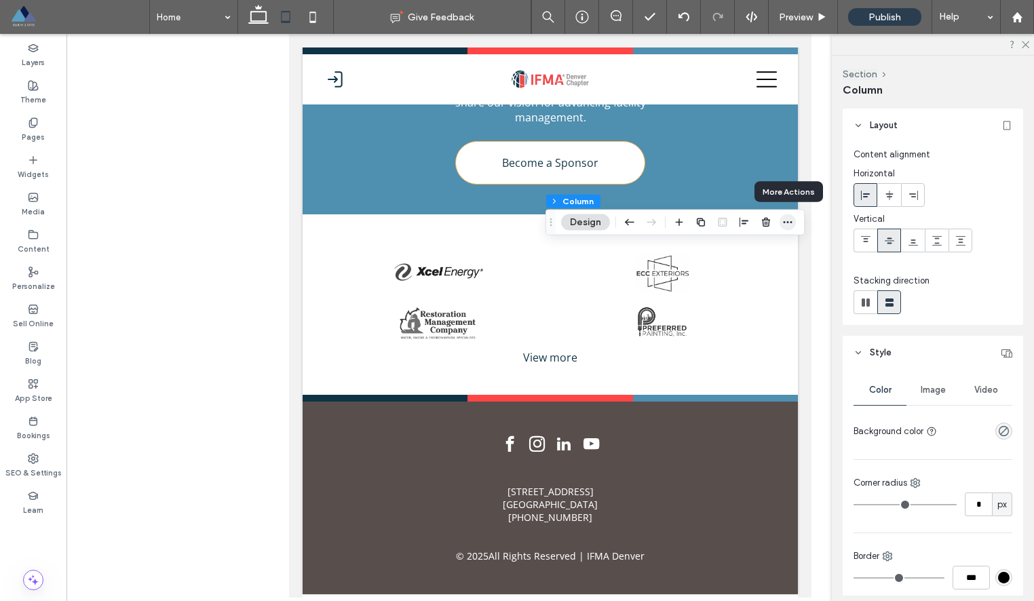
click at [781, 223] on span "button" at bounding box center [787, 222] width 16 height 16
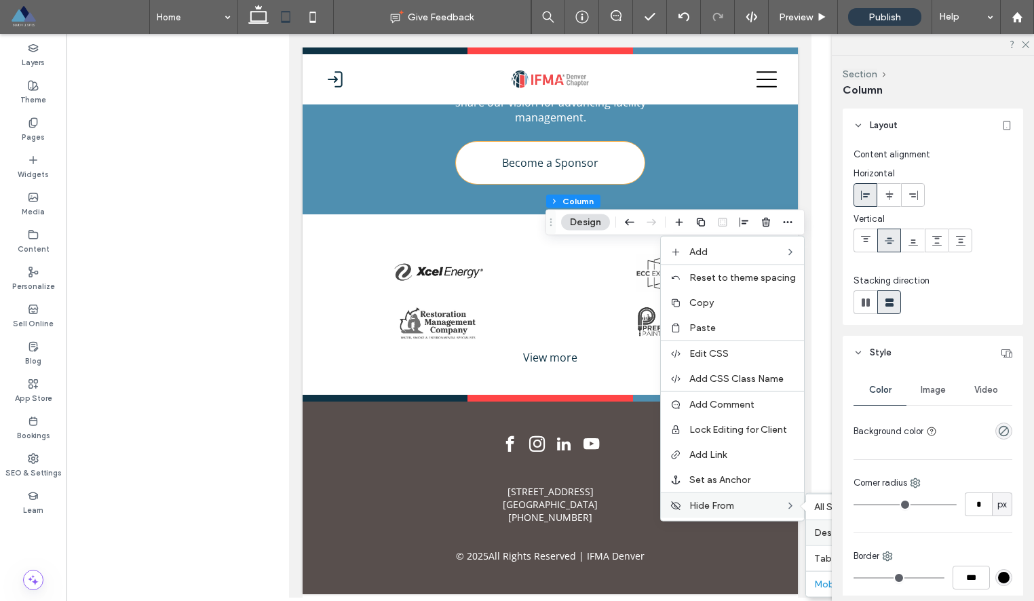
click at [823, 536] on span "Desktop" at bounding box center [833, 533] width 38 height 12
click at [819, 560] on span "Tablet" at bounding box center [828, 559] width 29 height 12
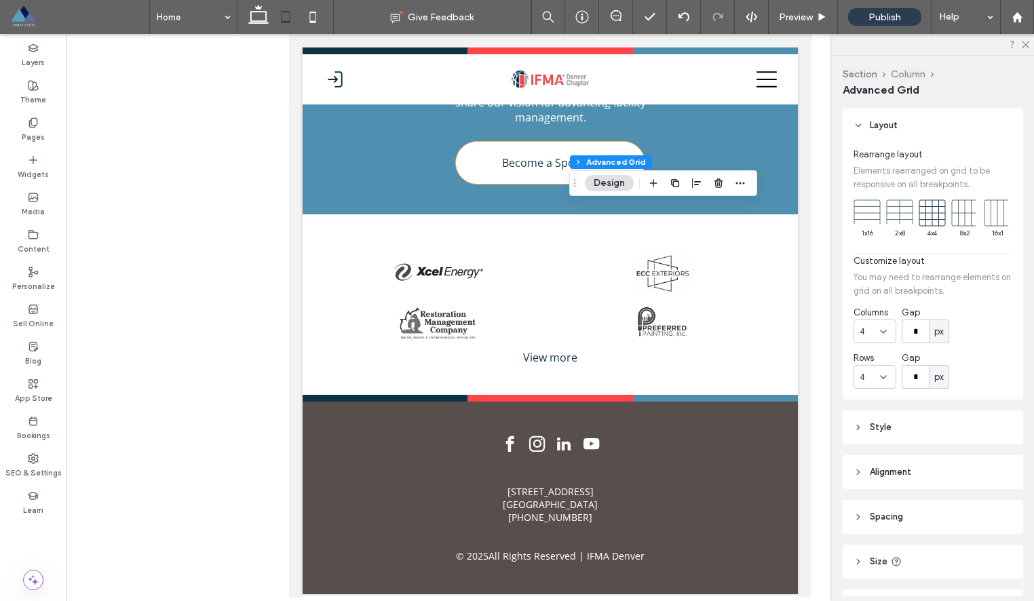
click at [903, 73] on button "Column" at bounding box center [908, 75] width 35 height 12
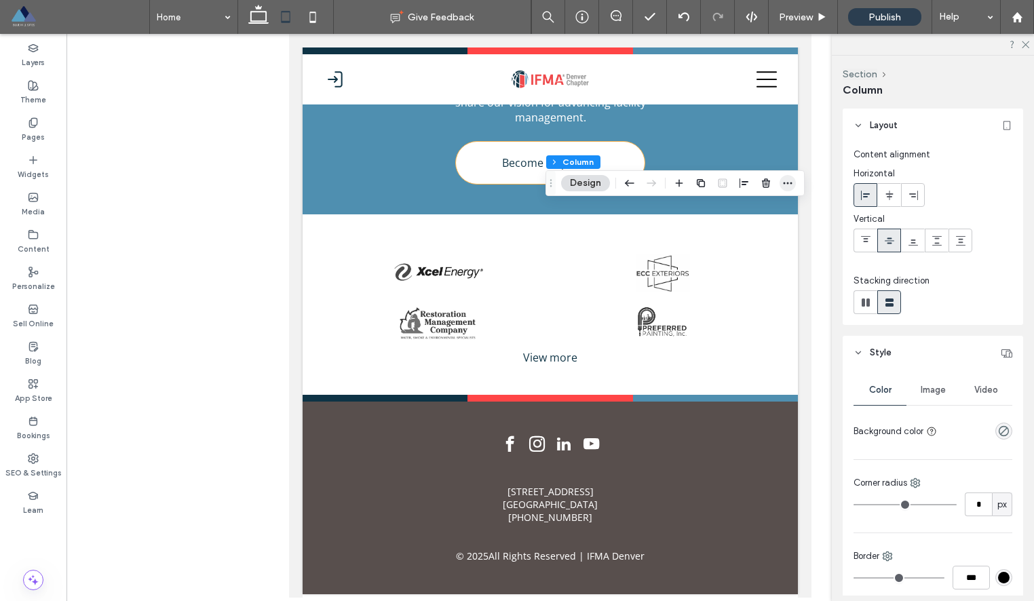
click at [782, 179] on icon "button" at bounding box center [787, 183] width 11 height 11
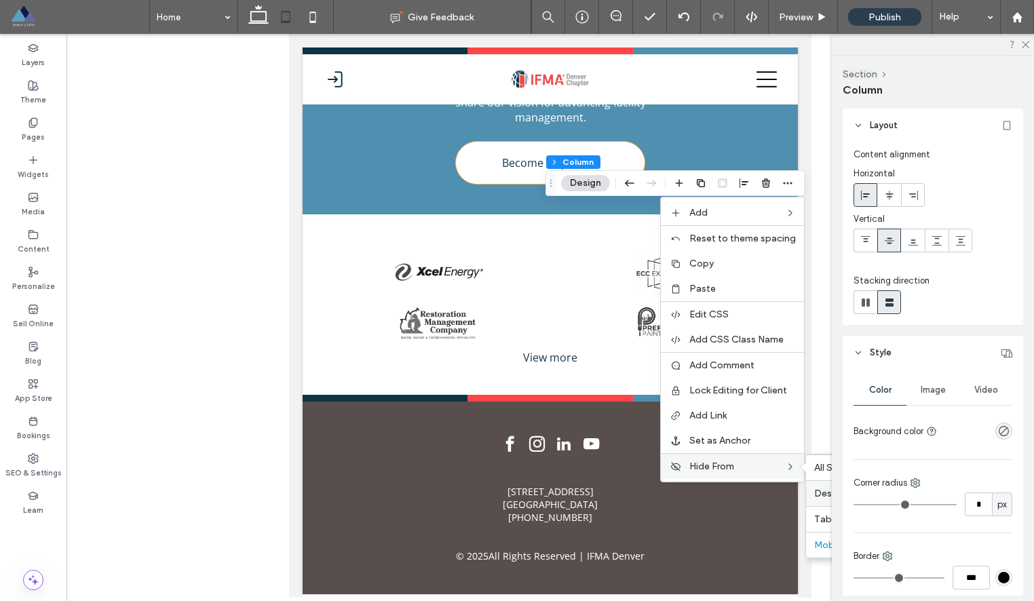
click at [822, 498] on span "Desktop" at bounding box center [833, 494] width 38 height 12
click at [785, 468] on icon at bounding box center [790, 466] width 11 height 11
click at [824, 520] on span "Tablet" at bounding box center [828, 519] width 29 height 12
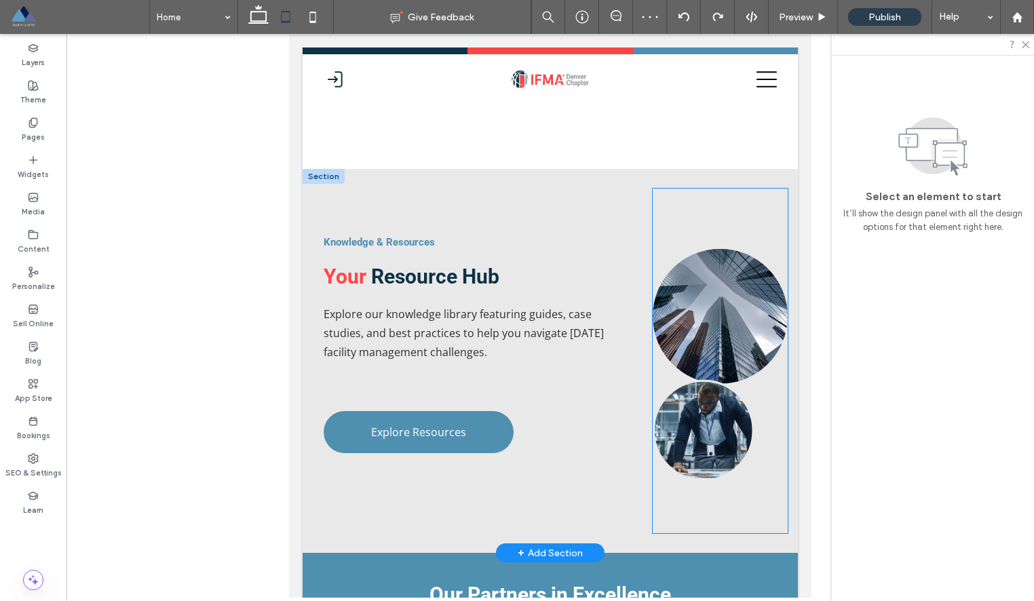
scroll to position [2164, 0]
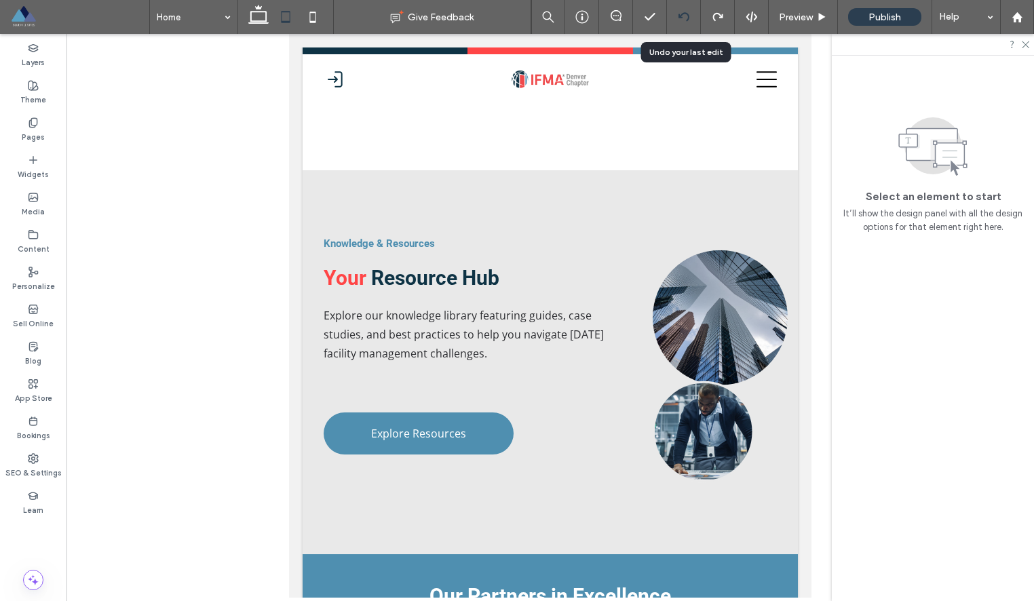
click at [684, 14] on icon at bounding box center [683, 17] width 11 height 11
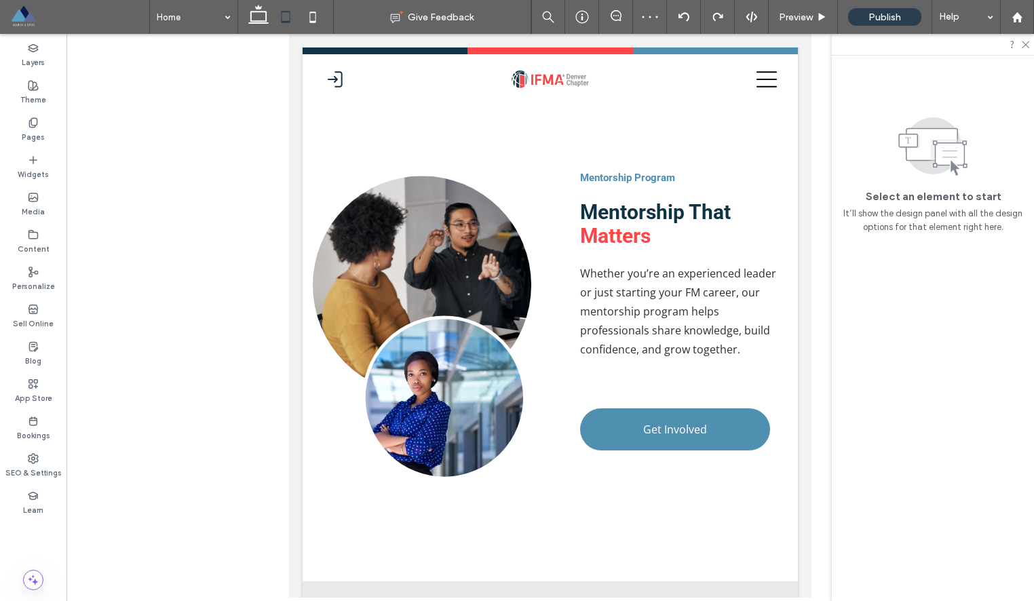
scroll to position [1908, 0]
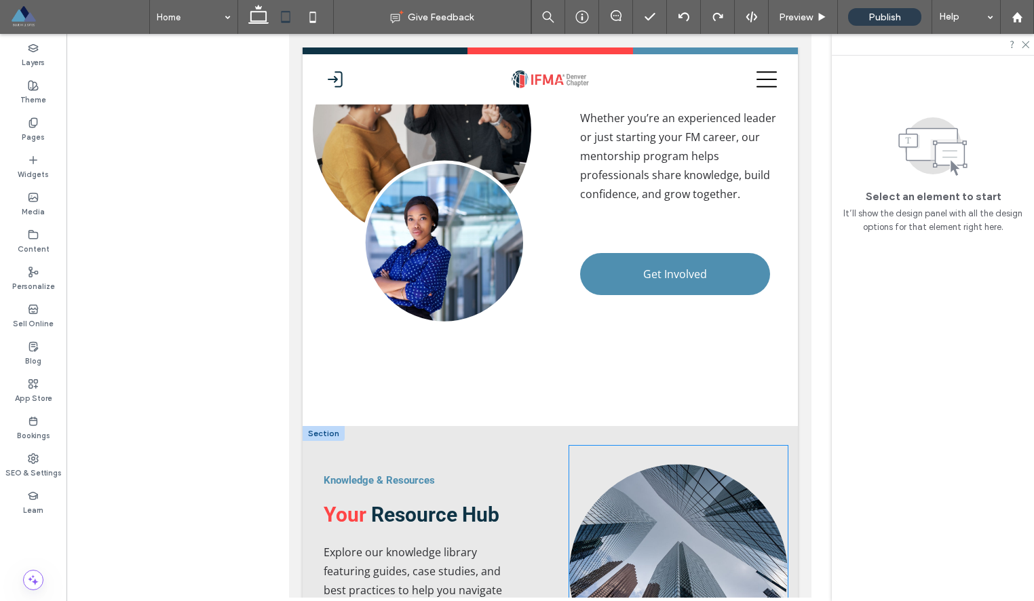
click at [719, 450] on link at bounding box center [678, 573] width 218 height 254
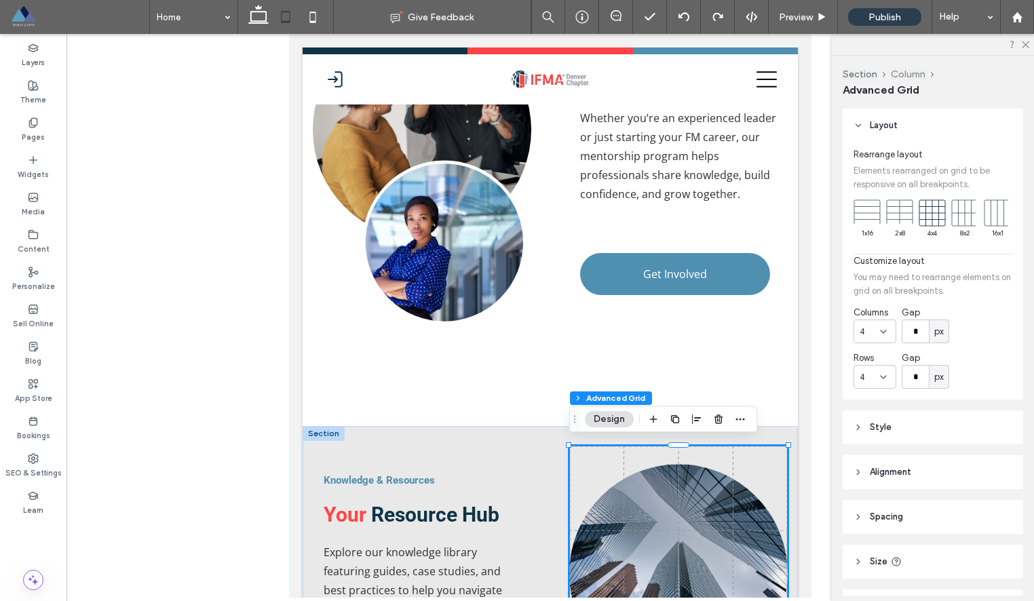
click at [908, 75] on button "Column" at bounding box center [908, 75] width 35 height 12
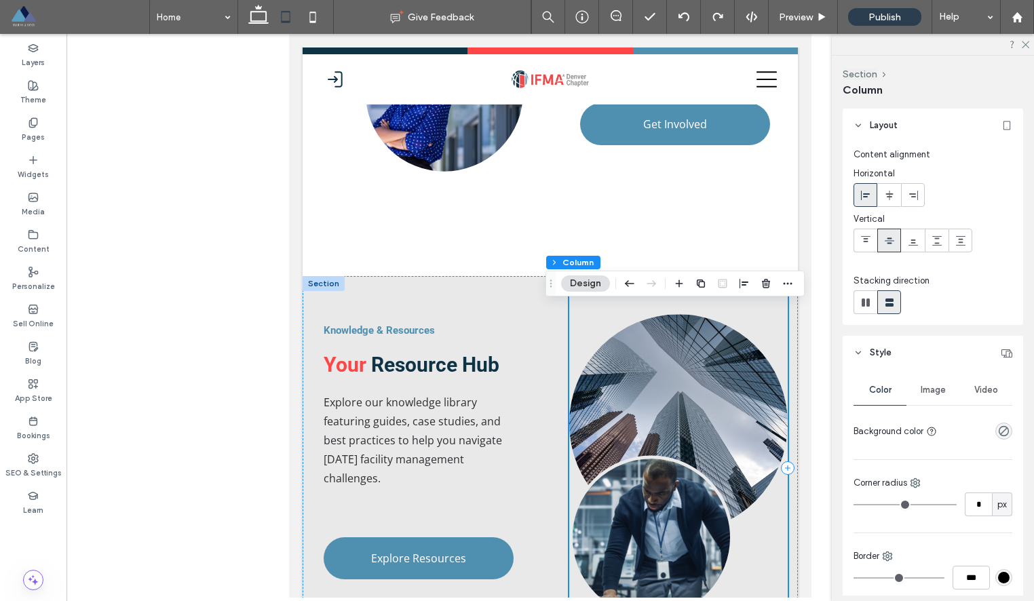
scroll to position [2076, 0]
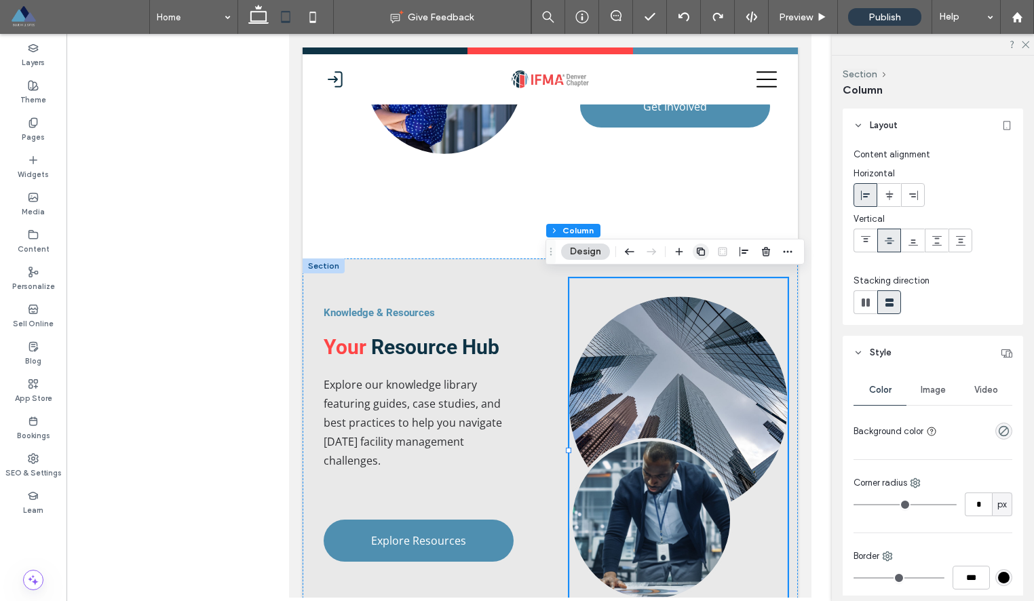
click at [703, 254] on icon "button" at bounding box center [700, 251] width 11 height 11
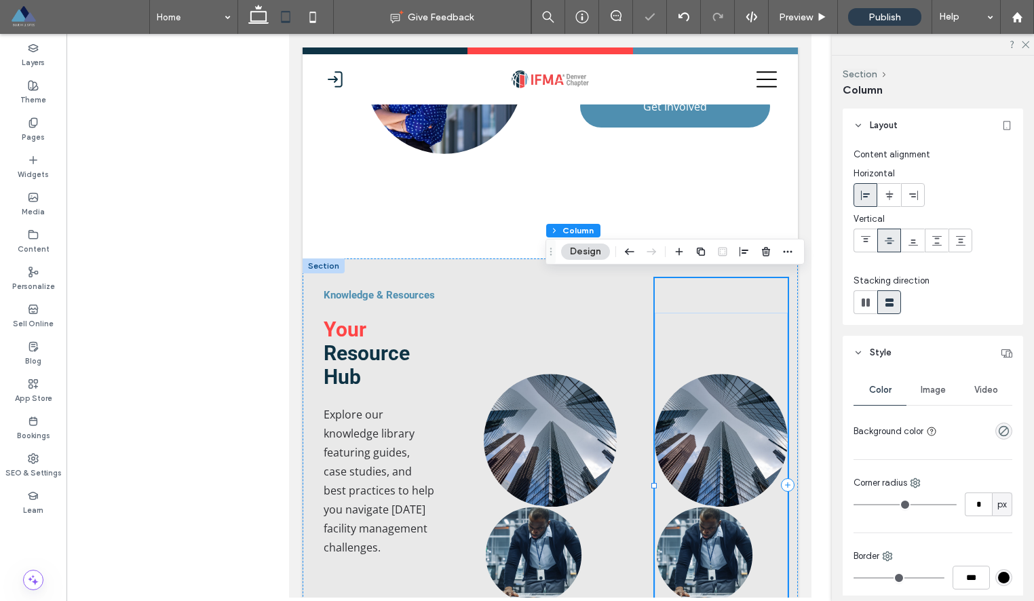
click at [781, 278] on div at bounding box center [721, 485] width 133 height 414
click at [790, 252] on icon "button" at bounding box center [787, 251] width 11 height 11
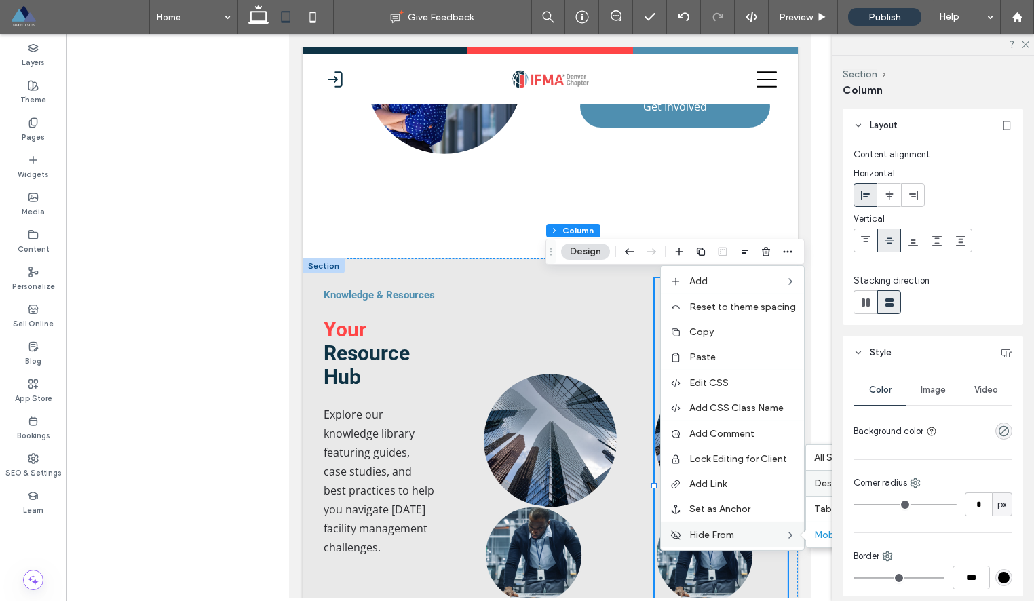
click at [828, 485] on span "Desktop" at bounding box center [833, 484] width 38 height 12
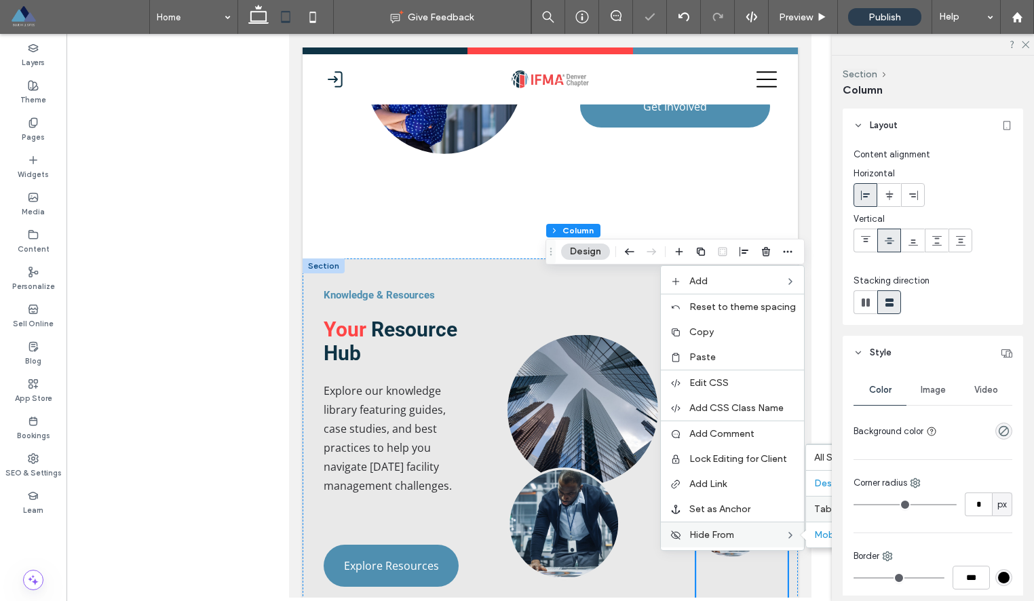
click at [827, 508] on span "Tablet" at bounding box center [828, 509] width 29 height 12
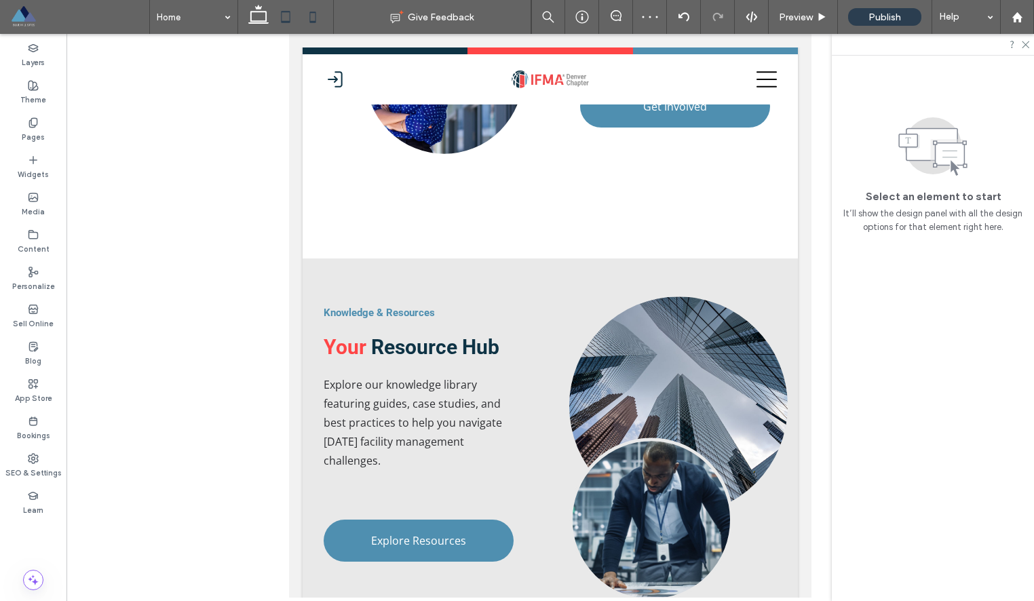
click at [311, 16] on icon at bounding box center [312, 16] width 27 height 27
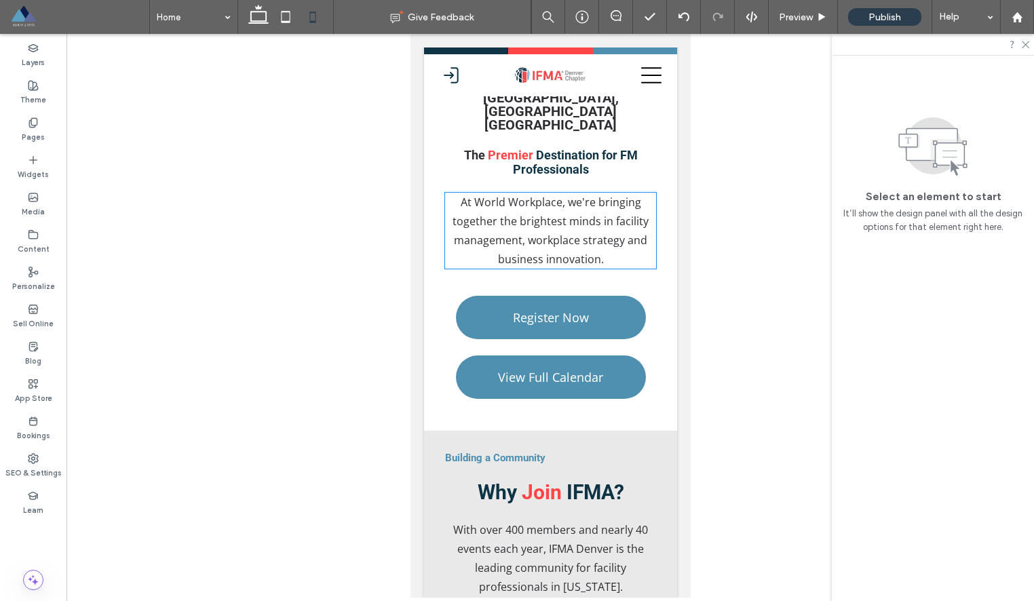
scroll to position [1959, 0]
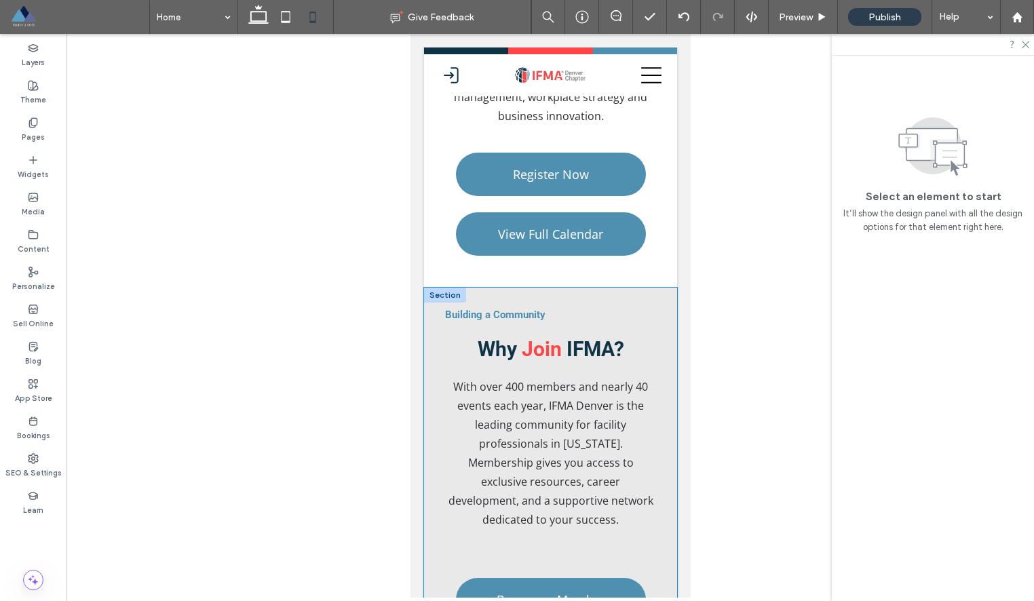
click at [670, 288] on div "Building a Community Why Join IFMA? With over 400 members and nearly 40 events …" at bounding box center [549, 481] width 253 height 387
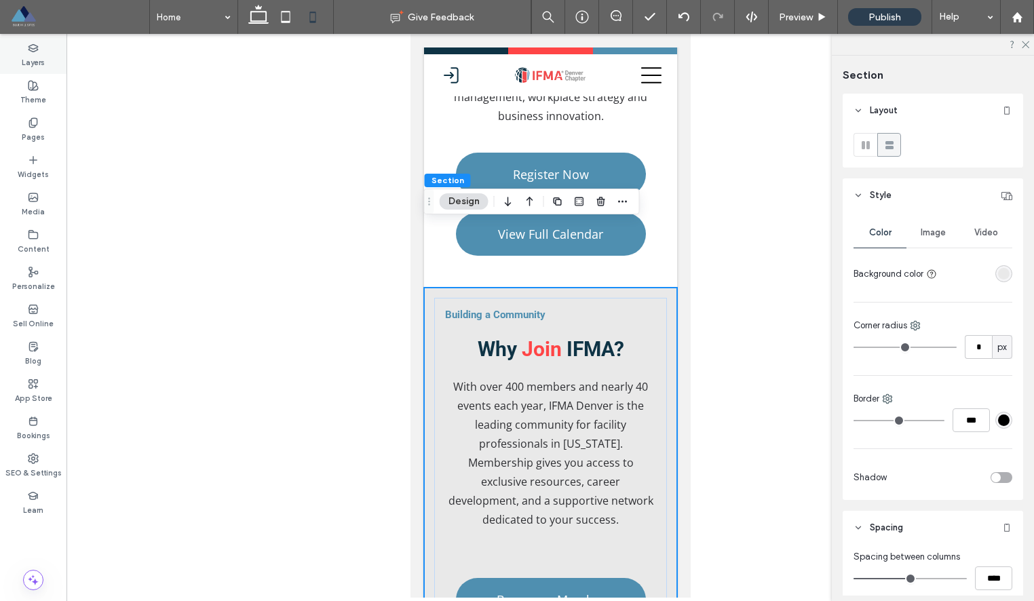
click at [39, 56] on label "Layers" at bounding box center [33, 61] width 23 height 15
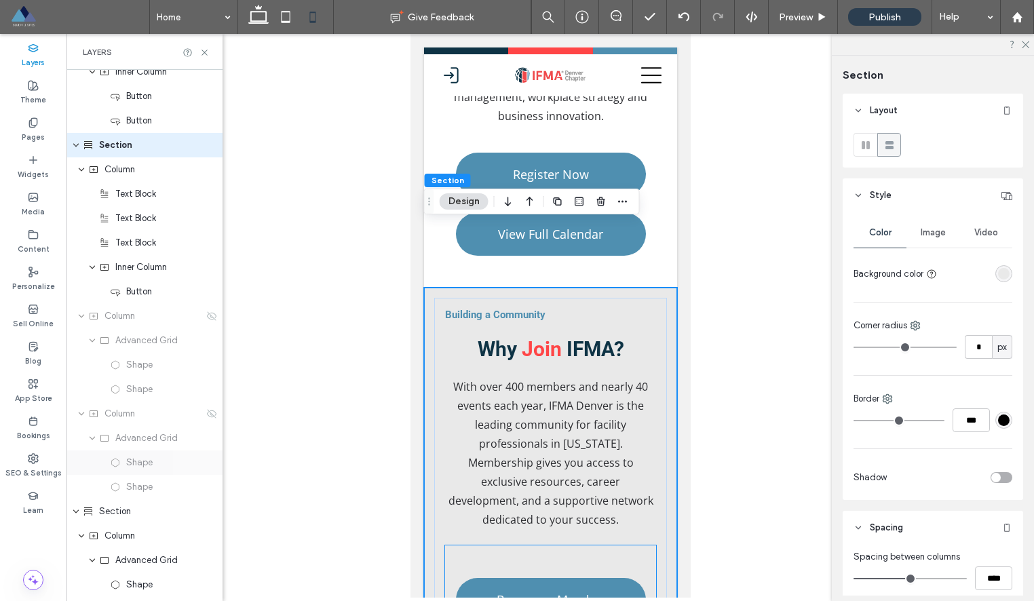
scroll to position [1222, 0]
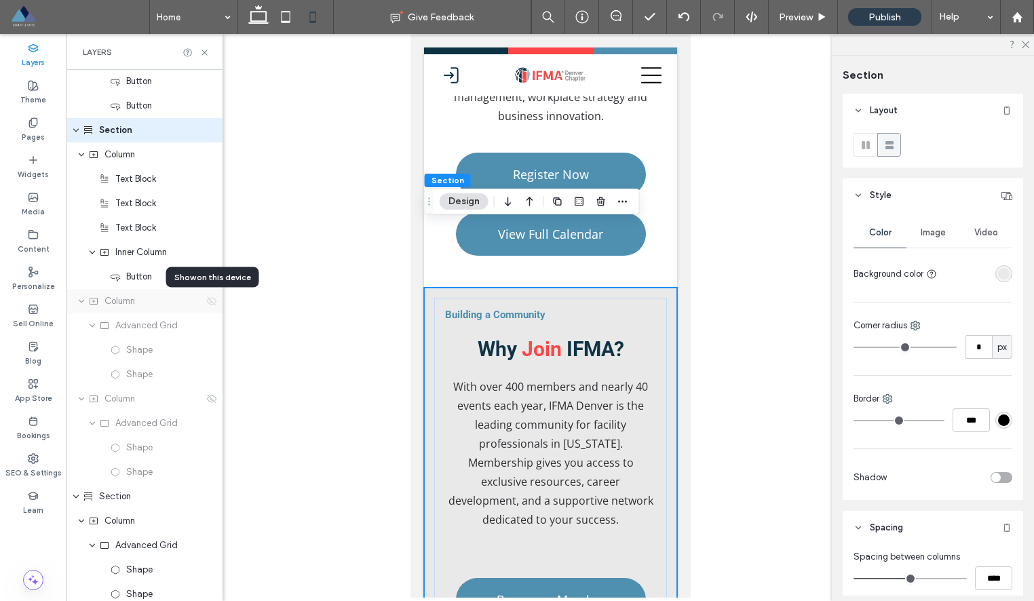
click at [214, 303] on icon at bounding box center [211, 301] width 11 height 11
click at [152, 308] on div "Column" at bounding box center [144, 301] width 156 height 24
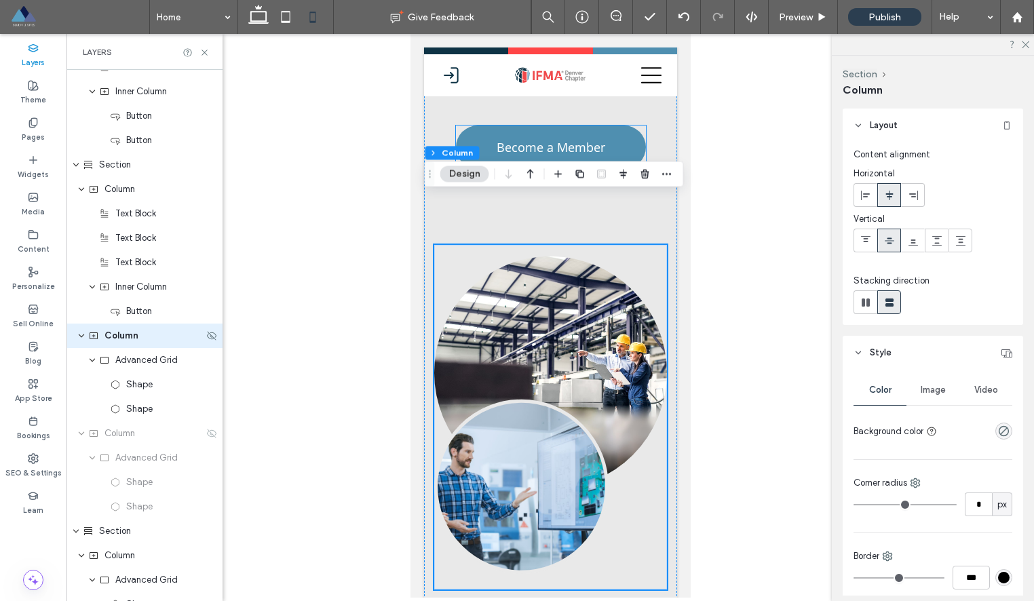
scroll to position [2430, 0]
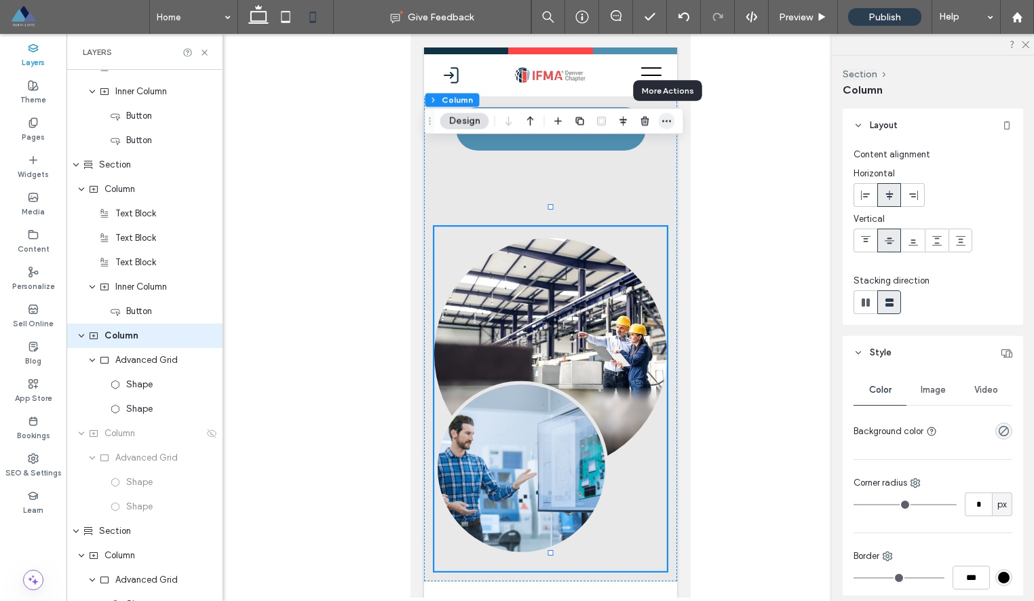
click at [664, 121] on icon "button" at bounding box center [666, 120] width 11 height 11
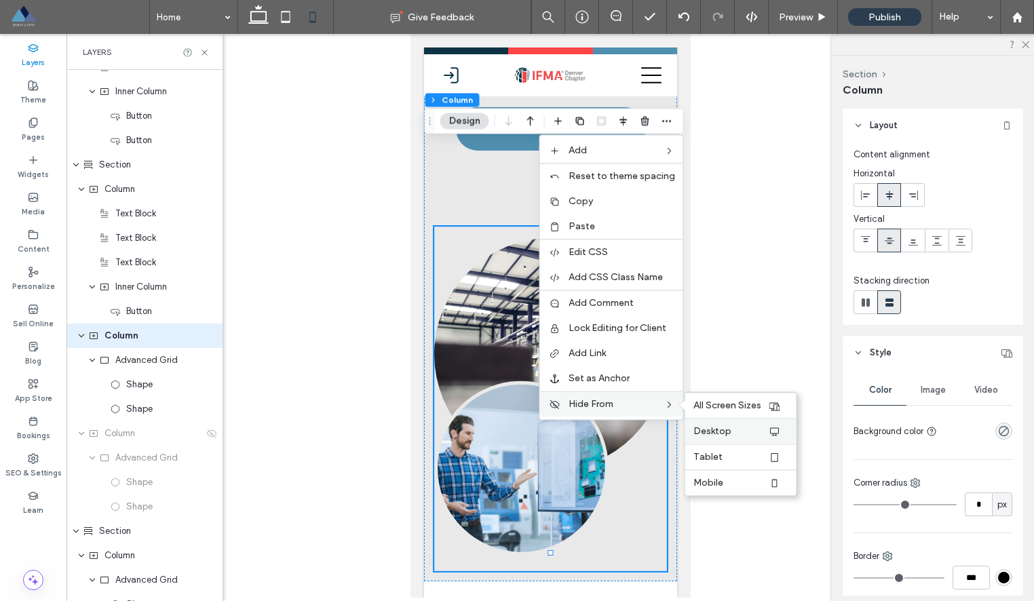
click at [723, 433] on span "Desktop" at bounding box center [712, 431] width 38 height 12
click at [731, 456] on label "Tablet" at bounding box center [730, 457] width 75 height 12
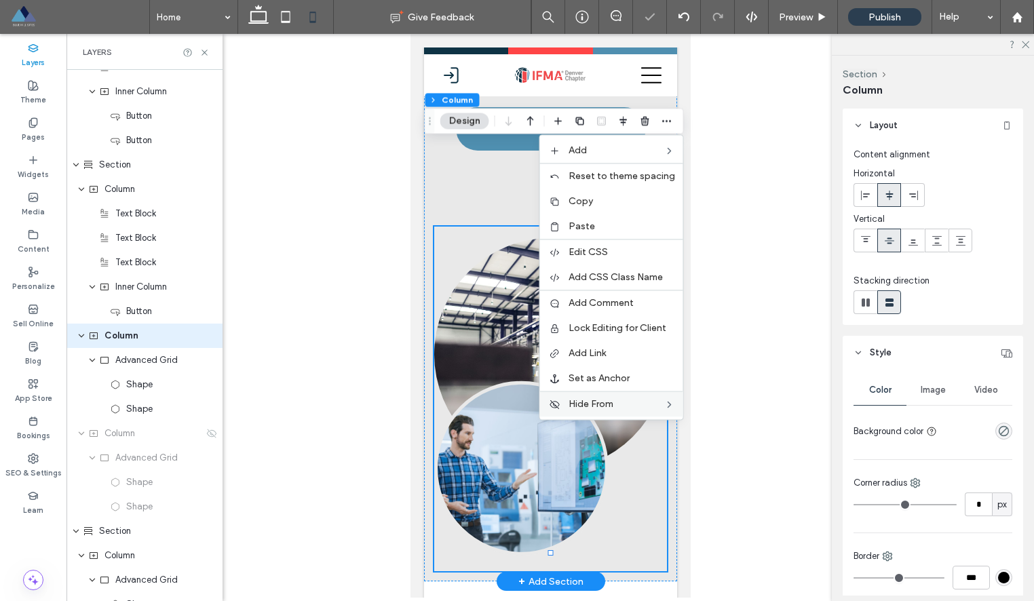
click at [638, 452] on div at bounding box center [549, 399] width 233 height 345
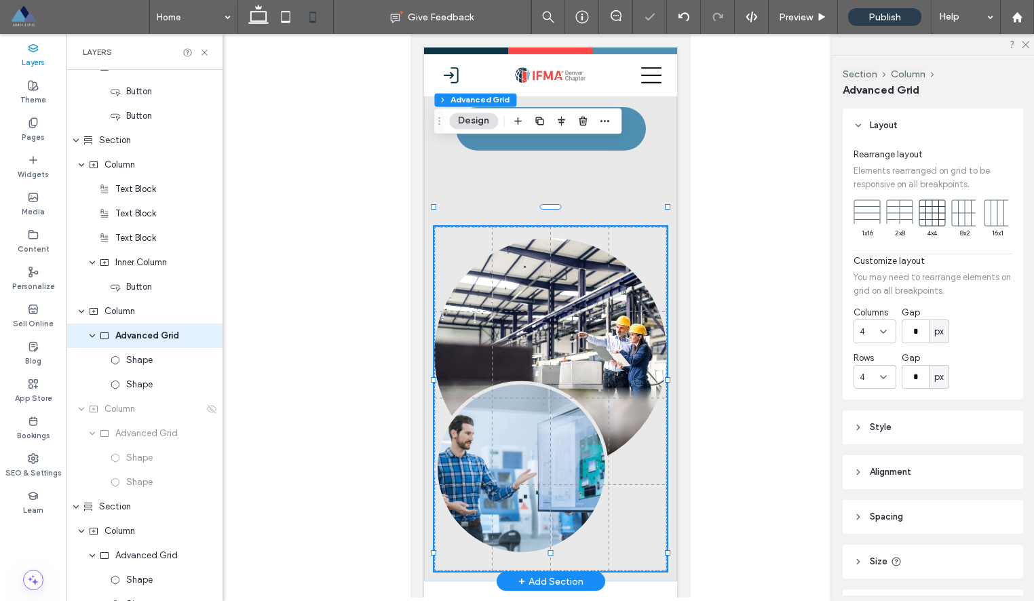
scroll to position [1211, 0]
click at [911, 75] on button "Column" at bounding box center [908, 75] width 35 height 12
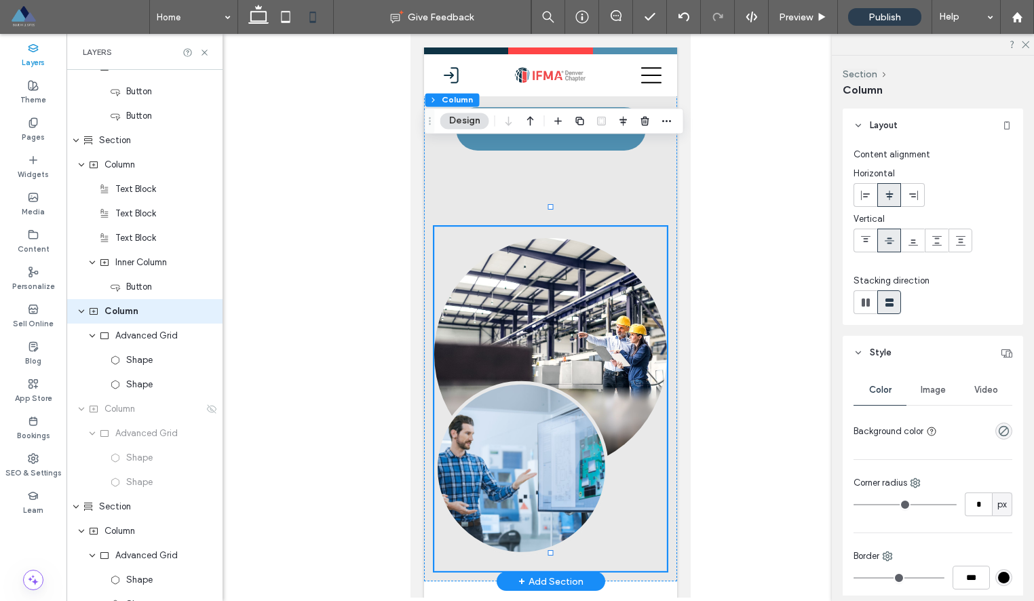
scroll to position [1187, 0]
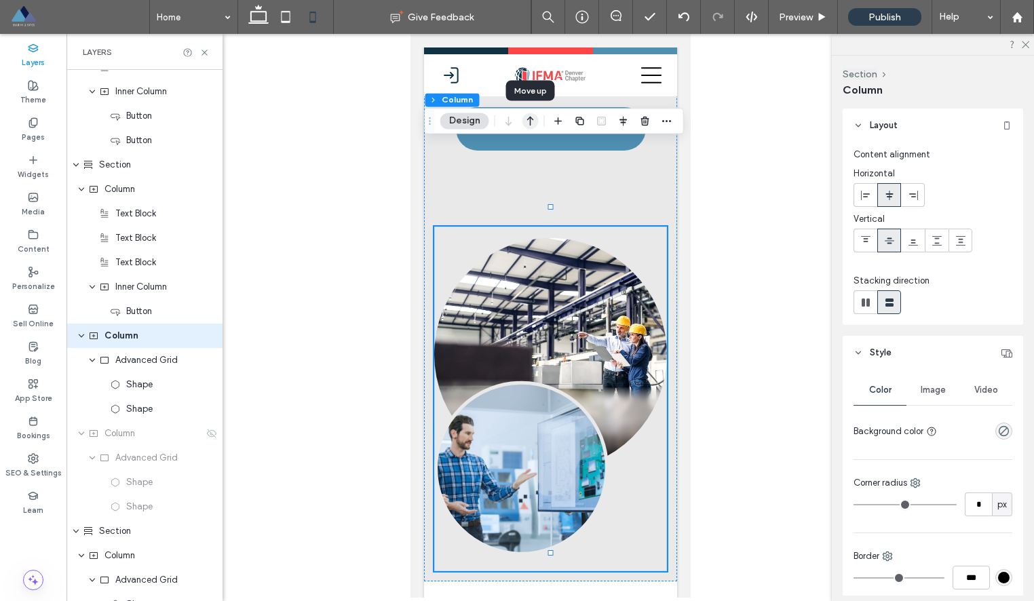
click at [528, 118] on icon "button" at bounding box center [530, 121] width 16 height 24
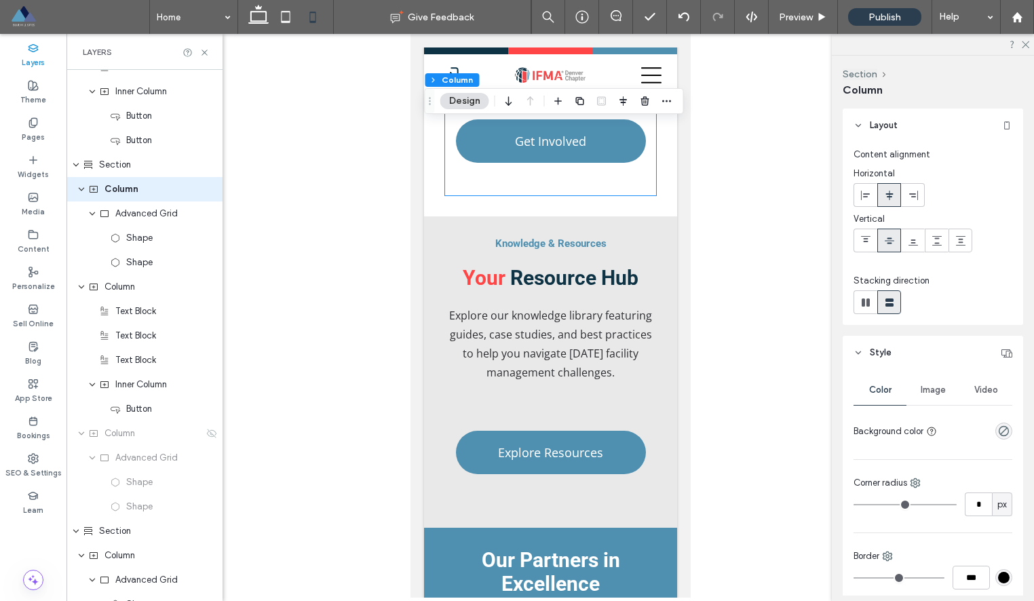
scroll to position [3534, 0]
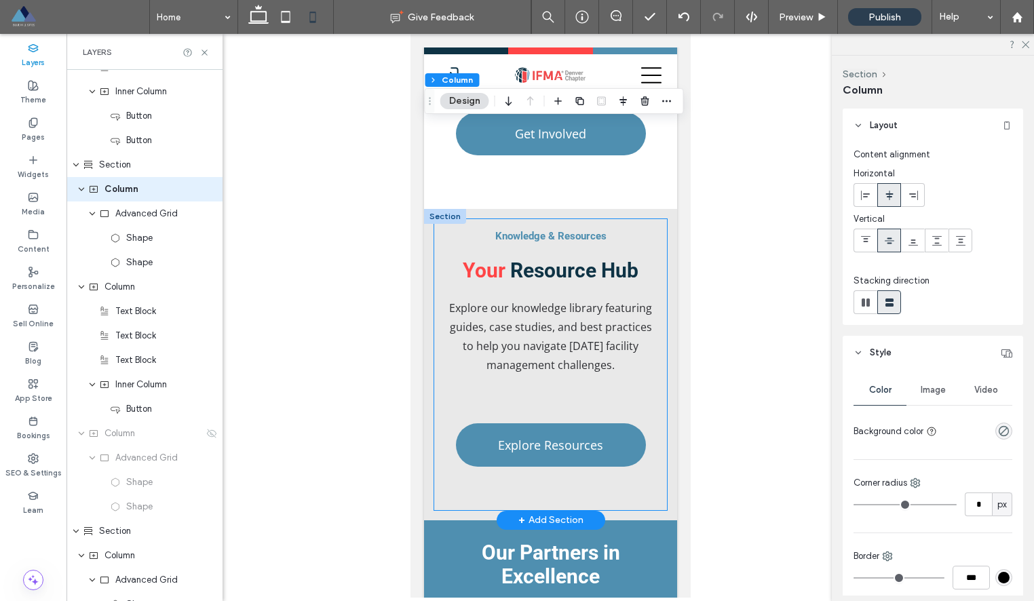
click at [665, 304] on div "Knowledge & Resources Your Resource Hub Explore our knowledge library featuring…" at bounding box center [549, 364] width 233 height 291
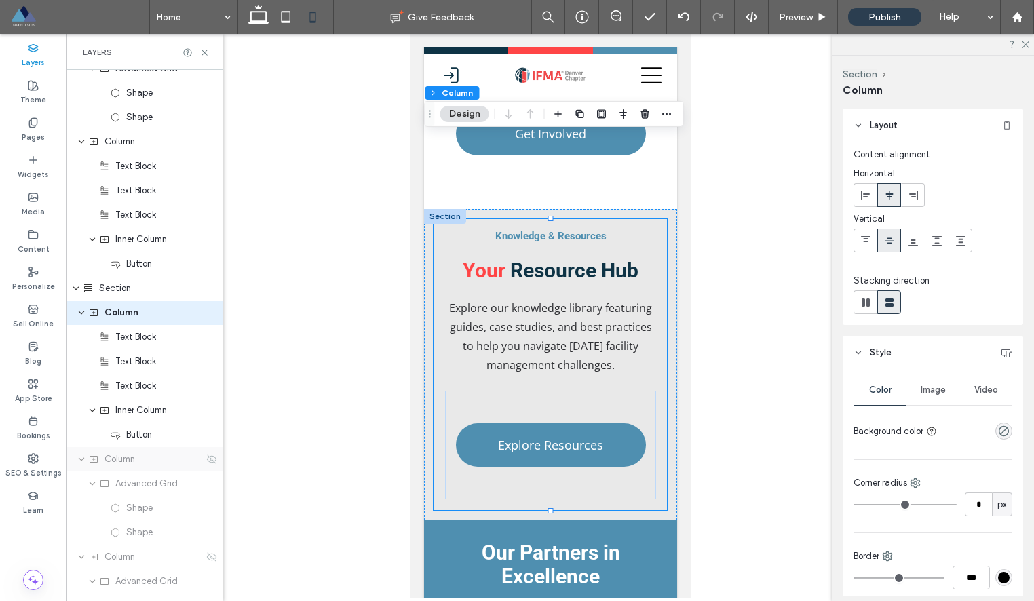
scroll to position [1709, 0]
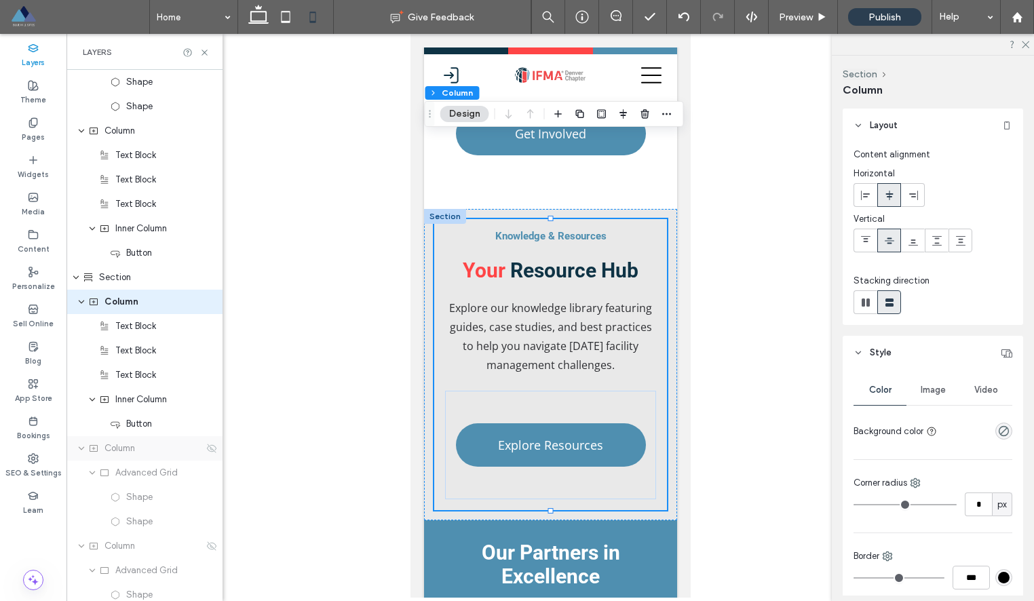
click at [195, 452] on div "Column" at bounding box center [145, 449] width 115 height 14
click at [209, 448] on icon at bounding box center [211, 448] width 11 height 11
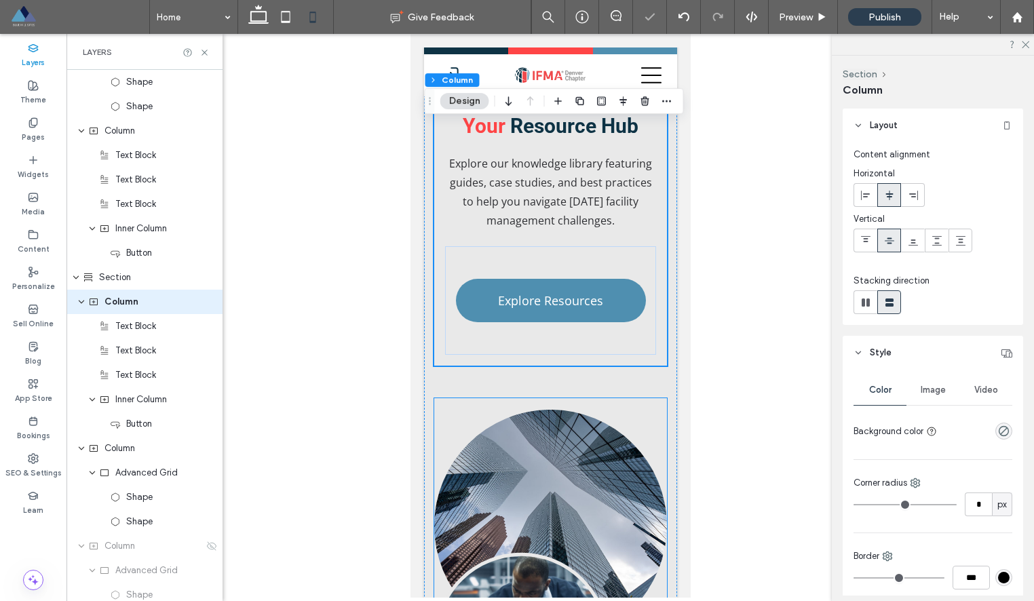
scroll to position [3684, 0]
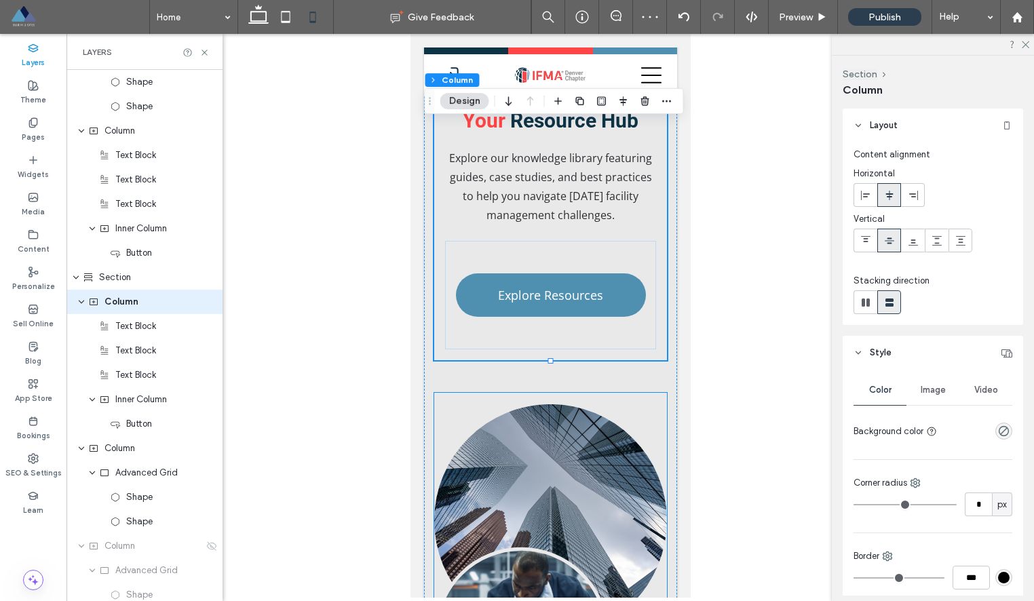
click at [656, 393] on link at bounding box center [549, 520] width 233 height 254
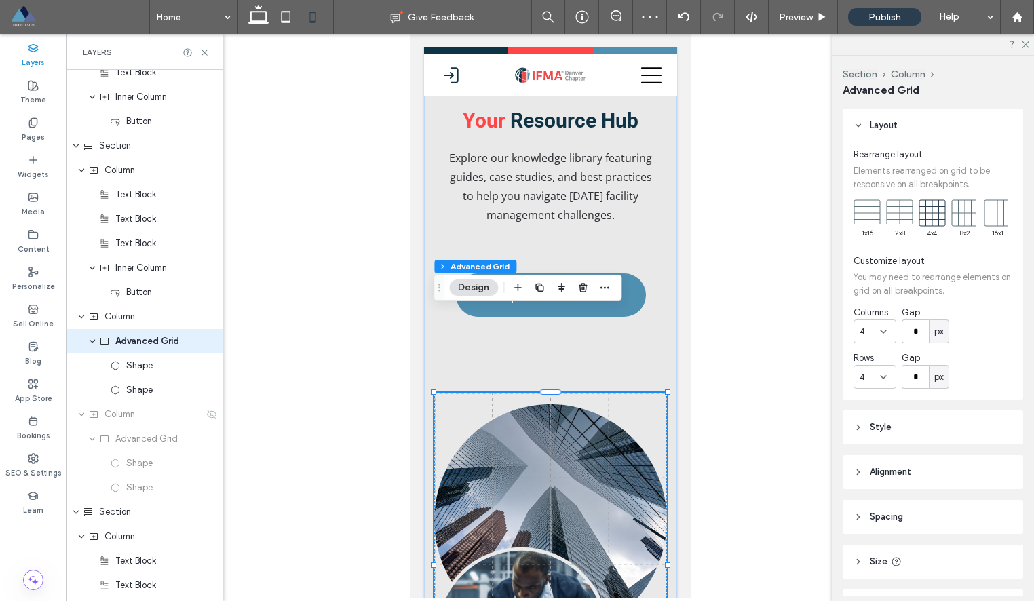
scroll to position [1846, 0]
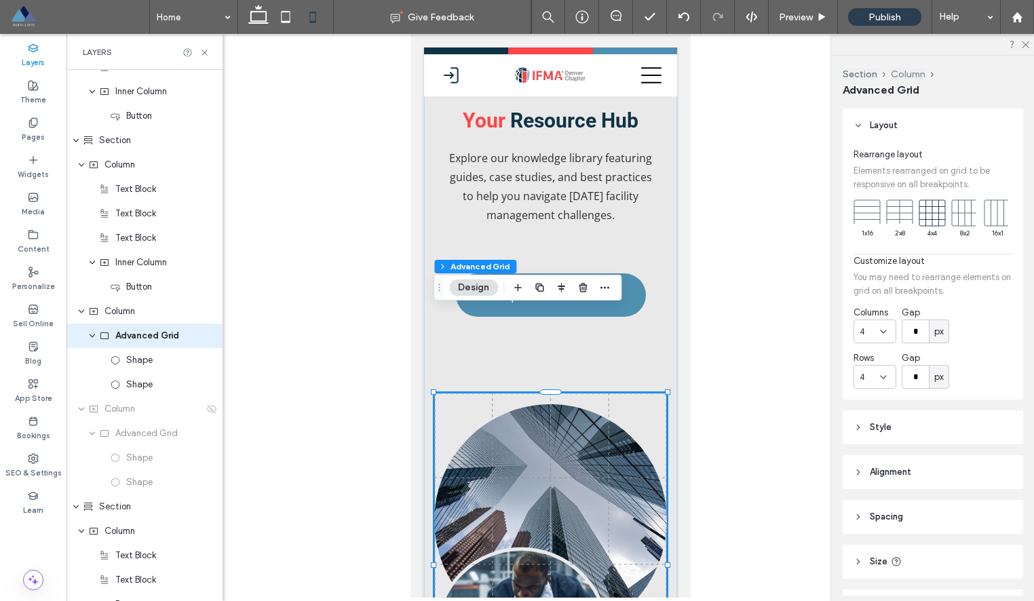
click at [900, 72] on button "Column" at bounding box center [908, 75] width 35 height 12
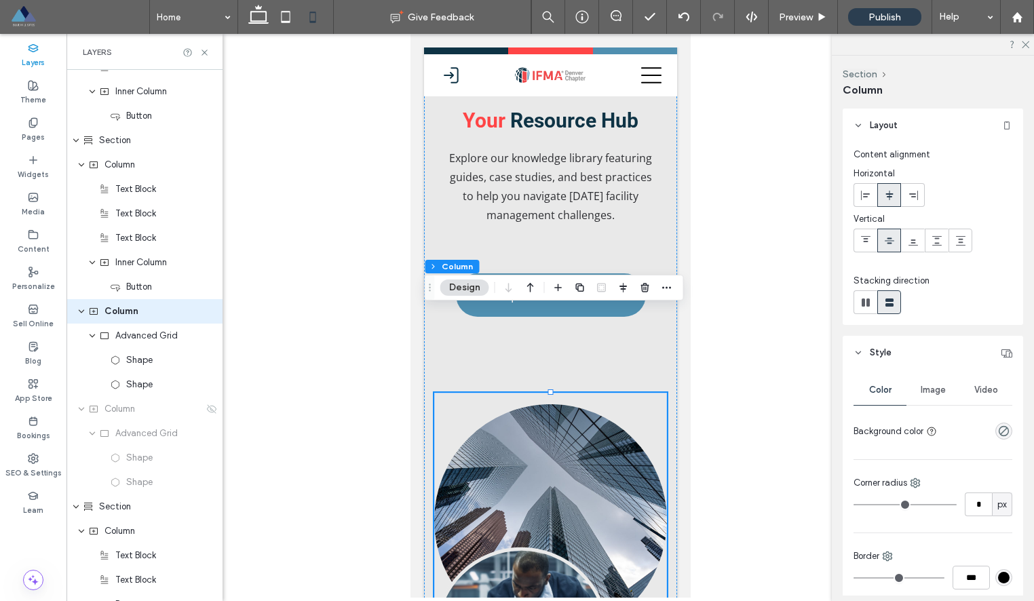
scroll to position [1822, 0]
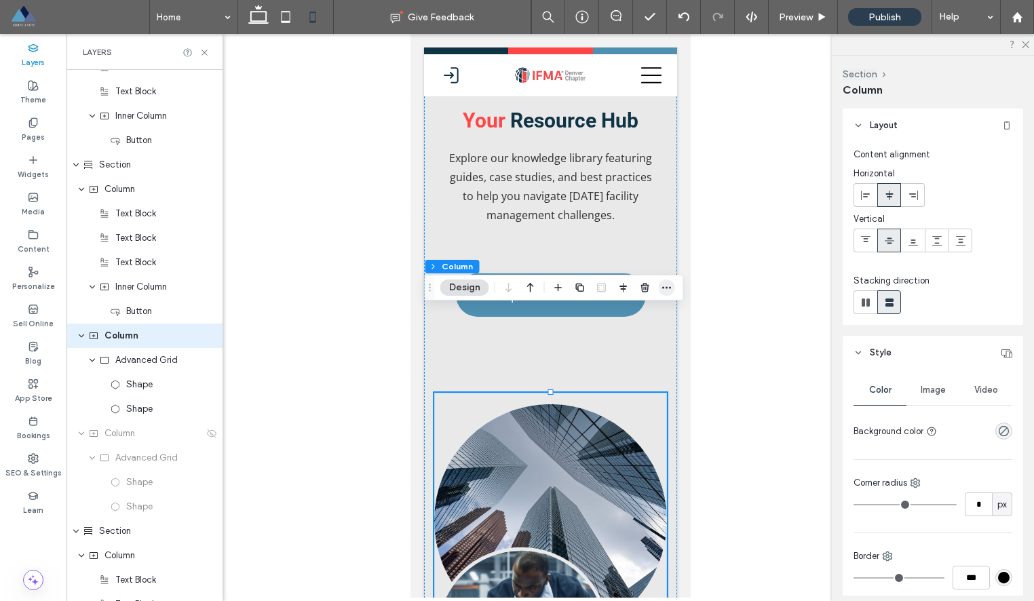
click at [667, 284] on icon "button" at bounding box center [666, 287] width 11 height 11
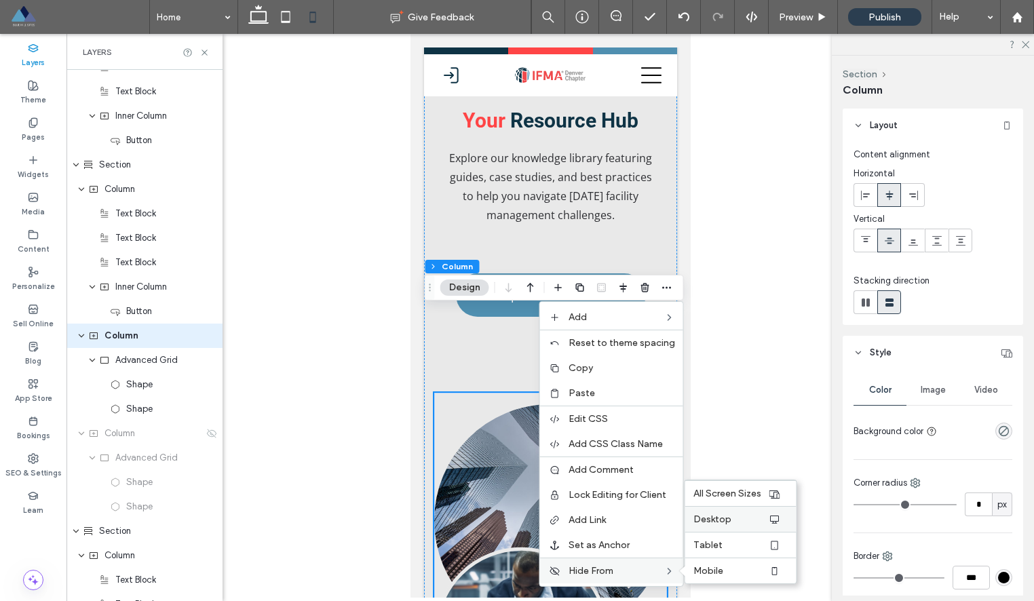
click at [732, 511] on div "Desktop" at bounding box center [740, 519] width 111 height 26
click at [716, 549] on span "Tablet" at bounding box center [707, 545] width 29 height 12
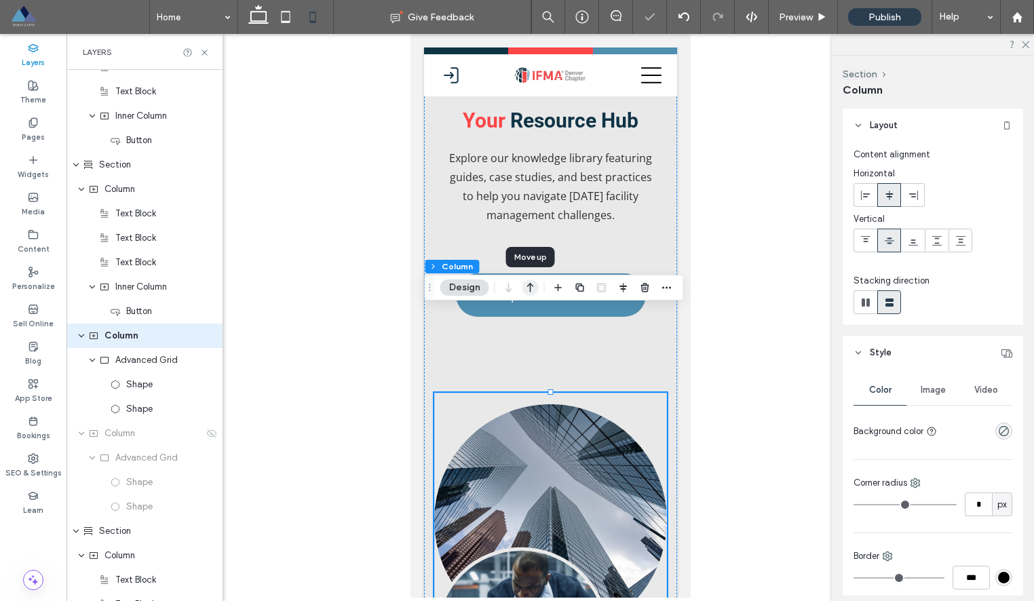
click at [527, 285] on use "button" at bounding box center [530, 287] width 7 height 9
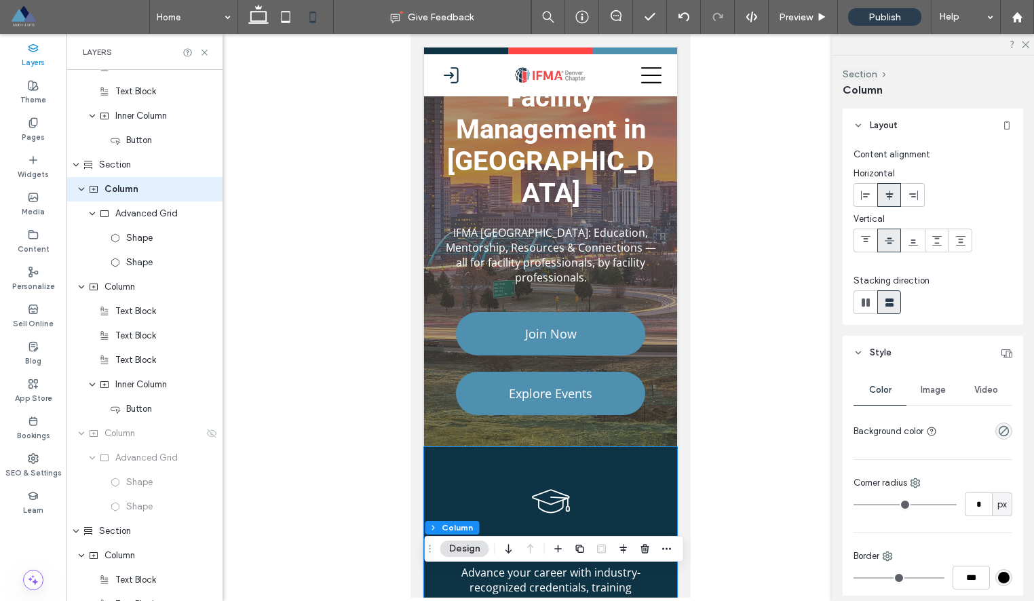
scroll to position [0, 0]
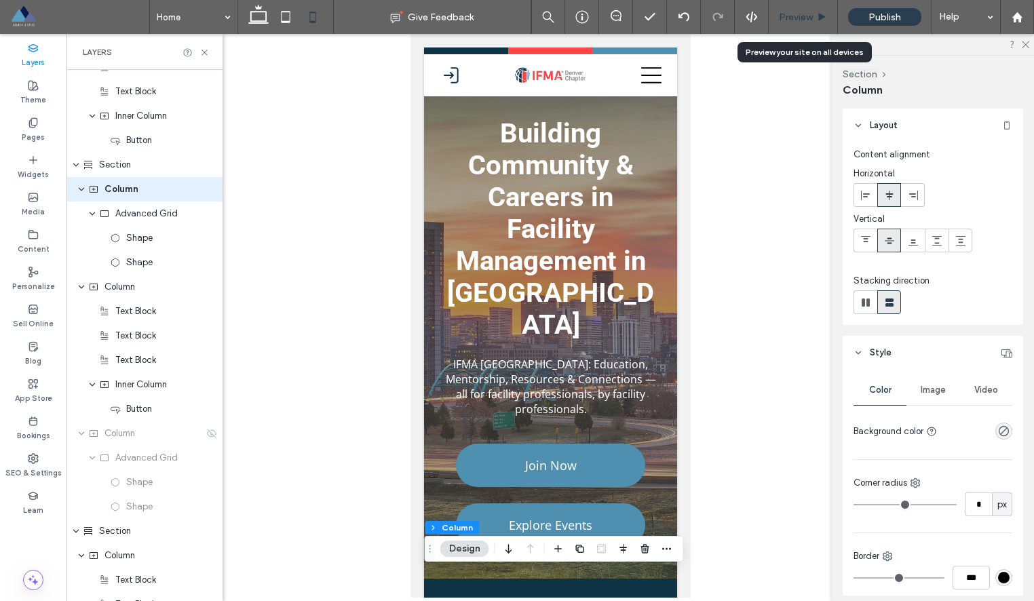
click at [790, 14] on span "Preview" at bounding box center [796, 18] width 34 height 12
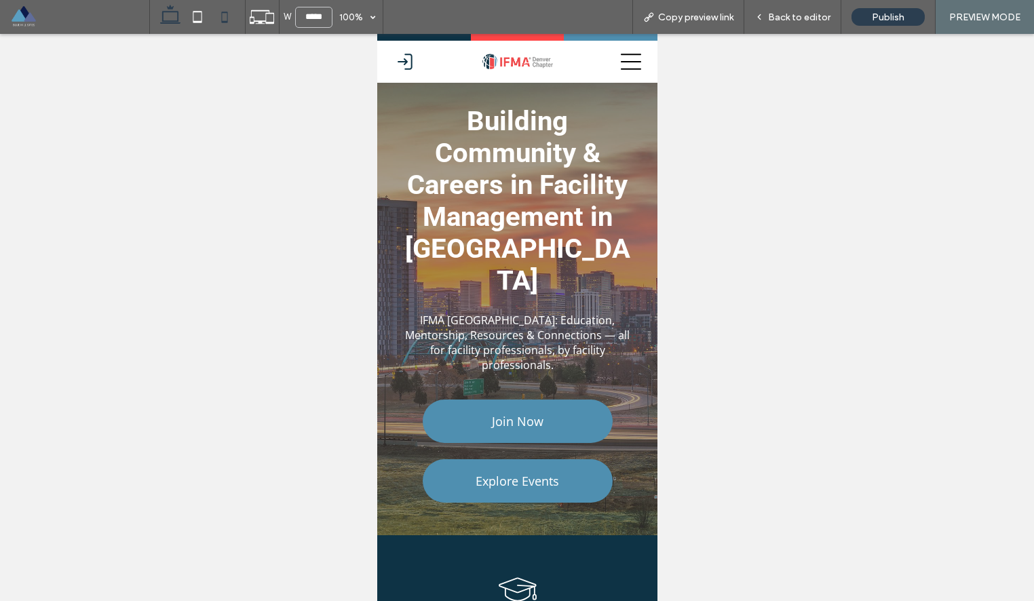
click at [170, 19] on icon at bounding box center [170, 16] width 27 height 27
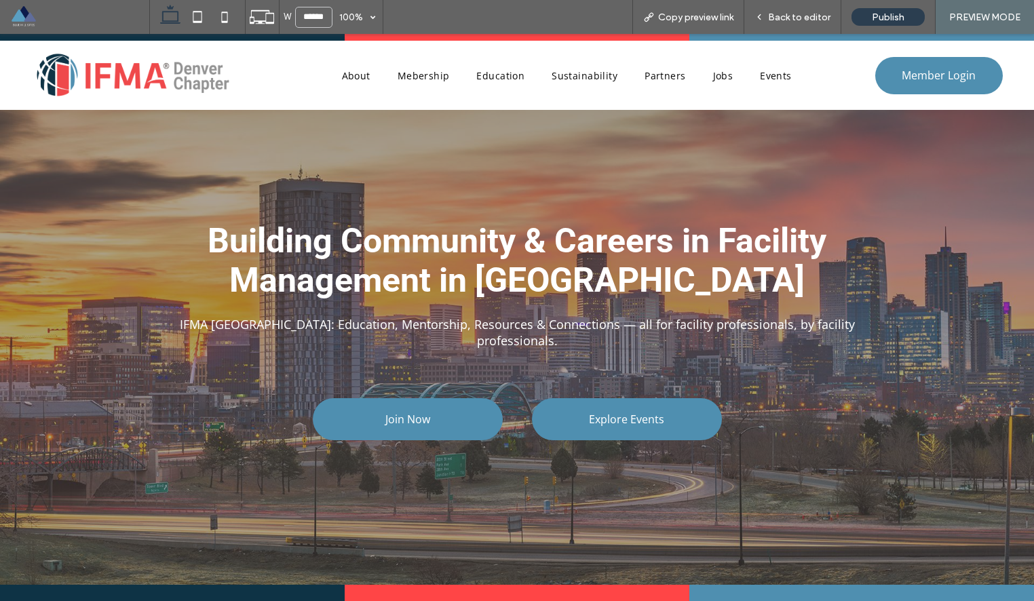
type input "******"
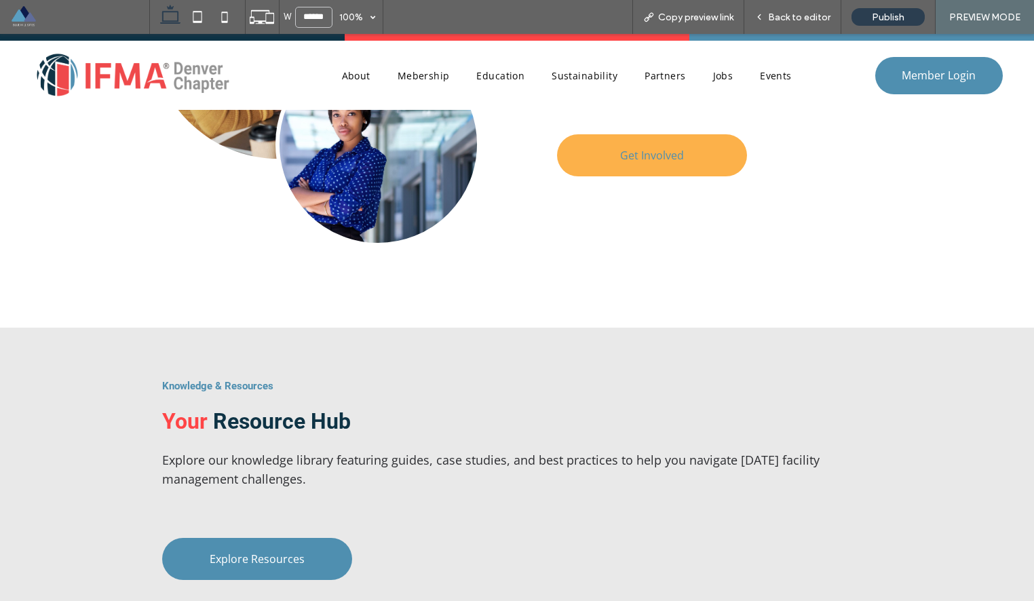
scroll to position [1890, 0]
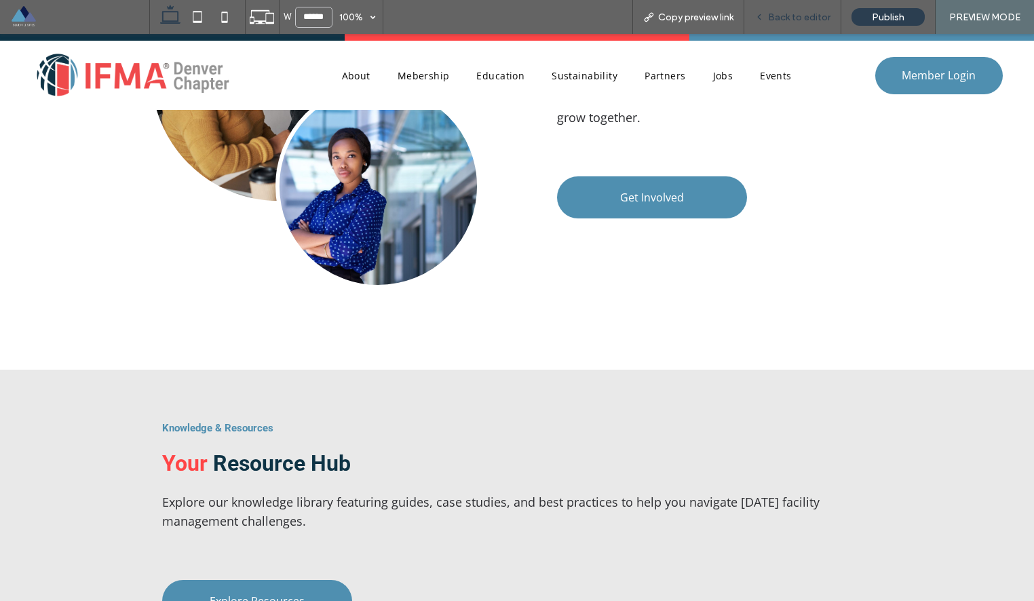
click at [793, 14] on span "Back to editor" at bounding box center [799, 18] width 62 height 12
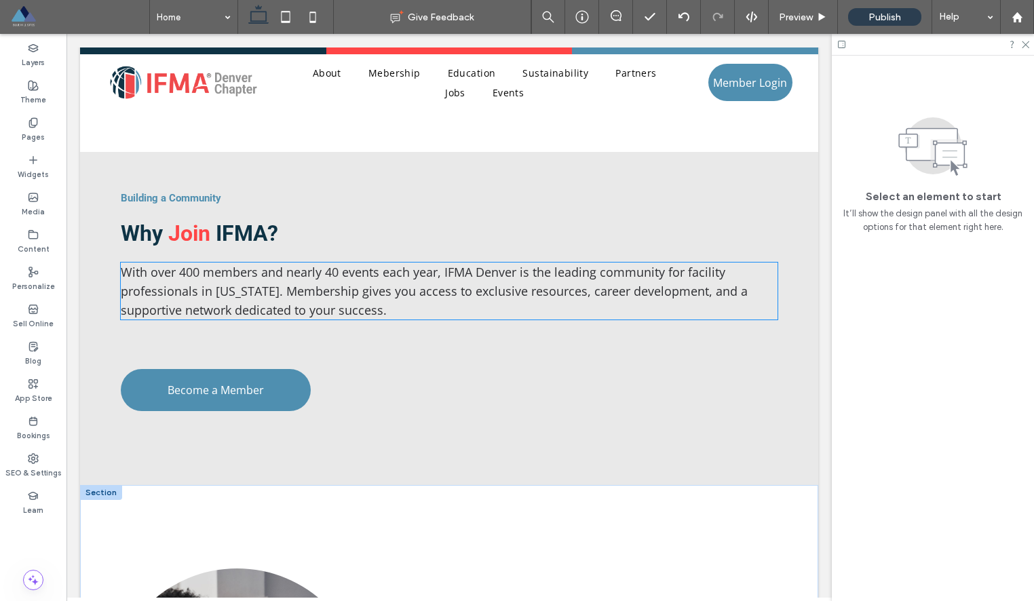
scroll to position [1248, 0]
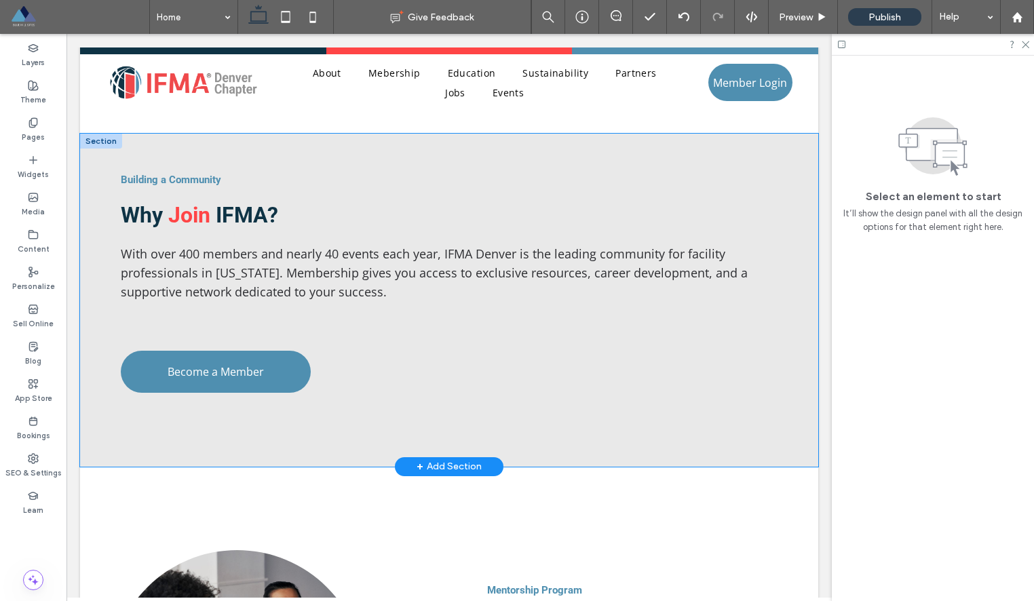
click at [709, 451] on div "Building a Community Why Join IFMA? With over 400 members and nearly 40 events …" at bounding box center [449, 300] width 738 height 333
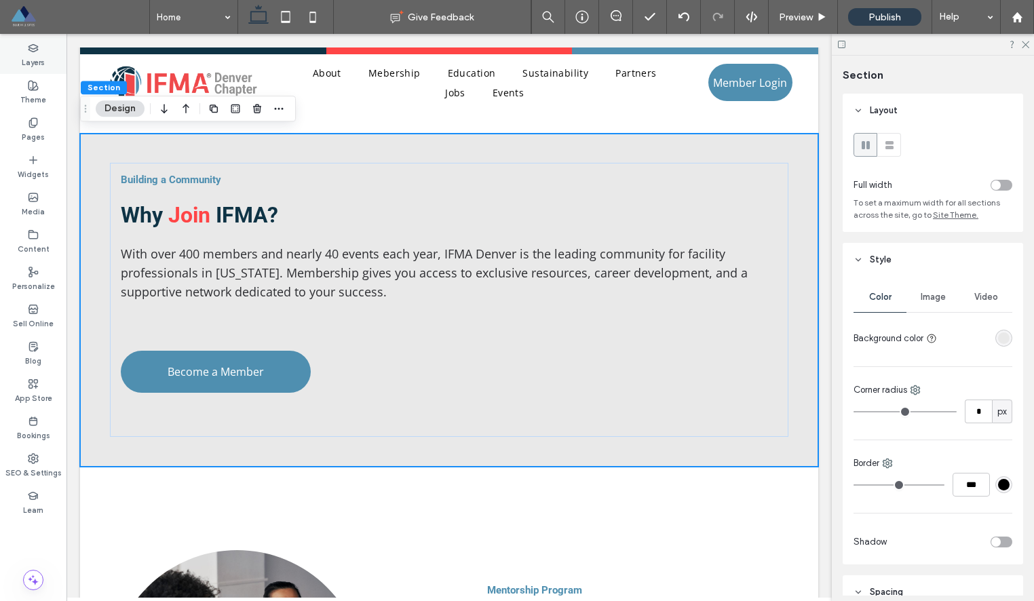
click at [45, 56] on div "Layers" at bounding box center [33, 55] width 66 height 37
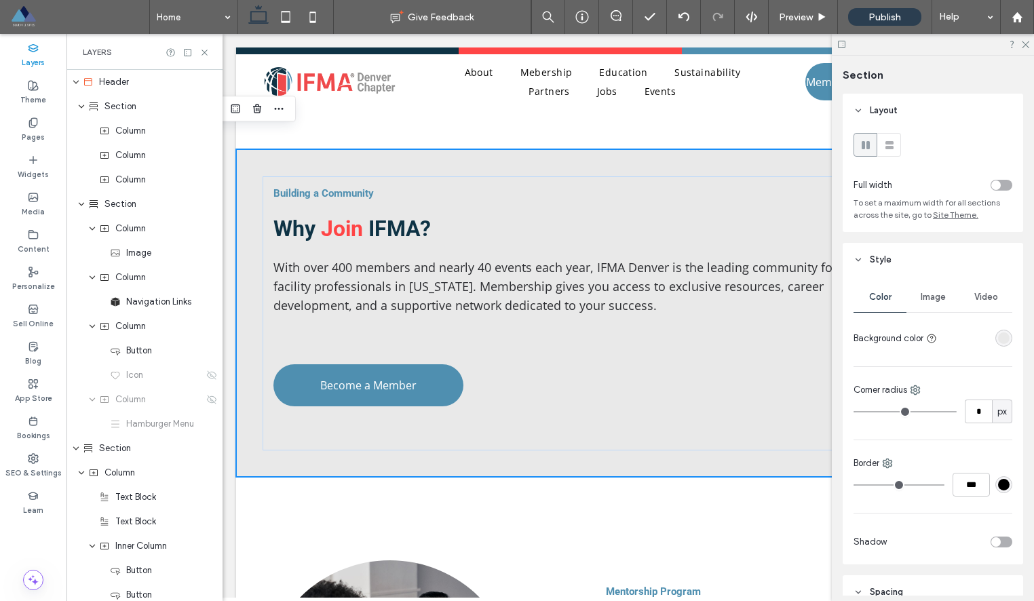
scroll to position [55, 0]
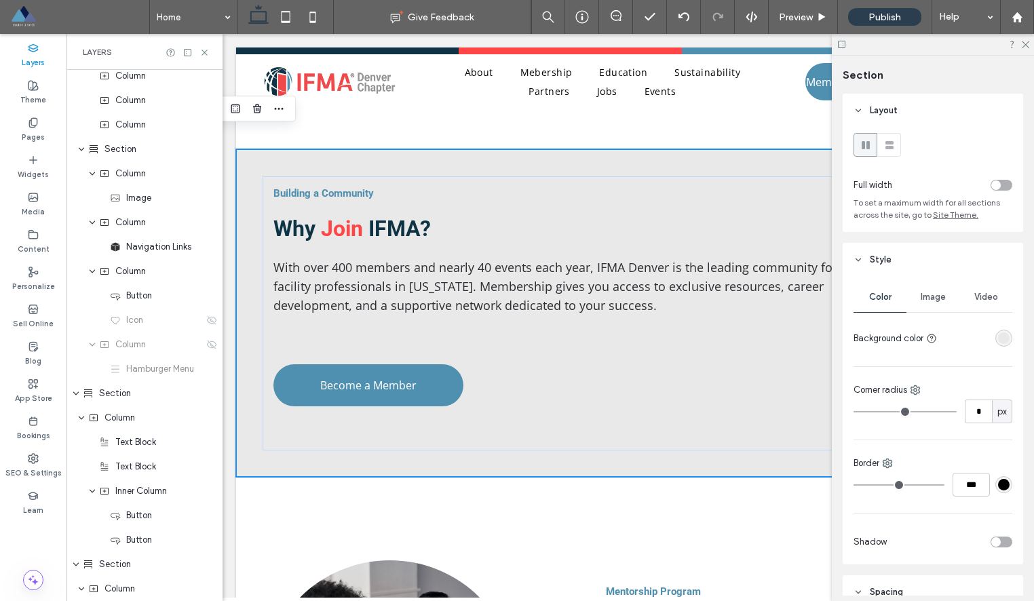
click at [31, 50] on use at bounding box center [32, 47] width 9 height 7
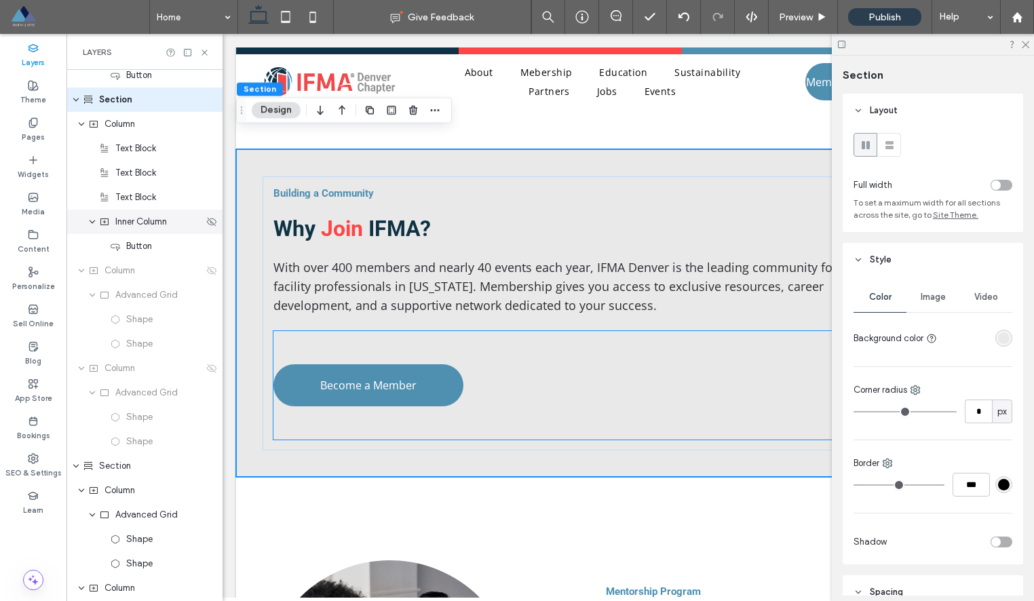
scroll to position [1253, 0]
click at [163, 369] on div "Column" at bounding box center [145, 367] width 115 height 14
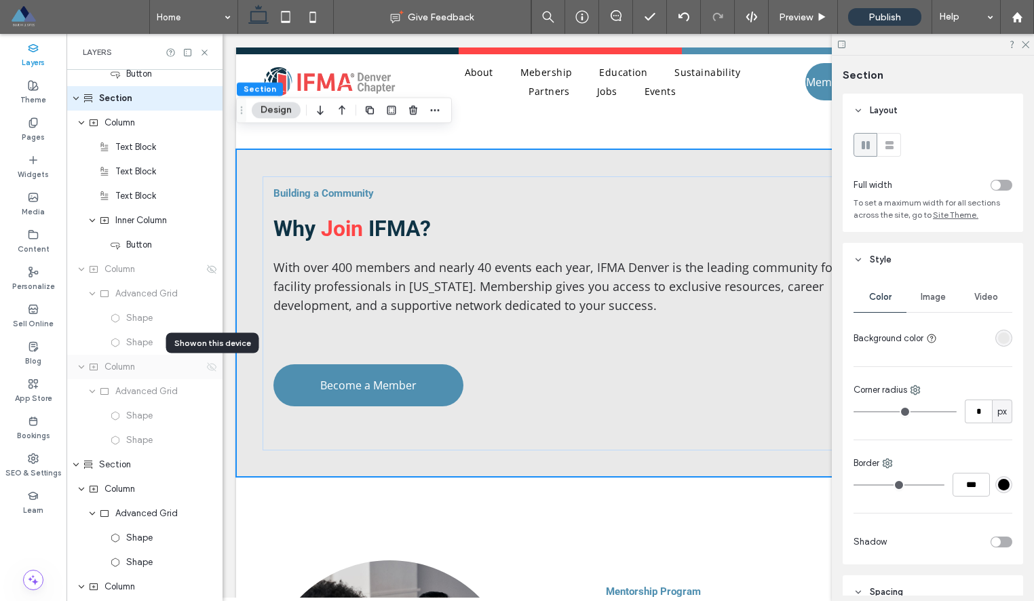
click at [210, 367] on icon at bounding box center [211, 367] width 11 height 11
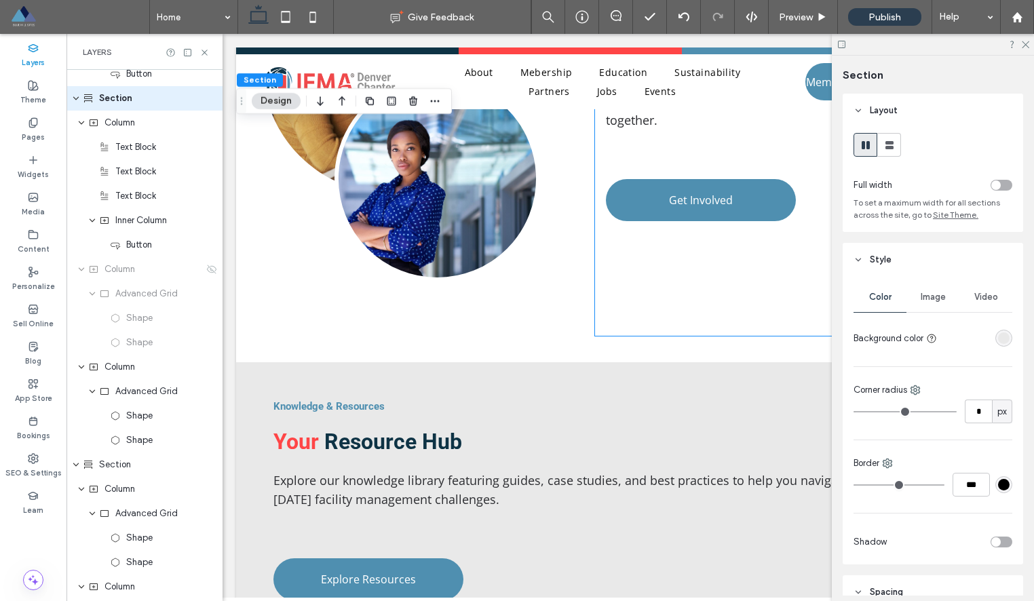
scroll to position [2111, 0]
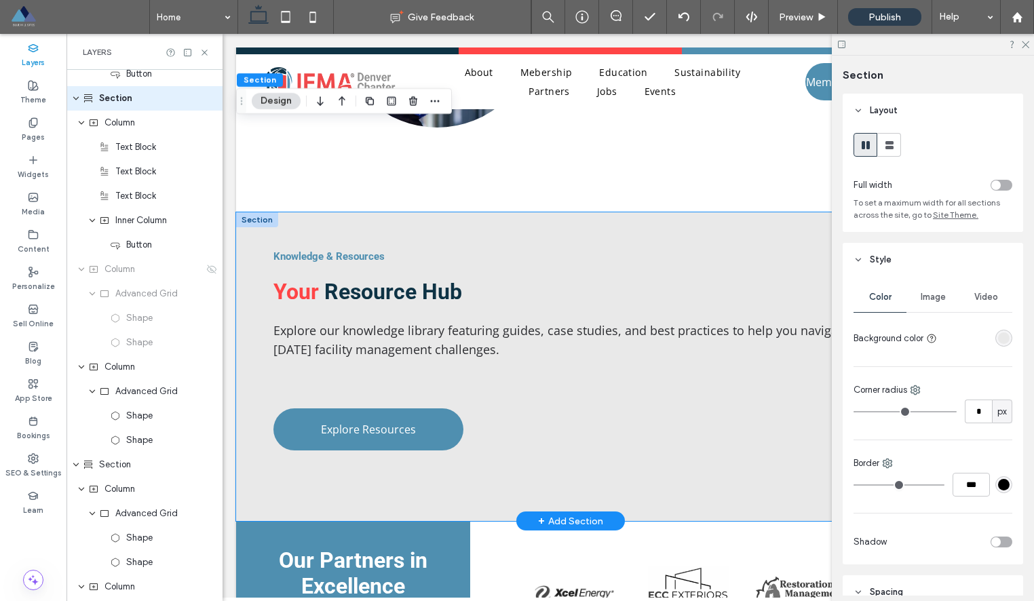
click at [676, 213] on div "Knowledge & Resources Your Resource Hub Explore our knowledge library featuring…" at bounding box center [570, 366] width 668 height 309
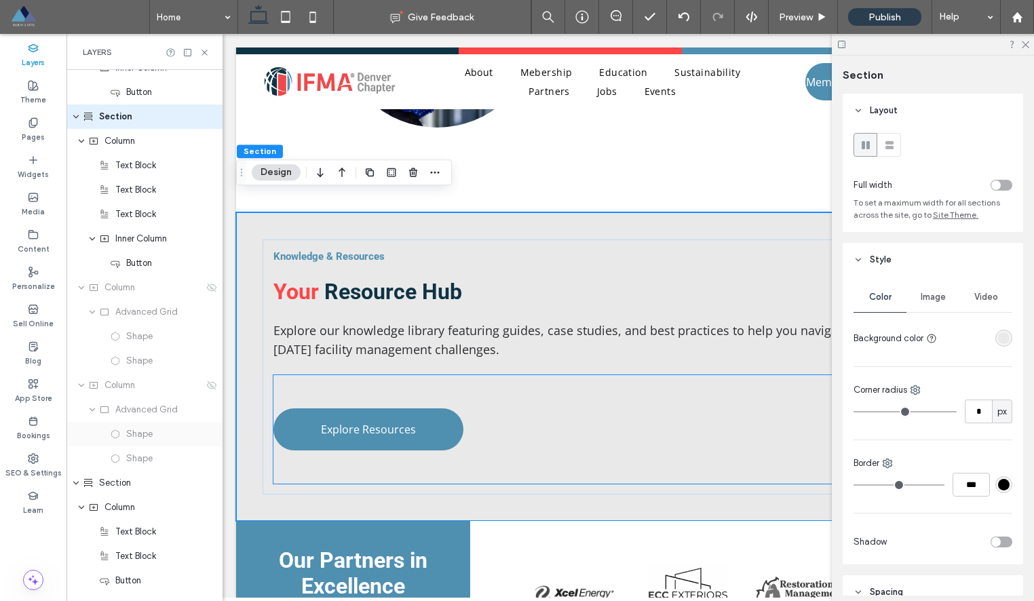
scroll to position [1877, 0]
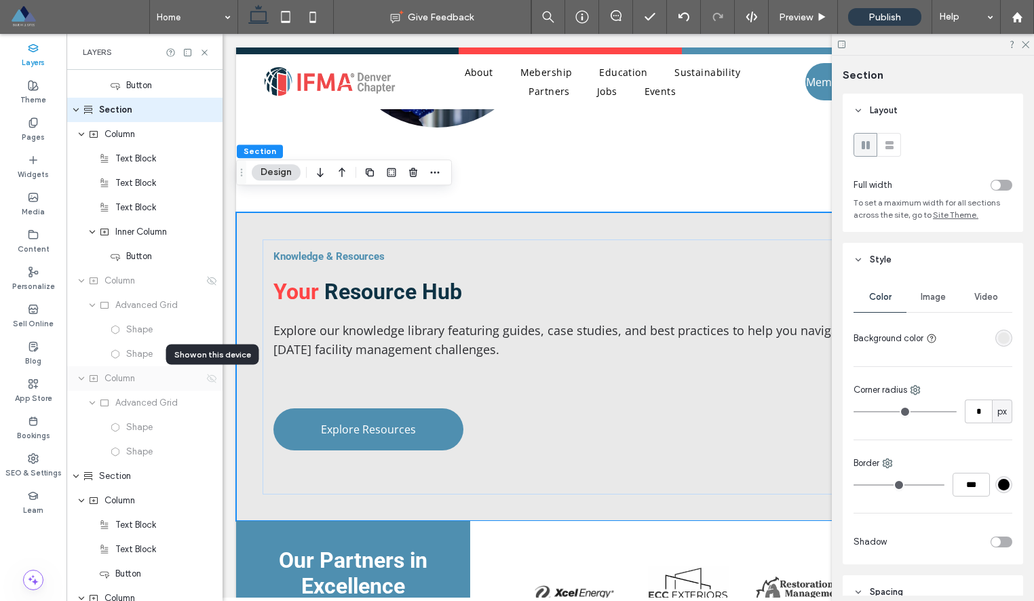
click at [209, 377] on icon at bounding box center [211, 378] width 11 height 11
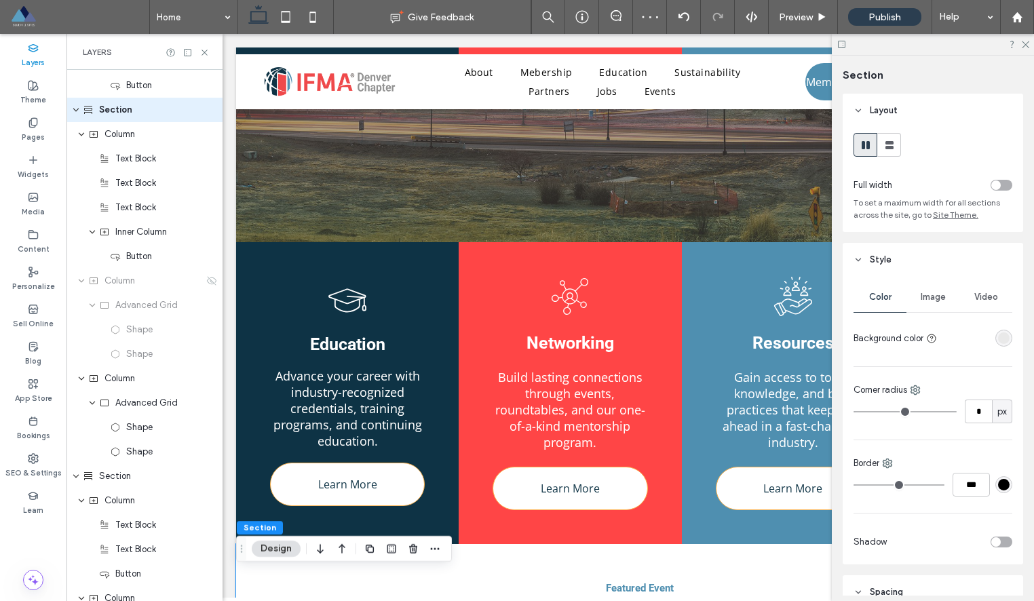
scroll to position [0, 0]
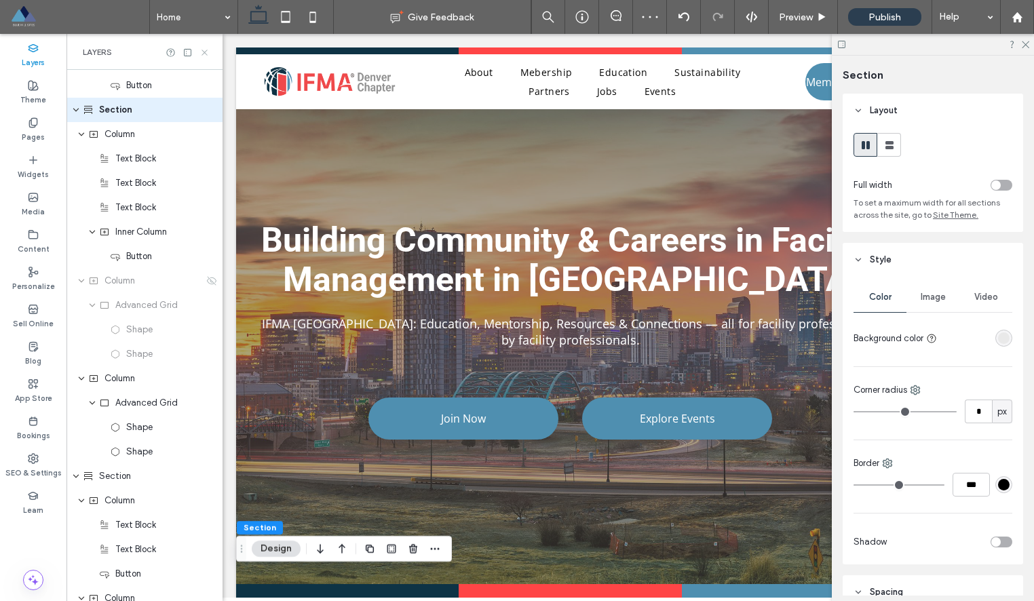
click at [203, 50] on icon at bounding box center [204, 52] width 10 height 10
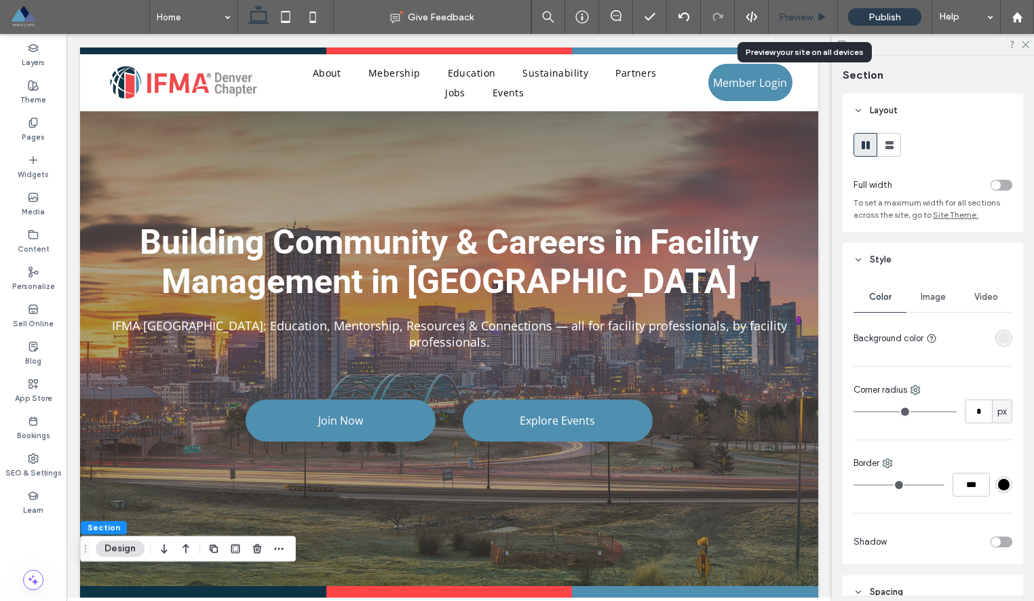
click at [789, 18] on span "Preview" at bounding box center [796, 18] width 34 height 12
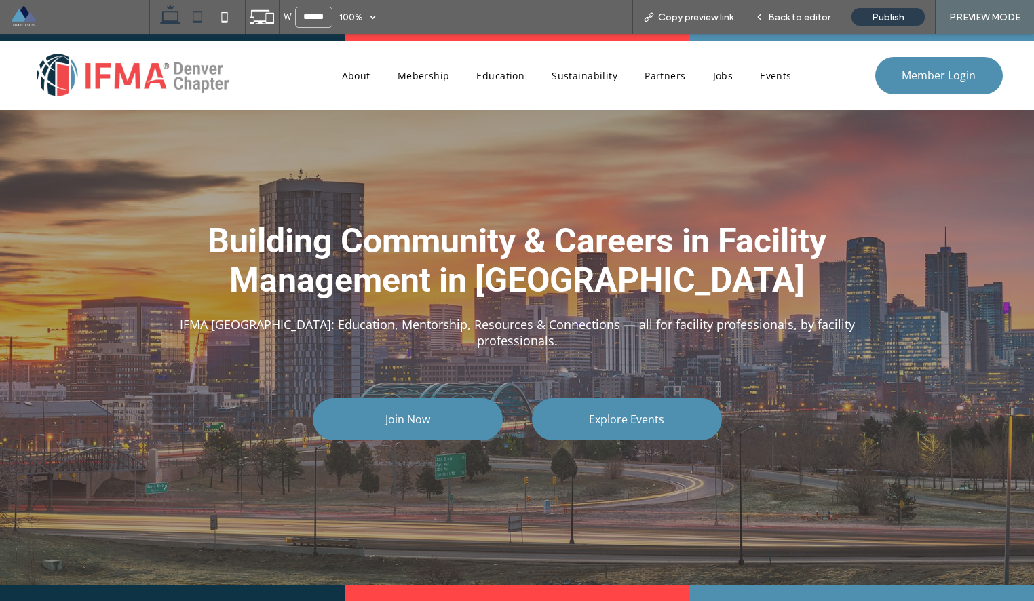
click at [195, 12] on use at bounding box center [197, 17] width 9 height 12
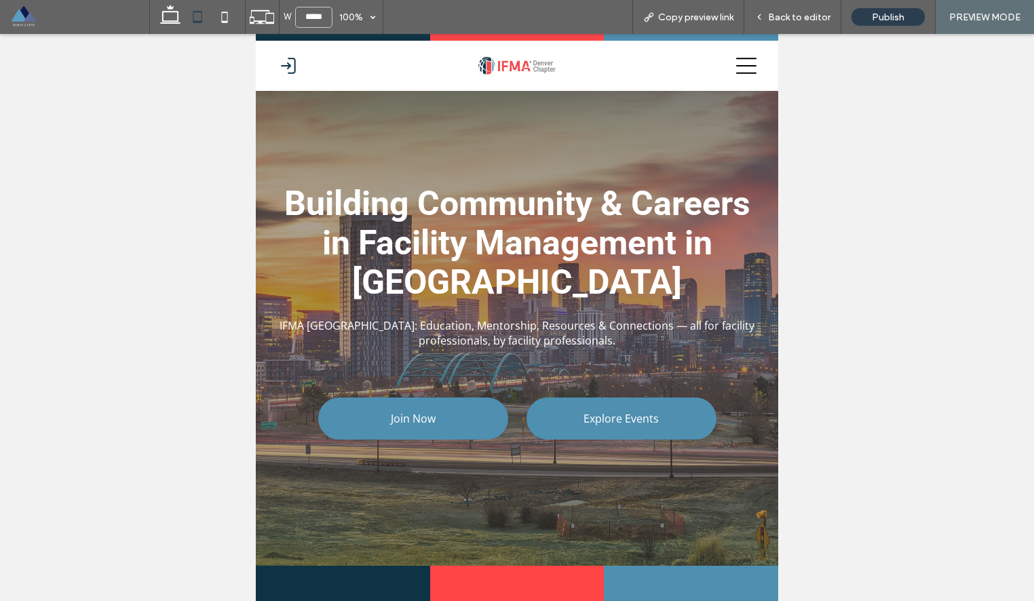
type input "*****"
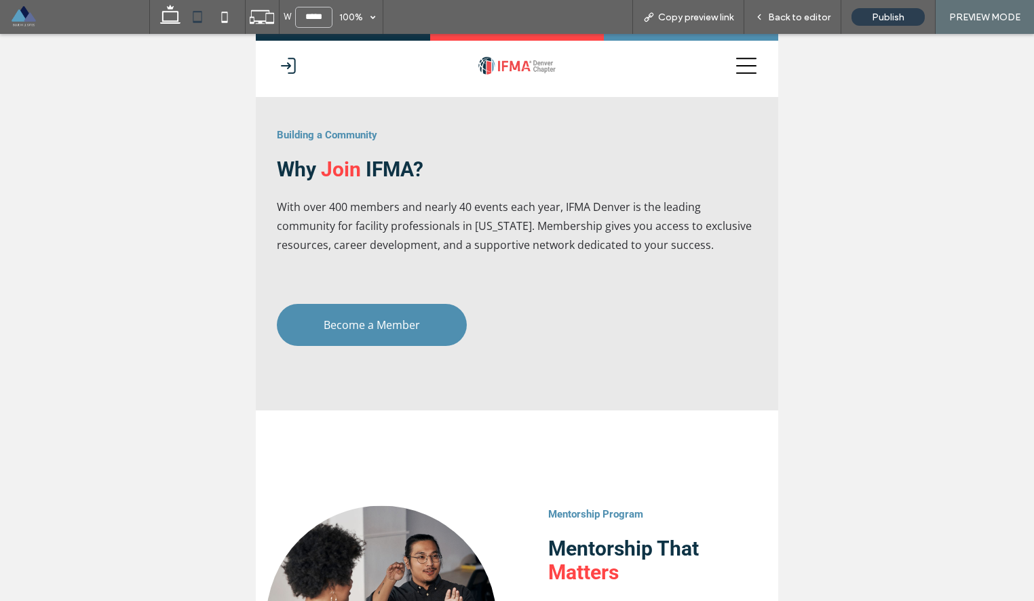
scroll to position [1316, 0]
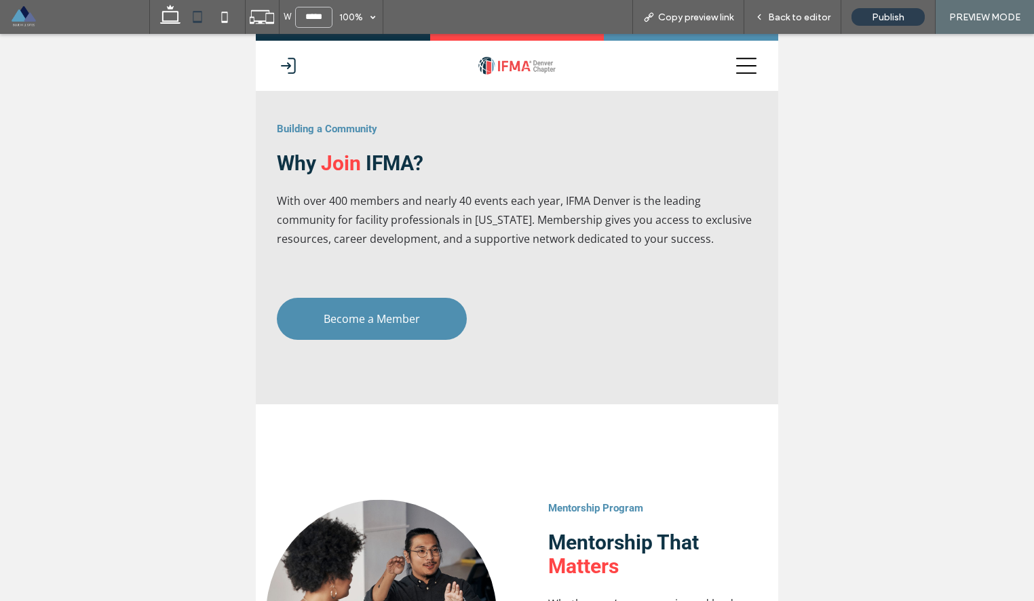
click at [560, 363] on div "Building a Community Why Join IFMA? With over 400 members and nearly 40 events …" at bounding box center [516, 248] width 501 height 272
click at [815, 14] on span "Back to editor" at bounding box center [799, 18] width 62 height 12
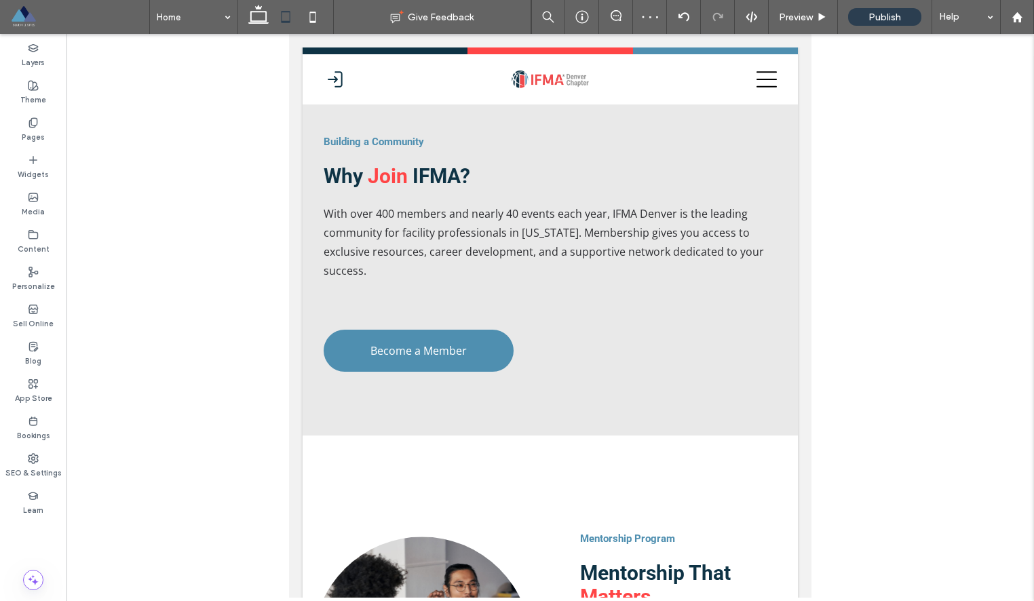
scroll to position [1342, 0]
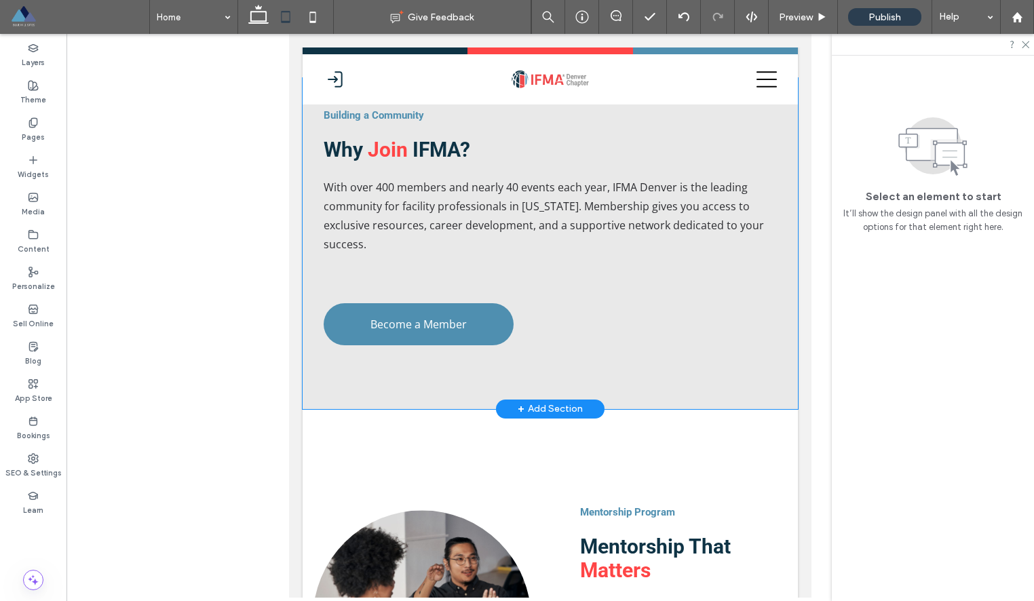
click at [560, 388] on div "Building a Community Why Join IFMA? With over 400 members and nearly 40 events …" at bounding box center [550, 243] width 495 height 330
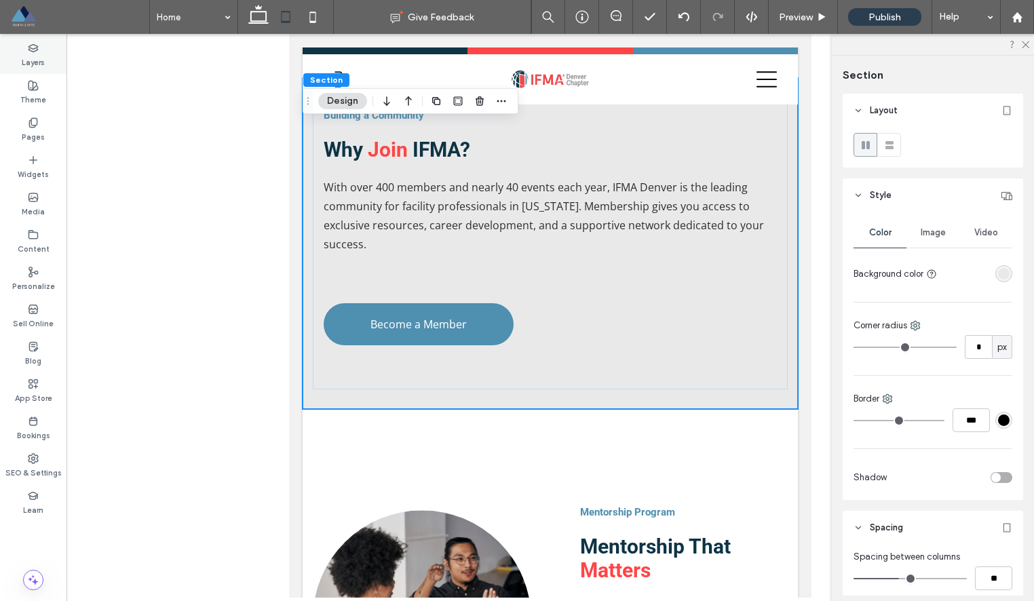
click at [38, 51] on icon at bounding box center [33, 48] width 11 height 11
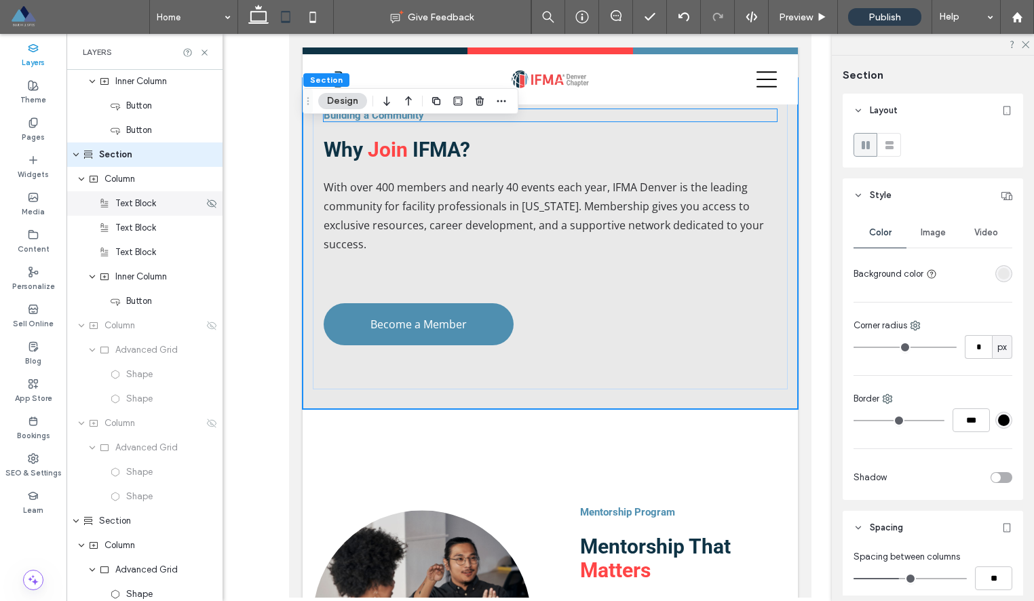
scroll to position [1264, 0]
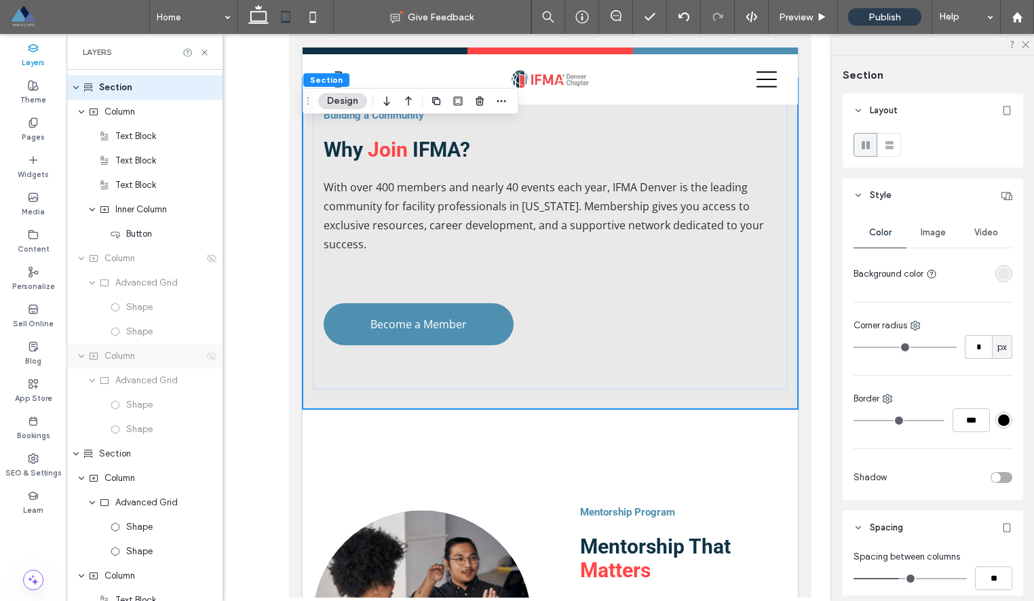
click at [210, 358] on use at bounding box center [211, 355] width 9 height 9
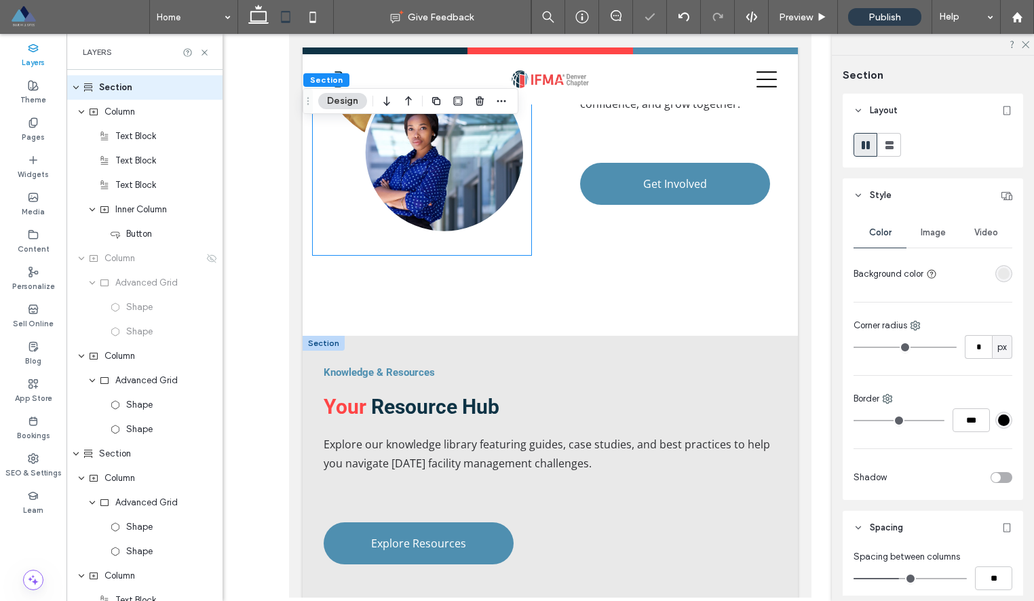
scroll to position [2007, 0]
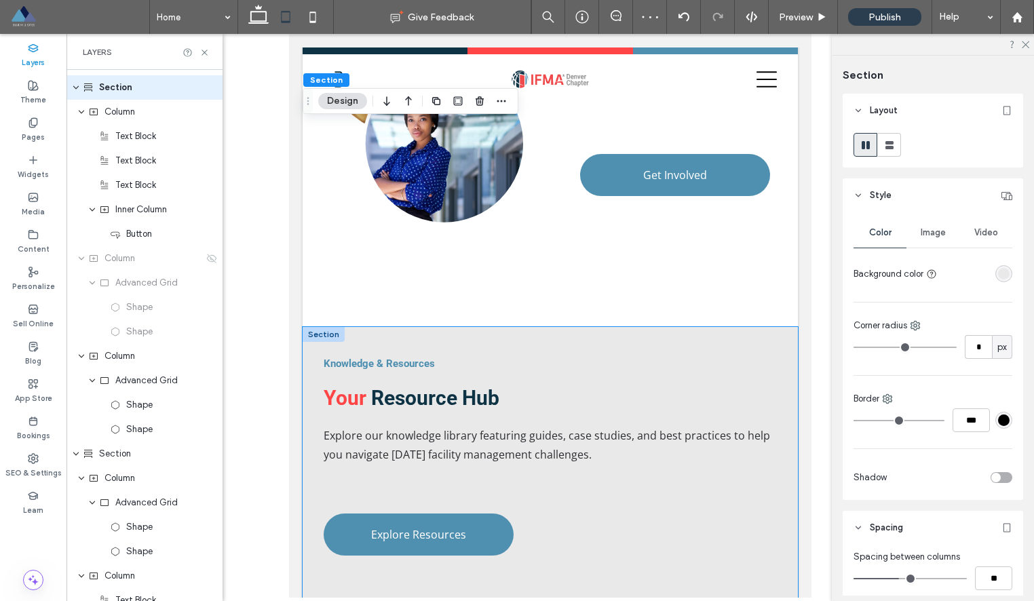
click at [488, 333] on div "Knowledge & Resources Your Resource Hub Explore our knowledge library featuring…" at bounding box center [550, 473] width 495 height 292
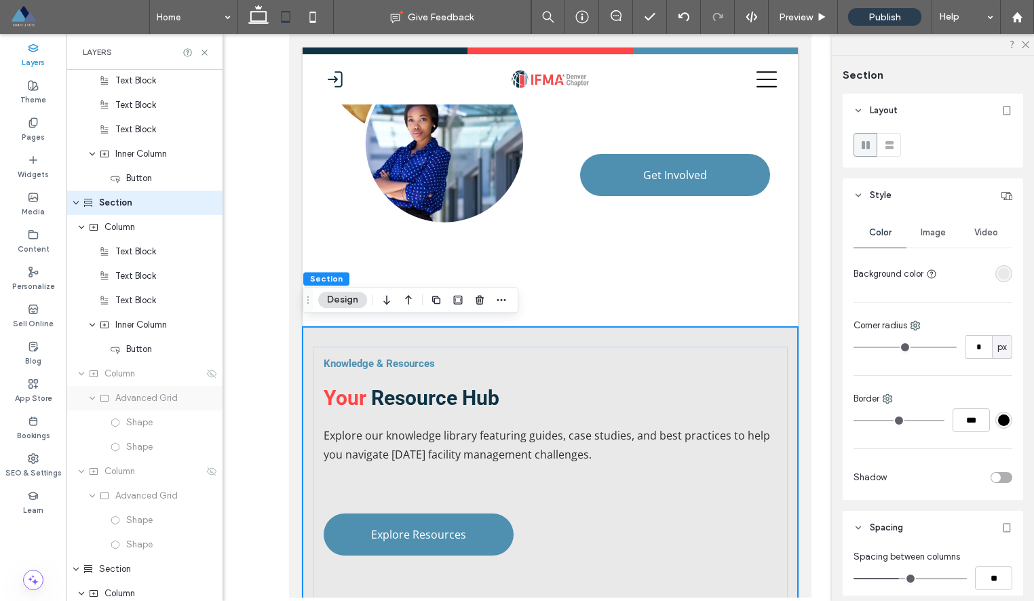
scroll to position [1807, 0]
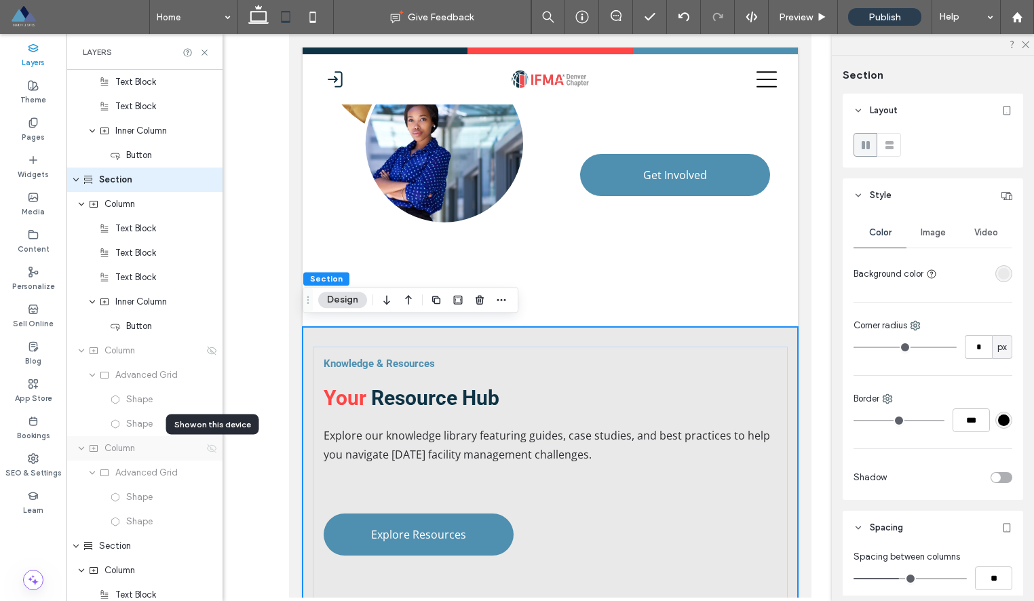
click at [211, 450] on icon at bounding box center [211, 448] width 11 height 11
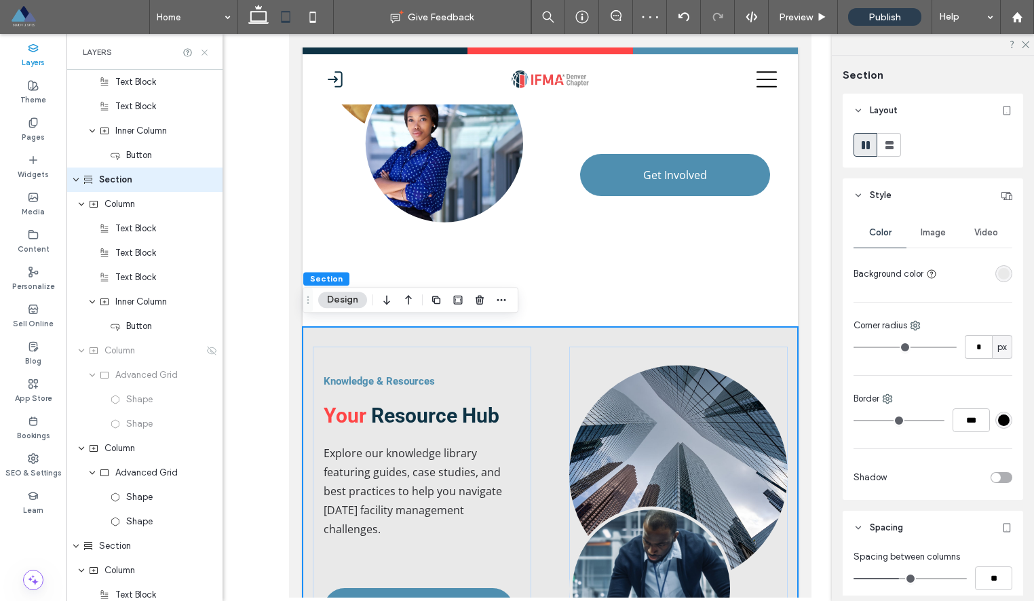
click at [208, 47] on icon at bounding box center [204, 52] width 10 height 10
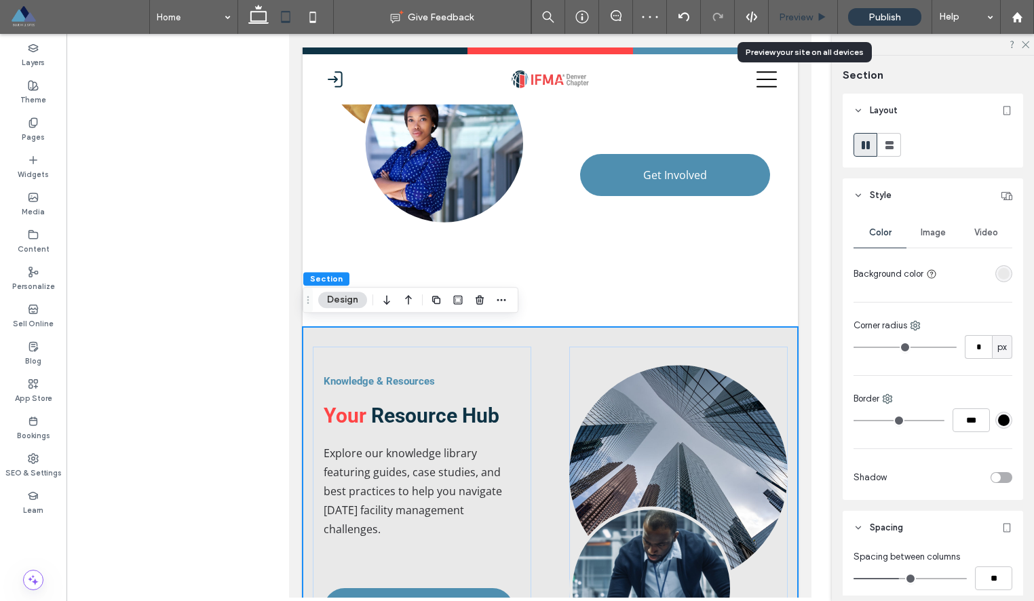
click at [799, 20] on span "Preview" at bounding box center [796, 18] width 34 height 12
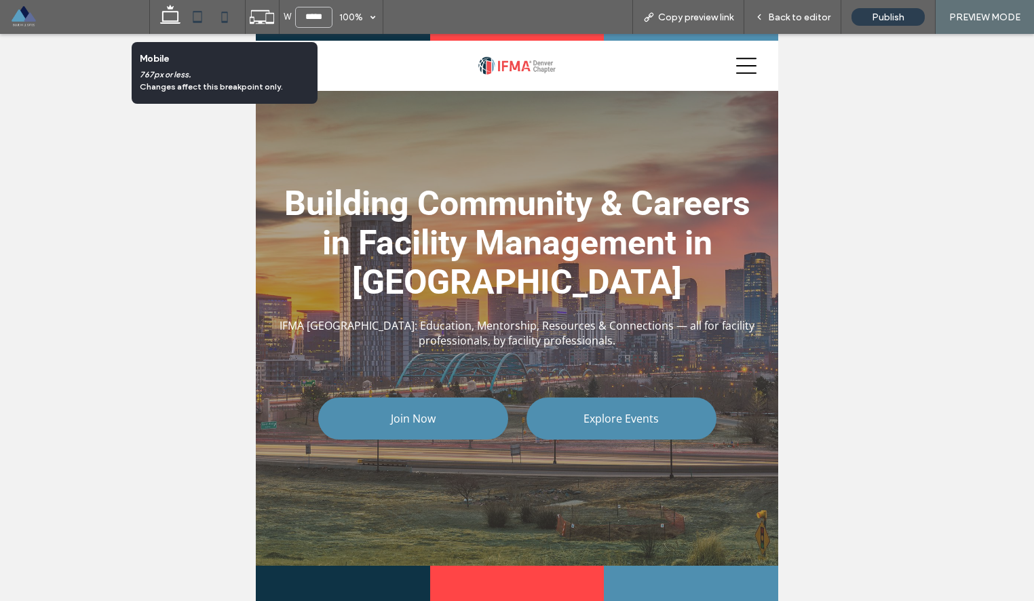
click at [225, 11] on icon at bounding box center [224, 16] width 27 height 27
type input "*****"
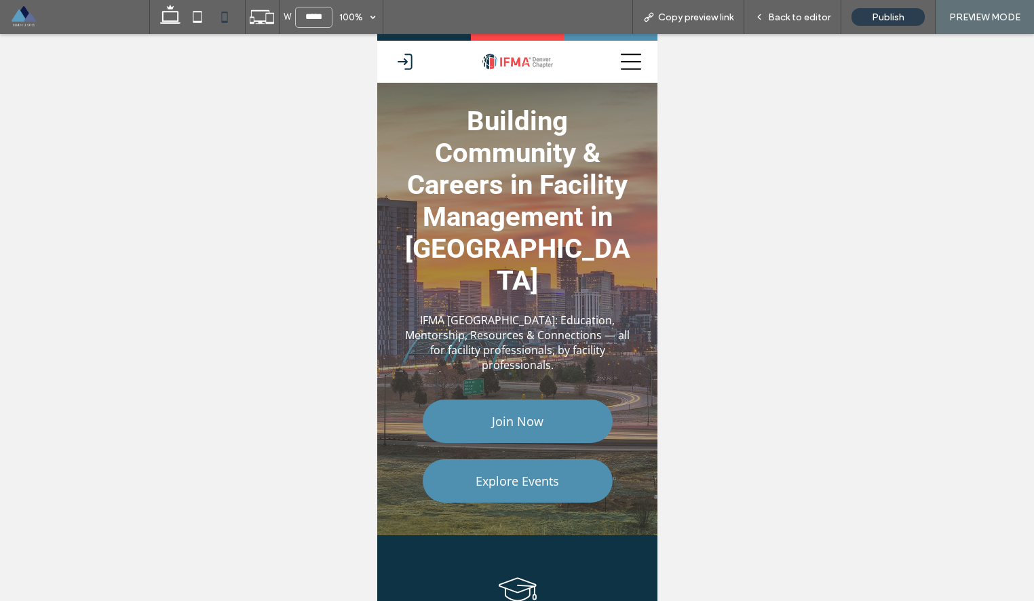
click at [631, 62] on icon at bounding box center [630, 62] width 20 height 20
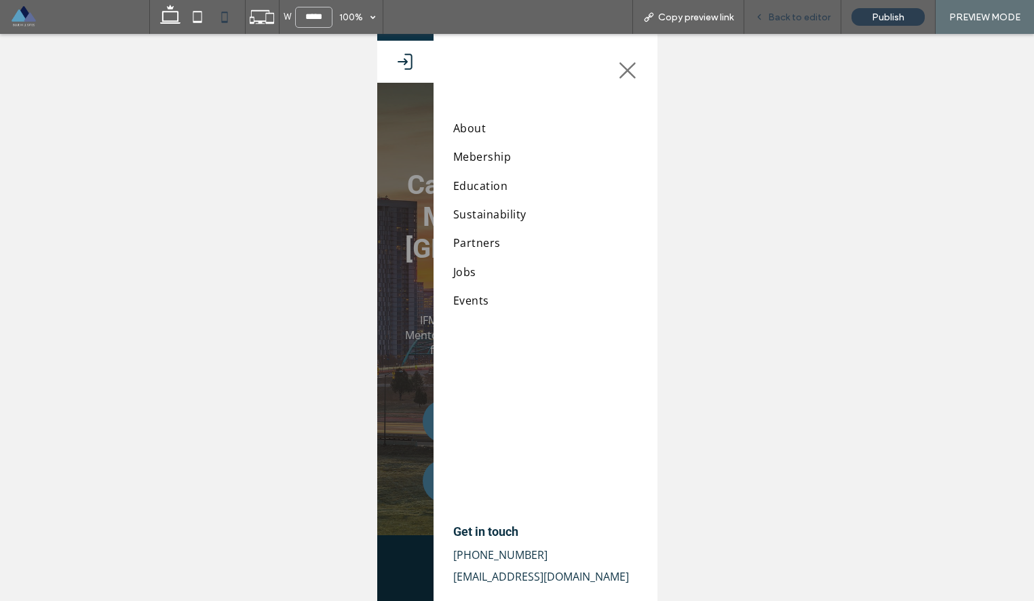
click at [819, 16] on span "Back to editor" at bounding box center [799, 18] width 62 height 12
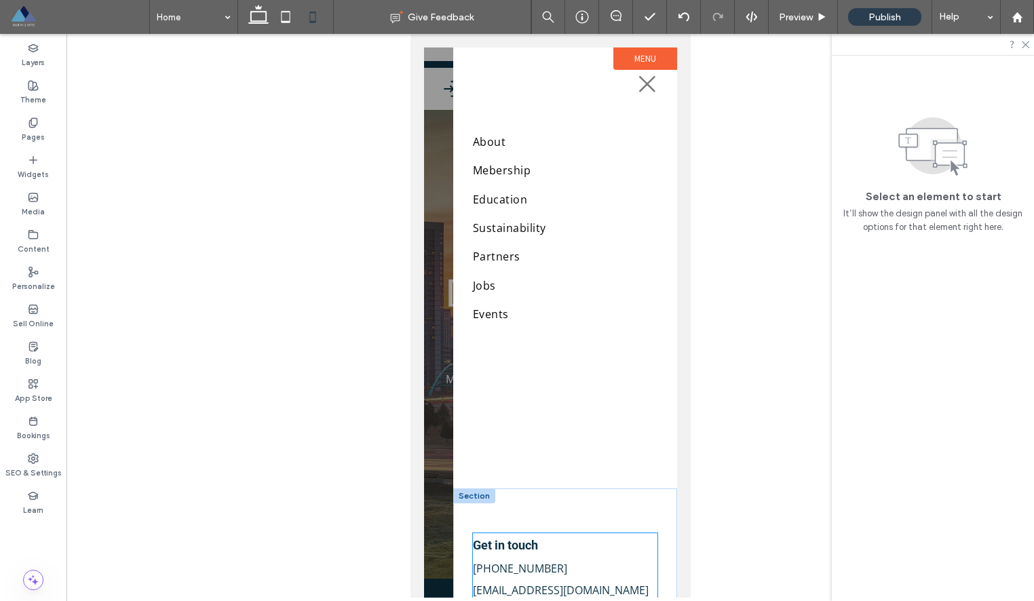
click at [496, 573] on span "[PHONE_NUMBER]" at bounding box center [519, 568] width 94 height 15
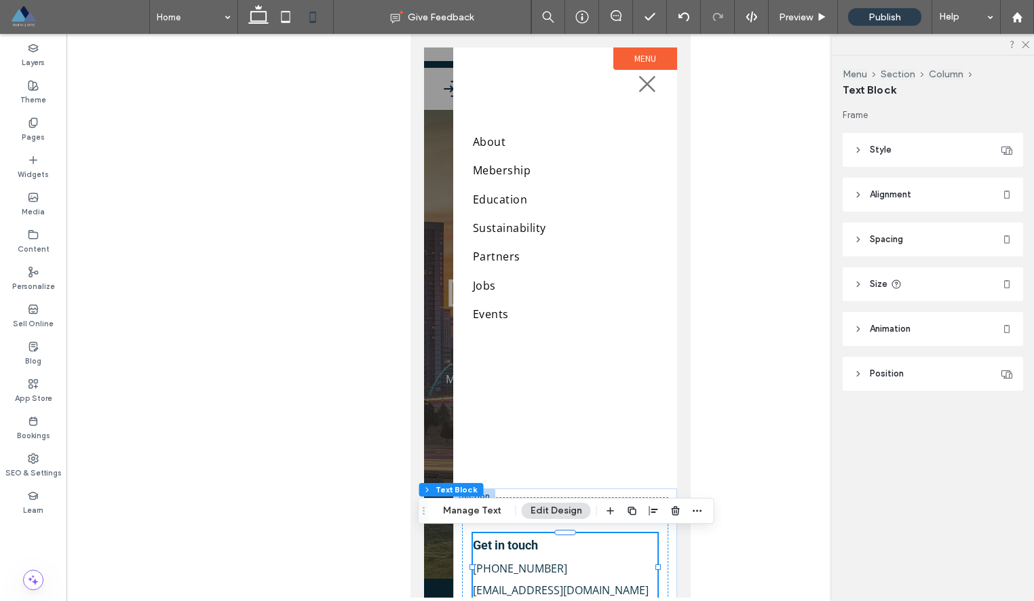
click at [500, 572] on span "[PHONE_NUMBER]" at bounding box center [519, 568] width 94 height 15
click at [500, 572] on div "Get in touch 555-555-5555 mymail@mailservice.com" at bounding box center [564, 567] width 206 height 140
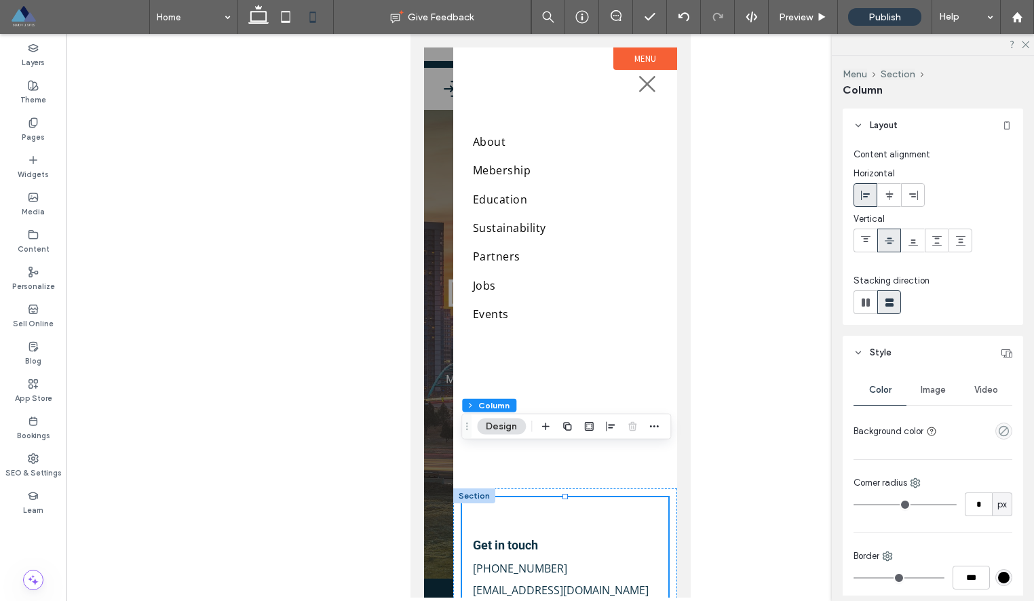
scroll to position [48, 0]
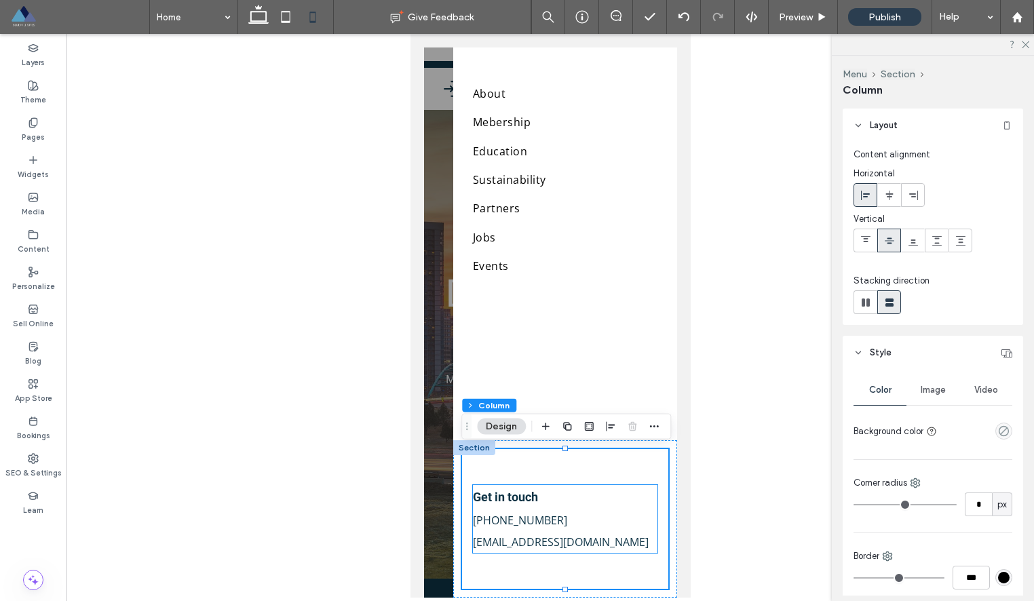
click at [519, 522] on span "[PHONE_NUMBER]" at bounding box center [519, 520] width 94 height 15
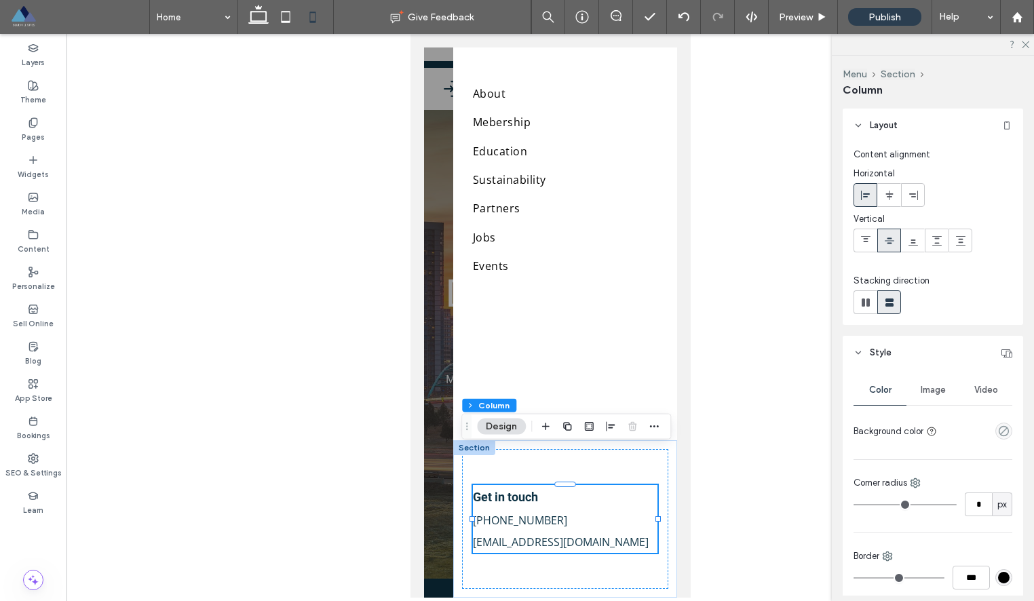
click at [519, 522] on div "Get in touch 555-555-5555 mymail@mailservice.com" at bounding box center [564, 519] width 184 height 68
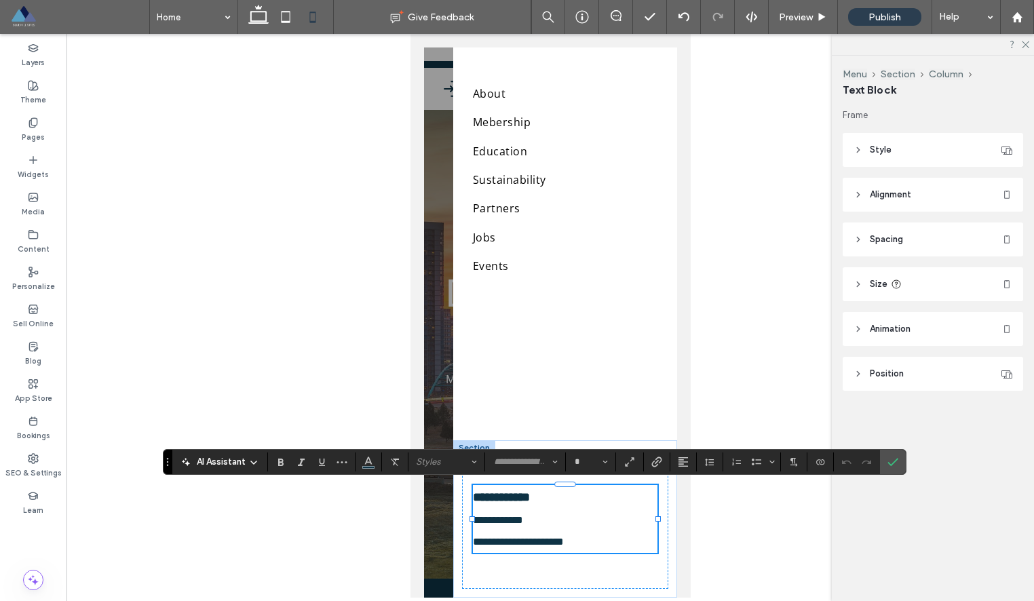
click at [503, 525] on span "**********" at bounding box center [497, 520] width 50 height 10
type input "*********"
type input "**"
click at [503, 525] on span "**********" at bounding box center [497, 520] width 50 height 10
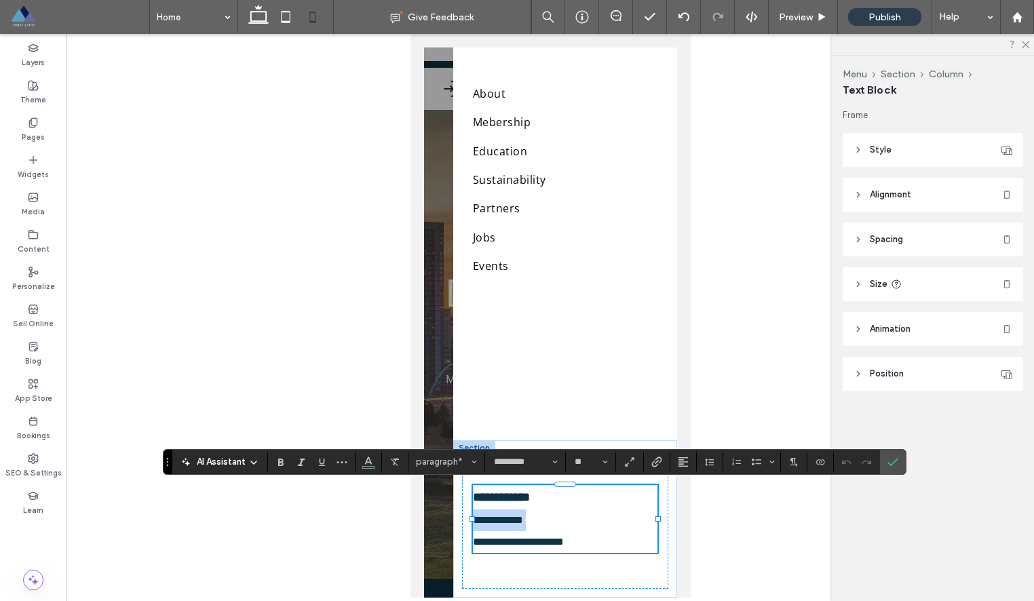
paste div
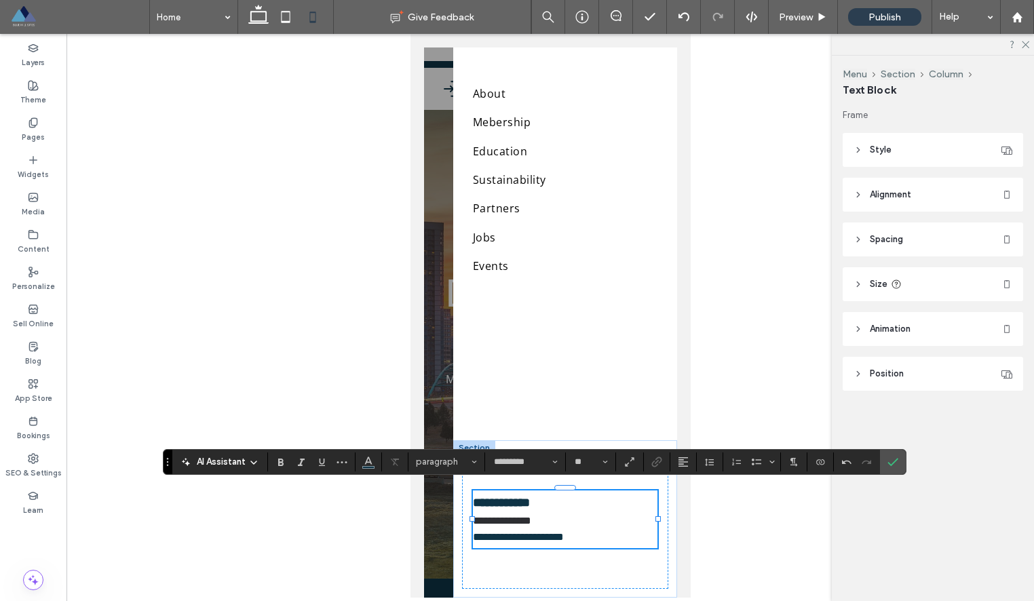
click at [534, 539] on span "**********" at bounding box center [517, 537] width 91 height 10
click at [894, 450] on span "Confirm" at bounding box center [892, 461] width 11 height 23
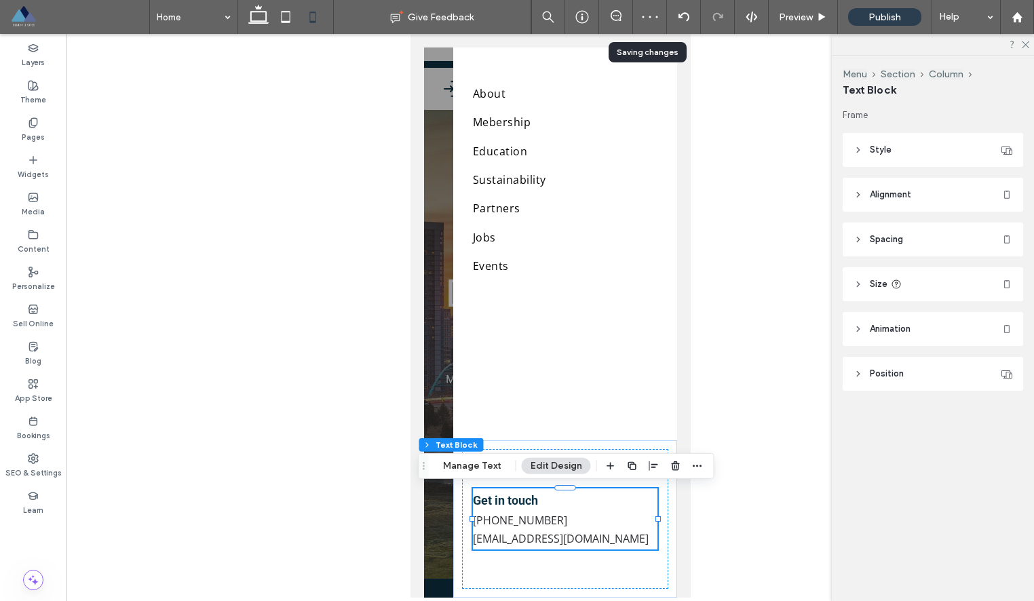
click at [648, 17] on div at bounding box center [649, 17] width 2 height 2
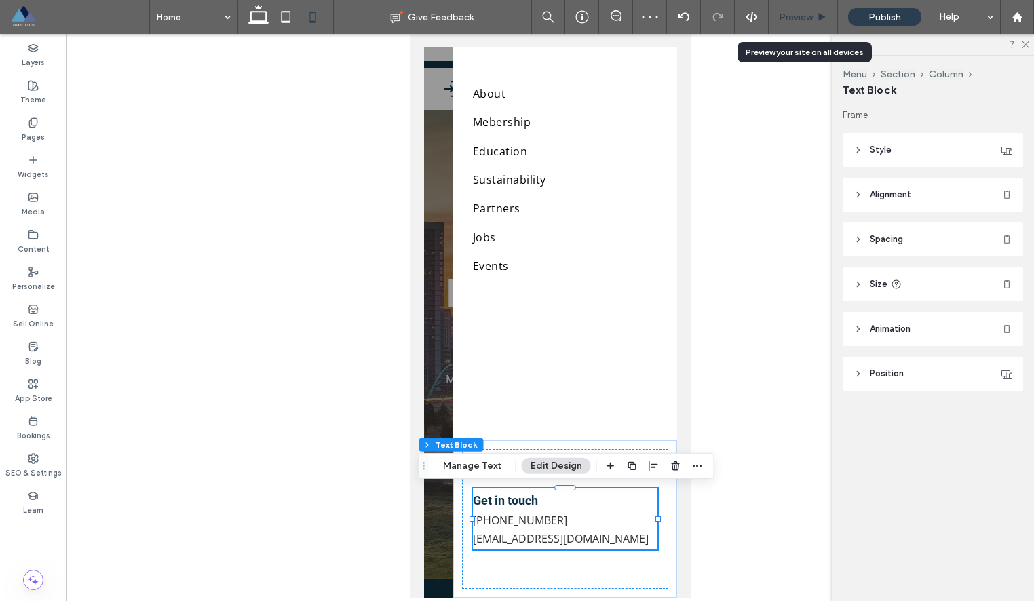
click at [796, 16] on span "Preview" at bounding box center [796, 18] width 34 height 12
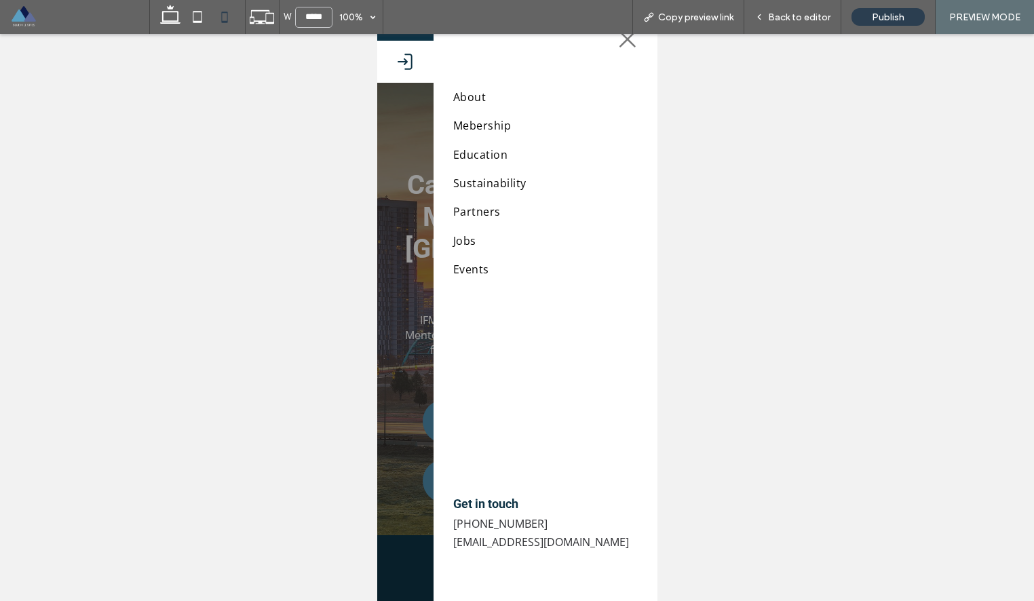
scroll to position [31, 0]
click at [625, 41] on icon at bounding box center [627, 39] width 20 height 20
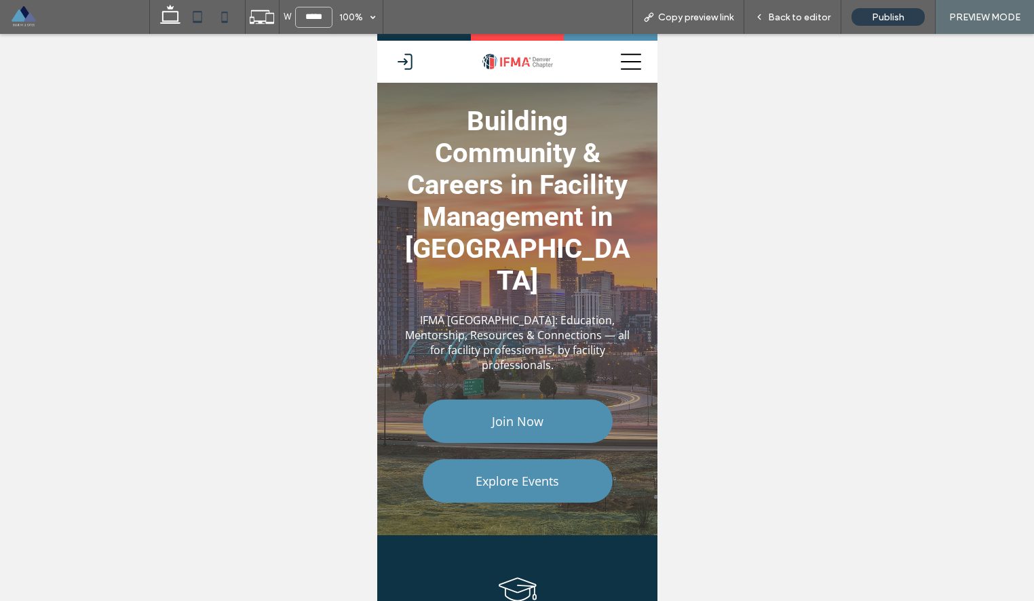
click at [203, 20] on icon at bounding box center [197, 16] width 27 height 27
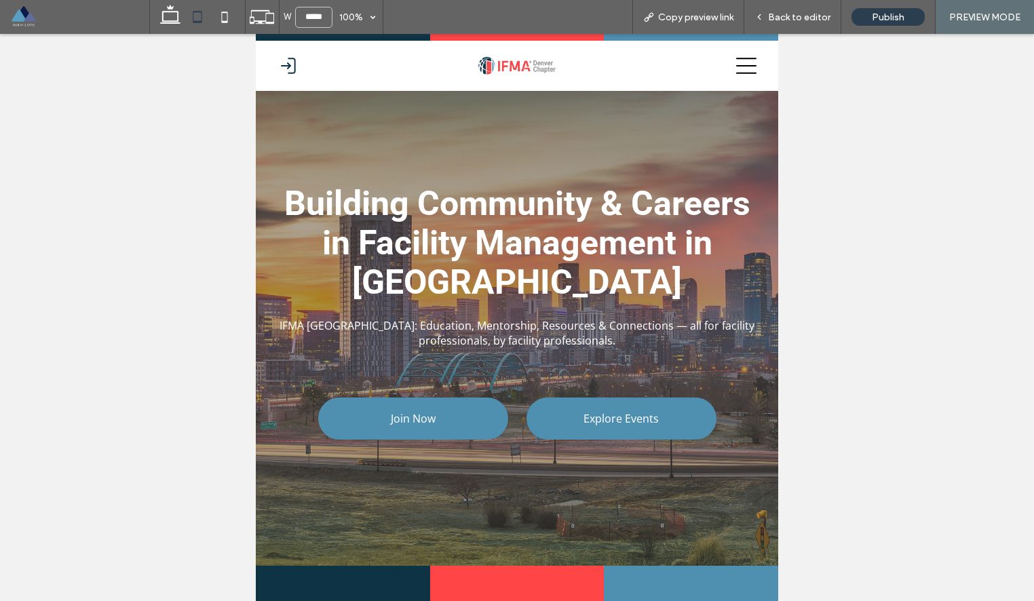
scroll to position [1680, 0]
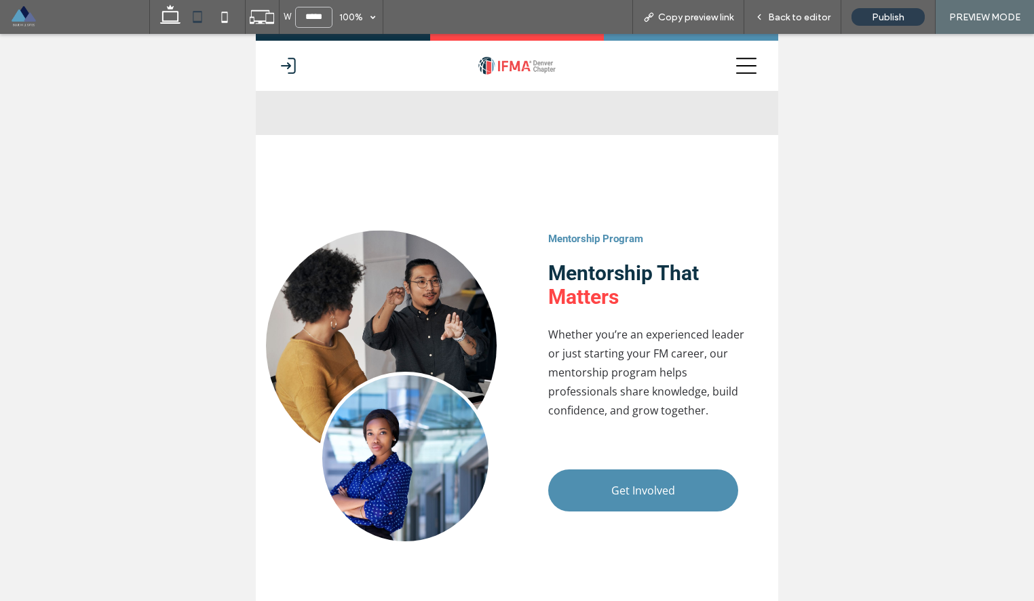
click at [750, 58] on icon at bounding box center [746, 66] width 20 height 16
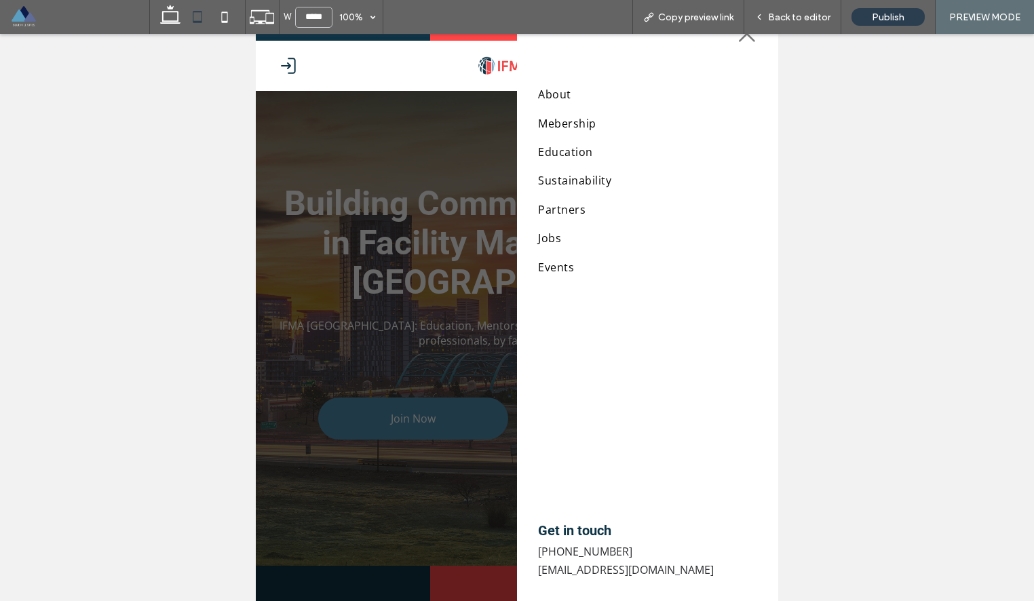
scroll to position [0, 0]
click at [749, 36] on icon at bounding box center [747, 34] width 16 height 16
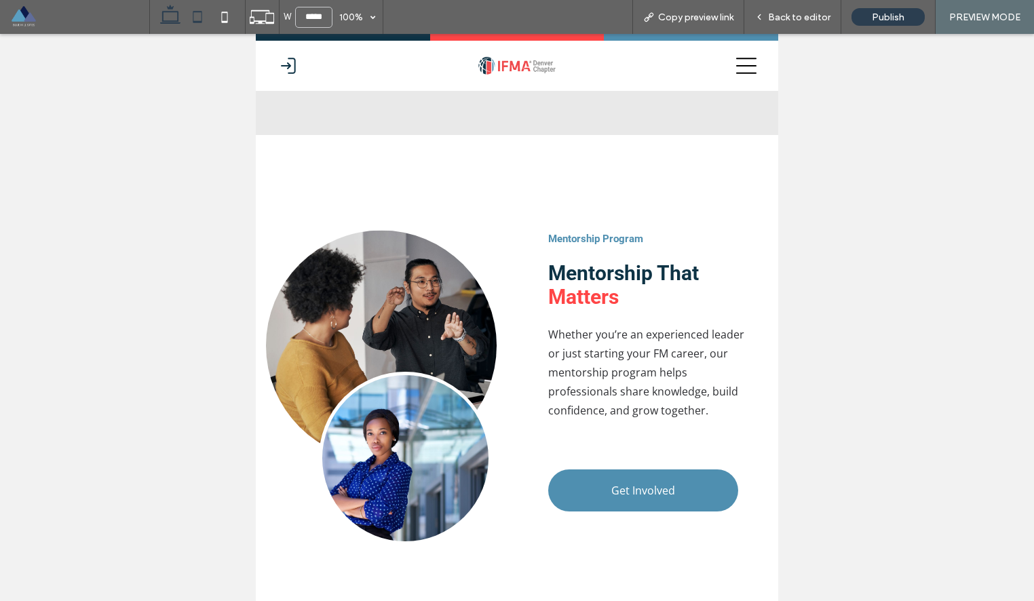
click at [174, 17] on icon at bounding box center [170, 16] width 27 height 27
type input "******"
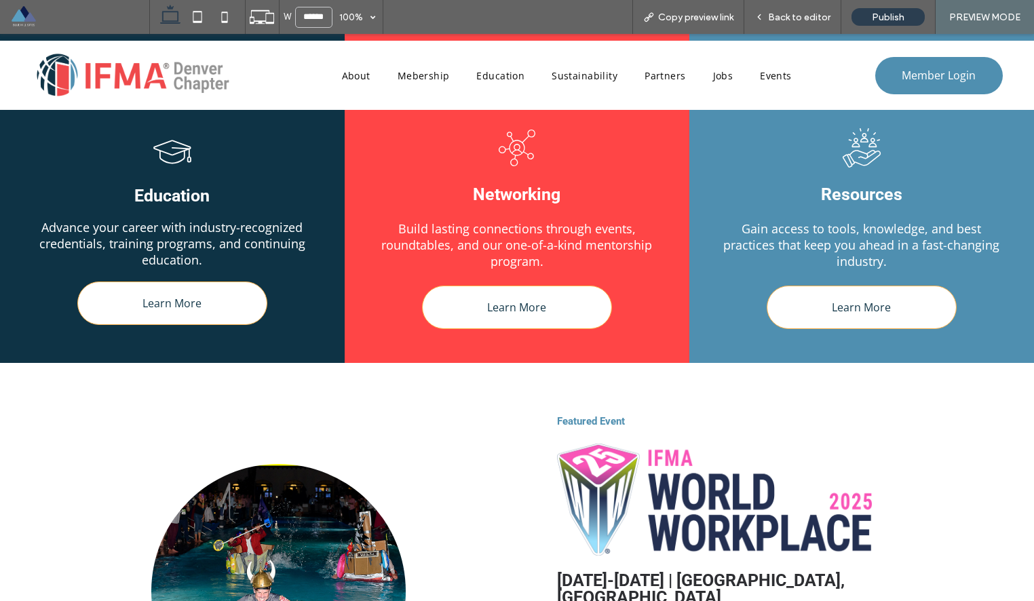
scroll to position [0, 0]
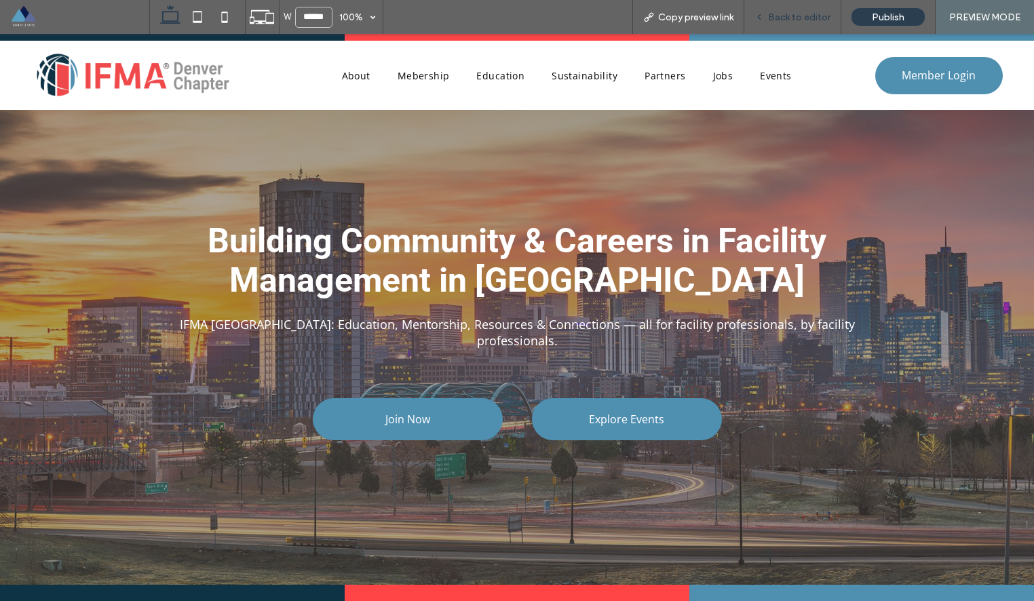
click at [796, 20] on span "Back to editor" at bounding box center [799, 18] width 62 height 12
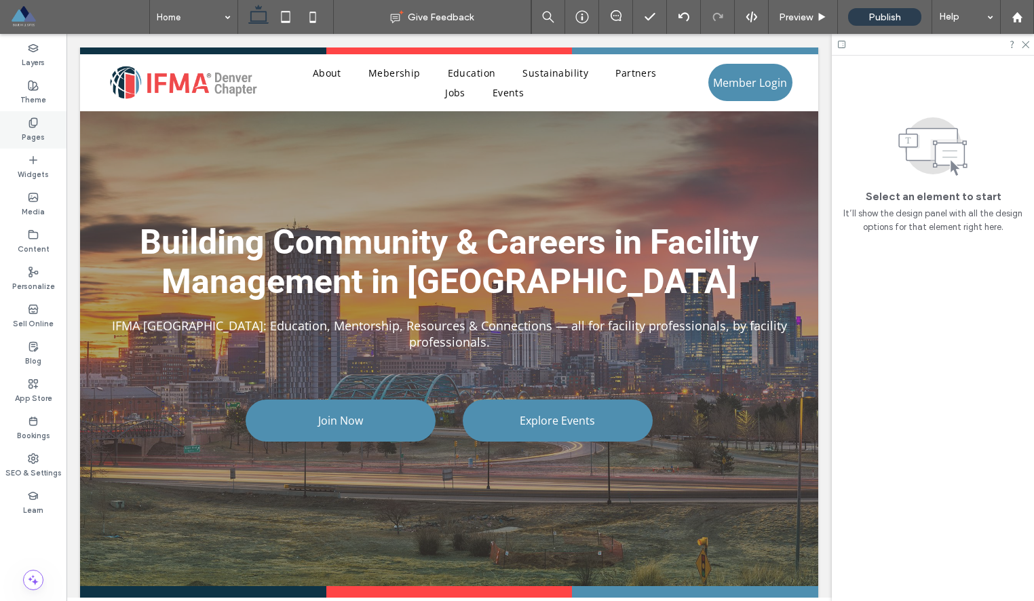
click at [47, 121] on div "Pages" at bounding box center [33, 129] width 66 height 37
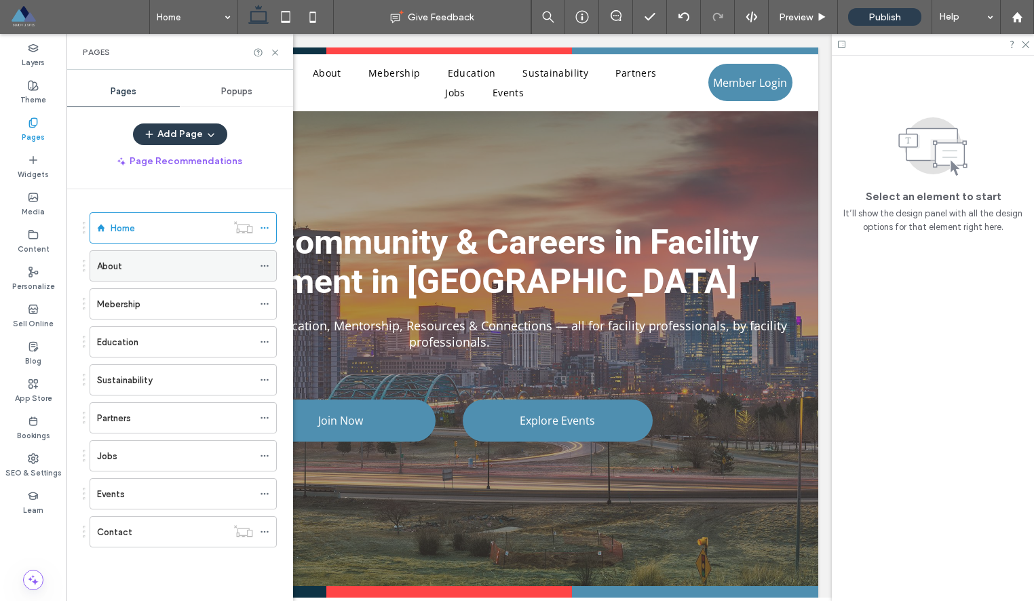
click at [183, 262] on div "About" at bounding box center [175, 266] width 156 height 14
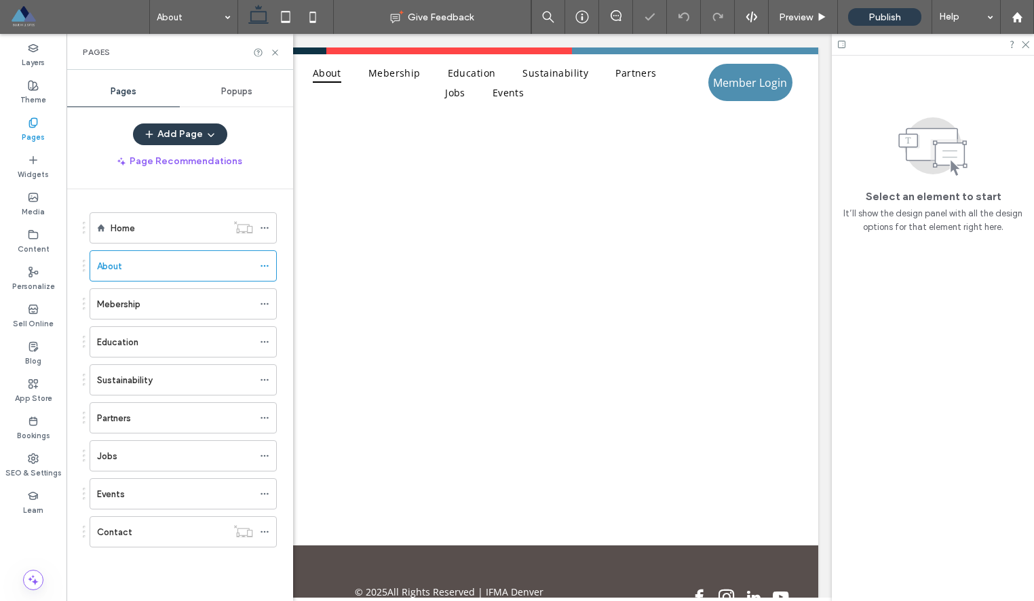
click at [280, 52] on div "Pages" at bounding box center [179, 52] width 227 height 36
click at [273, 52] on icon at bounding box center [275, 52] width 10 height 10
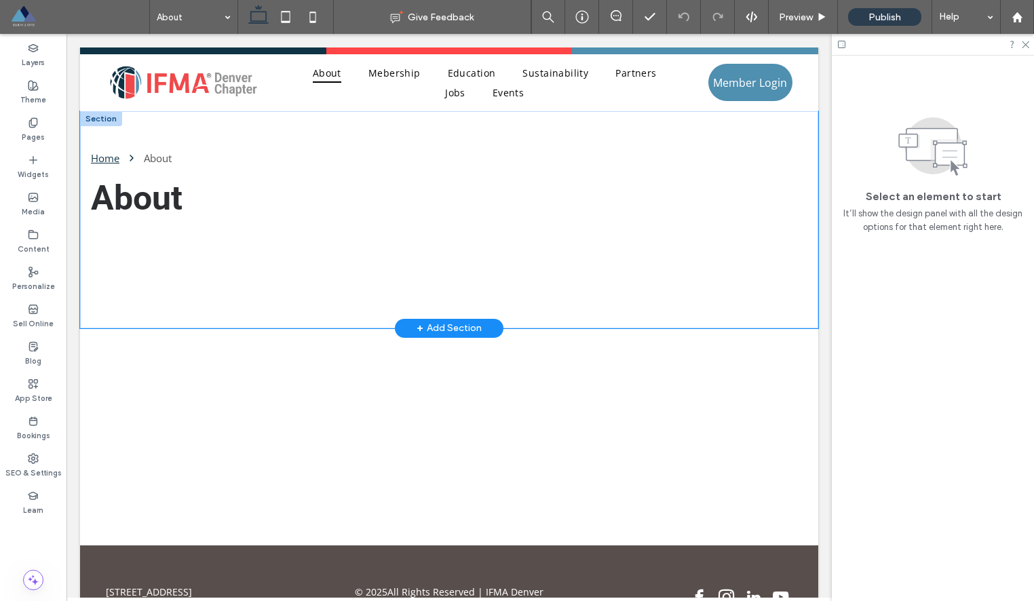
click at [608, 125] on div "Home About About" at bounding box center [449, 219] width 738 height 217
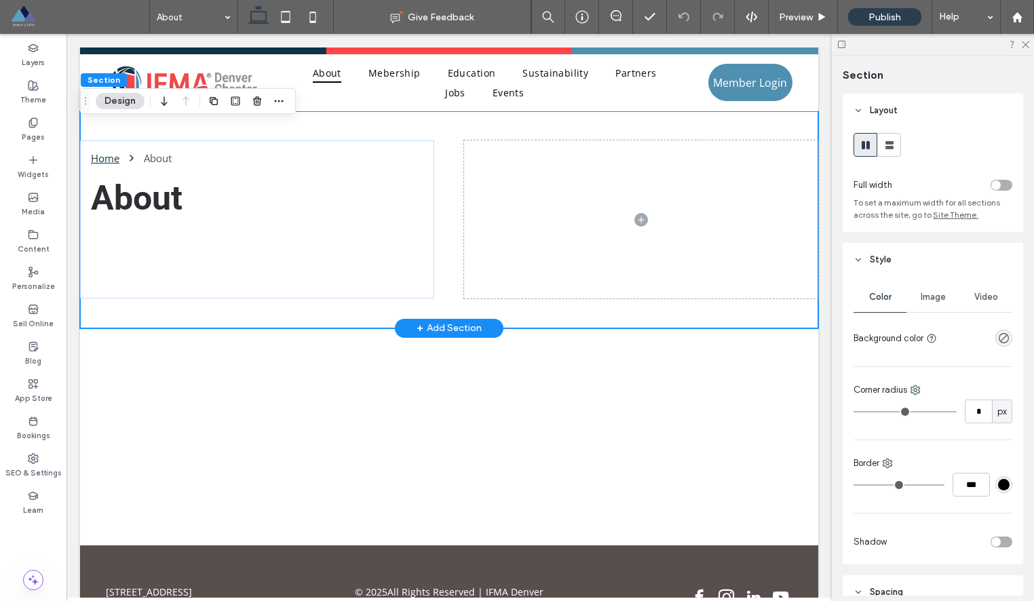
click at [349, 322] on div "Home About About" at bounding box center [449, 219] width 738 height 217
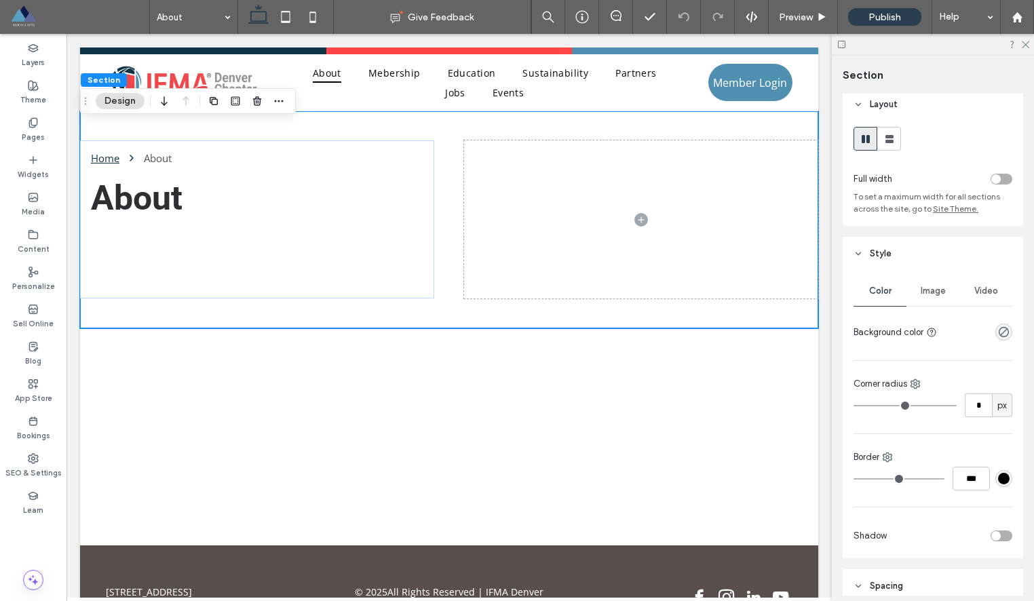
click at [933, 294] on span "Image" at bounding box center [932, 291] width 25 height 11
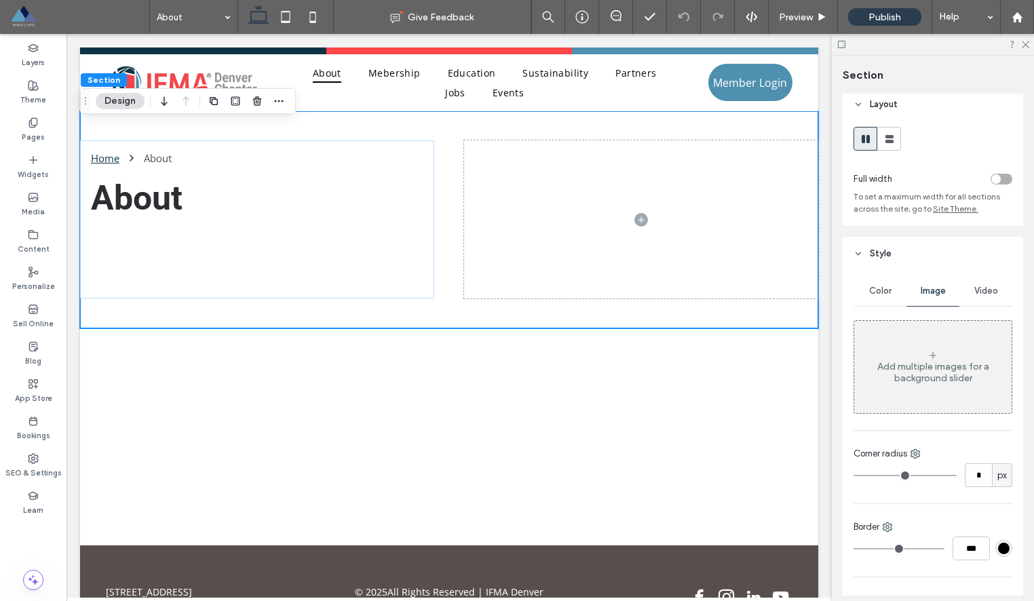
click at [936, 386] on div "Add multiple images for a background slider" at bounding box center [932, 367] width 157 height 90
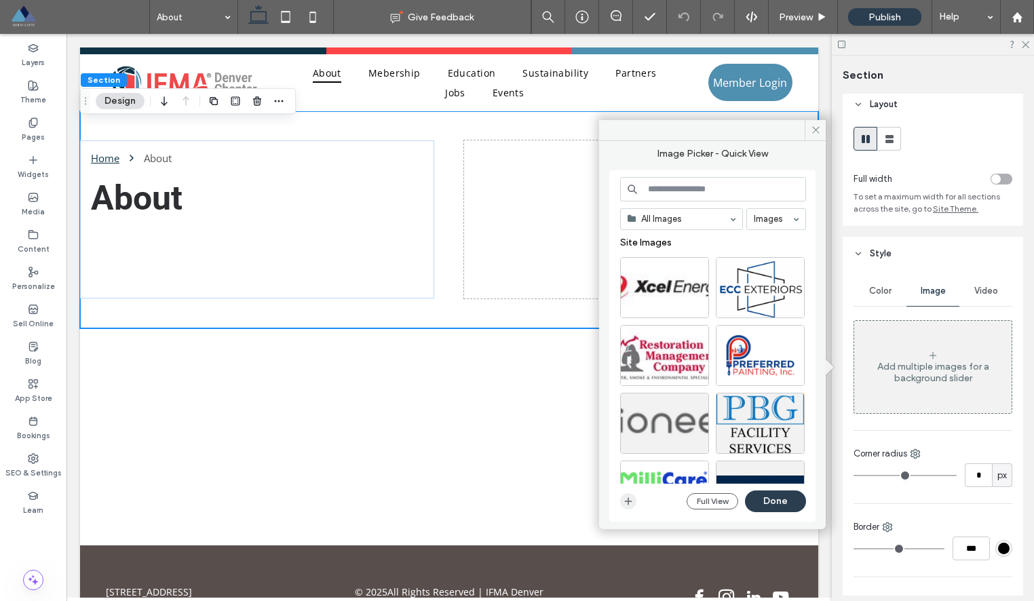
click at [629, 502] on icon "button" at bounding box center [628, 501] width 11 height 11
click at [532, 313] on div "Home About About" at bounding box center [449, 219] width 738 height 217
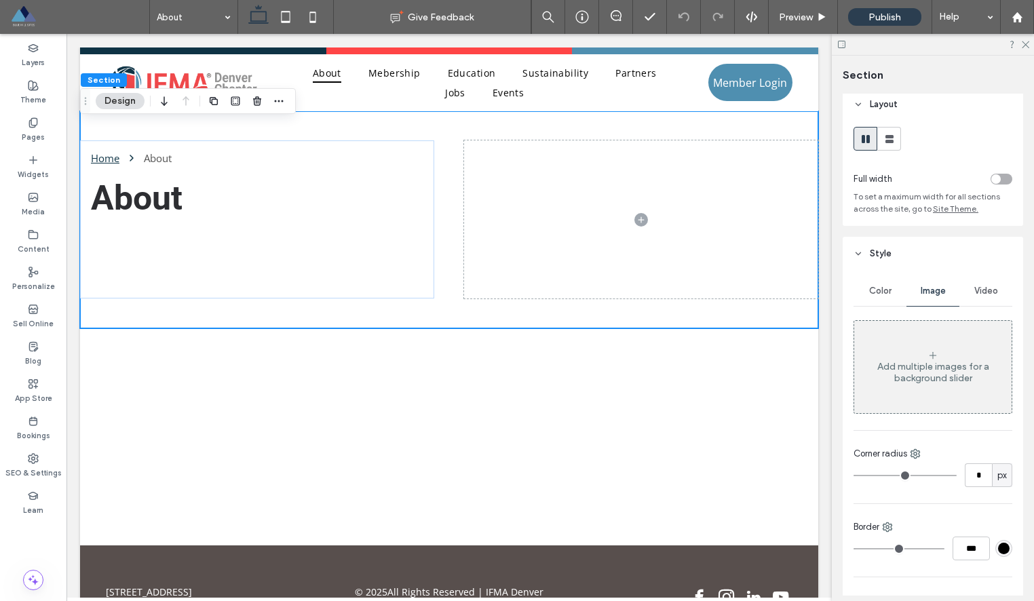
click at [935, 368] on div "Add multiple images for a background slider" at bounding box center [932, 372] width 157 height 23
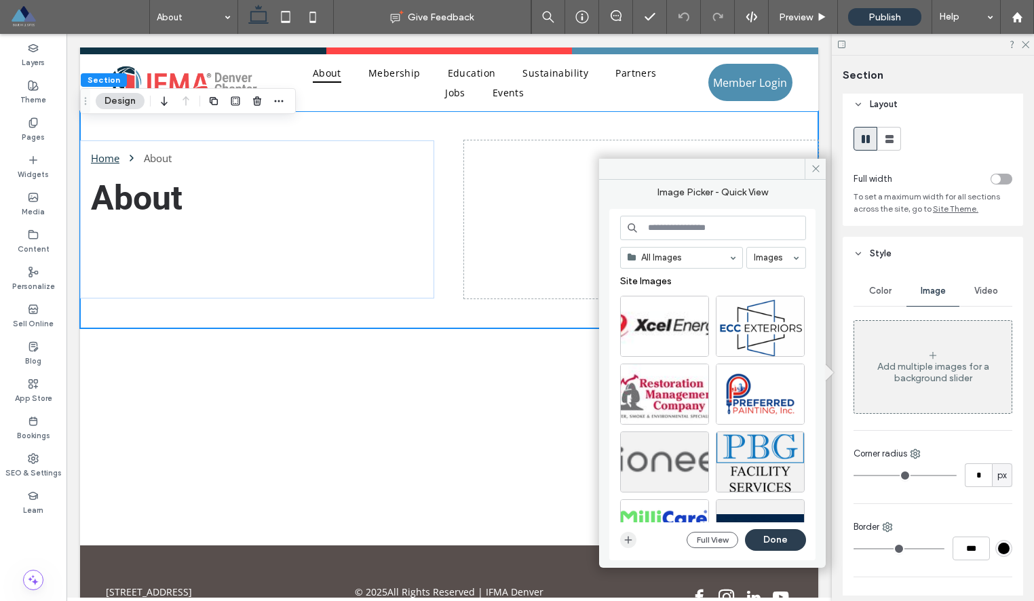
click at [629, 544] on icon "button" at bounding box center [628, 539] width 11 height 11
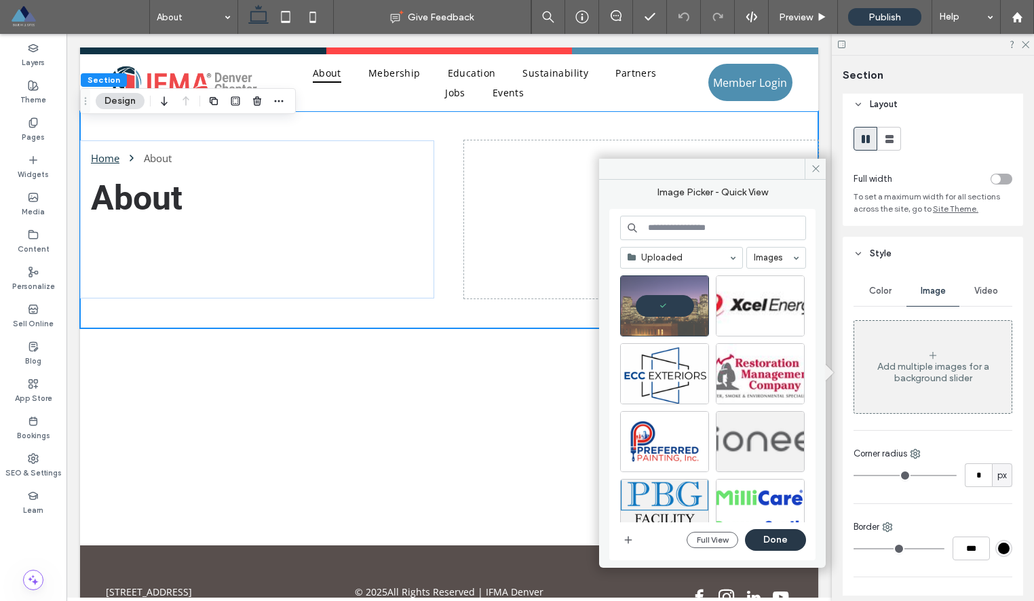
click at [764, 539] on button "Done" at bounding box center [775, 540] width 61 height 22
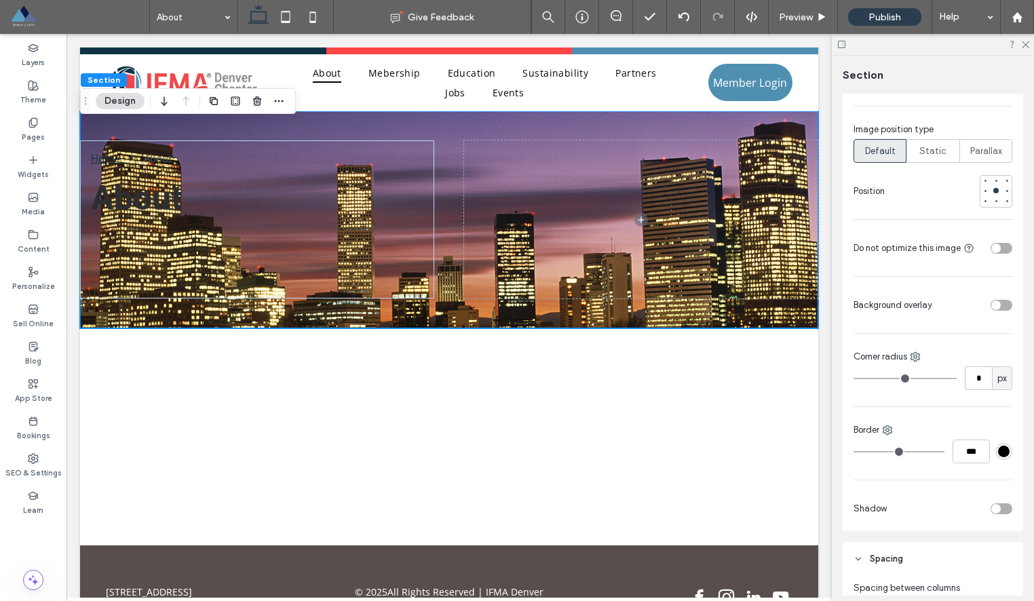
scroll to position [473, 0]
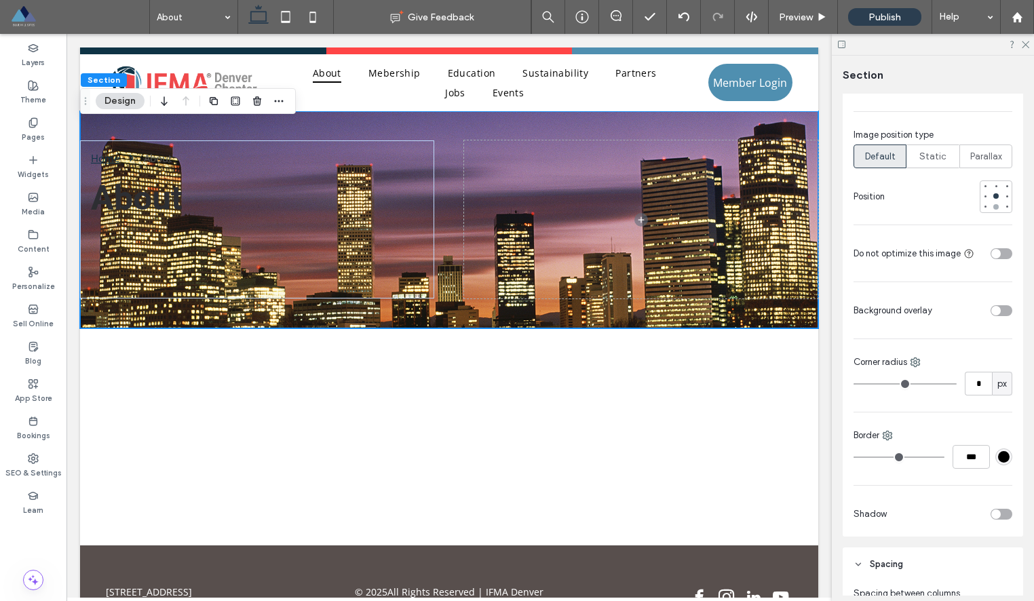
click at [995, 208] on div at bounding box center [995, 206] width 5 height 5
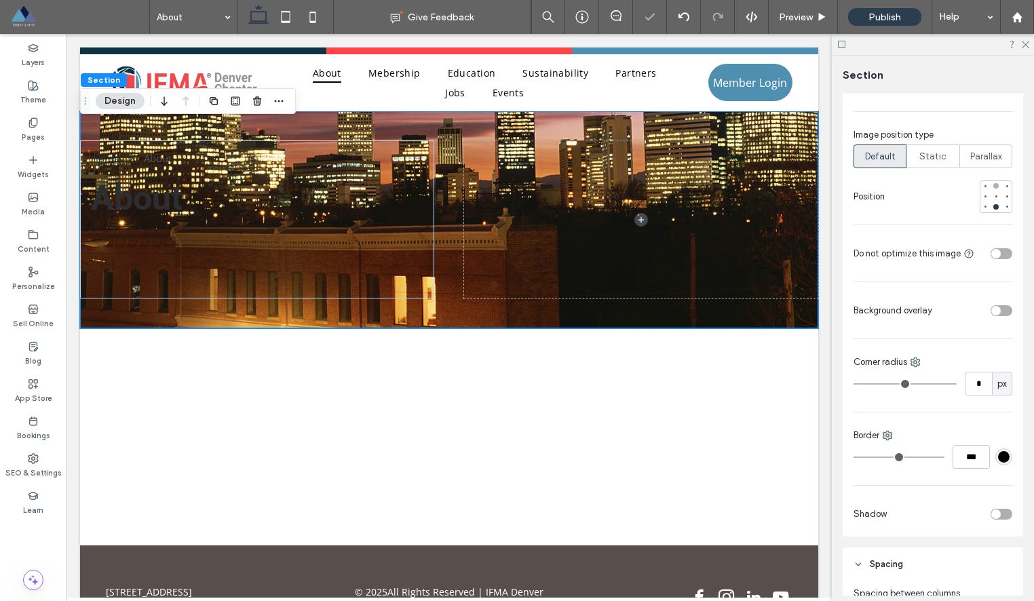
click at [996, 185] on div at bounding box center [995, 185] width 5 height 5
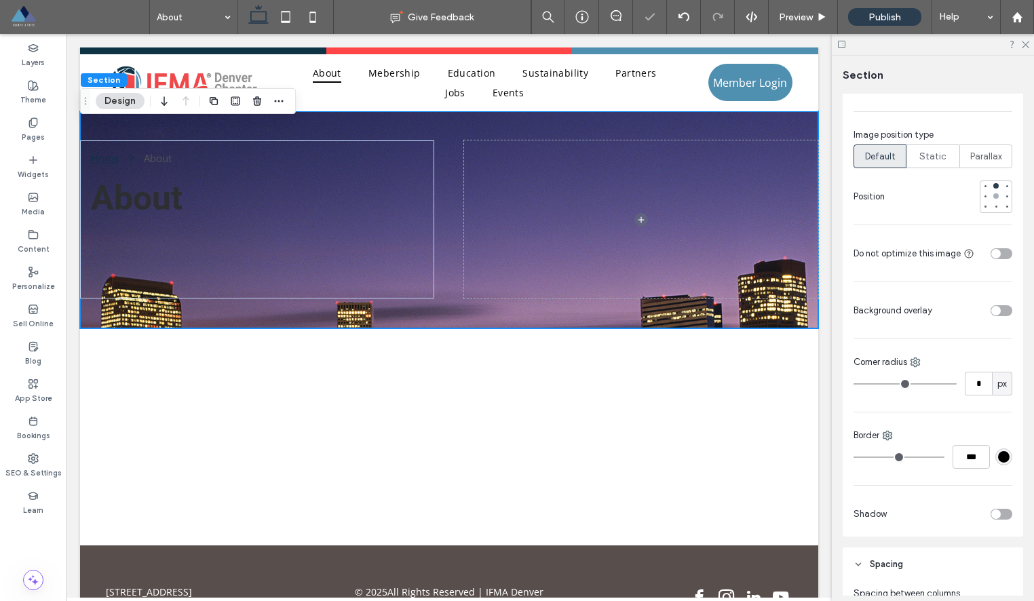
click at [997, 195] on div at bounding box center [995, 195] width 5 height 5
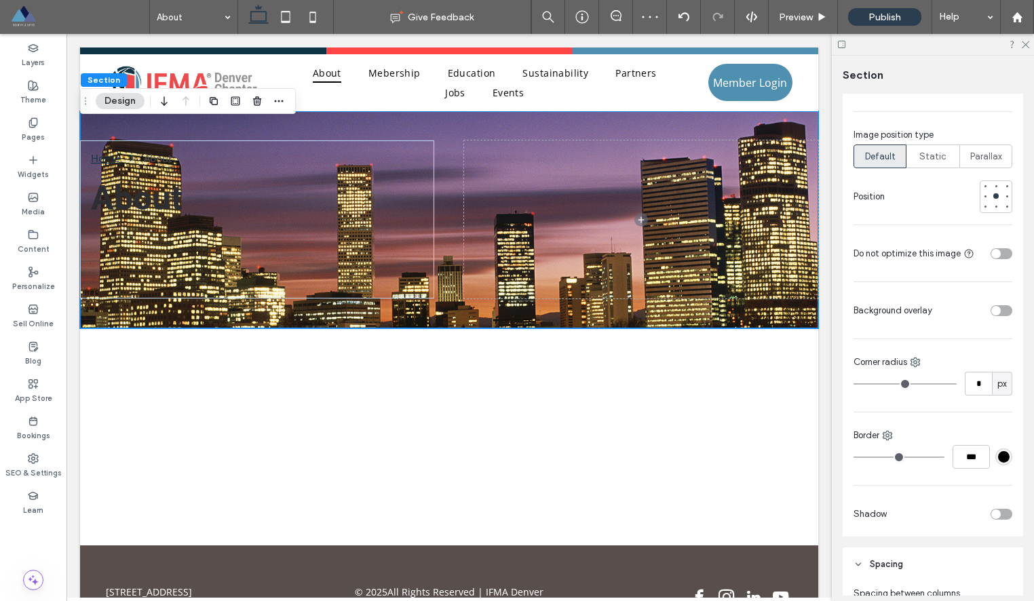
click at [999, 309] on div "toggle" at bounding box center [995, 310] width 9 height 9
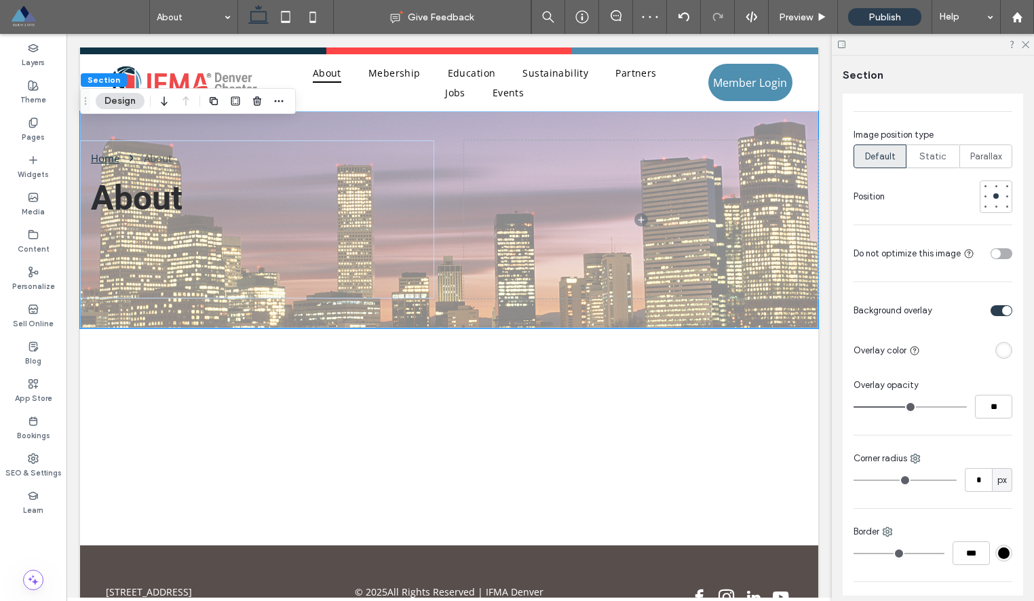
click at [1002, 354] on div "rgba(255, 255, 255, 1)" at bounding box center [1004, 351] width 12 height 12
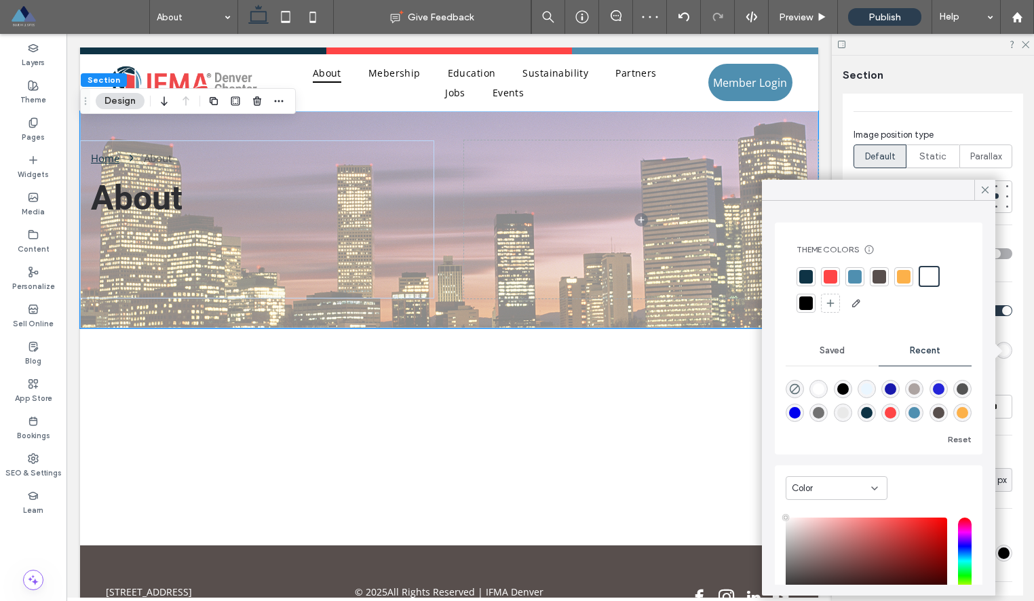
click at [805, 274] on div at bounding box center [806, 277] width 14 height 14
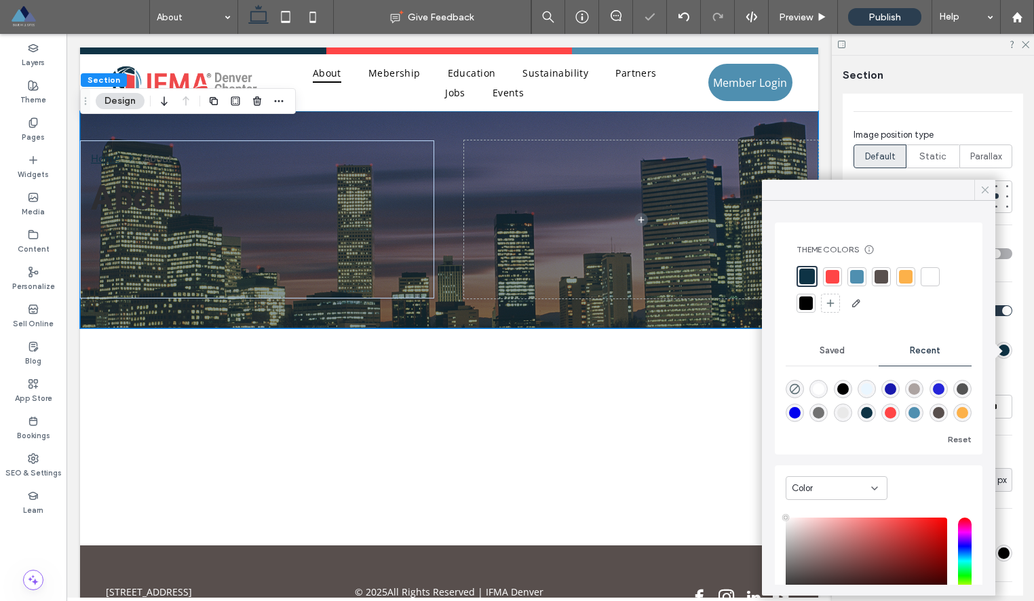
click at [988, 189] on icon at bounding box center [985, 190] width 12 height 12
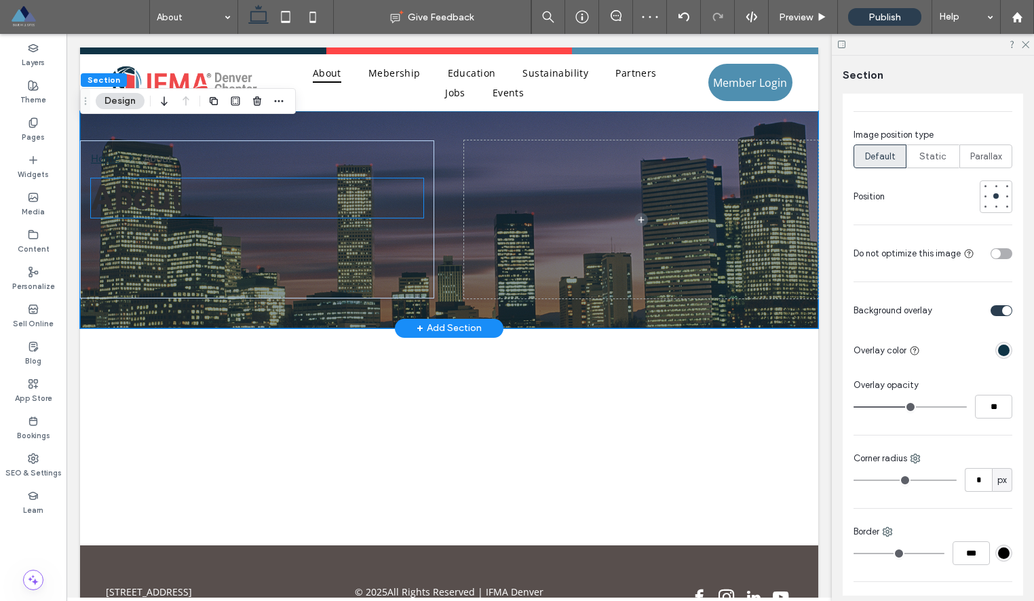
click at [163, 201] on span "About" at bounding box center [137, 197] width 92 height 39
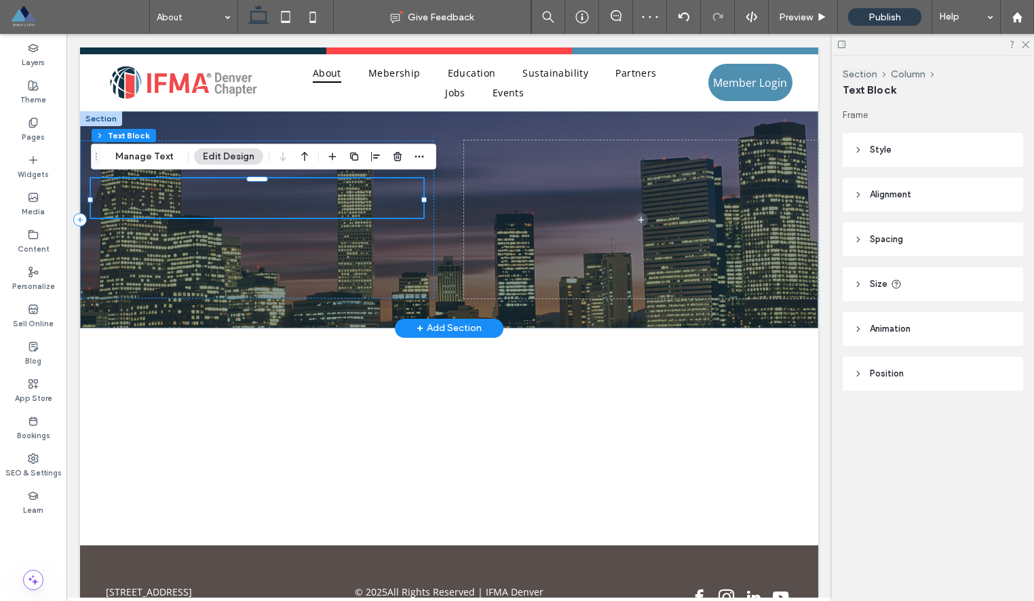
click at [163, 201] on div "About" at bounding box center [257, 197] width 332 height 39
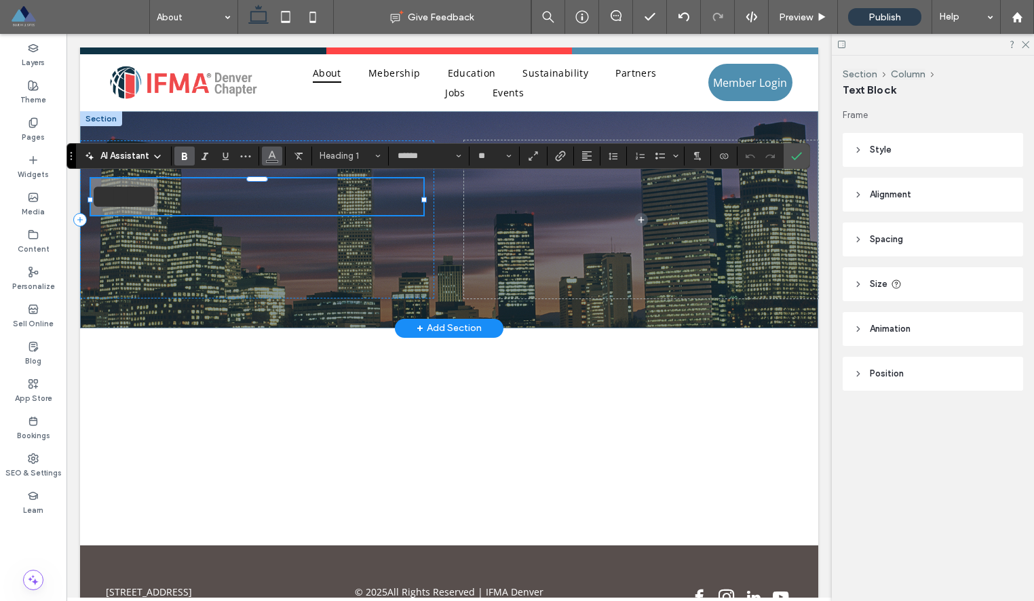
click at [275, 164] on button "Color" at bounding box center [272, 156] width 20 height 19
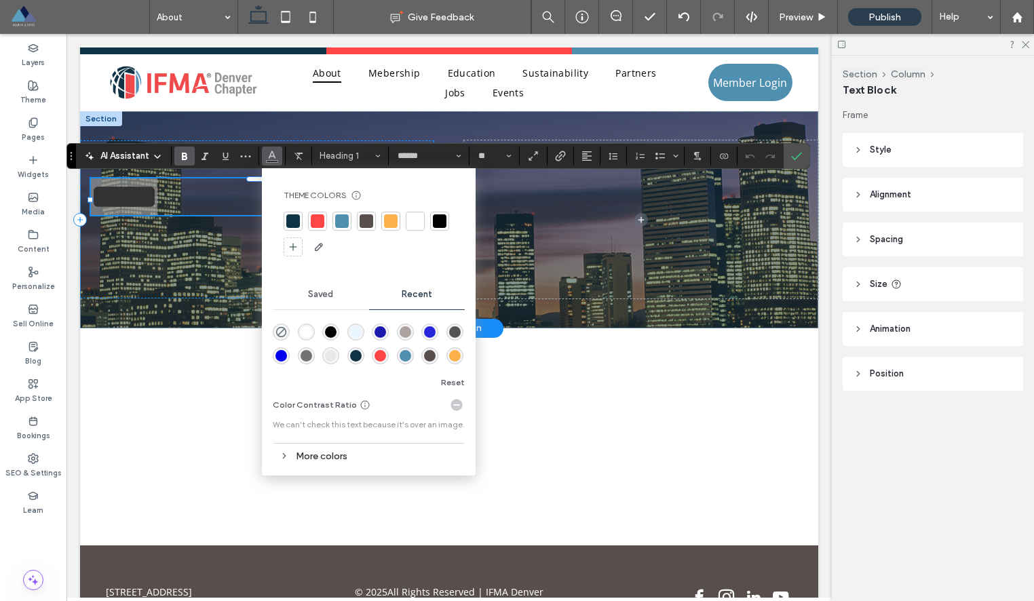
click at [414, 222] on div at bounding box center [415, 221] width 14 height 14
click at [797, 151] on icon "Confirm" at bounding box center [796, 156] width 11 height 11
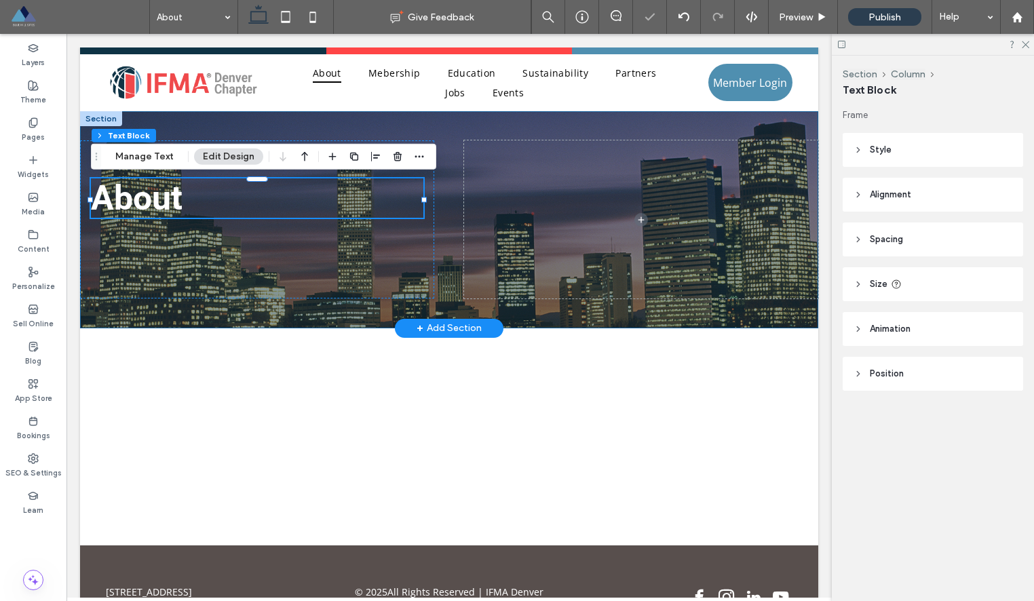
click at [289, 125] on div "Home About About" at bounding box center [449, 219] width 738 height 217
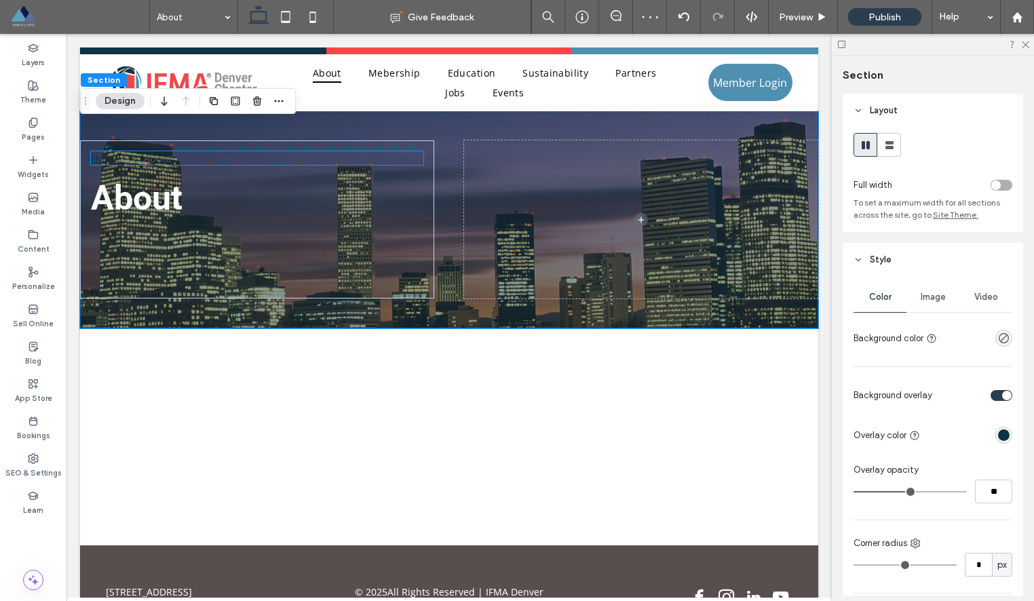
click at [159, 158] on div "About" at bounding box center [158, 158] width 28 height 14
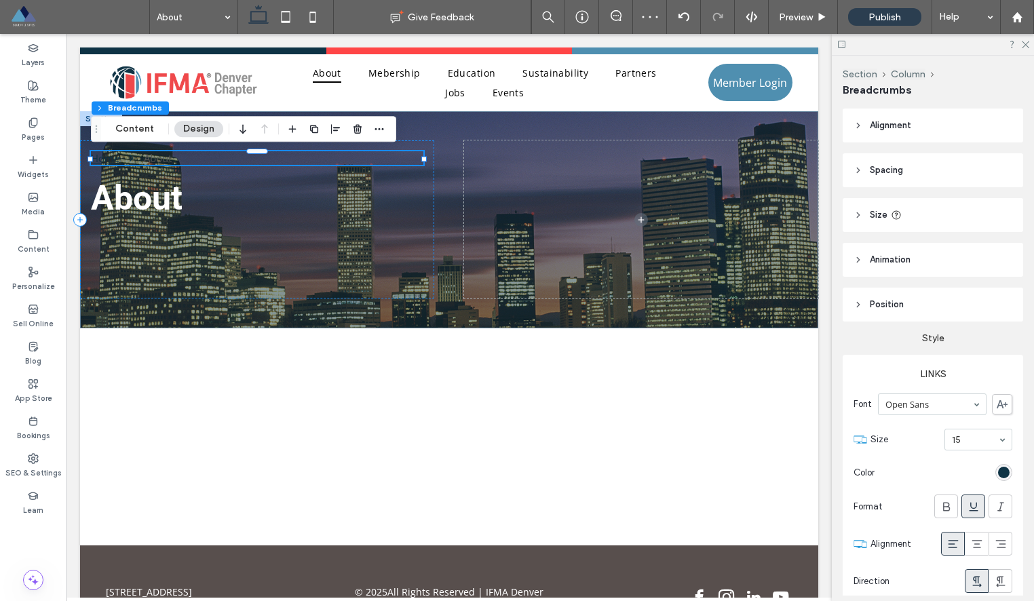
type input "**"
type input "****"
click at [159, 158] on div "About" at bounding box center [158, 158] width 28 height 14
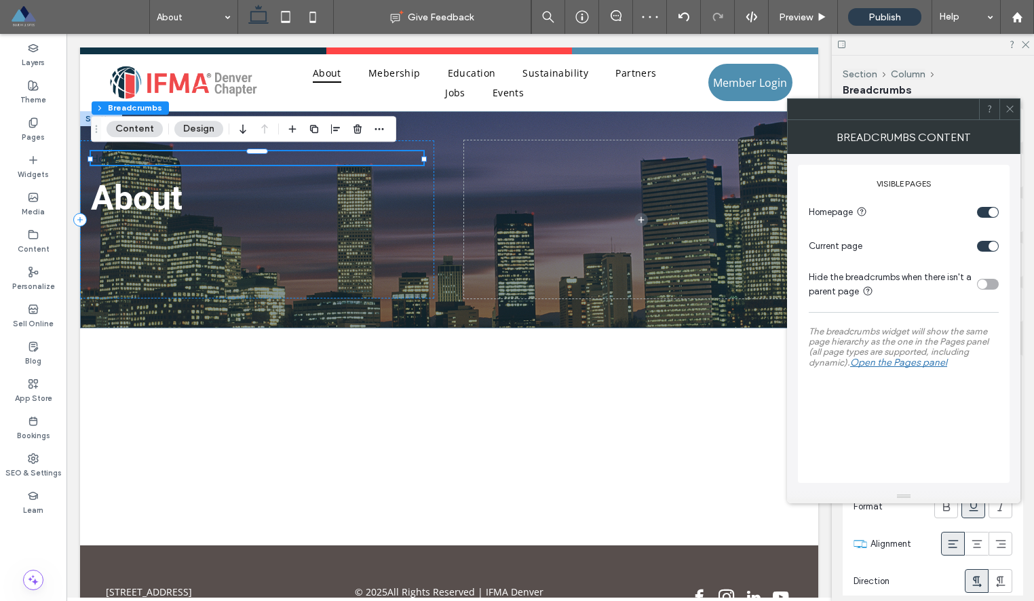
click at [159, 158] on div "About" at bounding box center [158, 158] width 28 height 14
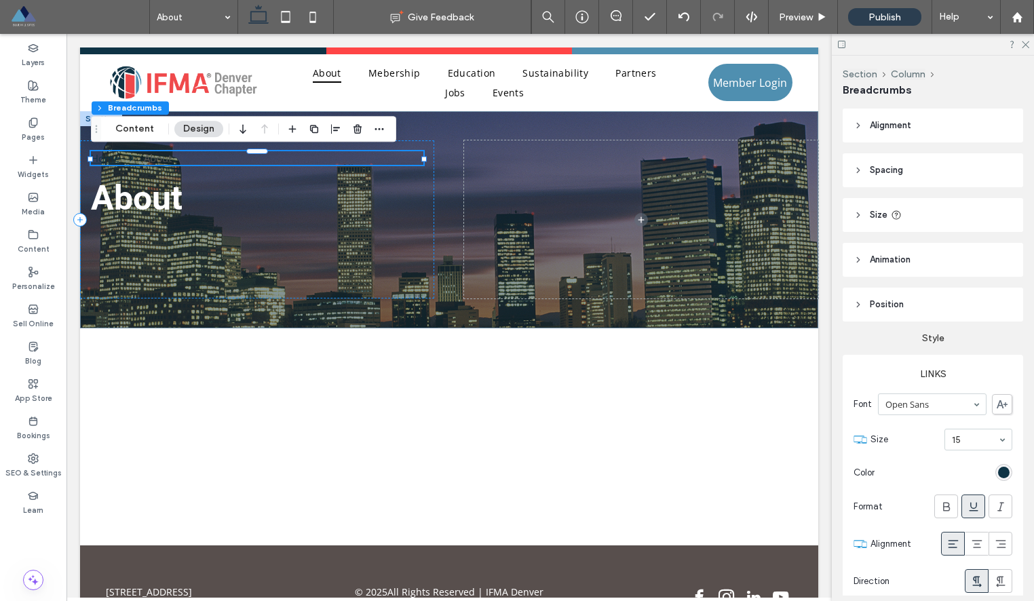
click at [159, 161] on div "About" at bounding box center [158, 158] width 28 height 14
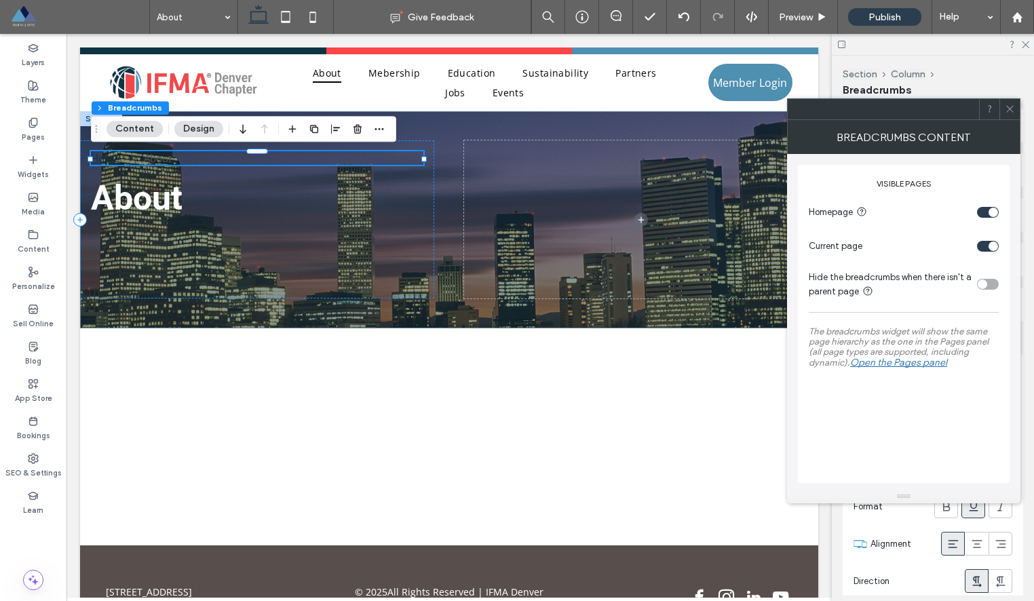
click at [130, 125] on button "Content" at bounding box center [134, 129] width 56 height 16
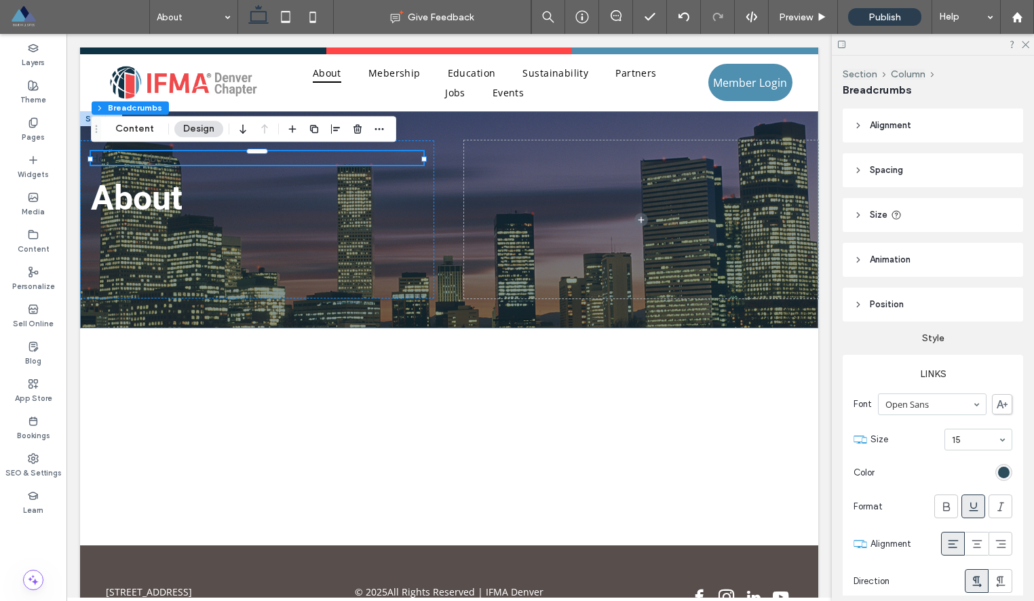
click at [1005, 474] on div "rgba(14, 51, 69, 1)" at bounding box center [1004, 473] width 12 height 12
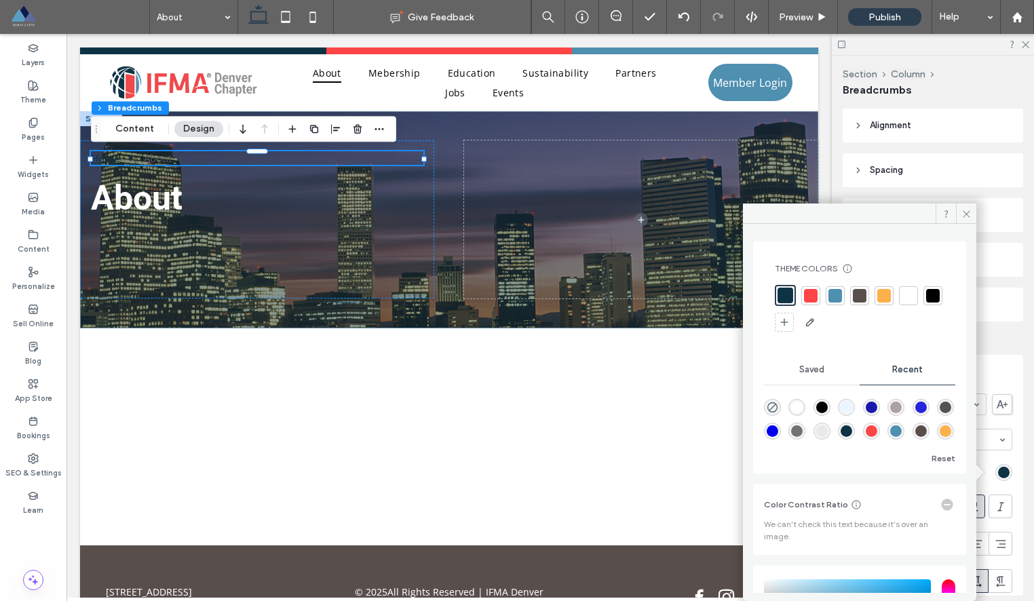
click at [882, 296] on div at bounding box center [884, 296] width 14 height 14
click at [906, 296] on div at bounding box center [908, 296] width 14 height 14
click at [137, 159] on icon "Breadcrumbs" at bounding box center [131, 158] width 11 height 11
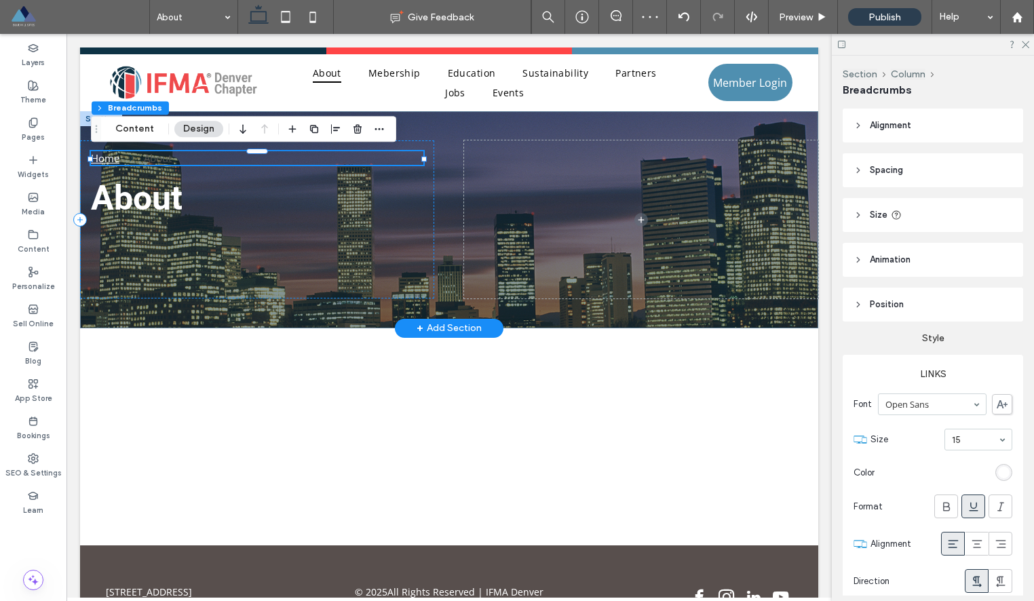
click at [137, 159] on icon "Breadcrumbs" at bounding box center [131, 158] width 11 height 11
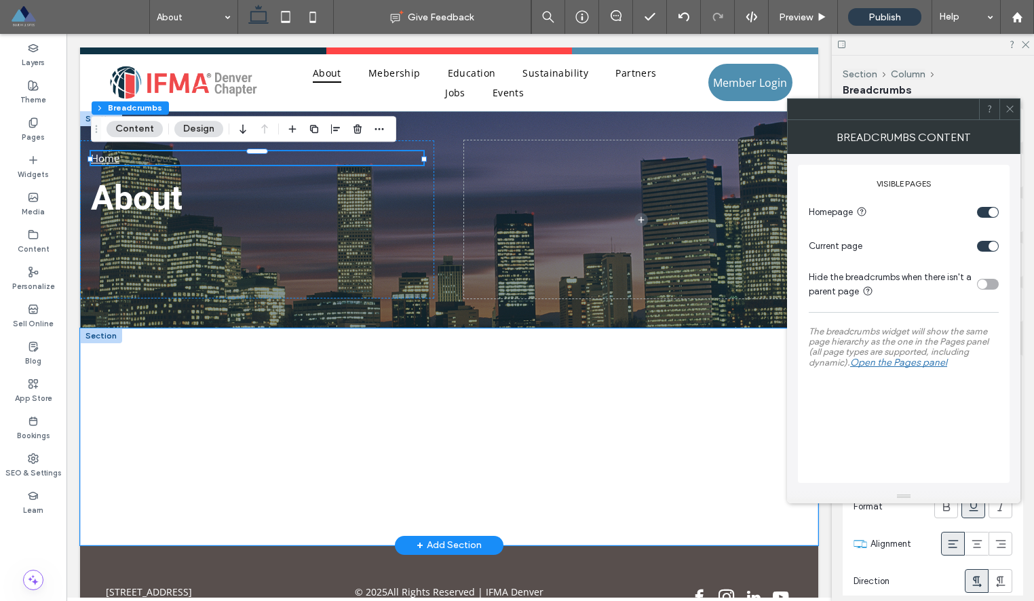
click at [349, 332] on div at bounding box center [449, 436] width 738 height 217
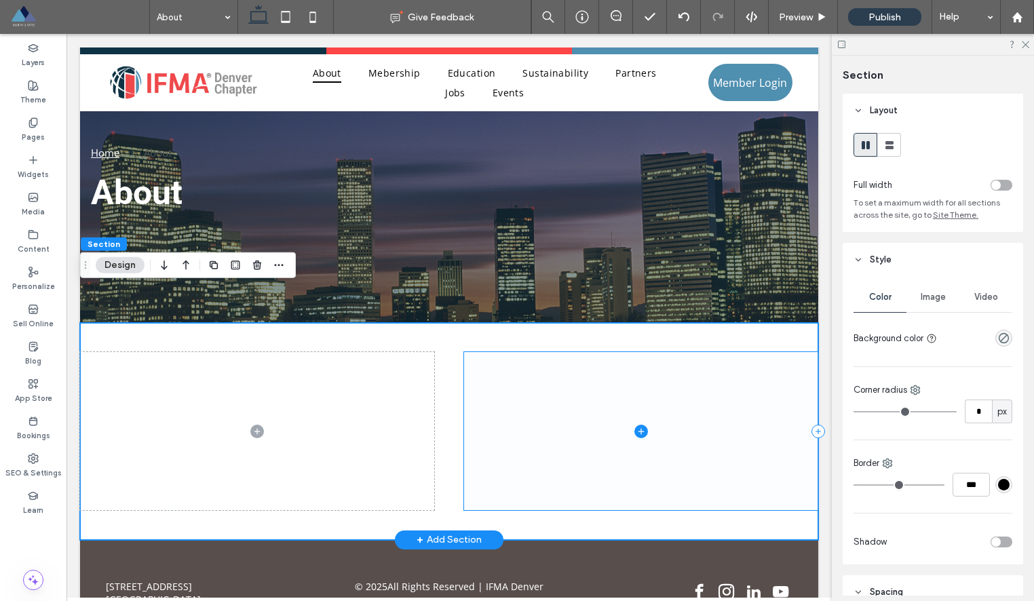
scroll to position [0, 0]
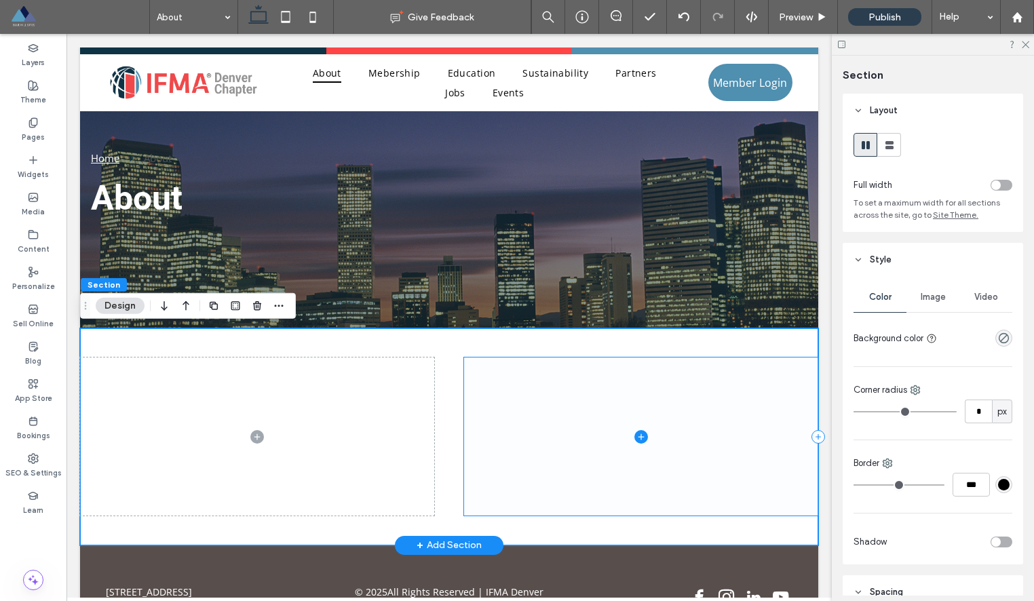
click at [520, 401] on span at bounding box center [641, 436] width 354 height 158
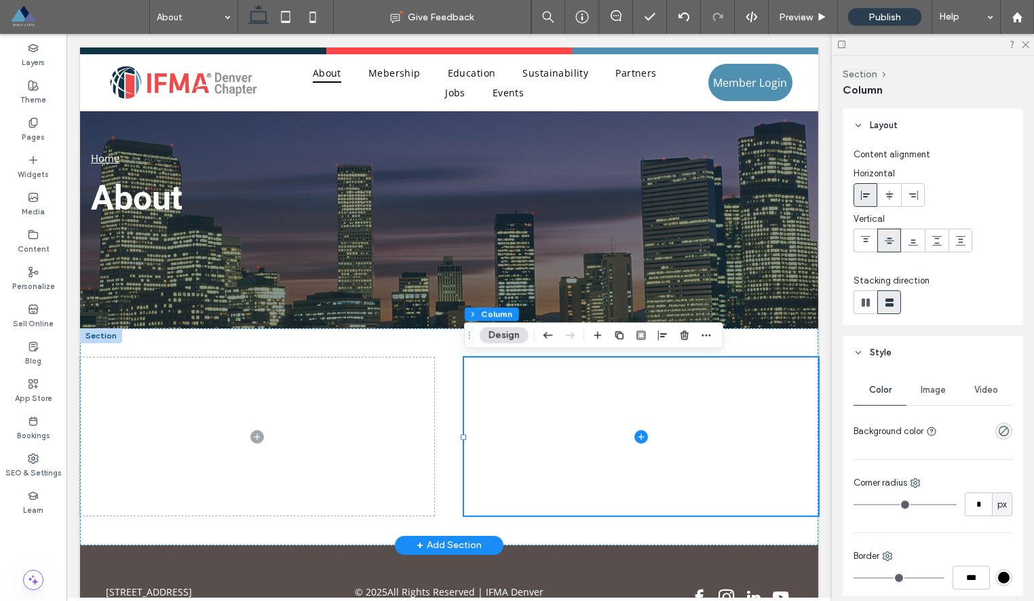
click at [448, 547] on div "+ Add Section" at bounding box center [448, 545] width 65 height 15
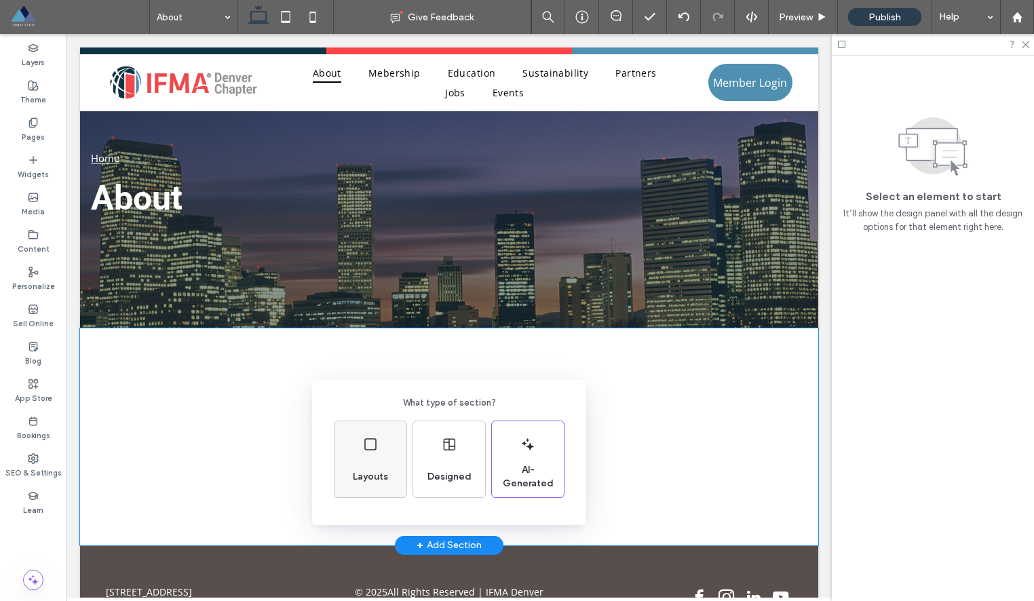
click at [381, 469] on div "Layouts" at bounding box center [370, 477] width 46 height 30
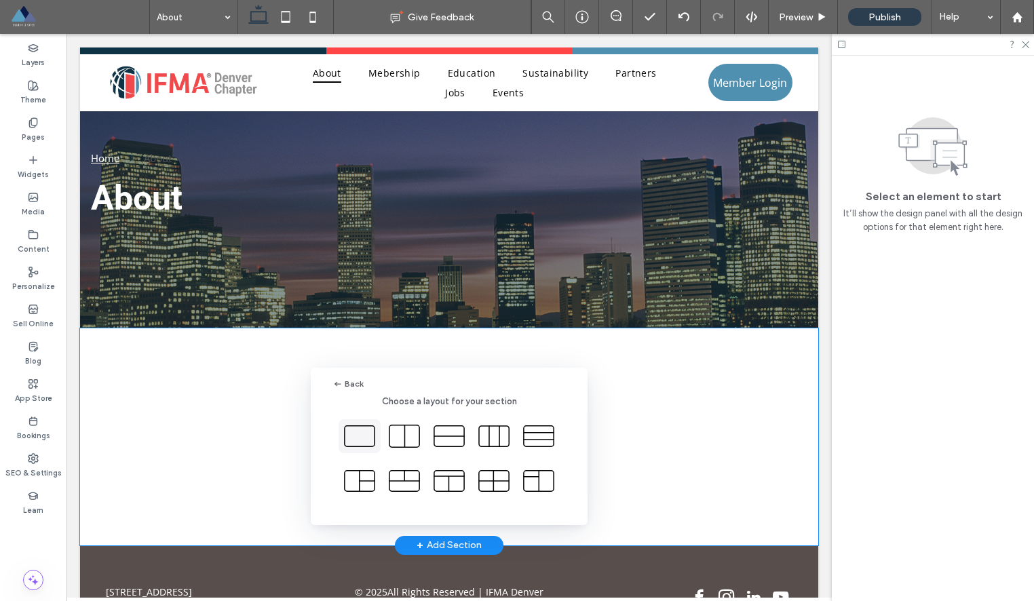
click at [357, 434] on icon at bounding box center [360, 436] width 34 height 34
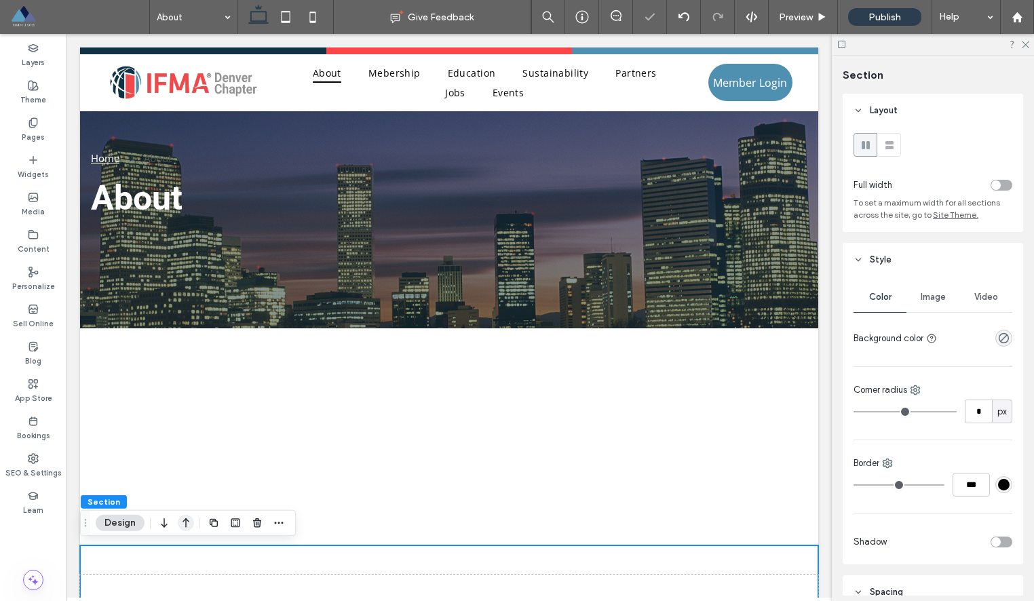
click at [184, 523] on icon "button" at bounding box center [186, 523] width 16 height 24
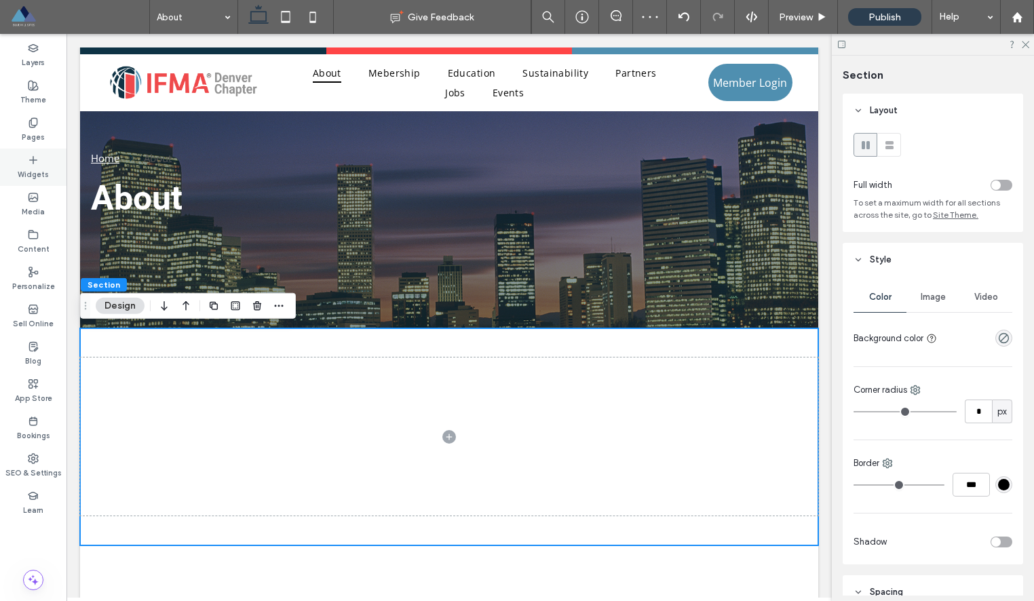
click at [41, 153] on div "Widgets" at bounding box center [33, 167] width 66 height 37
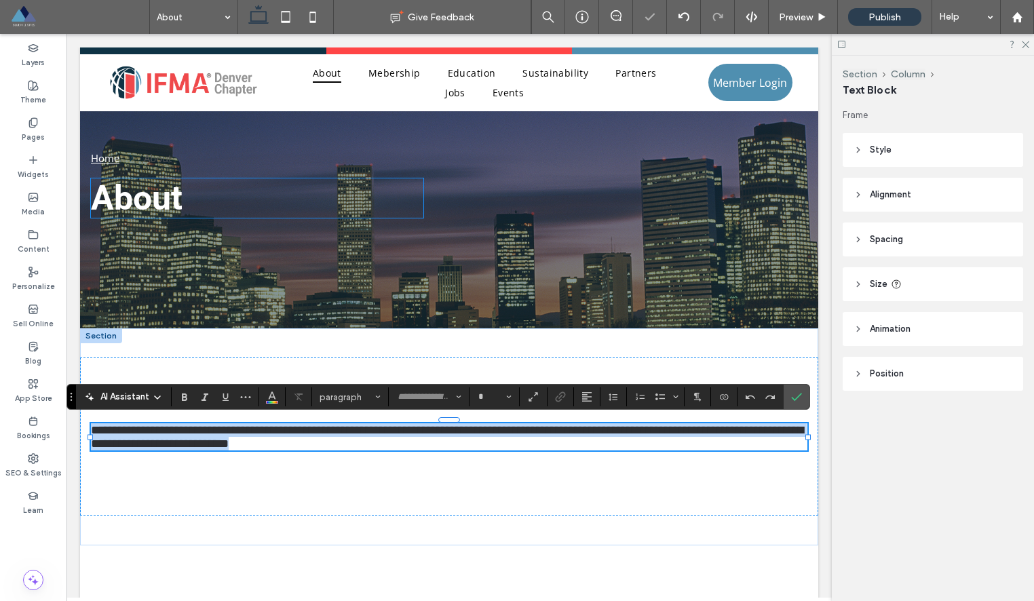
type input "*********"
type input "**"
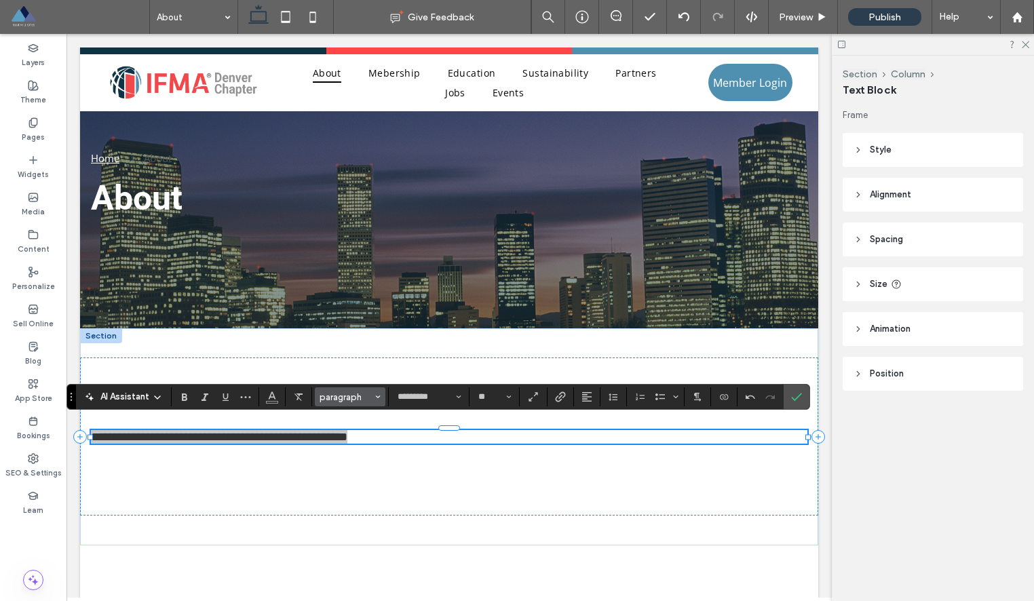
click at [370, 399] on span "paragraph" at bounding box center [345, 397] width 53 height 10
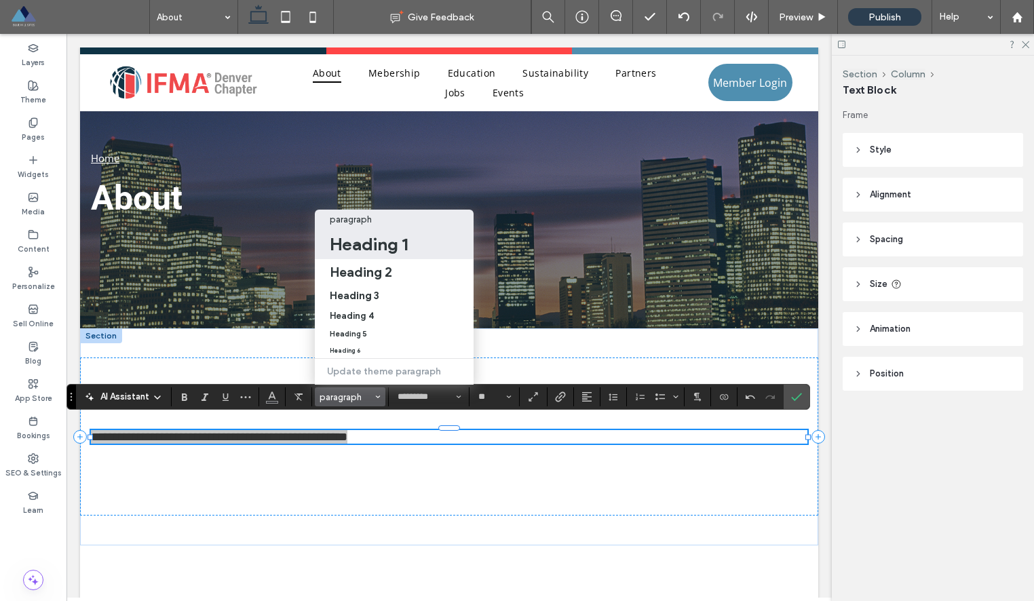
click at [402, 243] on h1 "Heading 1" at bounding box center [369, 244] width 78 height 22
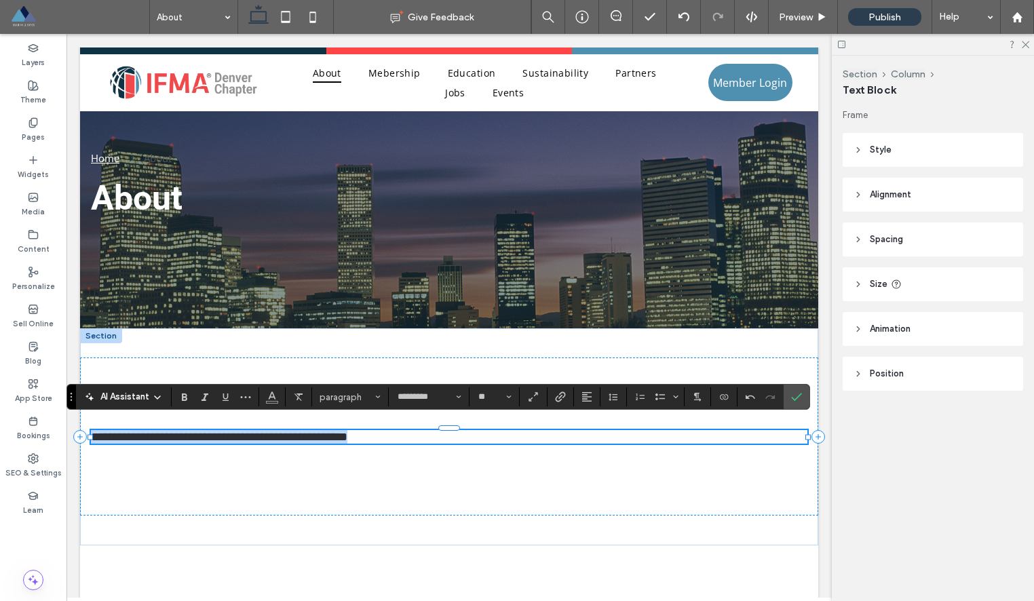
type input "******"
type input "**"
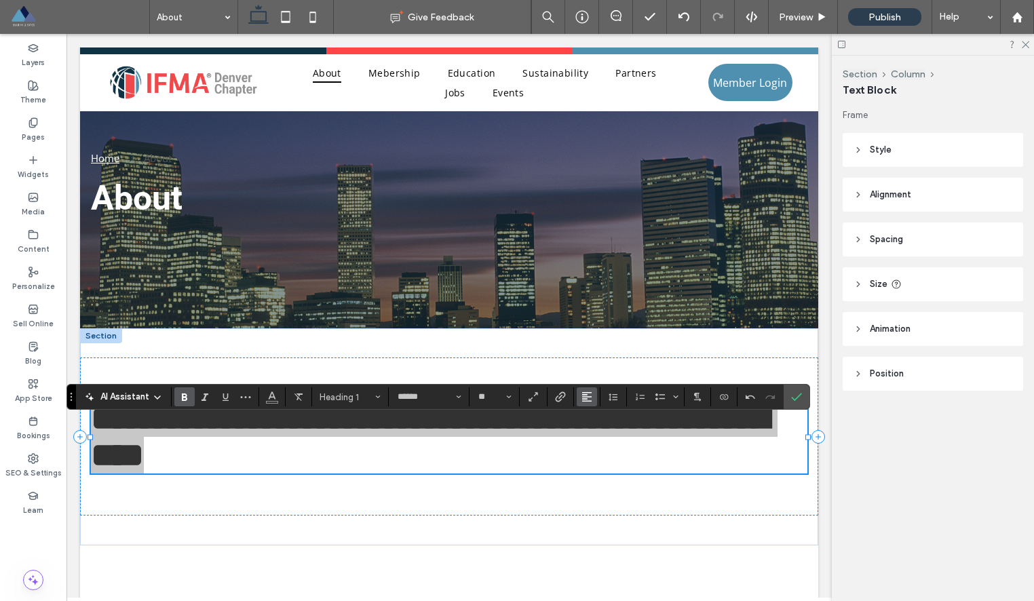
click at [585, 403] on span "Alignment" at bounding box center [586, 397] width 11 height 18
click at [611, 336] on label "ui.textEditor.alignment.center" at bounding box center [600, 336] width 47 height 20
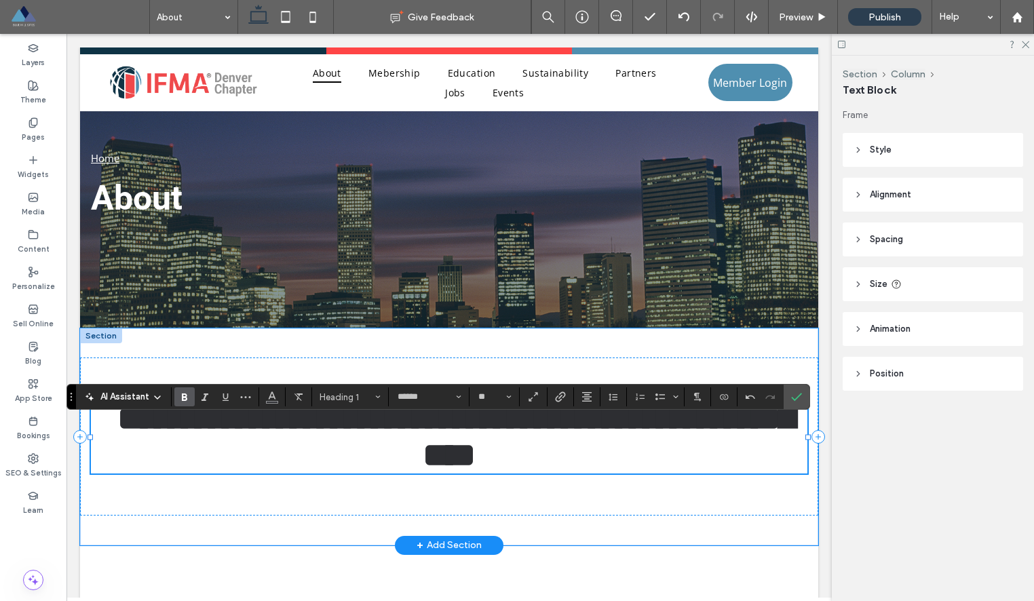
click at [587, 463] on h1 "**********" at bounding box center [449, 436] width 716 height 73
click at [558, 501] on div "**********" at bounding box center [449, 436] width 738 height 158
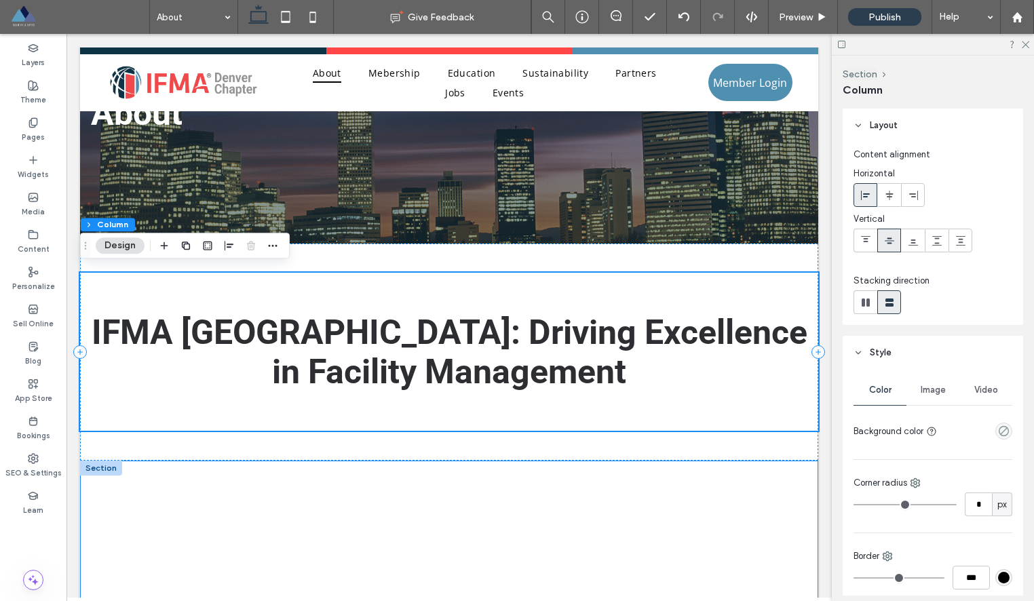
scroll to position [92, 0]
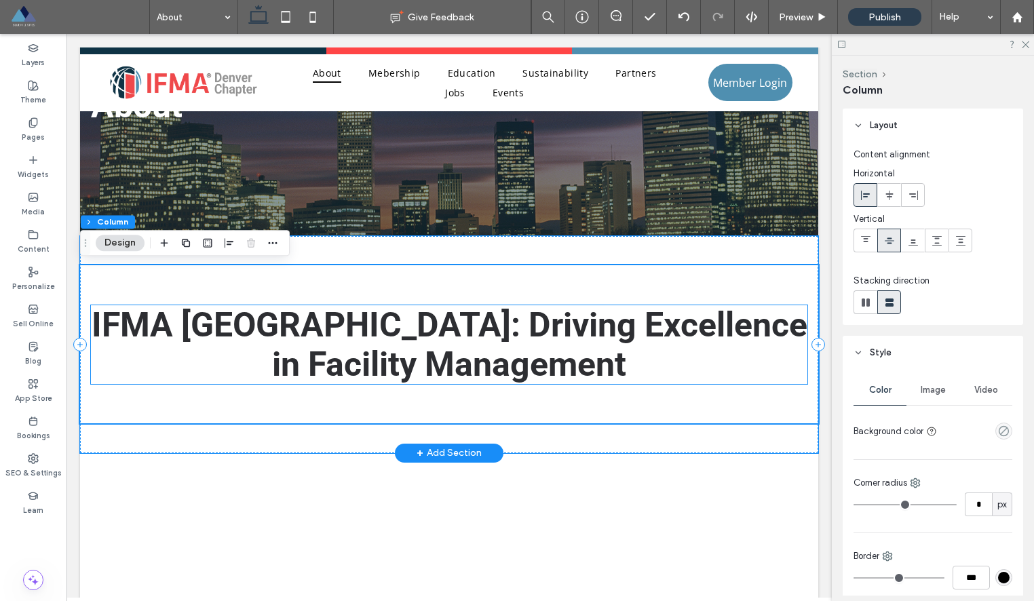
click at [357, 326] on span "IFMA [GEOGRAPHIC_DATA]: Driving Excellence in Facility Management" at bounding box center [450, 344] width 716 height 79
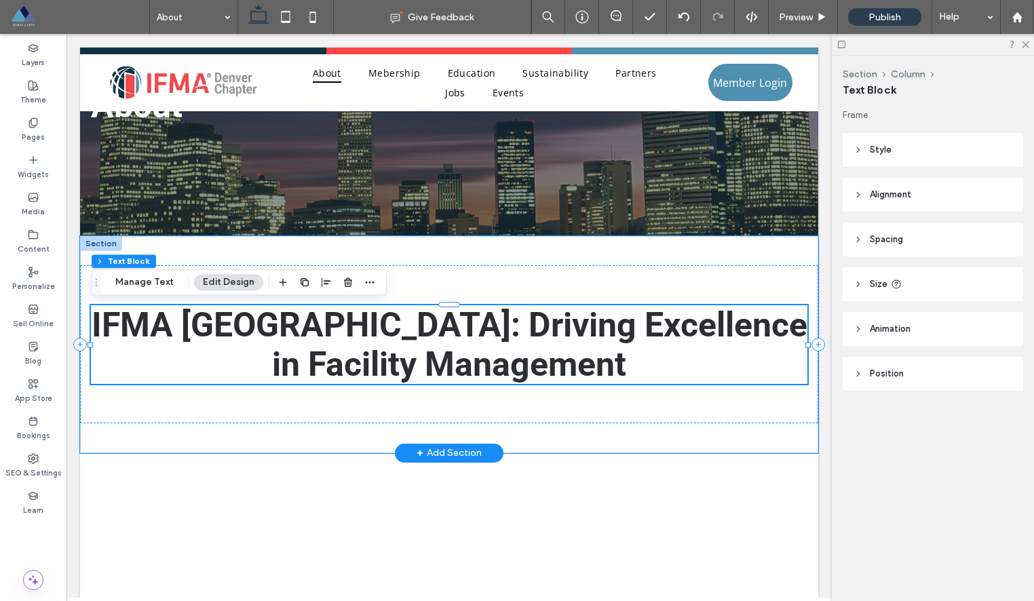
click at [357, 326] on div "IFMA [GEOGRAPHIC_DATA]: Driving Excellence in Facility Management" at bounding box center [449, 344] width 716 height 79
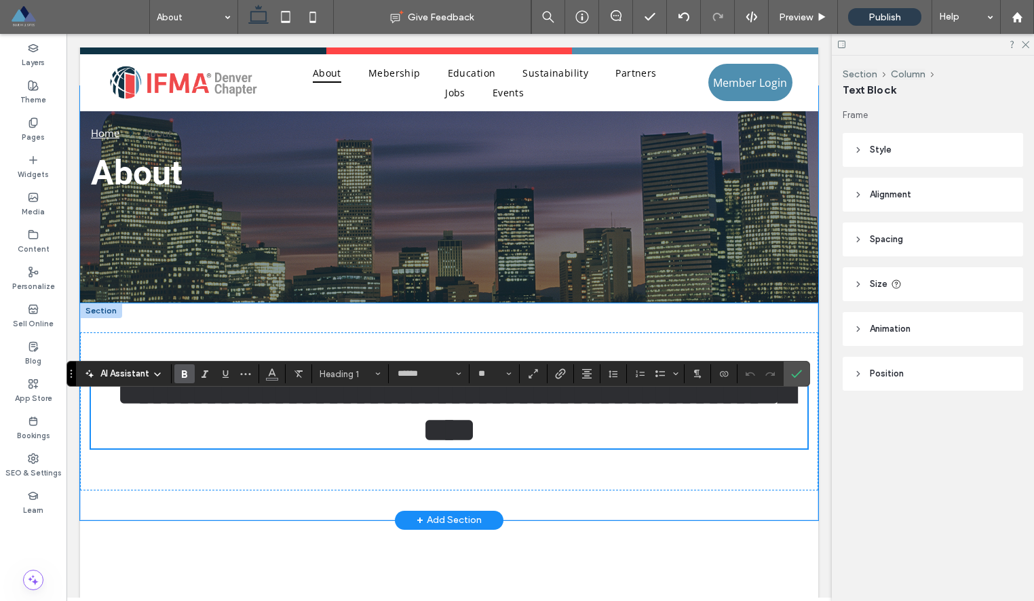
scroll to position [0, 0]
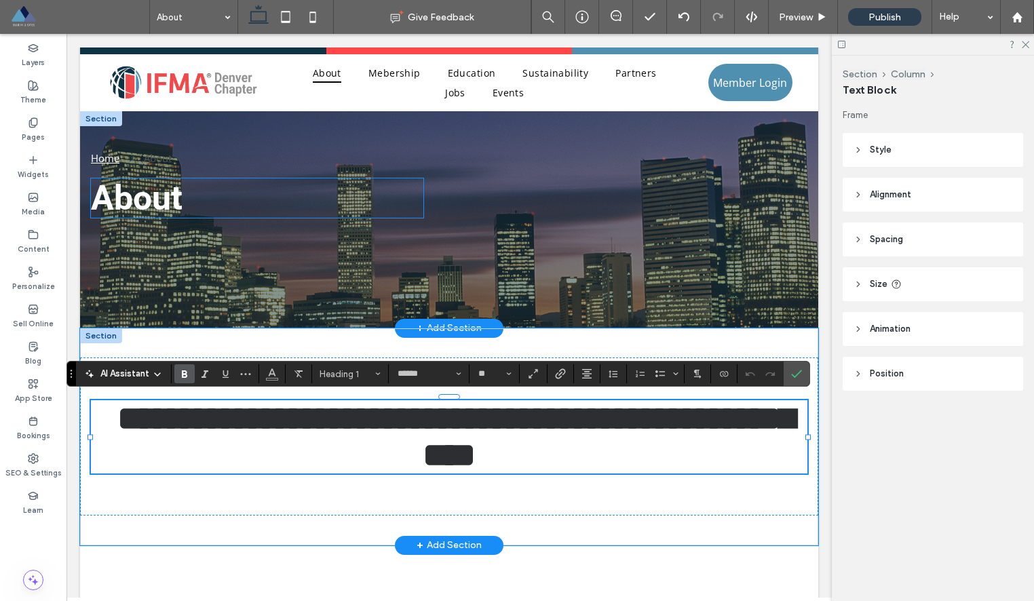
click at [165, 202] on span "About" at bounding box center [137, 197] width 92 height 39
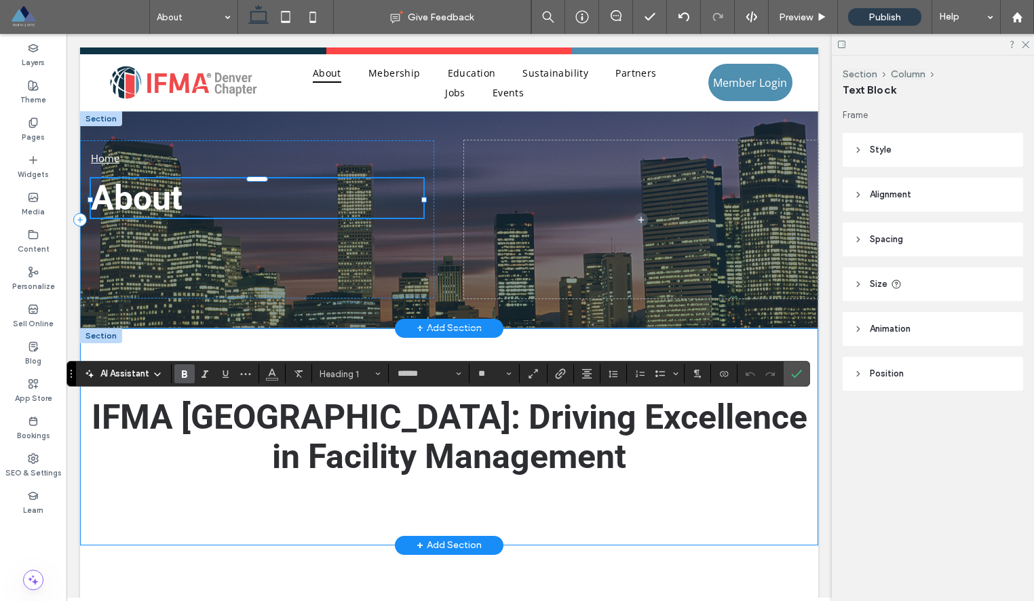
click at [165, 202] on div "About" at bounding box center [257, 197] width 332 height 39
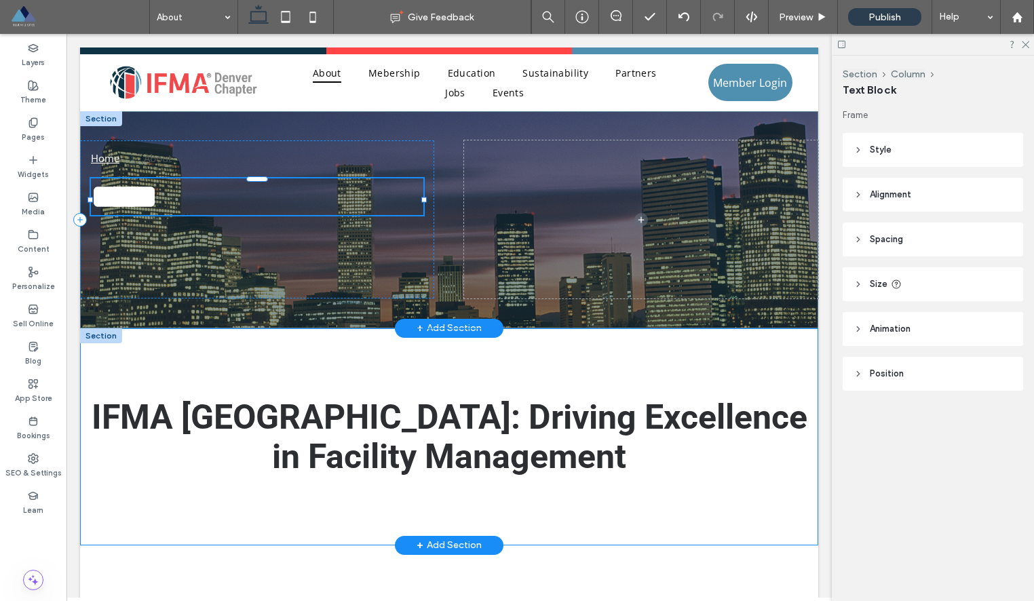
type input "******"
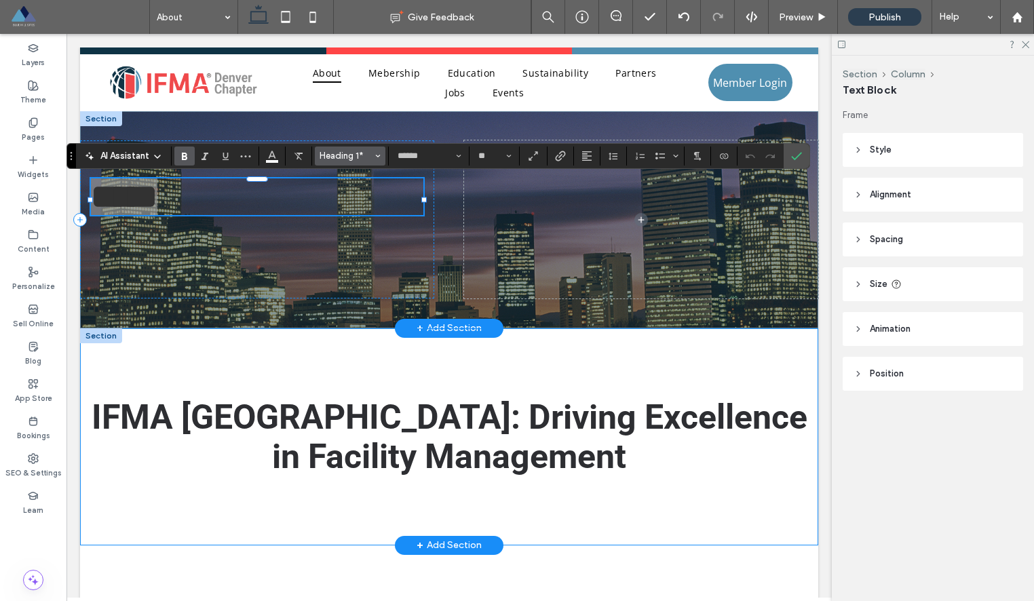
click at [381, 156] on button "Heading 1*" at bounding box center [350, 156] width 71 height 19
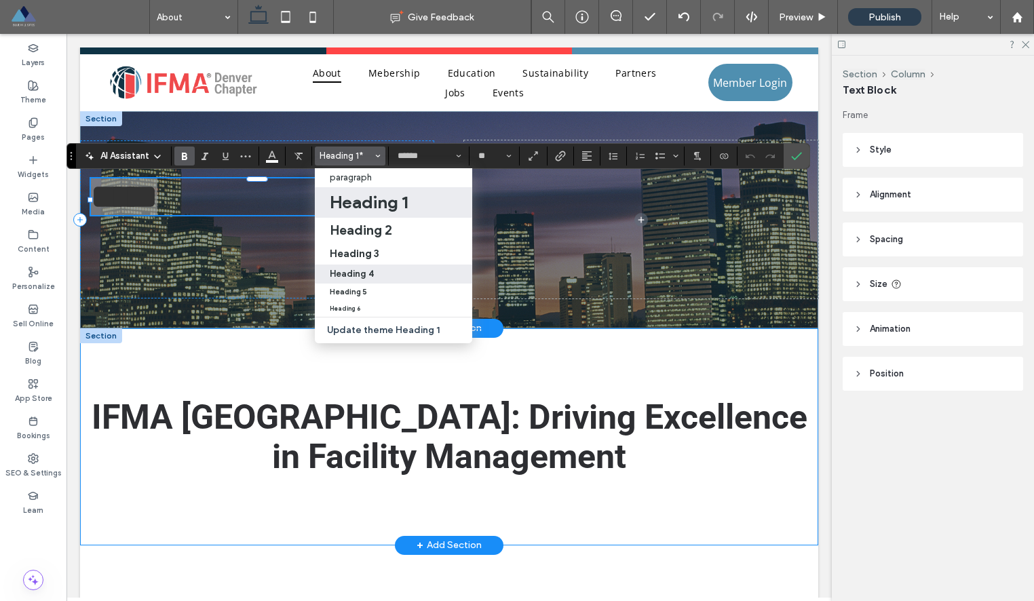
click at [366, 272] on h4 "Heading 4" at bounding box center [352, 274] width 44 height 10
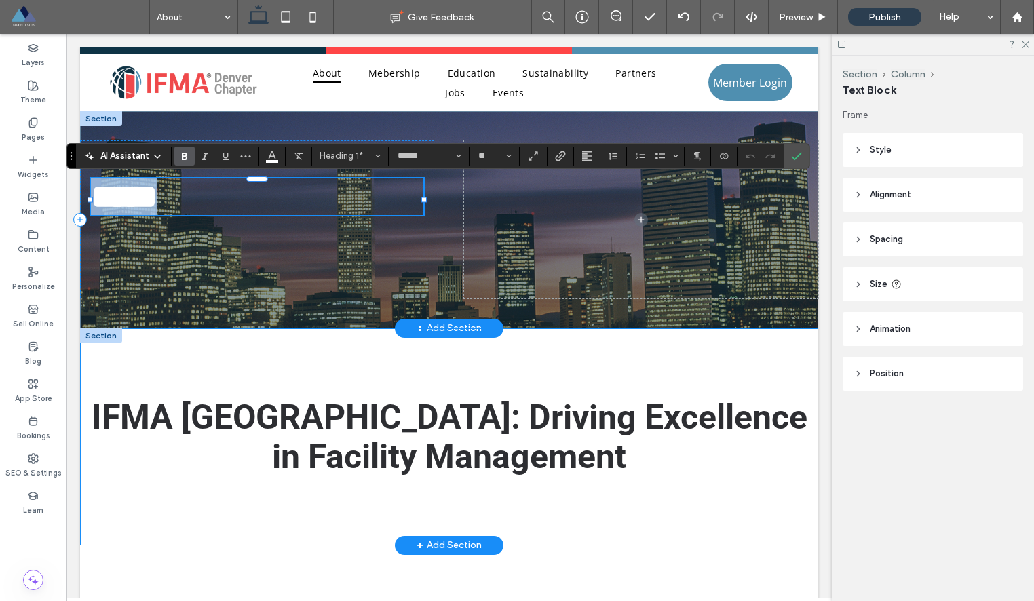
type input "**"
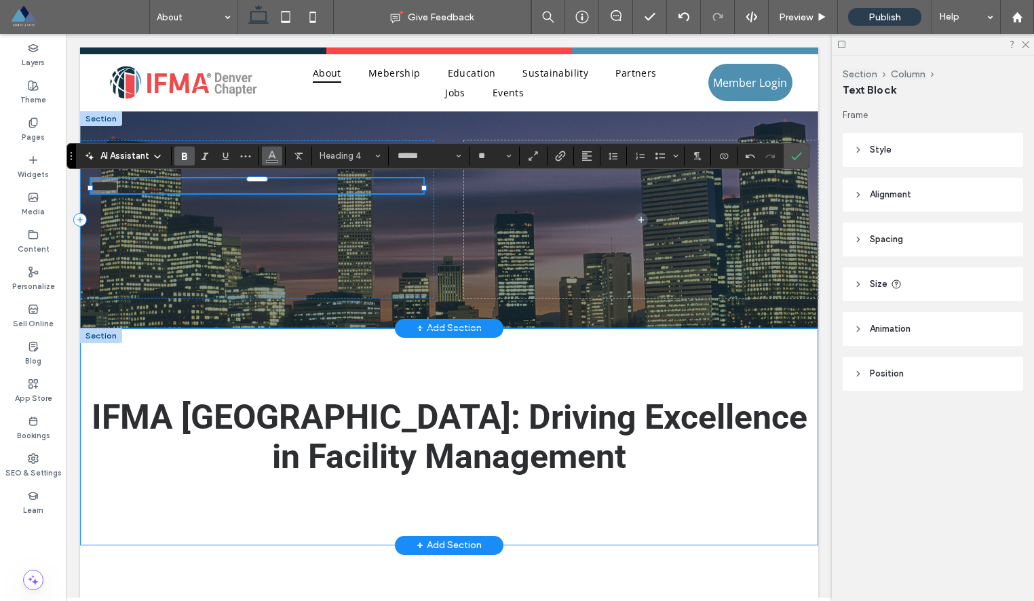
click at [275, 159] on icon "Color" at bounding box center [272, 154] width 11 height 11
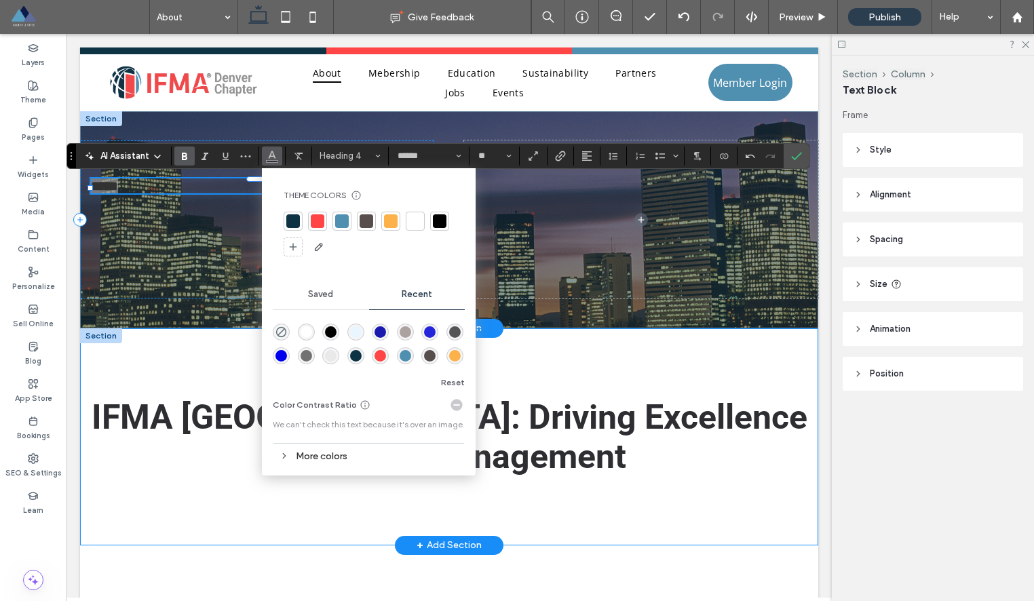
click at [410, 219] on div at bounding box center [415, 221] width 14 height 14
click at [39, 163] on div "Widgets" at bounding box center [33, 167] width 66 height 37
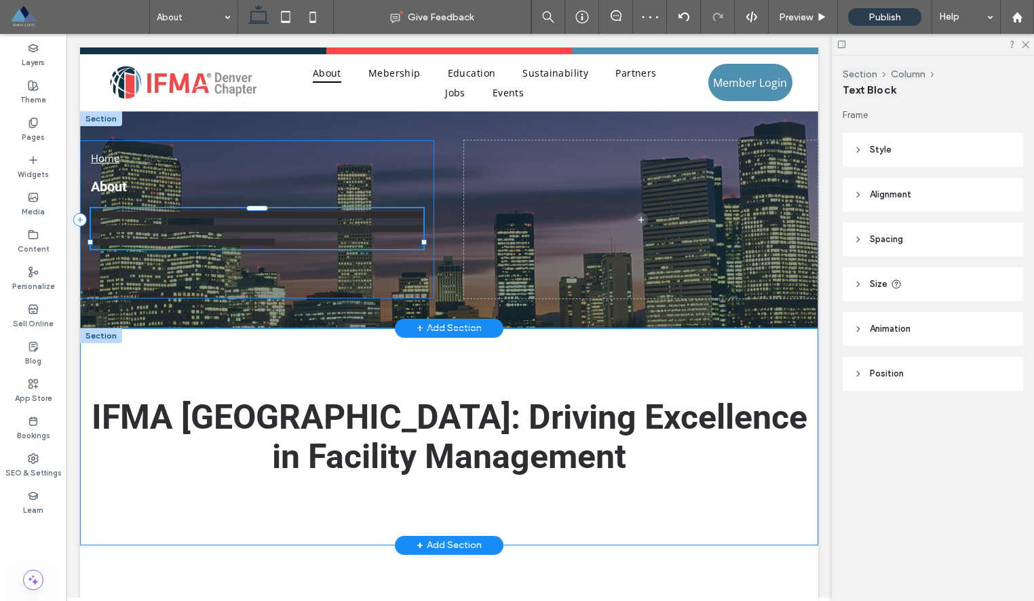
type input "*********"
type input "**"
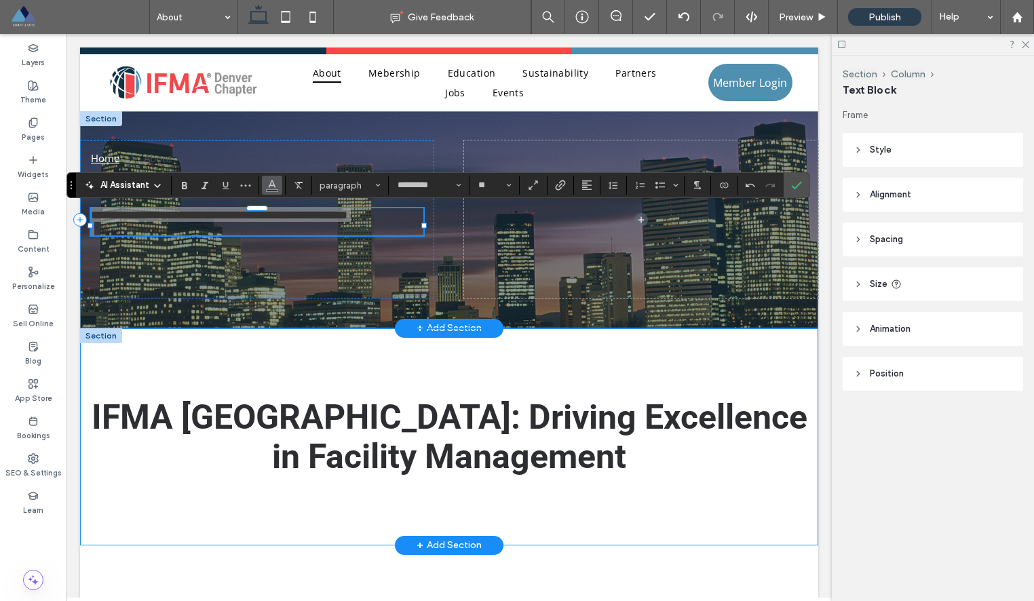
click at [265, 189] on button "Color" at bounding box center [272, 185] width 20 height 19
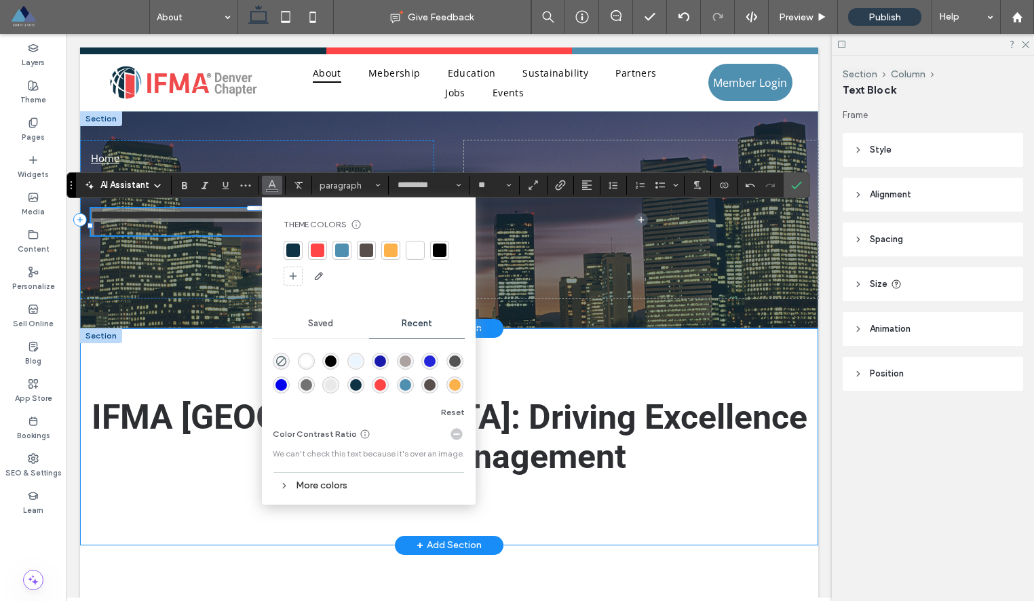
click at [418, 247] on div at bounding box center [415, 251] width 14 height 14
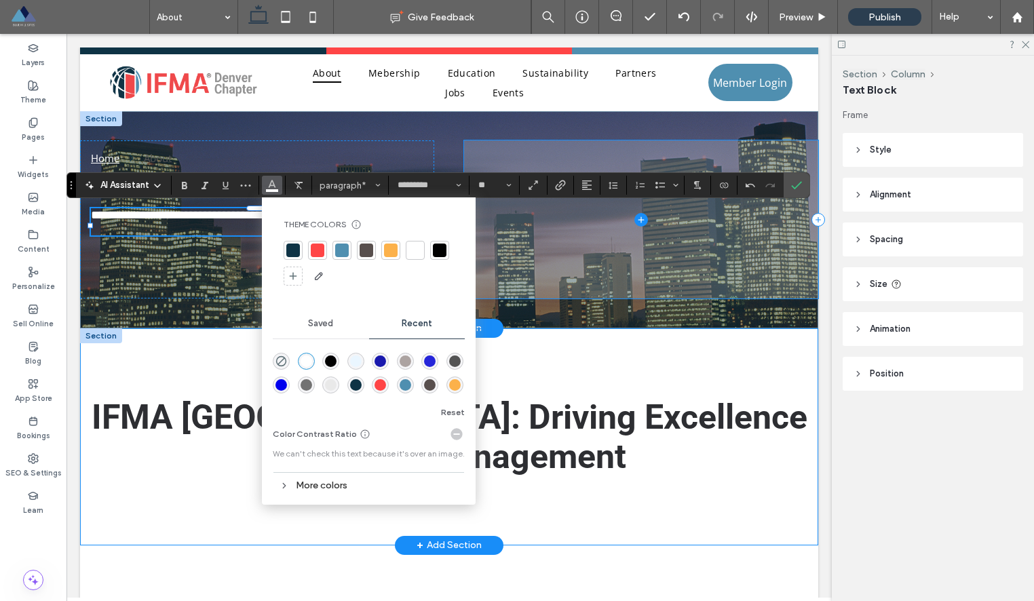
click at [669, 157] on span at bounding box center [641, 219] width 354 height 158
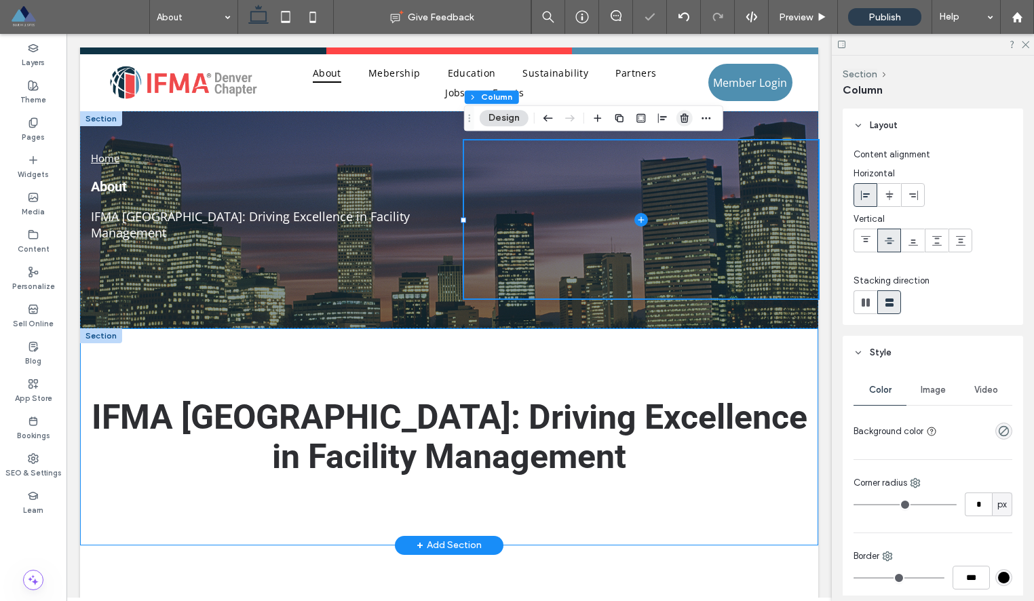
click at [686, 118] on icon "button" at bounding box center [684, 118] width 11 height 11
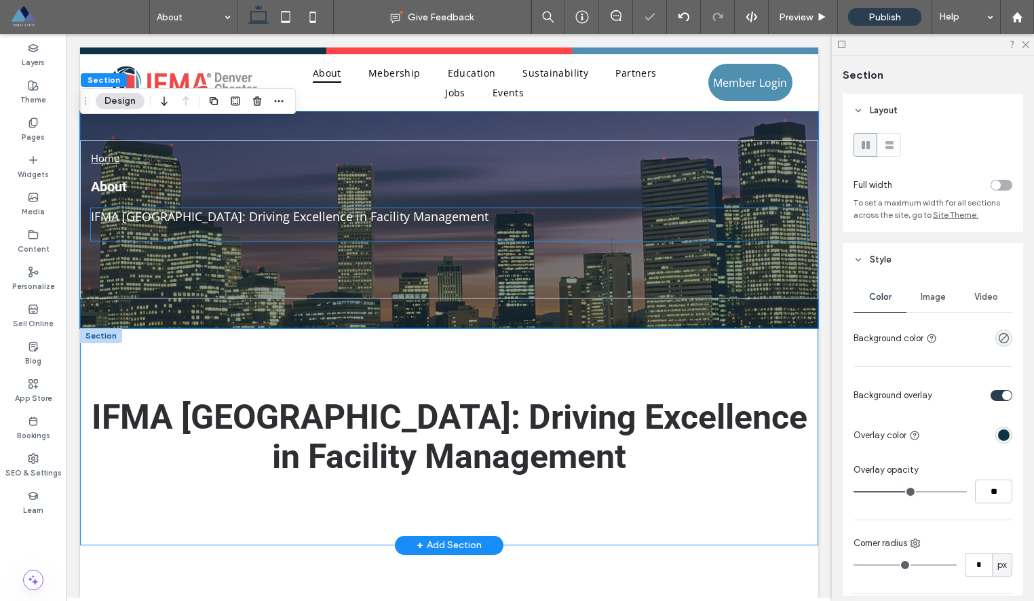
click at [334, 222] on span "IFMA [GEOGRAPHIC_DATA]: Driving Excellence in Facility Management" at bounding box center [289, 216] width 397 height 16
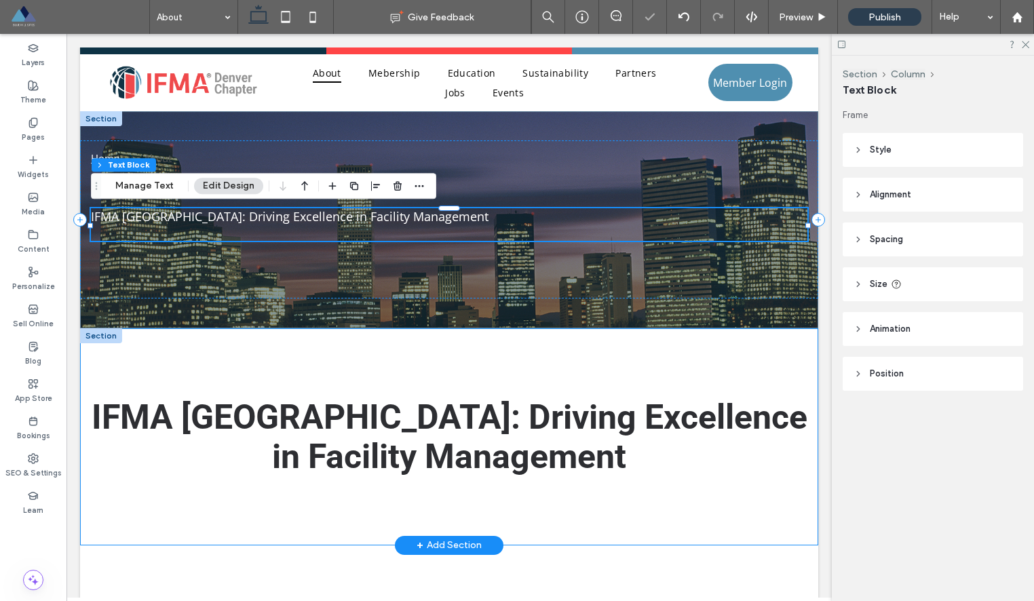
click at [334, 222] on div "IFMA [GEOGRAPHIC_DATA]: Driving Excellence in Facility Management" at bounding box center [449, 224] width 716 height 33
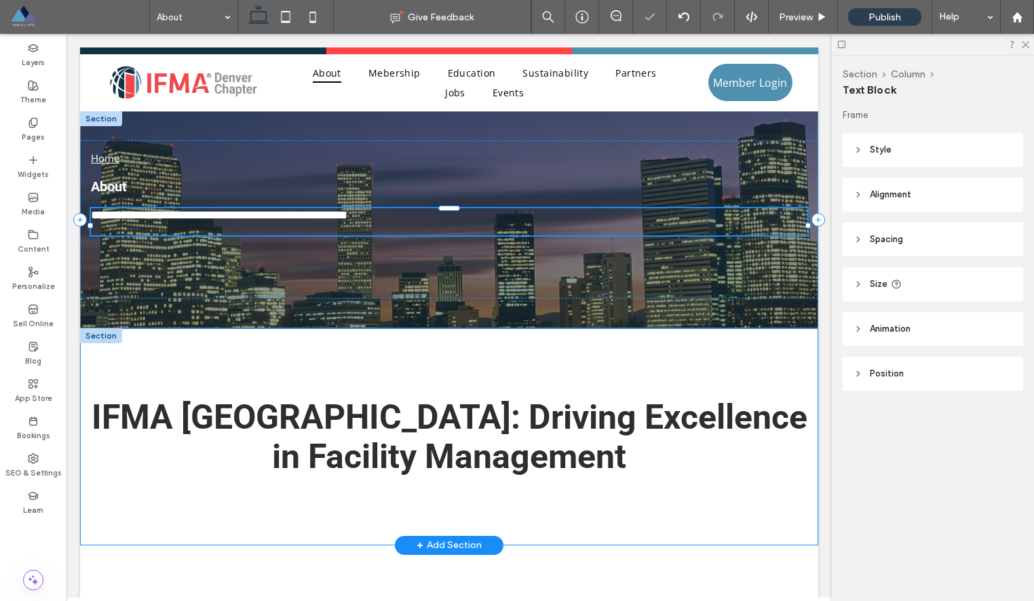
type input "*********"
type input "**"
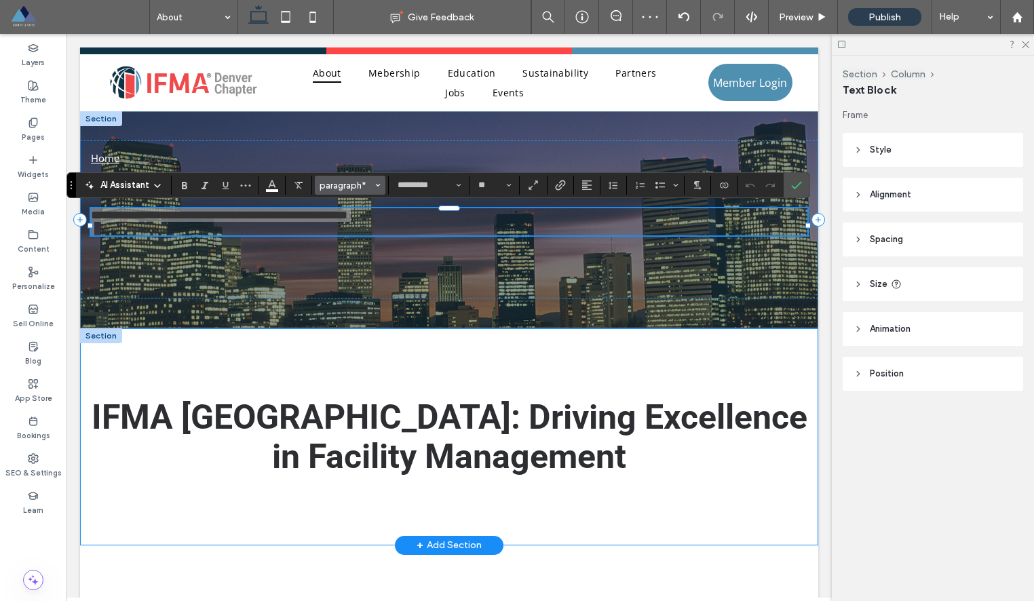
click at [378, 181] on span "Styles" at bounding box center [377, 185] width 5 height 18
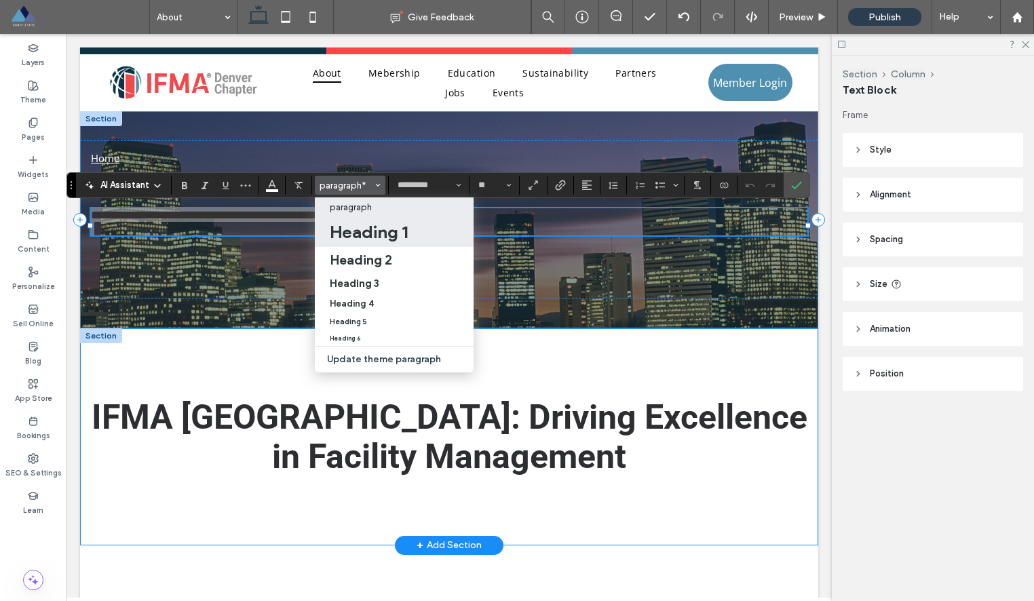
click at [370, 227] on h1 "Heading 1" at bounding box center [369, 232] width 78 height 22
type input "*"
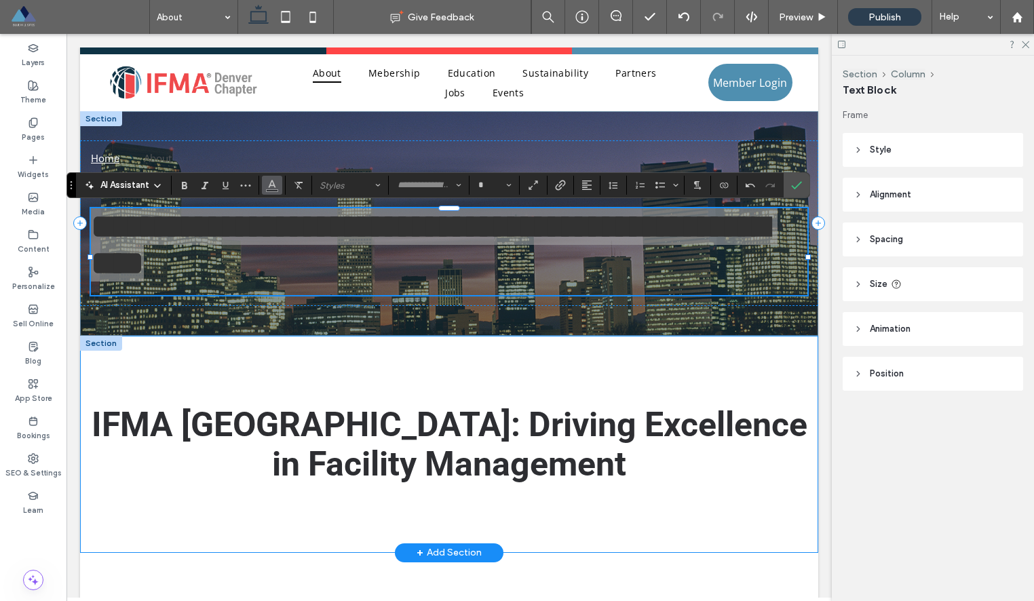
click at [277, 188] on button "Color" at bounding box center [272, 185] width 20 height 19
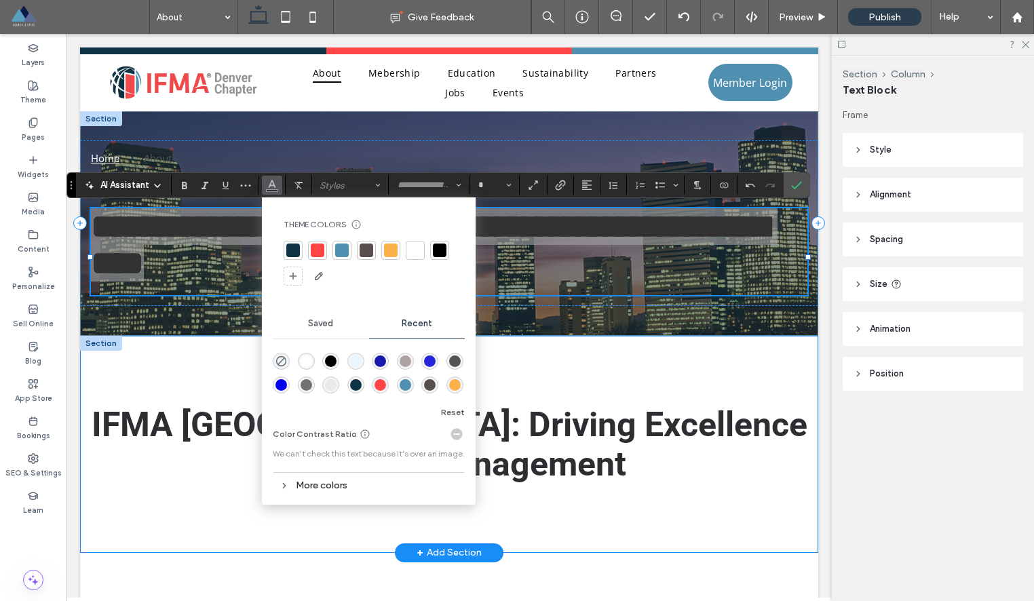
click at [409, 250] on div at bounding box center [415, 251] width 14 height 14
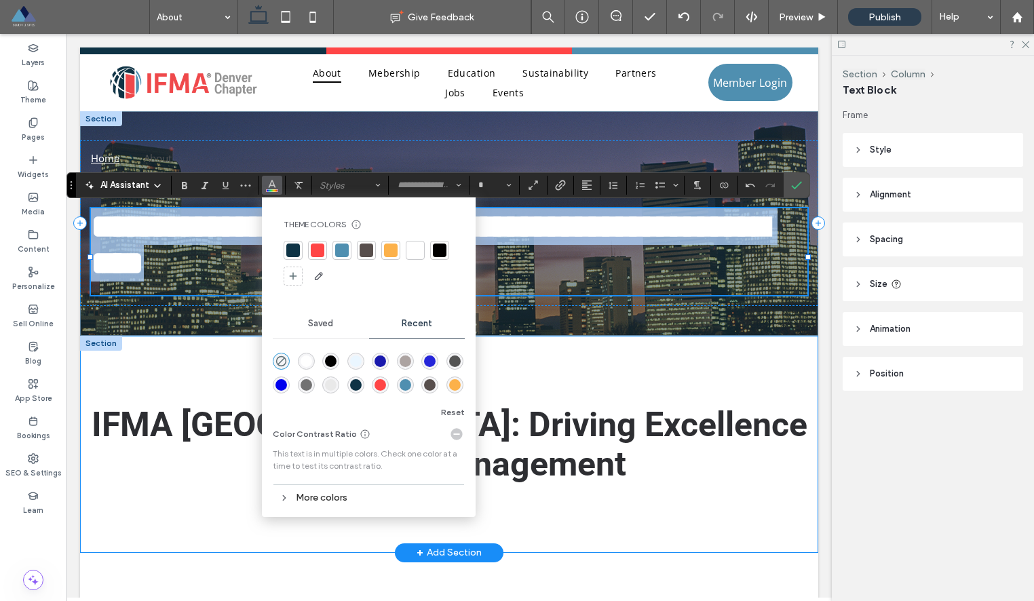
click at [530, 272] on h1 "**********" at bounding box center [449, 244] width 716 height 73
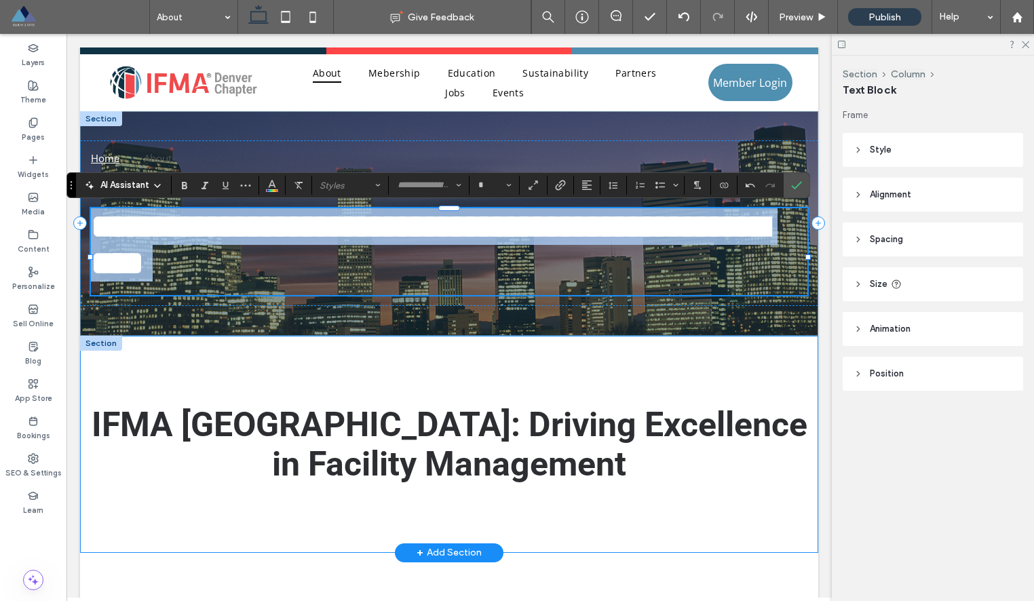
click at [478, 253] on h1 "**********" at bounding box center [449, 244] width 716 height 73
type input "******"
type input "**"
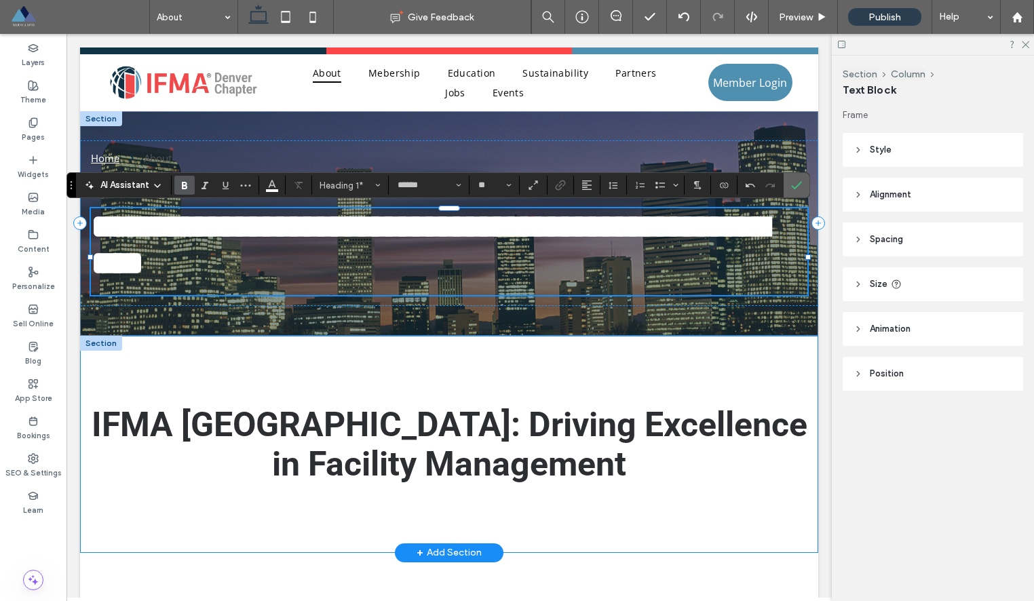
click at [800, 189] on icon "Confirm" at bounding box center [796, 185] width 11 height 11
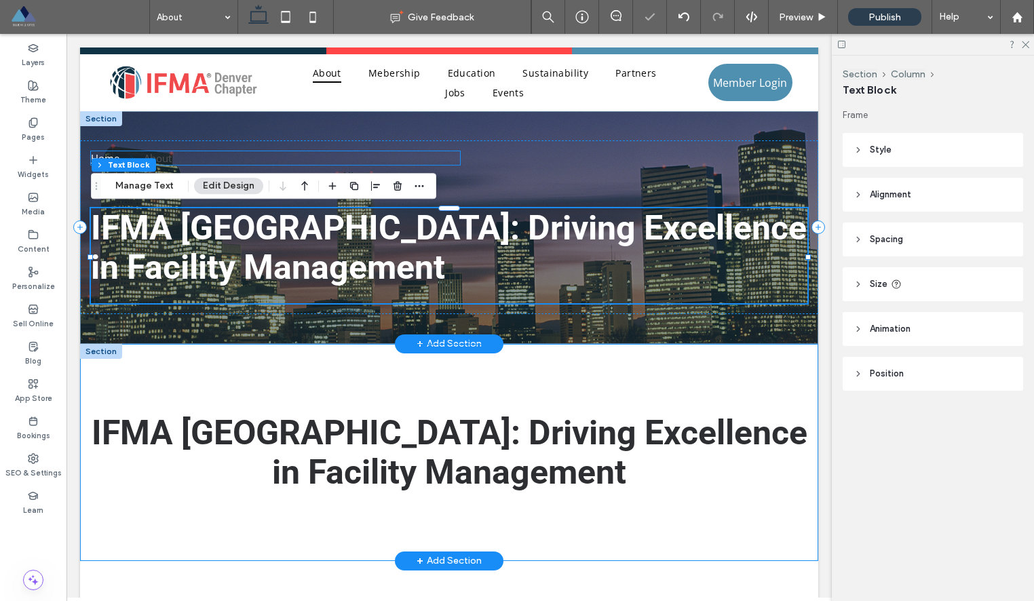
click at [442, 157] on nav "Home About" at bounding box center [275, 158] width 369 height 14
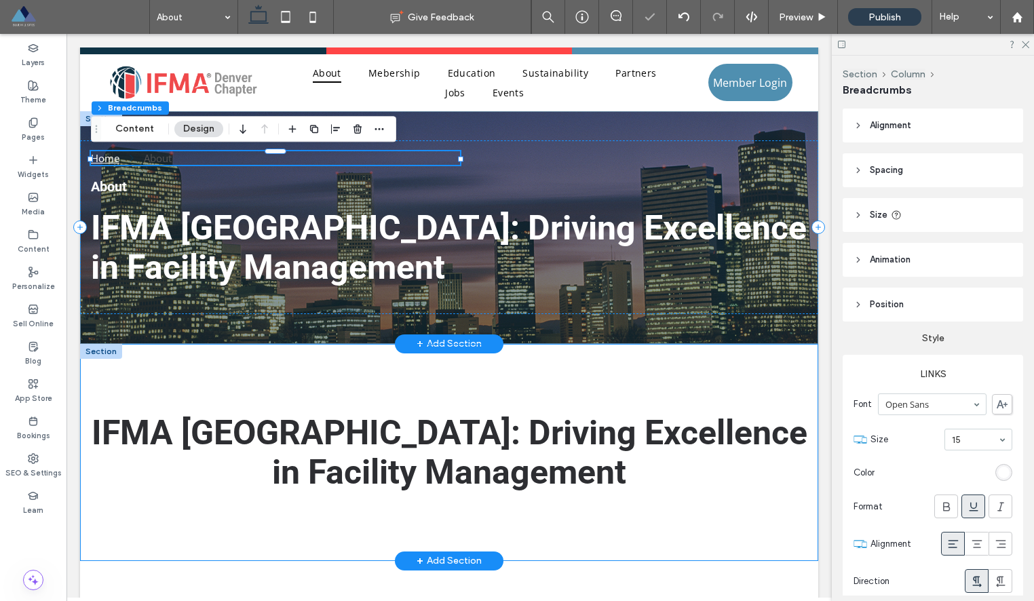
type input "**"
type input "****"
click at [41, 155] on div "Widgets" at bounding box center [33, 167] width 66 height 37
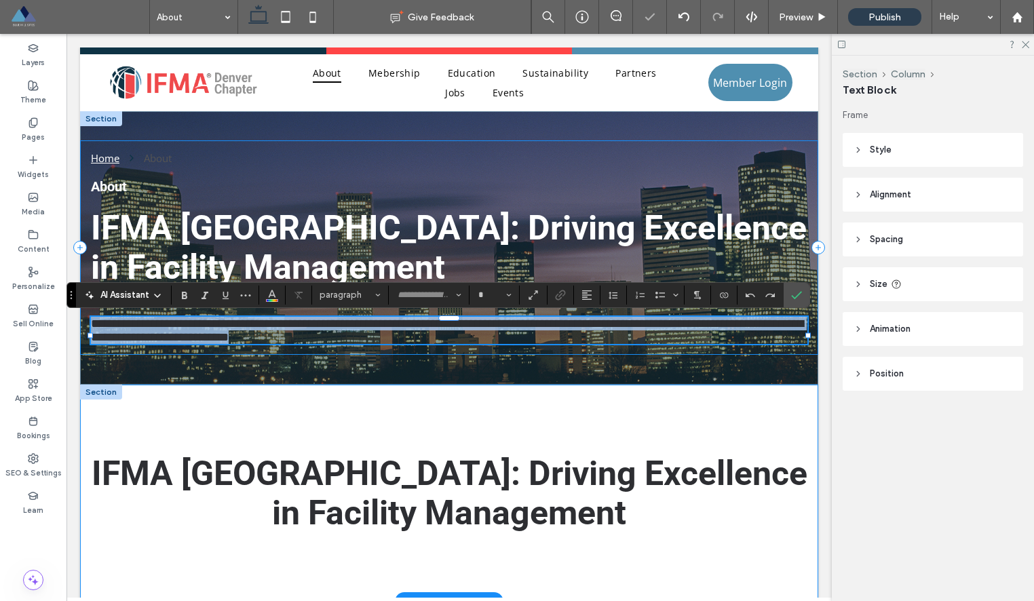
type input "*********"
type input "**"
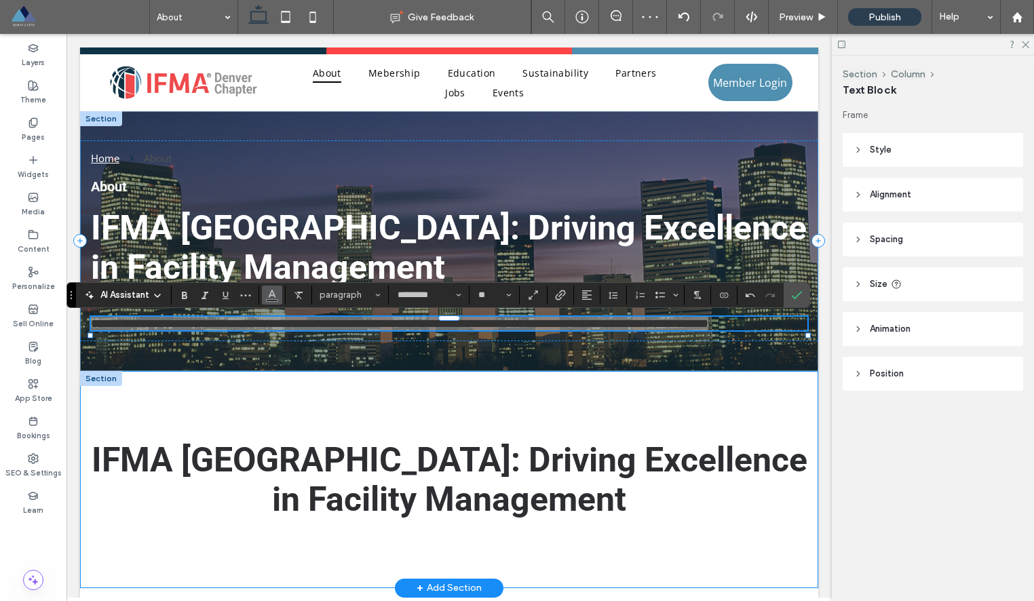
click at [271, 291] on use "Color" at bounding box center [272, 293] width 7 height 7
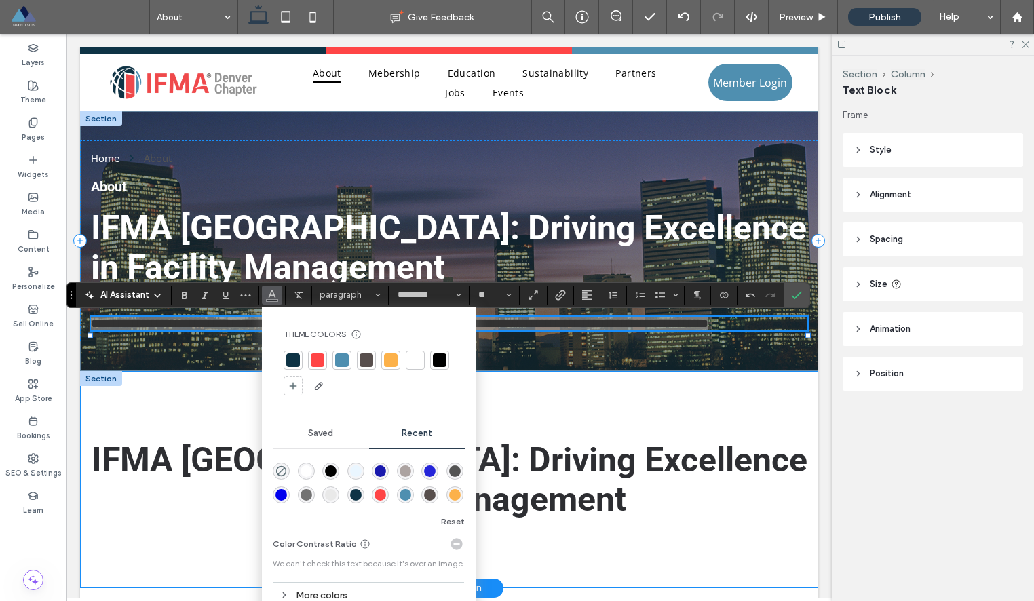
click at [421, 354] on div at bounding box center [415, 360] width 14 height 14
click at [799, 295] on icon "Confirm" at bounding box center [796, 295] width 11 height 11
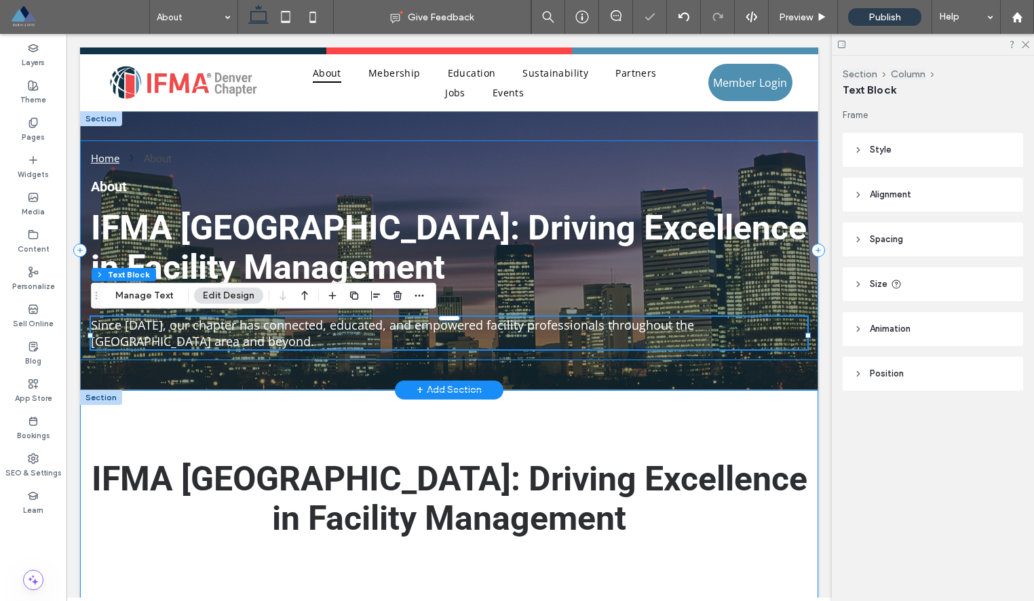
click at [763, 155] on div "Home About About IFMA [GEOGRAPHIC_DATA]: Driving Excellence in Facility Managem…" at bounding box center [449, 250] width 738 height 220
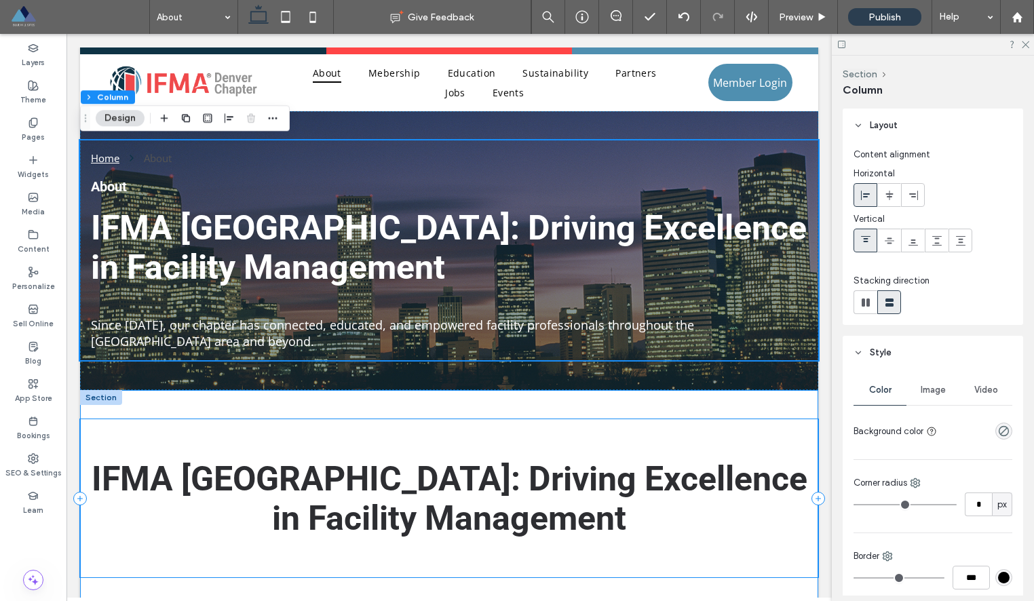
click at [610, 455] on div "IFMA [GEOGRAPHIC_DATA]: Driving Excellence in Facility Management" at bounding box center [449, 498] width 738 height 158
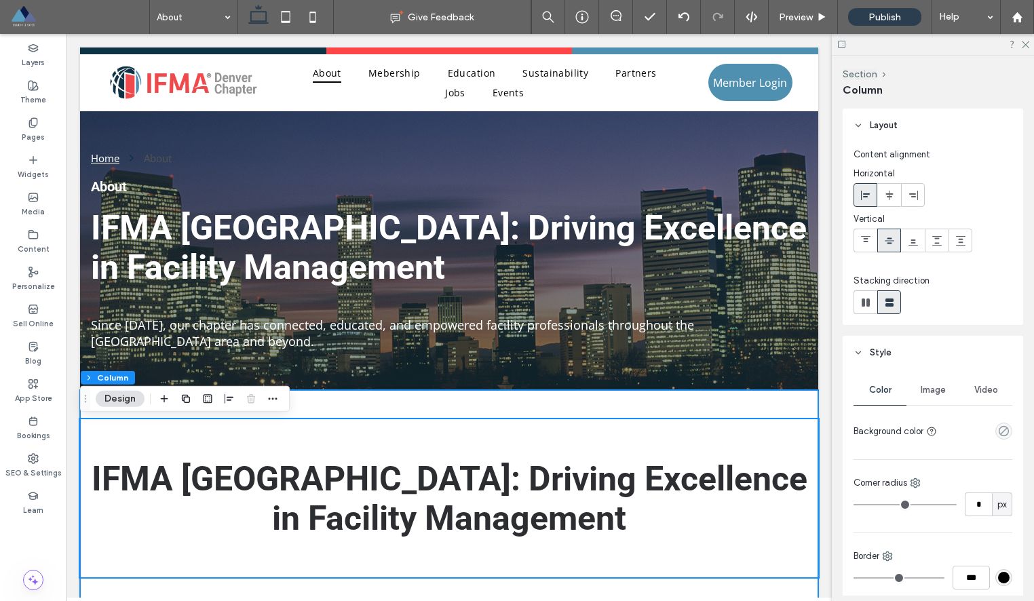
click at [344, 404] on div "IFMA [GEOGRAPHIC_DATA]: Driving Excellence in Facility Management" at bounding box center [449, 498] width 738 height 217
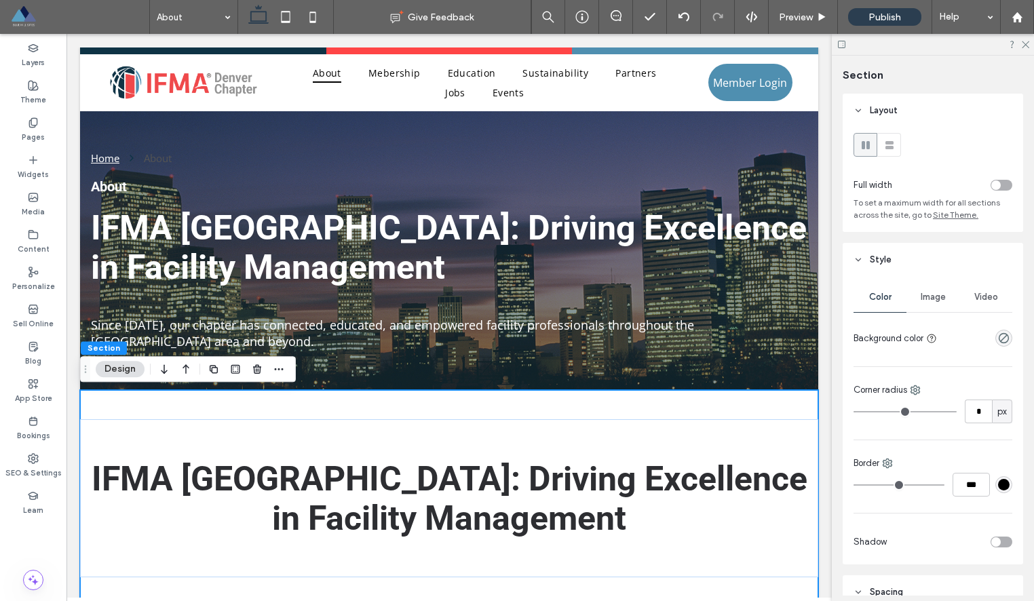
click at [247, 365] on div at bounding box center [246, 369] width 81 height 24
click at [260, 366] on icon "button" at bounding box center [257, 369] width 11 height 11
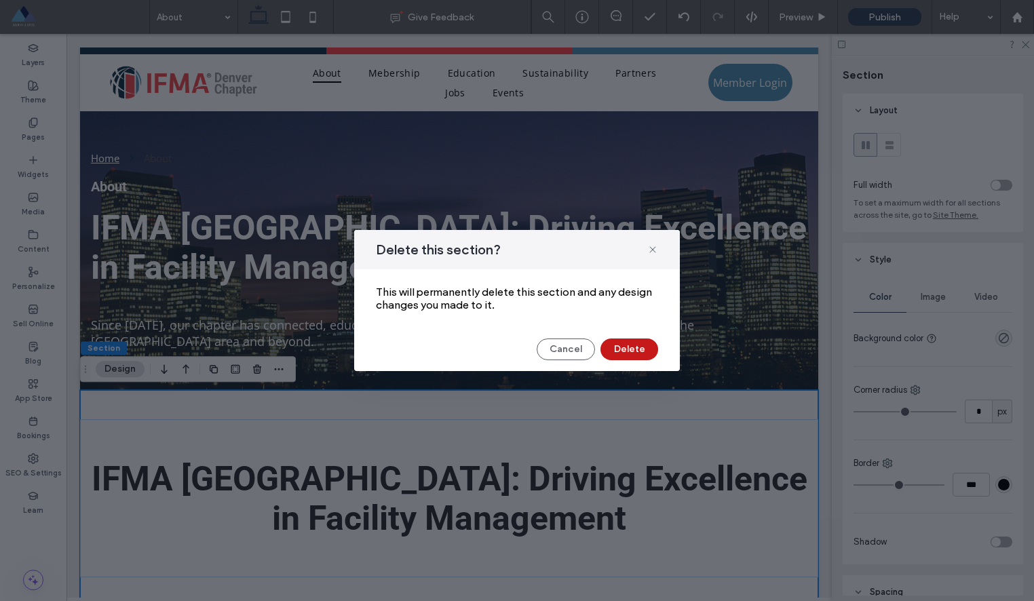
click at [621, 351] on button "Delete" at bounding box center [629, 349] width 58 height 22
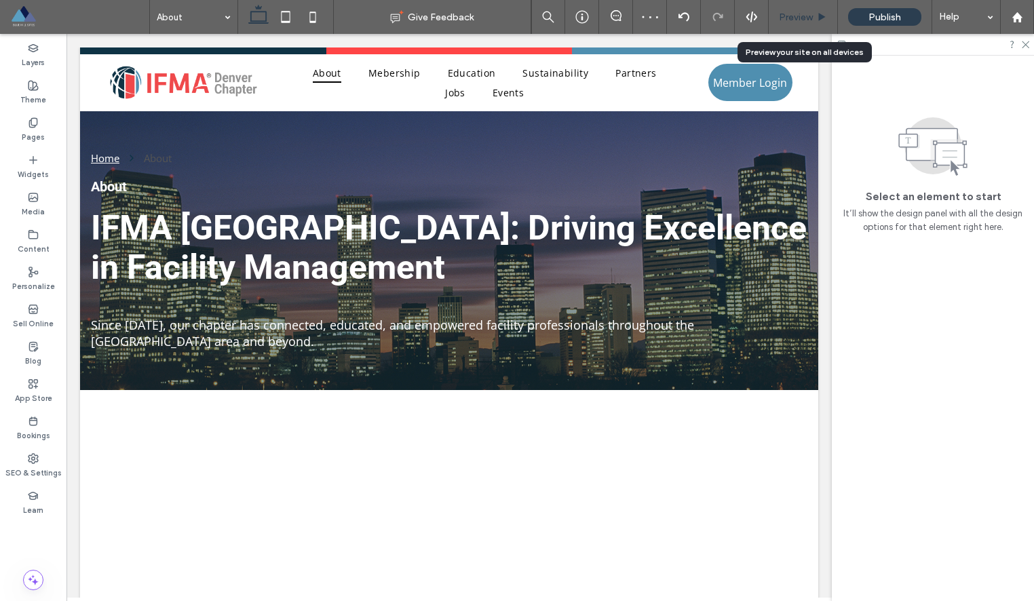
click at [787, 13] on span "Preview" at bounding box center [796, 18] width 34 height 12
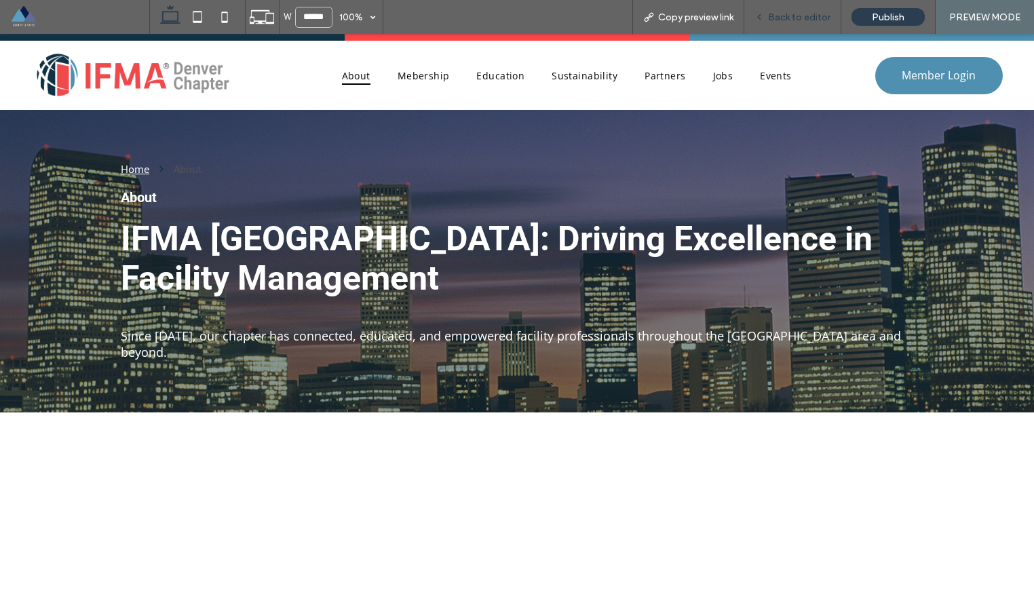
click at [798, 12] on span "Back to editor" at bounding box center [799, 18] width 62 height 12
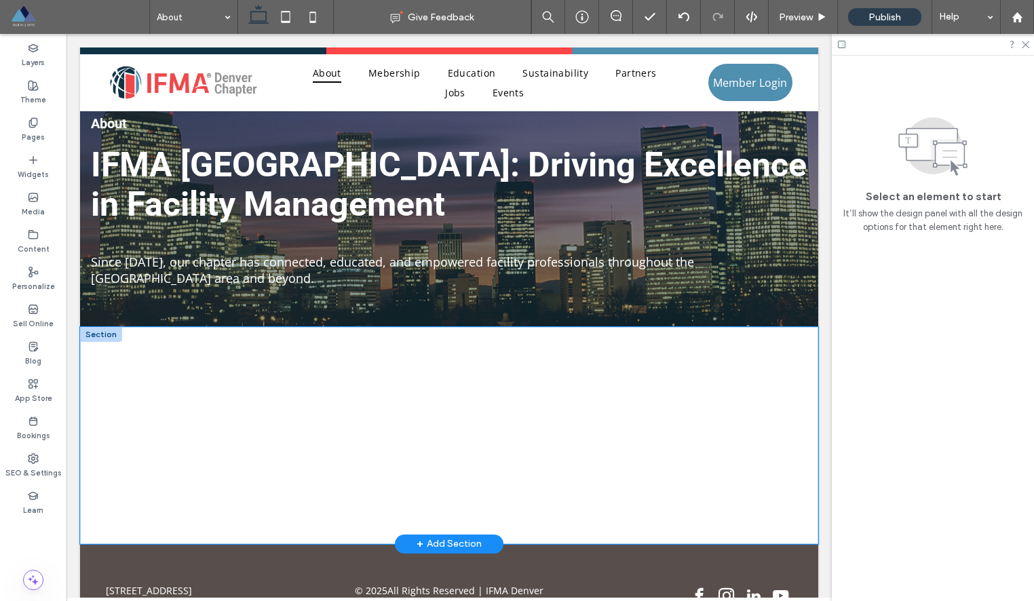
scroll to position [29, 0]
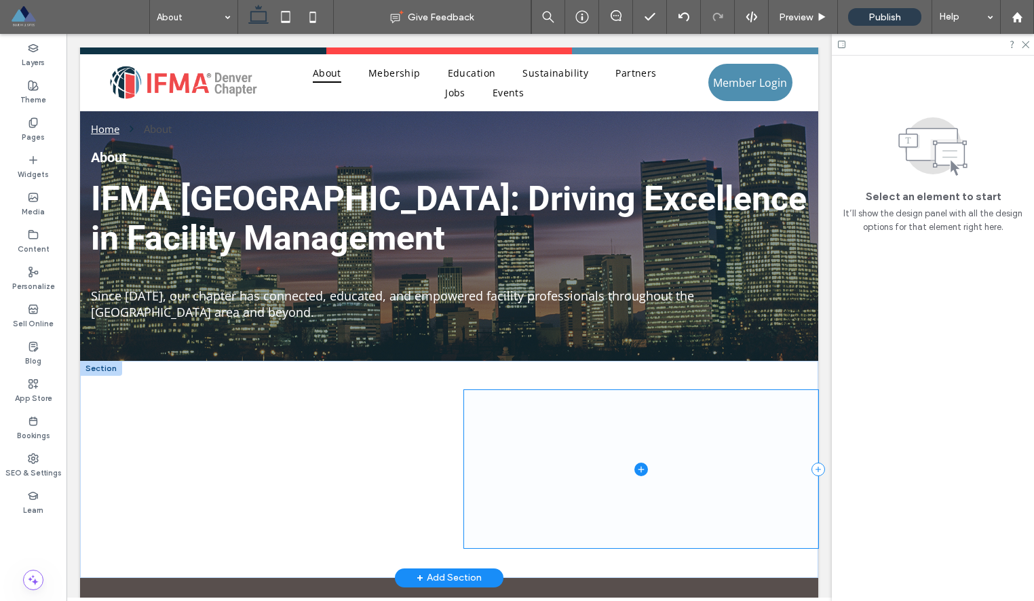
click at [503, 448] on span at bounding box center [641, 469] width 354 height 158
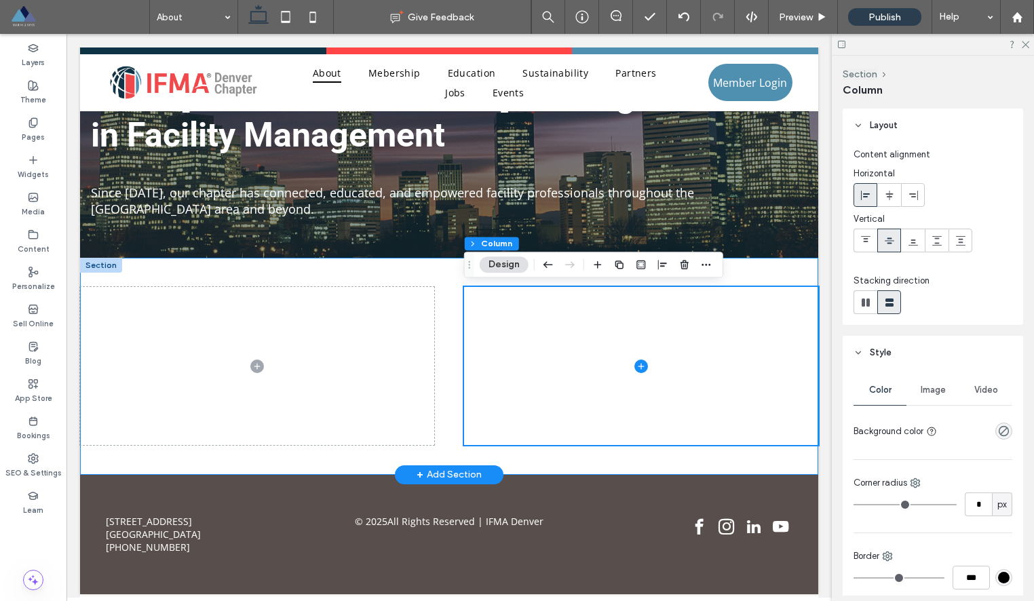
scroll to position [0, 0]
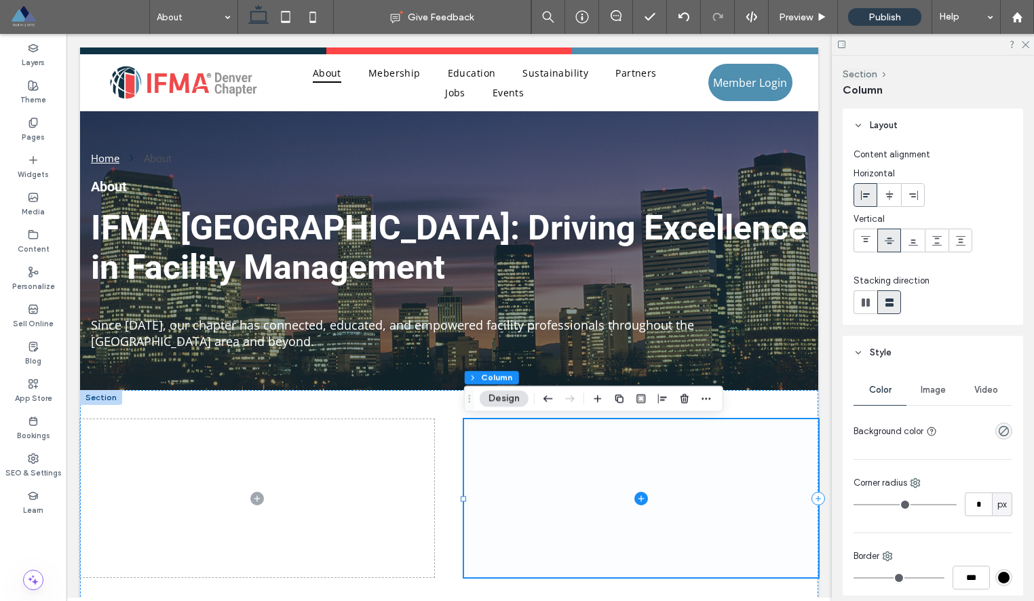
click at [505, 460] on span at bounding box center [641, 498] width 354 height 158
click at [683, 400] on use "button" at bounding box center [684, 398] width 8 height 9
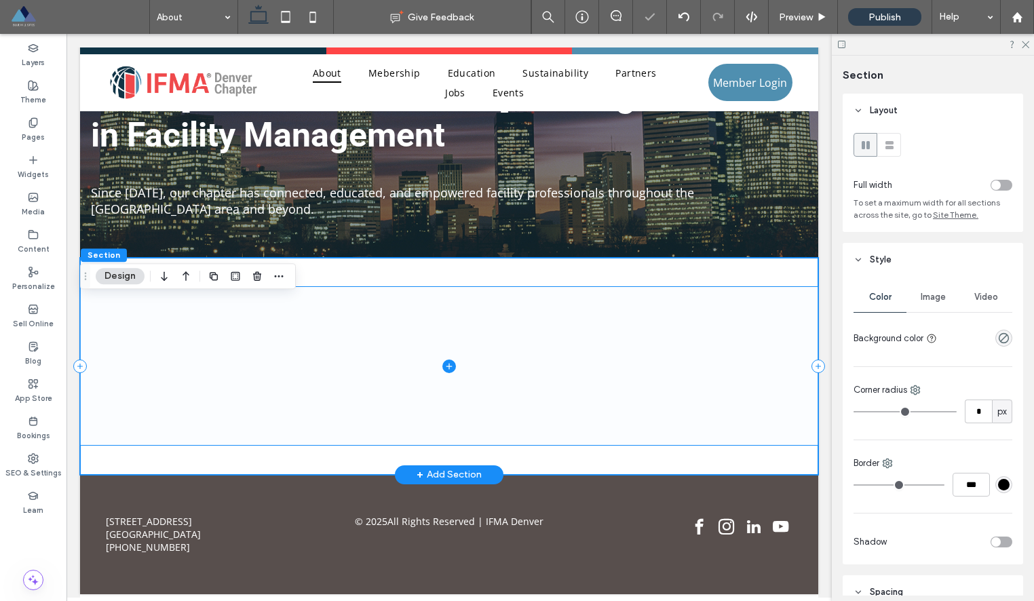
scroll to position [134, 0]
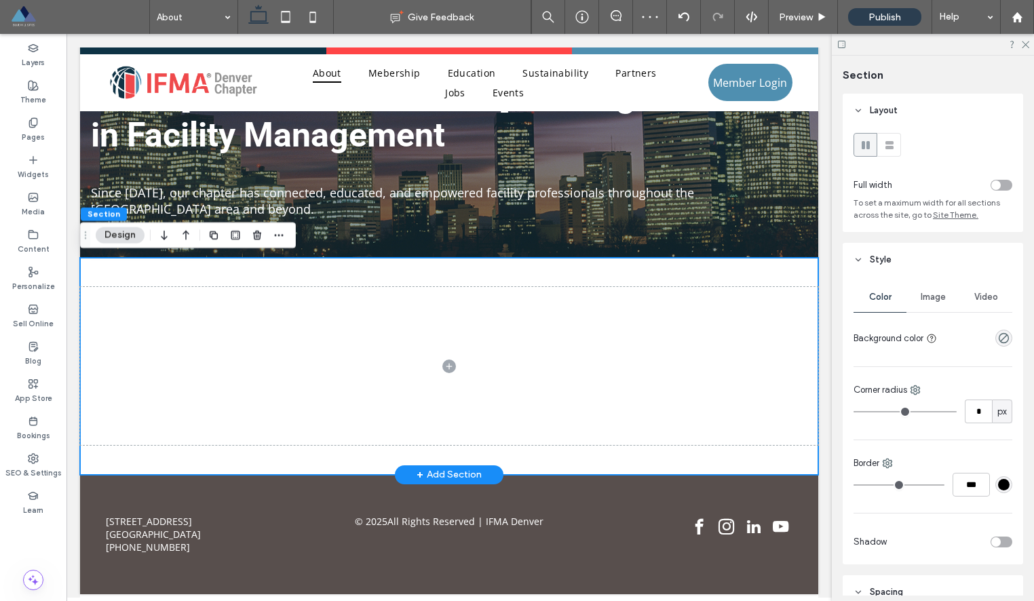
click at [208, 267] on div at bounding box center [449, 366] width 738 height 217
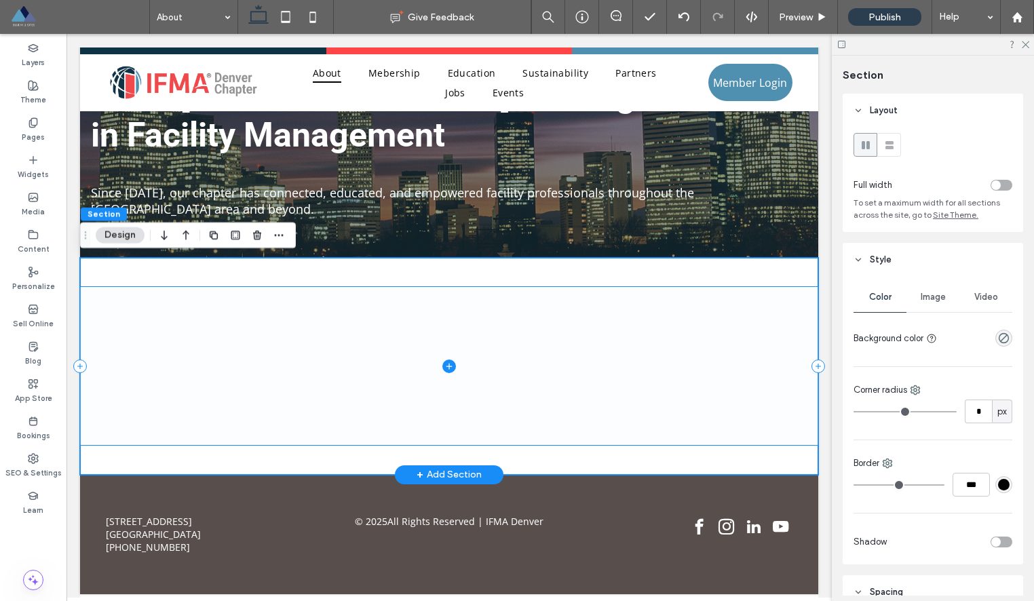
click at [109, 326] on span at bounding box center [449, 366] width 738 height 158
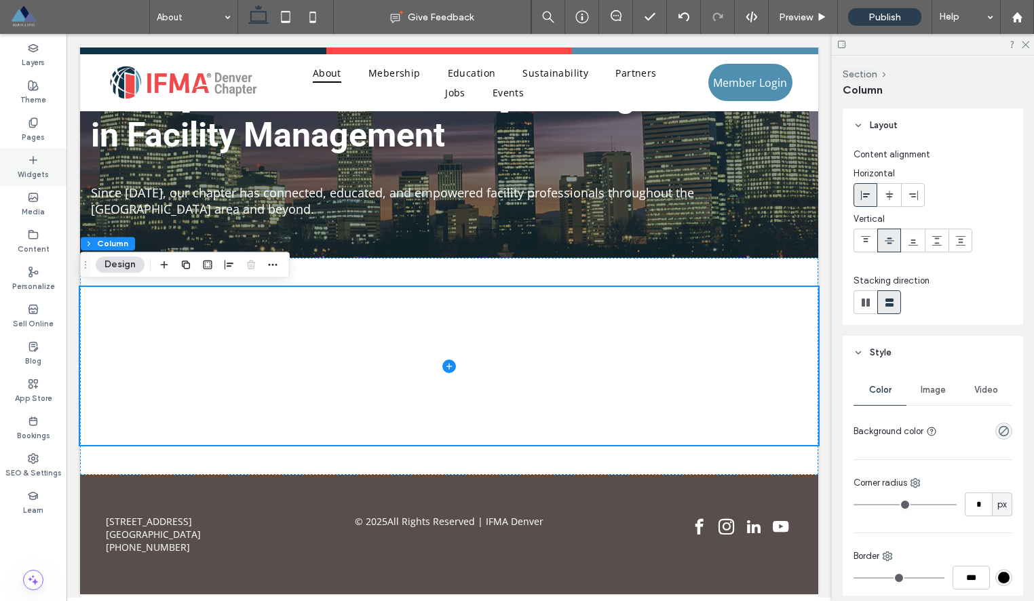
click at [40, 164] on div "Widgets" at bounding box center [33, 167] width 66 height 37
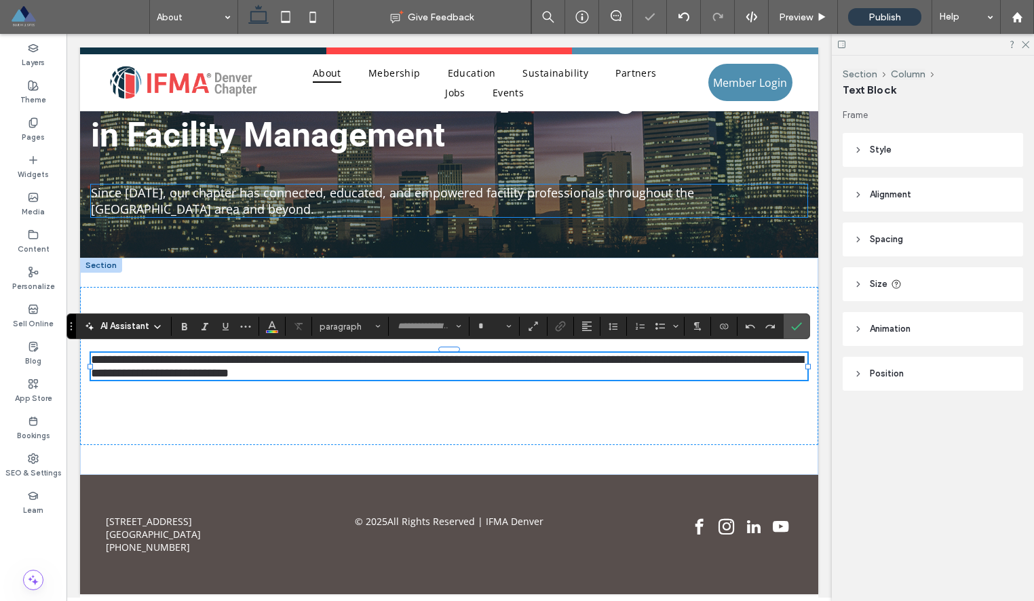
type input "*********"
type input "**"
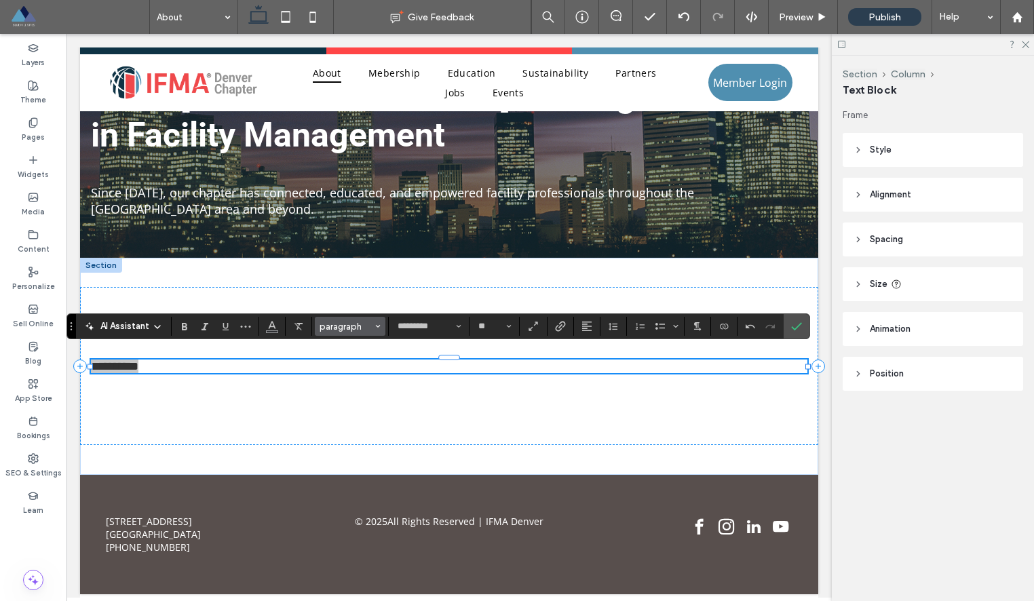
click at [372, 330] on button "paragraph" at bounding box center [350, 326] width 71 height 19
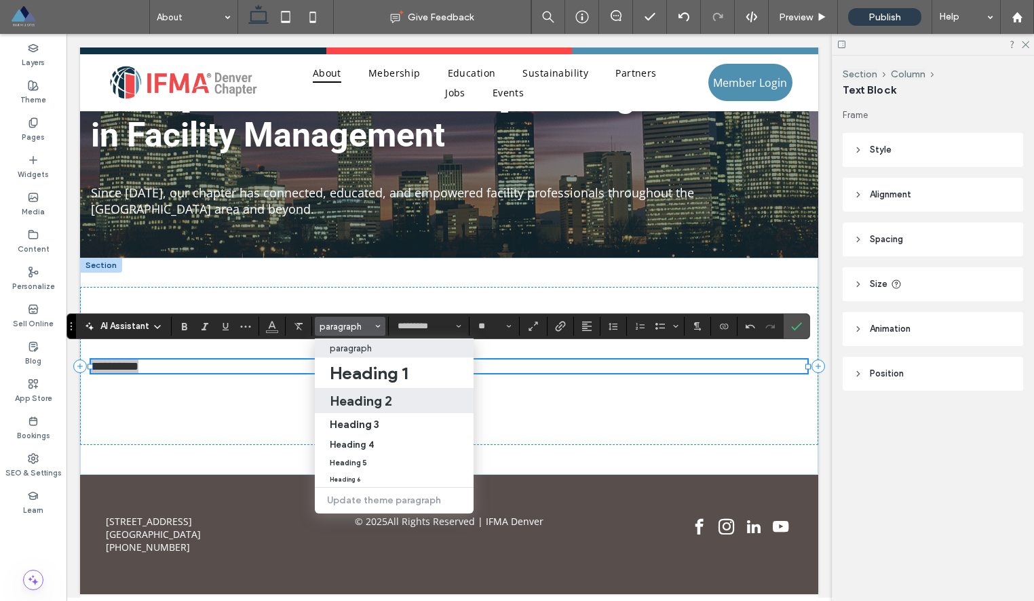
click at [359, 400] on h2 "Heading 2" at bounding box center [361, 401] width 62 height 16
type input "******"
type input "**"
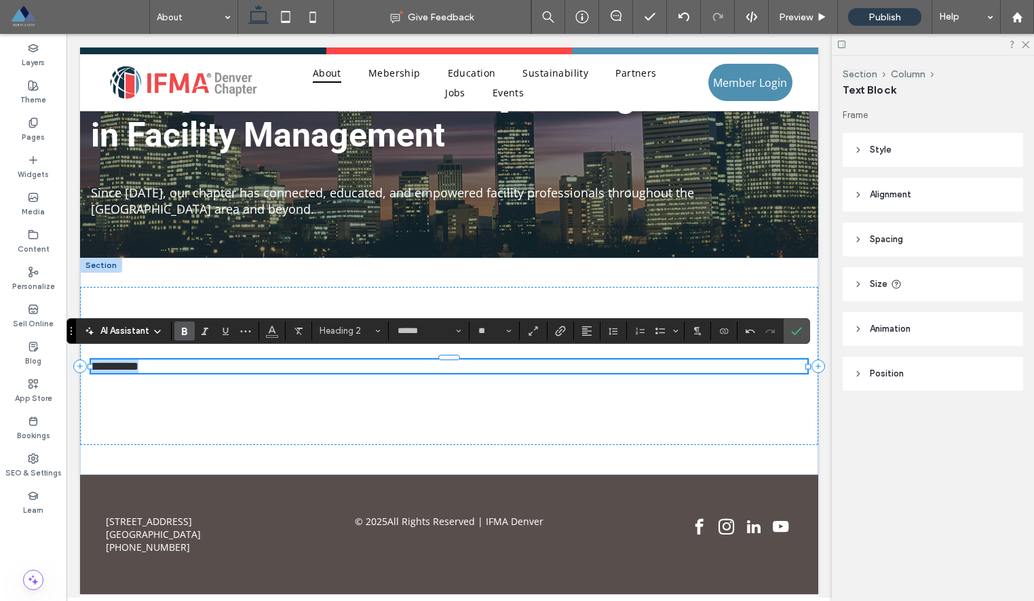
scroll to position [130, 0]
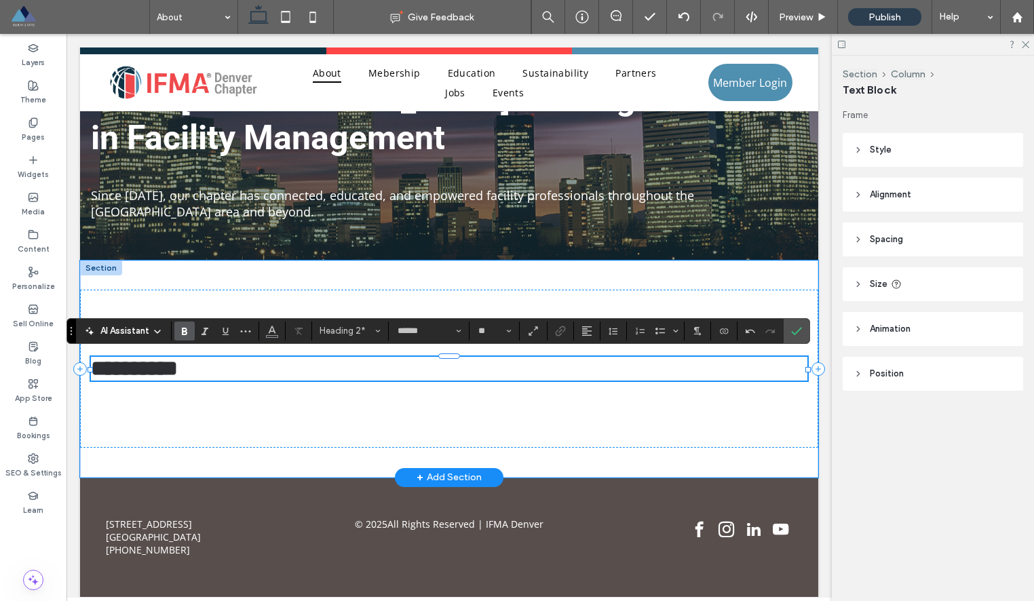
click at [378, 368] on h2 "**********" at bounding box center [449, 369] width 716 height 24
drag, startPoint x: 181, startPoint y: 372, endPoint x: 207, endPoint y: 372, distance: 25.8
click at [178, 372] on span "**********" at bounding box center [134, 368] width 87 height 22
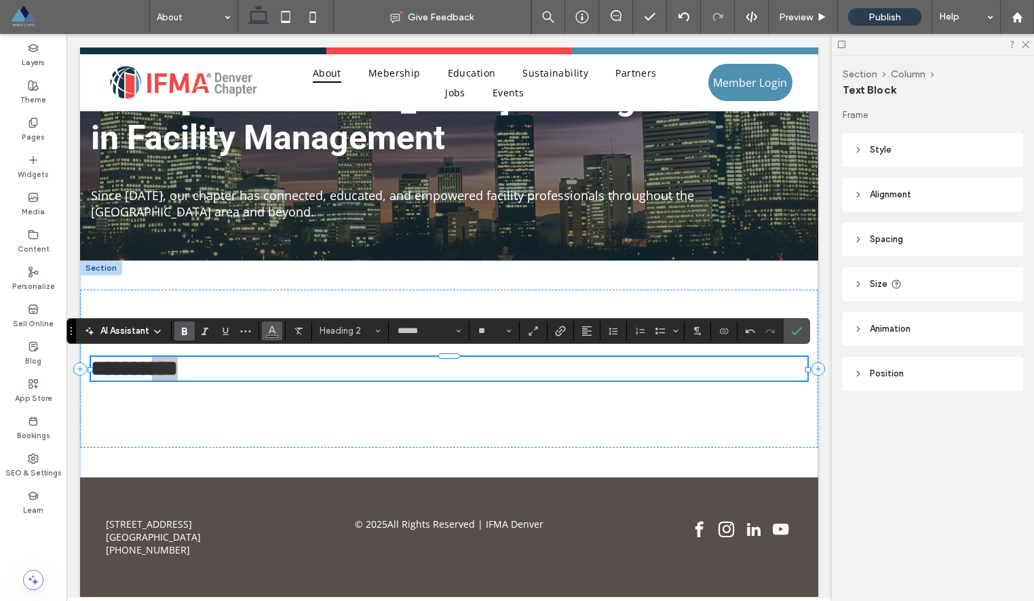
click at [271, 336] on span "Color" at bounding box center [272, 330] width 11 height 18
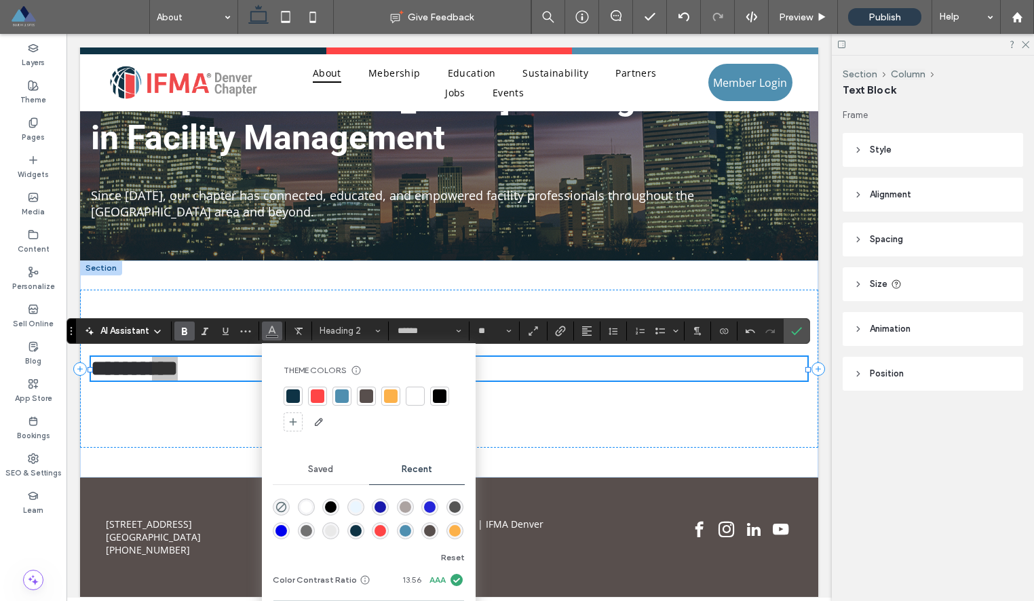
click at [318, 396] on div at bounding box center [318, 396] width 14 height 14
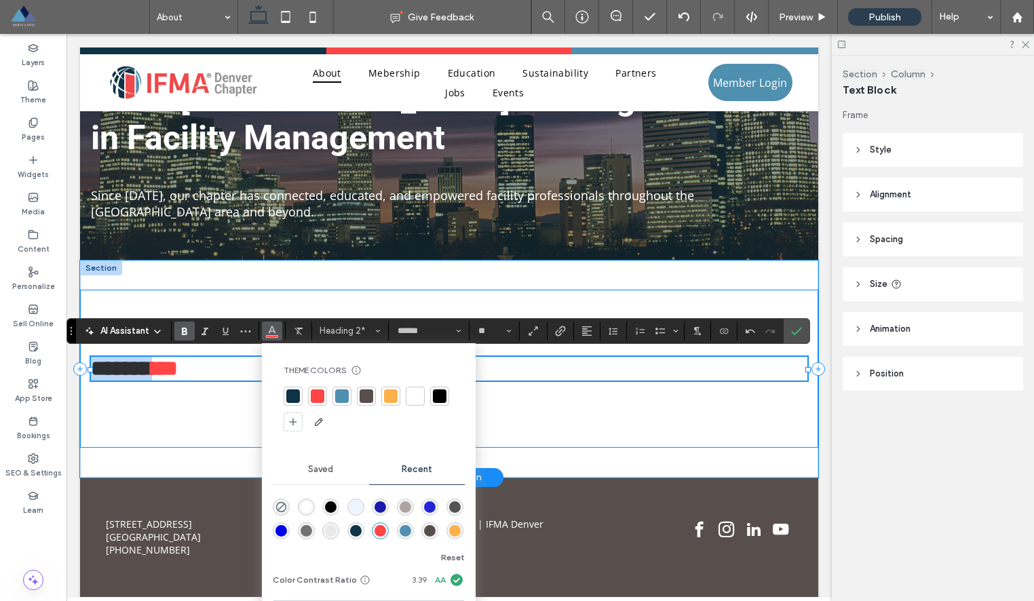
click at [198, 420] on div "****** ***" at bounding box center [449, 369] width 738 height 158
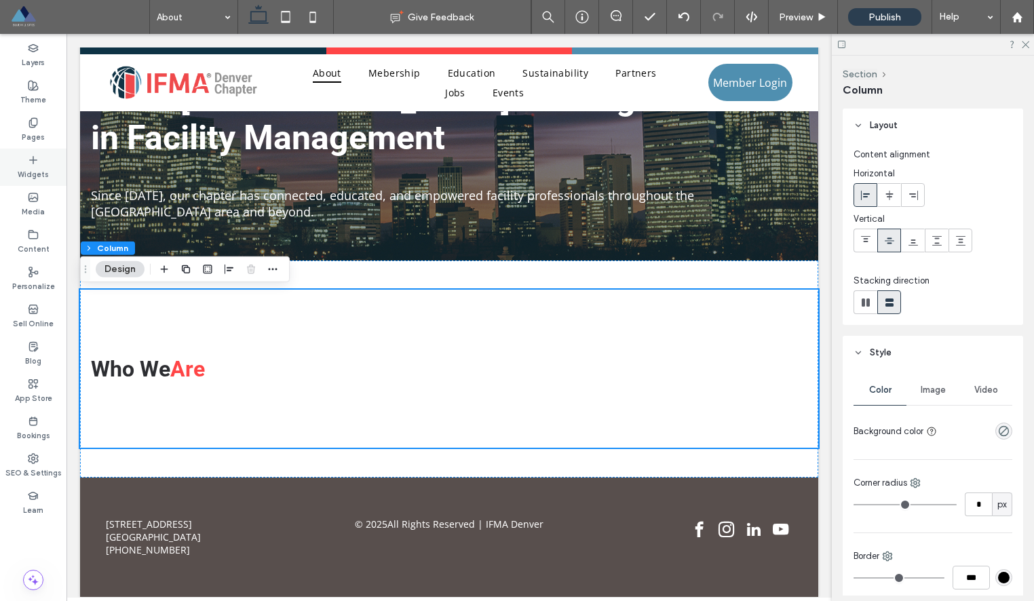
click at [41, 174] on label "Widgets" at bounding box center [33, 172] width 31 height 15
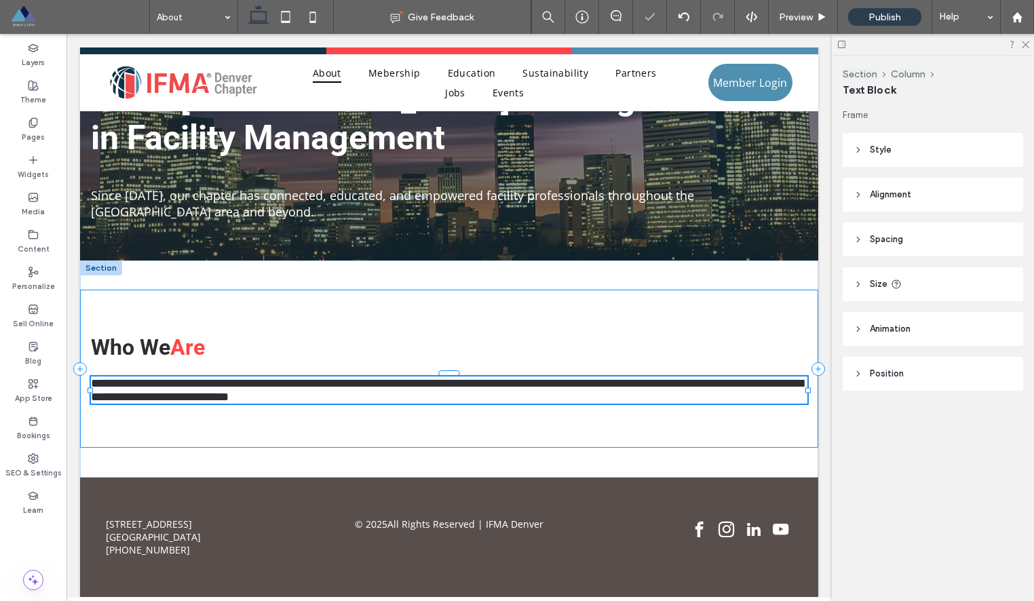
type input "*********"
type input "**"
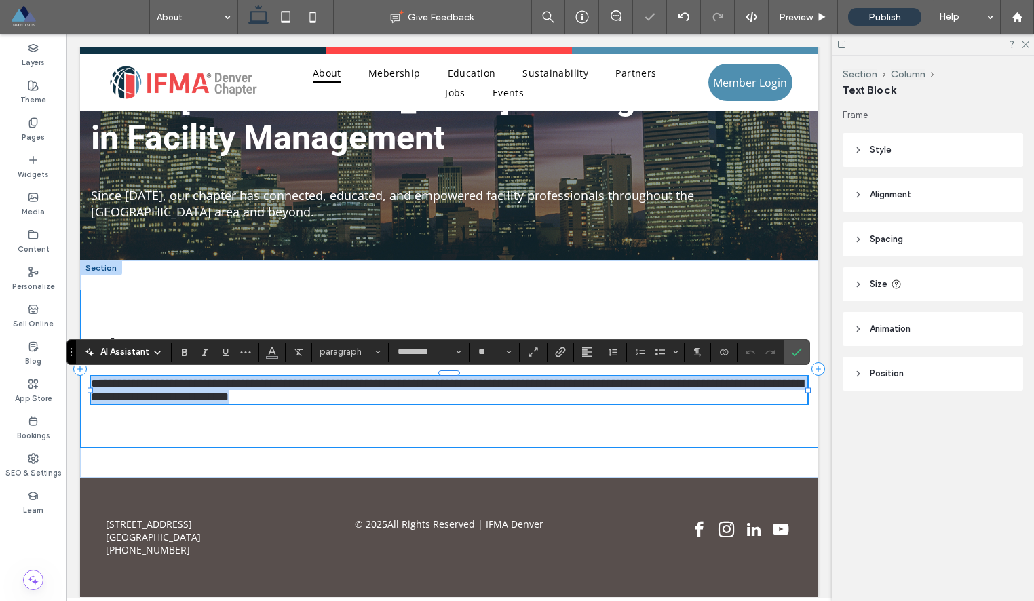
scroll to position [0, 0]
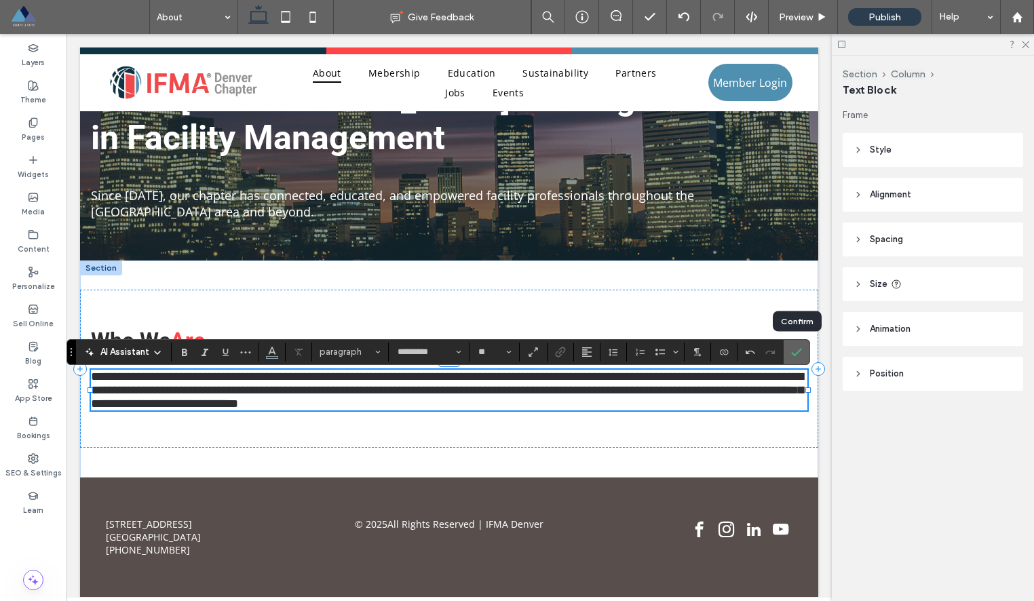
click at [796, 351] on icon "Confirm" at bounding box center [796, 352] width 11 height 11
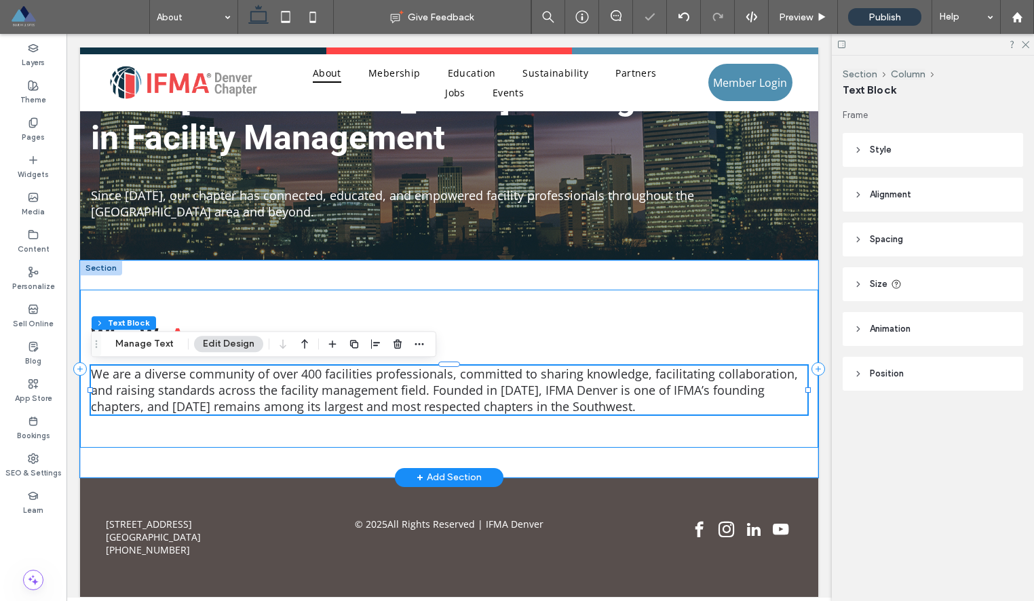
click at [547, 297] on div "Who We Are We are a diverse community of over 400 facilities professionals, com…" at bounding box center [449, 369] width 738 height 158
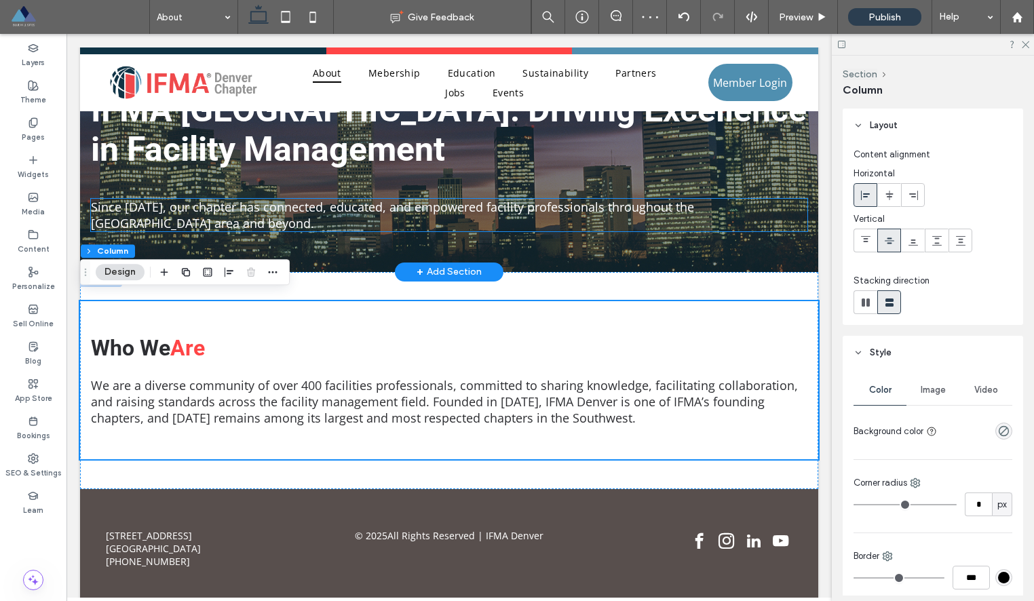
scroll to position [134, 0]
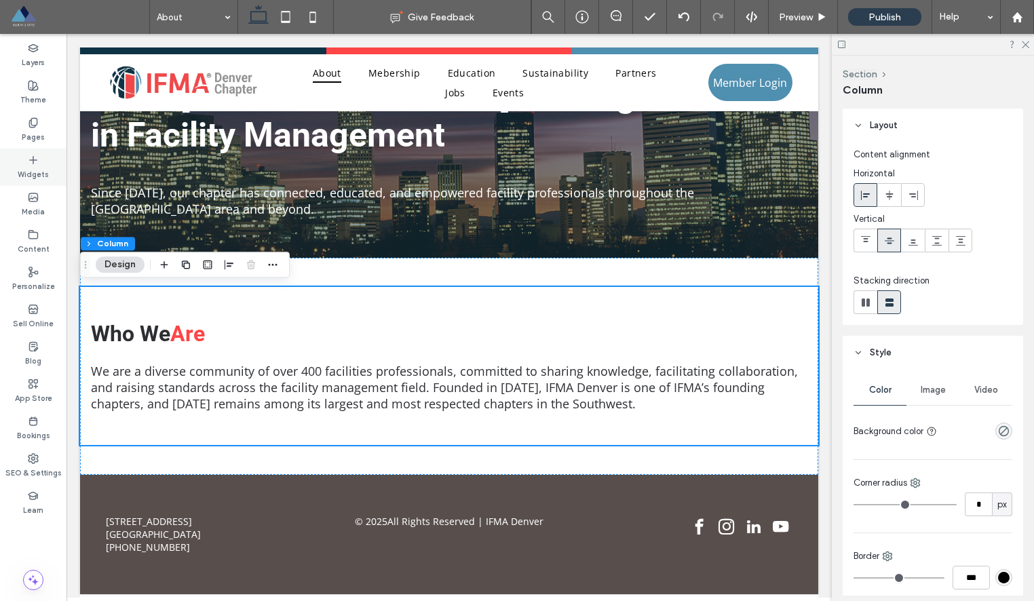
click at [29, 162] on icon at bounding box center [33, 160] width 11 height 11
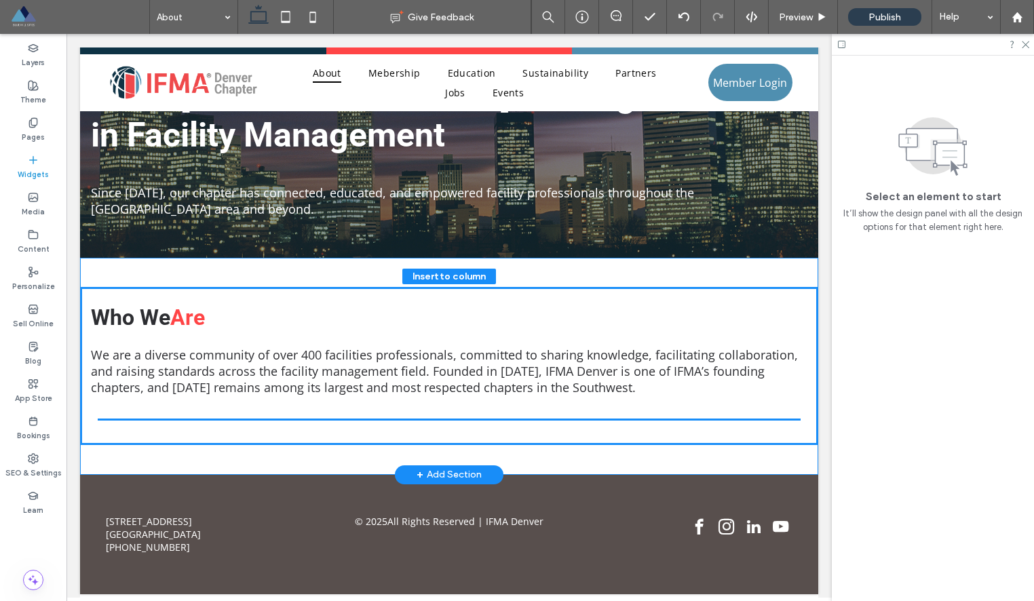
drag, startPoint x: 308, startPoint y: 224, endPoint x: 385, endPoint y: 413, distance: 204.2
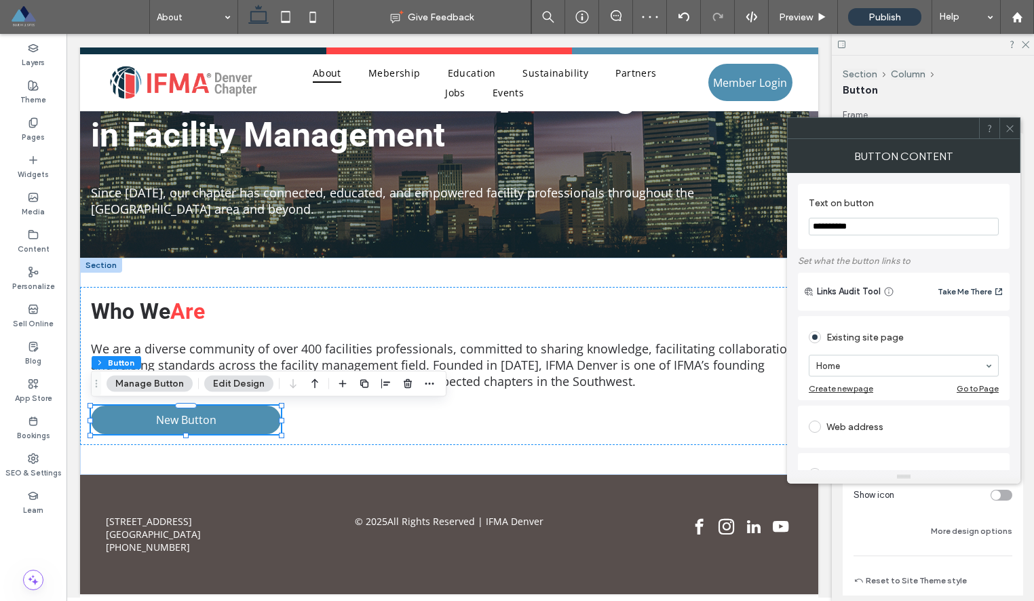
click at [872, 229] on input "**********" at bounding box center [904, 227] width 190 height 18
click at [870, 229] on input "**********" at bounding box center [904, 227] width 190 height 18
click at [840, 227] on input "**********" at bounding box center [904, 227] width 190 height 18
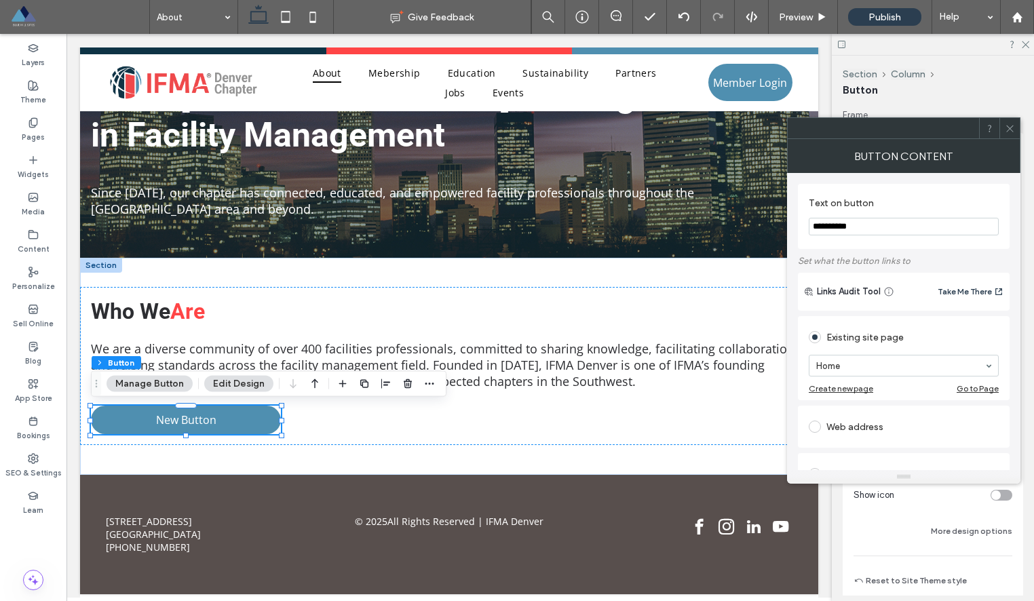
click at [840, 227] on input "**********" at bounding box center [904, 227] width 190 height 18
type input "*********"
click at [1010, 135] on span at bounding box center [1010, 128] width 10 height 20
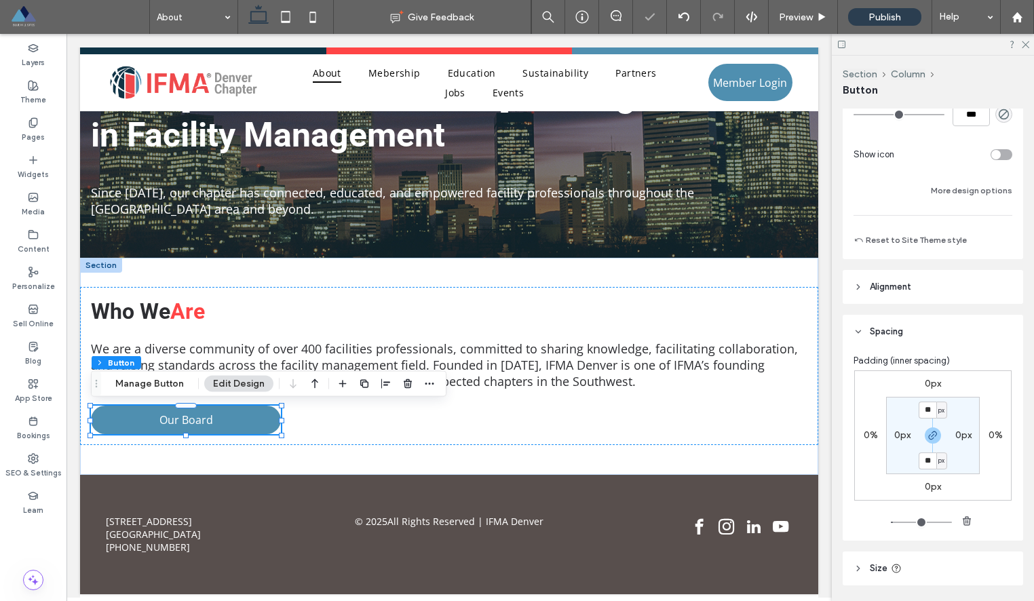
scroll to position [347, 0]
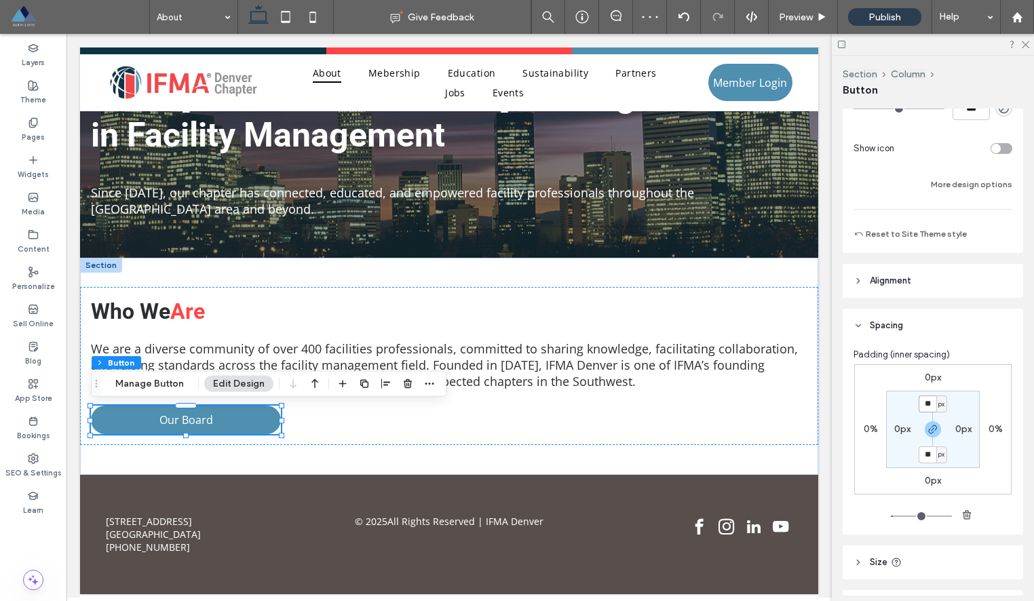
click at [922, 400] on input "**" at bounding box center [927, 403] width 18 height 17
type input "**"
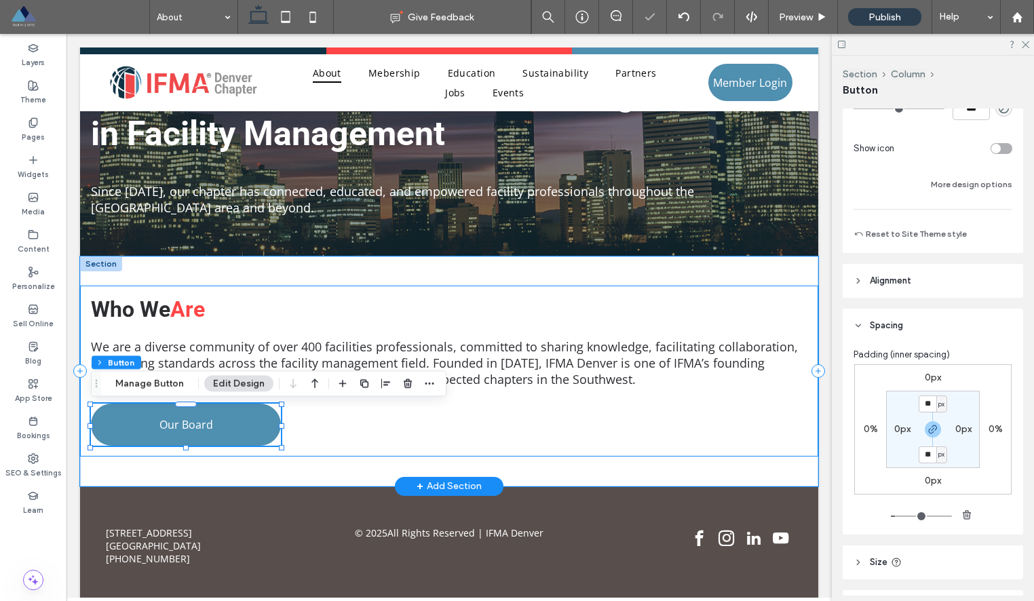
click at [445, 394] on div "Who We Are We are a diverse community of over 400 facilities professionals, com…" at bounding box center [449, 371] width 738 height 171
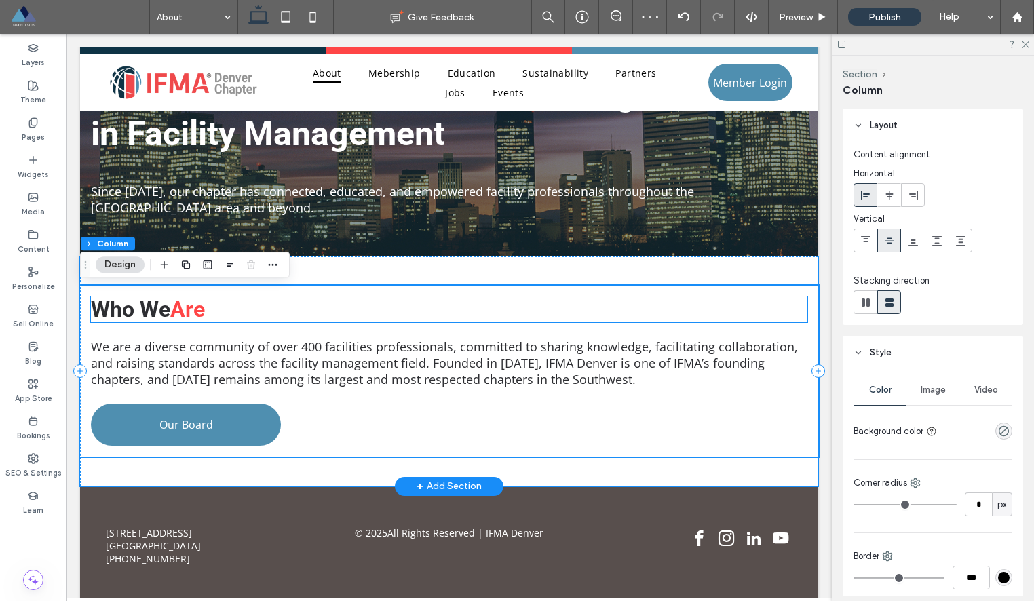
click at [486, 301] on h2 "Who We Are" at bounding box center [449, 309] width 716 height 26
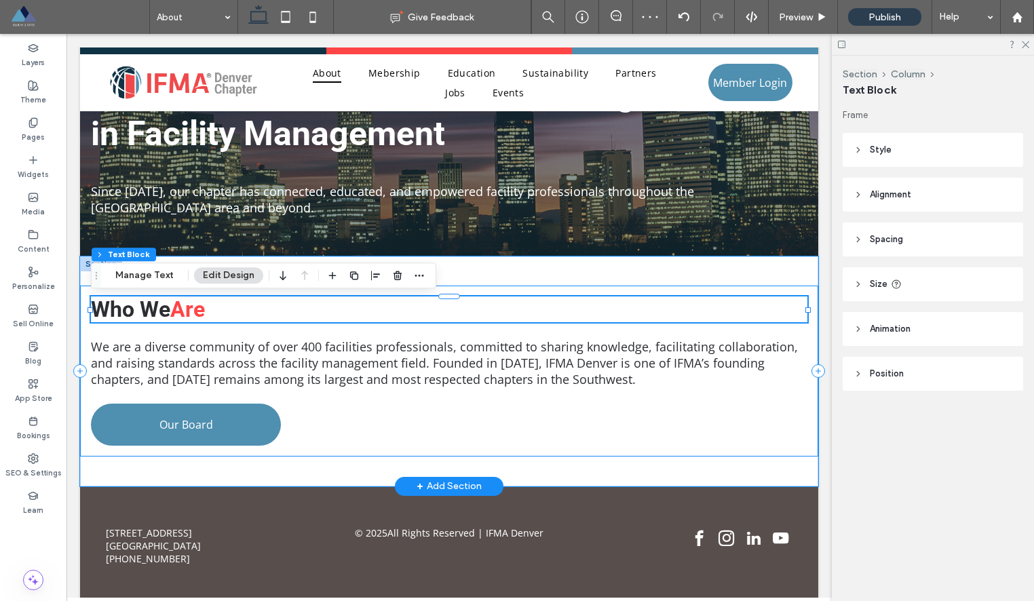
click at [675, 291] on div "Who We Are We are a diverse community of over 400 facilities professionals, com…" at bounding box center [449, 371] width 738 height 171
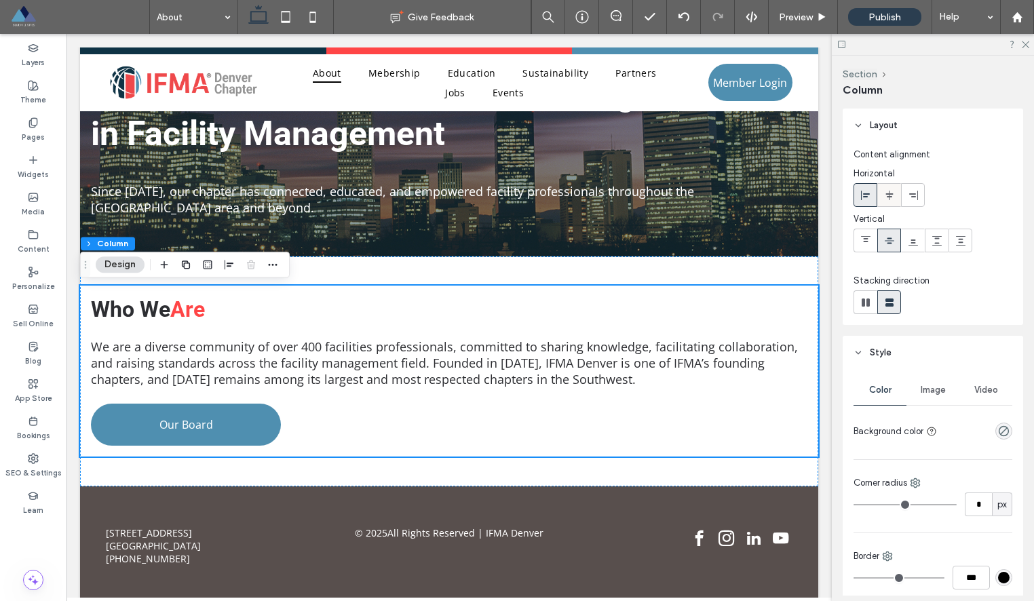
click at [891, 191] on icon at bounding box center [889, 195] width 11 height 11
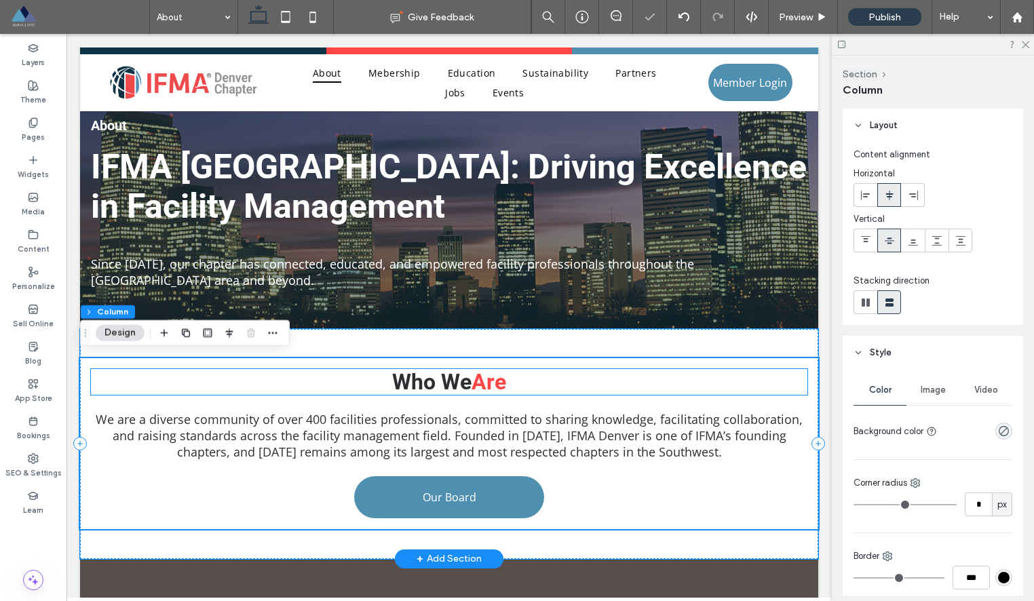
scroll to position [90, 0]
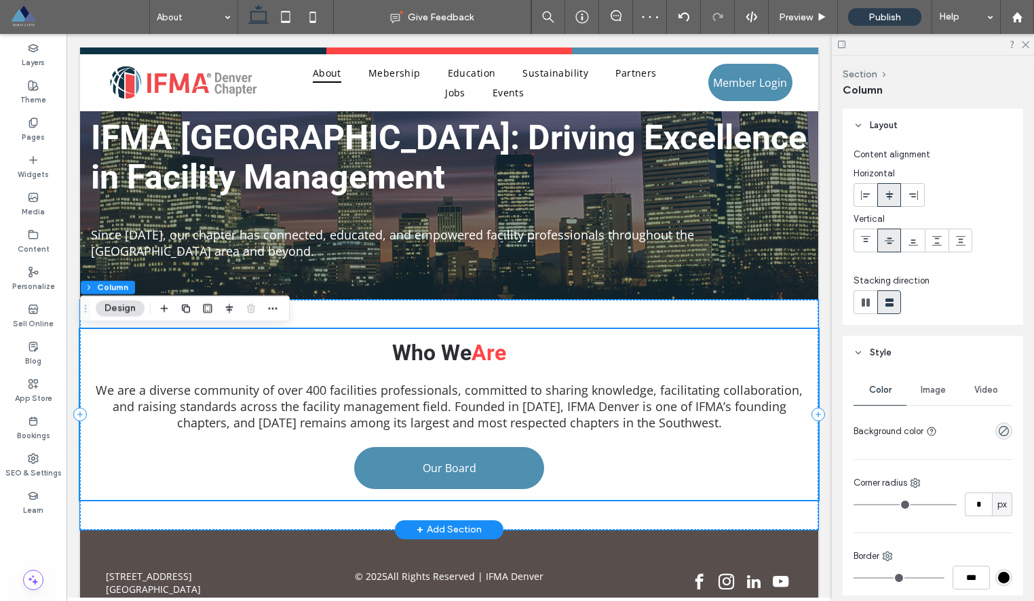
click at [724, 334] on div "Who We Are We are a diverse community of over 400 facilities professionals, com…" at bounding box center [449, 414] width 738 height 171
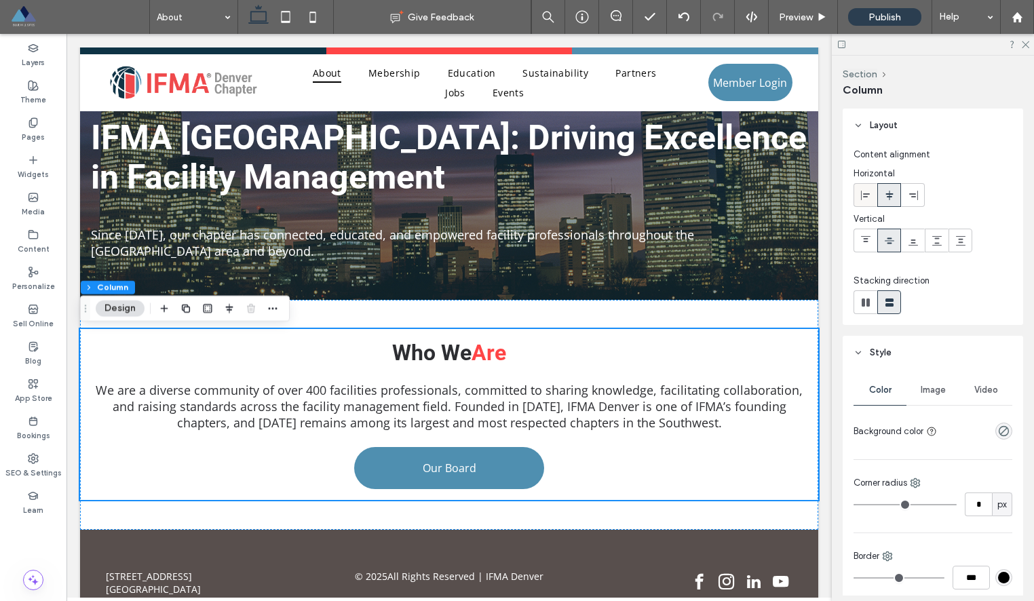
click at [866, 196] on use at bounding box center [865, 194] width 9 height 9
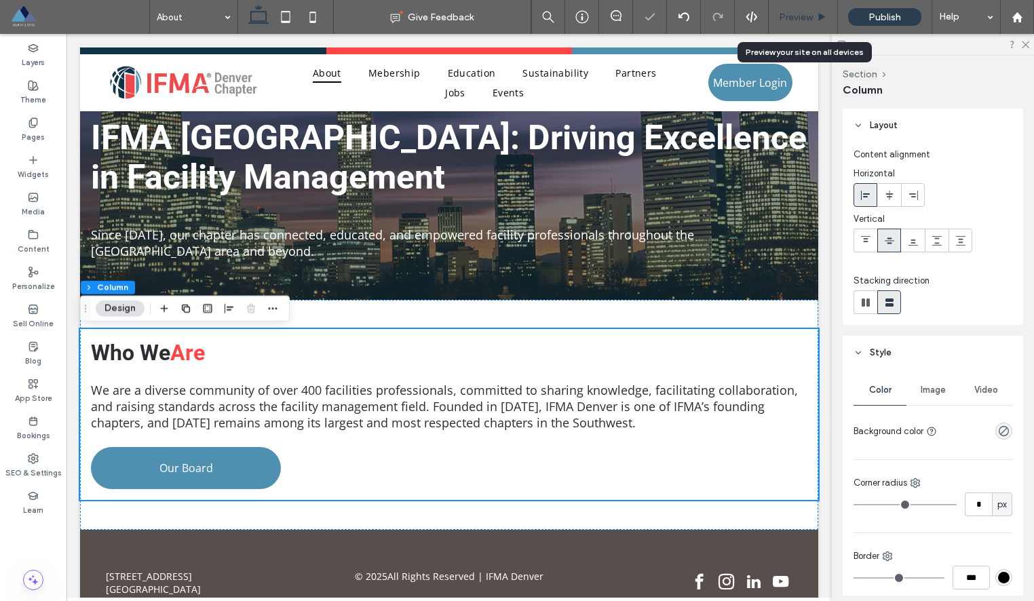
click at [790, 15] on span "Preview" at bounding box center [796, 18] width 34 height 12
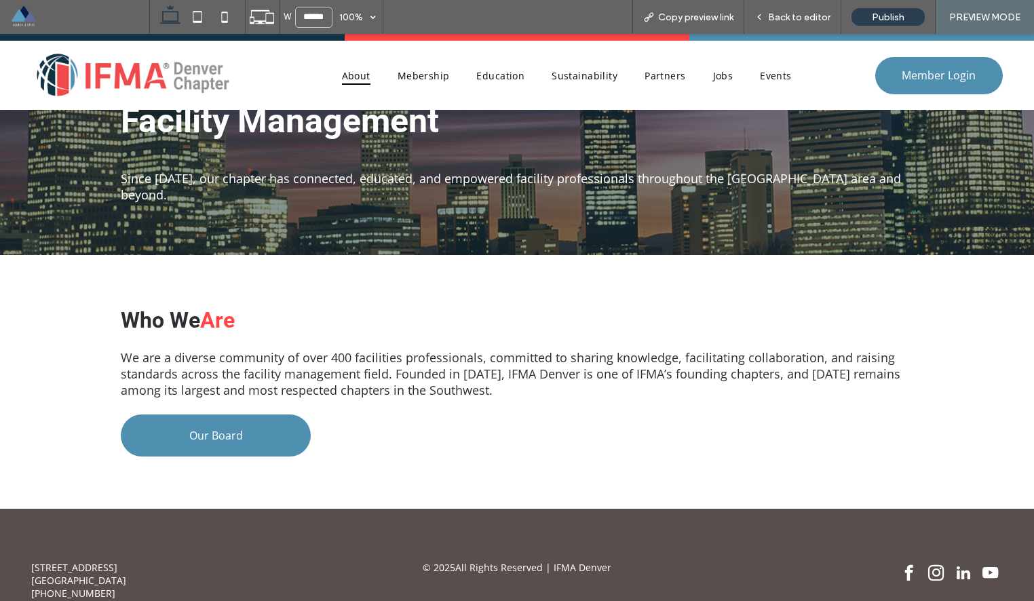
scroll to position [193, 0]
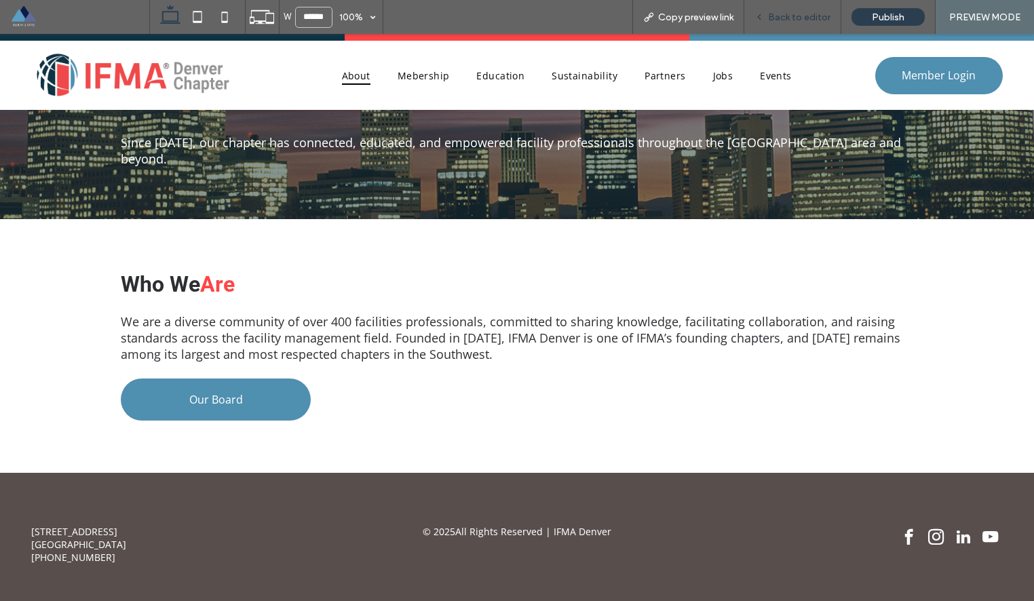
click at [785, 16] on span "Back to editor" at bounding box center [799, 18] width 62 height 12
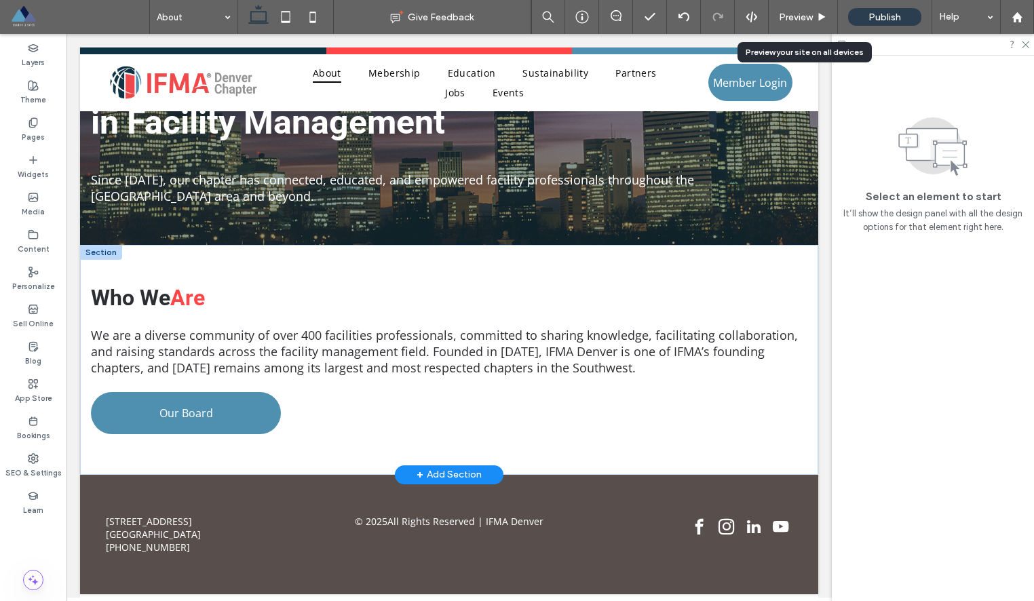
scroll to position [147, 0]
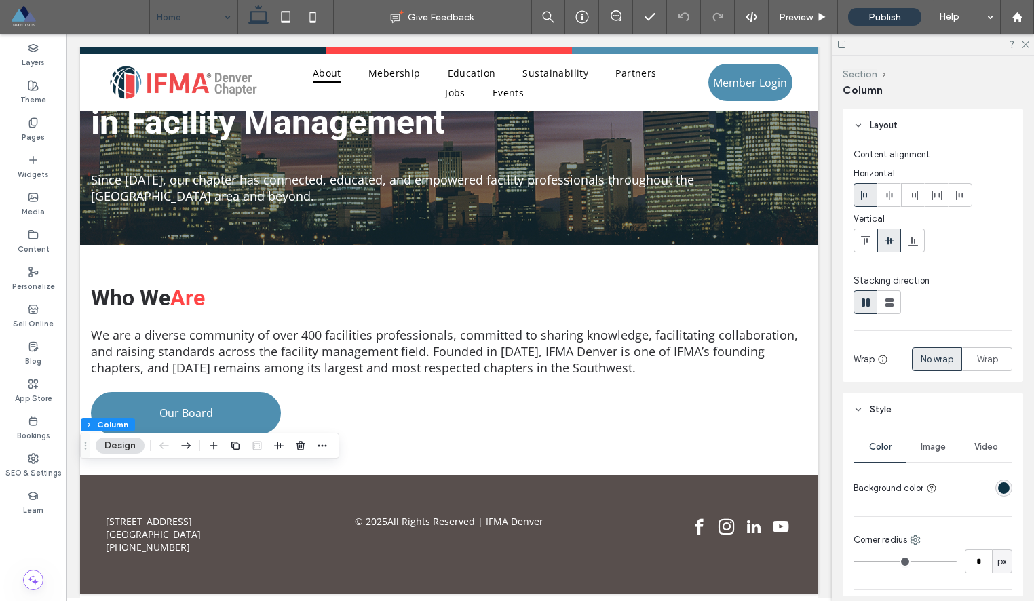
click at [863, 73] on button "Section" at bounding box center [859, 75] width 35 height 12
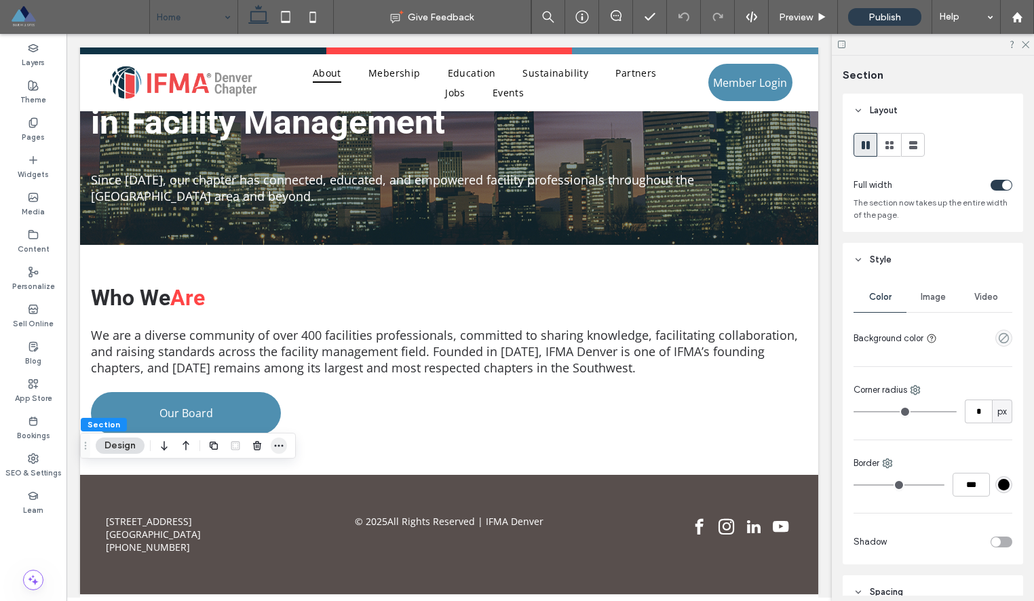
click at [274, 450] on icon "button" at bounding box center [278, 445] width 11 height 11
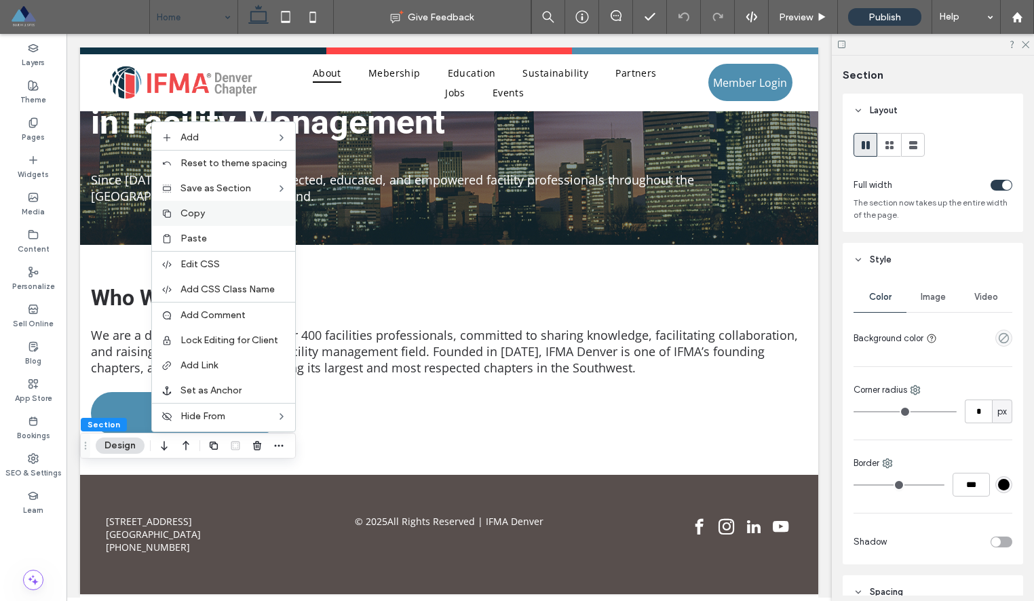
click at [226, 217] on label "Copy" at bounding box center [233, 214] width 106 height 12
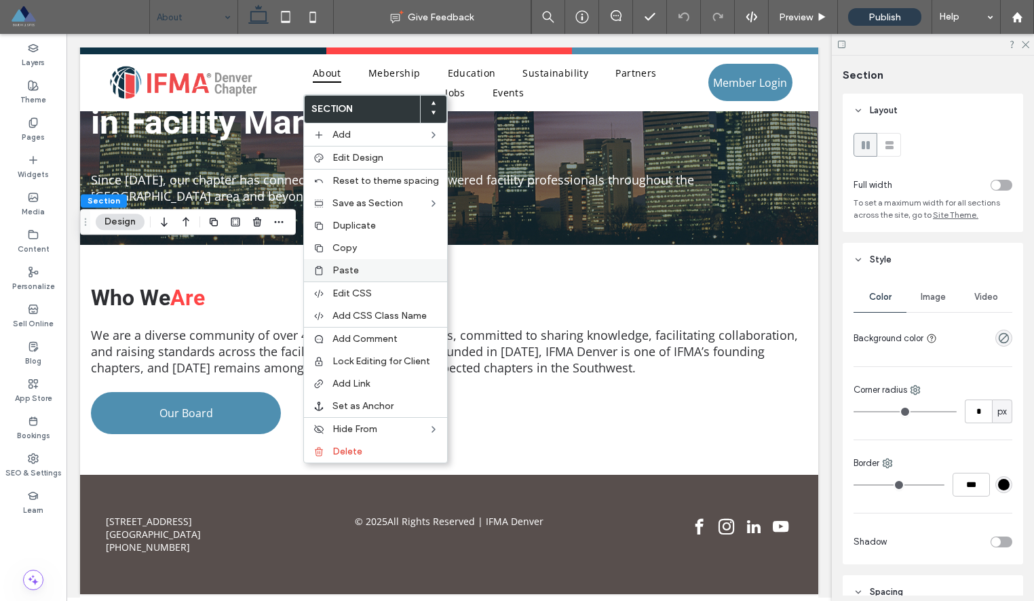
click at [364, 275] on label "Paste" at bounding box center [385, 271] width 106 height 12
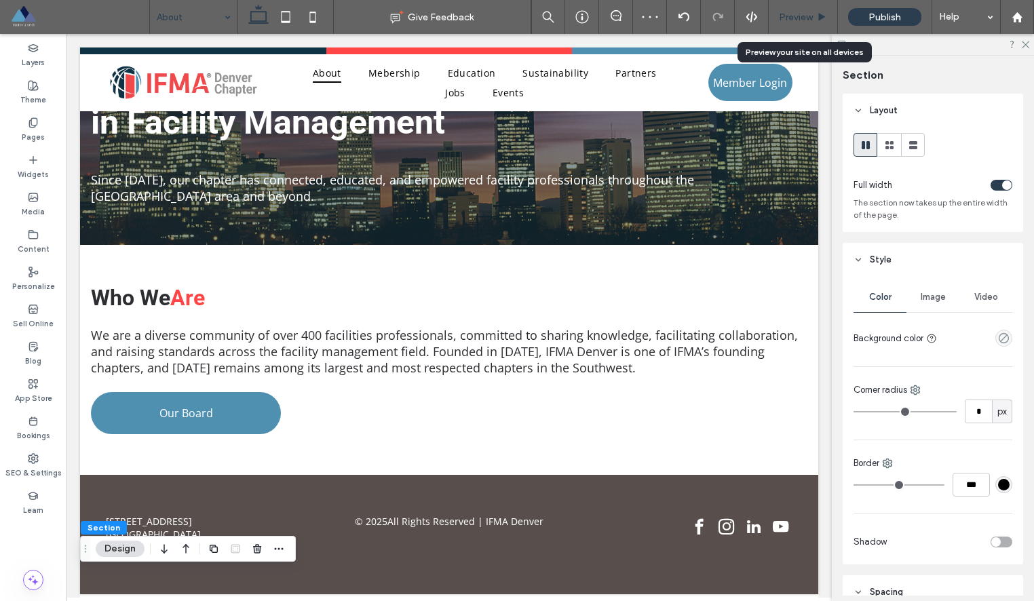
click at [801, 24] on div "Preview" at bounding box center [802, 17] width 69 height 34
click at [793, 14] on span "Preview" at bounding box center [796, 18] width 34 height 12
